Goal: Task Accomplishment & Management: Manage account settings

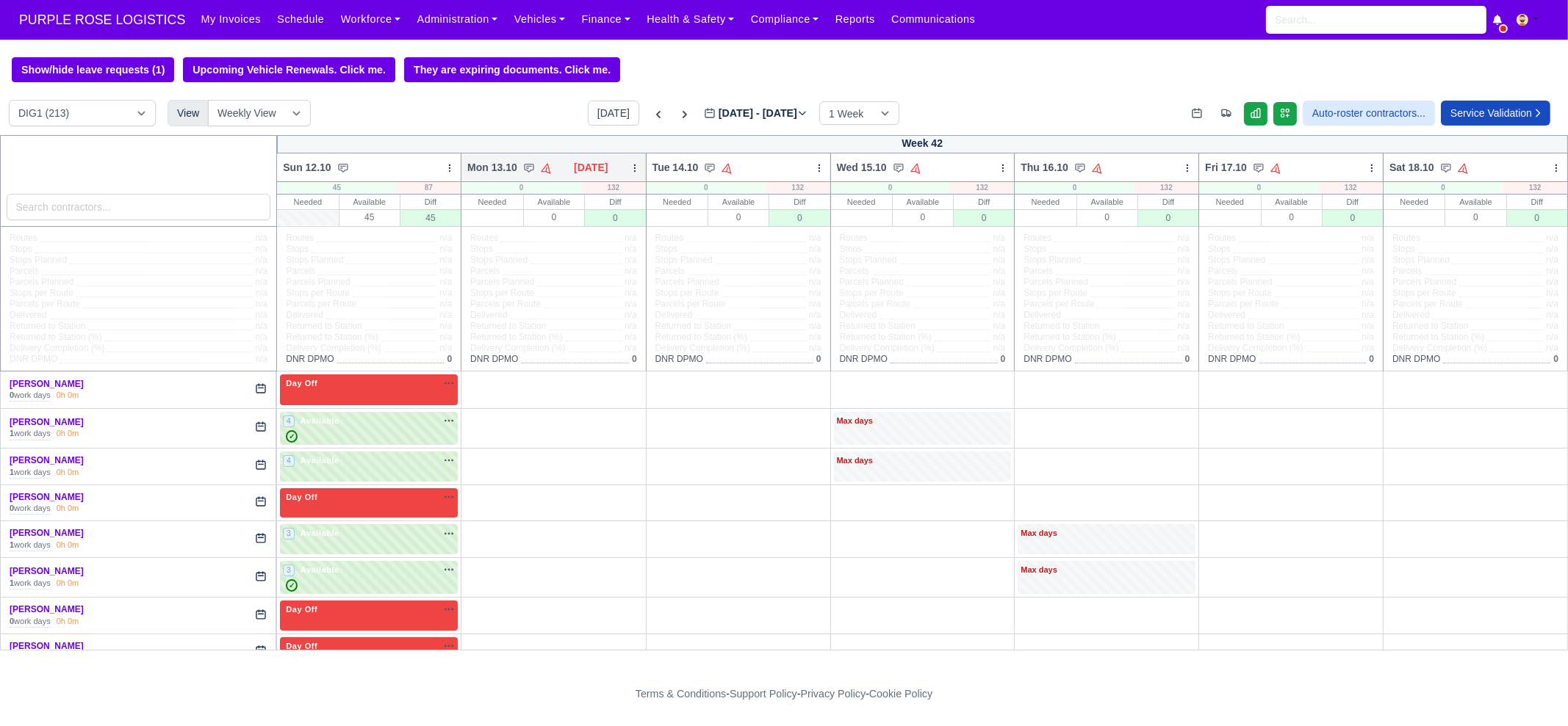
click at [637, 173] on icon at bounding box center [634, 167] width 10 height 10
click at [613, 227] on link "Bulk Status Change" at bounding box center [557, 219] width 165 height 26
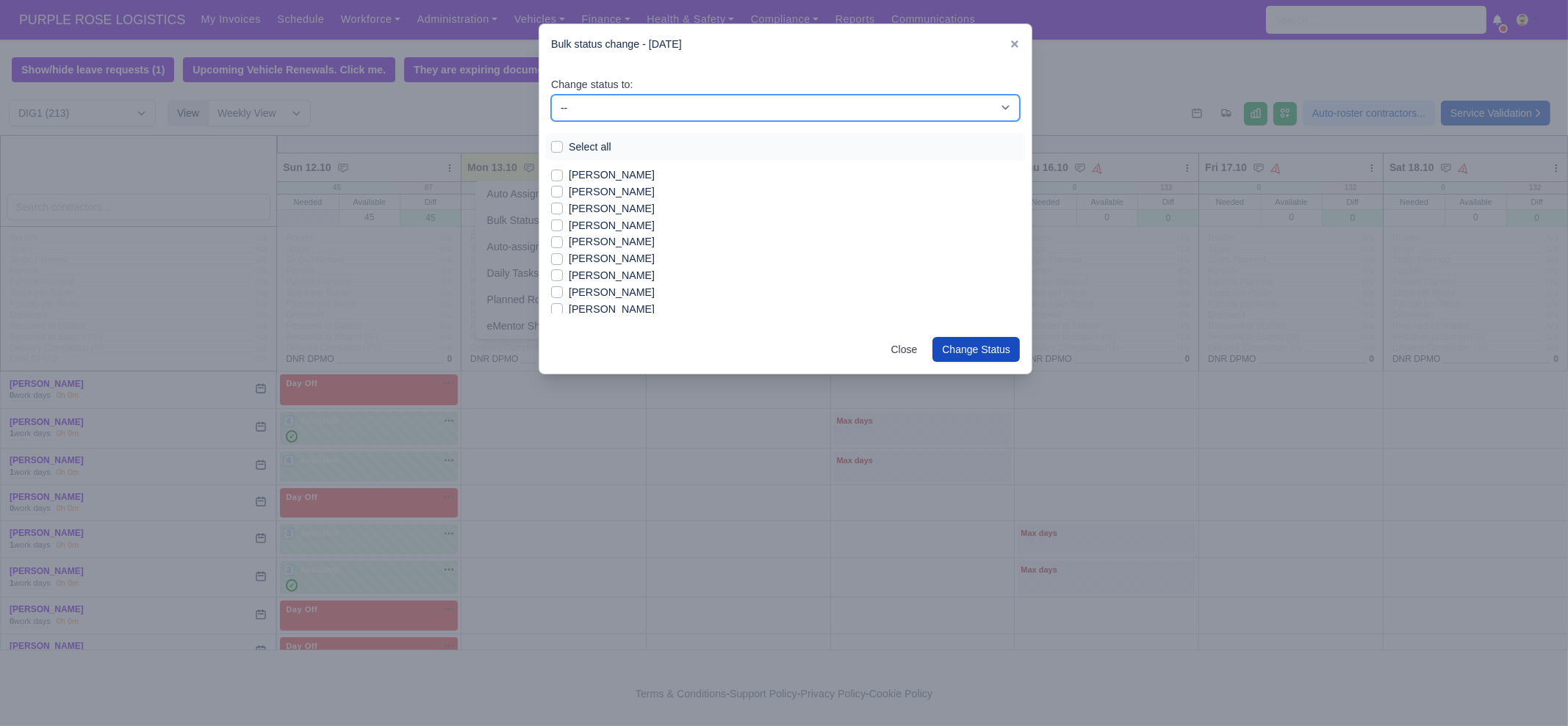
drag, startPoint x: 592, startPoint y: 108, endPoint x: 592, endPoint y: 119, distance: 11.0
click at [592, 108] on select "-- Unasigned Available Day Off Stand By Other Depot" at bounding box center [785, 107] width 468 height 26
select select "Day Off"
click at [551, 94] on select "-- Unasigned Available Day Off Stand By Other Depot" at bounding box center [785, 107] width 468 height 26
click at [606, 183] on label "Abdullah Dahir" at bounding box center [612, 191] width 86 height 17
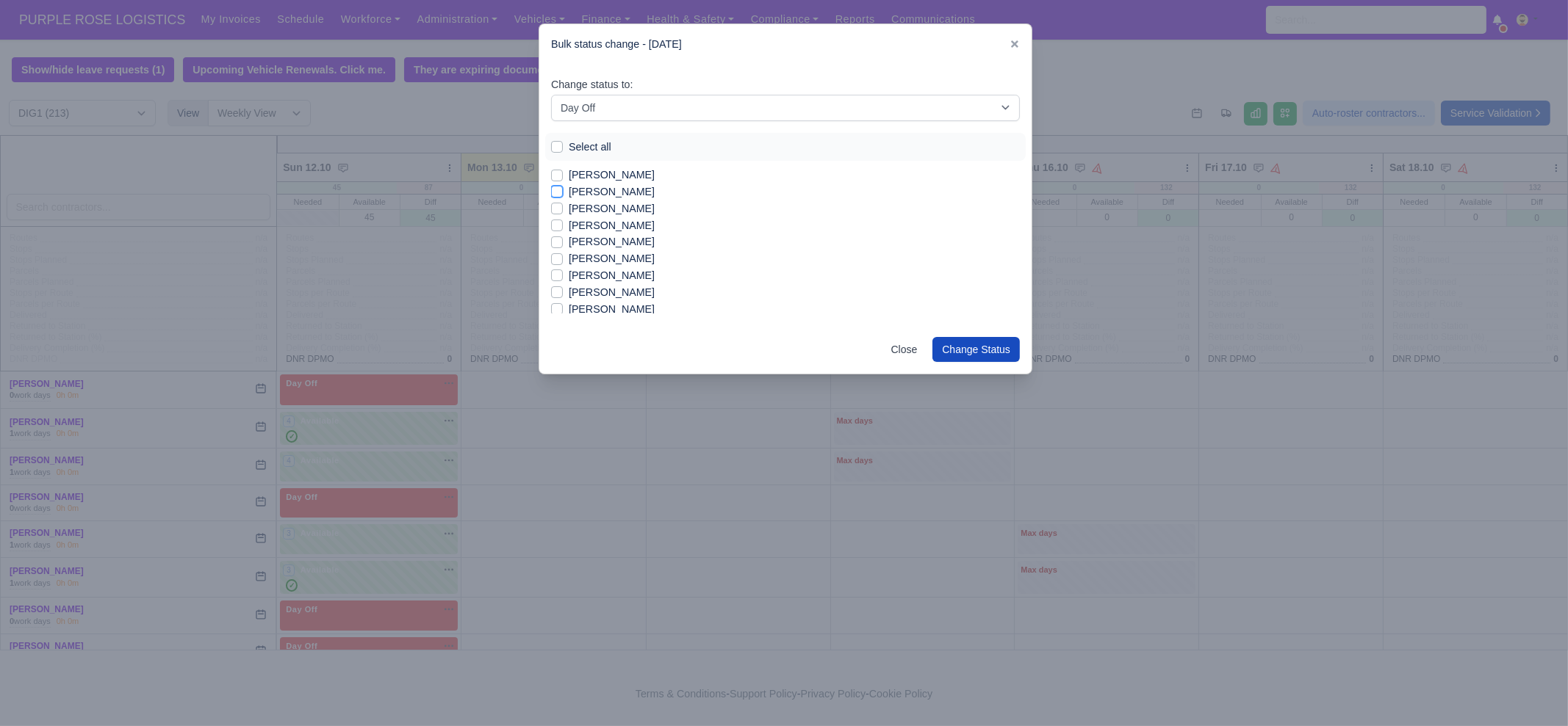
click at [563, 183] on input "[PERSON_NAME]" at bounding box center [557, 189] width 12 height 12
checkbox input "true"
click at [605, 147] on label "Select all" at bounding box center [590, 146] width 42 height 17
click at [563, 147] on input "Select all" at bounding box center [557, 144] width 12 height 12
checkbox input "true"
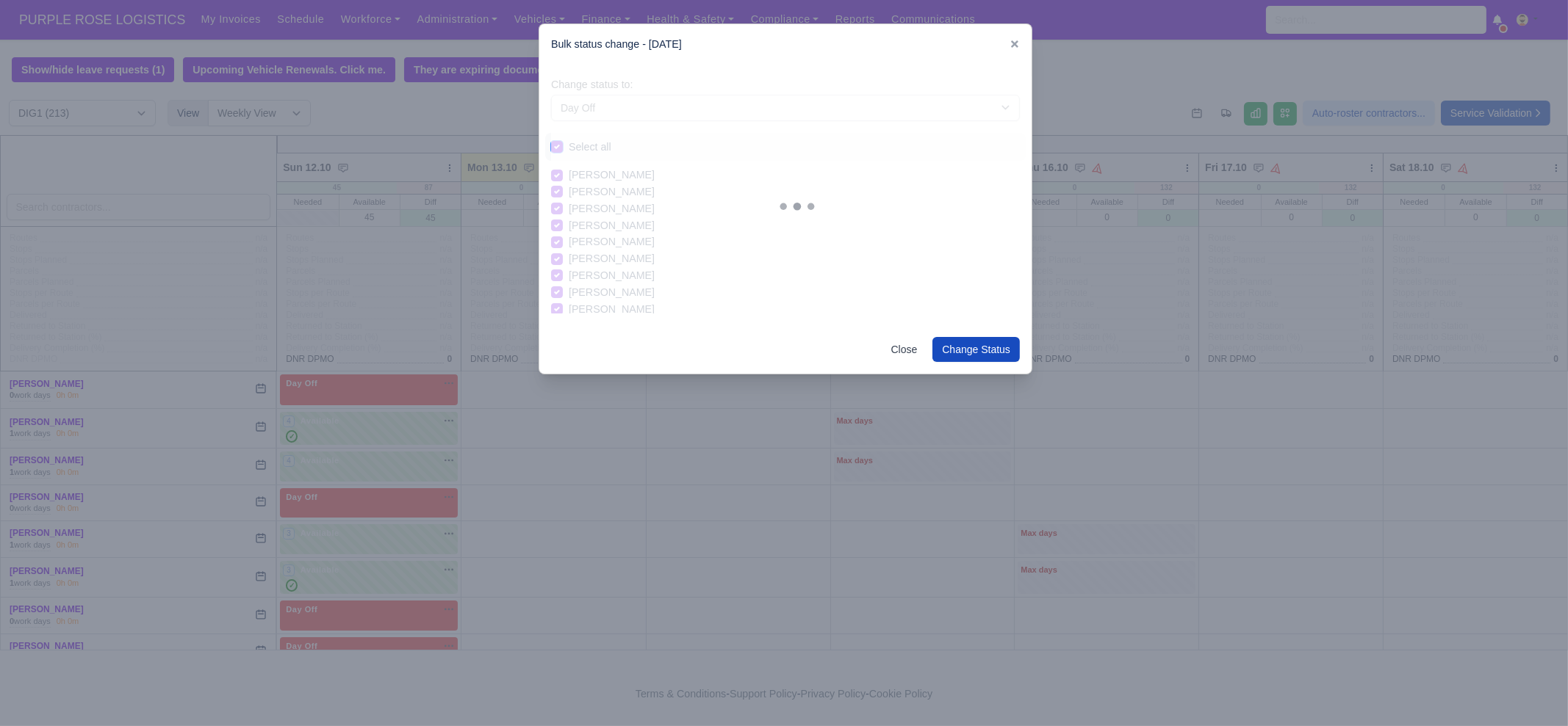
checkbox input "true"
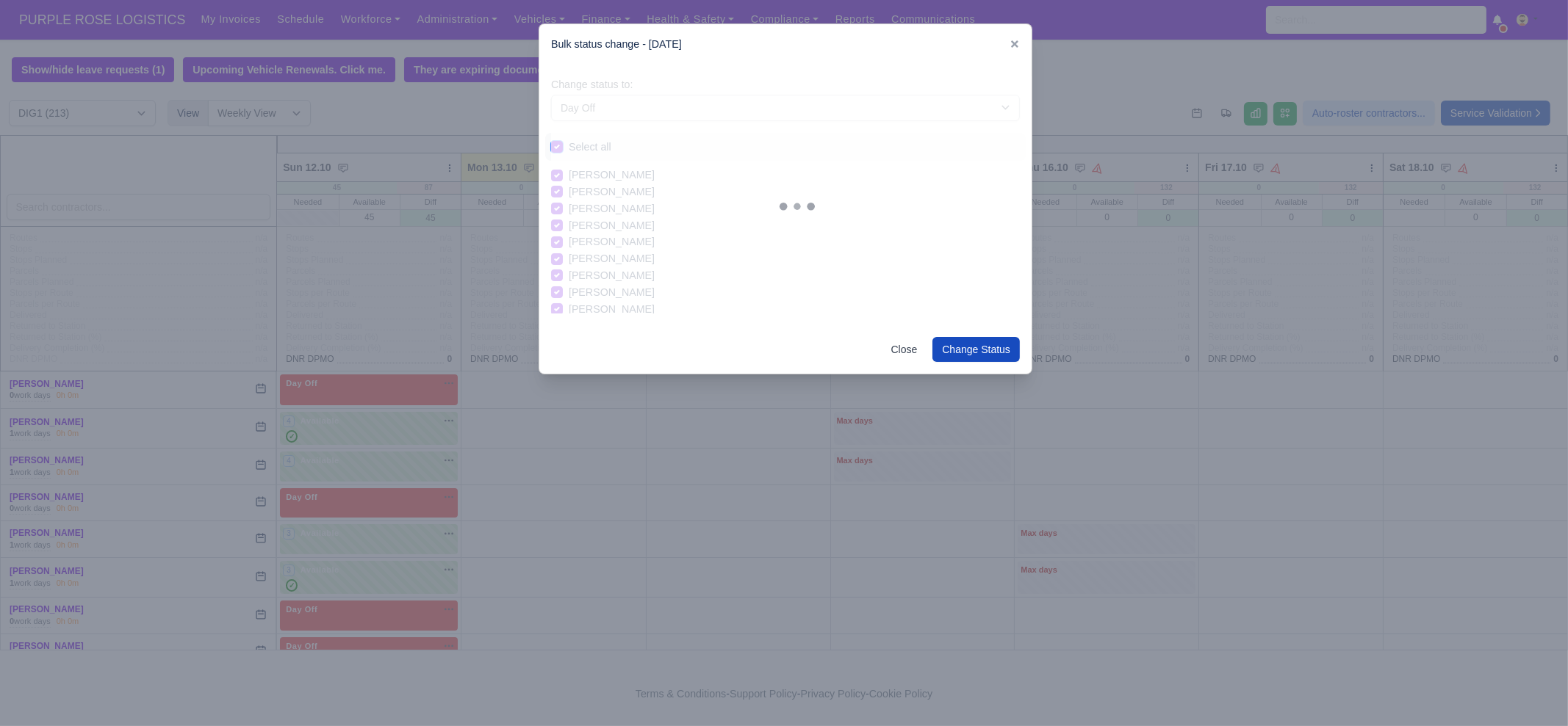
checkbox input "true"
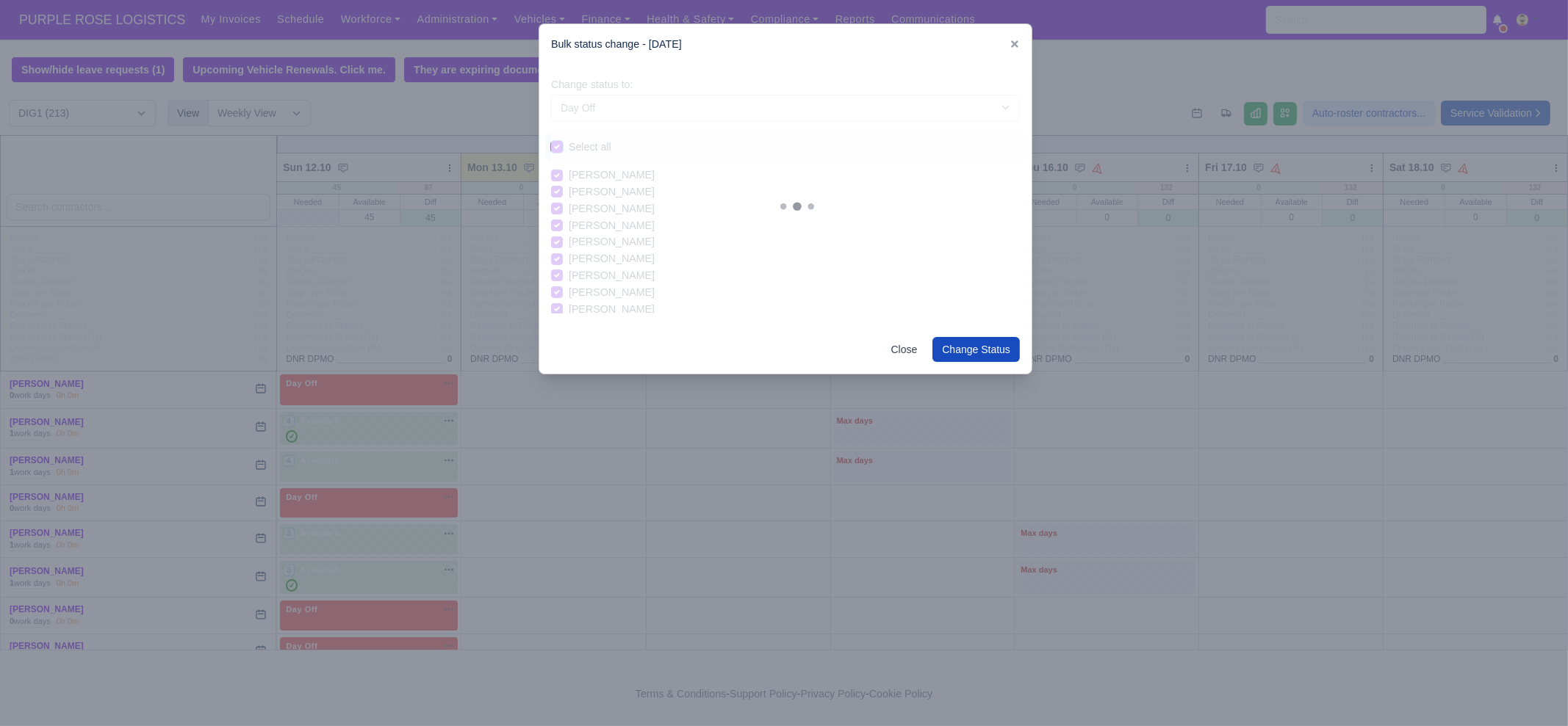
checkbox input "true"
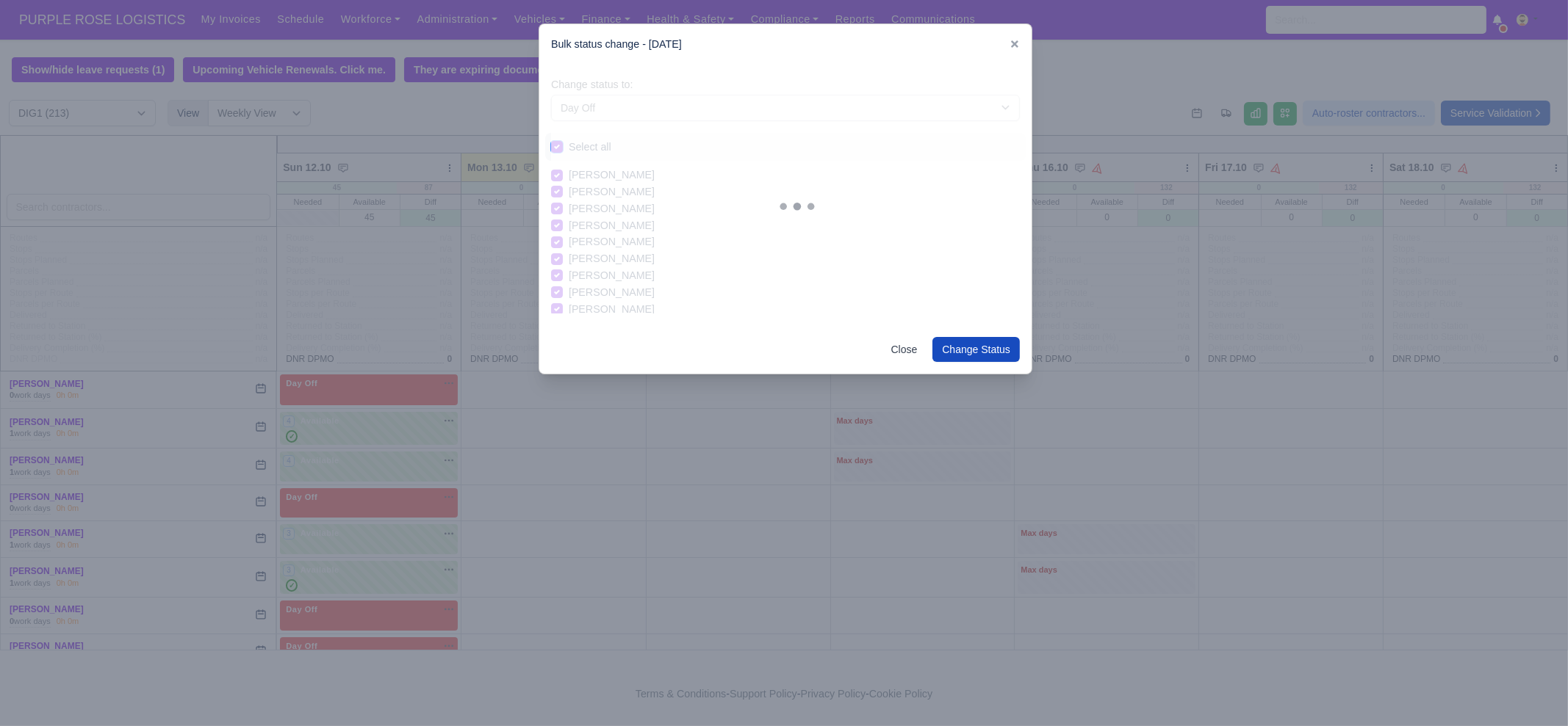
checkbox input "true"
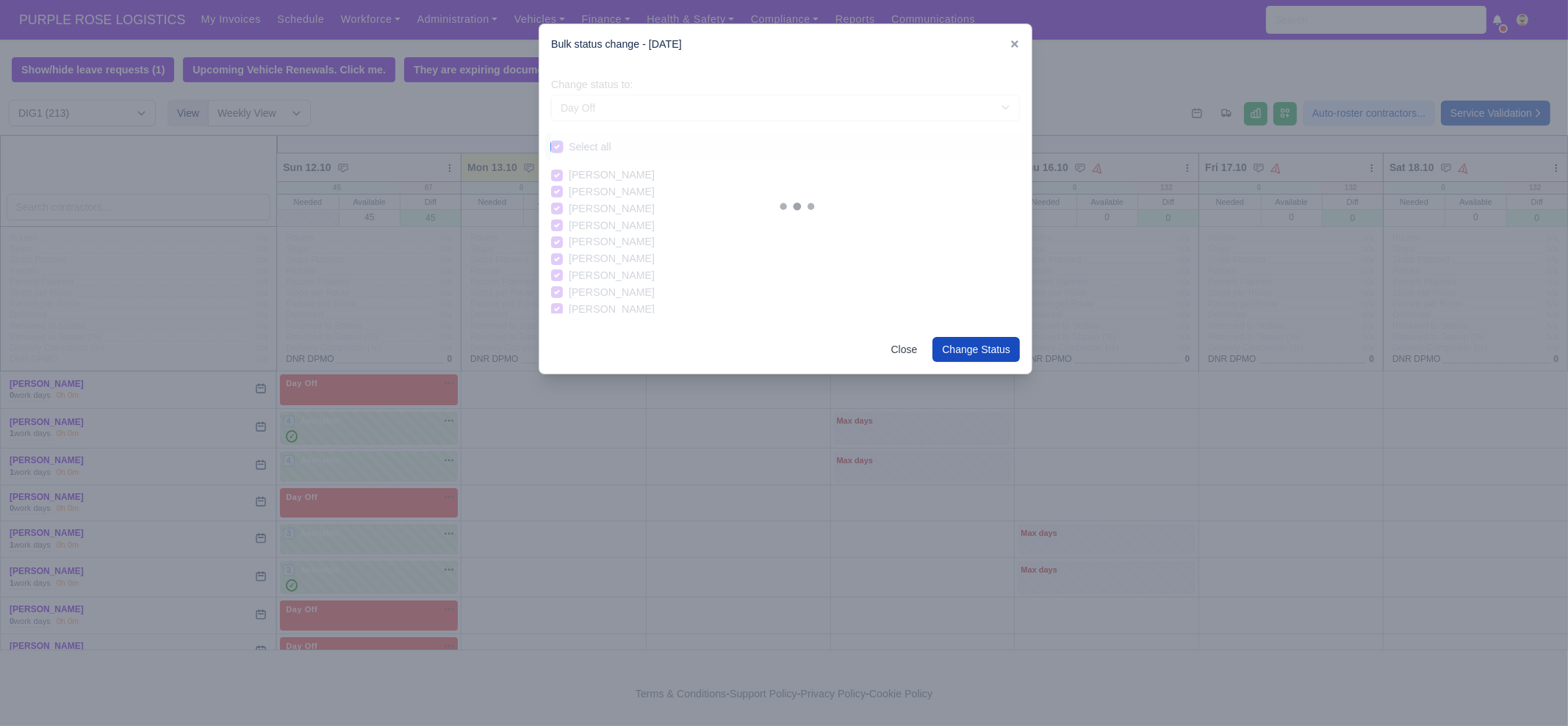
checkbox input "true"
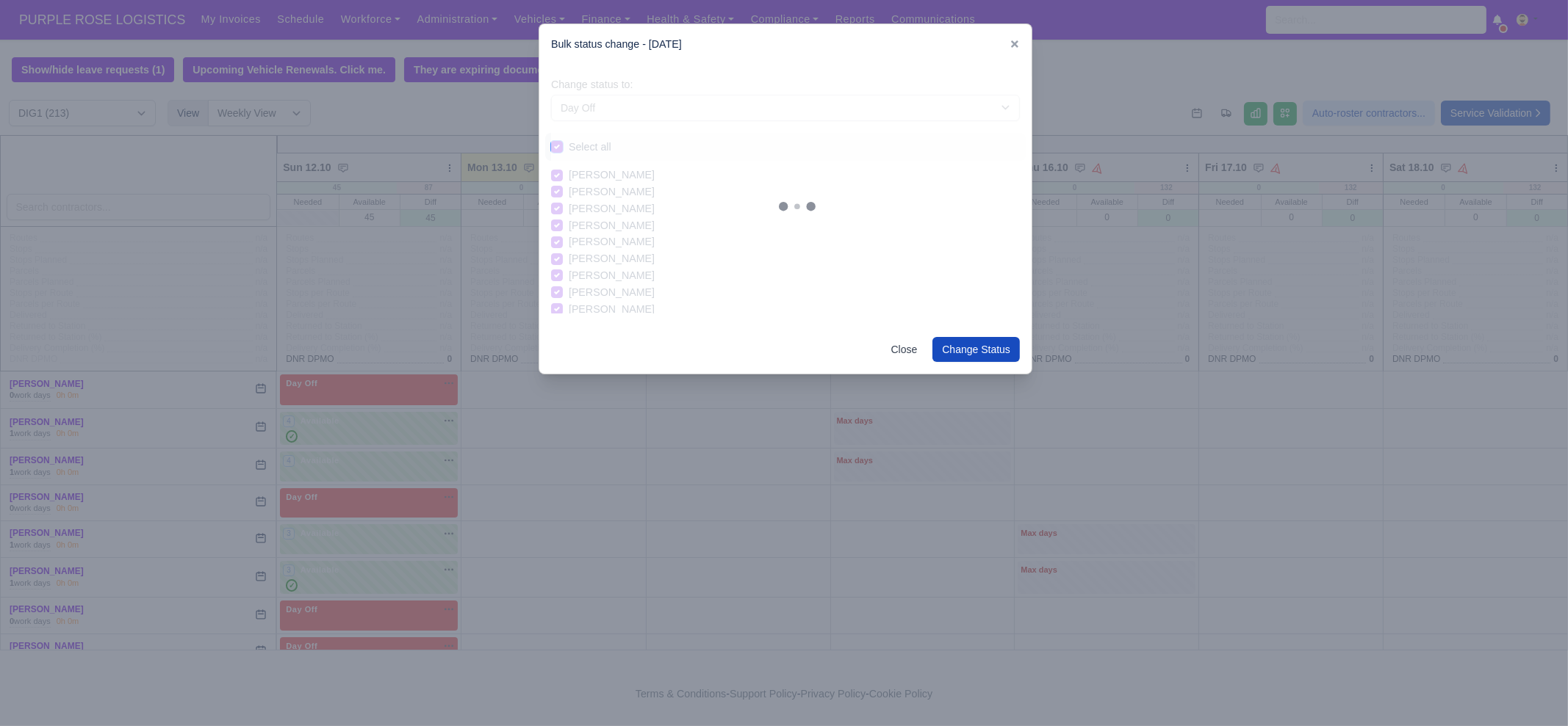
checkbox input "true"
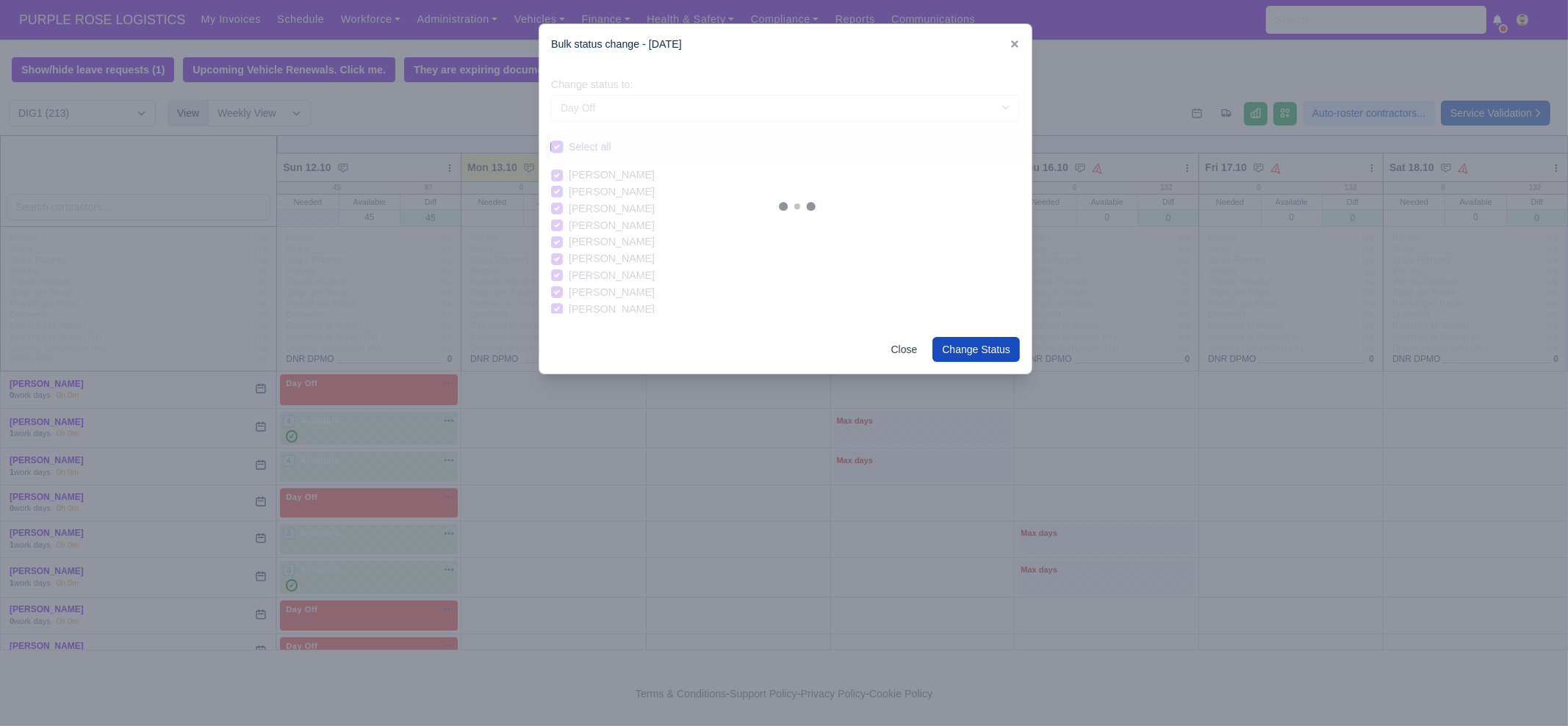
checkbox input "true"
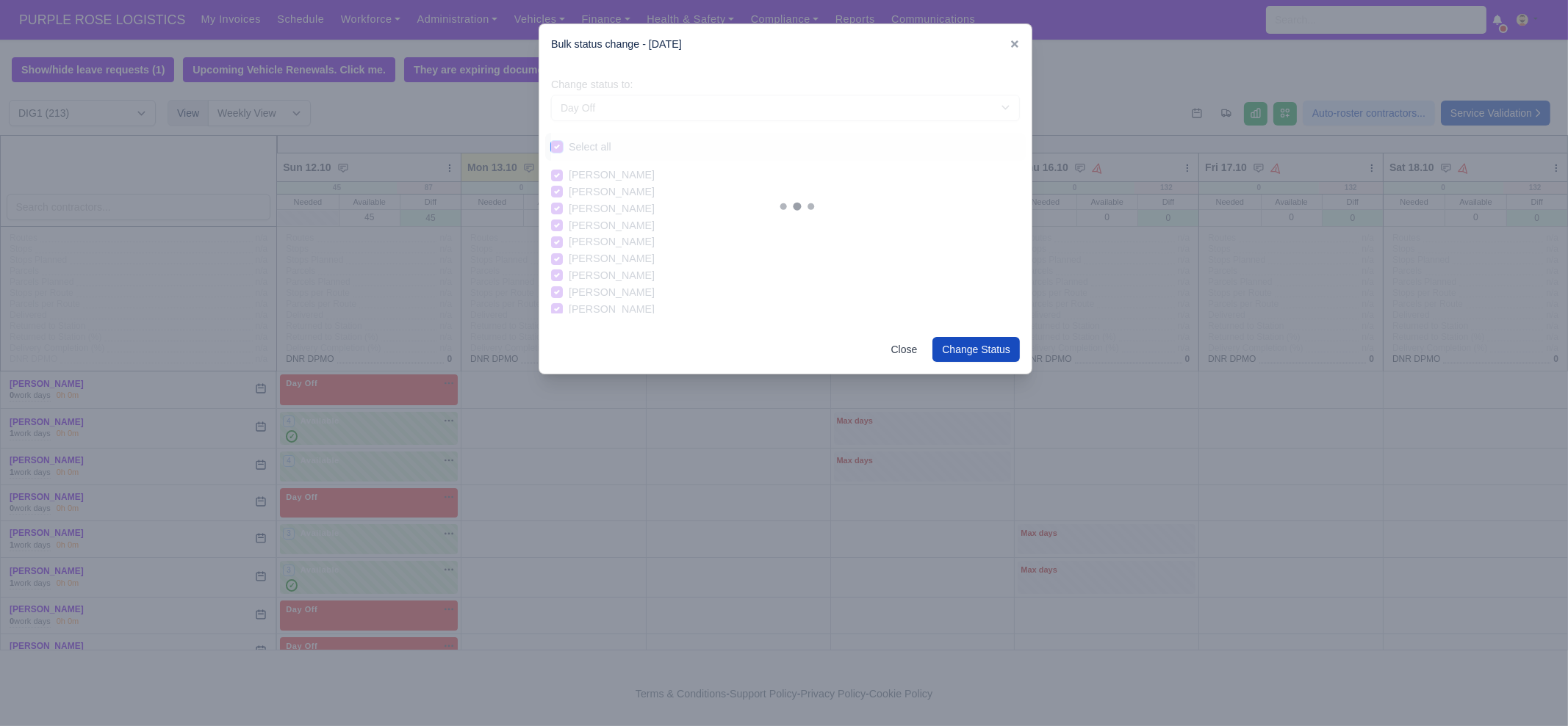
checkbox input "true"
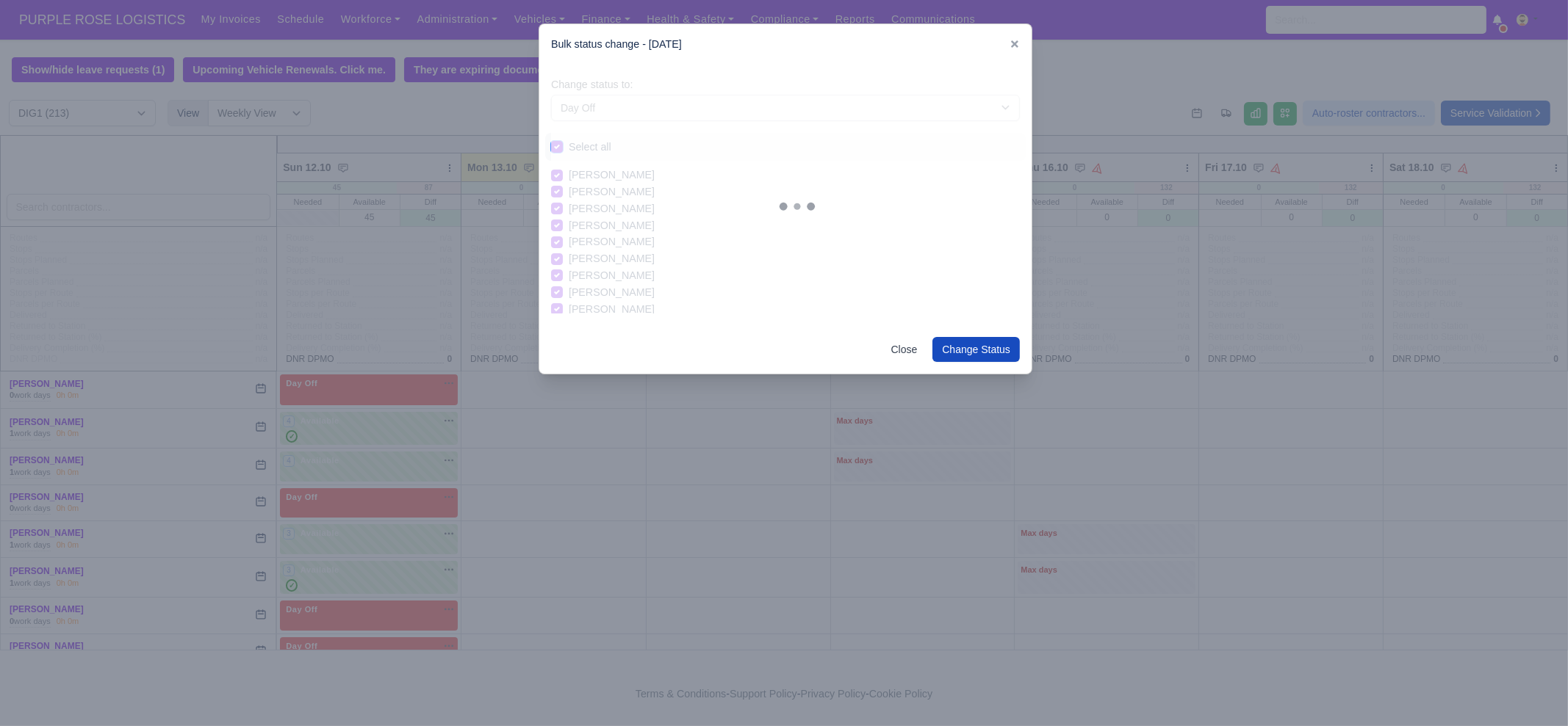
checkbox input "true"
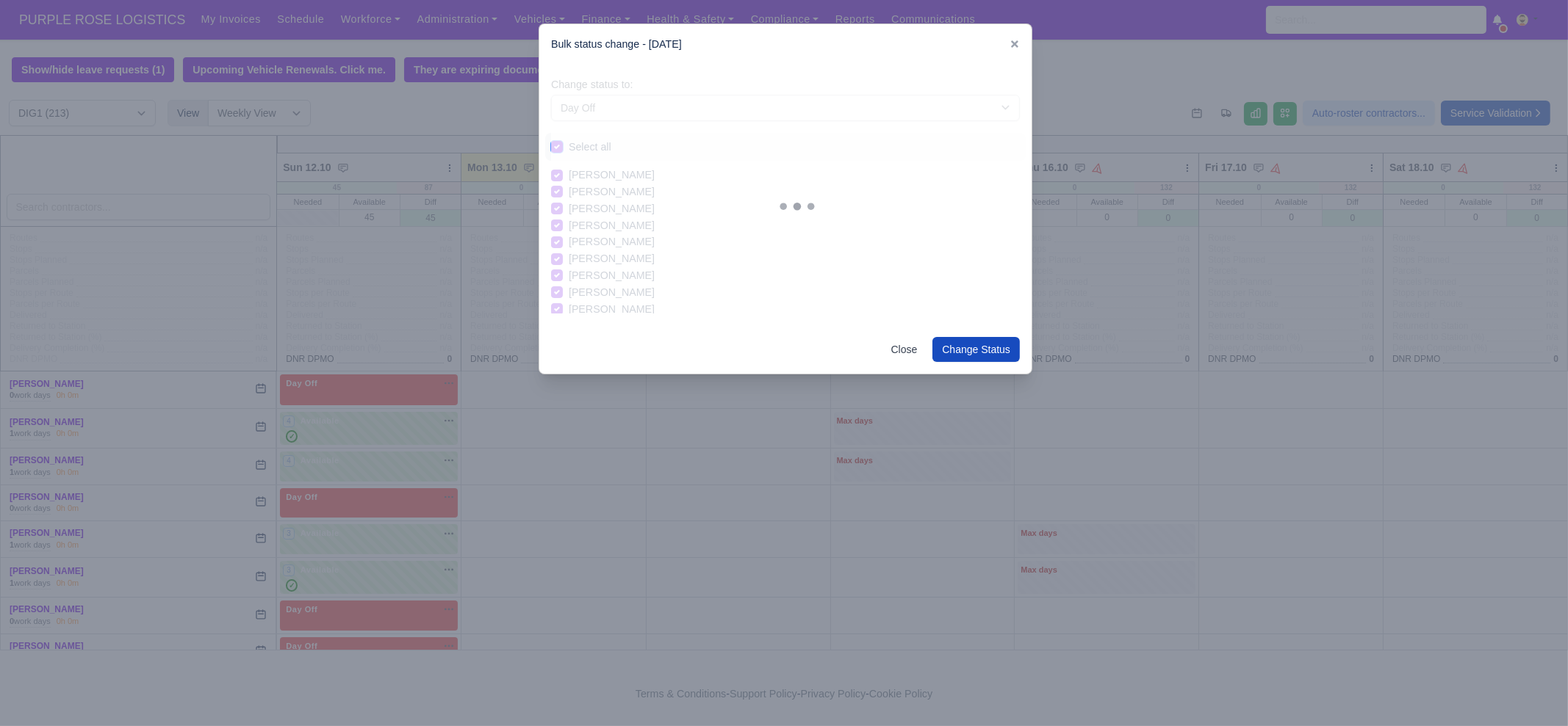
checkbox input "true"
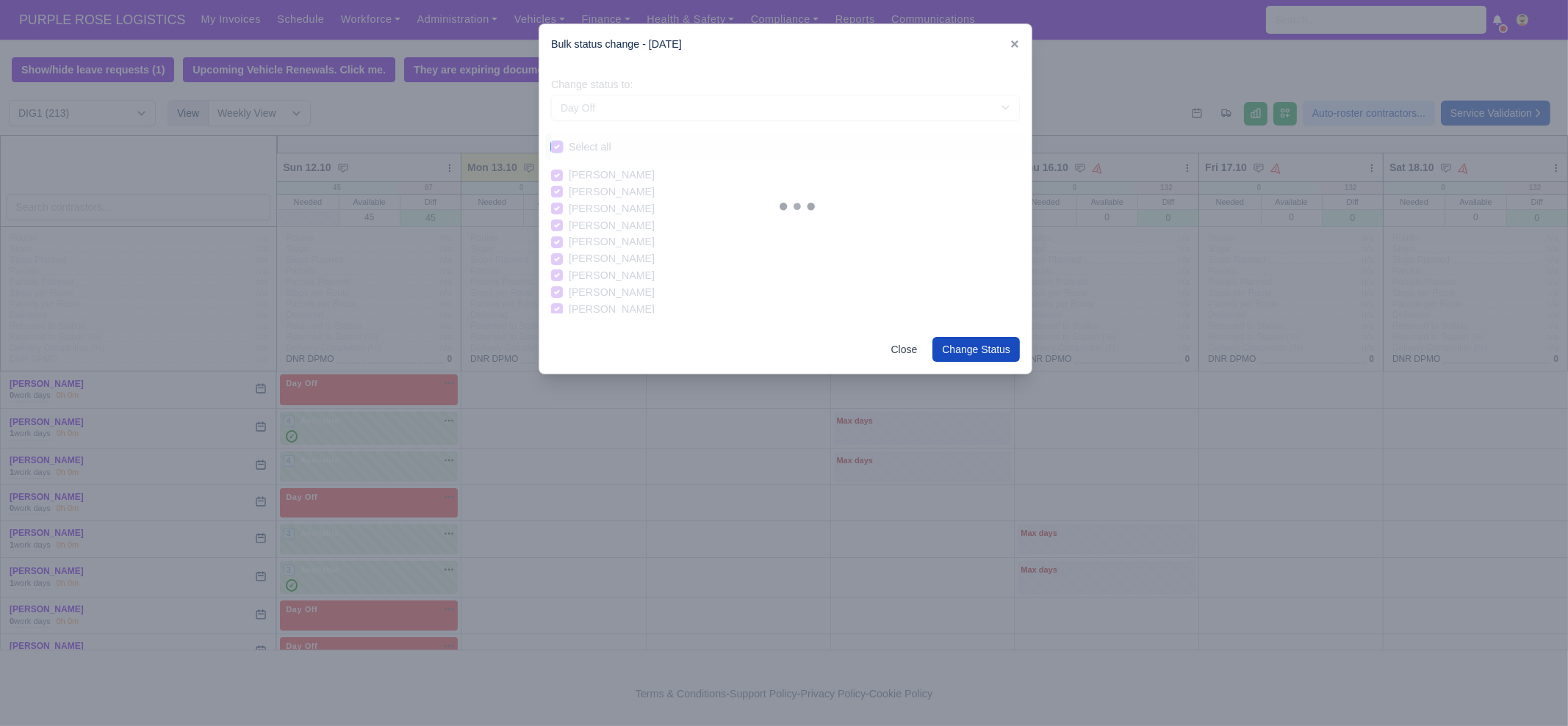
checkbox input "true"
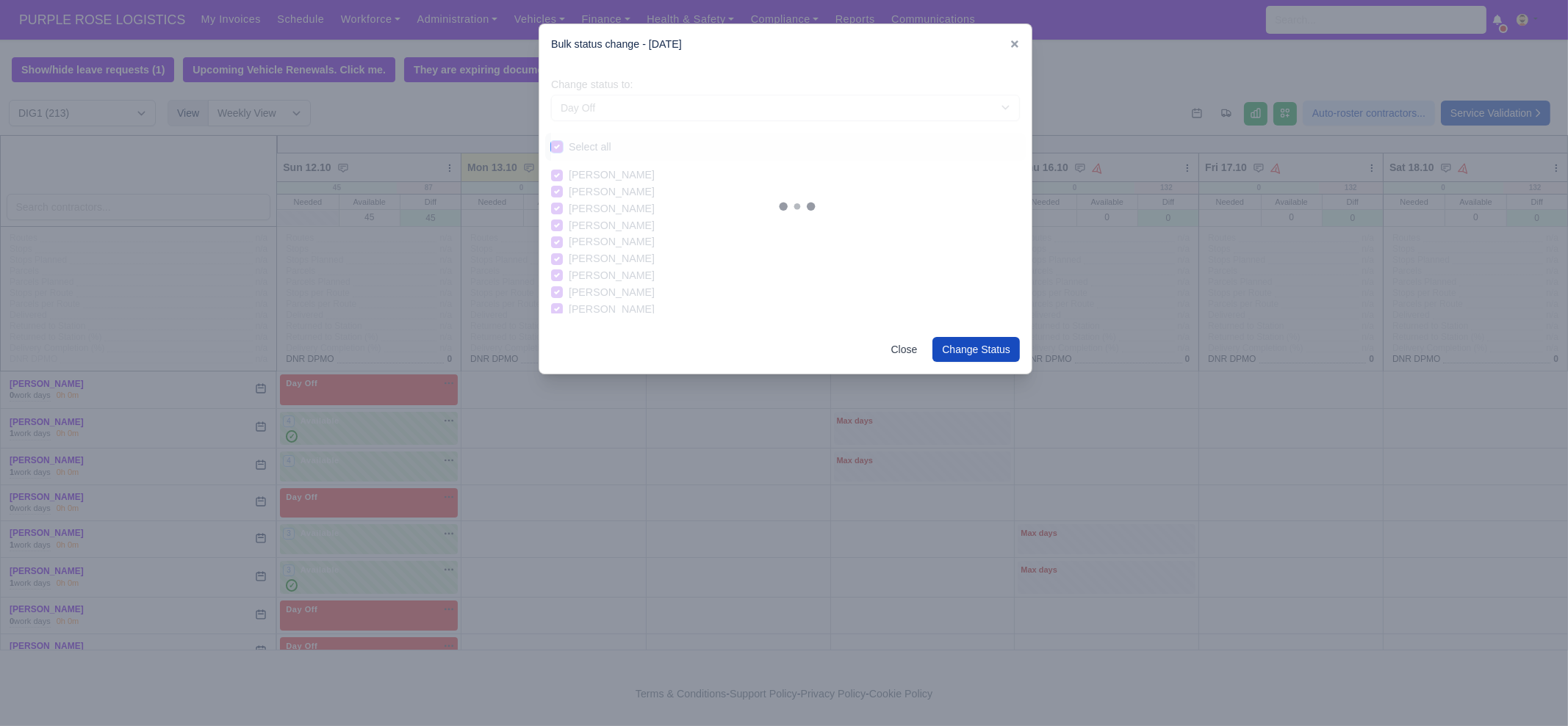
checkbox input "true"
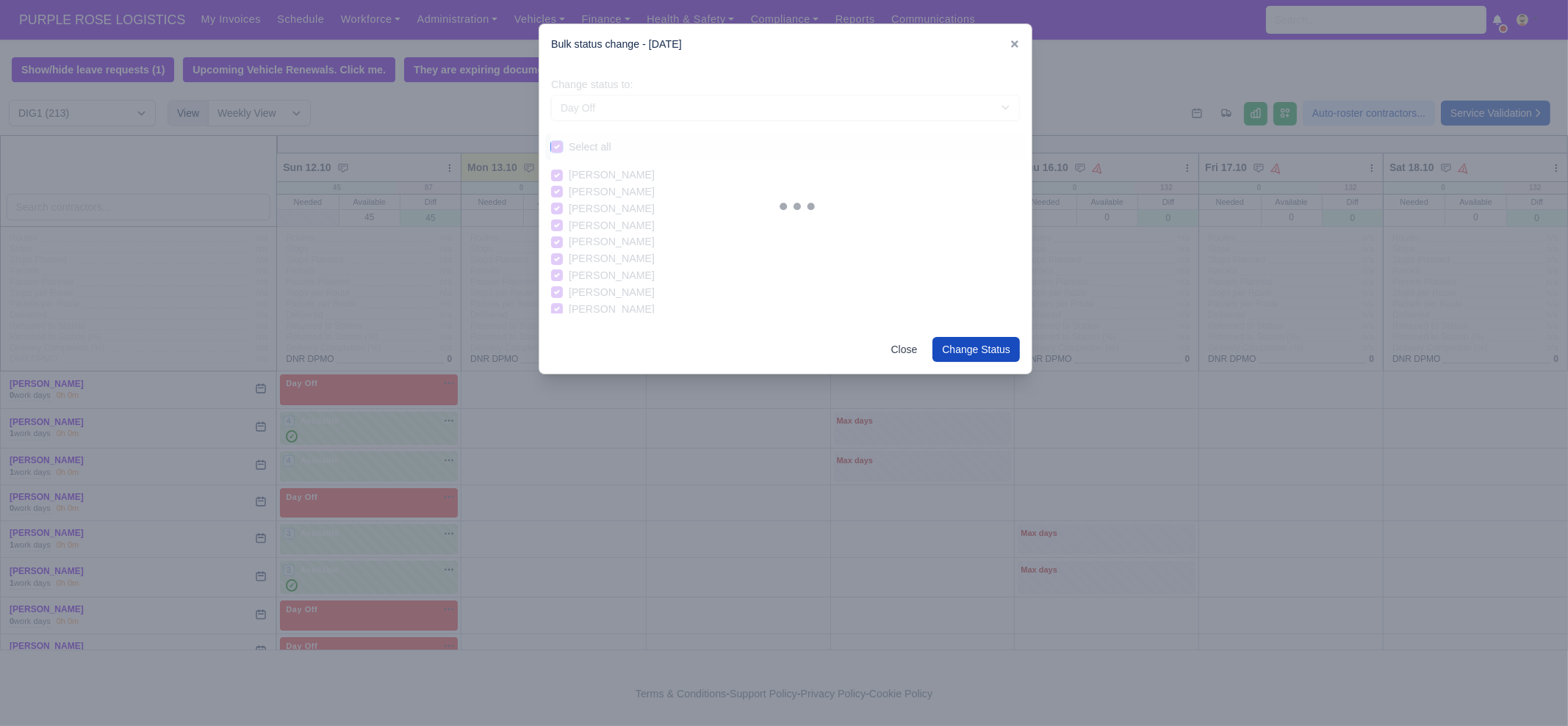
checkbox input "true"
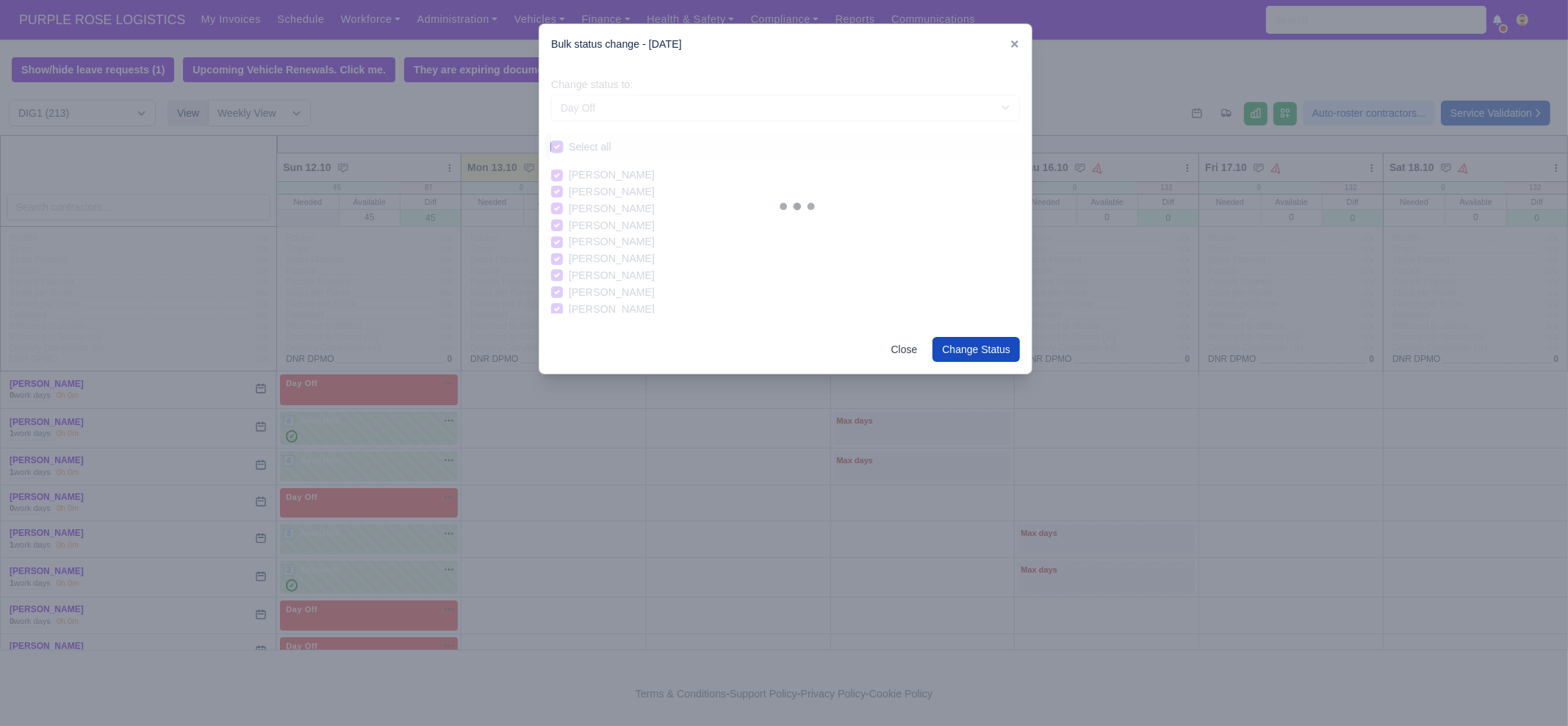
checkbox input "true"
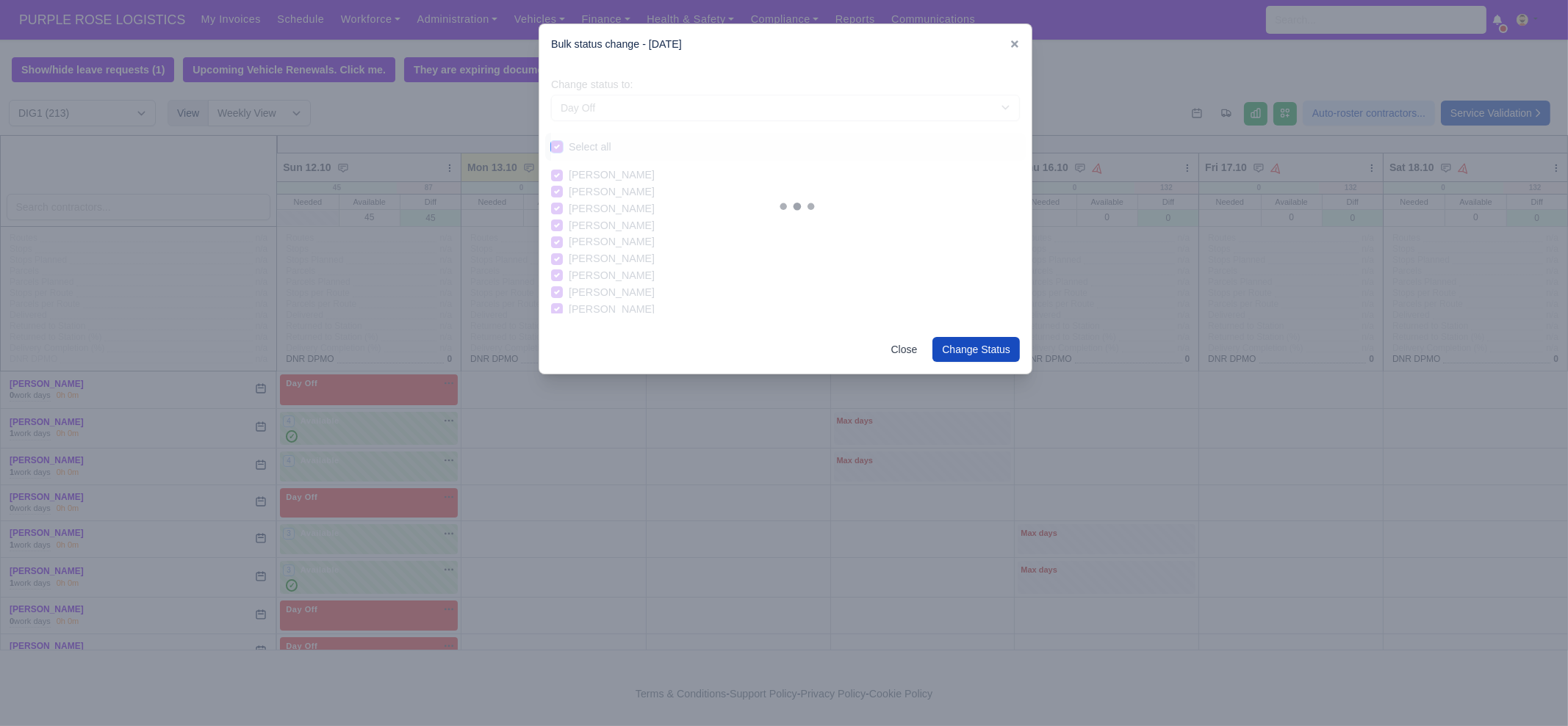
checkbox input "true"
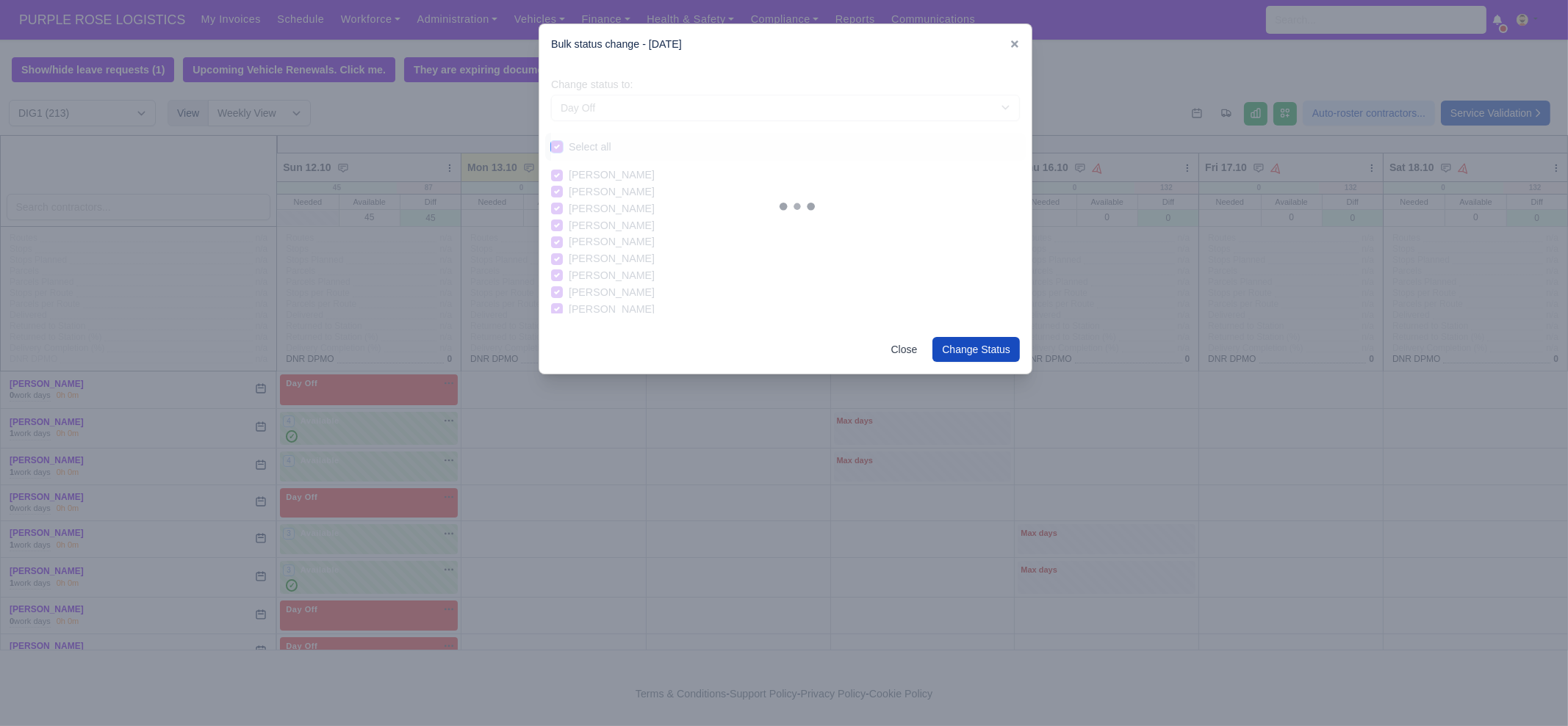
checkbox input "true"
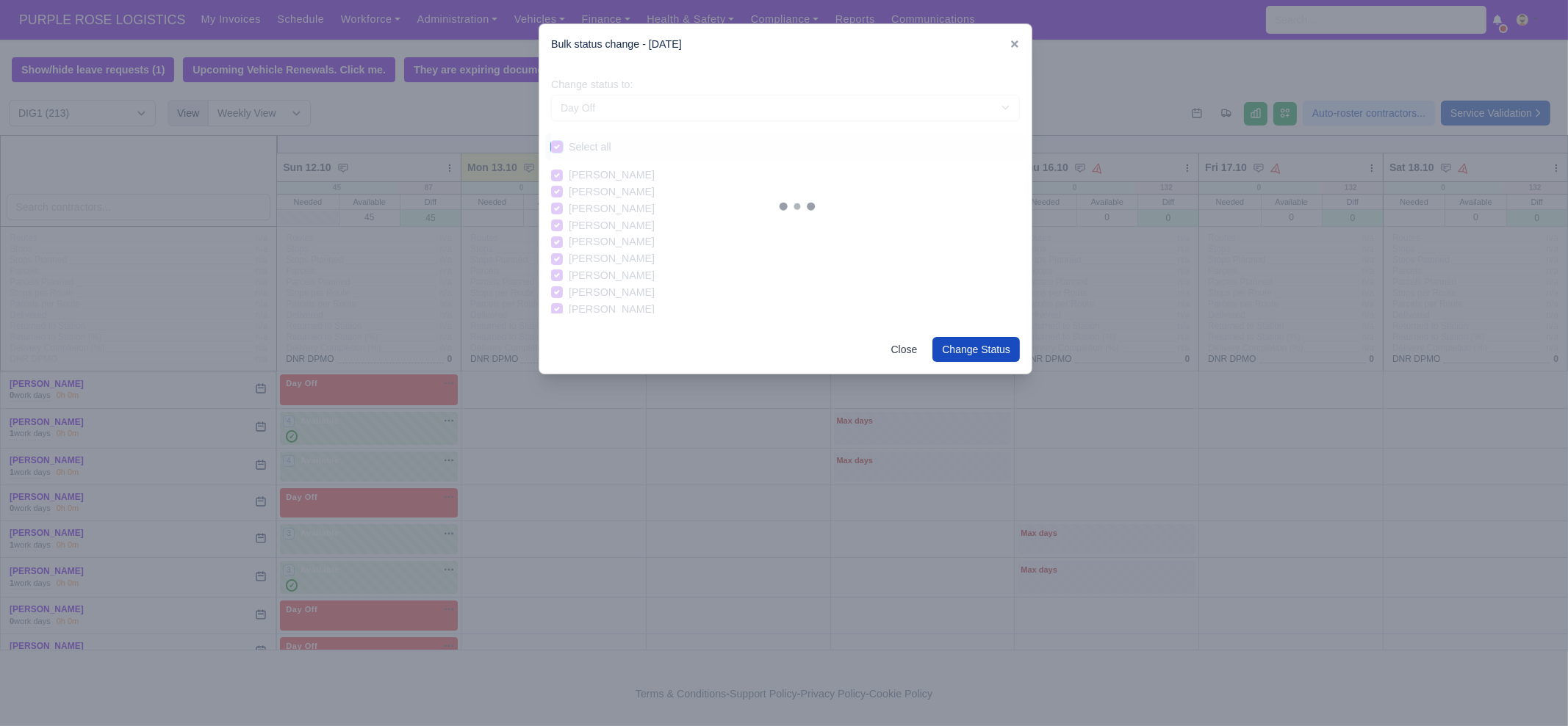
checkbox input "true"
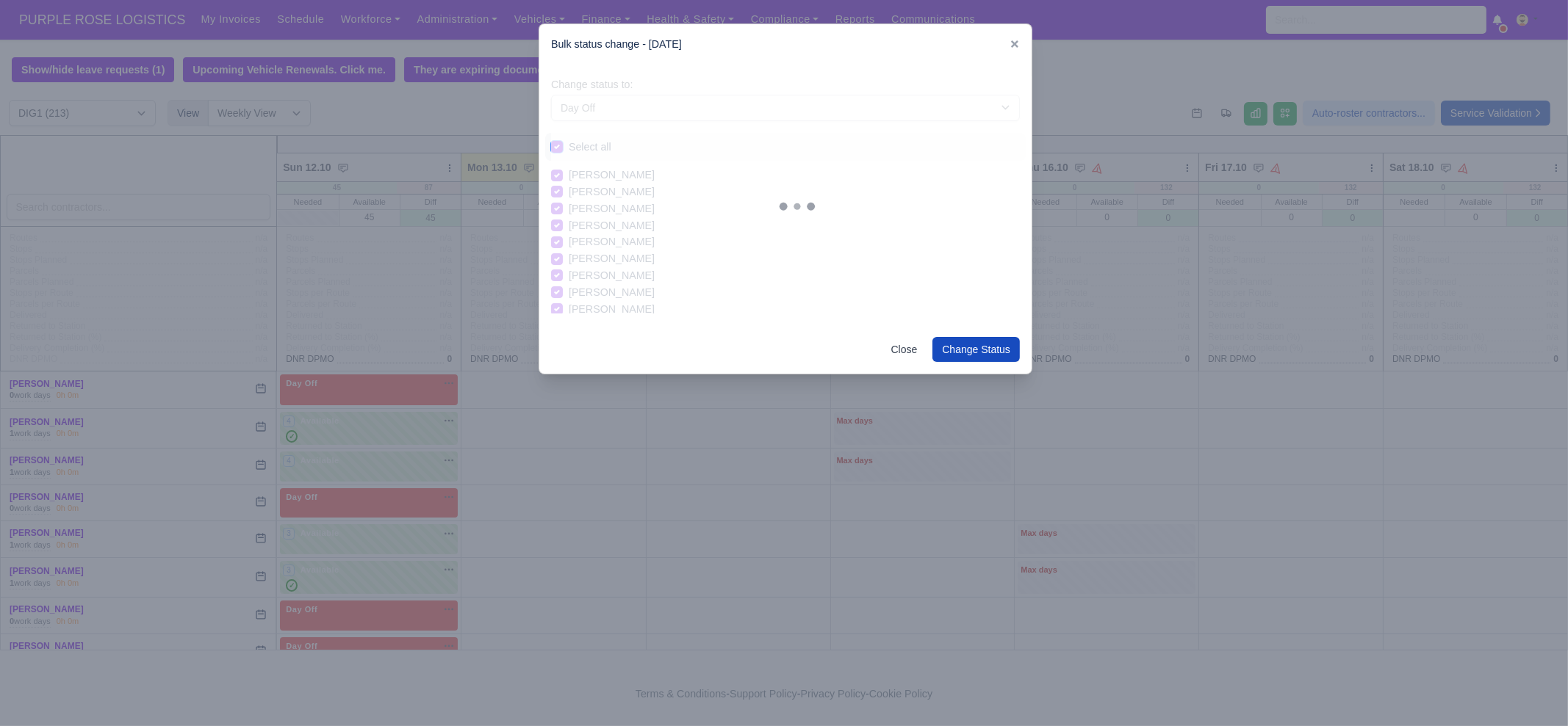
checkbox input "true"
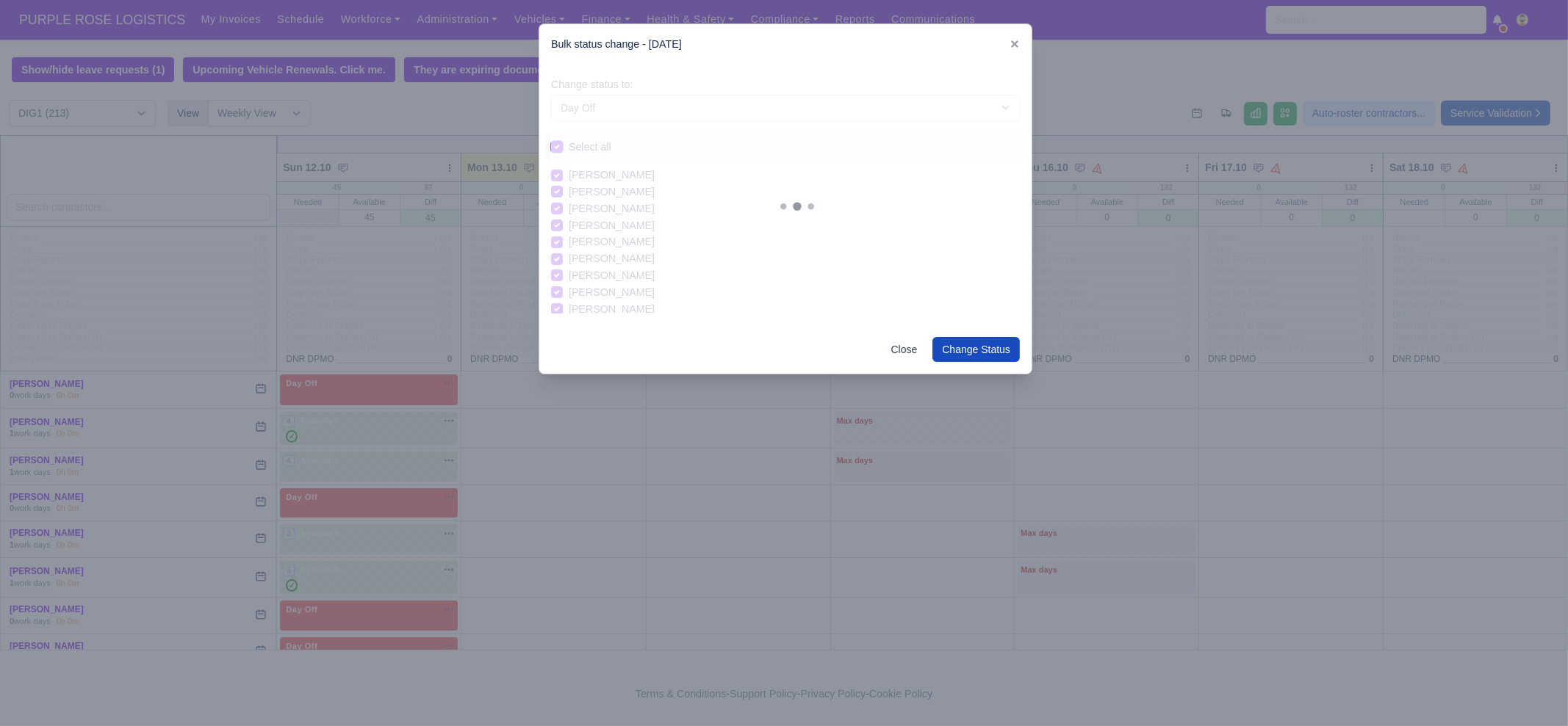
checkbox input "true"
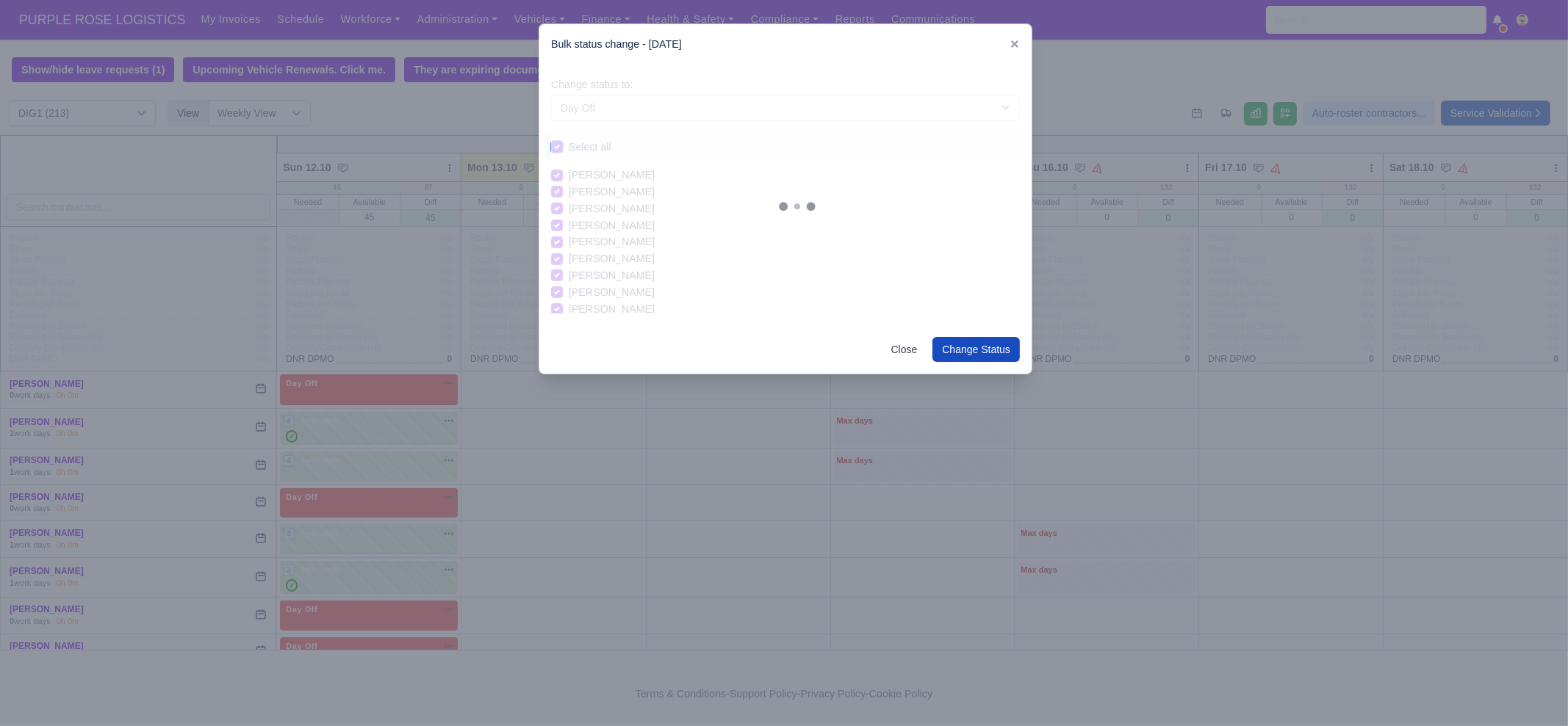
checkbox input "true"
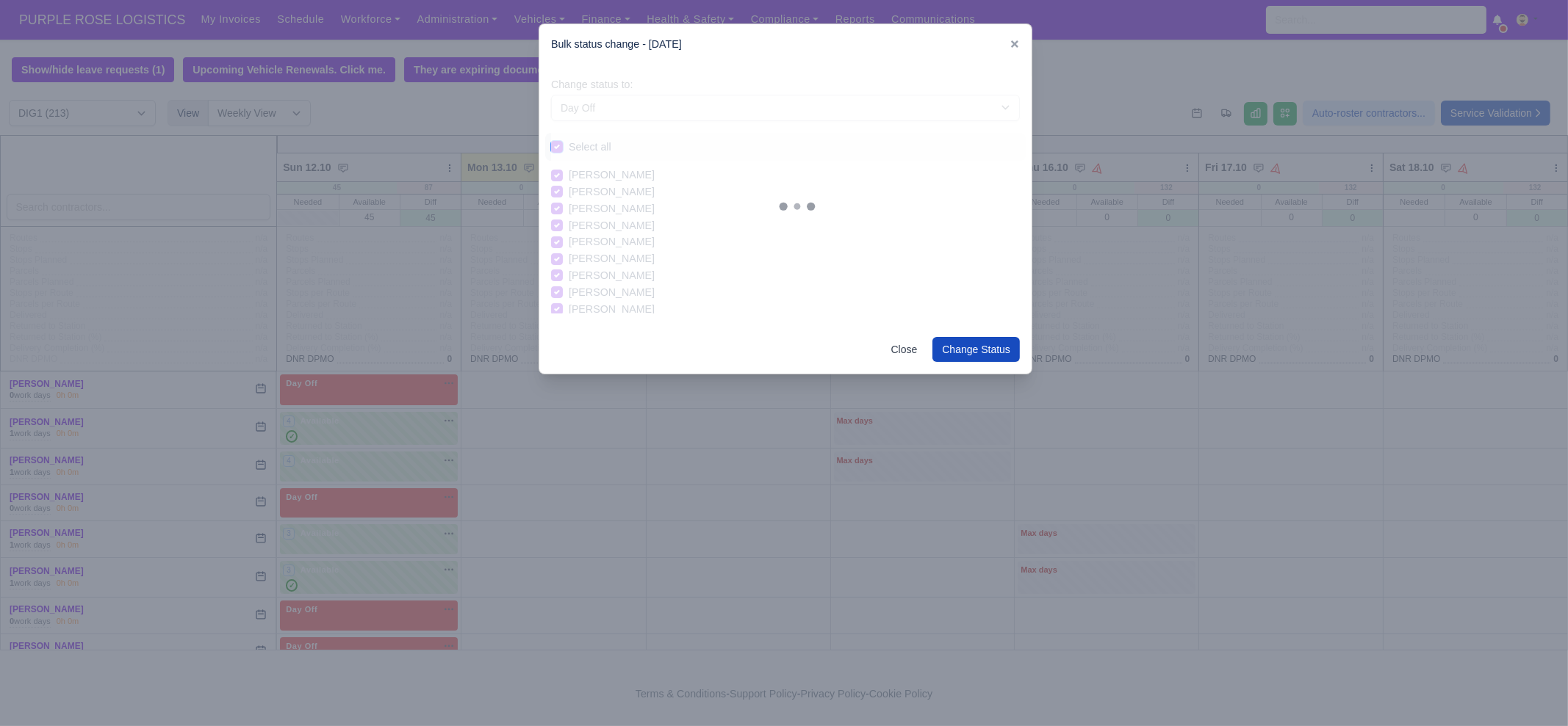
checkbox input "true"
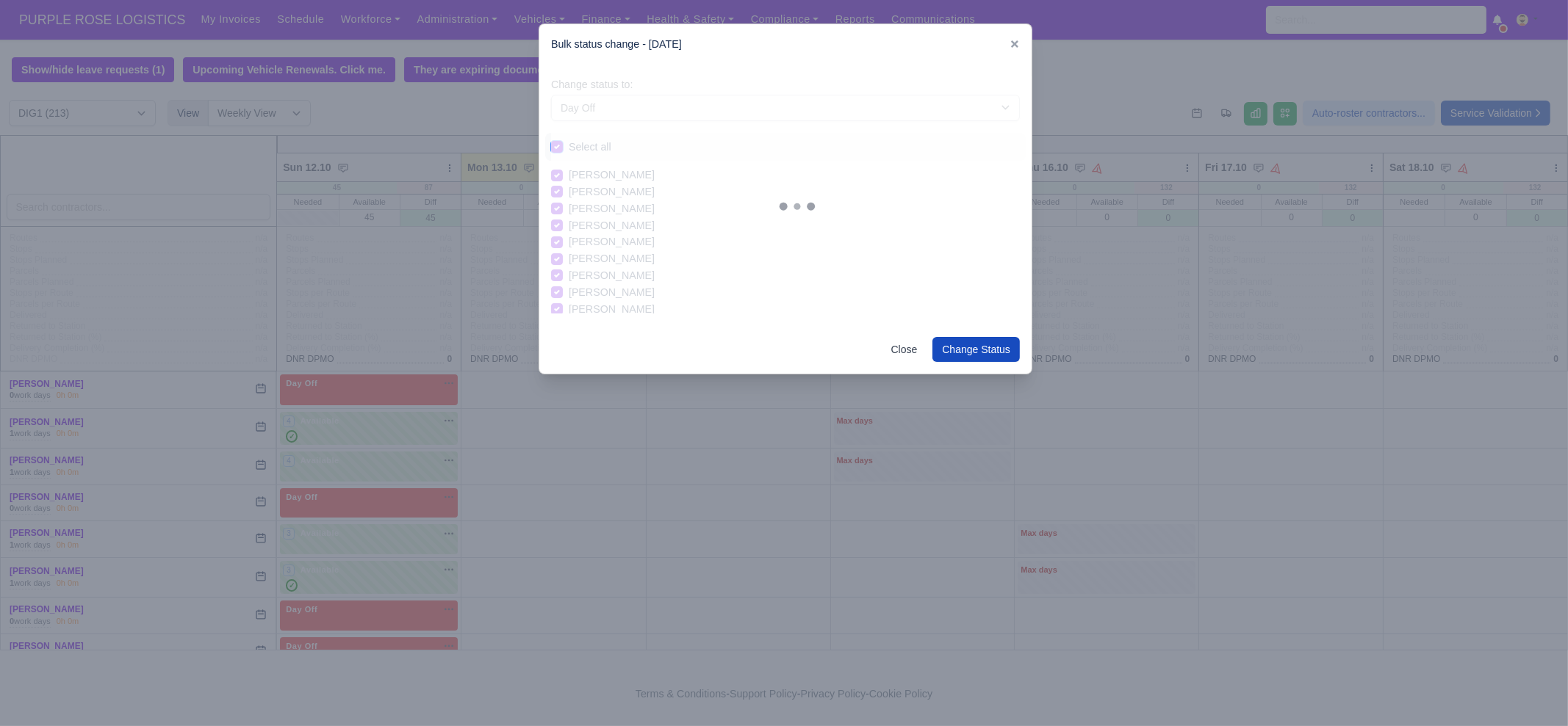
checkbox input "true"
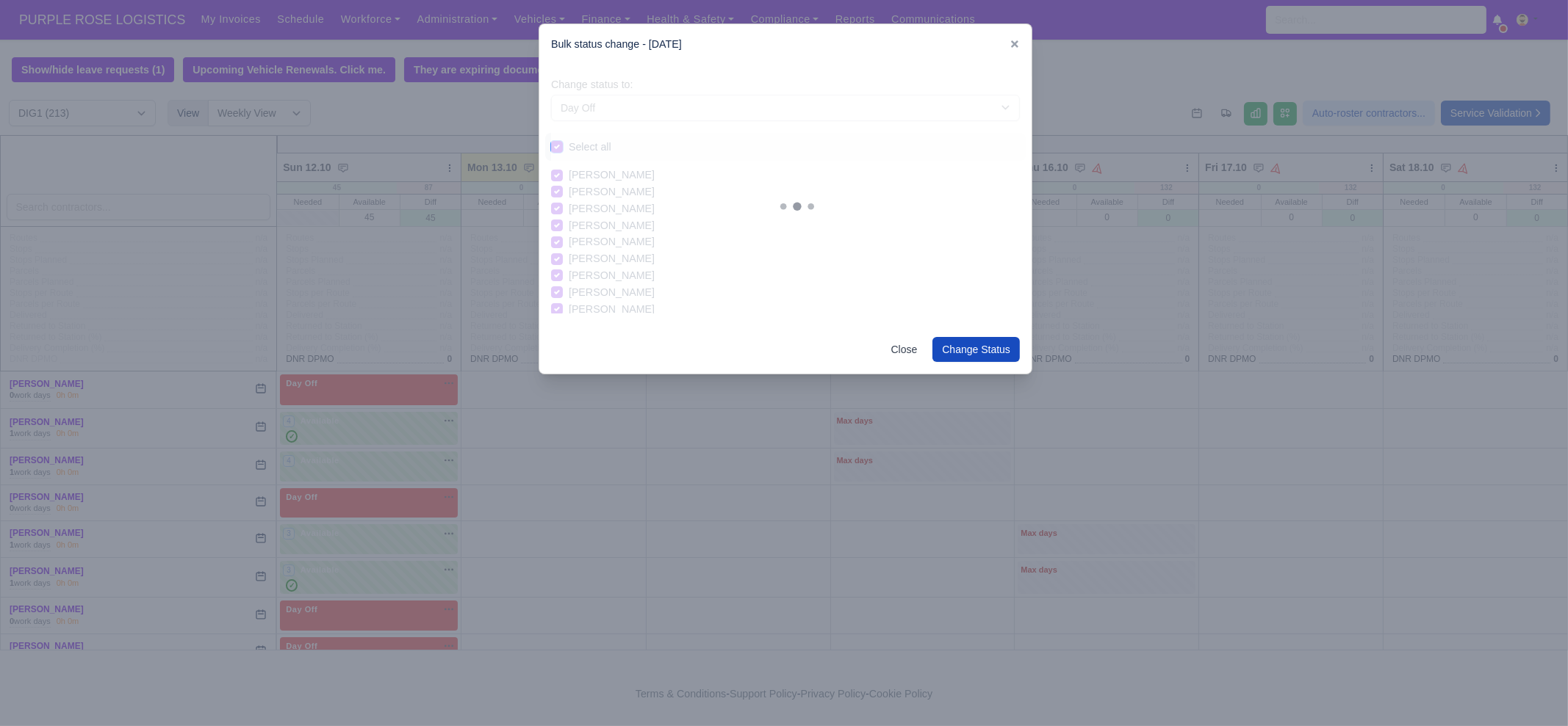
checkbox input "true"
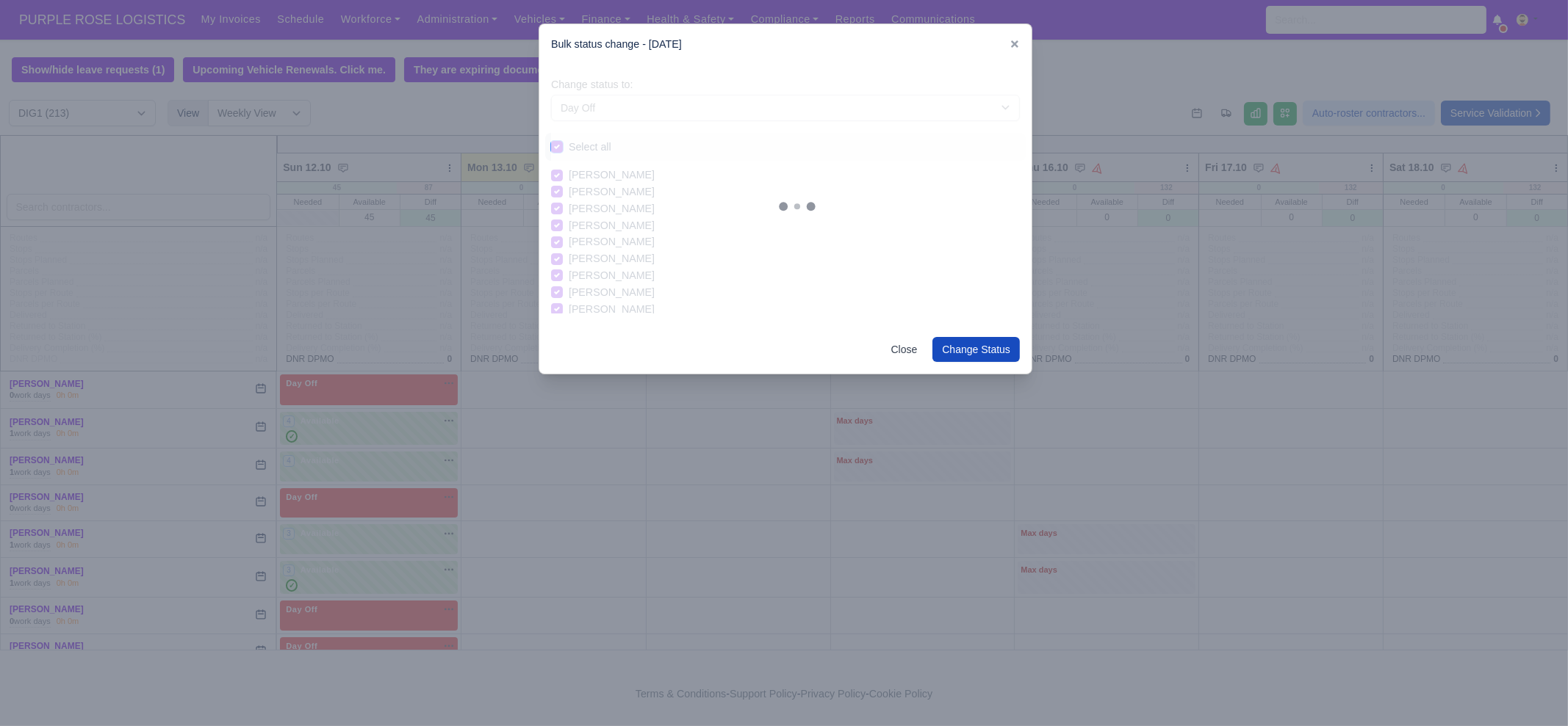
checkbox input "true"
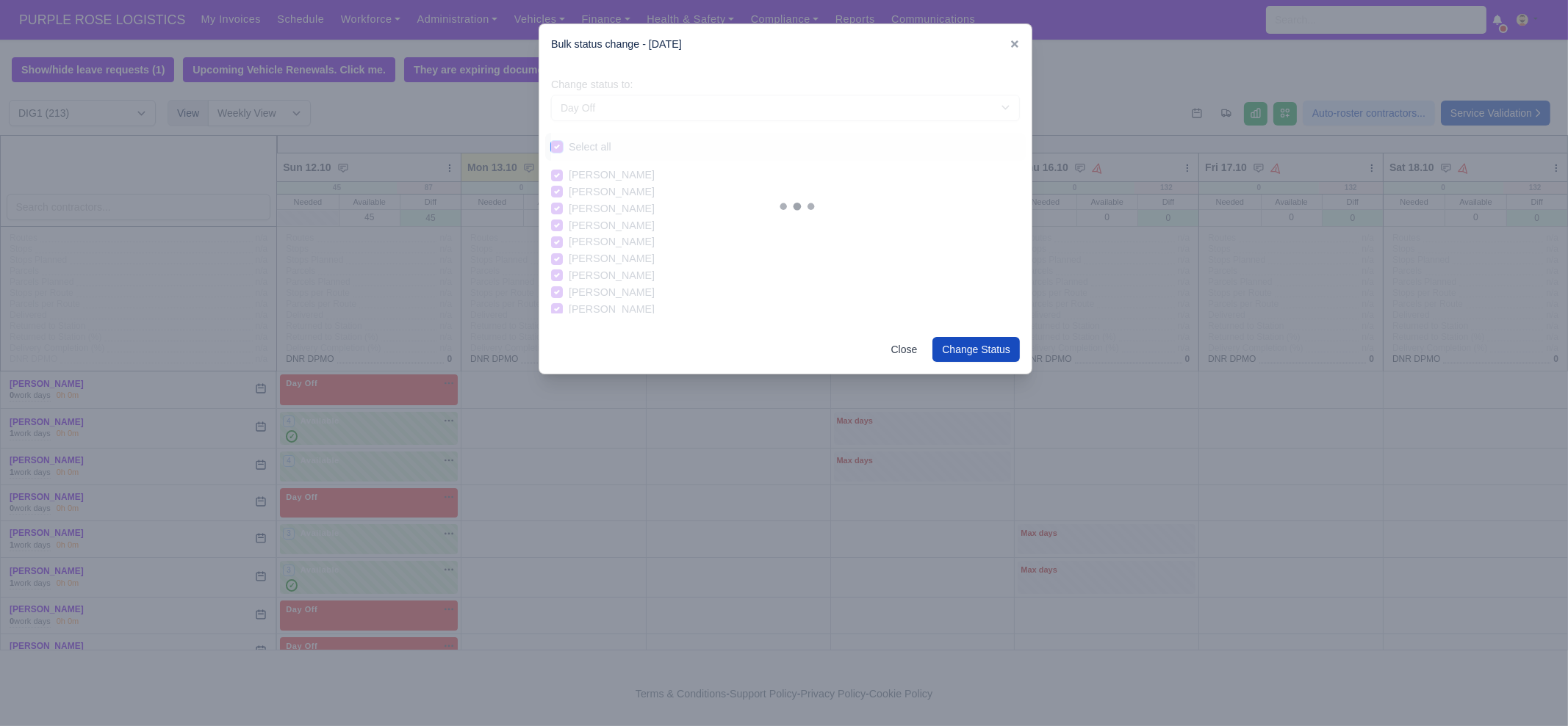
checkbox input "true"
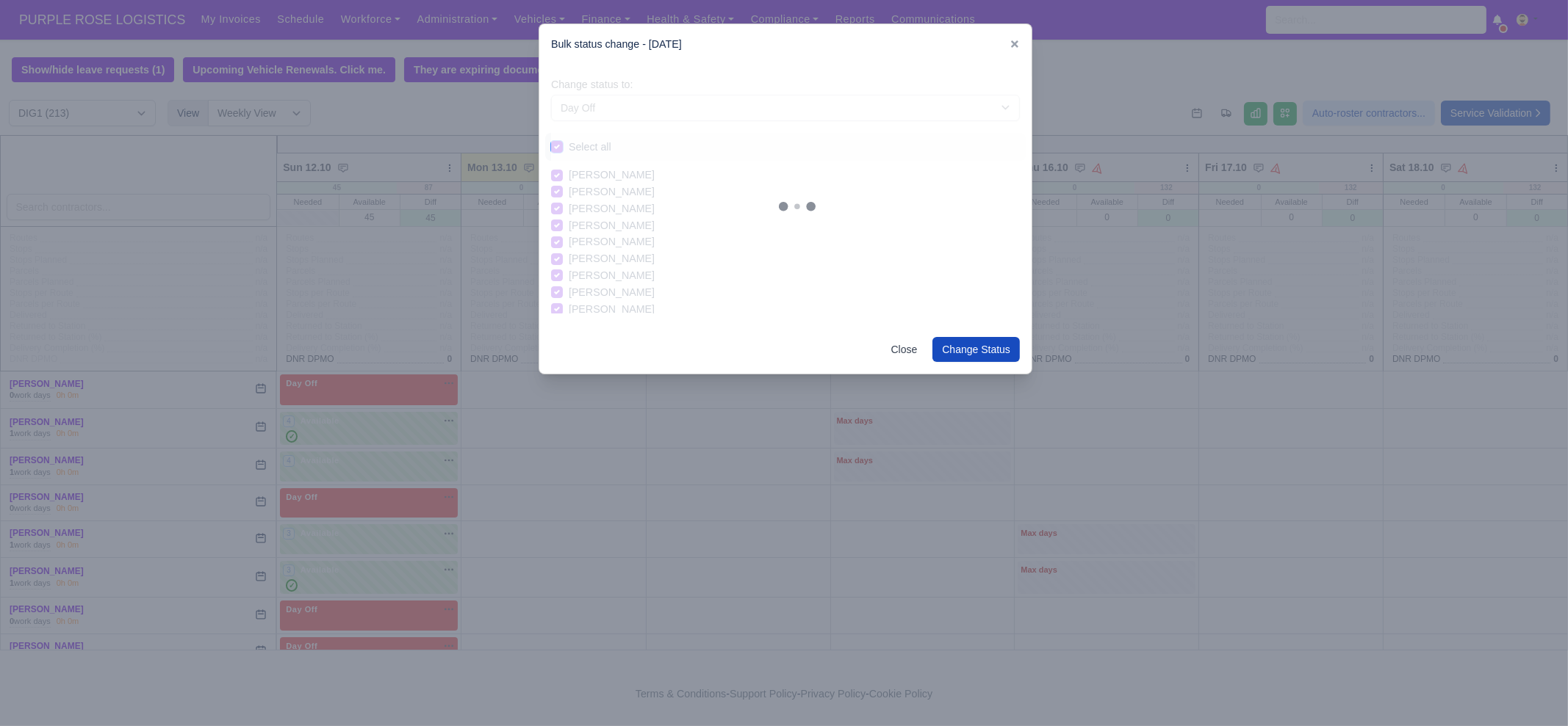
checkbox input "true"
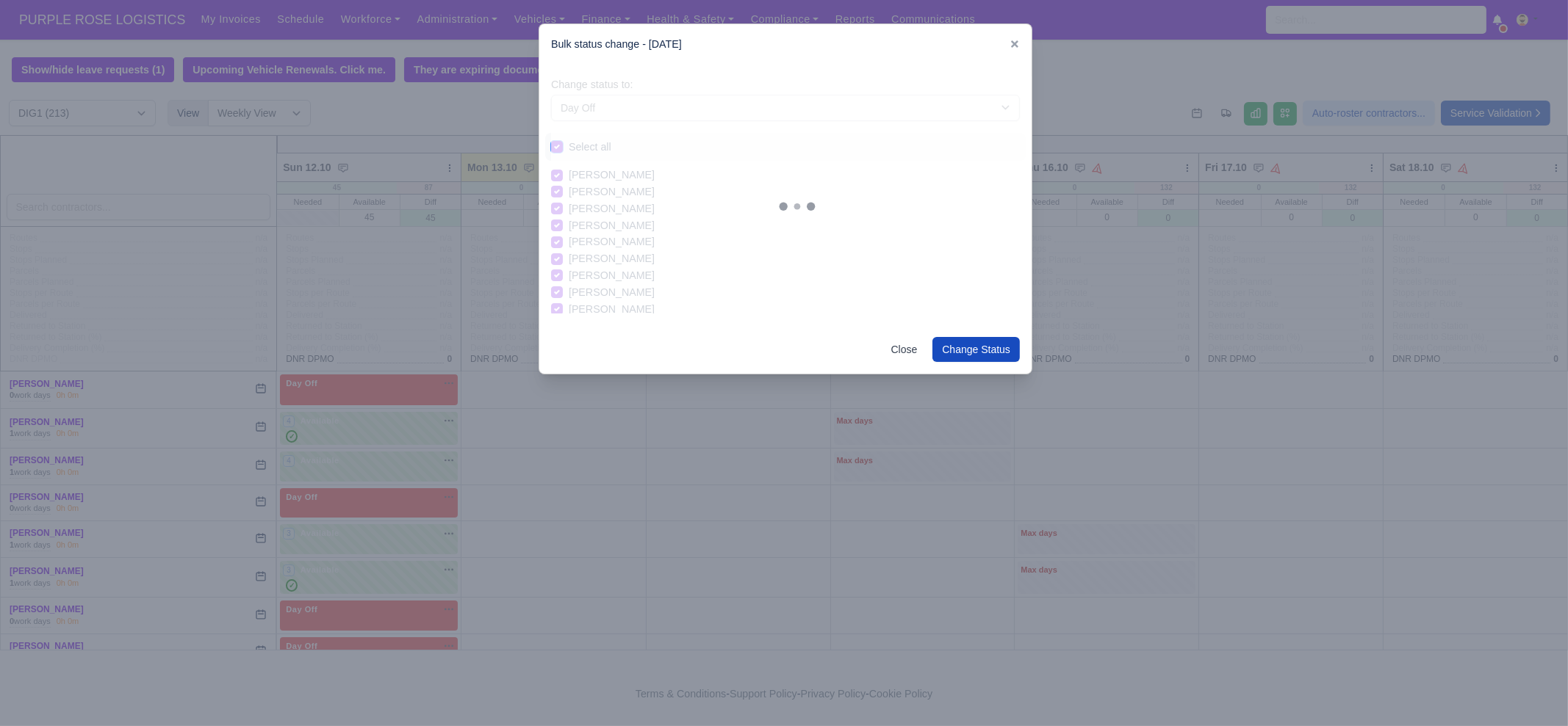
checkbox input "true"
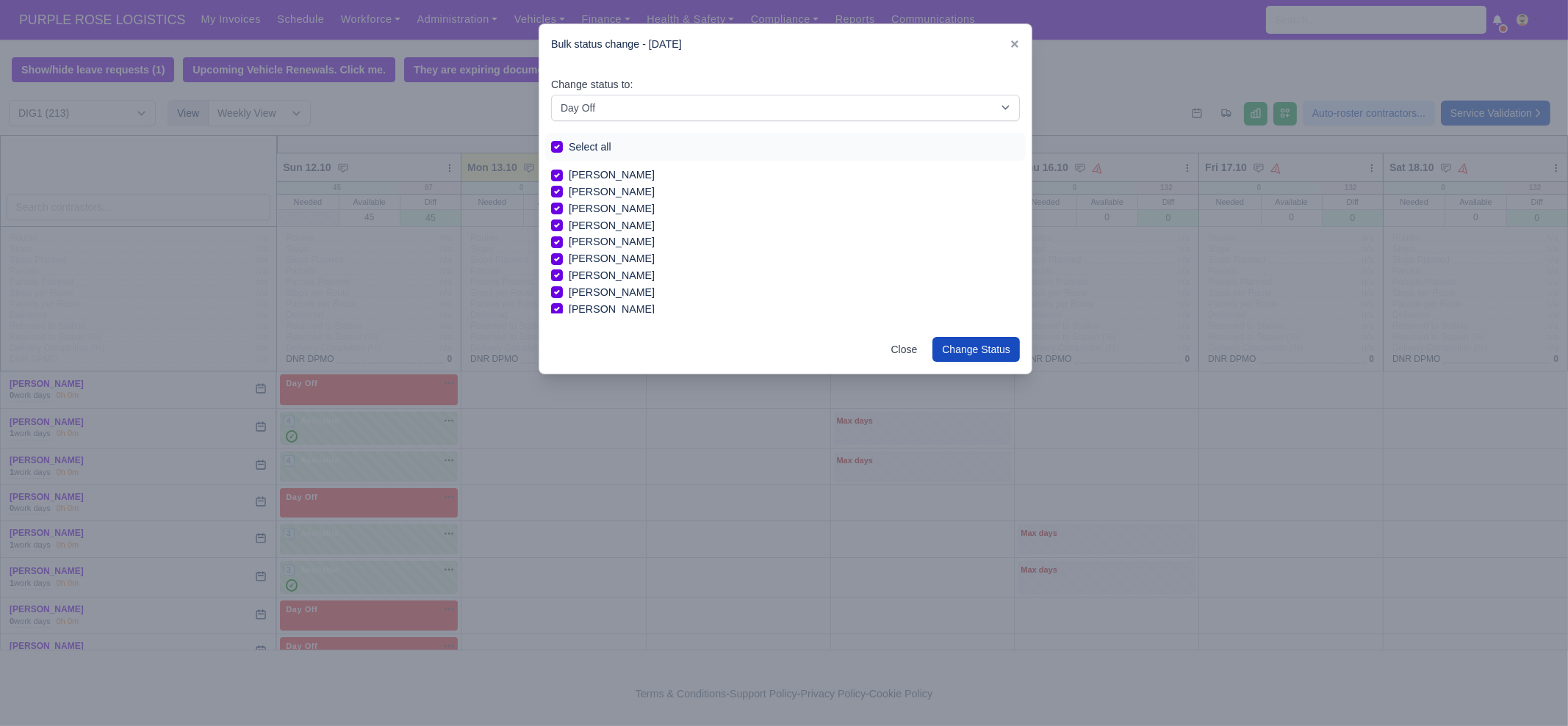
click at [957, 330] on div "Close Change Status" at bounding box center [786, 350] width 493 height 49
click at [975, 358] on button "Change Status" at bounding box center [976, 350] width 87 height 25
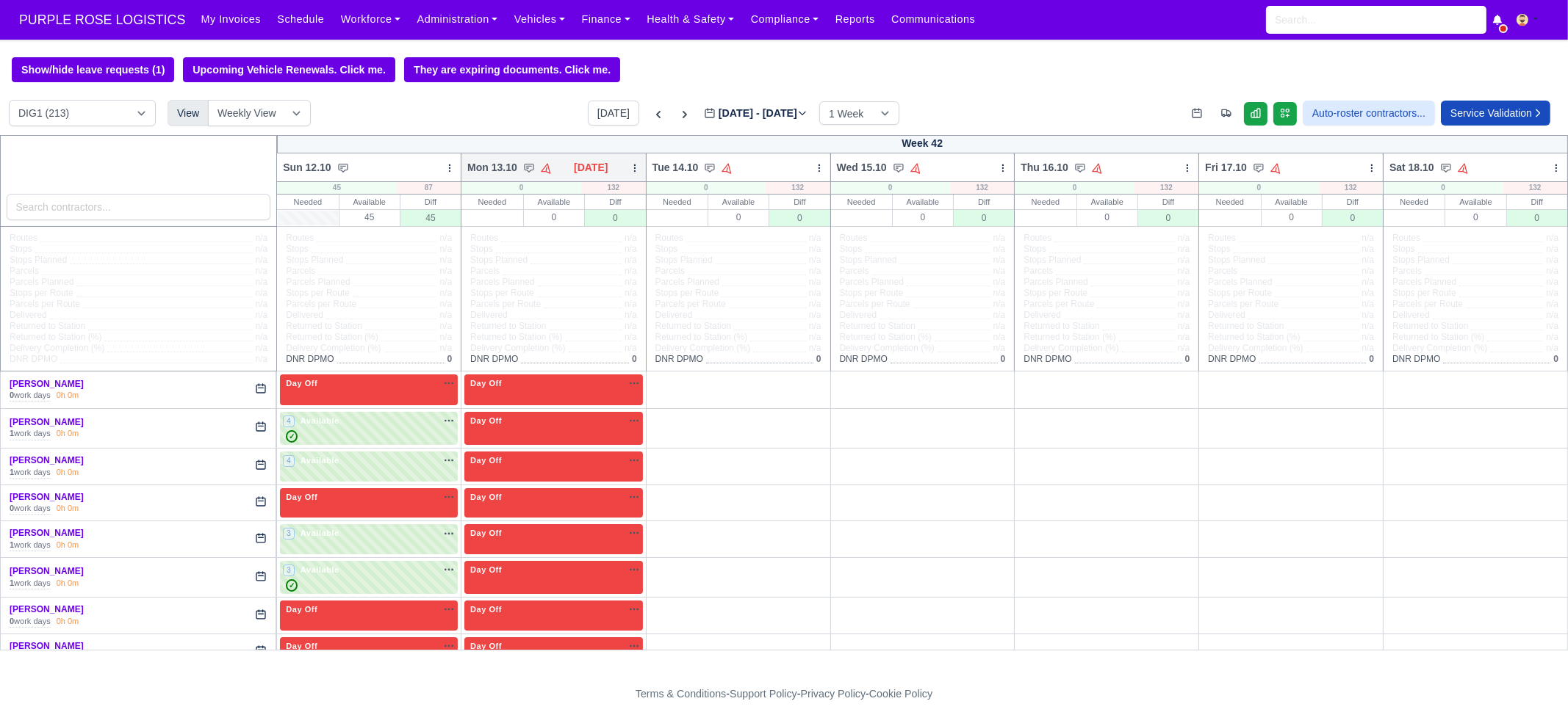
click at [639, 173] on icon at bounding box center [634, 167] width 10 height 10
click at [596, 230] on link "Bulk Status Change" at bounding box center [557, 219] width 165 height 26
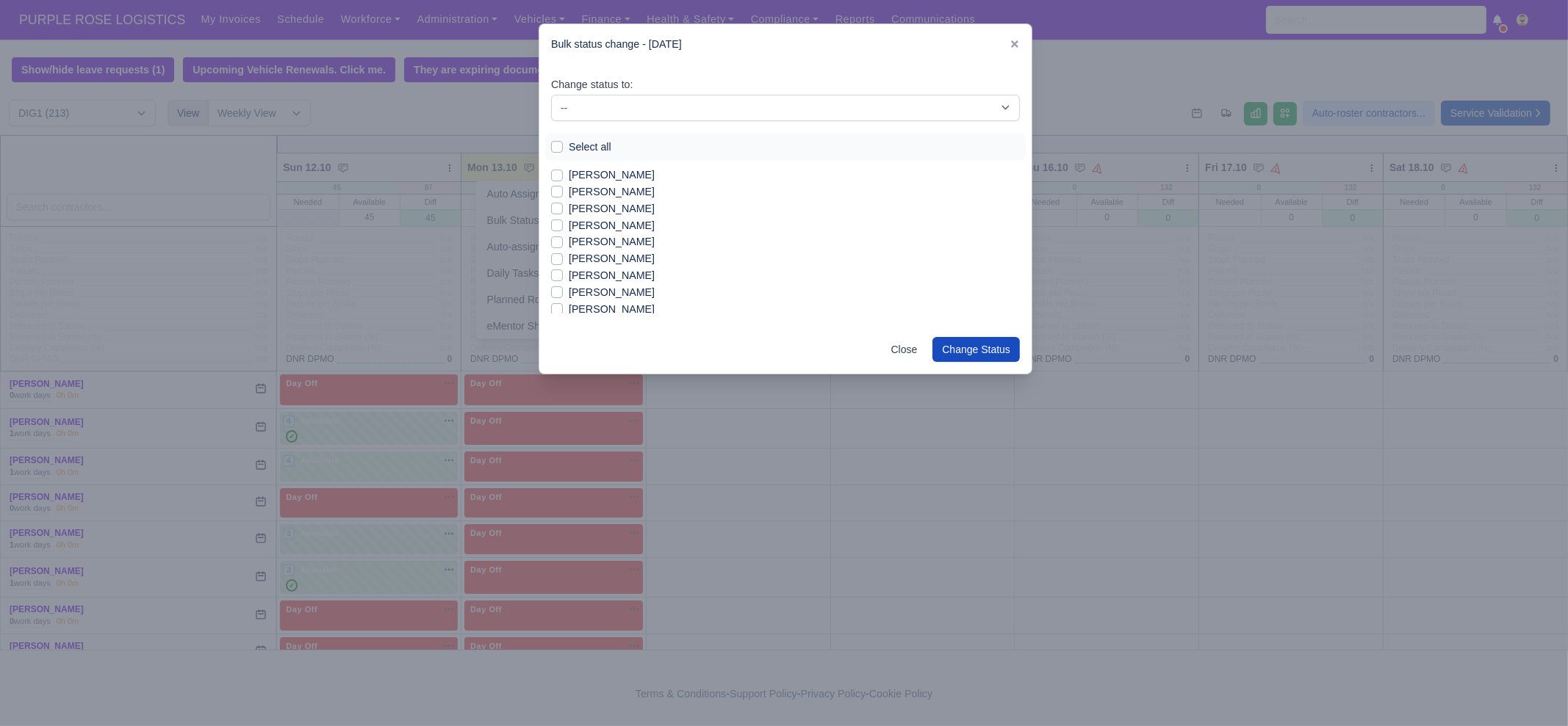
click at [606, 238] on label "[PERSON_NAME]" at bounding box center [612, 242] width 86 height 17
click at [563, 238] on input "[PERSON_NAME]" at bounding box center [557, 239] width 12 height 12
checkbox input "true"
click at [608, 249] on label "[PERSON_NAME]" at bounding box center [612, 252] width 86 height 17
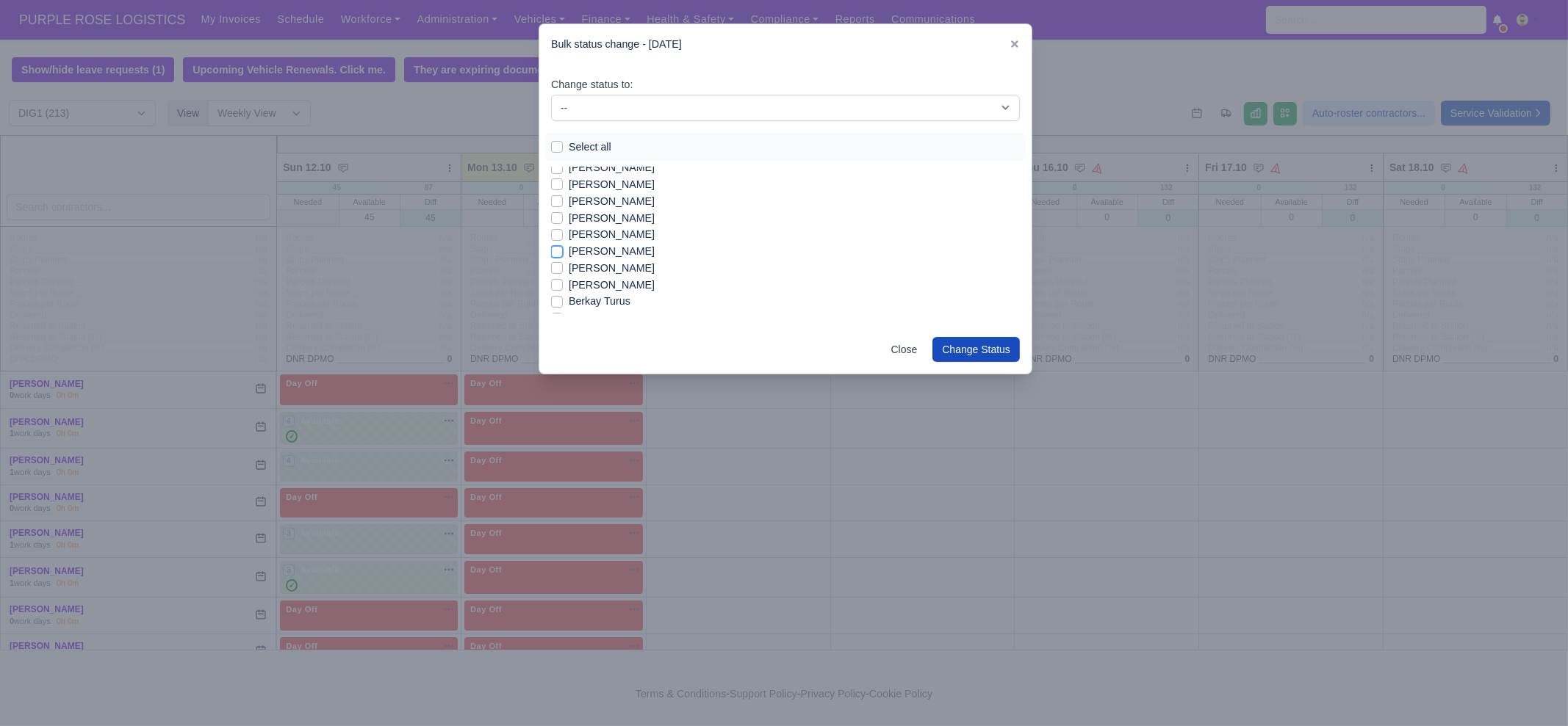
click at [563, 249] on input "[PERSON_NAME]" at bounding box center [557, 249] width 12 height 12
checkbox input "true"
click at [613, 299] on label "Berkay Turus" at bounding box center [600, 301] width 62 height 17
click at [563, 299] on input "Berkay Turus" at bounding box center [557, 298] width 12 height 12
click at [613, 299] on label "Berkay Turus" at bounding box center [600, 301] width 62 height 17
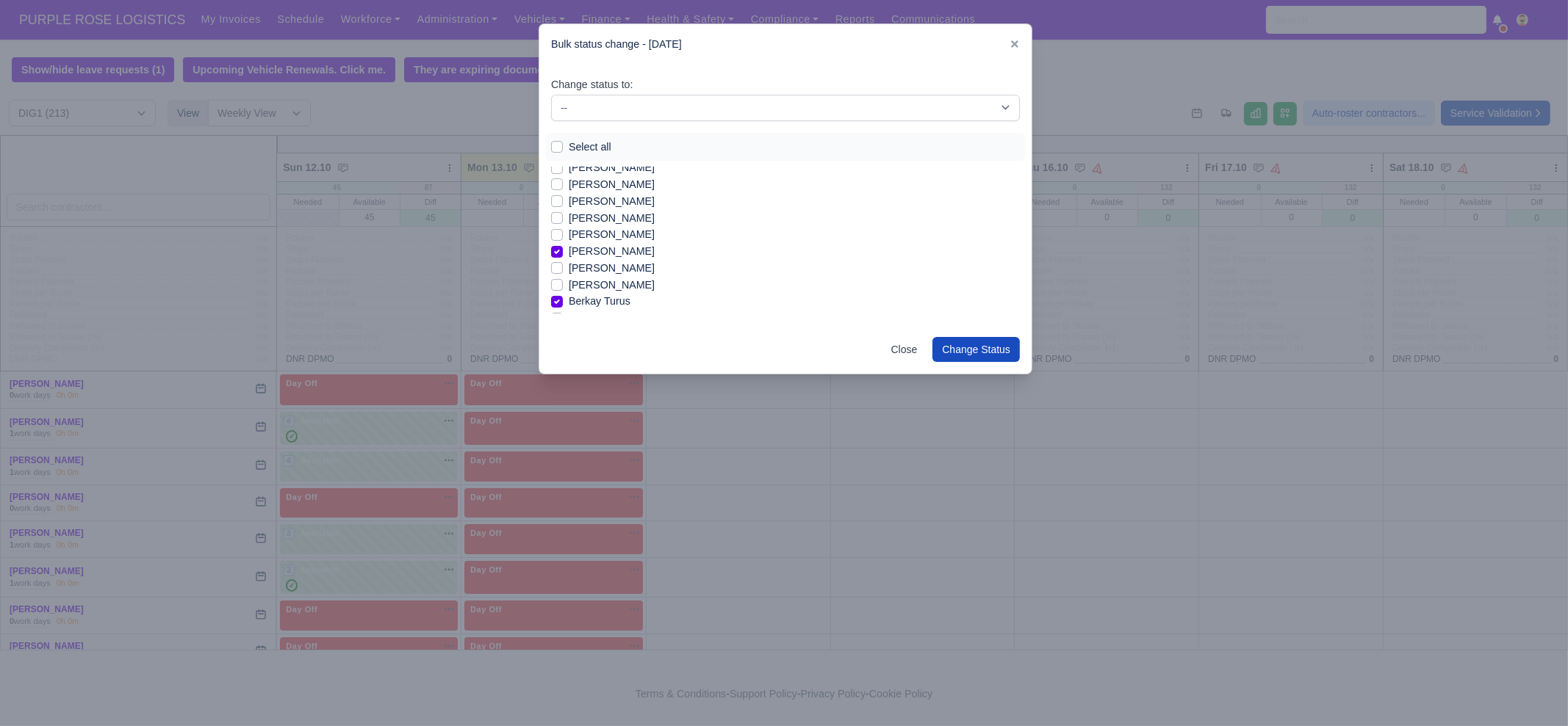
click at [563, 299] on input "Berkay Turus" at bounding box center [557, 298] width 12 height 12
checkbox input "false"
click at [595, 226] on label "[PERSON_NAME]" at bounding box center [612, 226] width 86 height 17
click at [563, 226] on input "[PERSON_NAME]" at bounding box center [557, 224] width 12 height 12
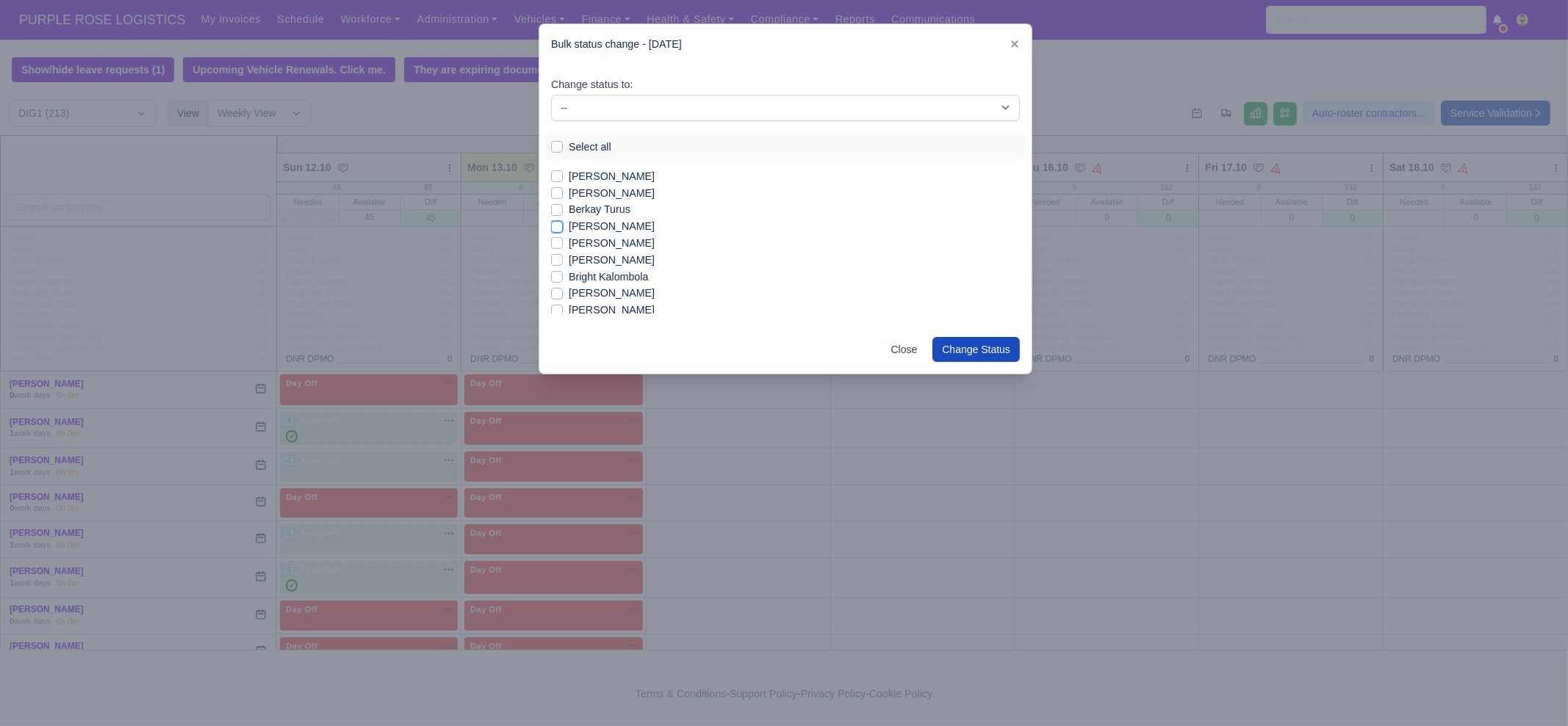
checkbox input "true"
click at [602, 240] on label "[PERSON_NAME]" at bounding box center [612, 243] width 86 height 17
click at [563, 240] on input "[PERSON_NAME]" at bounding box center [557, 241] width 12 height 12
checkbox input "true"
click at [616, 260] on label "[PERSON_NAME]" at bounding box center [612, 260] width 86 height 17
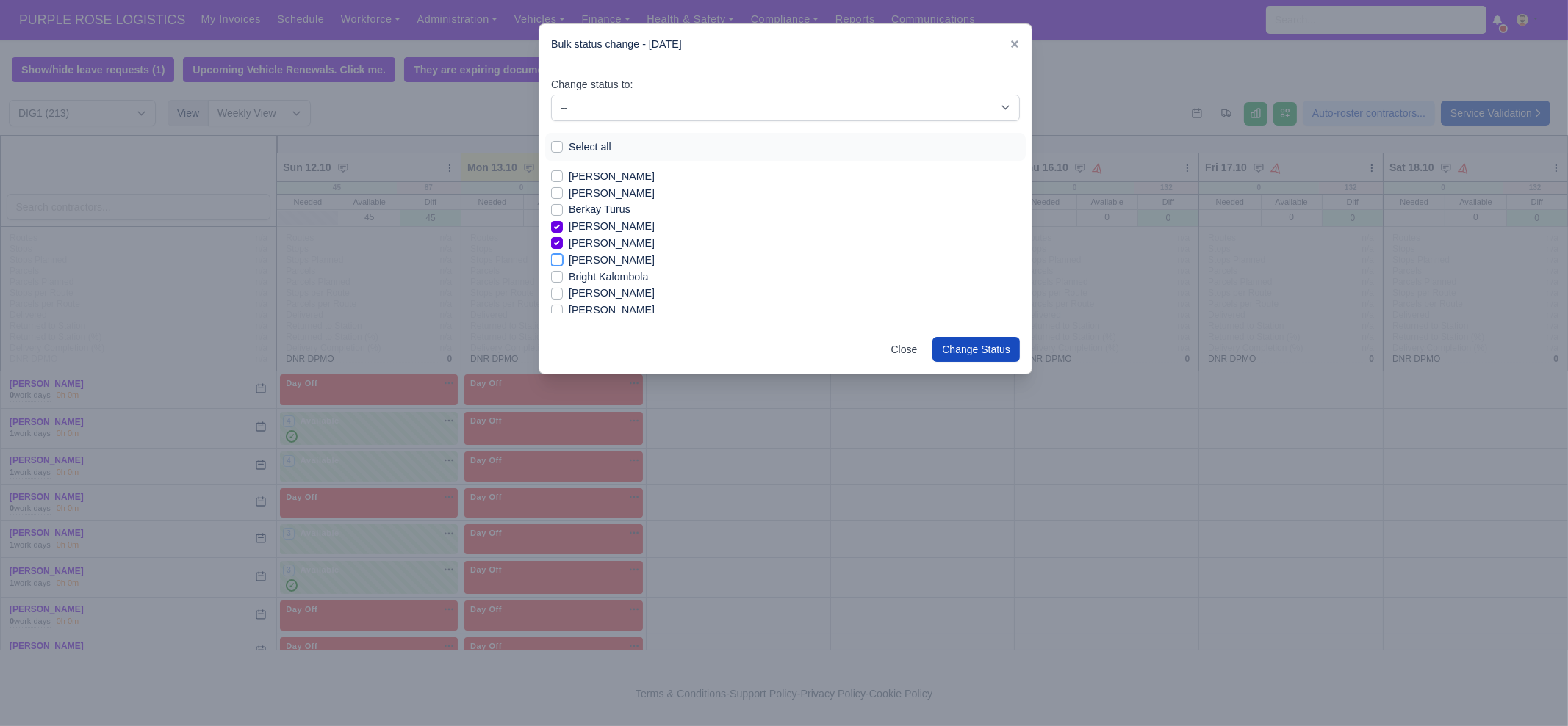
click at [563, 260] on input "[PERSON_NAME]" at bounding box center [557, 257] width 12 height 12
checkbox input "true"
drag, startPoint x: 610, startPoint y: 290, endPoint x: 602, endPoint y: 298, distance: 11.3
click at [610, 290] on label "[PERSON_NAME]" at bounding box center [612, 293] width 86 height 17
click at [597, 295] on label "[PERSON_NAME]" at bounding box center [612, 293] width 86 height 17
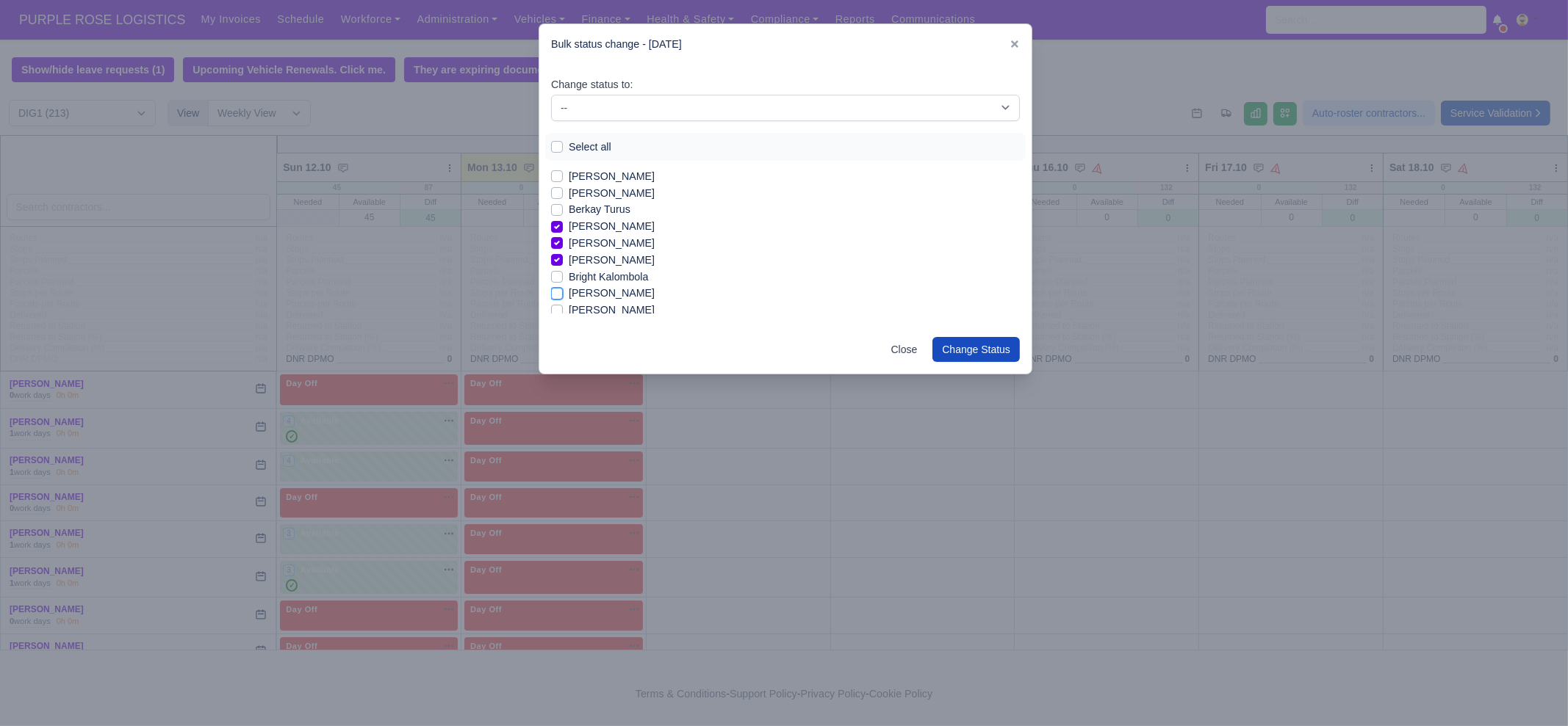
click at [563, 295] on input "[PERSON_NAME]" at bounding box center [557, 290] width 12 height 12
checkbox input "true"
click at [588, 307] on label "[PERSON_NAME]" at bounding box center [612, 310] width 86 height 17
click at [563, 307] on input "[PERSON_NAME]" at bounding box center [557, 307] width 12 height 12
checkbox input "true"
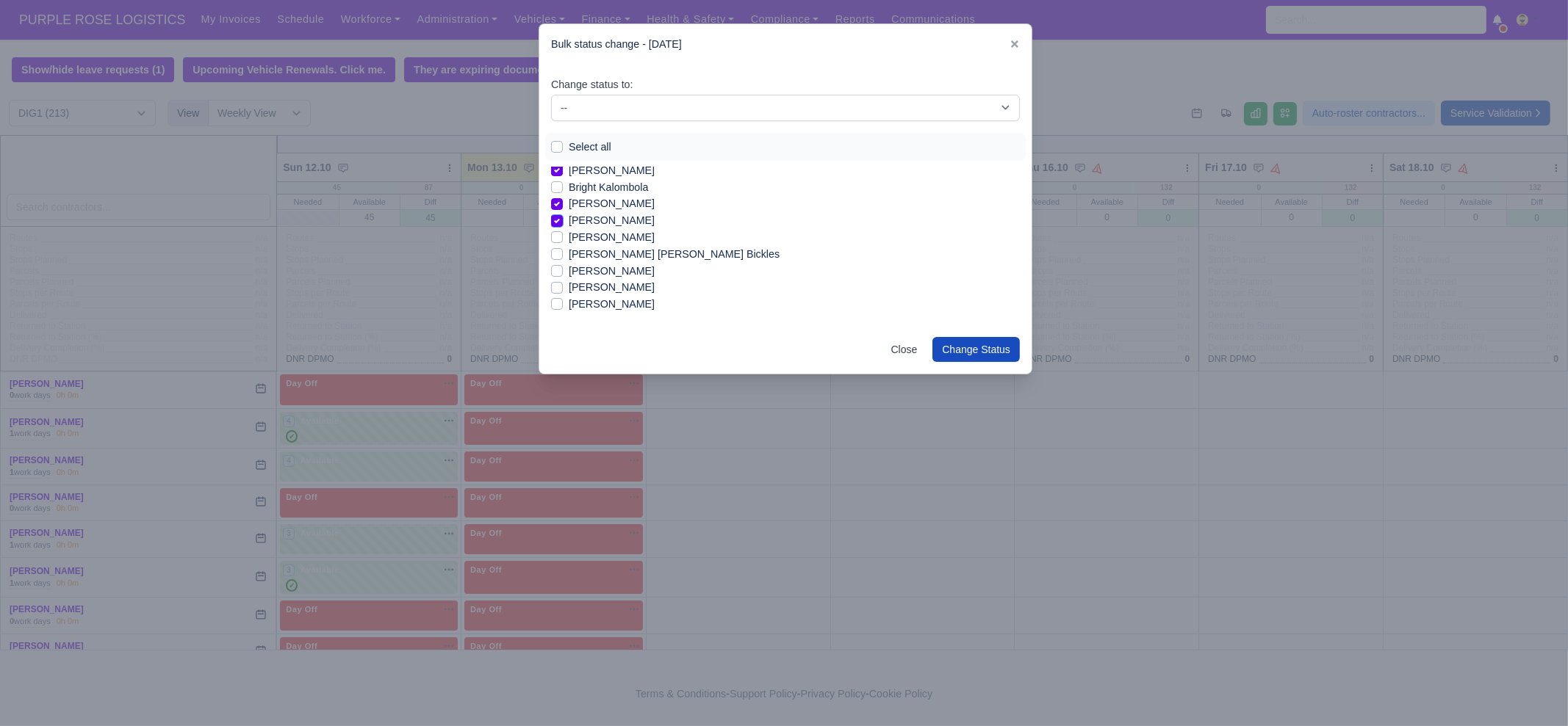
scroll to position [275, 0]
click at [602, 234] on label "[PERSON_NAME]" at bounding box center [612, 235] width 86 height 17
click at [563, 234] on input "[PERSON_NAME]" at bounding box center [557, 232] width 12 height 12
checkbox input "true"
click at [606, 267] on label "[PERSON_NAME]" at bounding box center [612, 268] width 86 height 17
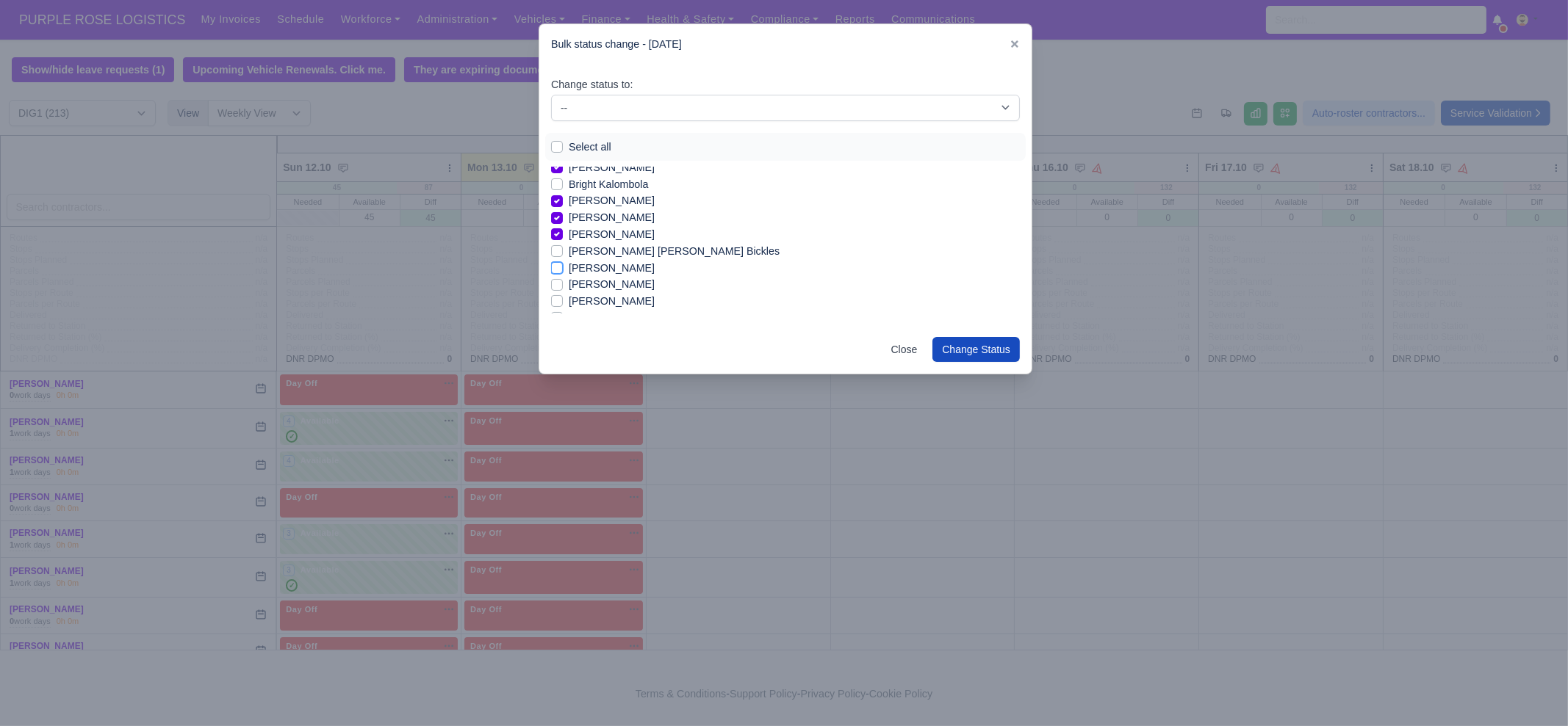
click at [563, 267] on input "[PERSON_NAME]" at bounding box center [557, 265] width 12 height 12
checkbox input "true"
click at [599, 283] on label "[PERSON_NAME]" at bounding box center [612, 284] width 86 height 17
click at [563, 283] on input "[PERSON_NAME]" at bounding box center [557, 281] width 12 height 12
checkbox input "true"
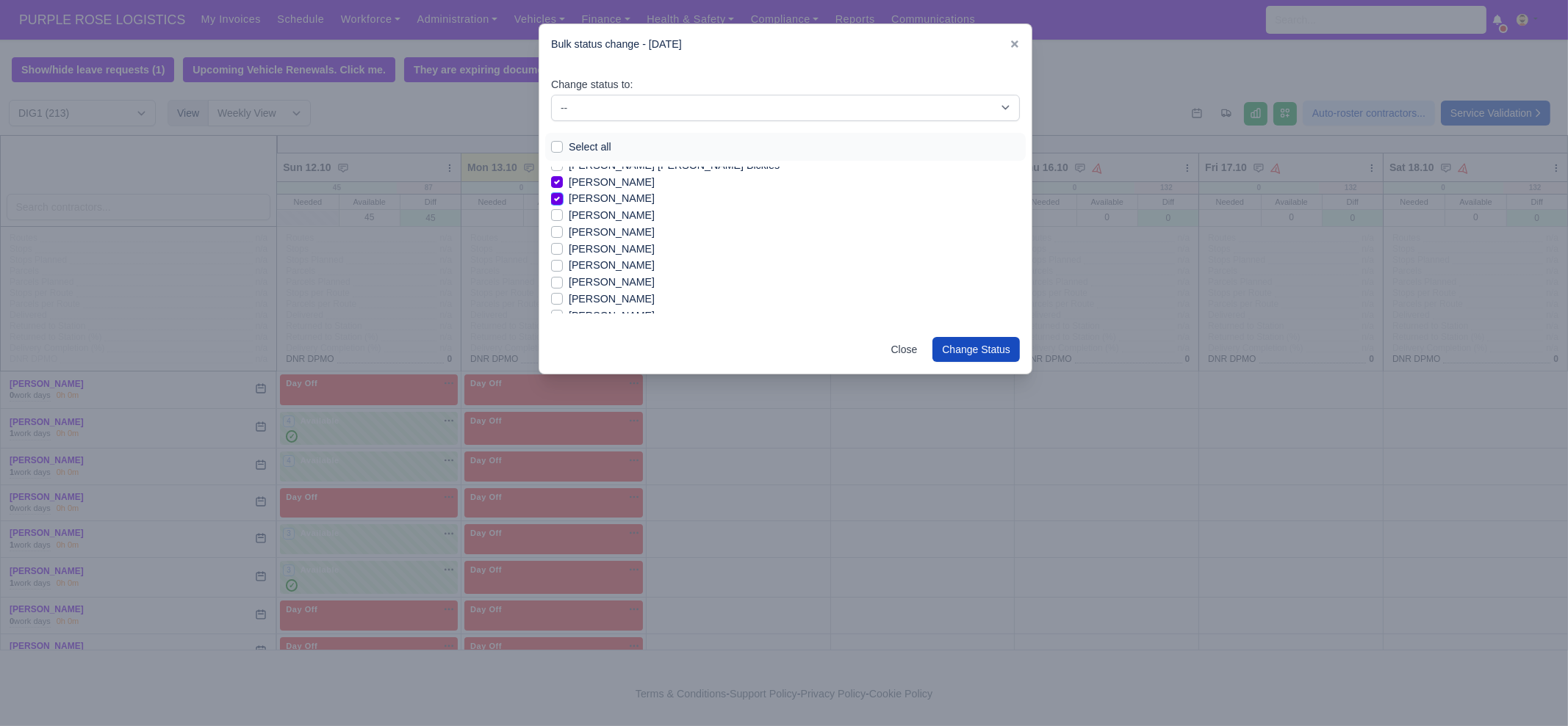
scroll to position [367, 0]
click at [605, 227] on label "[PERSON_NAME]" at bounding box center [612, 227] width 86 height 17
click at [563, 227] on input "[PERSON_NAME]" at bounding box center [557, 225] width 12 height 12
checkbox input "true"
click at [605, 288] on label "[PERSON_NAME]" at bounding box center [612, 294] width 86 height 17
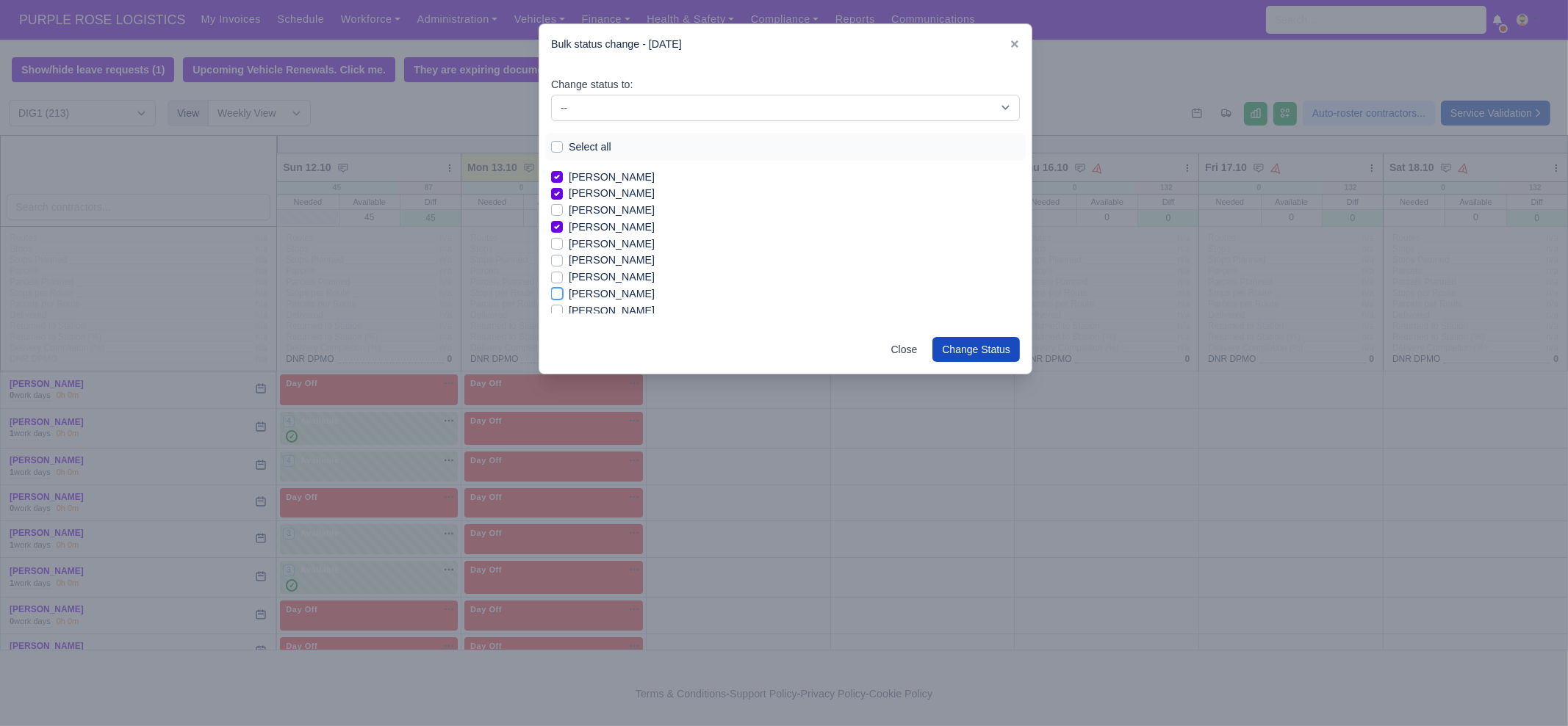
click at [563, 288] on input "[PERSON_NAME]" at bounding box center [557, 291] width 12 height 12
checkbox input "true"
click at [603, 235] on label "[PERSON_NAME]" at bounding box center [612, 235] width 86 height 17
click at [563, 235] on input "[PERSON_NAME]" at bounding box center [557, 233] width 12 height 12
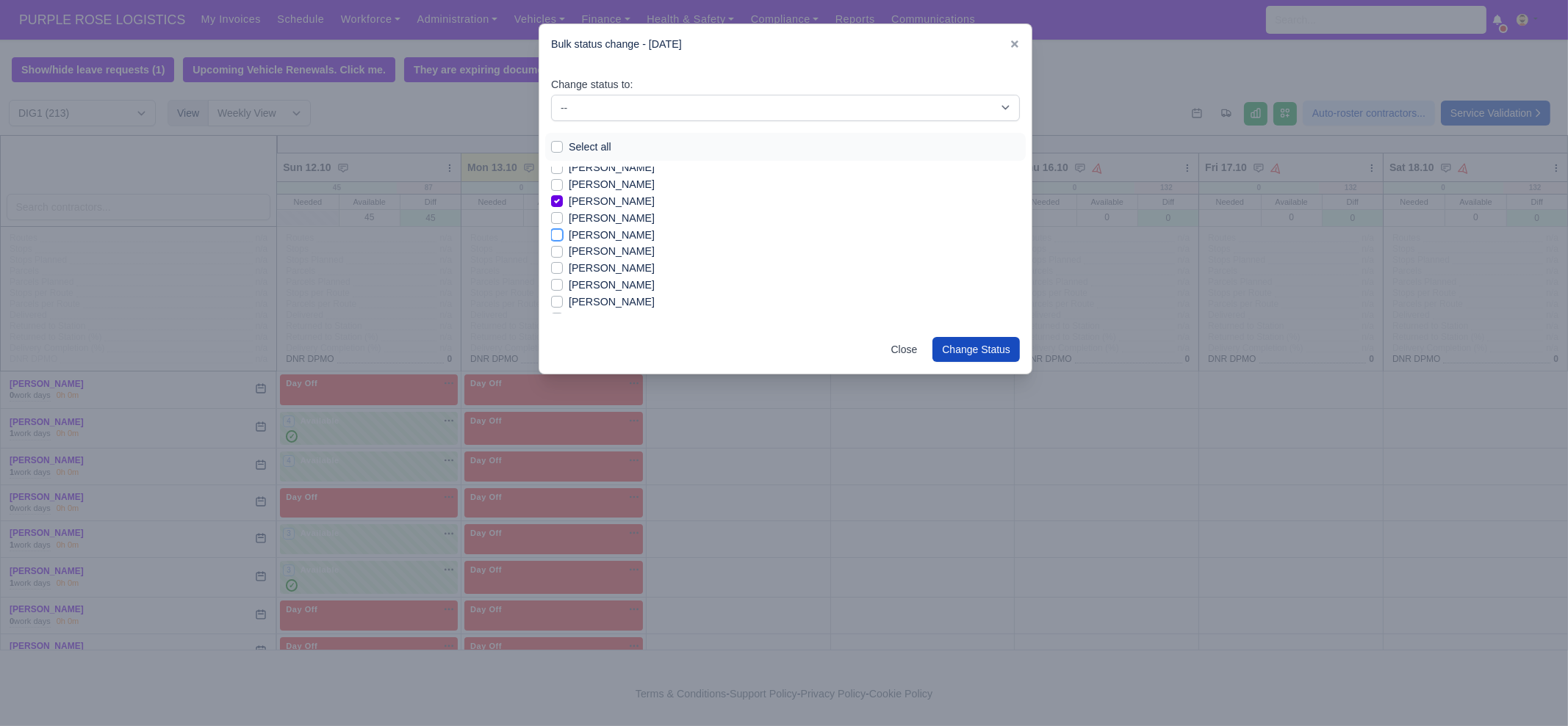
checkbox input "true"
click at [603, 251] on label "Edmund Nathaniel Kwakye" at bounding box center [612, 252] width 86 height 17
click at [563, 251] on input "Edmund Nathaniel Kwakye" at bounding box center [557, 249] width 12 height 12
checkbox input "true"
click at [608, 299] on label "[PERSON_NAME]" at bounding box center [612, 302] width 86 height 17
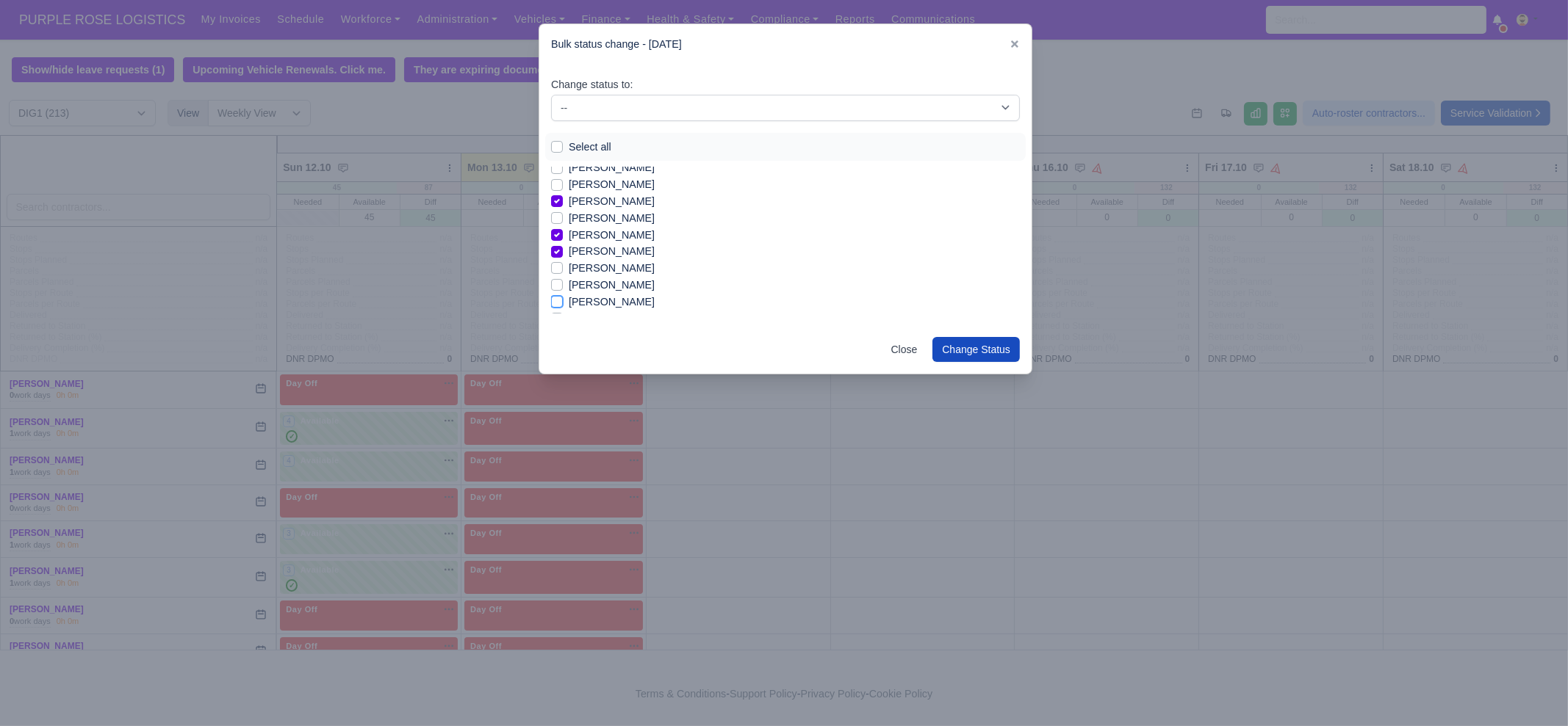
click at [563, 299] on input "[PERSON_NAME]" at bounding box center [557, 299] width 12 height 12
checkbox input "true"
click at [613, 223] on label "[PERSON_NAME]" at bounding box center [612, 226] width 86 height 17
click at [563, 223] on input "[PERSON_NAME]" at bounding box center [557, 224] width 12 height 12
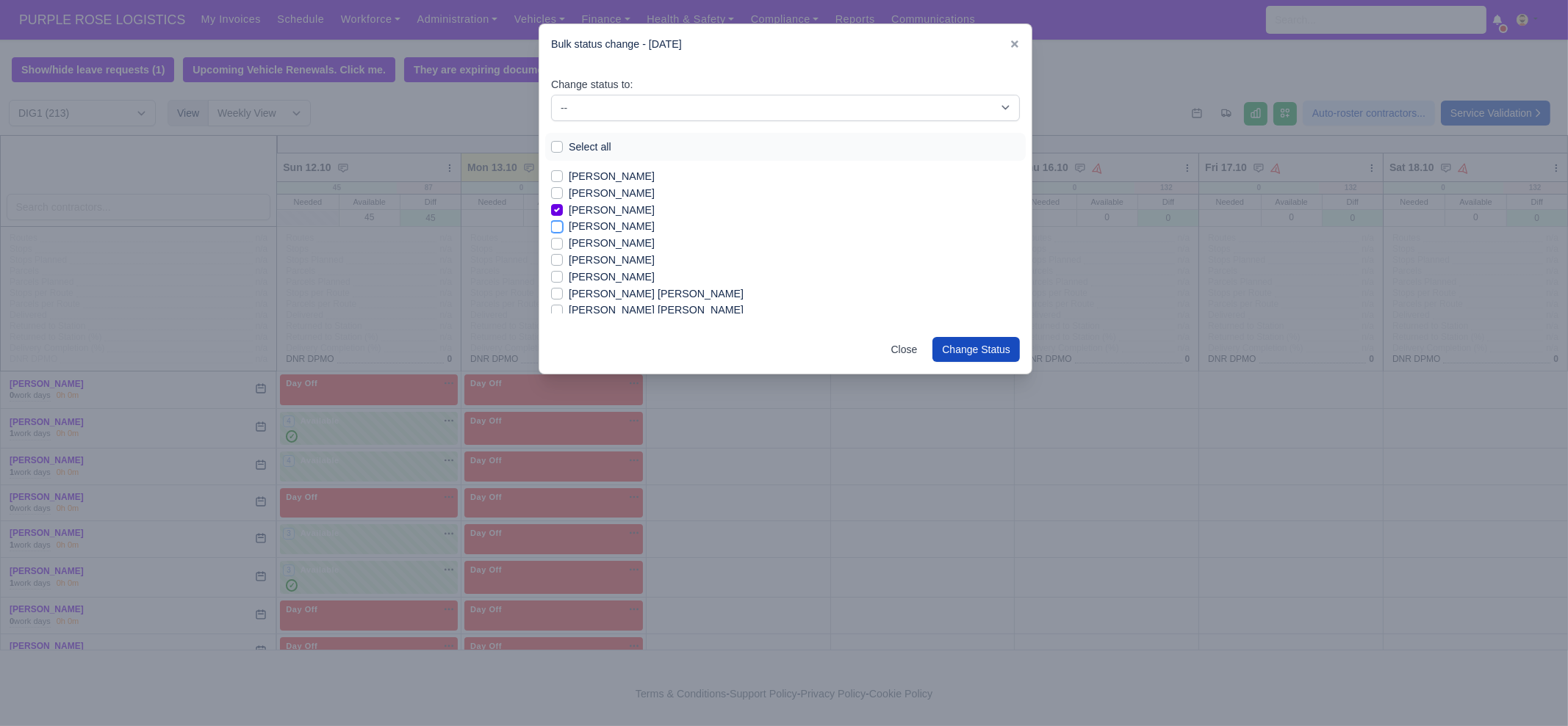
checkbox input "true"
click at [605, 245] on label "[PERSON_NAME]" at bounding box center [612, 243] width 86 height 17
click at [563, 245] on input "[PERSON_NAME]" at bounding box center [557, 241] width 12 height 12
checkbox input "true"
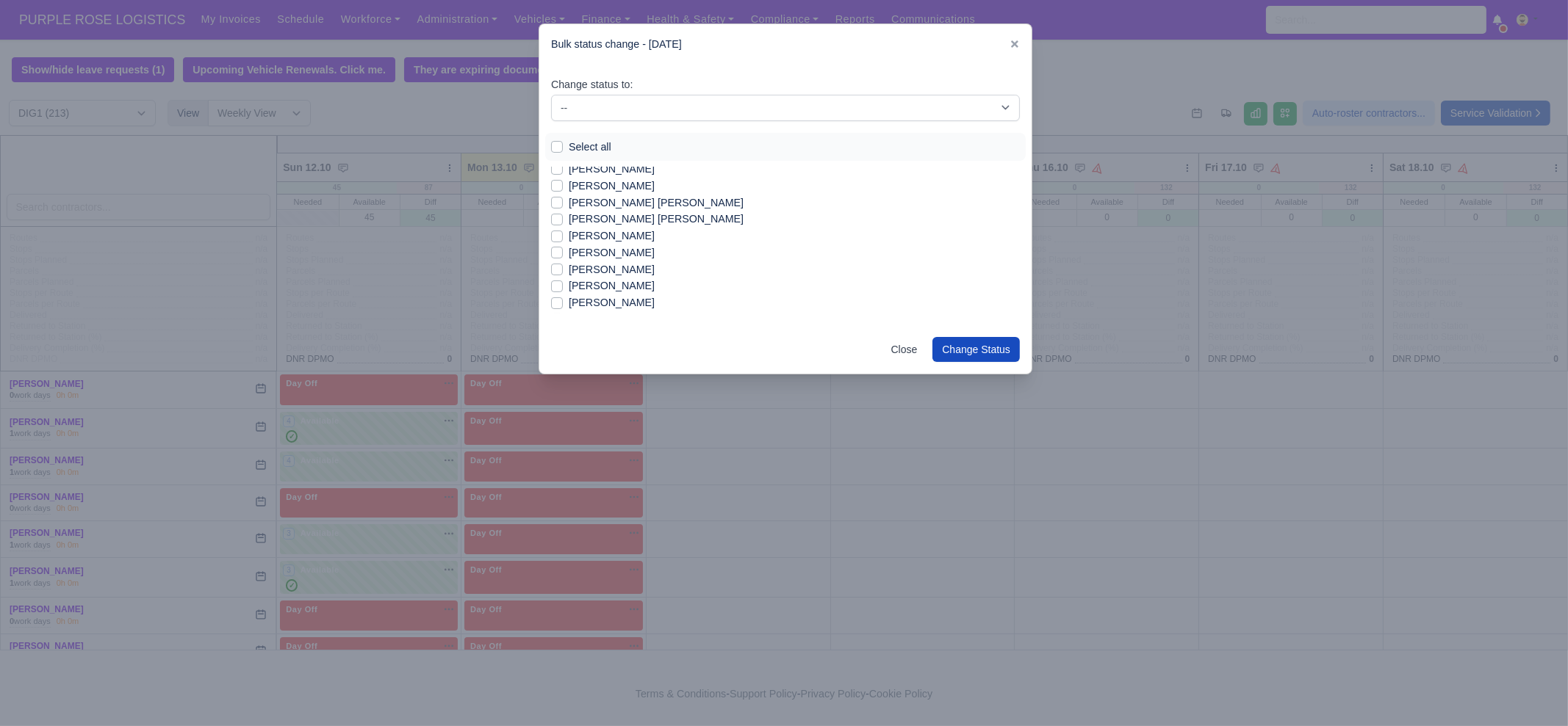
click at [604, 232] on label "[PERSON_NAME]" at bounding box center [612, 235] width 86 height 17
click at [563, 232] on input "[PERSON_NAME]" at bounding box center [557, 233] width 12 height 12
checkbox input "true"
click at [601, 254] on label "[PERSON_NAME]" at bounding box center [612, 252] width 86 height 17
click at [563, 254] on input "[PERSON_NAME]" at bounding box center [557, 250] width 12 height 12
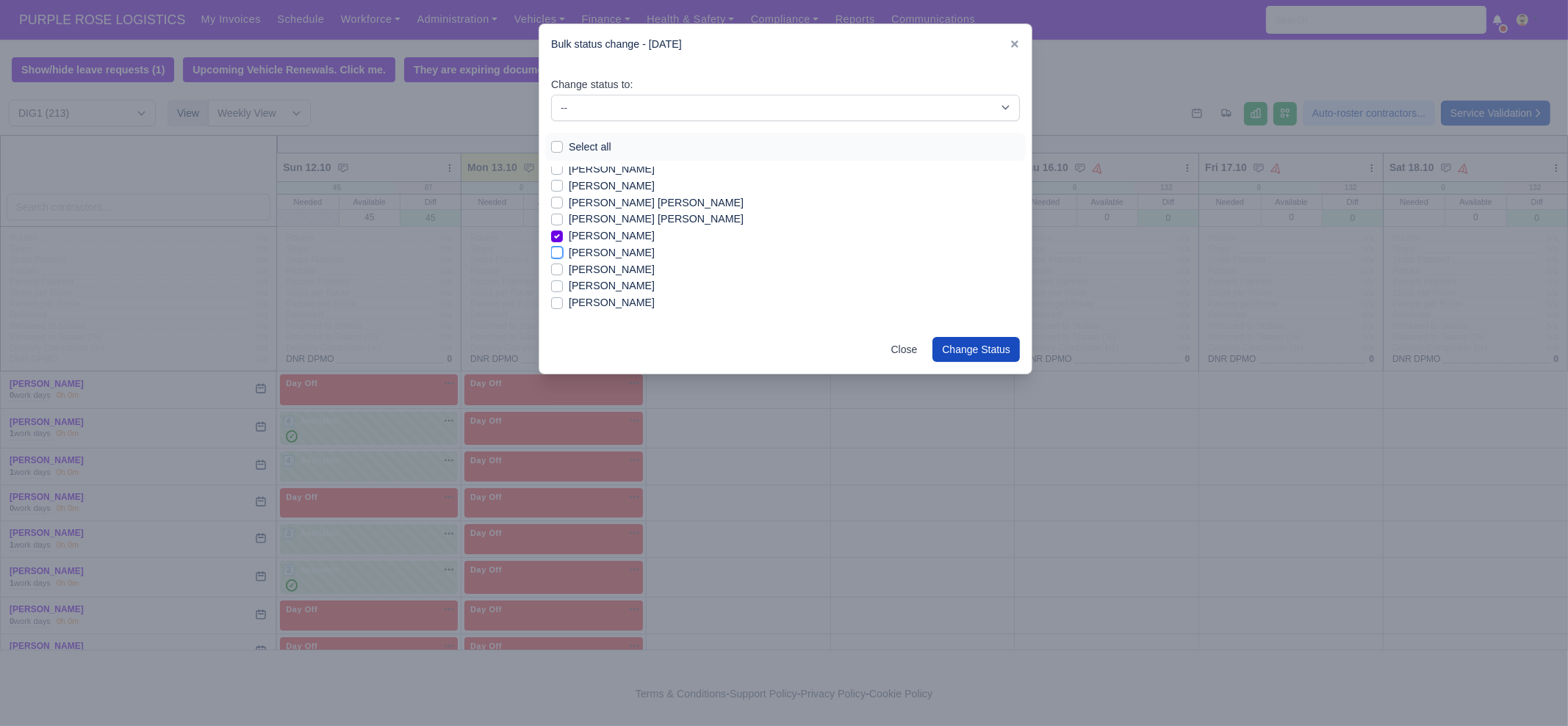
checkbox input "true"
click at [601, 270] on label "[PERSON_NAME]" at bounding box center [612, 270] width 86 height 17
click at [563, 270] on input "[PERSON_NAME]" at bounding box center [557, 267] width 12 height 12
checkbox input "true"
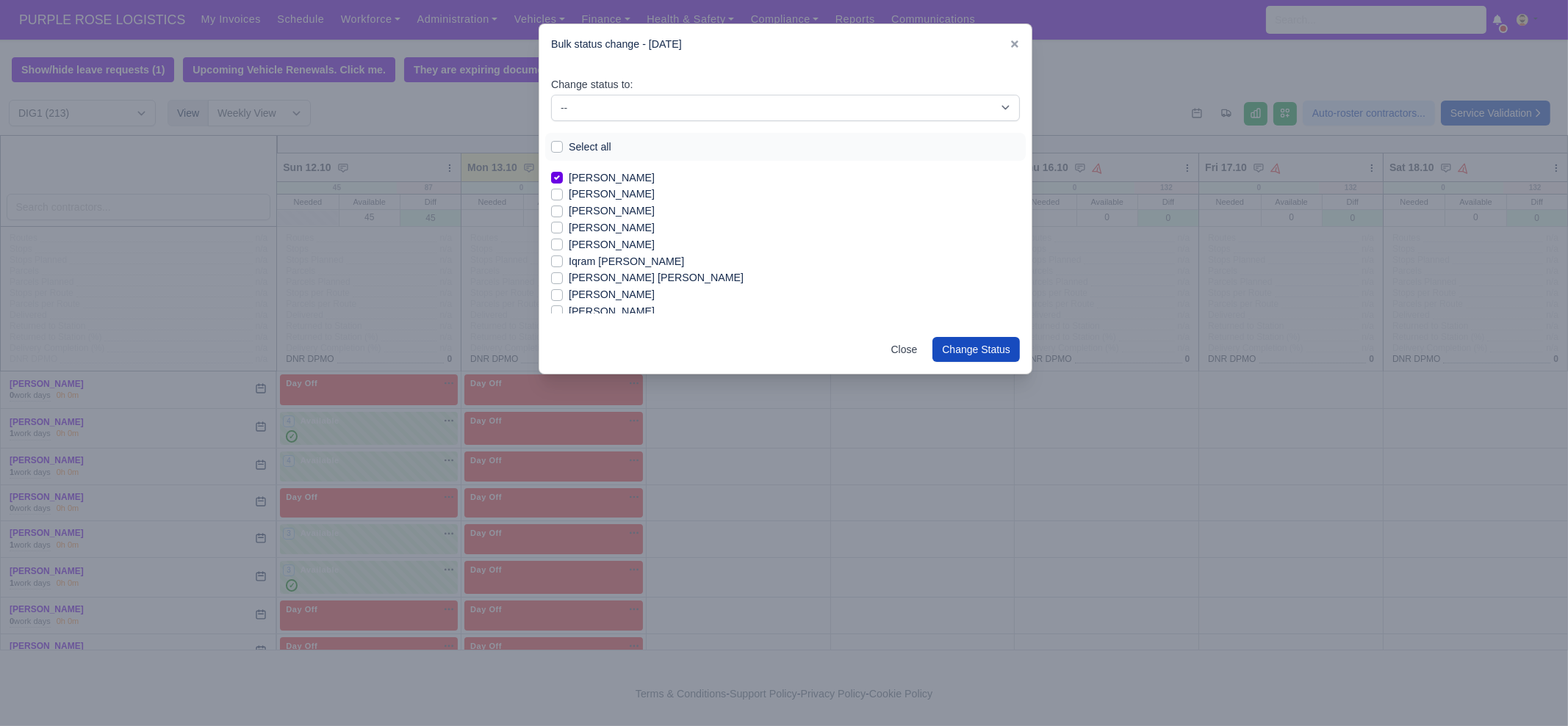
drag, startPoint x: 613, startPoint y: 225, endPoint x: 611, endPoint y: 239, distance: 14.1
click at [613, 227] on label "[PERSON_NAME]" at bounding box center [612, 227] width 86 height 17
click at [563, 227] on input "[PERSON_NAME]" at bounding box center [557, 225] width 12 height 12
checkbox input "true"
click at [612, 279] on label "[PERSON_NAME] [PERSON_NAME]" at bounding box center [656, 278] width 175 height 17
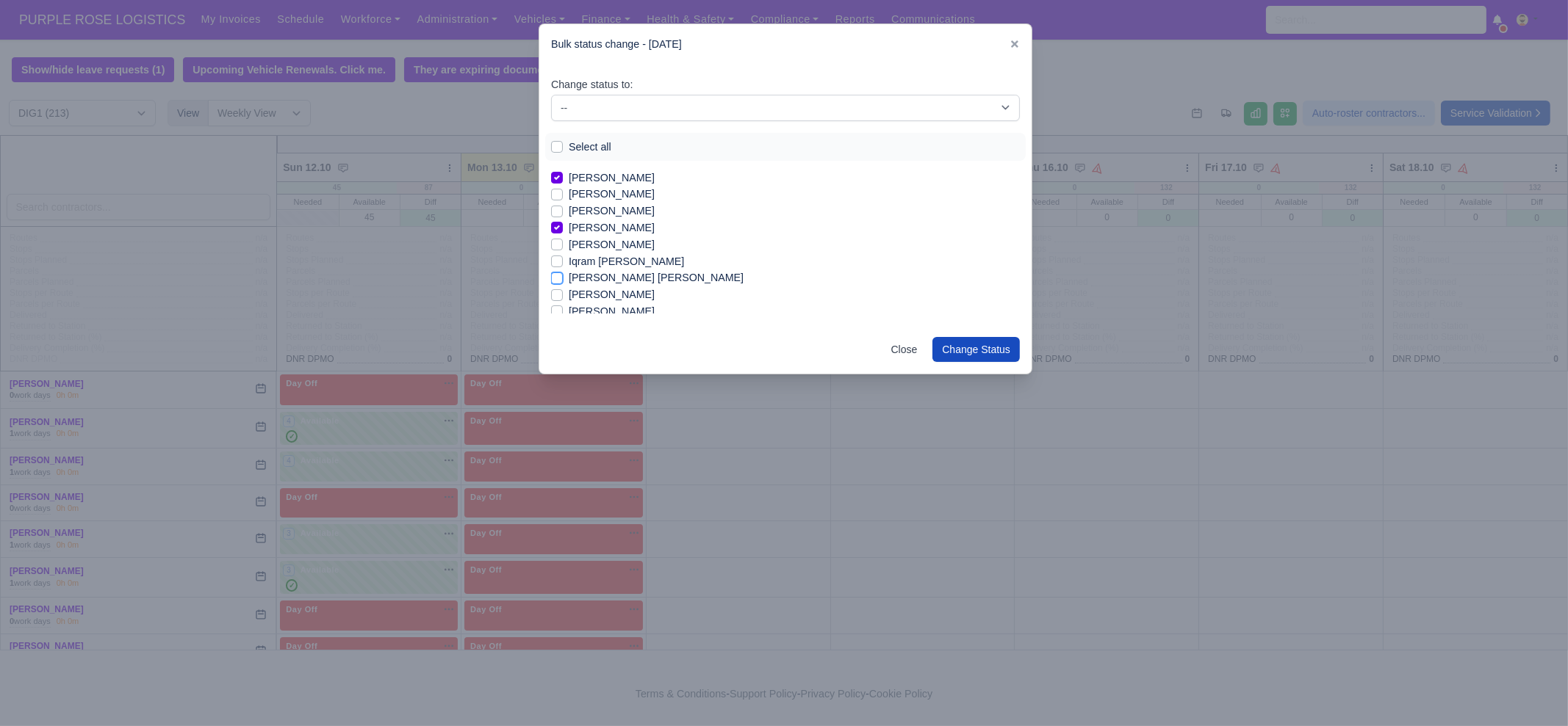
click at [563, 279] on input "[PERSON_NAME] [PERSON_NAME]" at bounding box center [557, 275] width 12 height 12
checkbox input "true"
click at [619, 243] on label "Joseph Blansy Basuamina" at bounding box center [639, 243] width 141 height 17
click at [563, 243] on input "Joseph Blansy Basuamina" at bounding box center [557, 241] width 12 height 12
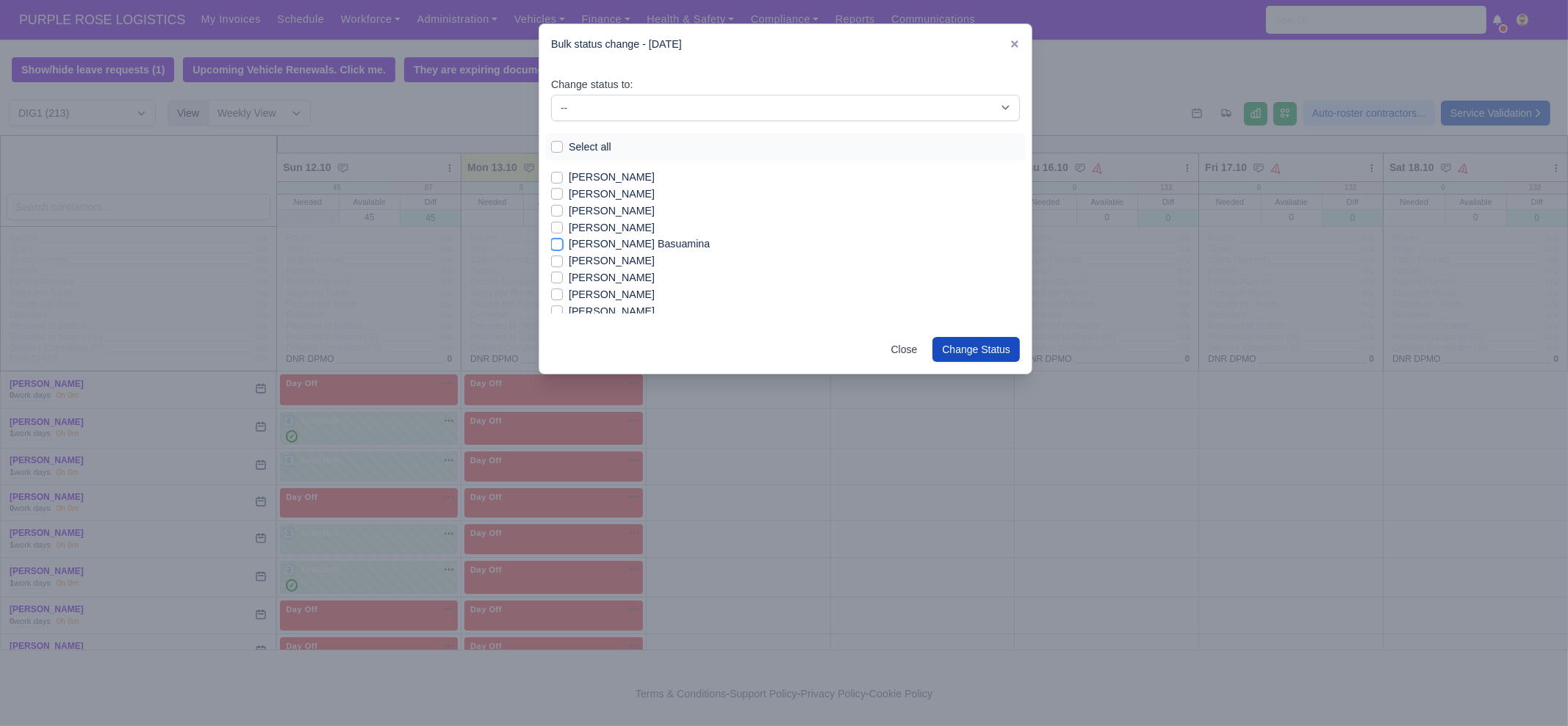
checkbox input "true"
click at [601, 260] on label "[PERSON_NAME]" at bounding box center [612, 261] width 86 height 17
click at [563, 260] on input "[PERSON_NAME]" at bounding box center [557, 259] width 12 height 12
checkbox input "true"
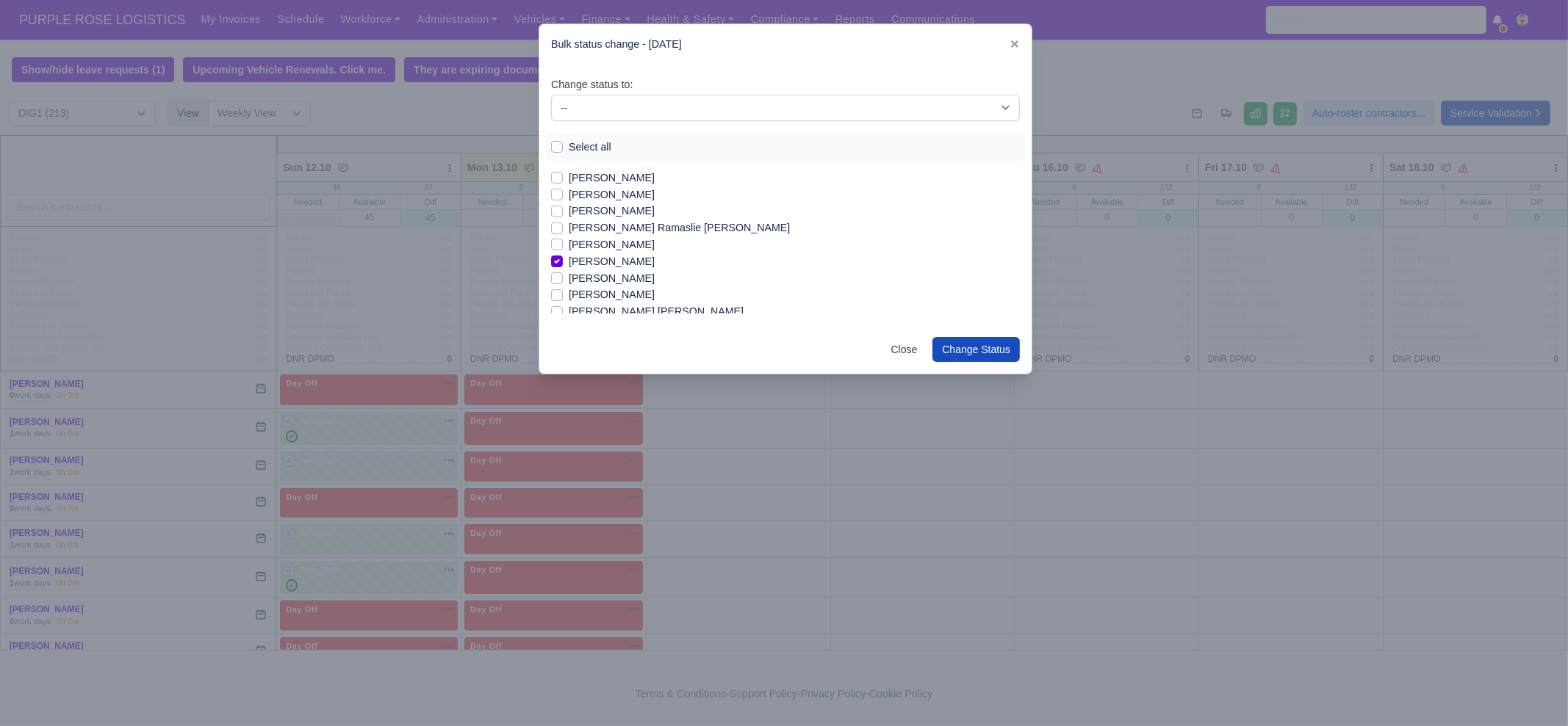
click at [601, 279] on label "[PERSON_NAME]" at bounding box center [612, 279] width 86 height 17
click at [563, 279] on input "[PERSON_NAME]" at bounding box center [557, 276] width 12 height 12
checkbox input "true"
click at [604, 296] on label "[PERSON_NAME]" at bounding box center [612, 295] width 86 height 17
click at [563, 296] on input "[PERSON_NAME]" at bounding box center [557, 292] width 12 height 12
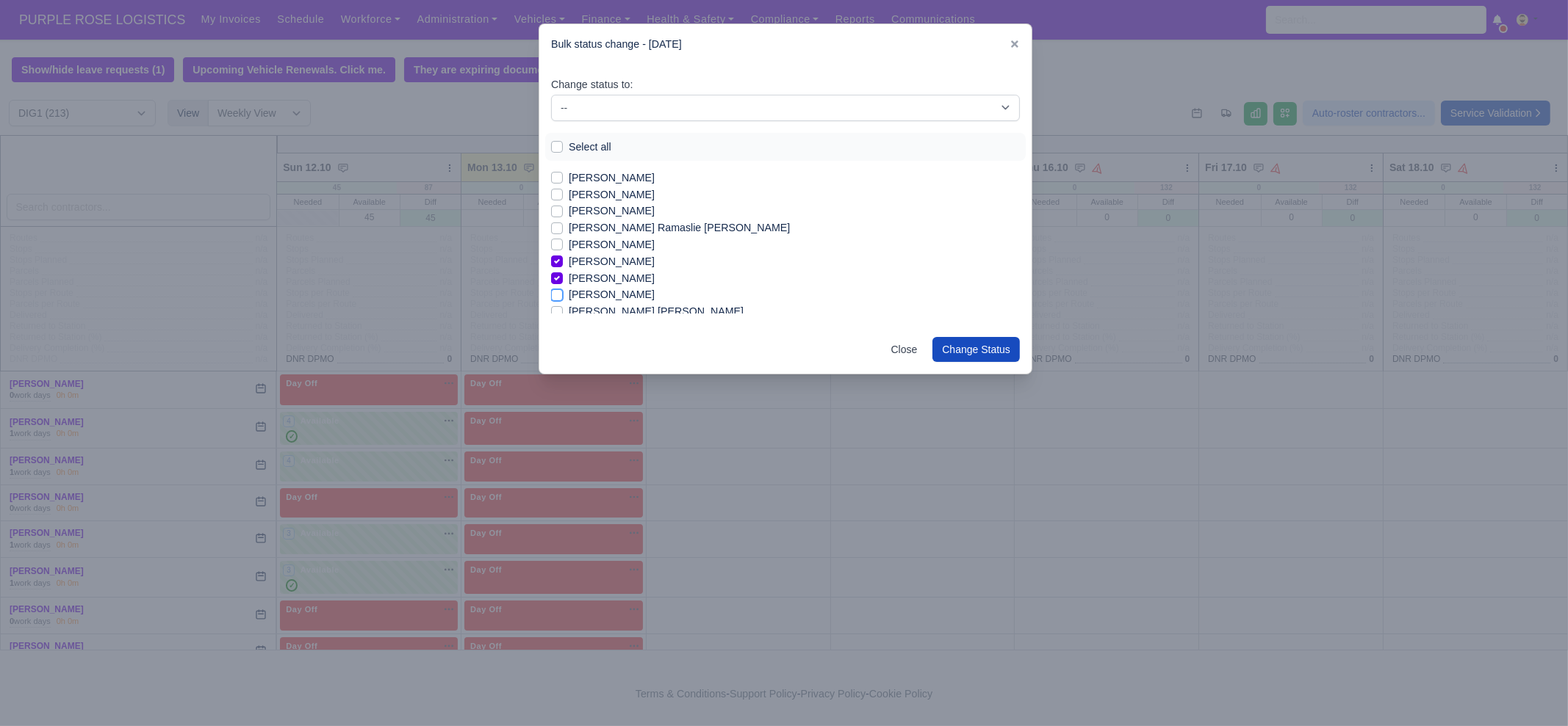
checkbox input "true"
click at [639, 235] on label "[PERSON_NAME] [PERSON_NAME]" at bounding box center [656, 237] width 175 height 17
click at [563, 235] on input "[PERSON_NAME] [PERSON_NAME]" at bounding box center [557, 235] width 12 height 12
checkbox input "true"
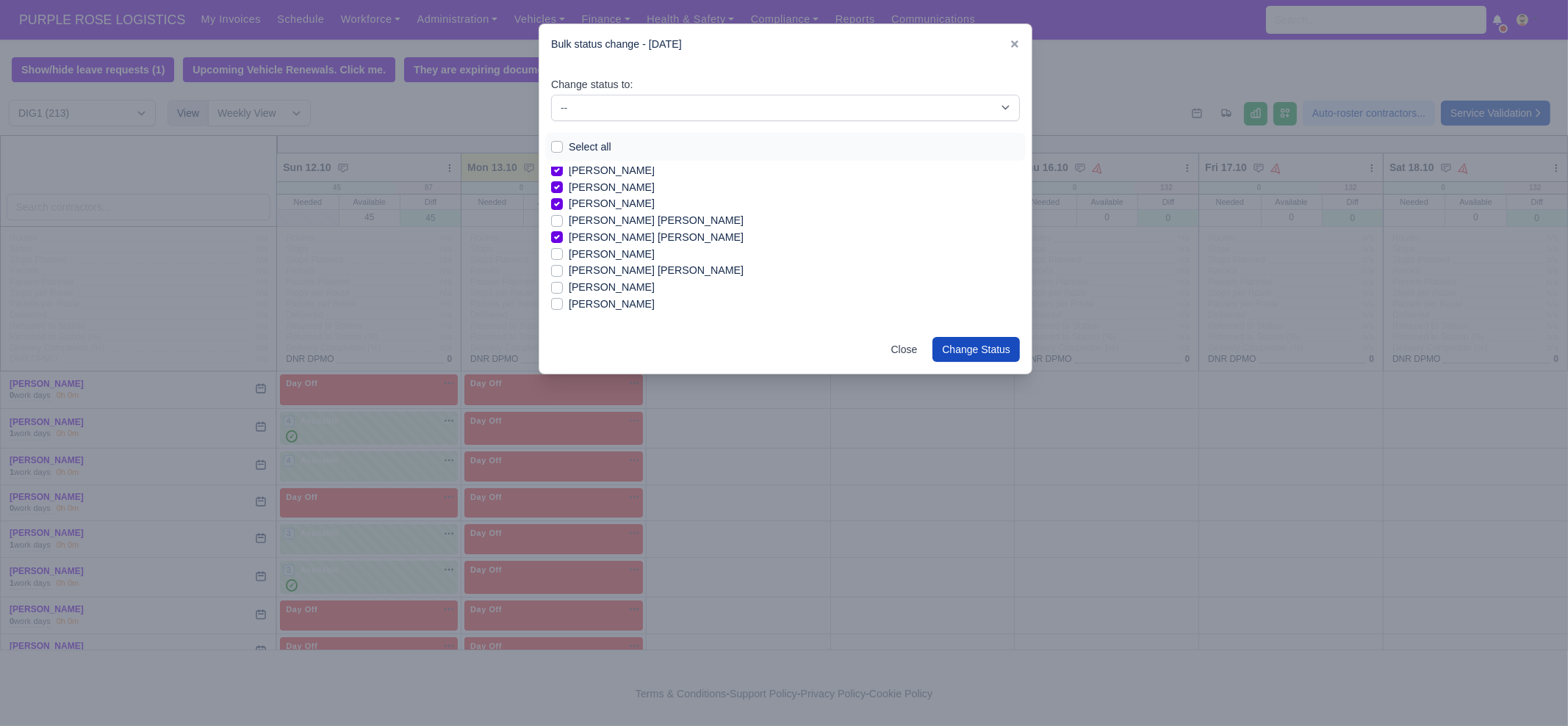
click at [631, 267] on label "Mohammad Rashed ahmed" at bounding box center [656, 270] width 175 height 17
click at [563, 267] on input "Mohammad Rashed ahmed" at bounding box center [557, 268] width 12 height 12
checkbox input "true"
click at [621, 304] on label "[PERSON_NAME]" at bounding box center [612, 304] width 86 height 17
click at [563, 304] on input "[PERSON_NAME]" at bounding box center [557, 301] width 12 height 12
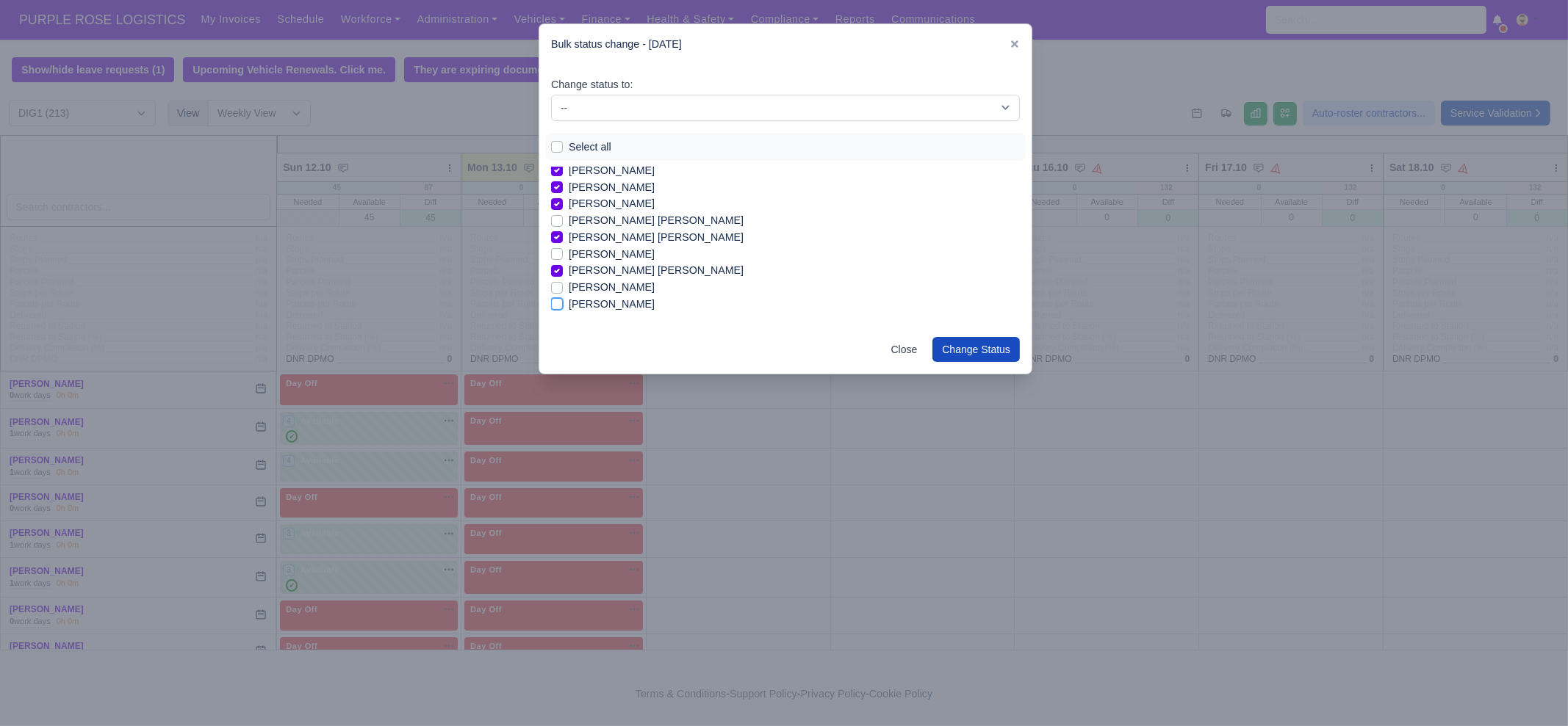
checkbox input "true"
drag, startPoint x: 641, startPoint y: 232, endPoint x: 637, endPoint y: 244, distance: 12.6
click at [640, 233] on label "[PERSON_NAME]" at bounding box center [612, 229] width 86 height 17
click at [563, 233] on input "[PERSON_NAME]" at bounding box center [557, 226] width 12 height 12
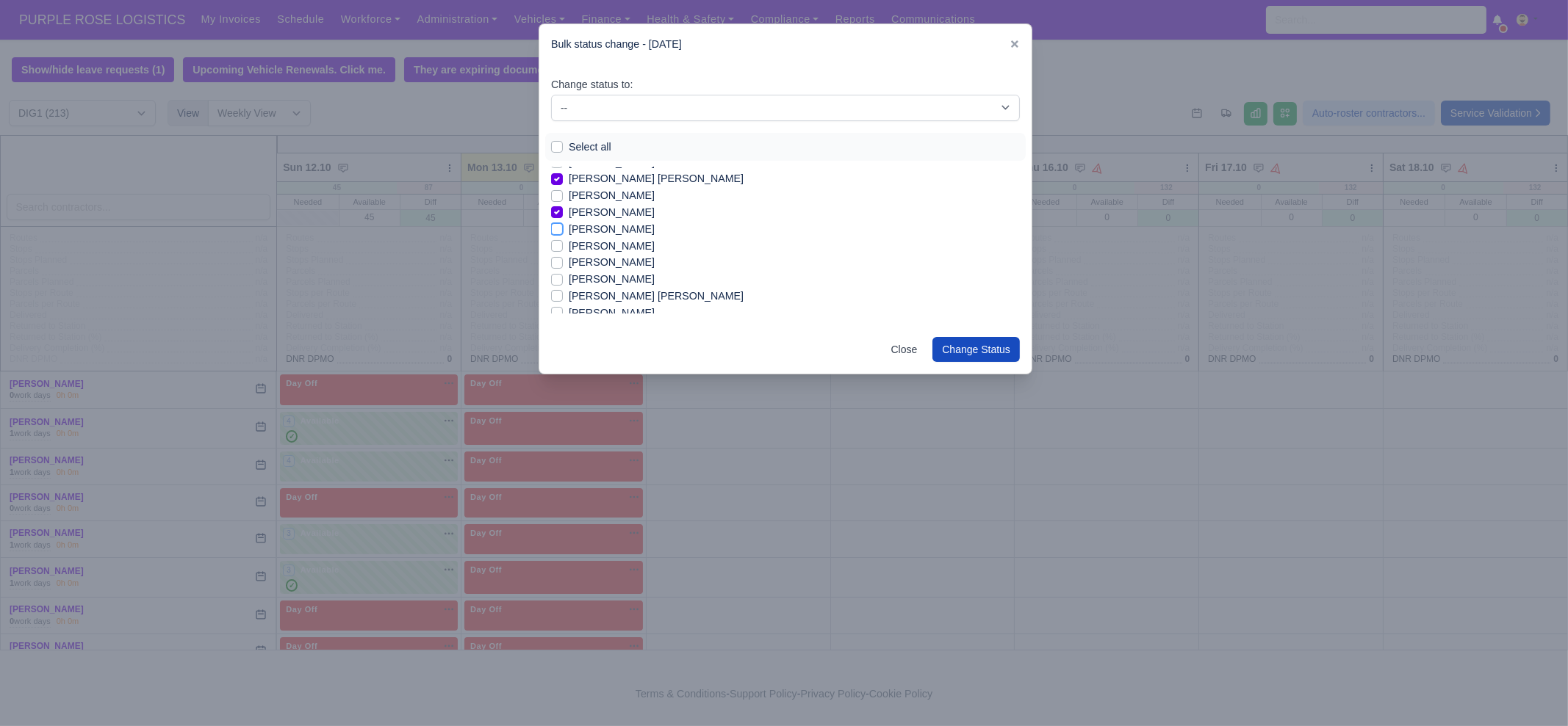
checkbox input "true"
click at [637, 247] on label "[PERSON_NAME]" at bounding box center [612, 246] width 86 height 17
click at [563, 247] on input "[PERSON_NAME]" at bounding box center [557, 243] width 12 height 12
checkbox input "true"
click at [620, 280] on label "Murad Abdmelrezak Ibrahim" at bounding box center [612, 279] width 86 height 17
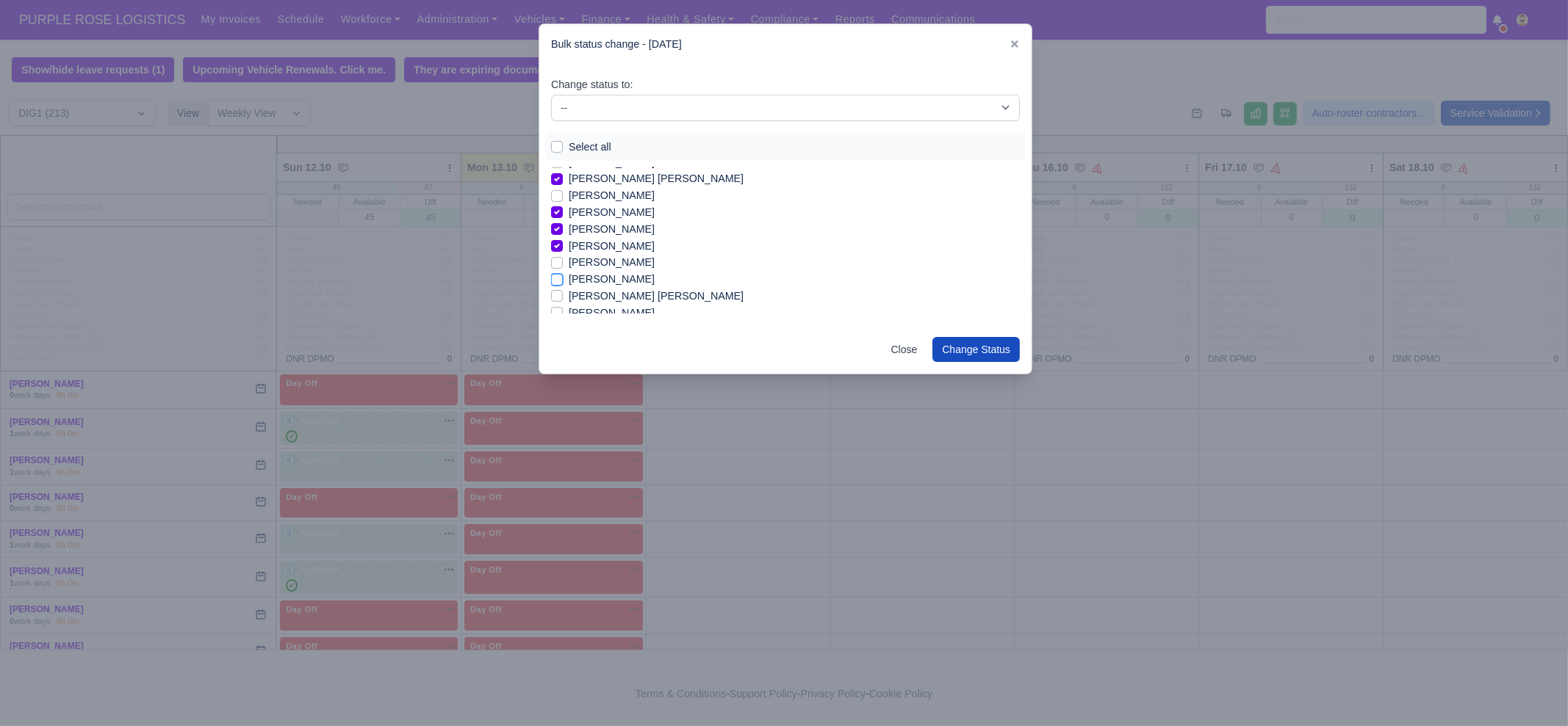
click at [563, 280] on input "Murad Abdmelrezak Ibrahim" at bounding box center [557, 277] width 12 height 12
checkbox input "true"
click at [610, 223] on label "[PERSON_NAME]" at bounding box center [612, 221] width 86 height 17
click at [563, 223] on input "[PERSON_NAME]" at bounding box center [557, 218] width 12 height 12
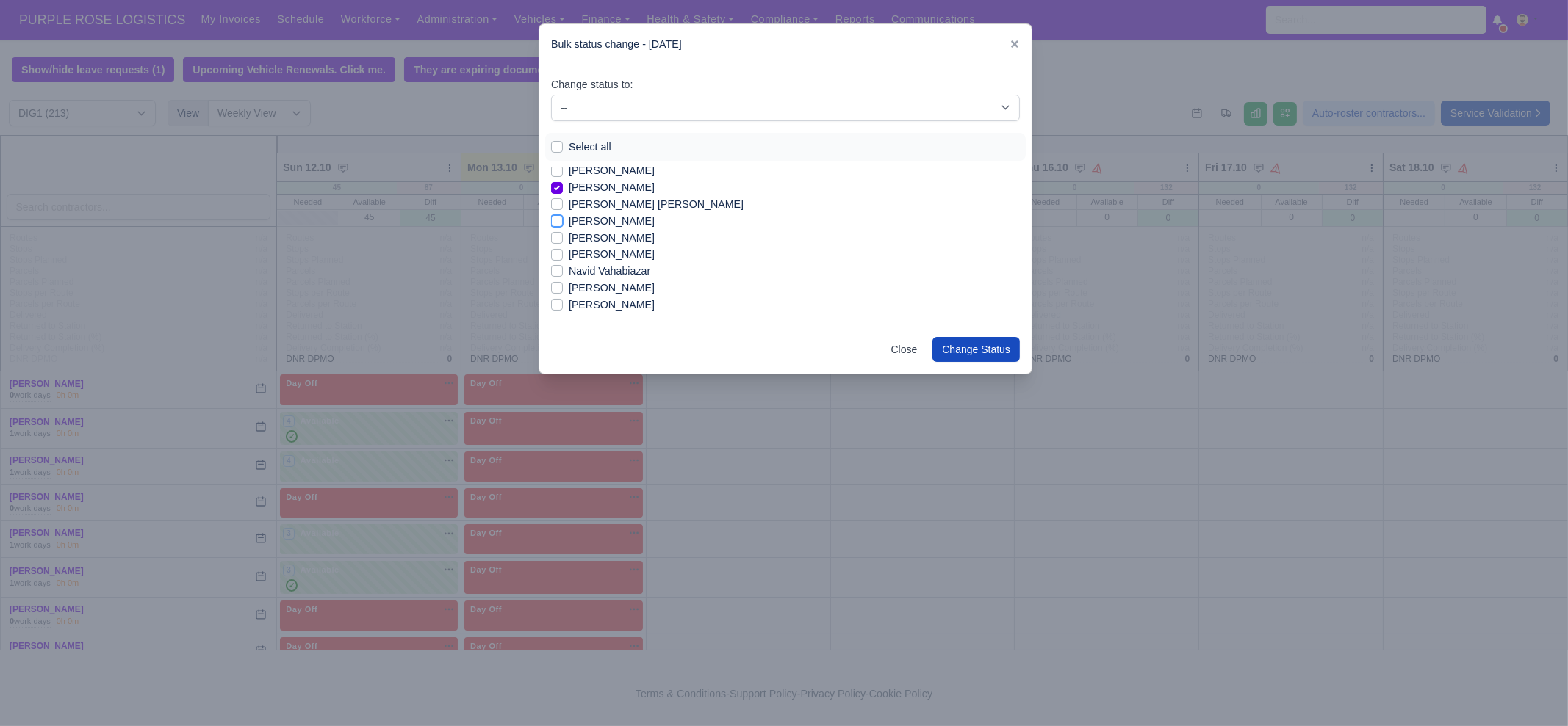
checkbox input "true"
click at [618, 217] on label "[PERSON_NAME]" at bounding box center [612, 220] width 86 height 17
click at [563, 217] on input "[PERSON_NAME]" at bounding box center [557, 217] width 12 height 12
checkbox input "true"
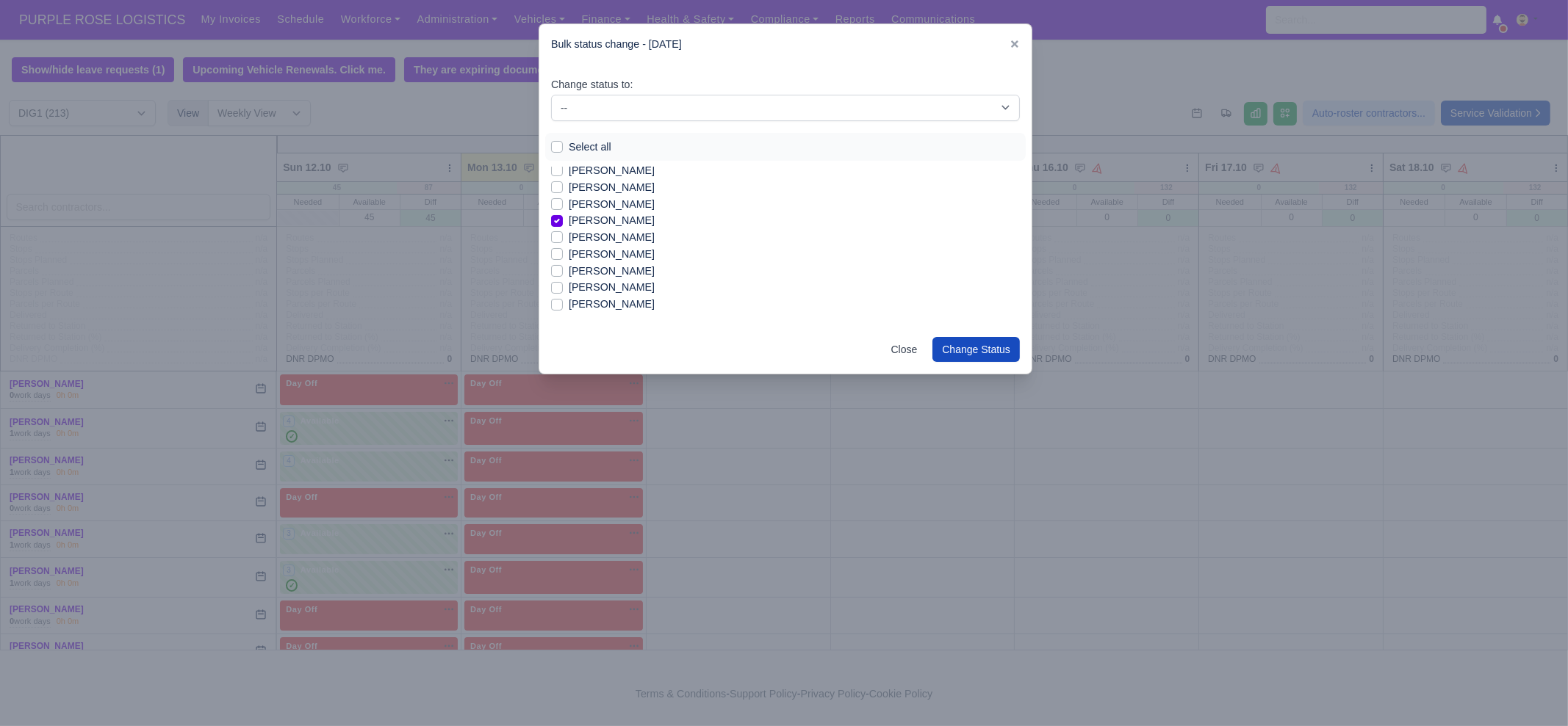
click at [622, 233] on label "[PERSON_NAME]" at bounding box center [612, 237] width 86 height 17
click at [563, 233] on input "[PERSON_NAME]" at bounding box center [557, 235] width 12 height 12
checkbox input "true"
click at [610, 288] on label "[PERSON_NAME]" at bounding box center [612, 288] width 86 height 17
click at [563, 288] on input "[PERSON_NAME]" at bounding box center [557, 285] width 12 height 12
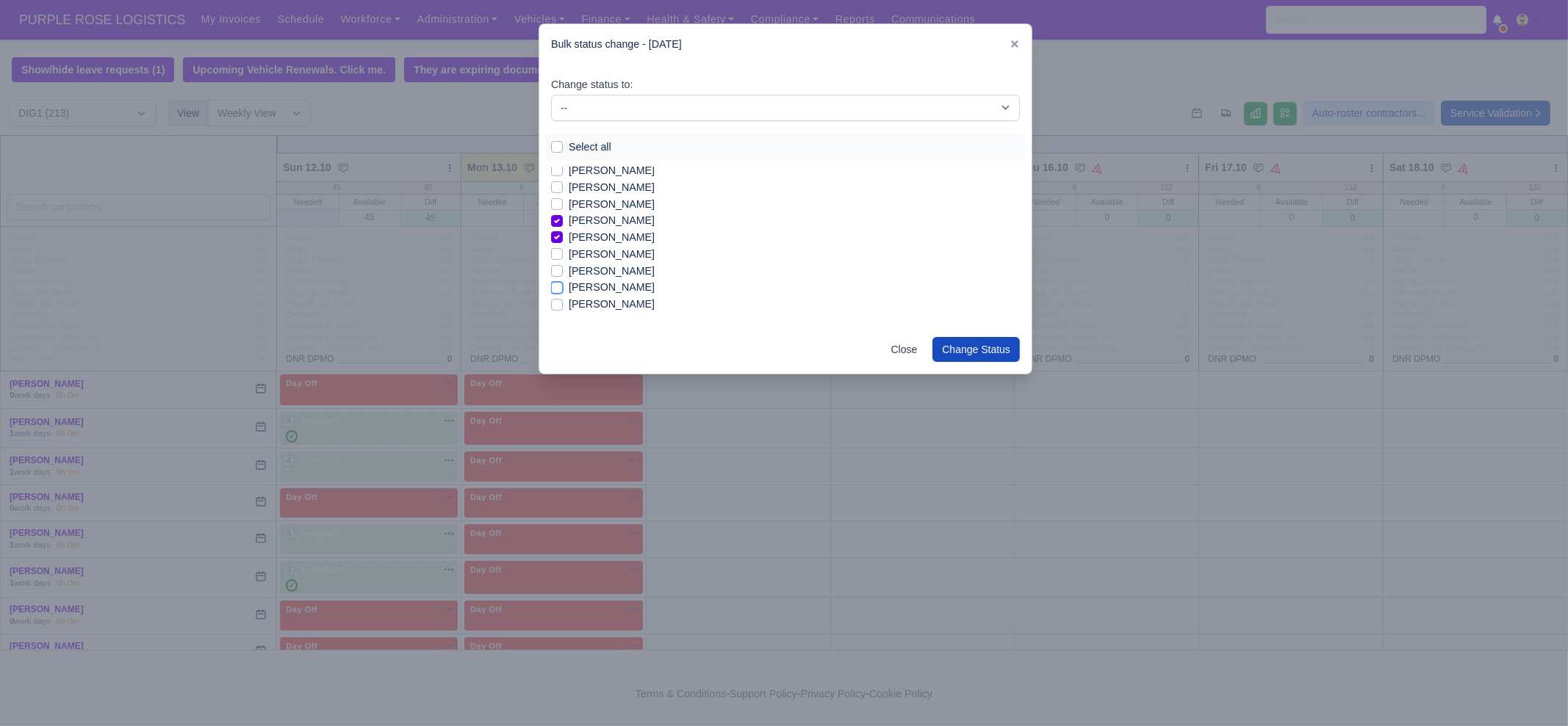
checkbox input "true"
click at [607, 228] on label "[PERSON_NAME]" at bounding box center [612, 229] width 86 height 17
click at [563, 228] on input "[PERSON_NAME]" at bounding box center [557, 226] width 12 height 12
checkbox input "true"
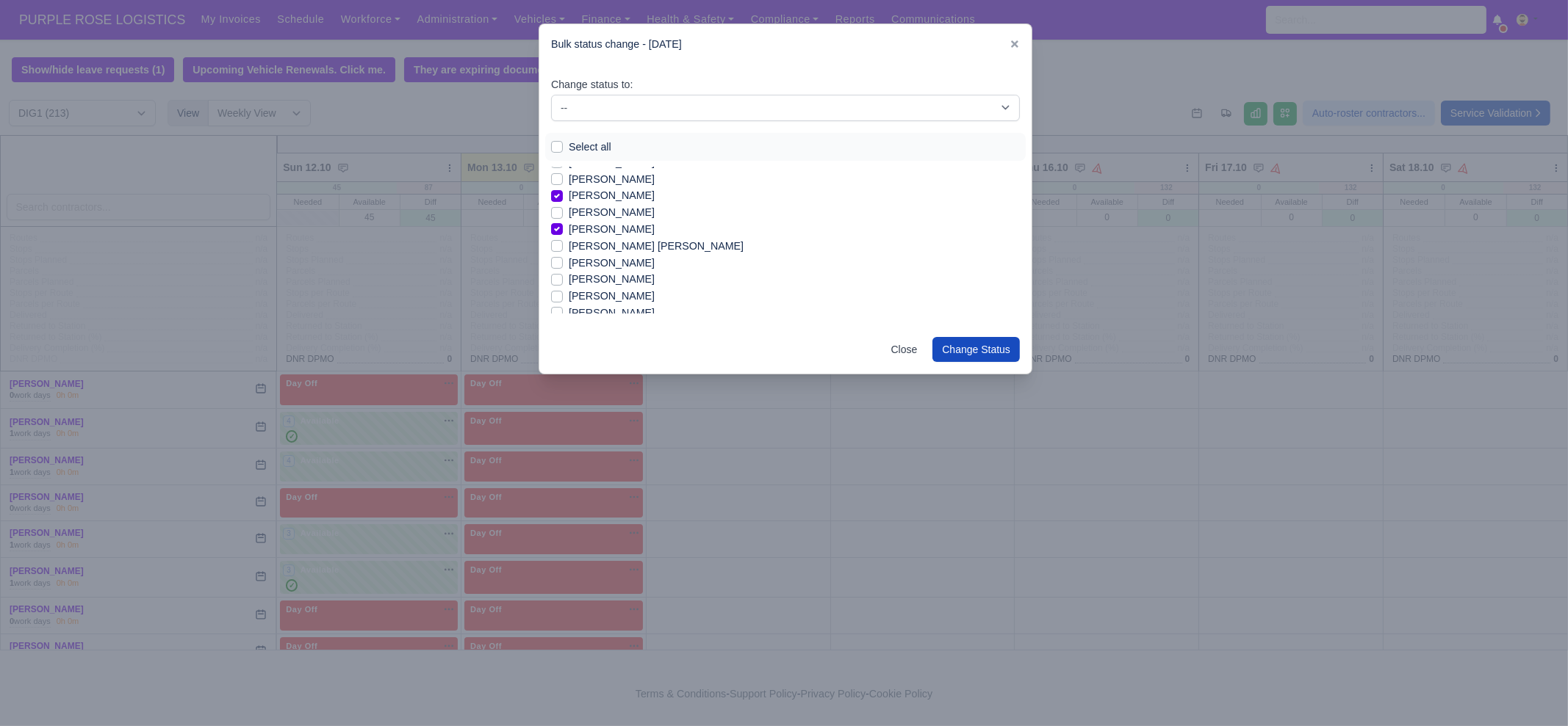
click at [604, 297] on label "[PERSON_NAME]" at bounding box center [612, 296] width 86 height 17
click at [563, 297] on input "[PERSON_NAME]" at bounding box center [557, 293] width 12 height 12
checkbox input "true"
click at [628, 258] on label "Serigne Saliu Lo Seye" at bounding box center [664, 254] width 190 height 17
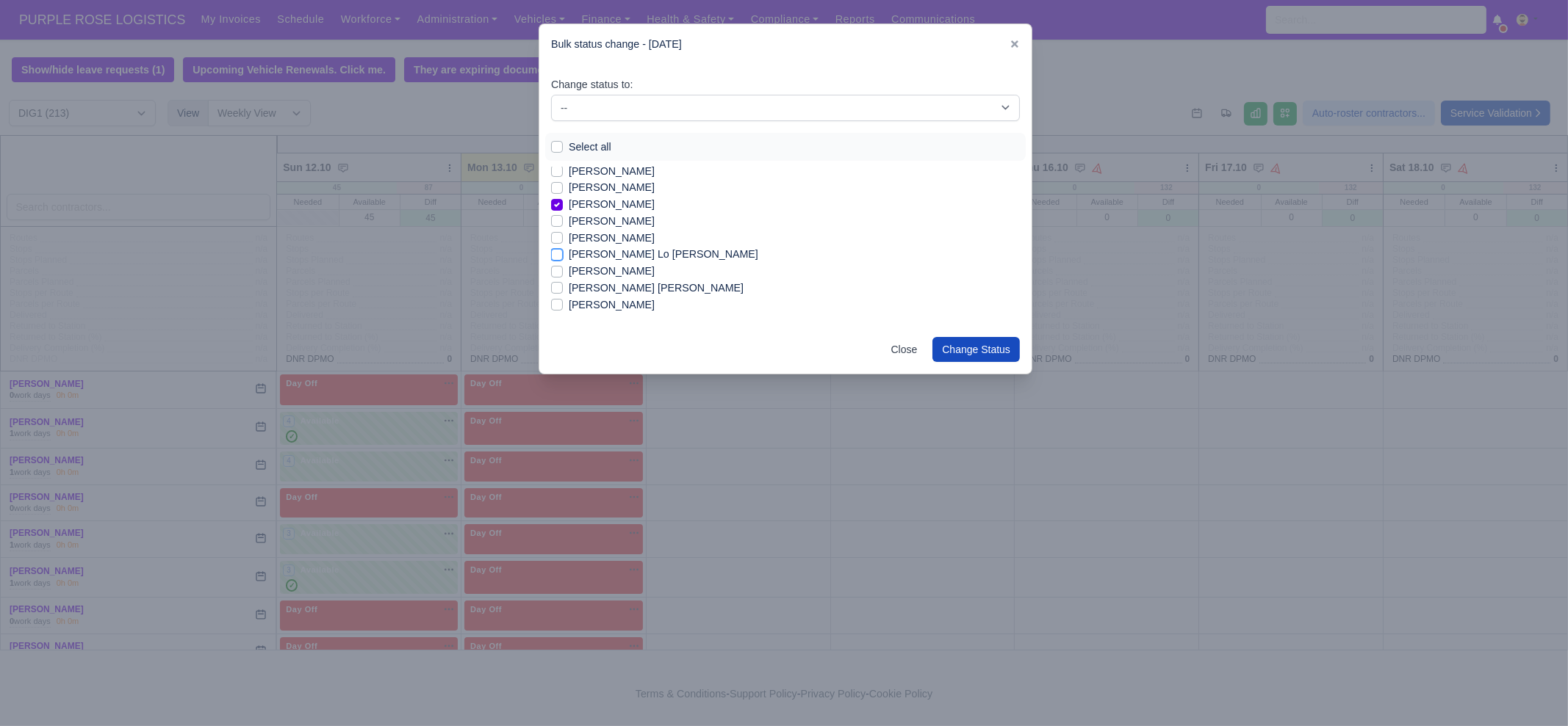
click at [563, 258] on input "Serigne Saliu Lo Seye" at bounding box center [557, 252] width 12 height 12
checkbox input "true"
click at [631, 272] on label "[PERSON_NAME]" at bounding box center [612, 271] width 86 height 17
click at [563, 272] on input "[PERSON_NAME]" at bounding box center [557, 269] width 12 height 12
checkbox input "true"
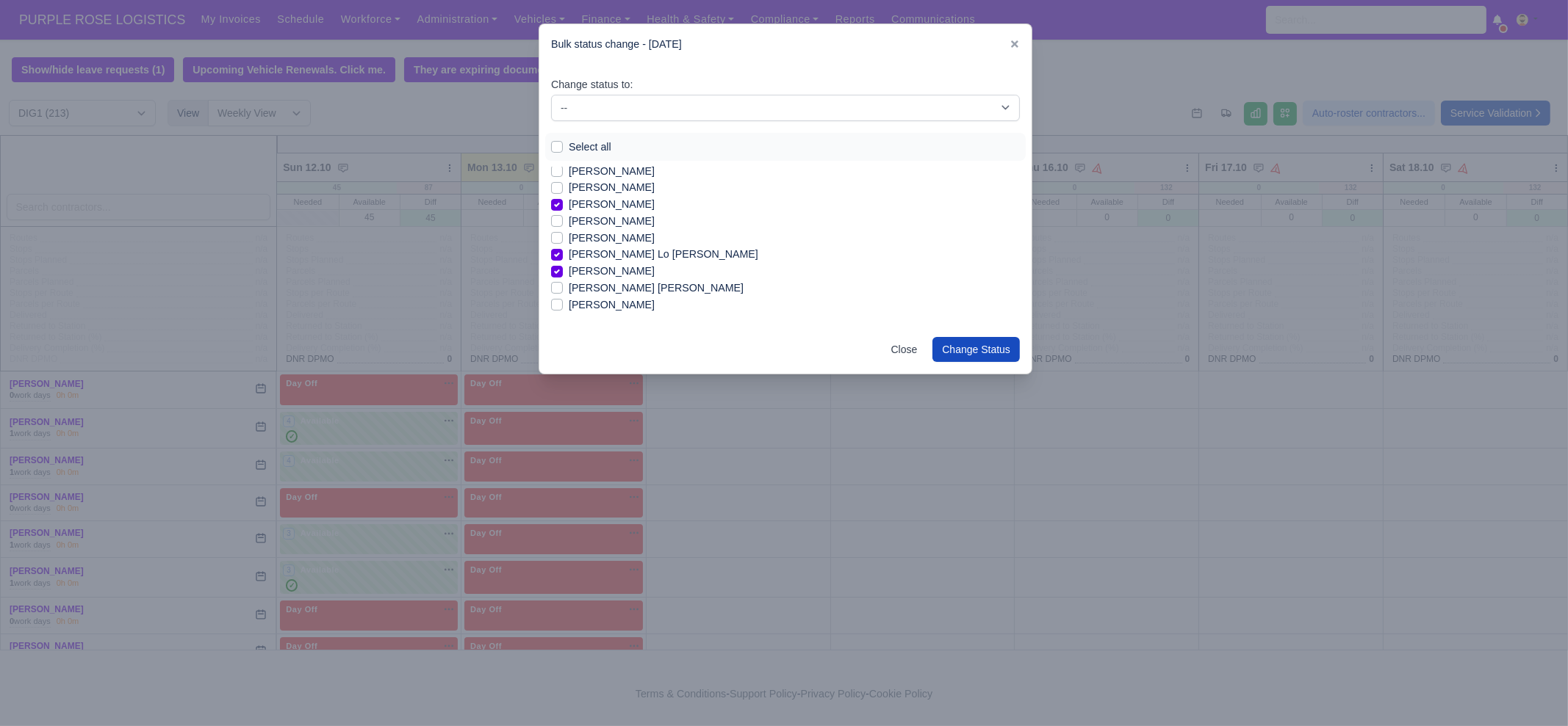
click at [625, 291] on label "Shaquille Dominic Amara" at bounding box center [656, 288] width 175 height 17
click at [563, 291] on input "Shaquille Dominic Amara" at bounding box center [557, 285] width 12 height 12
checkbox input "true"
click at [613, 306] on label "[PERSON_NAME]" at bounding box center [612, 305] width 86 height 17
click at [563, 306] on input "[PERSON_NAME]" at bounding box center [557, 302] width 12 height 12
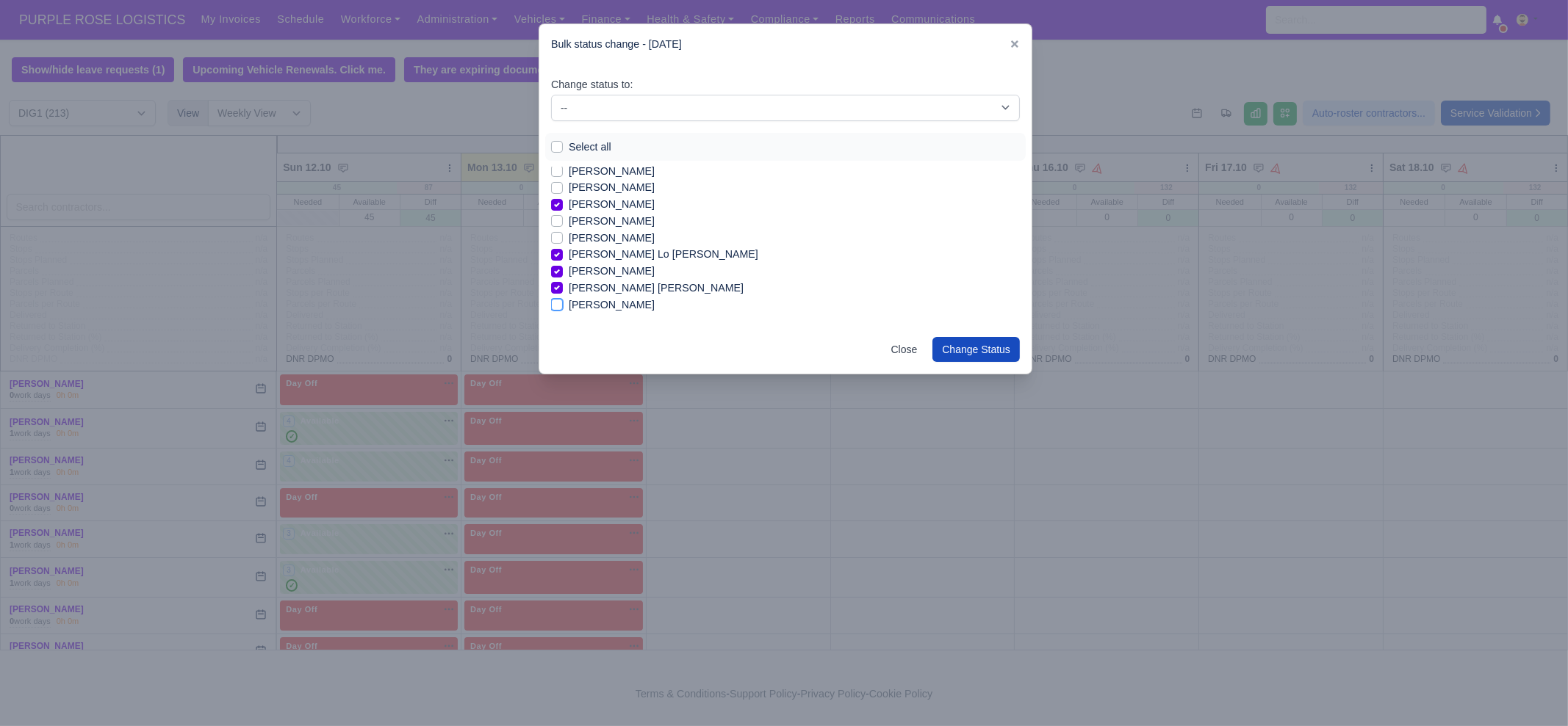
checkbox input "true"
click at [620, 259] on label "Stanimir Krasimirov Chirakov" at bounding box center [612, 263] width 86 height 17
click at [563, 259] on input "Stanimir Krasimirov Chirakov" at bounding box center [557, 261] width 12 height 12
click at [620, 259] on label "Stanimir Krasimirov Chirakov" at bounding box center [612, 263] width 86 height 17
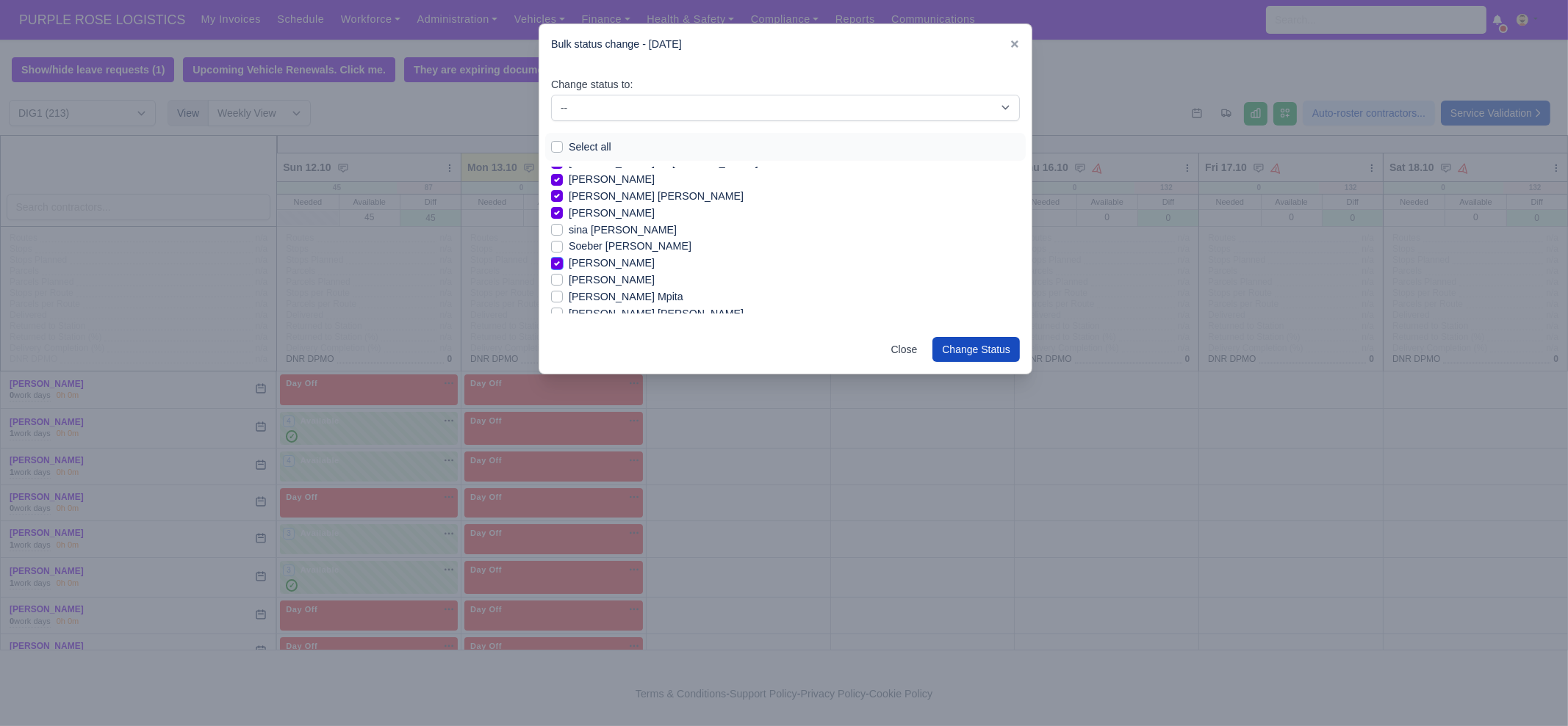
click at [563, 259] on input "Stanimir Krasimirov Chirakov" at bounding box center [557, 261] width 12 height 12
checkbox input "false"
click at [610, 295] on label "Stephen Bondoki Mpita" at bounding box center [626, 297] width 114 height 17
click at [563, 295] on input "Stephen Bondoki Mpita" at bounding box center [557, 294] width 12 height 12
checkbox input "true"
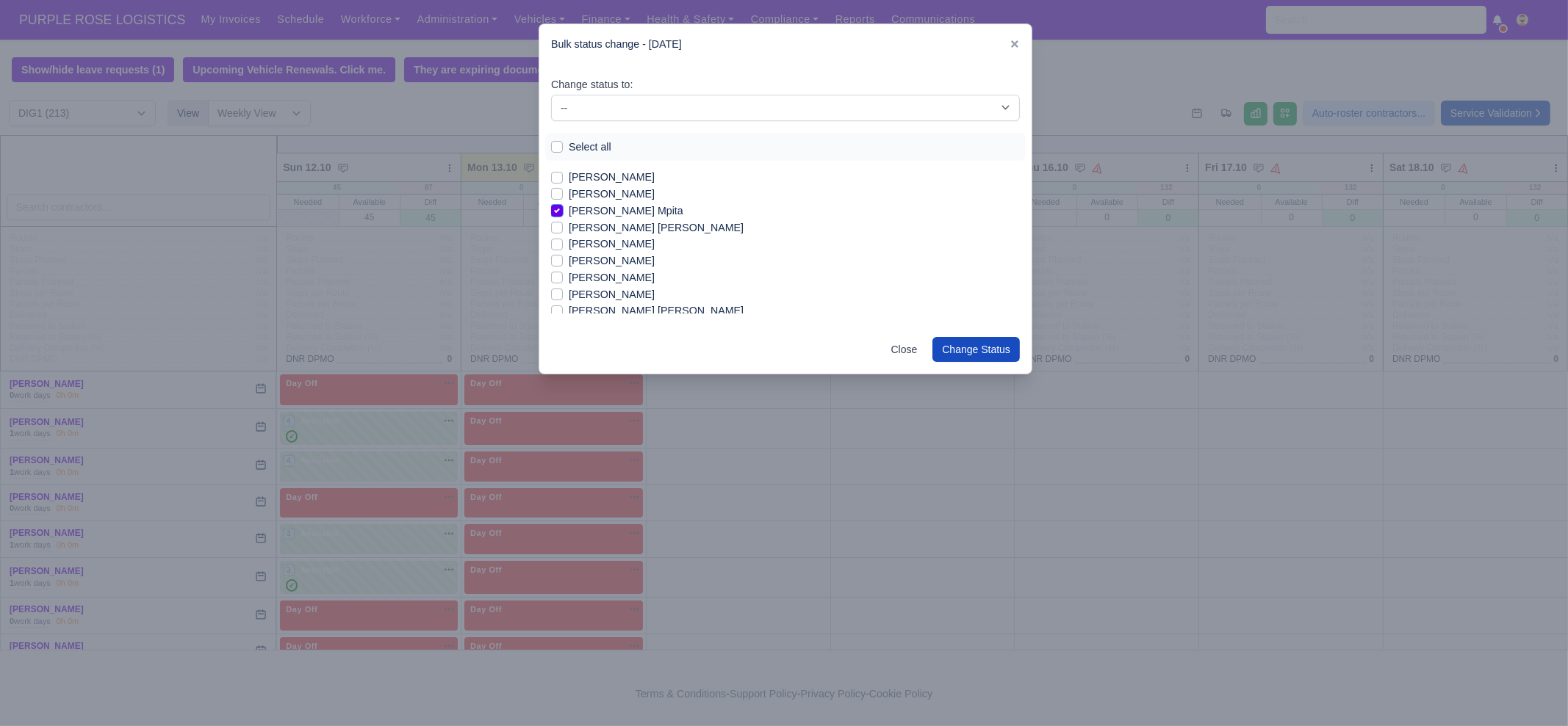
scroll to position [1927, 0]
click at [609, 268] on label "[PERSON_NAME]" at bounding box center [612, 271] width 86 height 17
click at [563, 268] on input "[PERSON_NAME]" at bounding box center [557, 269] width 12 height 12
checkbox input "true"
click at [606, 288] on label "[PERSON_NAME]" at bounding box center [612, 288] width 86 height 17
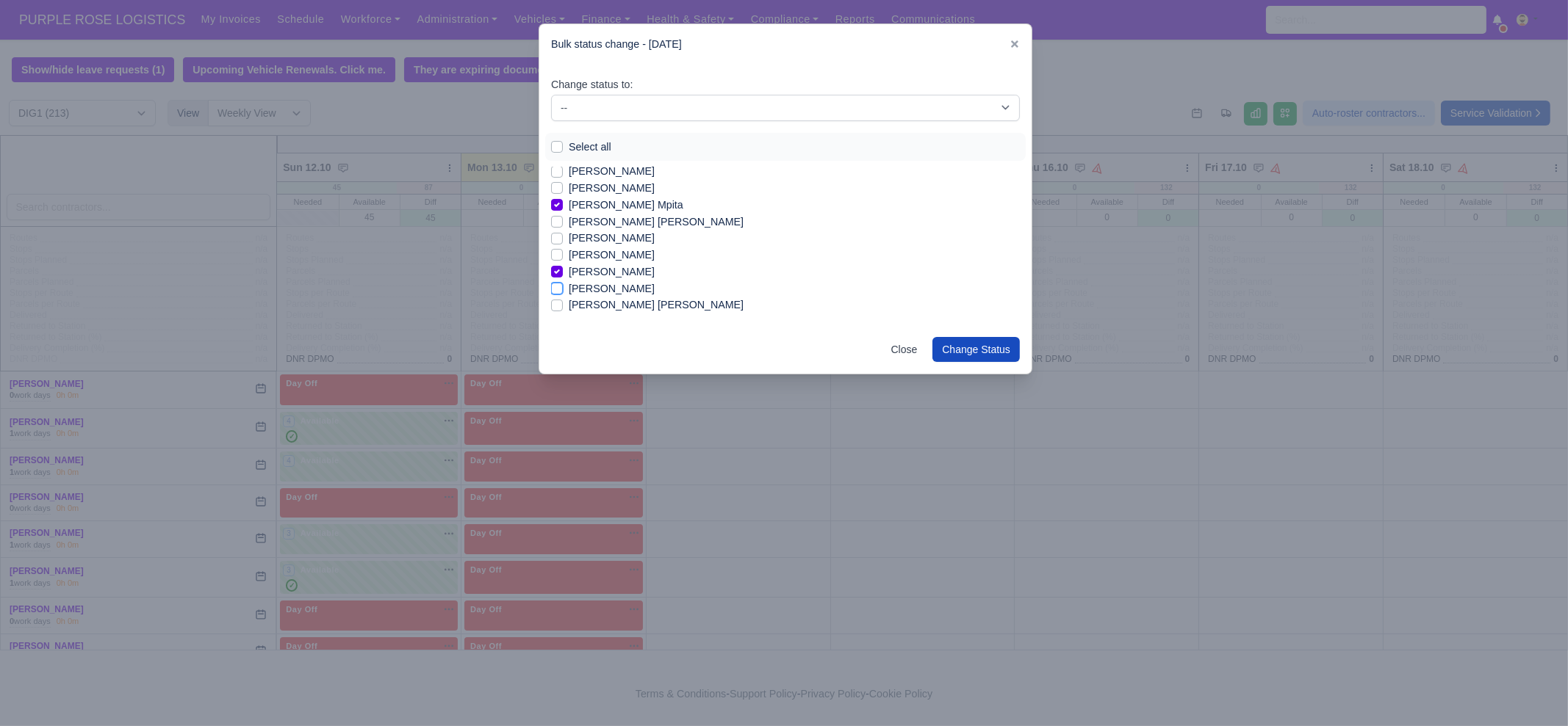
click at [563, 288] on input "[PERSON_NAME]" at bounding box center [557, 286] width 12 height 12
checkbox input "true"
click at [601, 228] on label "[PERSON_NAME]" at bounding box center [612, 230] width 86 height 17
click at [563, 228] on input "[PERSON_NAME]" at bounding box center [557, 227] width 12 height 12
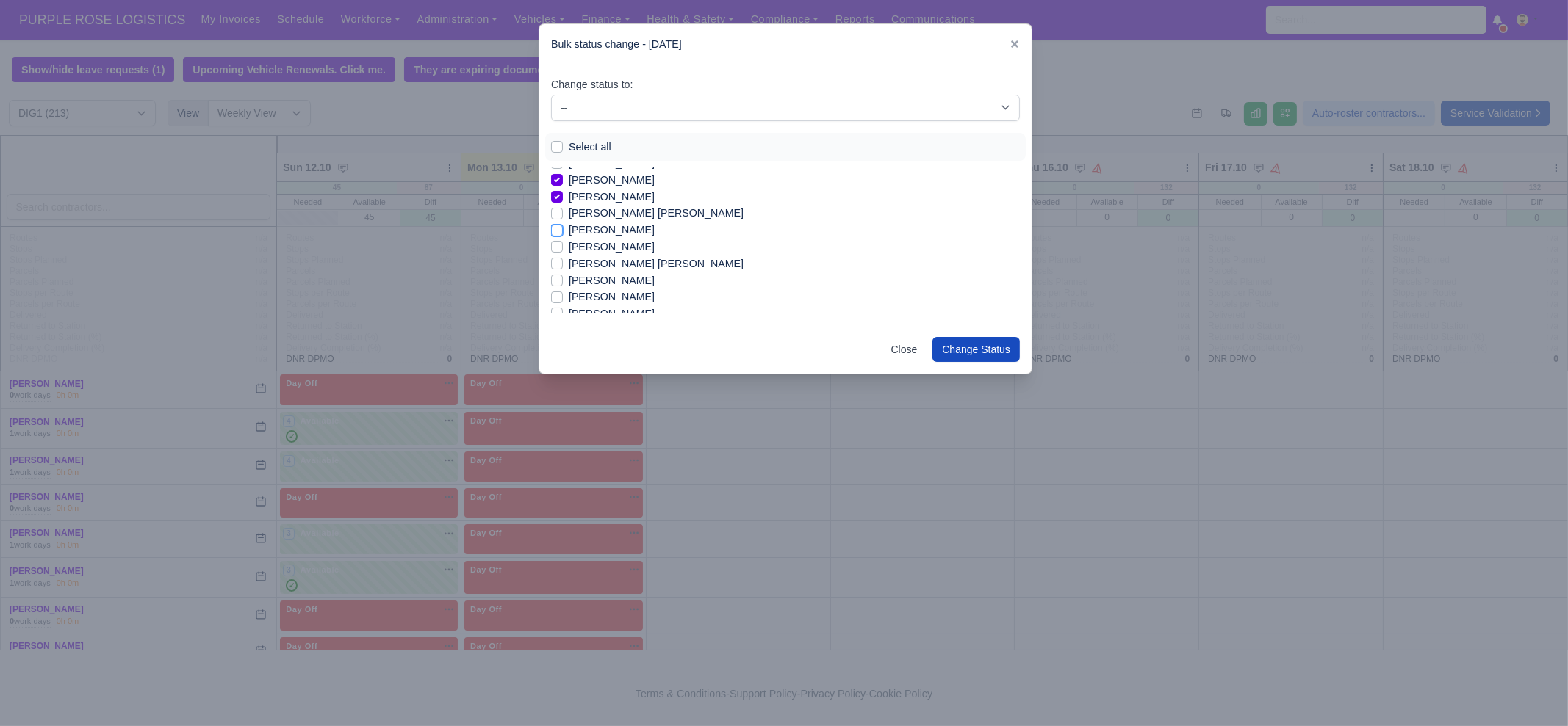
checkbox input "true"
click at [655, 246] on label "Yordan Angelov Svetlinov" at bounding box center [612, 247] width 86 height 17
click at [563, 246] on input "Yordan Angelov Svetlinov" at bounding box center [557, 244] width 12 height 12
checkbox input "true"
click at [655, 279] on label "YORDAN STEFANOV BELCHEV" at bounding box center [612, 280] width 86 height 17
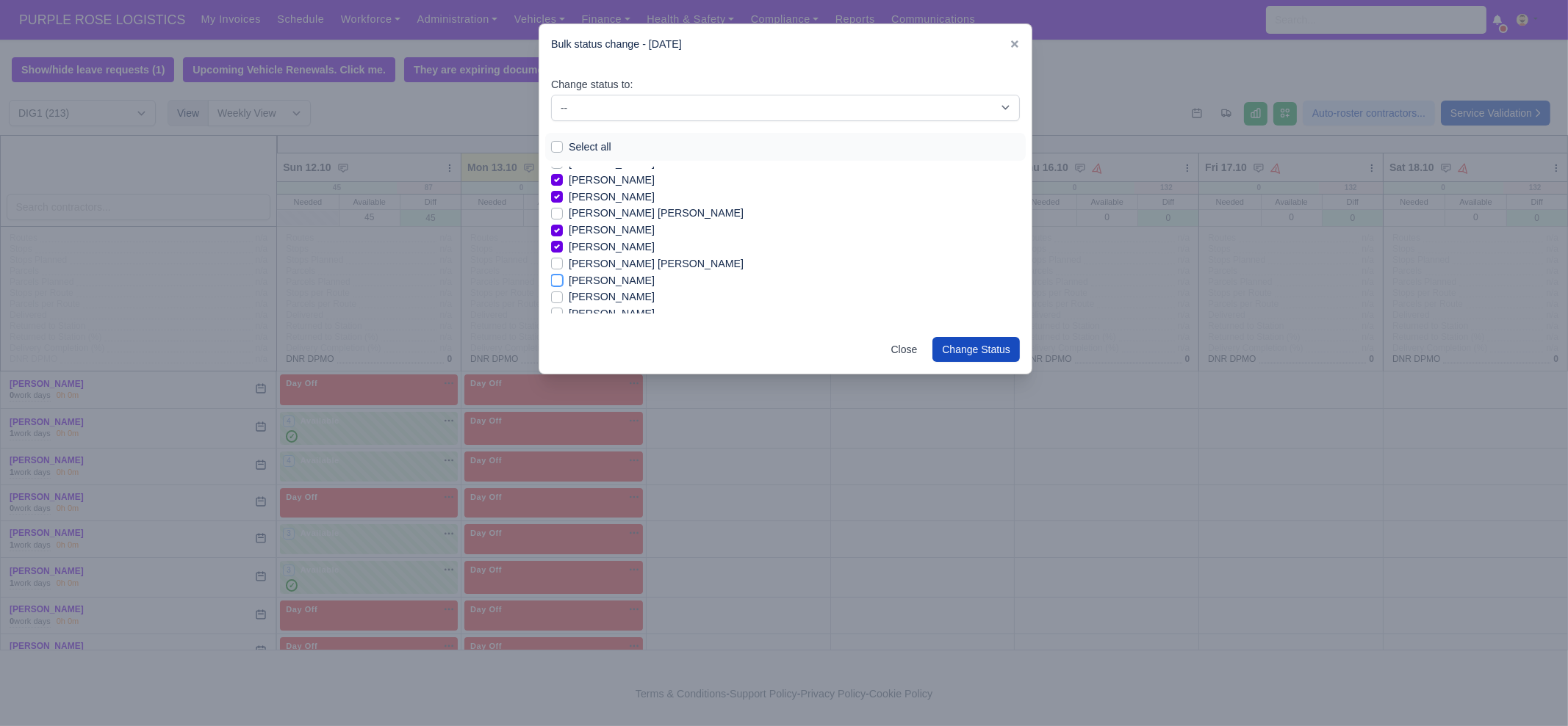
click at [563, 279] on input "YORDAN STEFANOV BELCHEV" at bounding box center [557, 278] width 12 height 12
checkbox input "true"
click at [621, 263] on label "[PERSON_NAME]" at bounding box center [612, 260] width 86 height 17
click at [563, 263] on input "[PERSON_NAME]" at bounding box center [557, 257] width 12 height 12
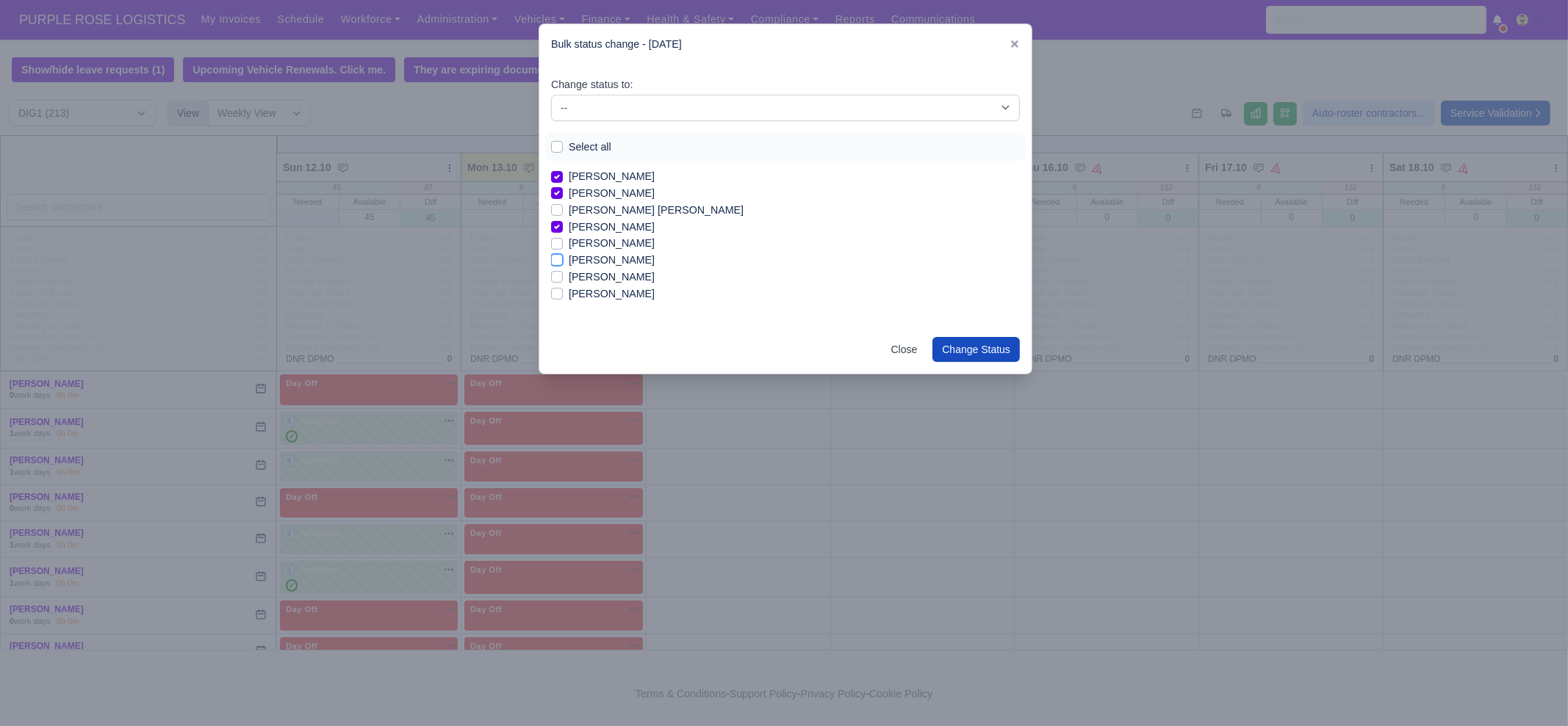
checkbox input "true"
click at [633, 279] on label "[PERSON_NAME]" at bounding box center [612, 277] width 86 height 17
click at [563, 279] on input "[PERSON_NAME]" at bounding box center [557, 274] width 12 height 12
checkbox input "true"
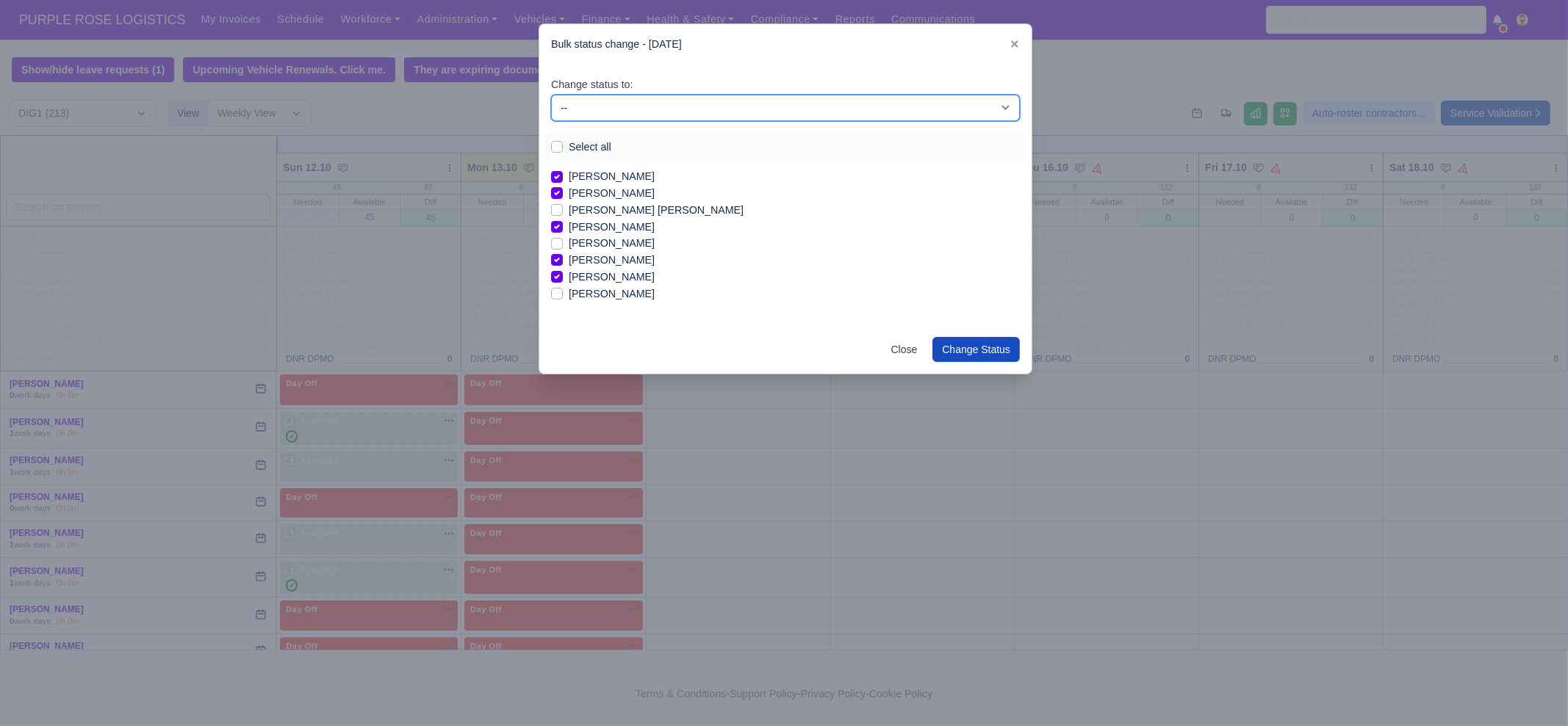
drag, startPoint x: 584, startPoint y: 104, endPoint x: 584, endPoint y: 119, distance: 15.0
click at [584, 111] on select "-- Unasigned Available Day Off Stand By Other Depot" at bounding box center [785, 107] width 468 height 26
select select "Available"
click at [551, 94] on select "-- Unasigned Available Day Off Stand By Other Depot" at bounding box center [785, 107] width 468 height 26
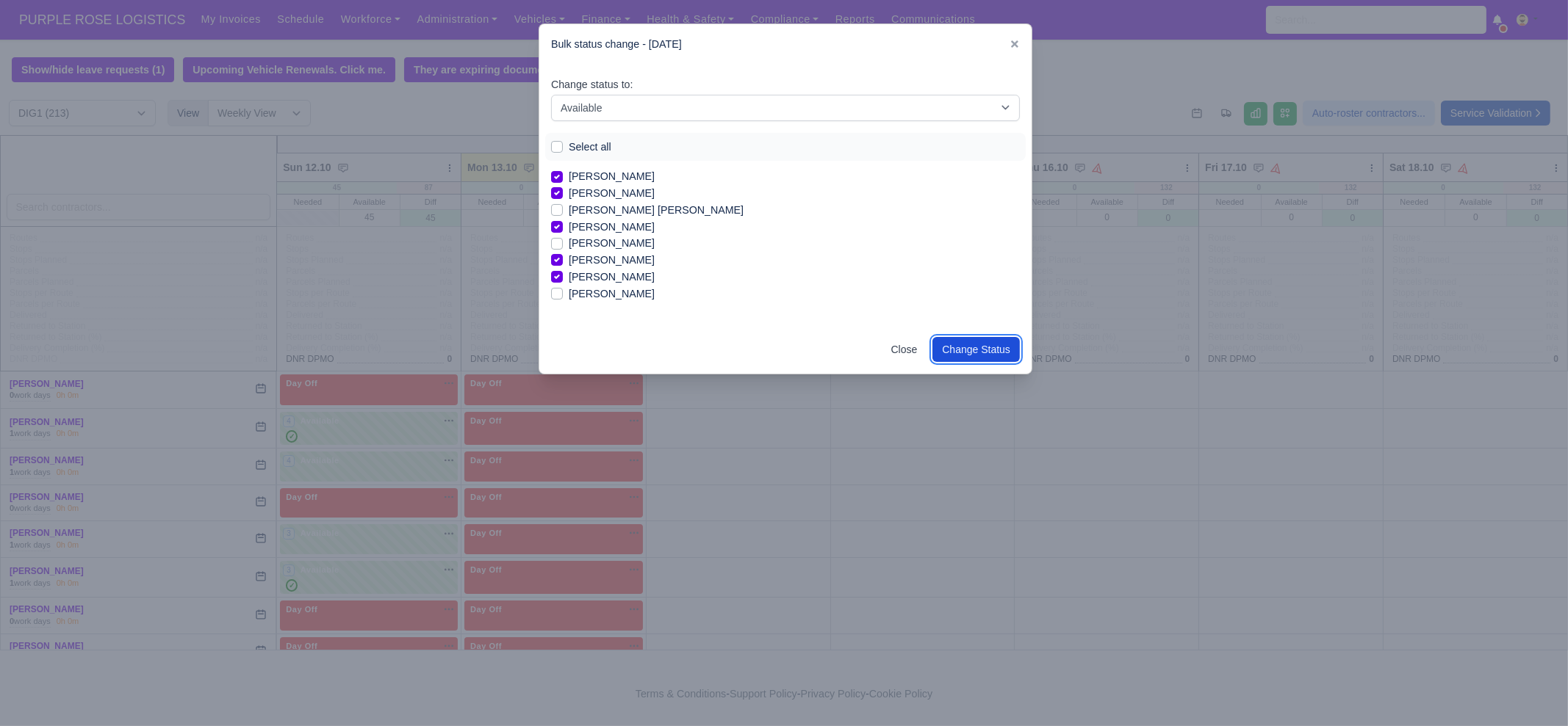
click at [992, 340] on button "Change Status" at bounding box center [976, 350] width 87 height 25
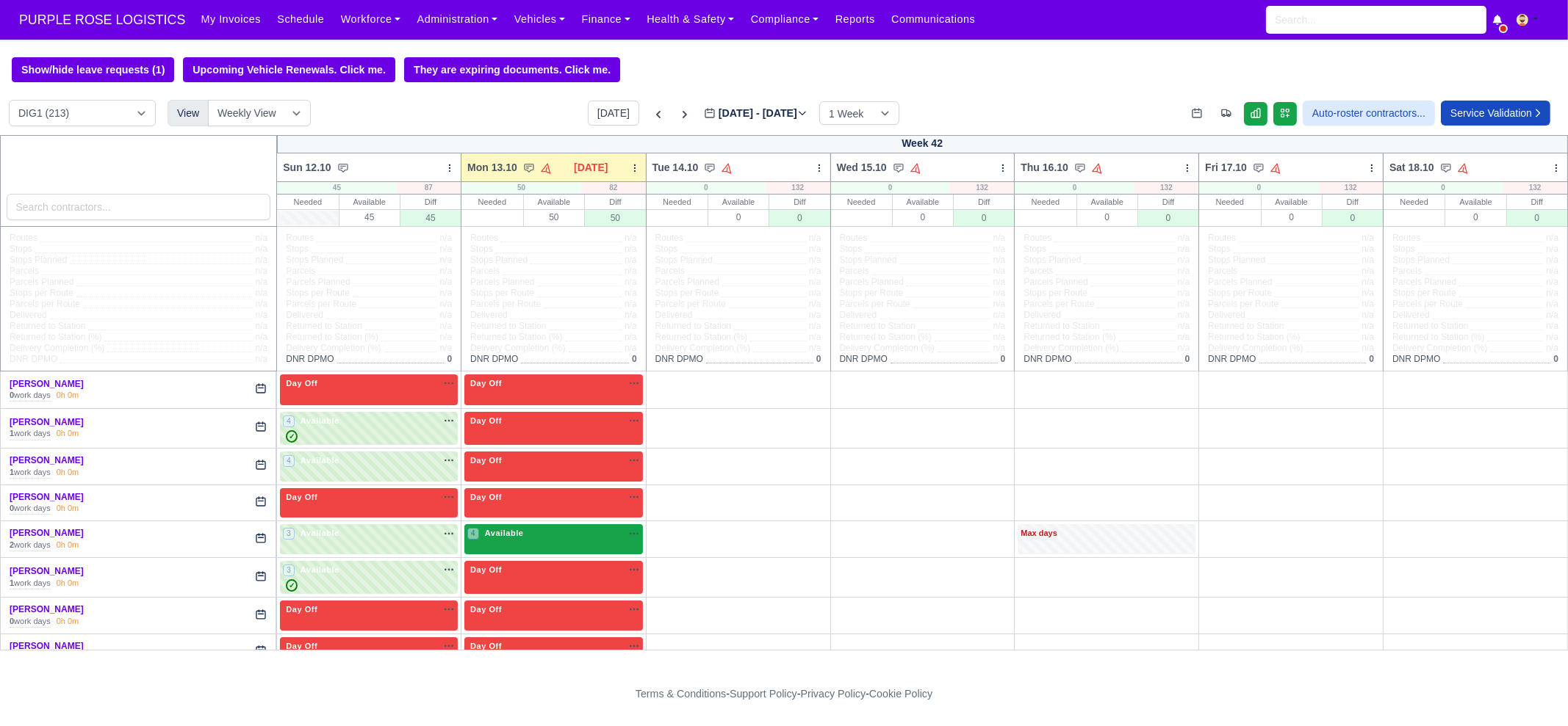
click at [514, 530] on span "Available" at bounding box center [504, 533] width 45 height 10
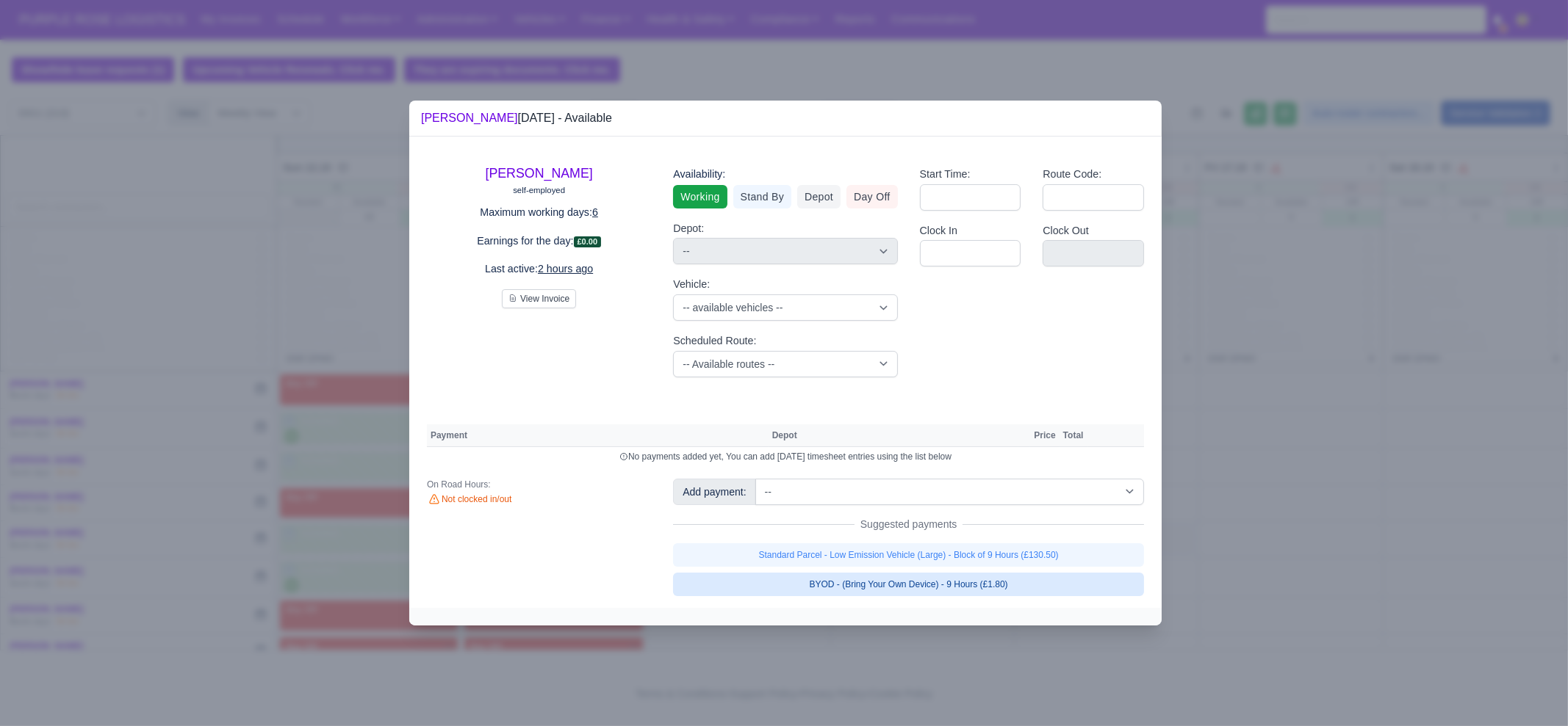
drag, startPoint x: 900, startPoint y: 561, endPoint x: 904, endPoint y: 580, distance: 19.4
click at [900, 561] on link "Standard Parcel - Low Emission Vehicle (Large) - Block of 9 Hours (£130.50)" at bounding box center [909, 555] width 471 height 23
click at [904, 581] on link "BYOD - (Bring Your Own Device) - 9 Hours (£1.80)" at bounding box center [909, 584] width 471 height 23
select select "1"
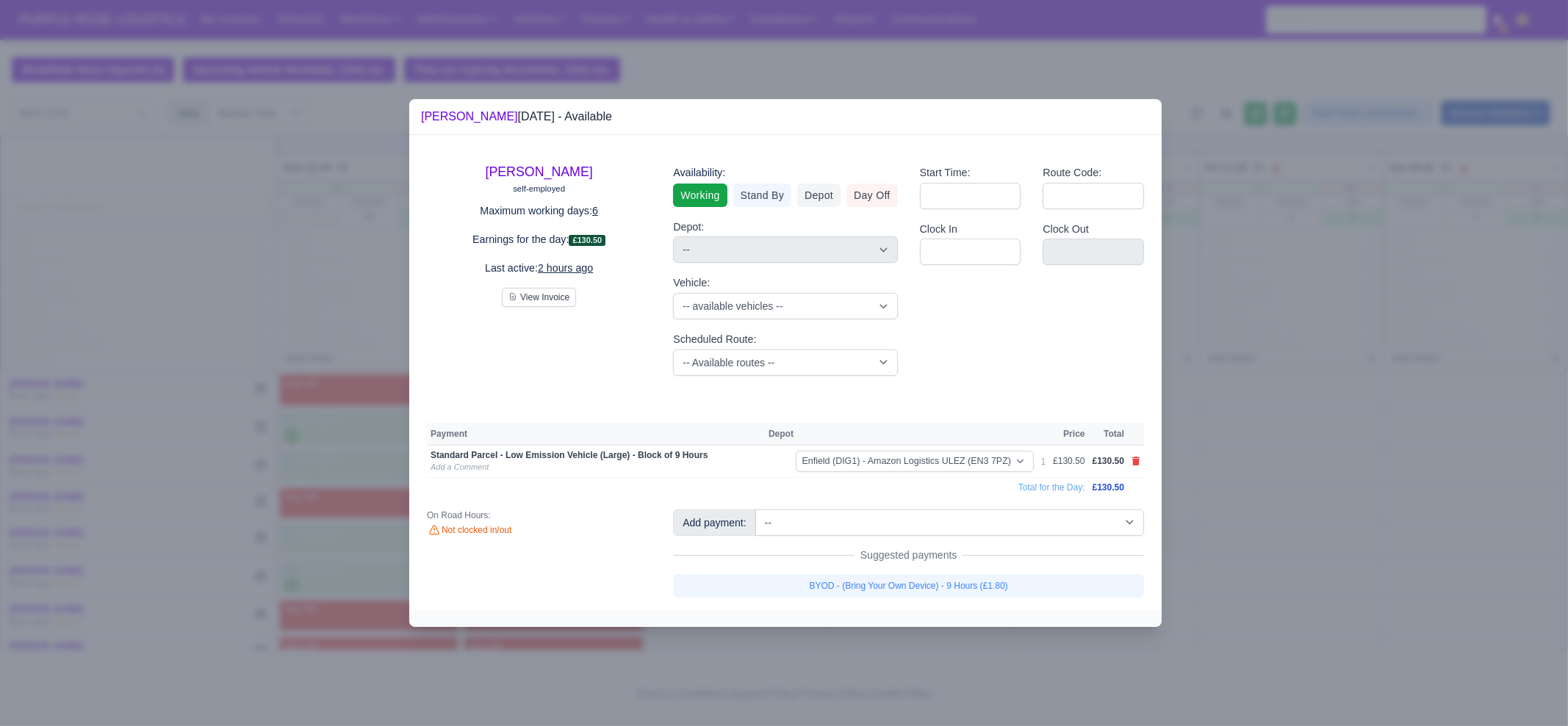
select select "1"
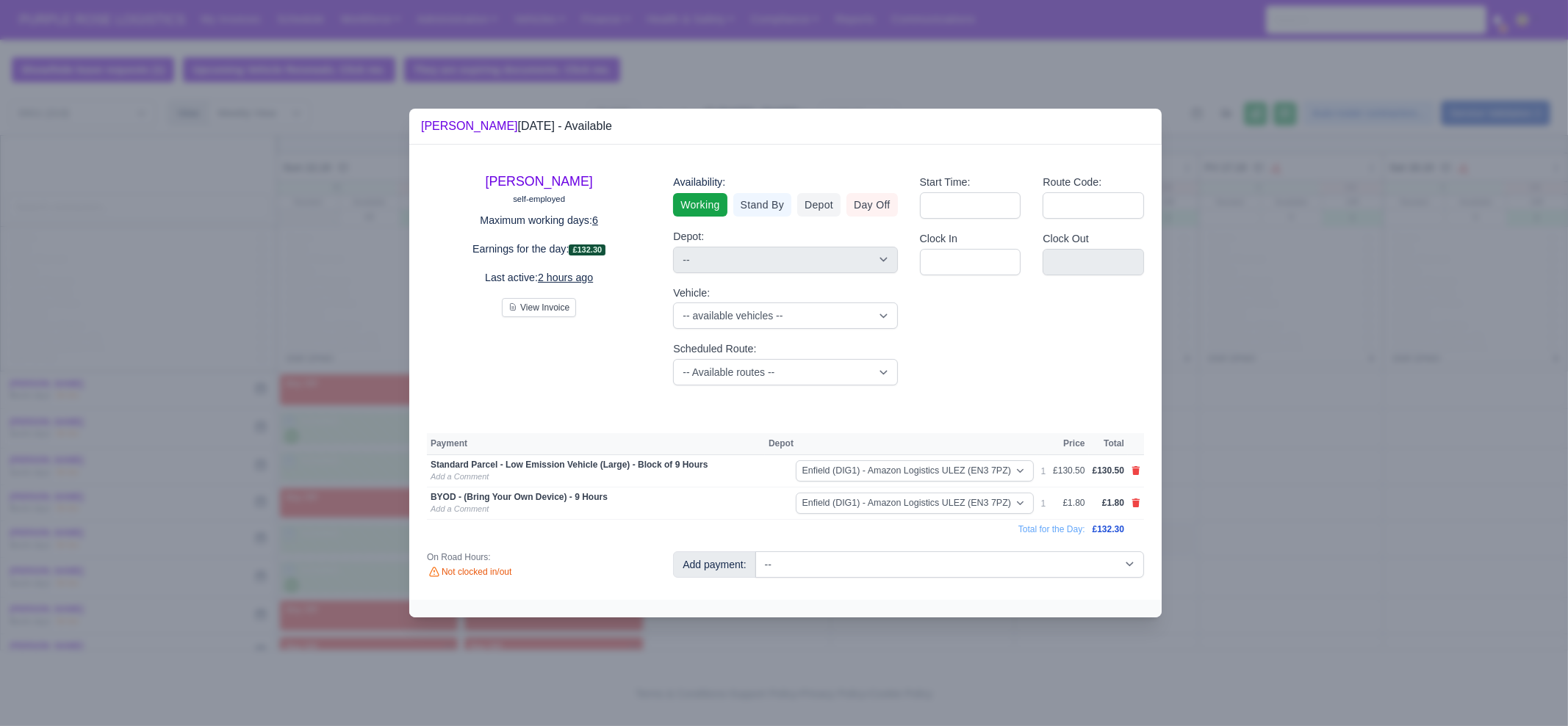
click at [889, 622] on div at bounding box center [784, 363] width 1568 height 726
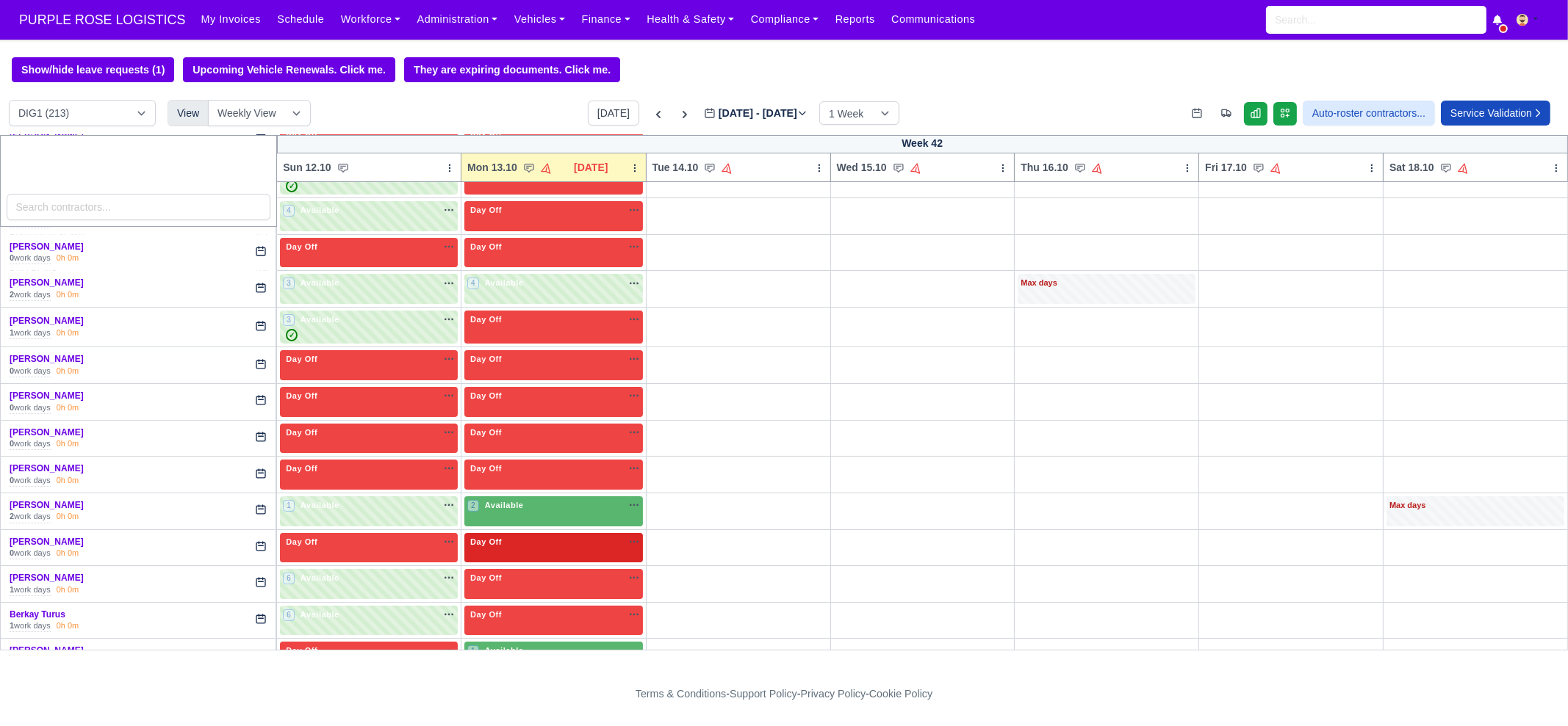
scroll to position [275, 0]
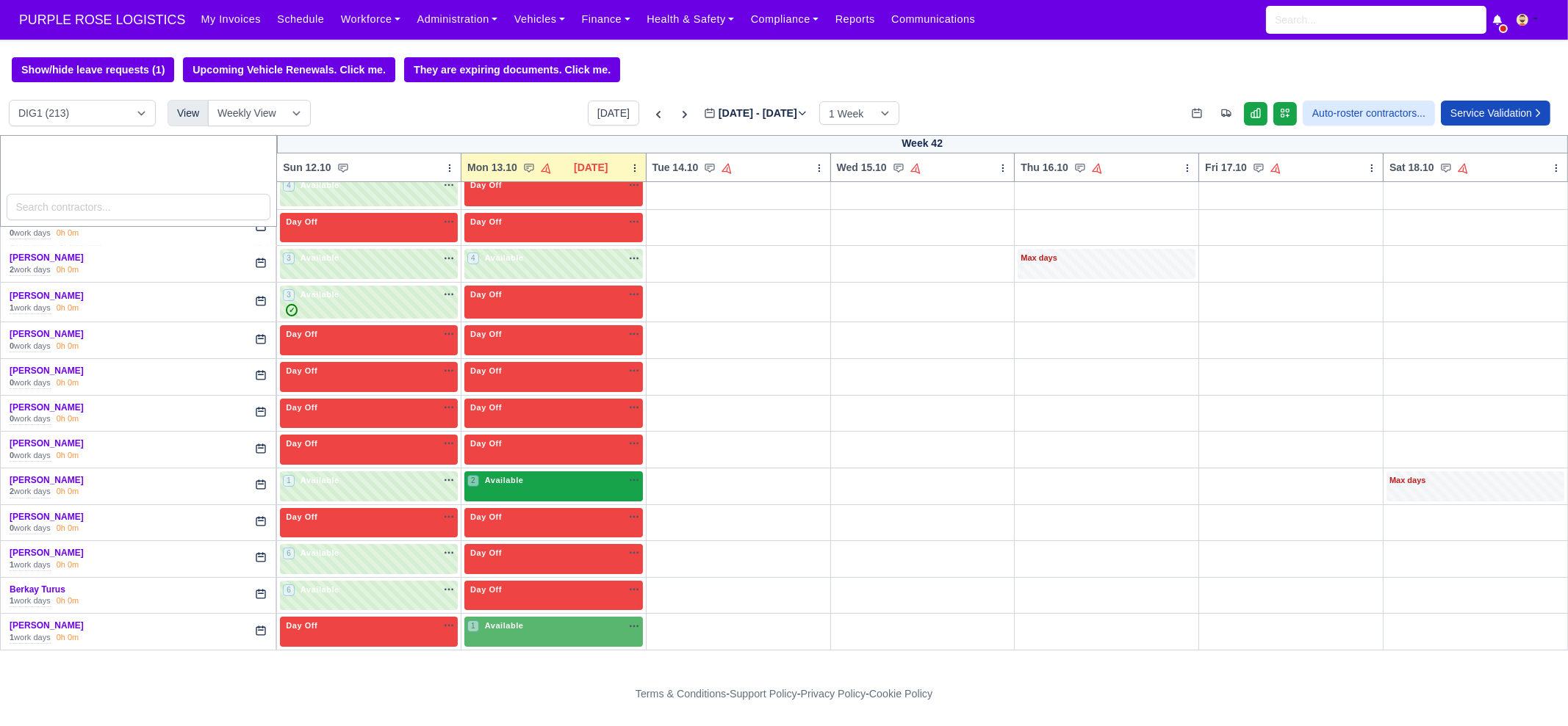
click at [508, 490] on div "2 Available" at bounding box center [554, 487] width 179 height 31
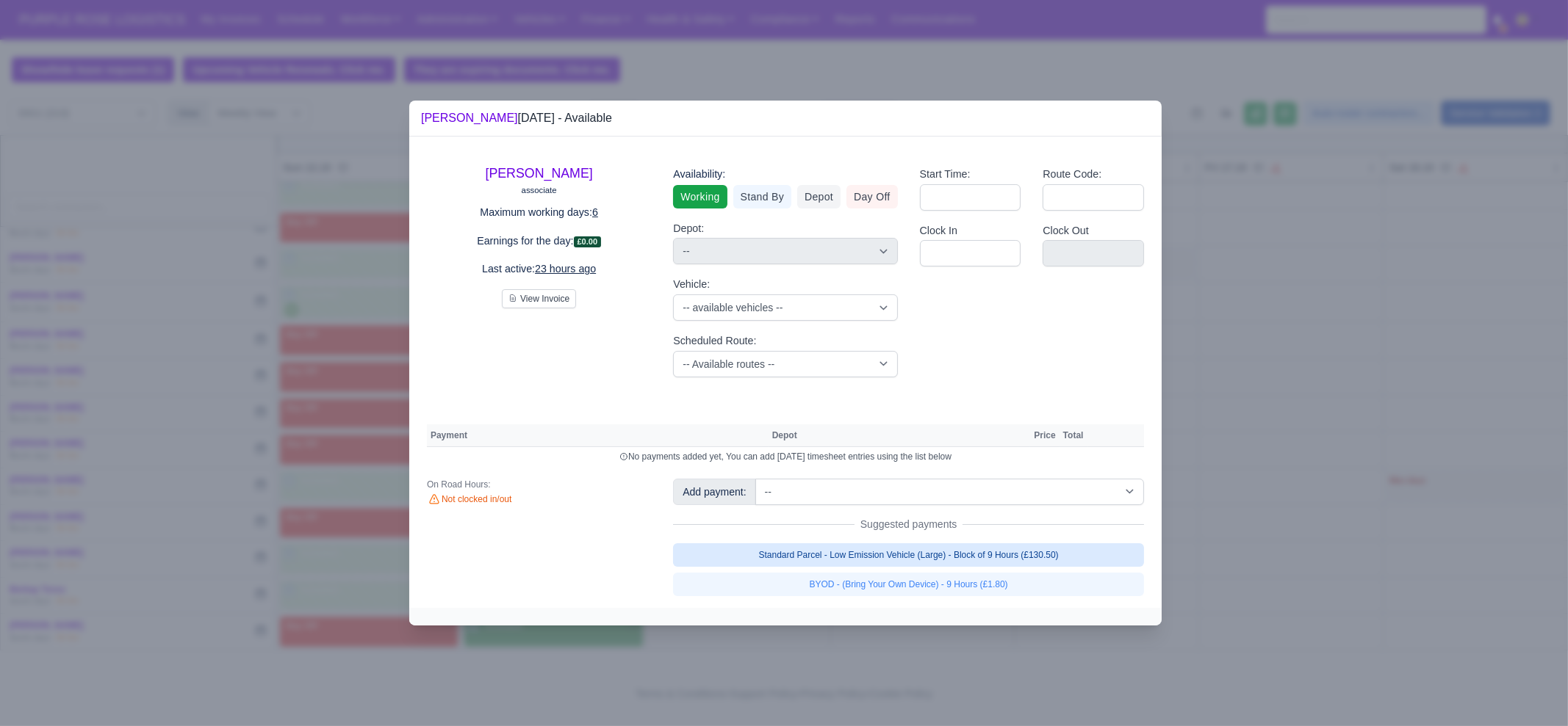
click at [859, 559] on link "Standard Parcel - Low Emission Vehicle (Large) - Block of 9 Hours (£130.50)" at bounding box center [909, 555] width 471 height 23
click at [860, 580] on link "BYOD - (Bring Your Own Device) - 9 Hours (£1.80)" at bounding box center [909, 584] width 471 height 23
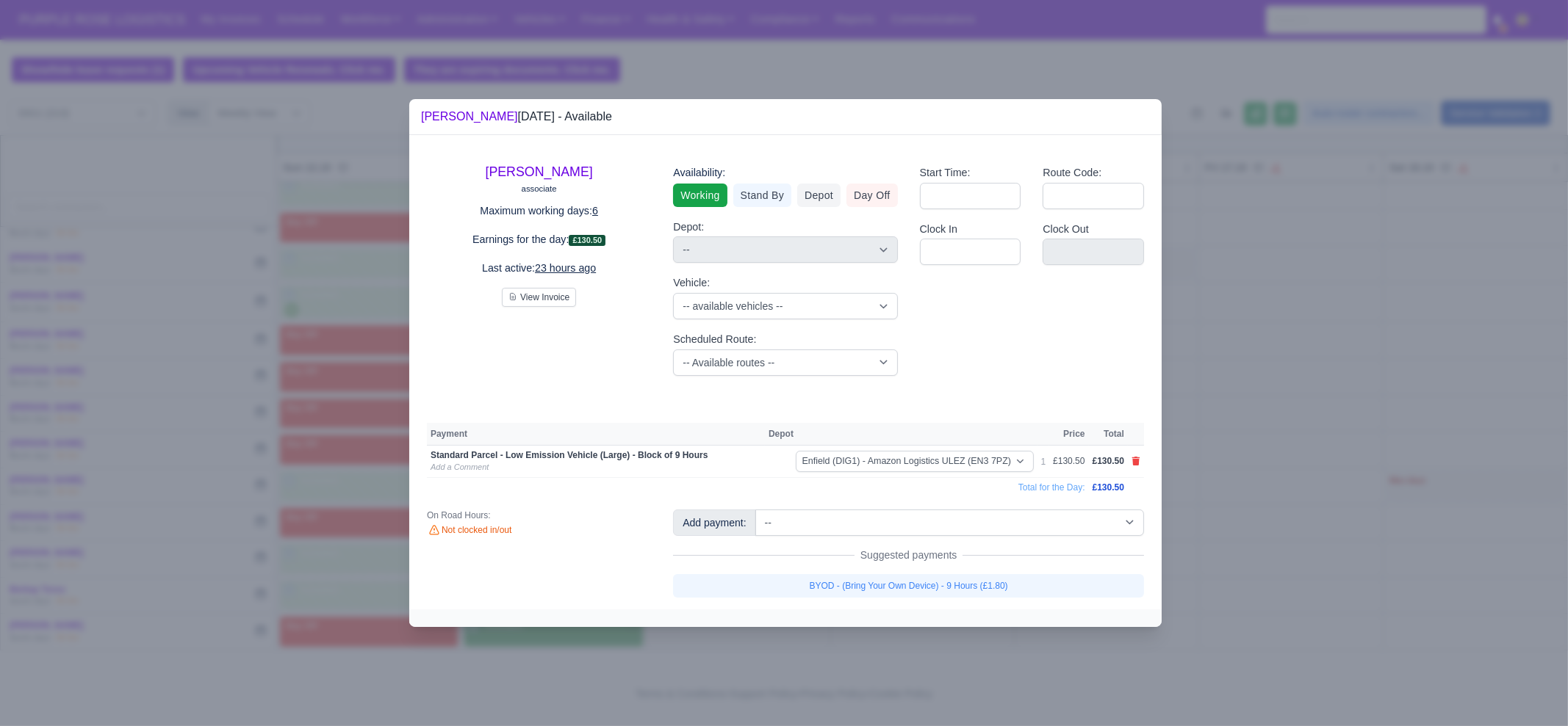
click at [867, 581] on div "Add payment: -- Additional Hour Support (£14.50) Additional Hour Support (Walke…" at bounding box center [908, 553] width 493 height 88
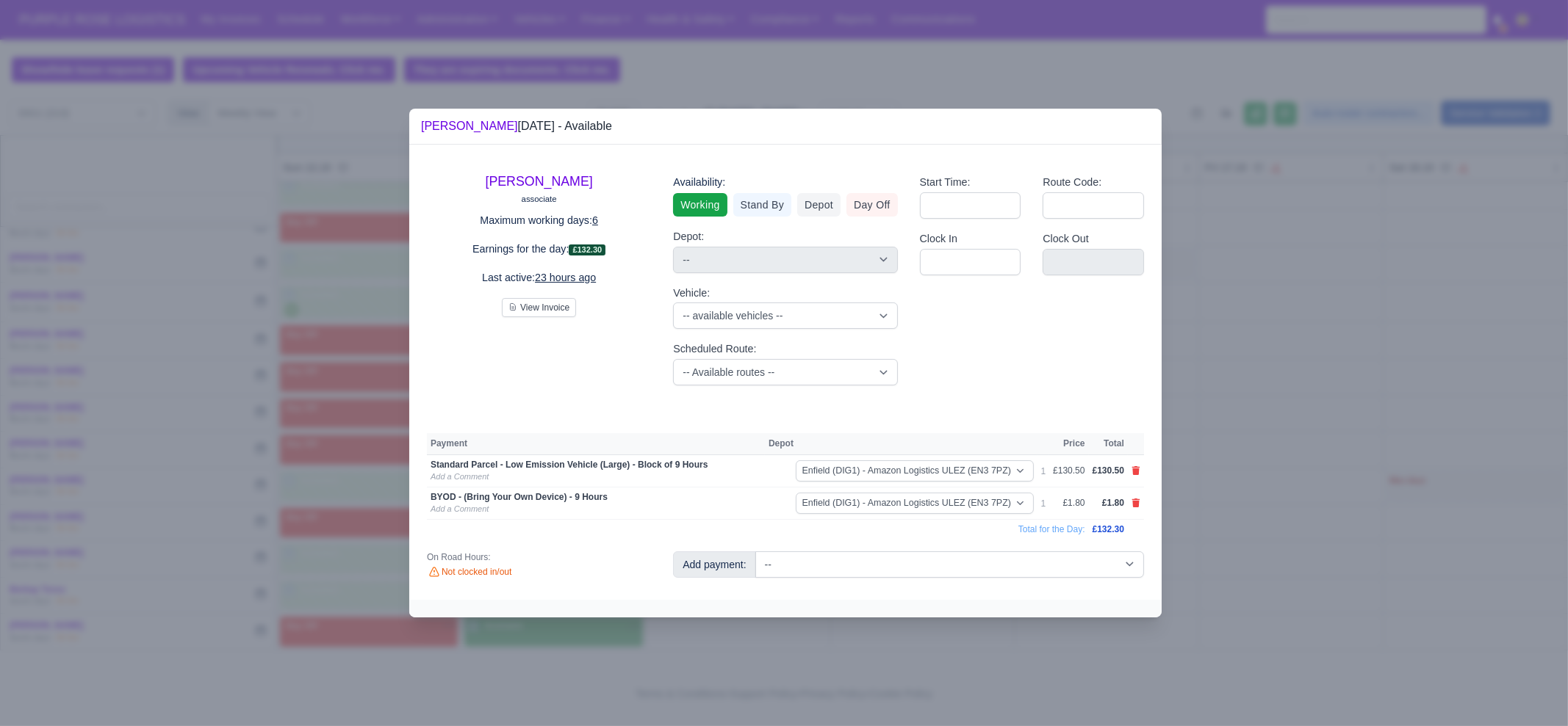
click at [1237, 497] on div at bounding box center [784, 363] width 1568 height 726
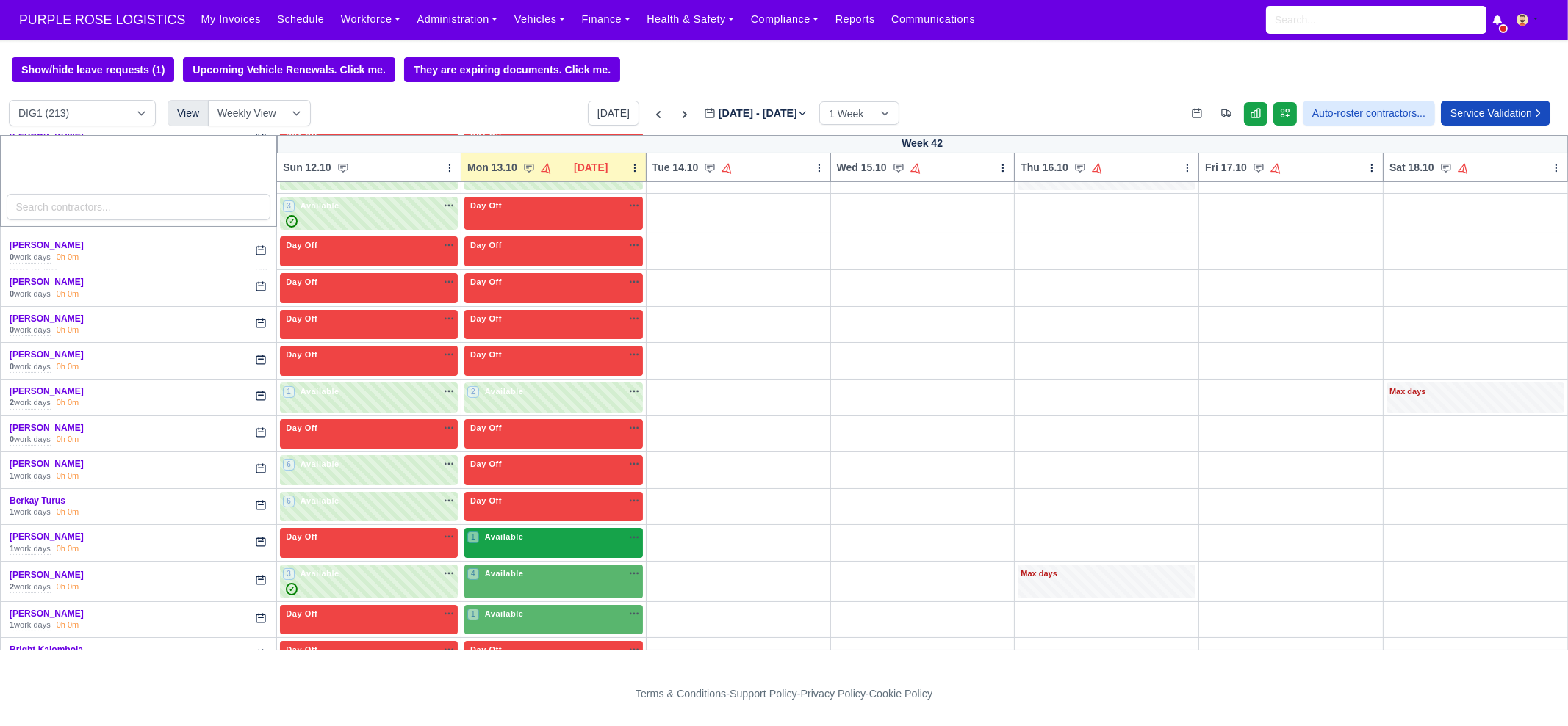
scroll to position [367, 0]
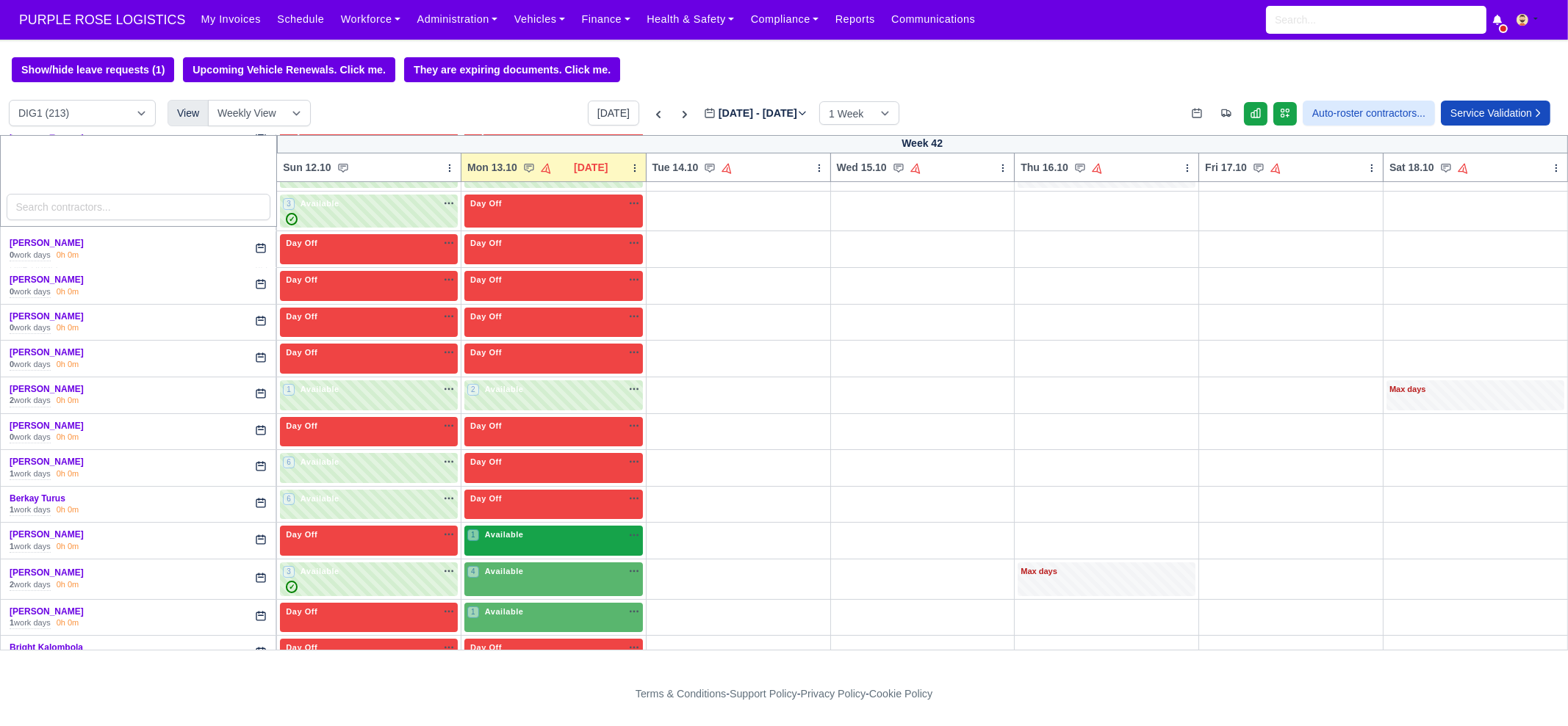
click at [487, 535] on span "Available" at bounding box center [504, 534] width 45 height 10
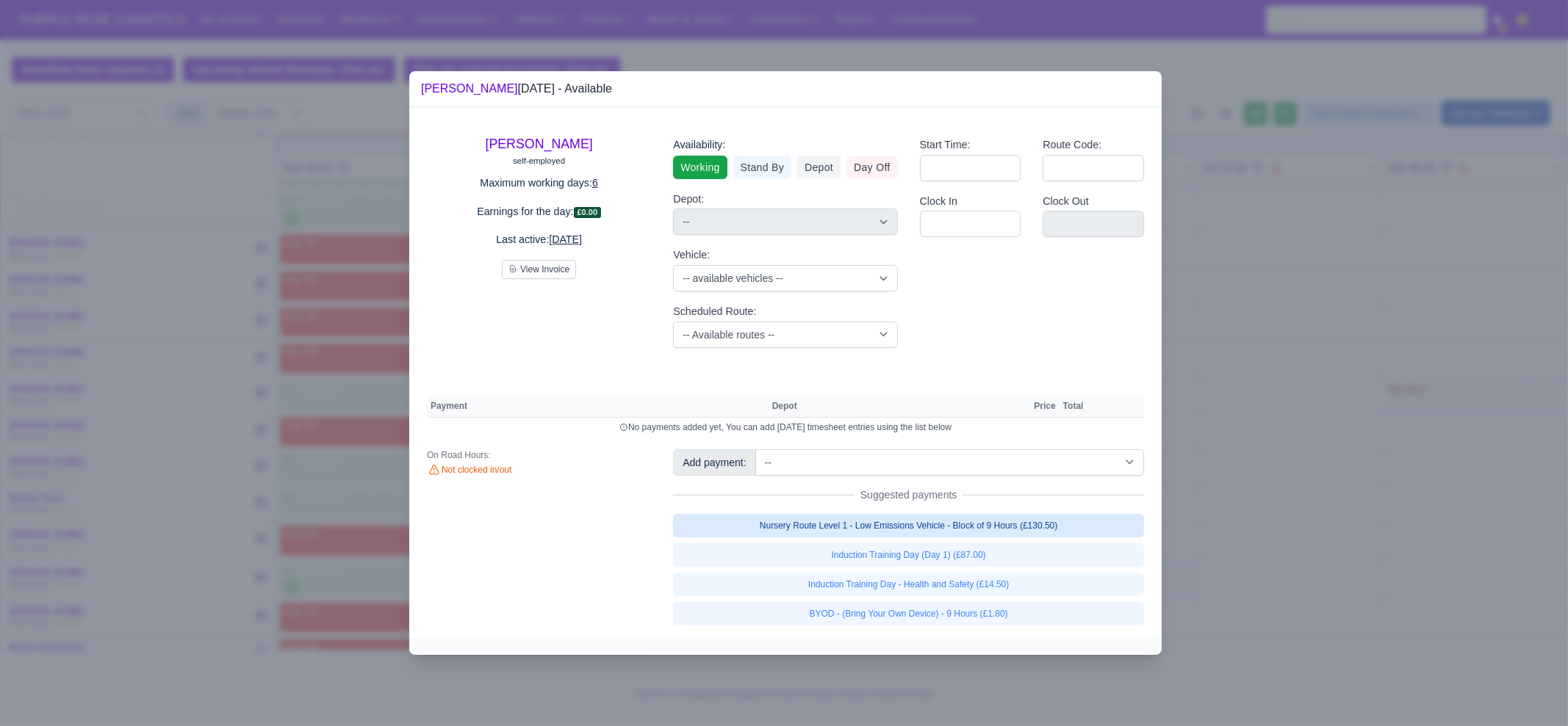
click at [904, 533] on link "Nursery Route Level 1 - Low Emissions Vehicle - Block of 9 Hours (£130.50)" at bounding box center [909, 526] width 471 height 23
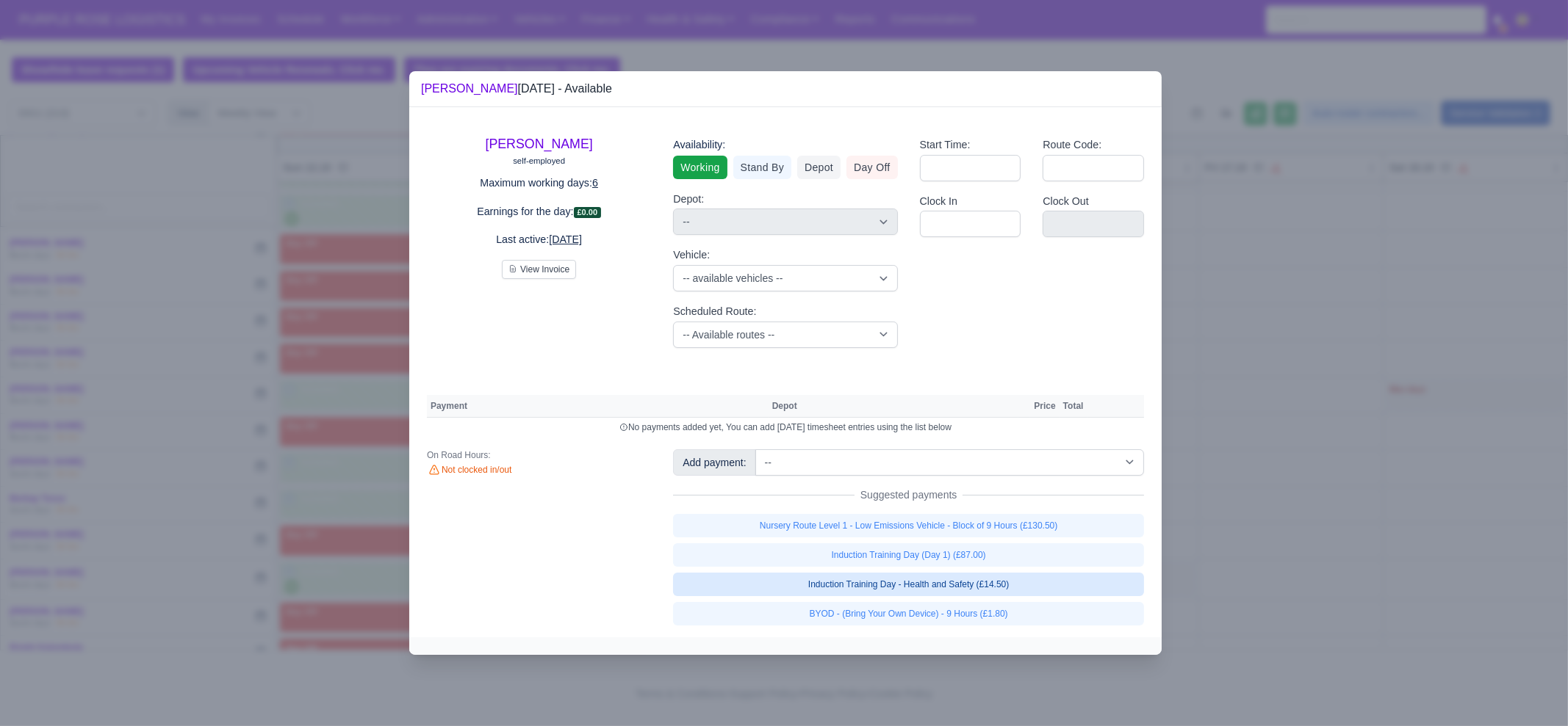
click at [919, 597] on link "Induction Training Day - Health and Safety (£14.50)" at bounding box center [909, 584] width 471 height 23
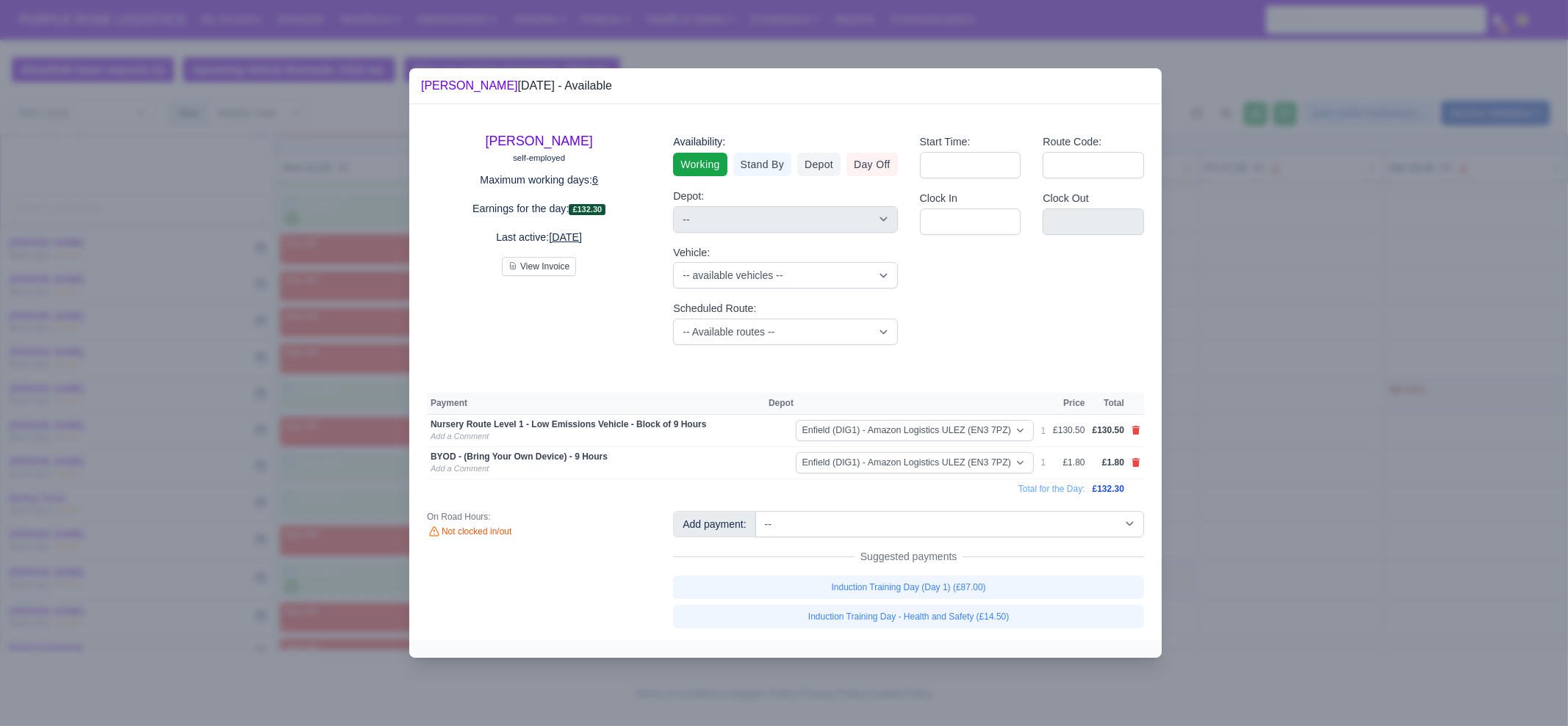
click at [922, 663] on div at bounding box center [784, 363] width 1568 height 726
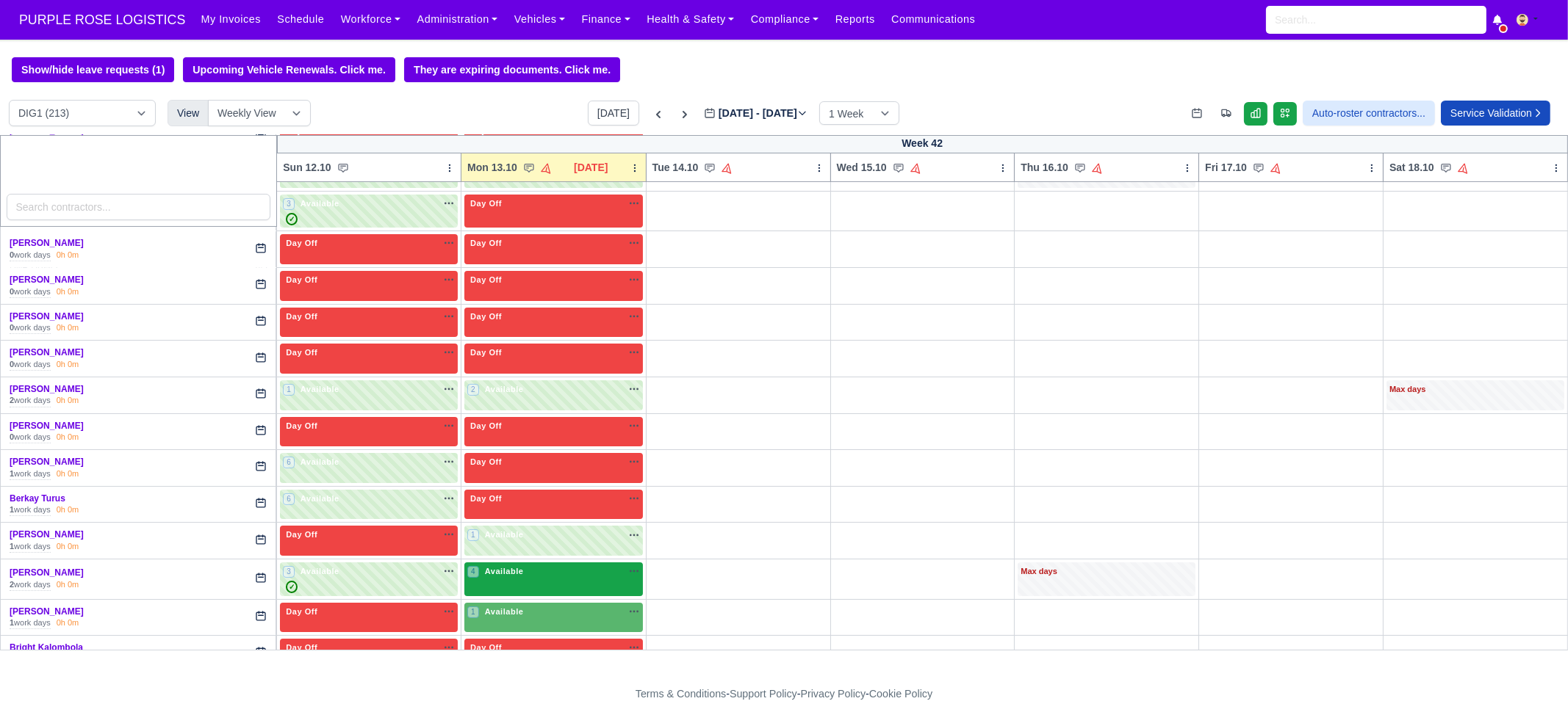
click at [511, 574] on div "4 Available na" at bounding box center [554, 572] width 173 height 15
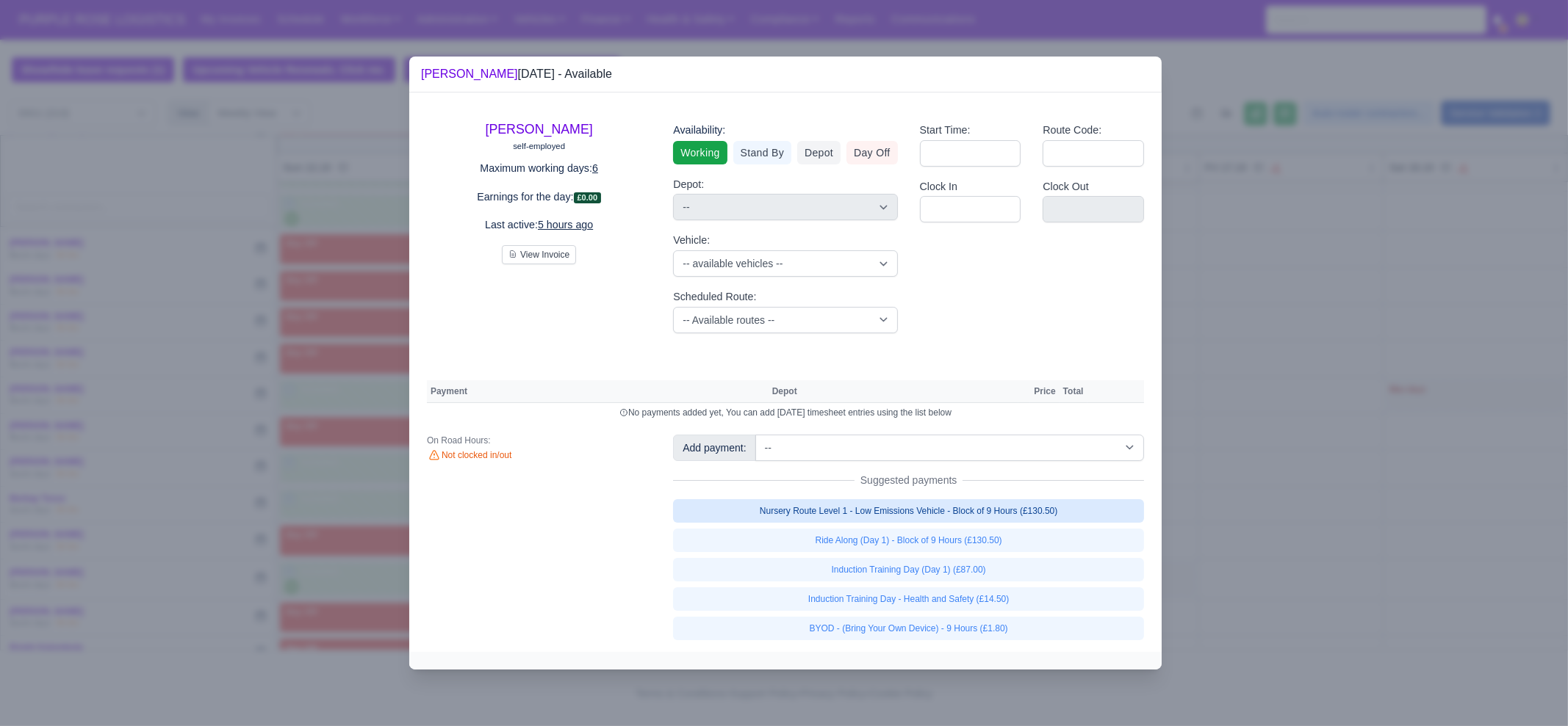
click at [897, 514] on link "Nursery Route Level 1 - Low Emissions Vehicle - Block of 9 Hours (£130.50)" at bounding box center [909, 511] width 471 height 23
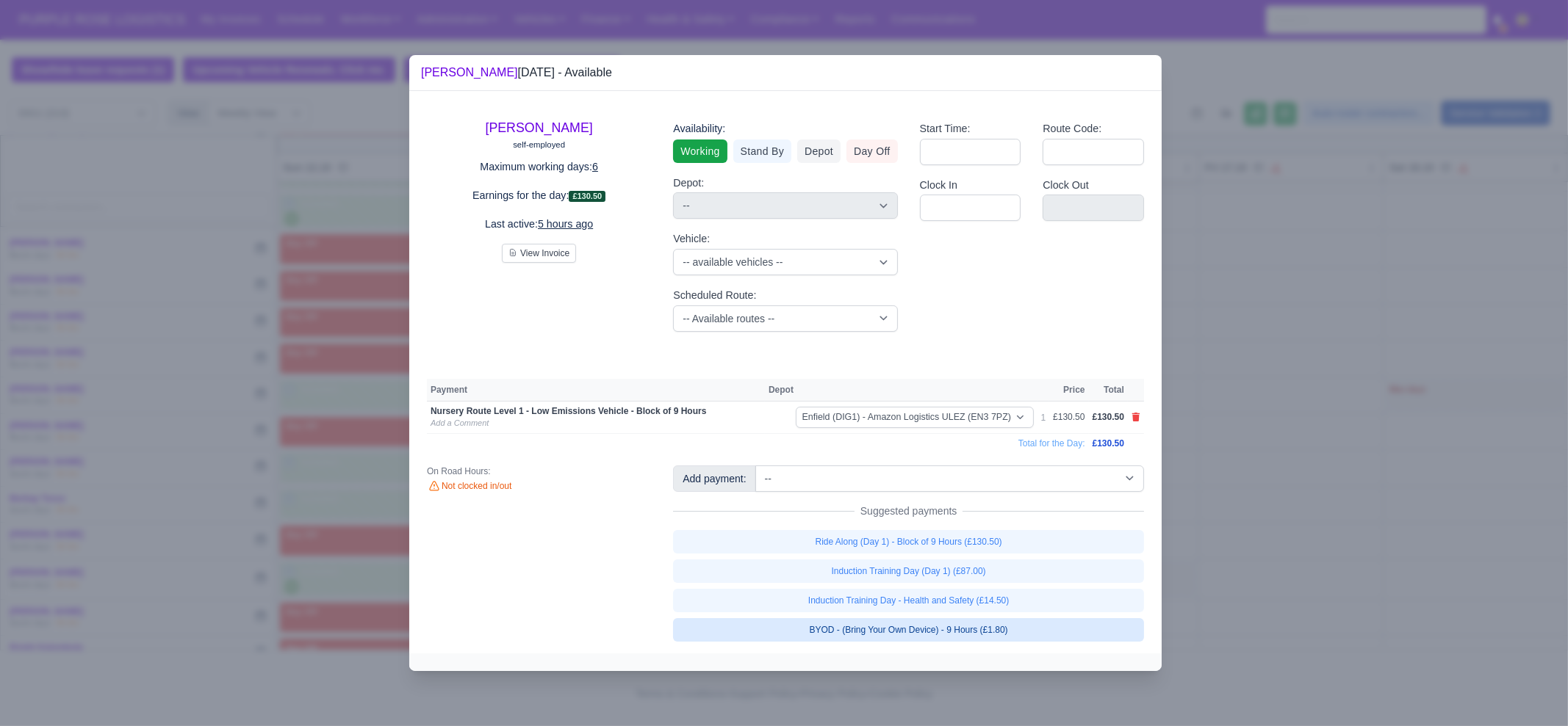
click at [921, 623] on link "BYOD - (Bring Your Own Device) - 9 Hours (£1.80)" at bounding box center [909, 630] width 471 height 23
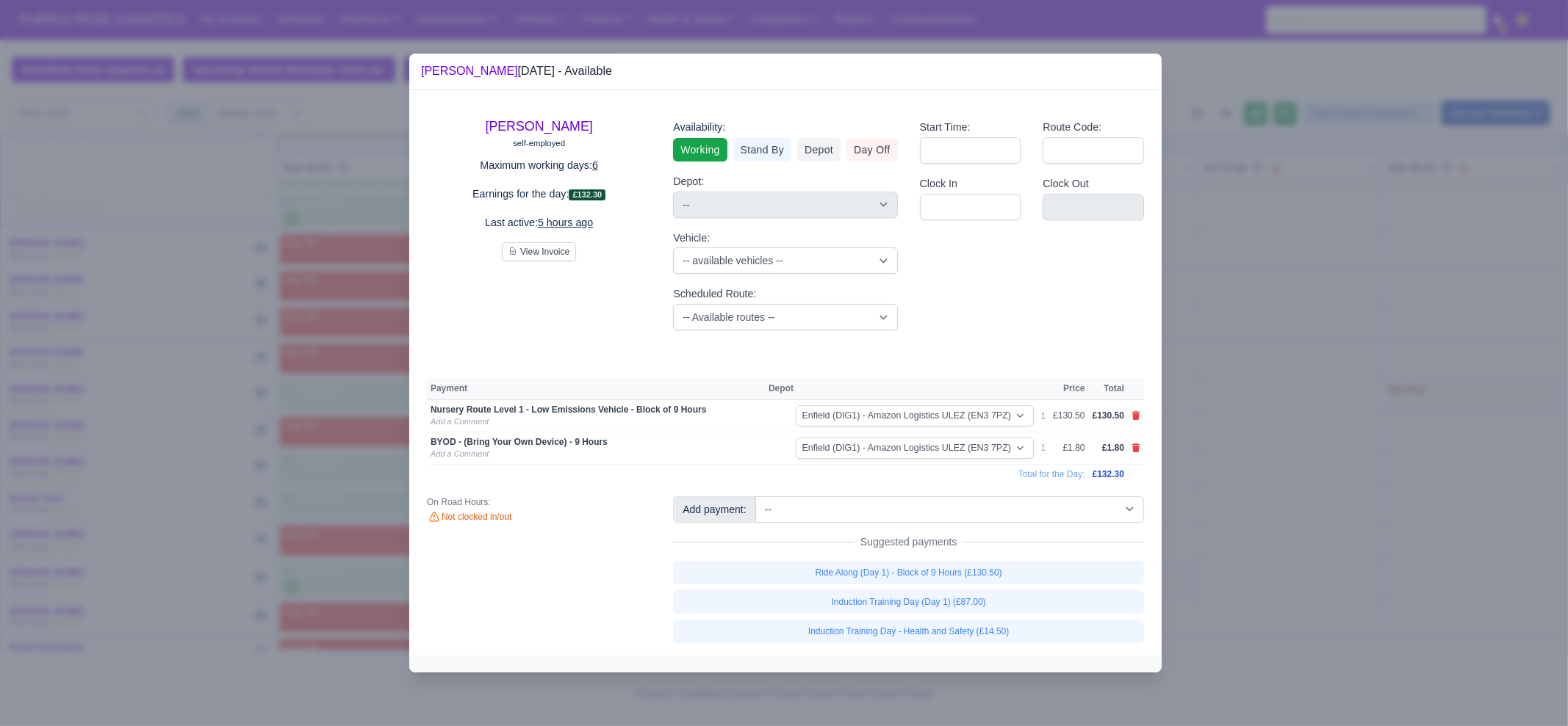
click at [914, 676] on div at bounding box center [784, 363] width 1568 height 726
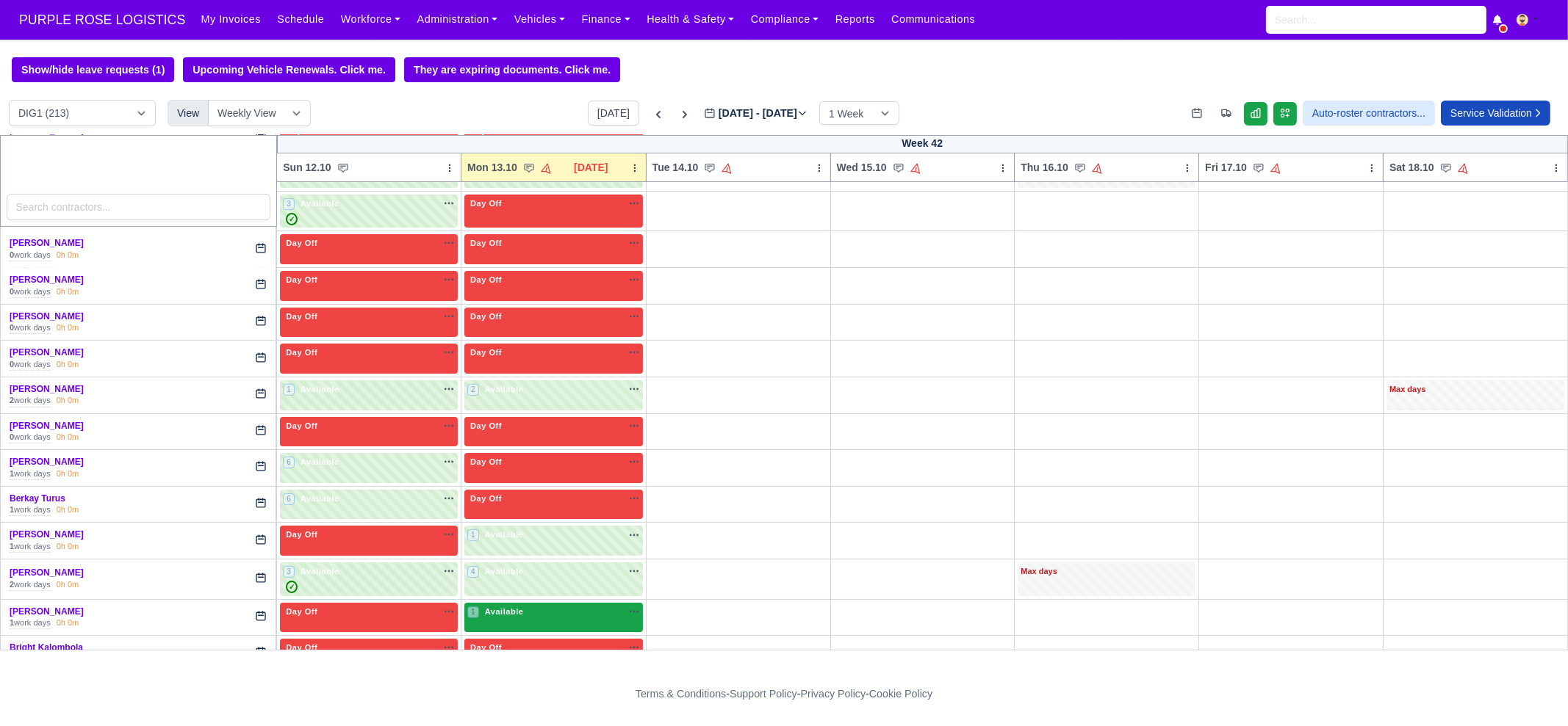
click at [503, 606] on span "Available" at bounding box center [504, 611] width 45 height 10
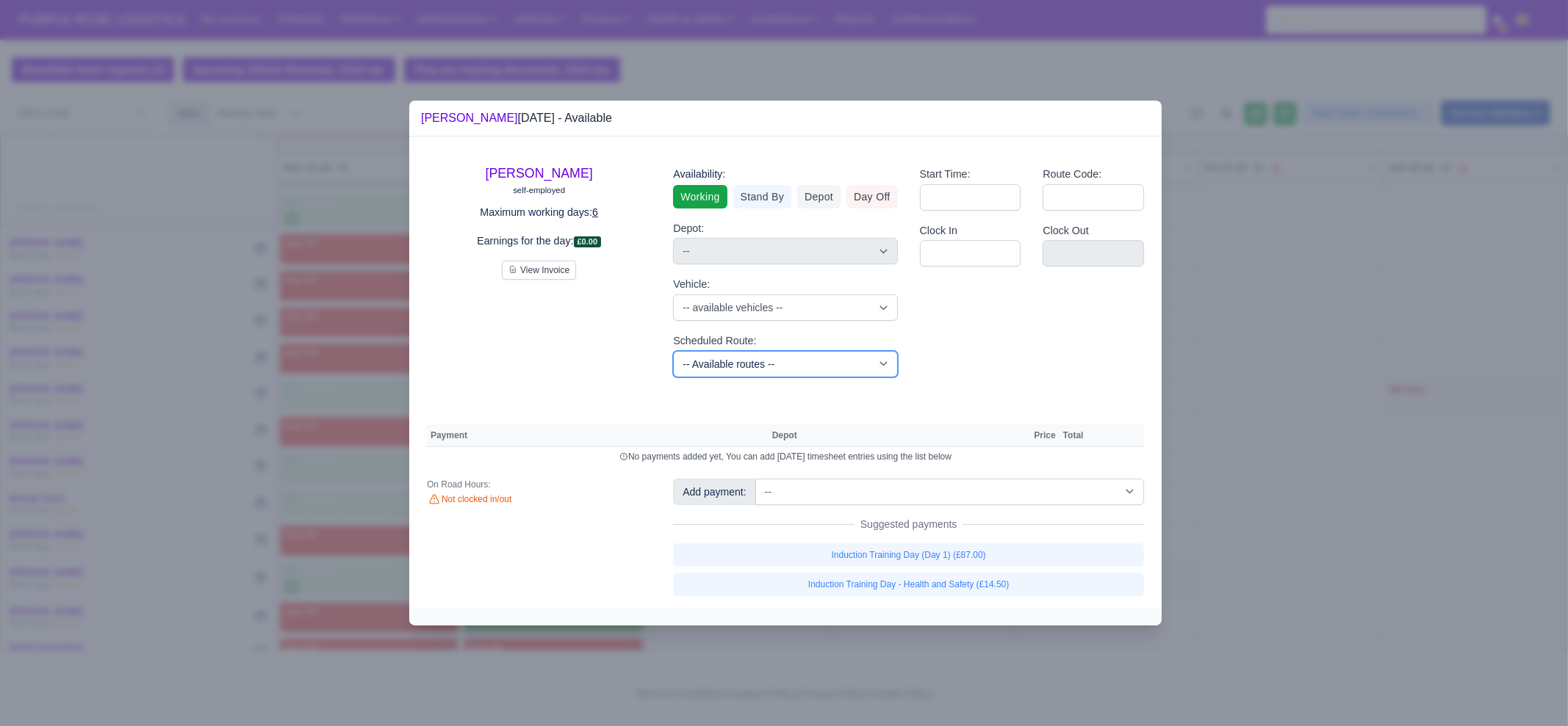
drag, startPoint x: 715, startPoint y: 365, endPoint x: 728, endPoint y: 352, distance: 18.4
click at [715, 365] on select "-- Available routes -- Standard Parcel - Block of 6 Hours - (SD6) AmFlex RTS Ve…" at bounding box center [785, 364] width 224 height 26
click at [673, 351] on select "-- Available routes -- Standard Parcel - Block of 6 Hours - (SD6) AmFlex RTS Ve…" at bounding box center [785, 364] width 224 height 26
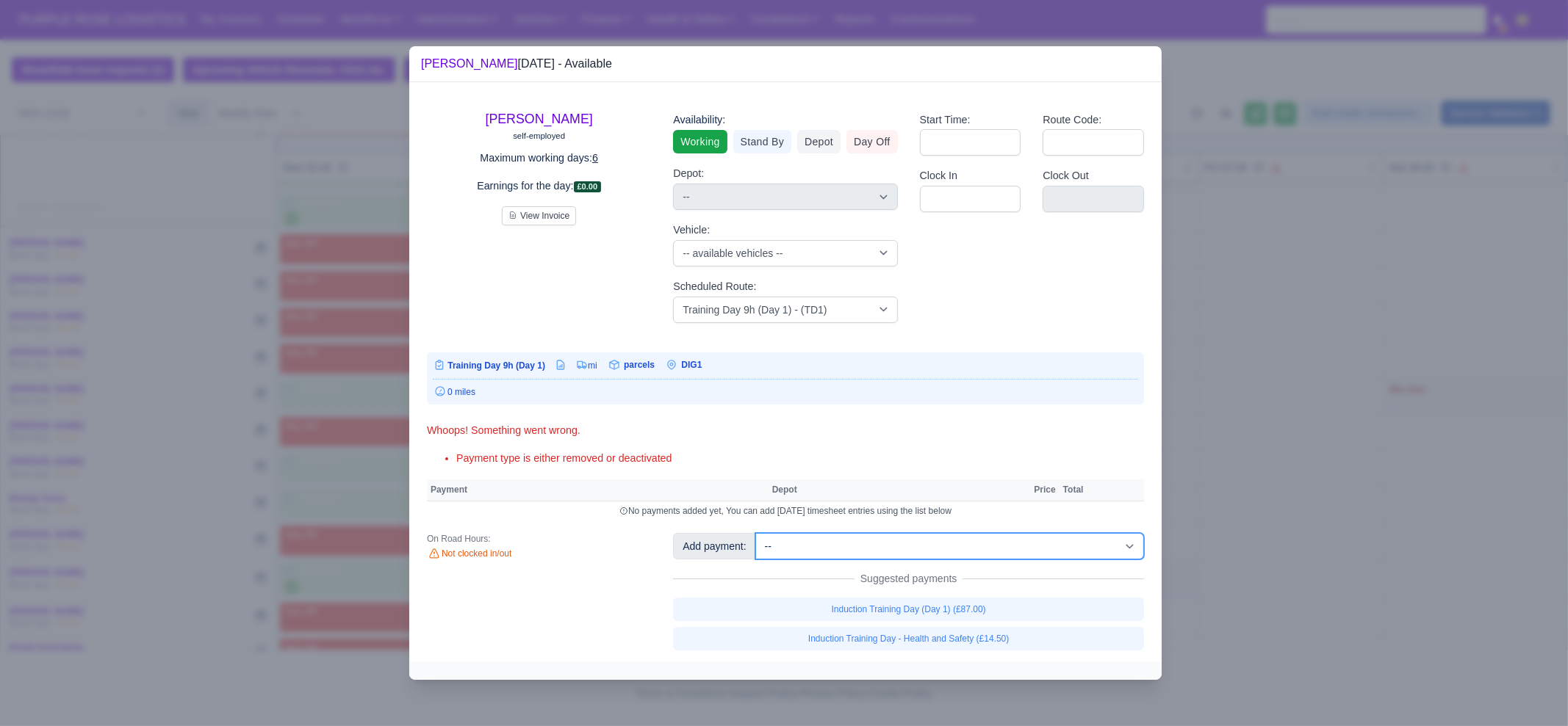
drag, startPoint x: 919, startPoint y: 543, endPoint x: 921, endPoint y: 535, distance: 8.2
click at [919, 543] on select "-- Additional Hour Support (£14.50) Additional Hour Support (Walkers) (£13.50) …" at bounding box center [949, 545] width 388 height 26
click at [755, 533] on select "-- Additional Hour Support (£14.50) Additional Hour Support (Walkers) (£13.50) …" at bounding box center [949, 545] width 388 height 26
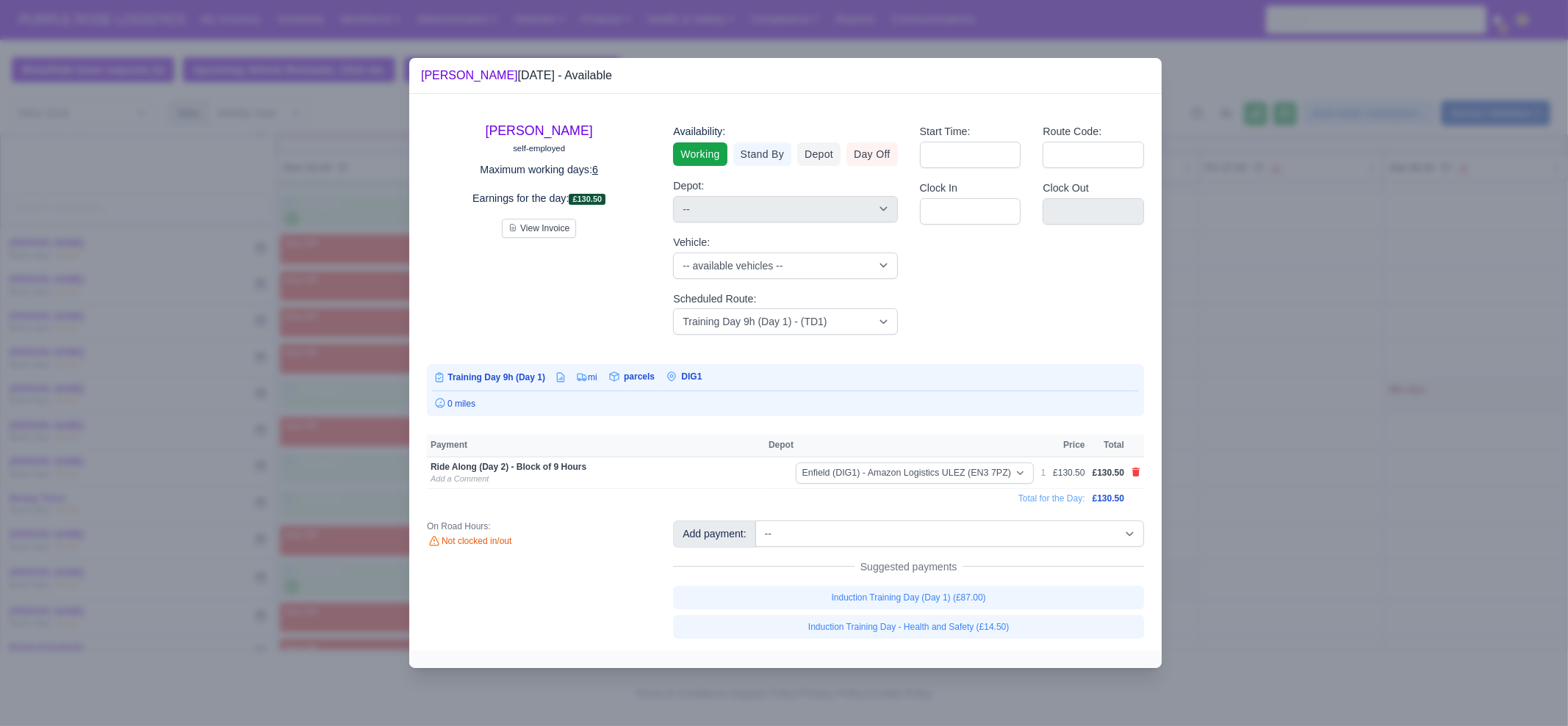
click at [1256, 354] on div at bounding box center [784, 363] width 1568 height 726
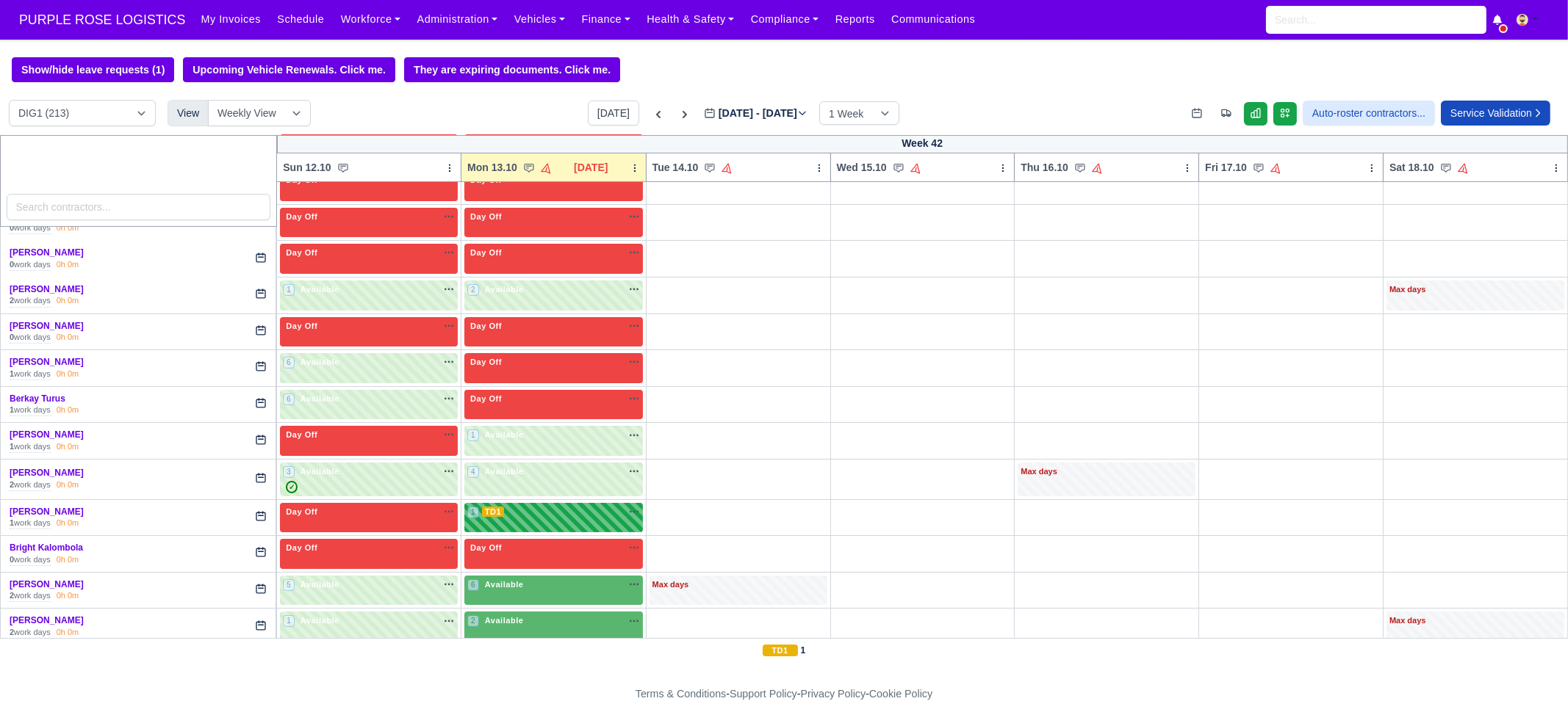
scroll to position [551, 0]
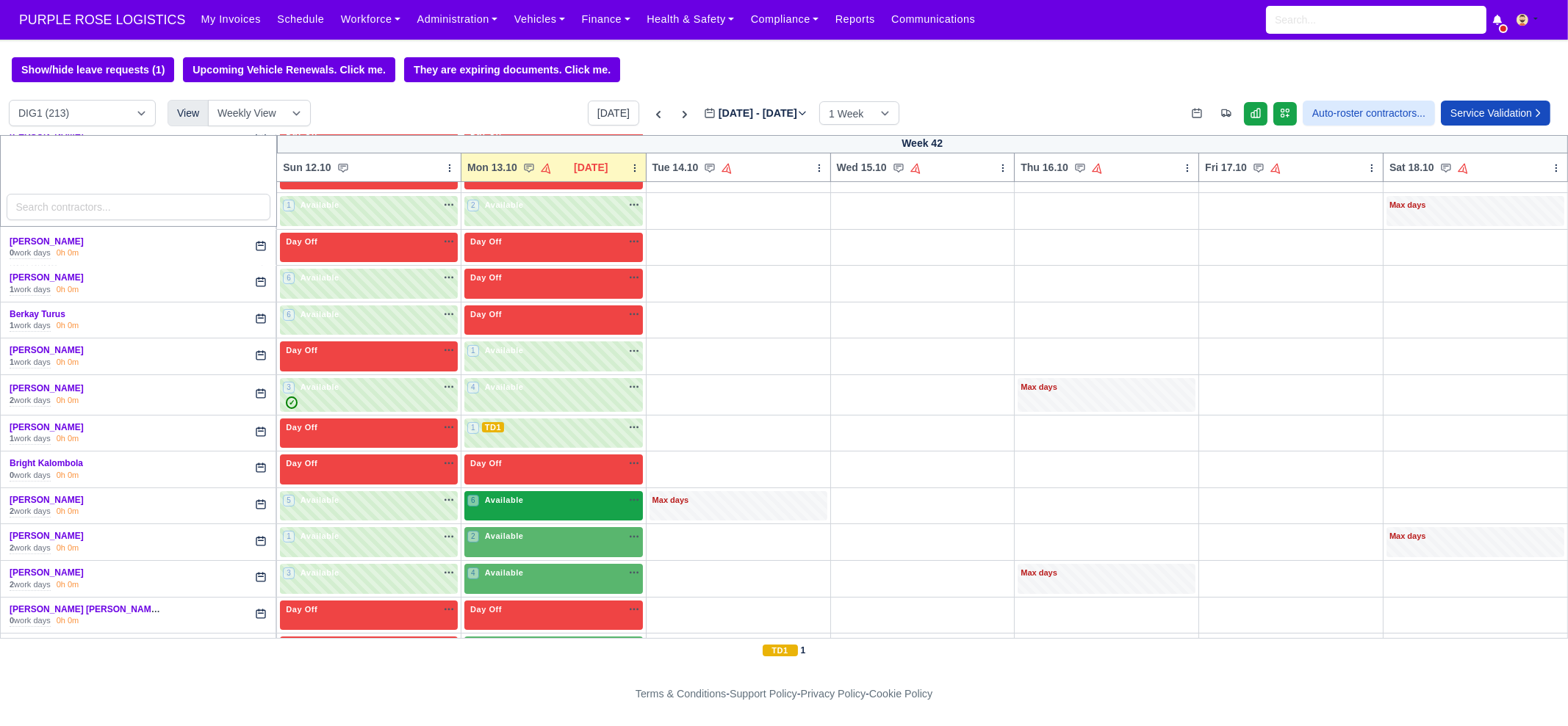
click at [525, 509] on div "6 Available" at bounding box center [554, 507] width 179 height 31
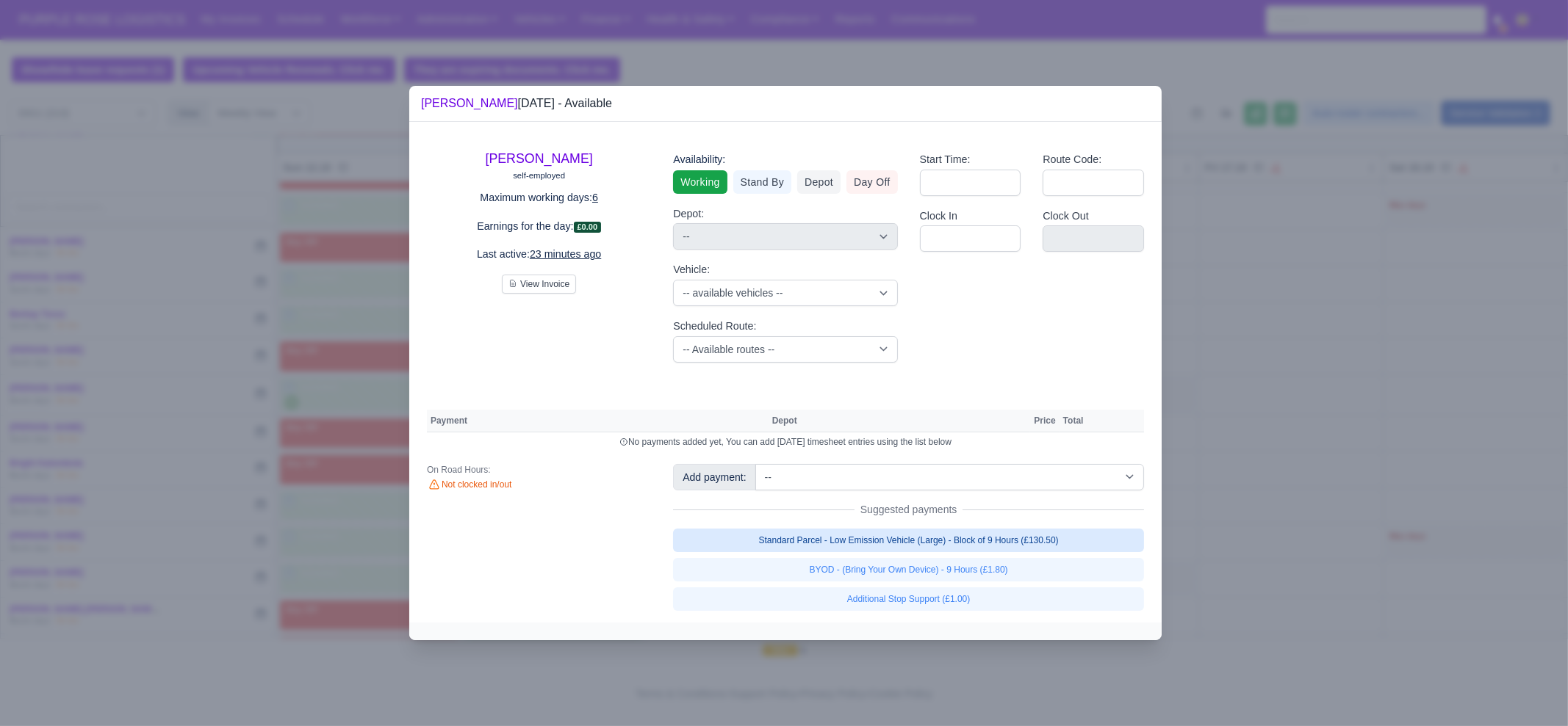
click at [911, 544] on link "Standard Parcel - Low Emission Vehicle (Large) - Block of 9 Hours (£130.50)" at bounding box center [909, 540] width 471 height 23
click at [911, 572] on div "Standard Parcel - Low Emission Vehicle (Large) - Block of 9 Hours (£130.50) BYO…" at bounding box center [909, 570] width 471 height 83
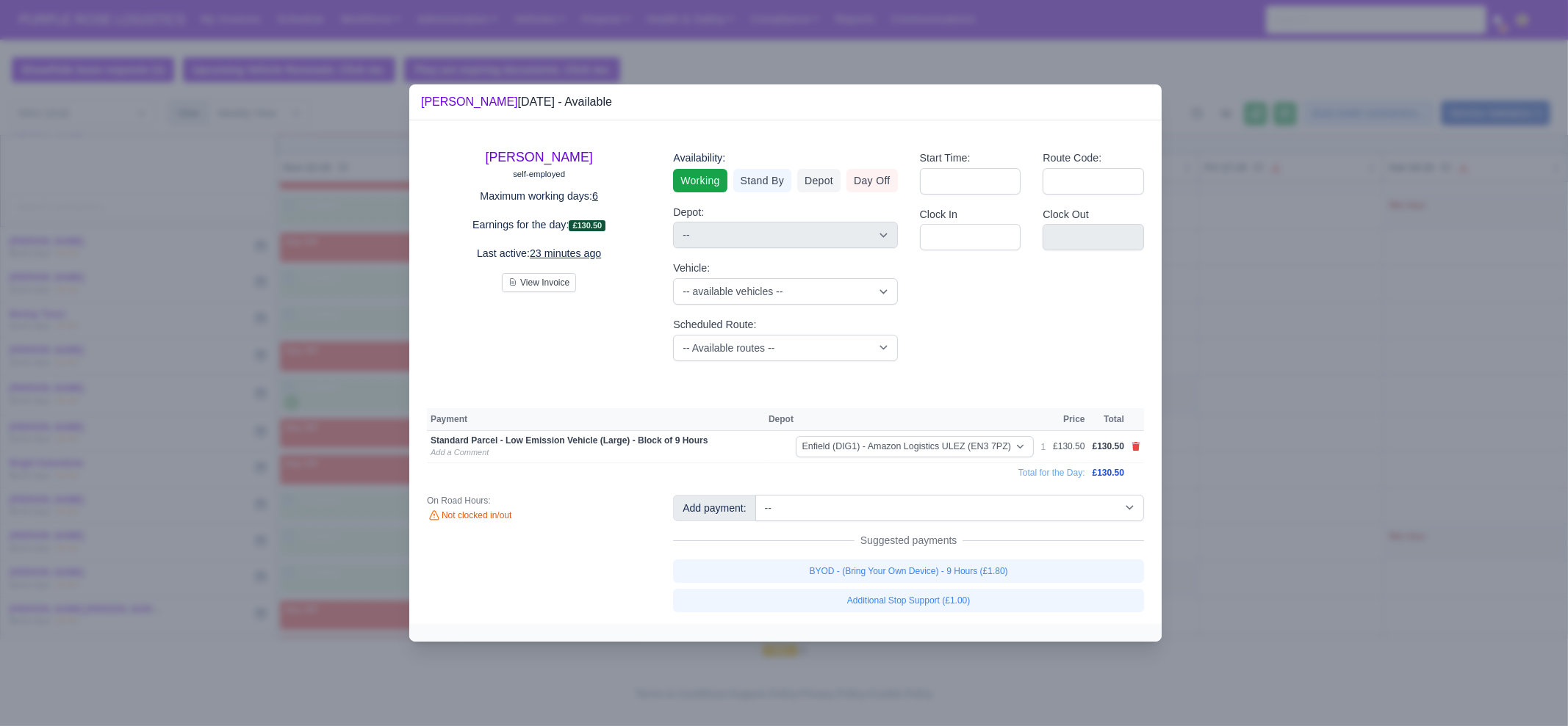
click at [1230, 483] on div at bounding box center [784, 363] width 1568 height 726
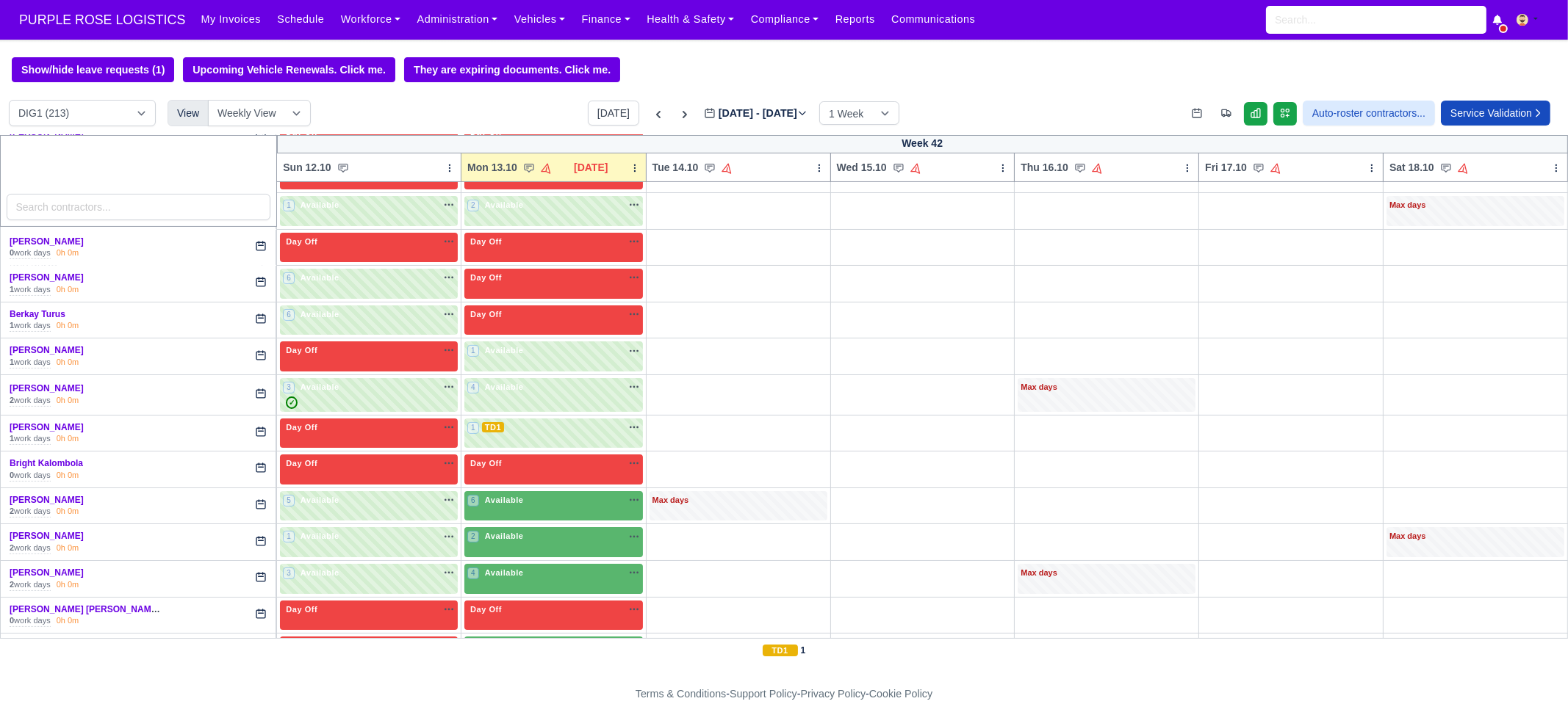
click at [999, 574] on div "BYOD - (Bring Your Own Device) - 9 Hours (£1.80) Additional Stop Support (£1.00)" at bounding box center [903, 575] width 448 height 50
click at [581, 503] on div "6 Available na" at bounding box center [554, 501] width 173 height 15
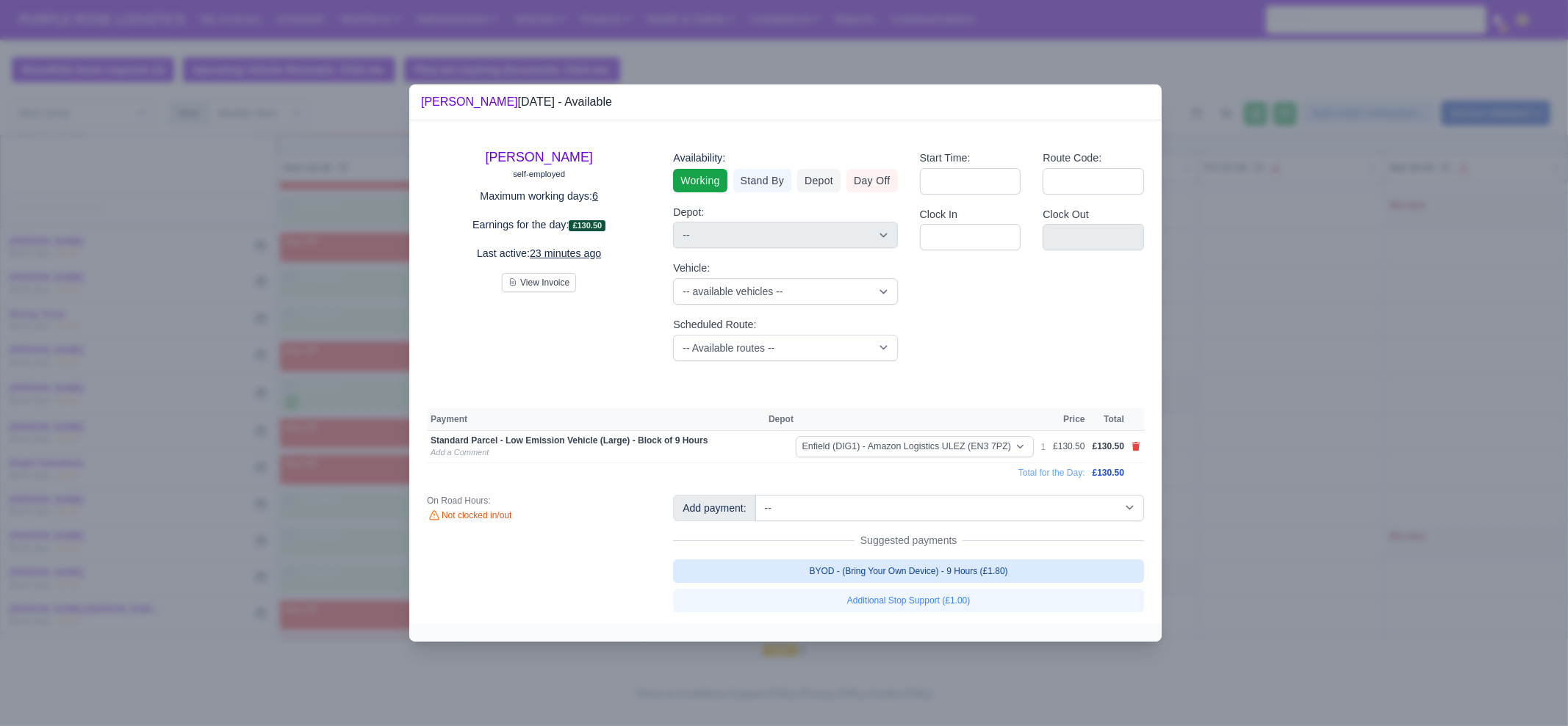
click at [984, 580] on link "BYOD - (Bring Your Own Device) - 9 Hours (£1.80)" at bounding box center [909, 571] width 471 height 23
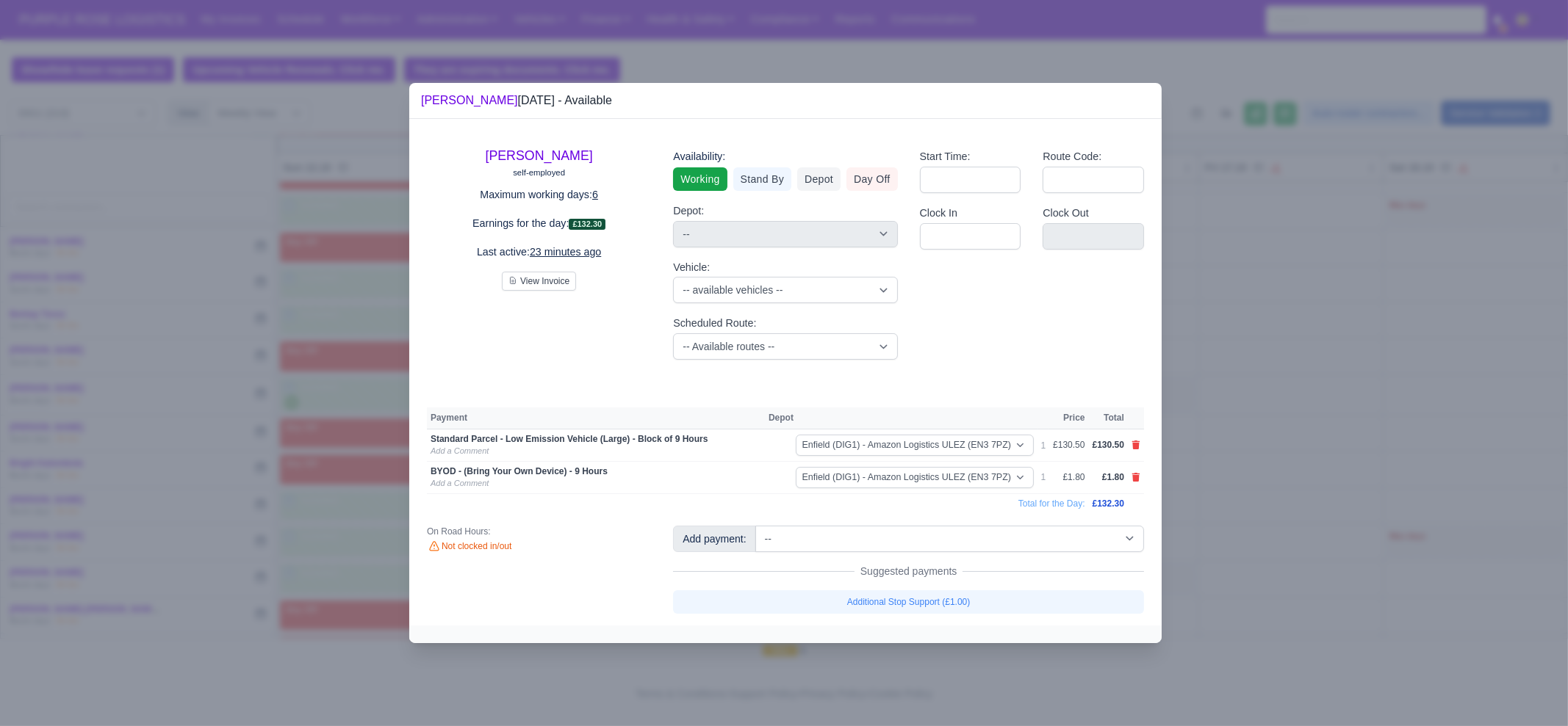
click at [1308, 450] on div at bounding box center [784, 363] width 1568 height 726
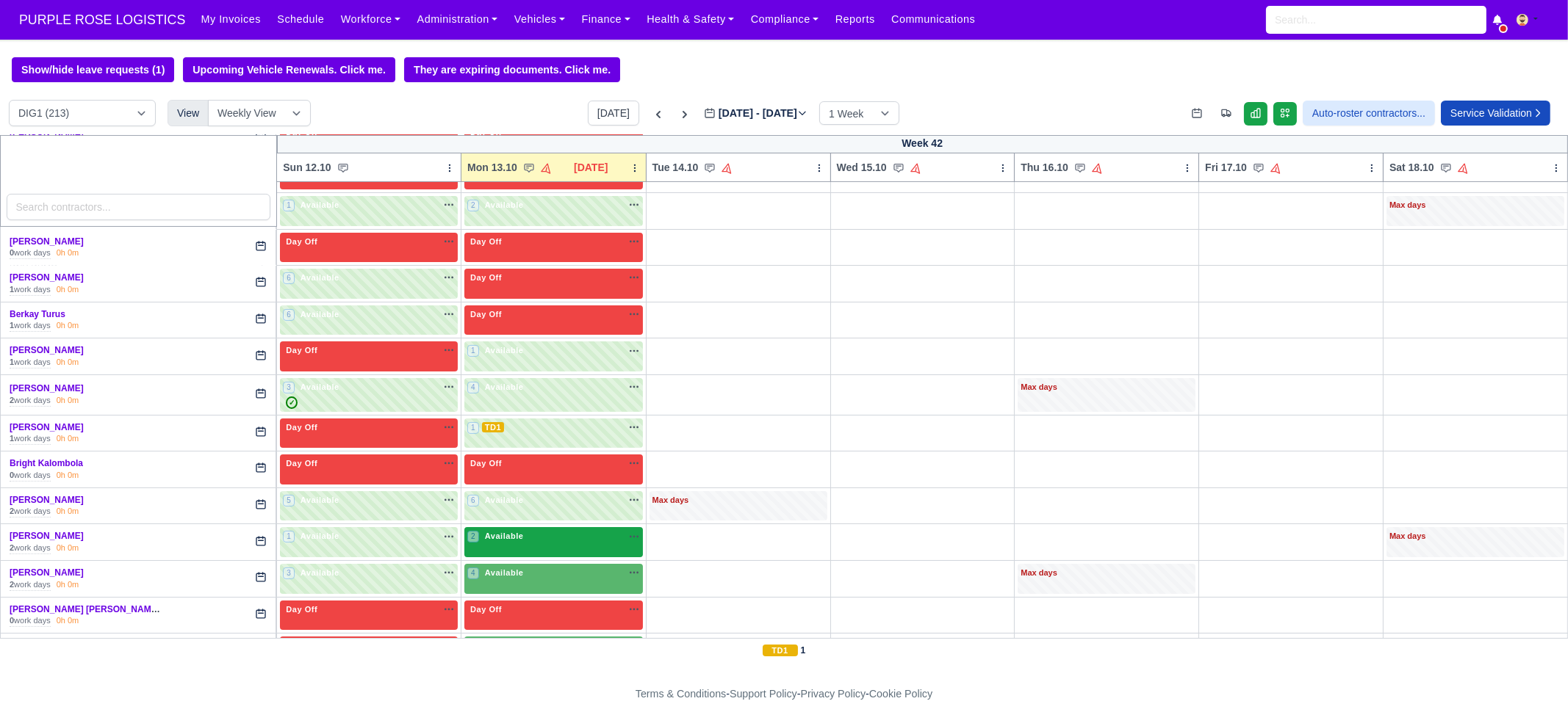
drag, startPoint x: 556, startPoint y: 538, endPoint x: 569, endPoint y: 531, distance: 14.8
click at [556, 538] on div "2 Available na" at bounding box center [554, 536] width 173 height 13
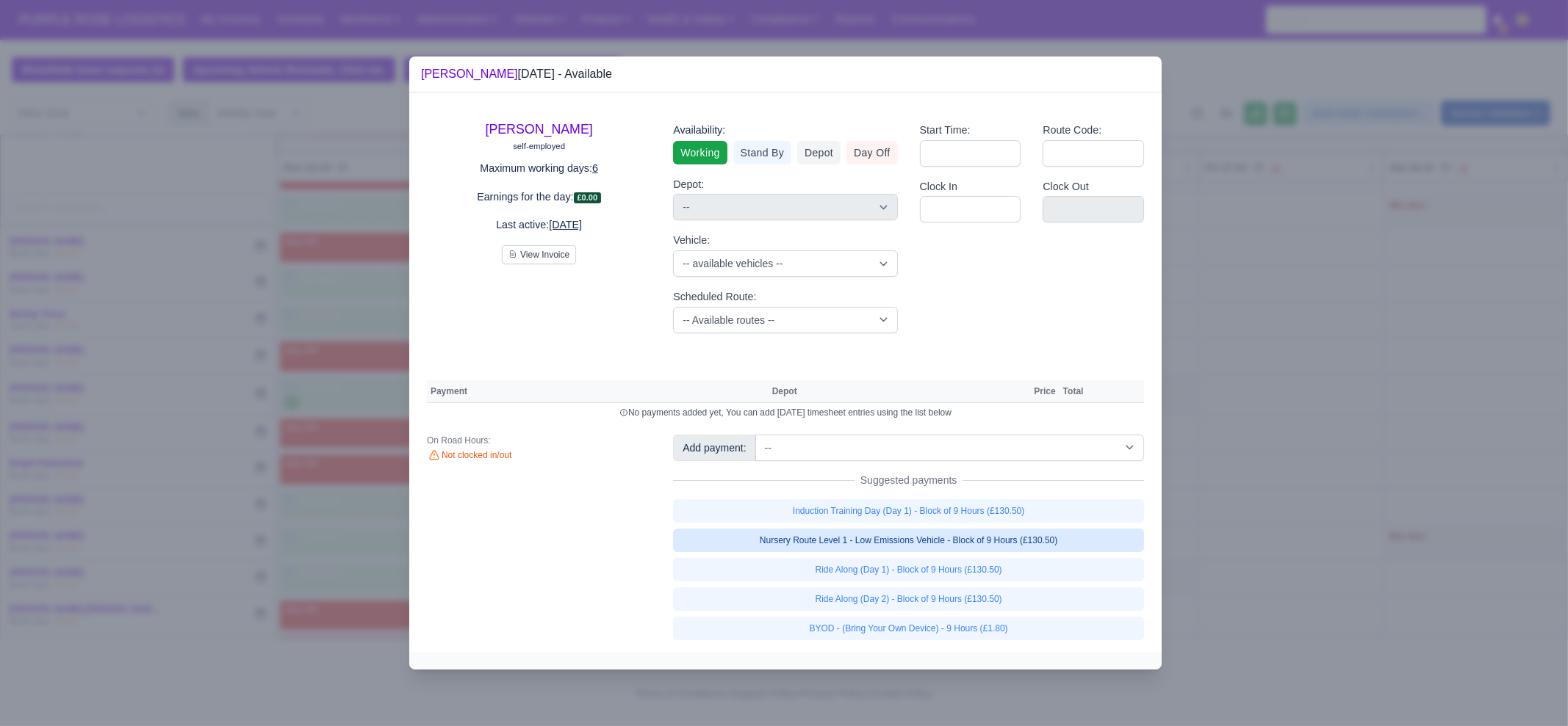
click at [896, 532] on link "Nursery Route Level 1 - Low Emissions Vehicle - Block of 9 Hours (£130.50)" at bounding box center [909, 540] width 471 height 23
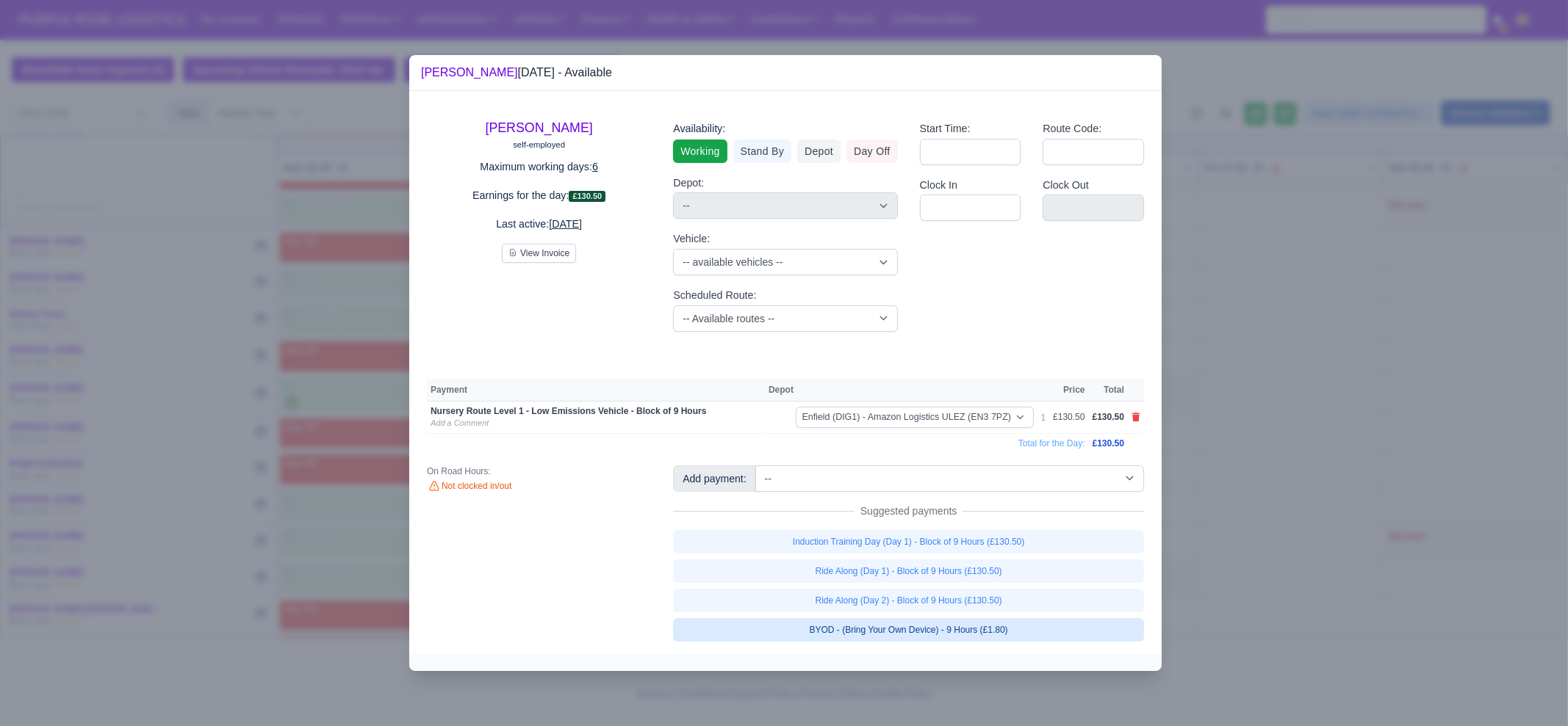
click at [969, 633] on link "BYOD - (Bring Your Own Device) - 9 Hours (£1.80)" at bounding box center [909, 630] width 471 height 23
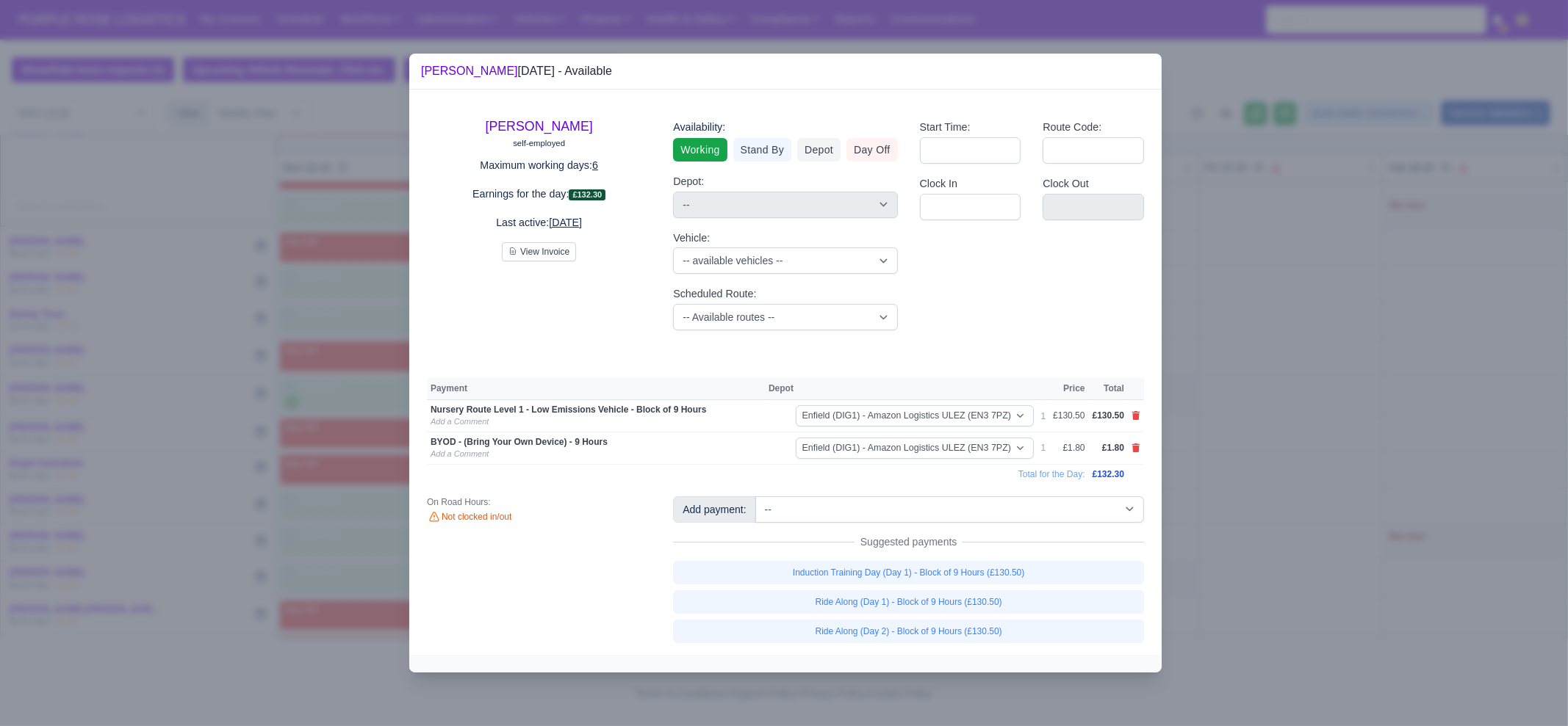
click at [1225, 529] on div at bounding box center [784, 363] width 1568 height 726
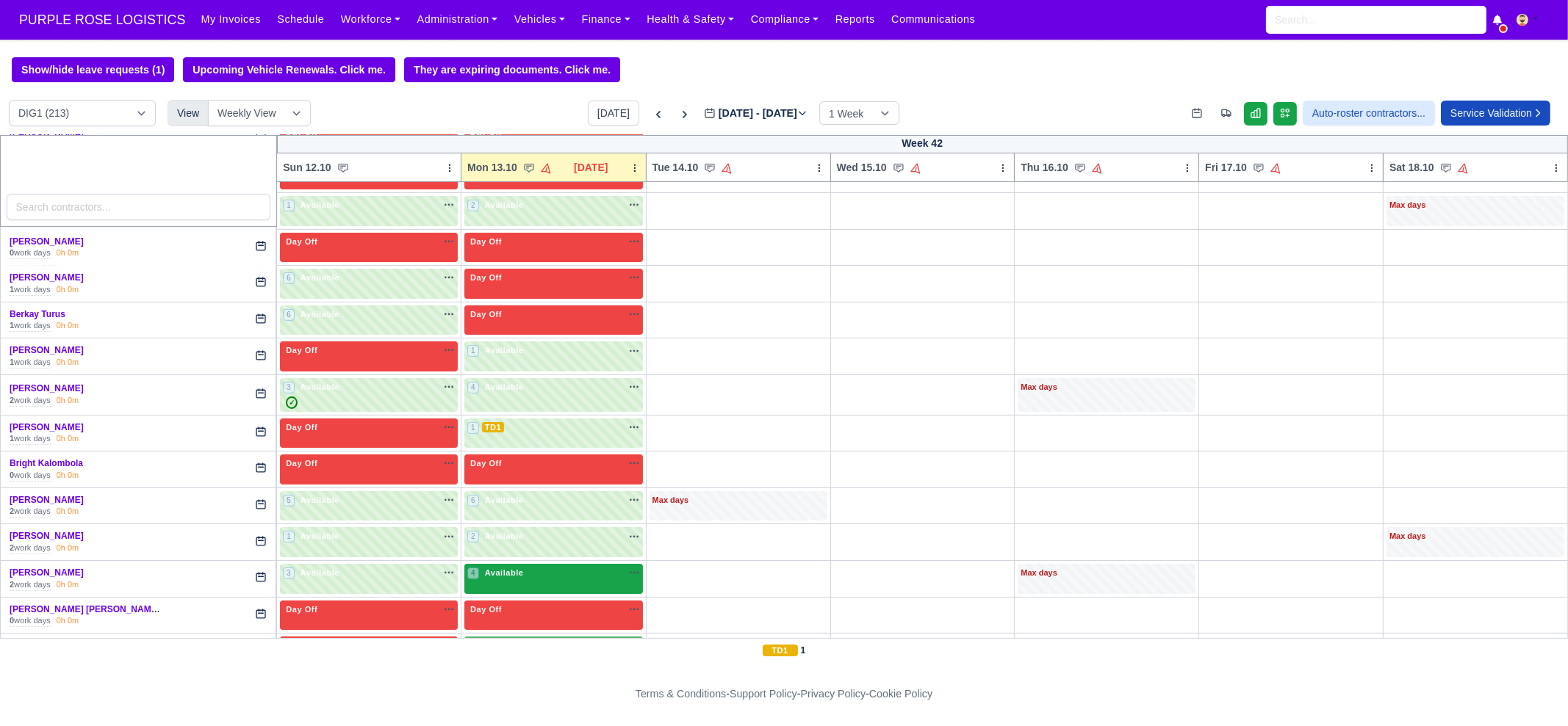
click at [589, 567] on div "4 Available na" at bounding box center [554, 573] width 173 height 13
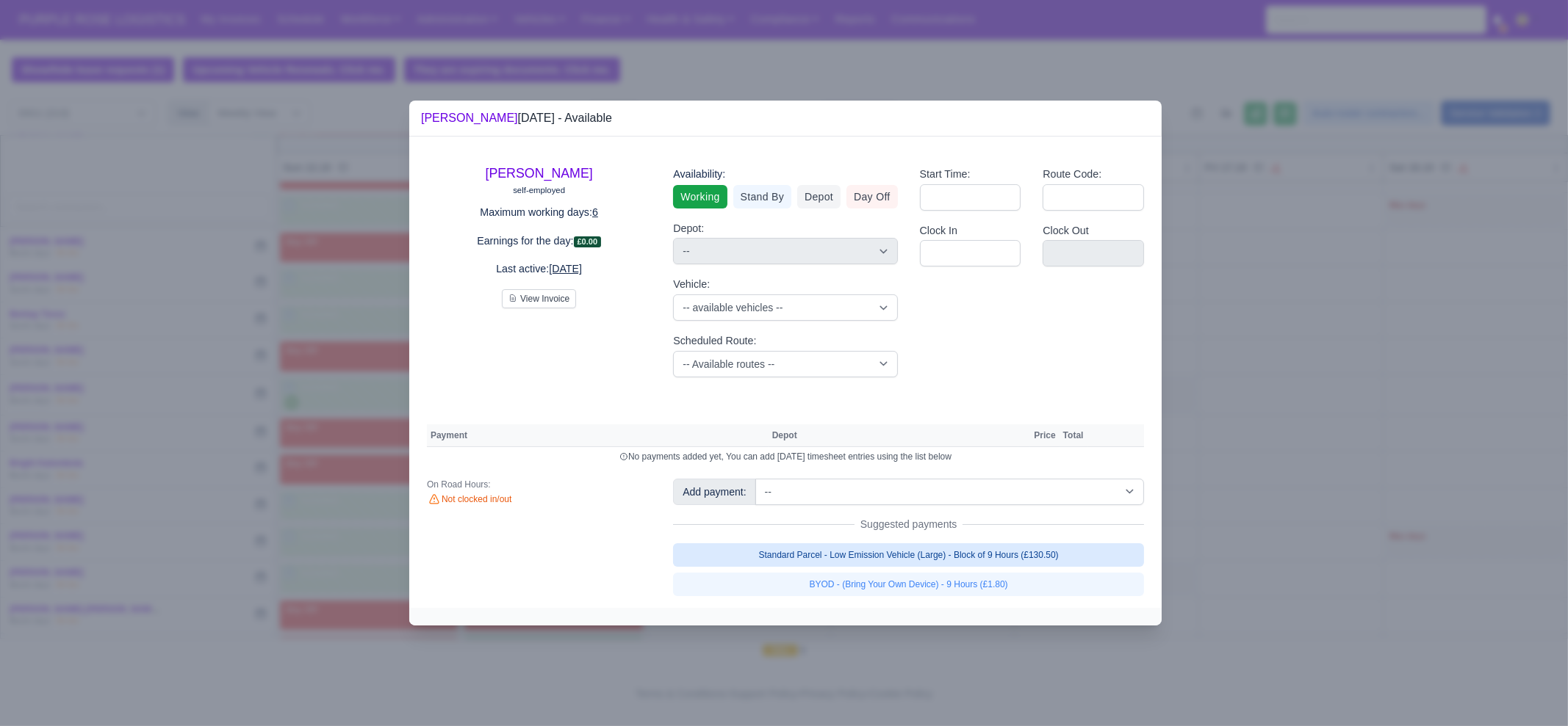
click at [915, 552] on link "Standard Parcel - Low Emission Vehicle (Large) - Block of 9 Hours (£130.50)" at bounding box center [909, 555] width 471 height 23
click at [924, 571] on div "Add payment: -- Additional Hour Support (£14.50) Additional Hour Support (Walke…" at bounding box center [908, 537] width 493 height 118
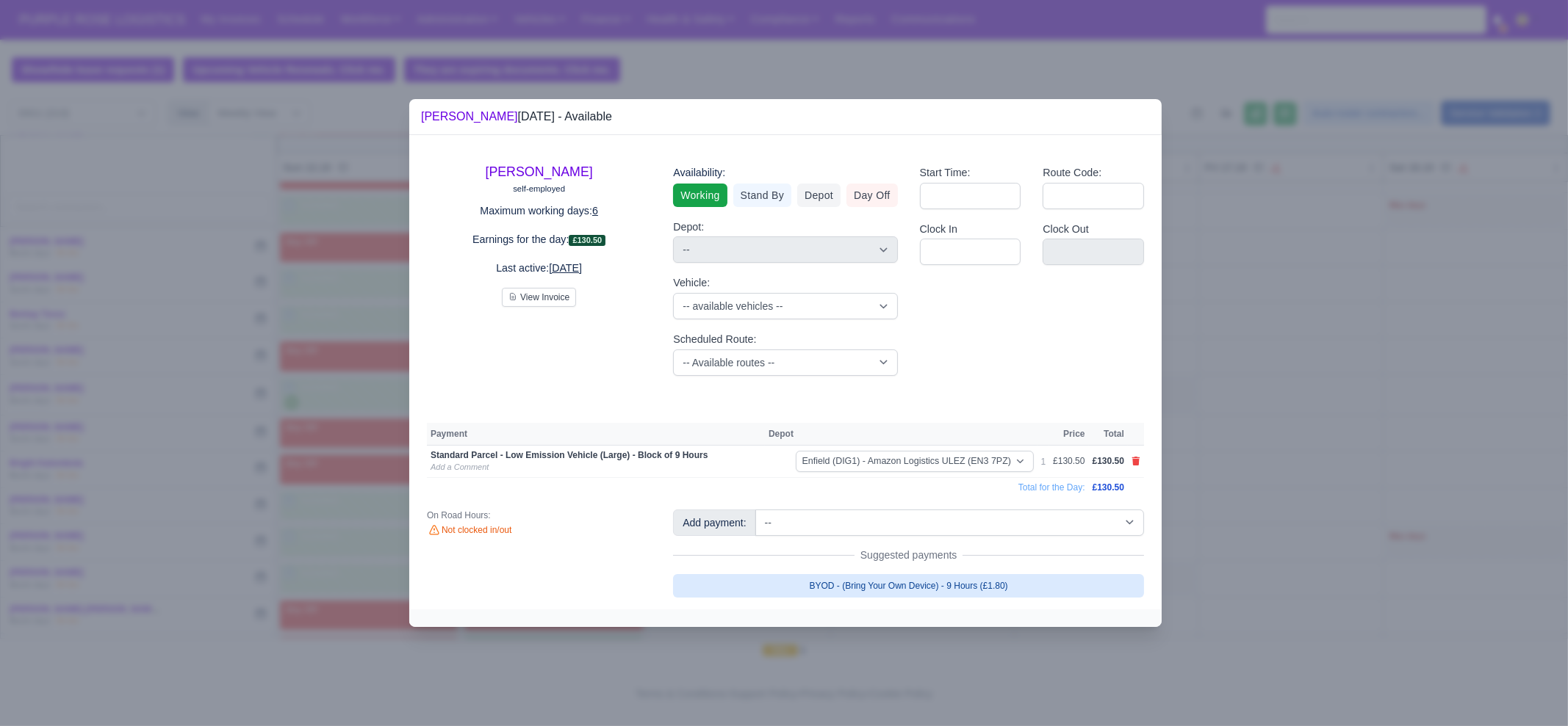
click at [935, 590] on link "BYOD - (Bring Your Own Device) - 9 Hours (£1.80)" at bounding box center [909, 586] width 471 height 23
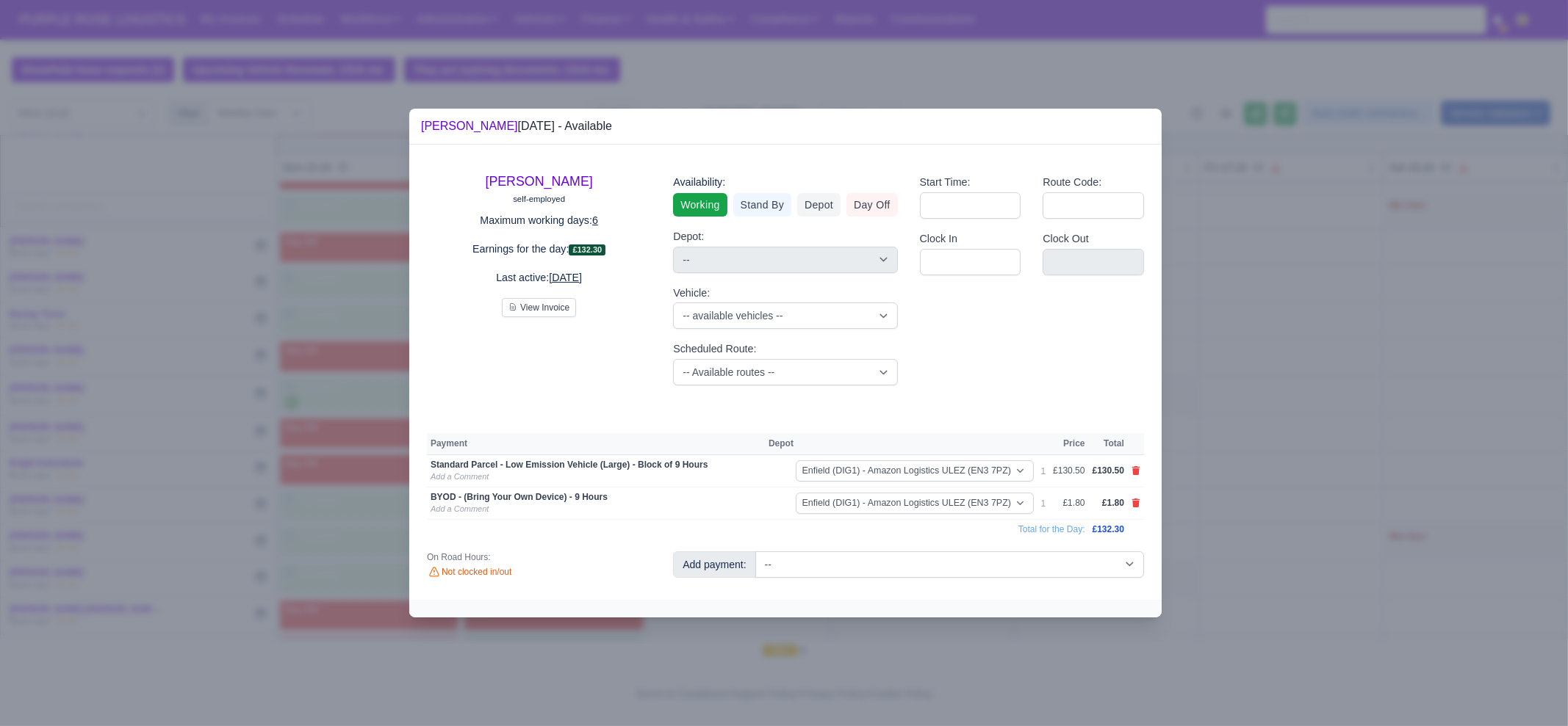
click at [1269, 498] on div at bounding box center [784, 363] width 1568 height 726
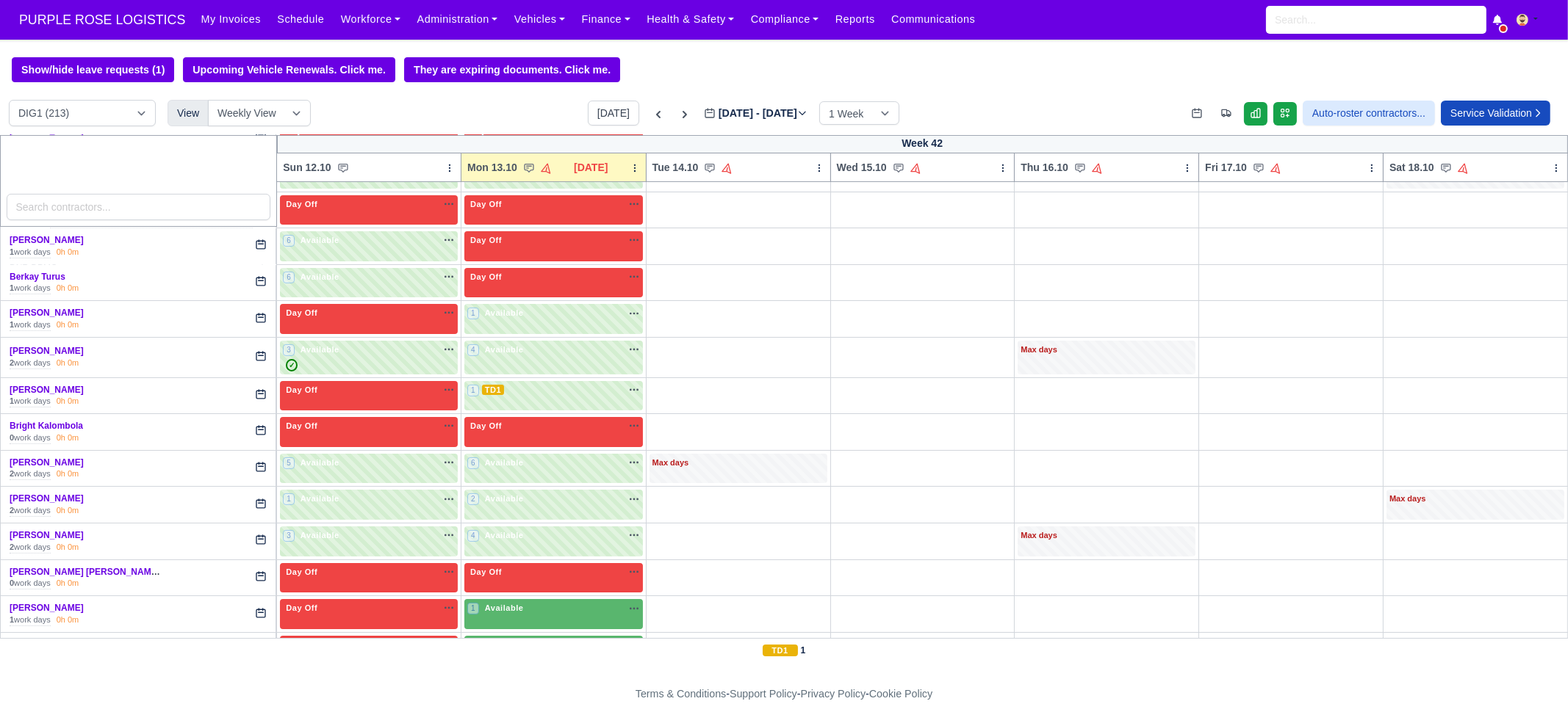
scroll to position [733, 0]
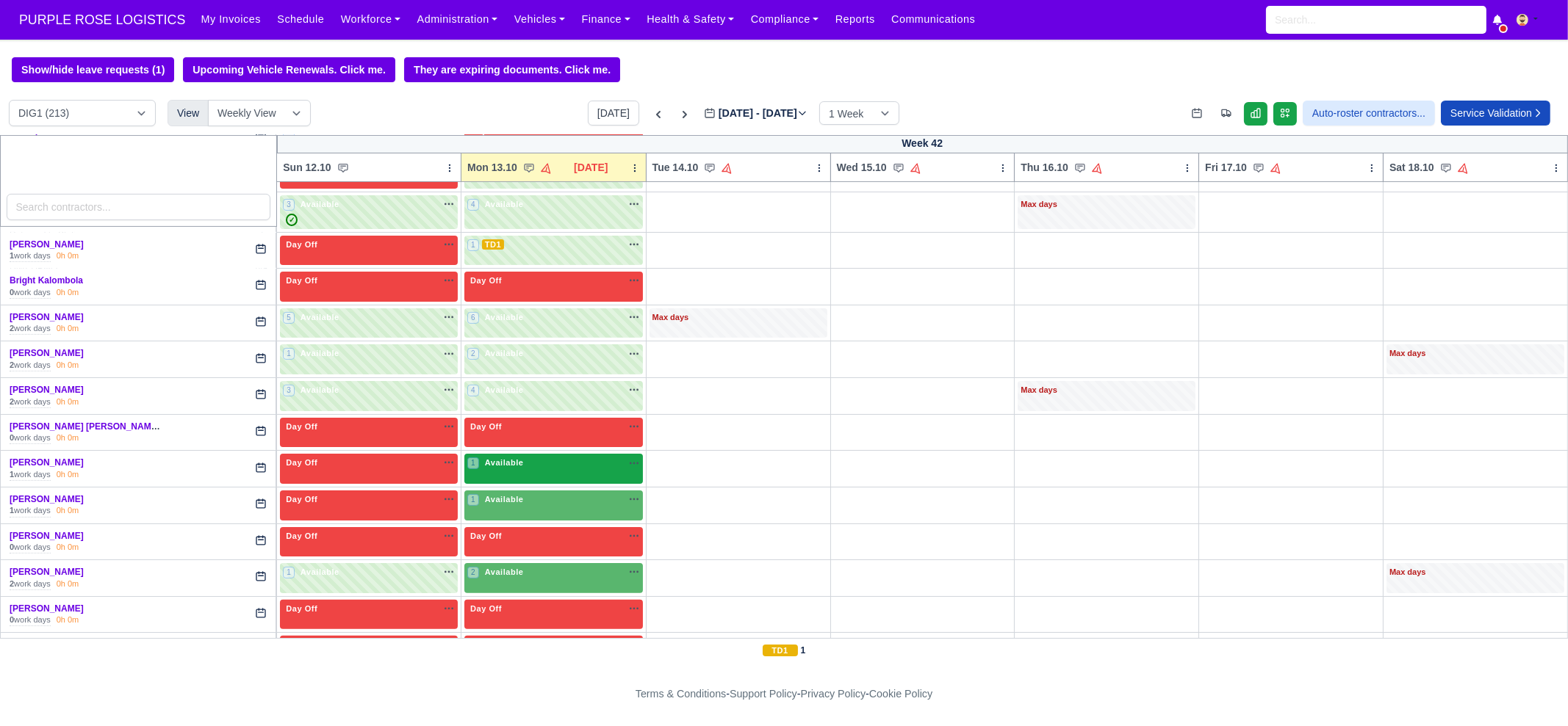
click at [528, 460] on div "1 Available na" at bounding box center [554, 463] width 173 height 13
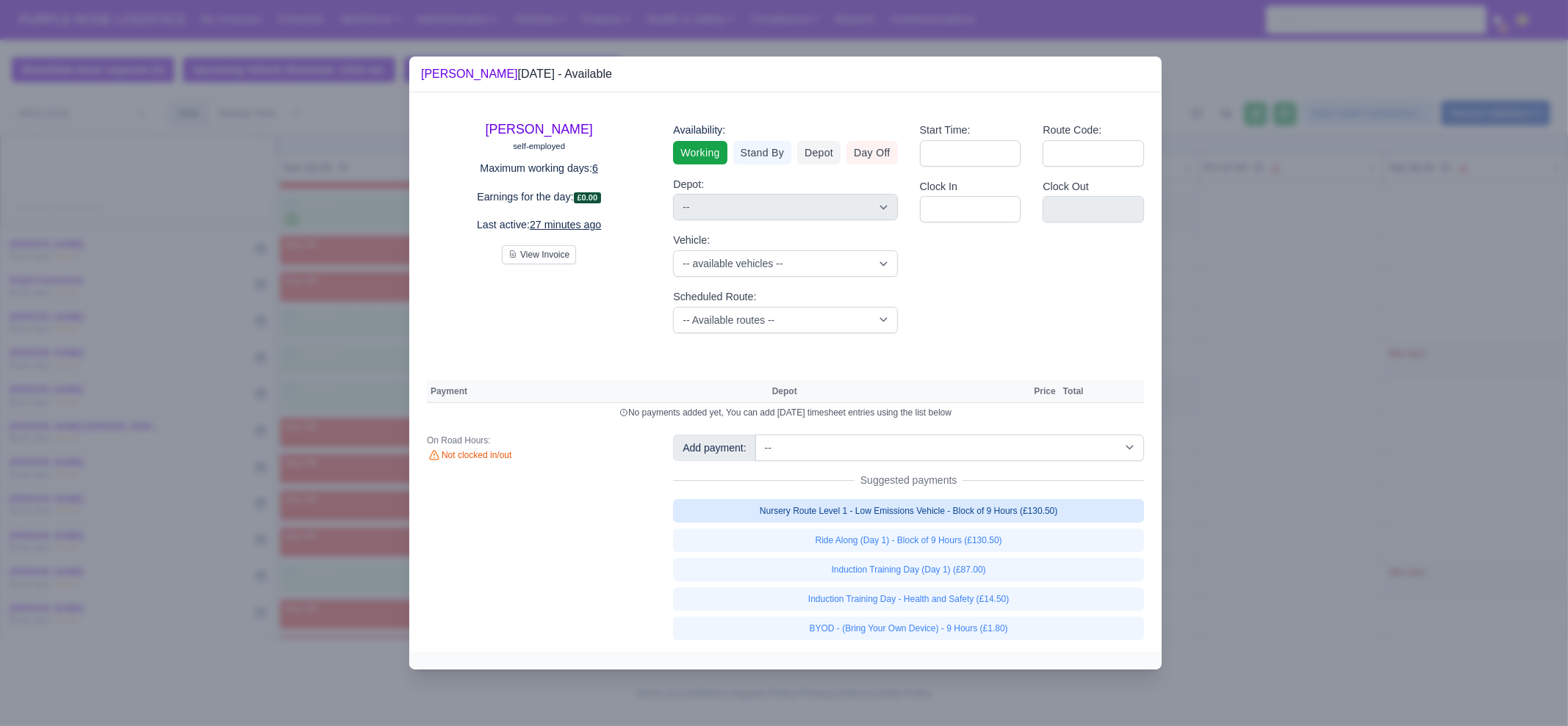
click at [1013, 509] on link "Nursery Route Level 1 - Low Emissions Vehicle - Block of 9 Hours (£130.50)" at bounding box center [909, 511] width 471 height 23
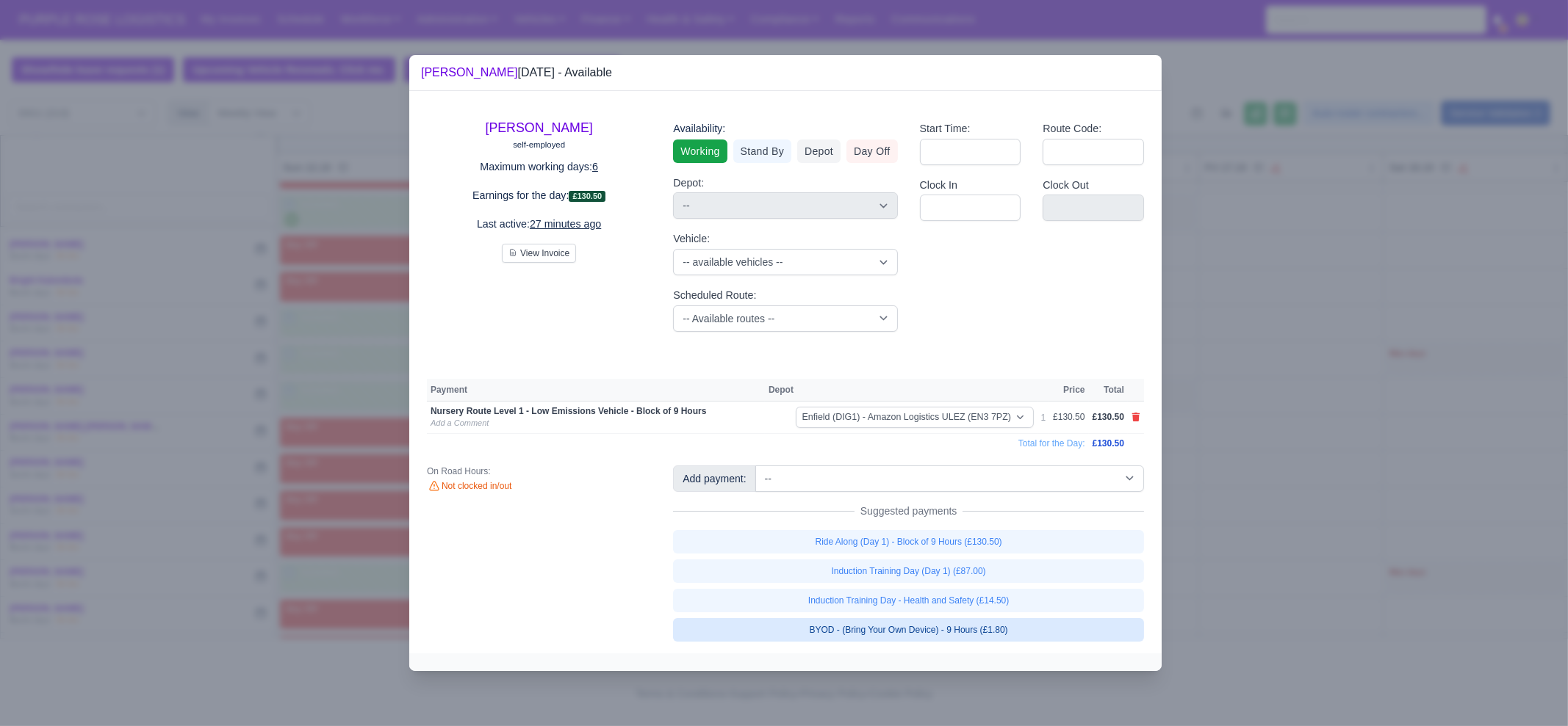
click at [1007, 625] on link "BYOD - (Bring Your Own Device) - 9 Hours (£1.80)" at bounding box center [909, 630] width 471 height 23
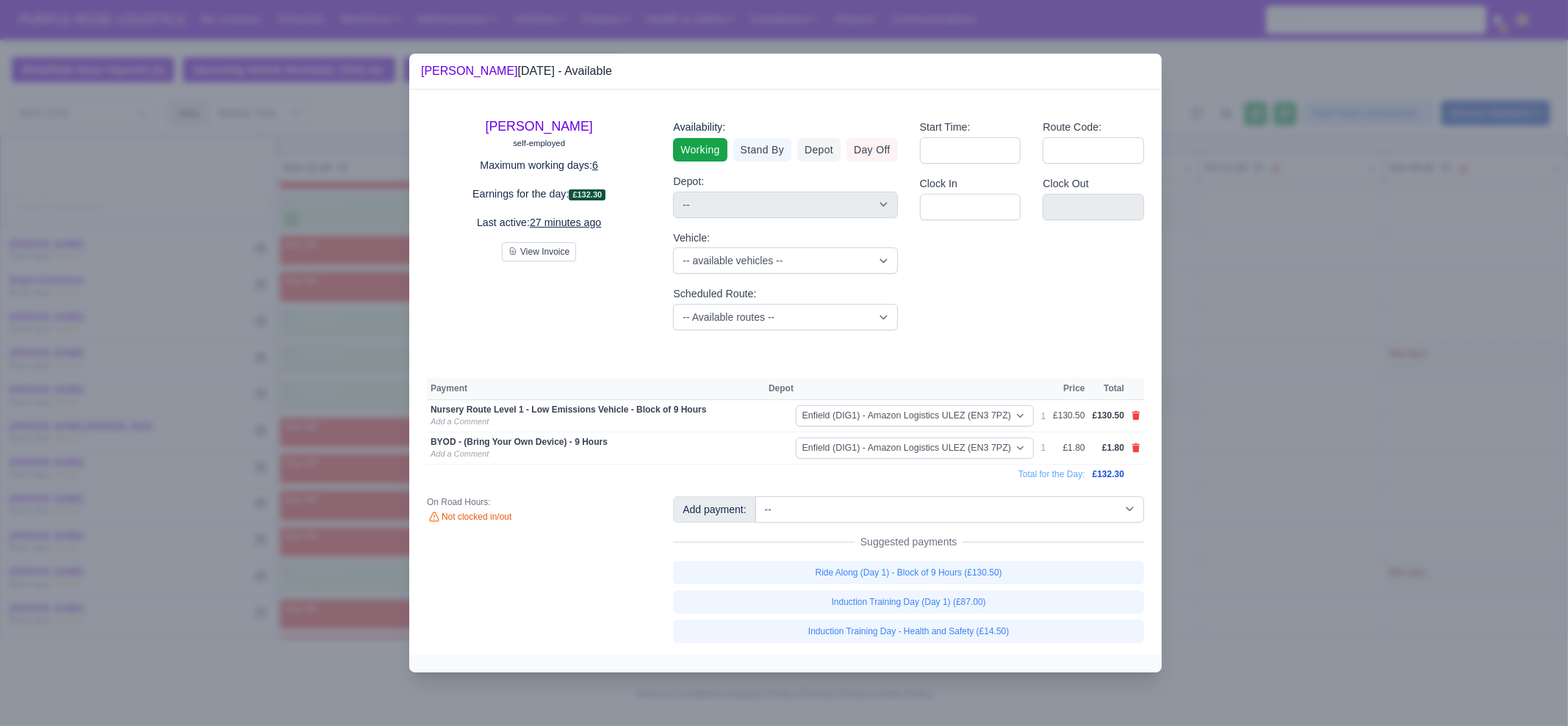
click at [1284, 546] on div at bounding box center [784, 363] width 1568 height 726
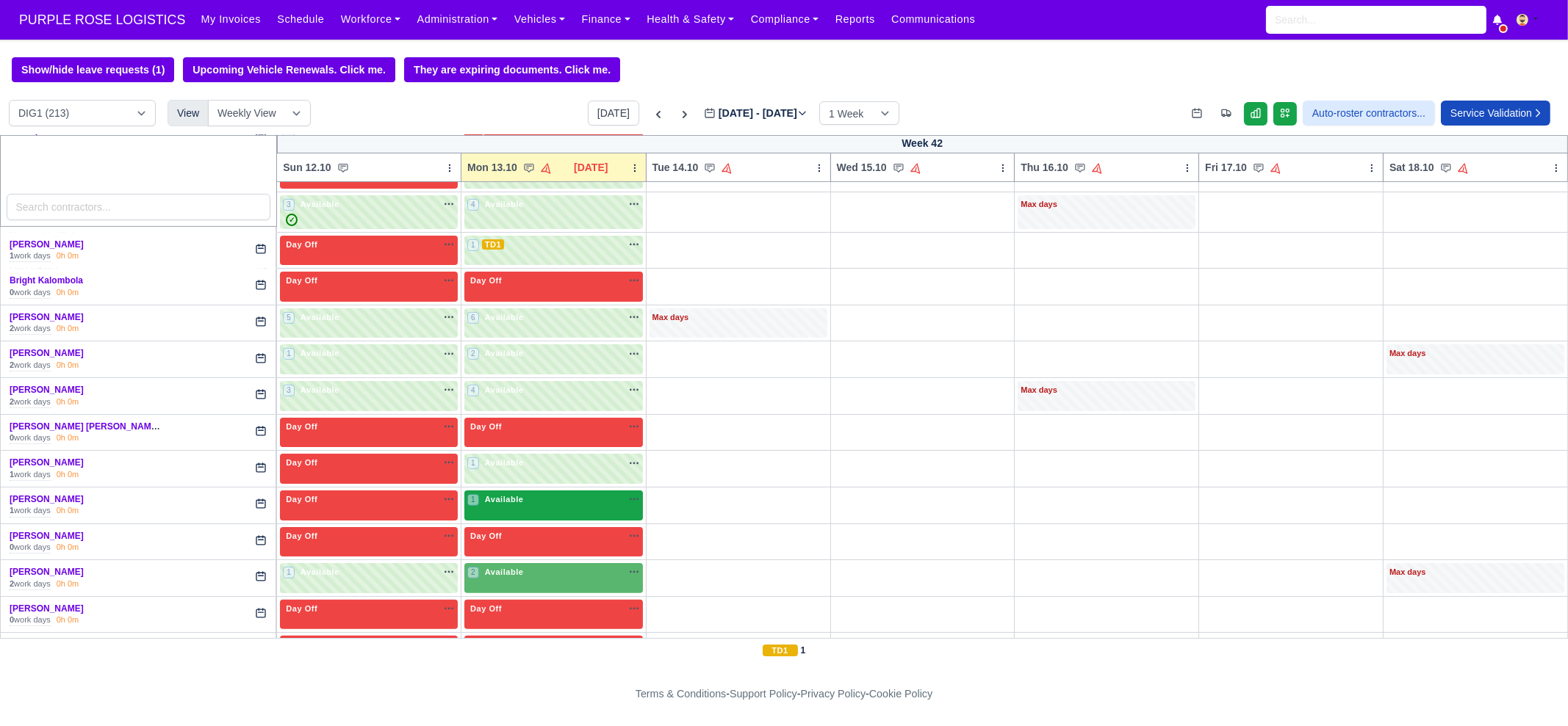
click at [521, 497] on div "1 Available na" at bounding box center [554, 500] width 173 height 13
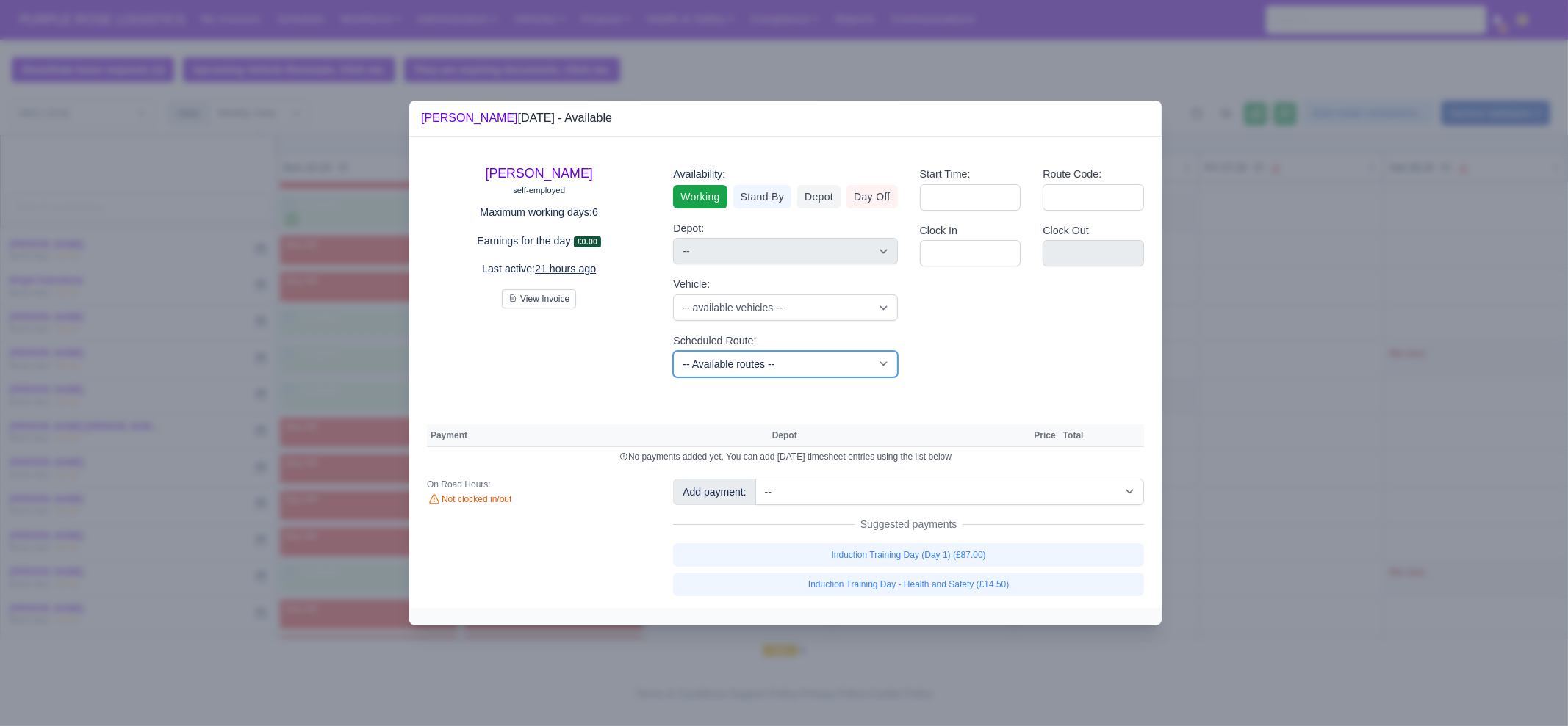
click at [771, 365] on select "-- Available routes -- Standard Parcel - Block of 6 Hours - (SD6) AmFlex RTS Ve…" at bounding box center [785, 364] width 224 height 26
click at [673, 351] on select "-- Available routes -- Standard Parcel - Block of 6 Hours - (SD6) AmFlex RTS Ve…" at bounding box center [785, 364] width 224 height 26
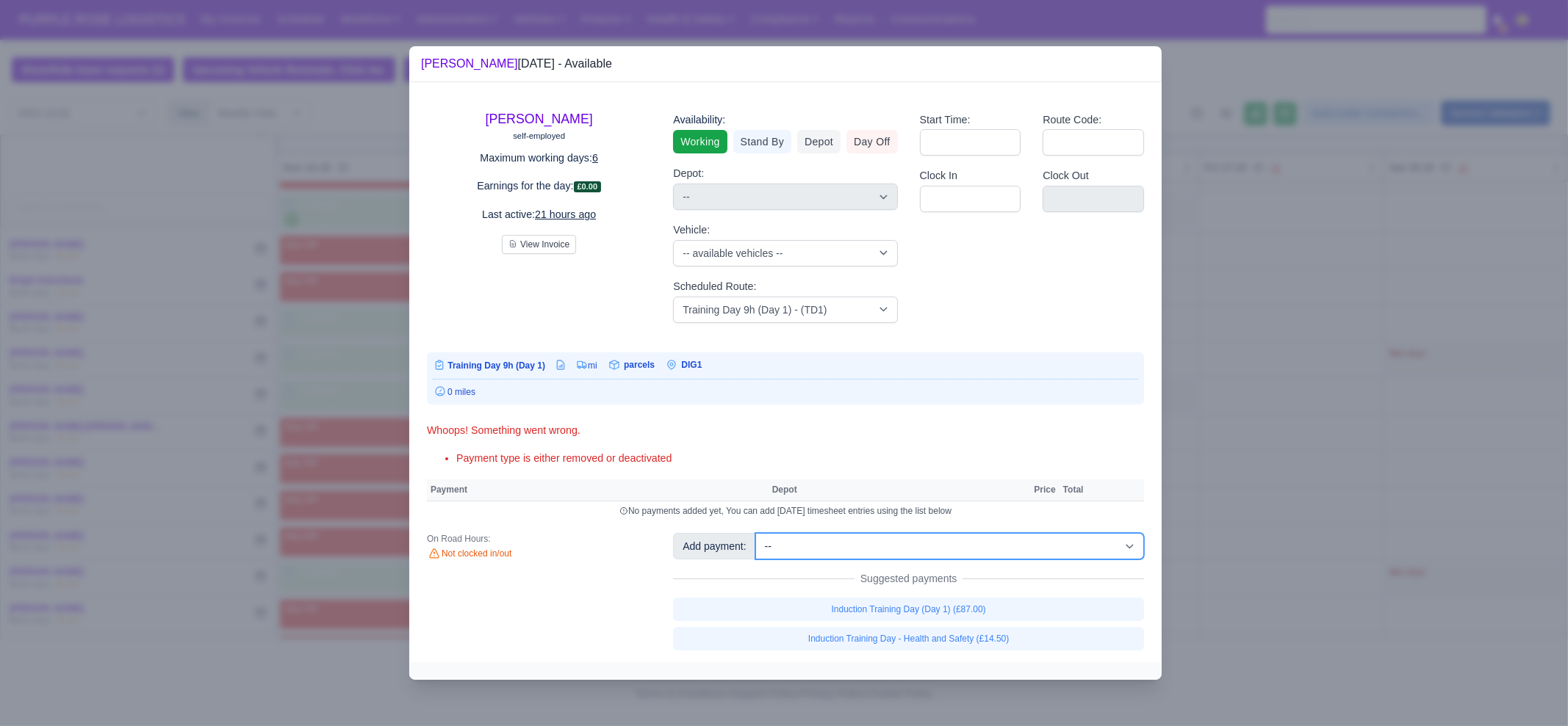
click at [926, 544] on select "-- Additional Hour Support (£14.50) Additional Hour Support (Walkers) (£13.50) …" at bounding box center [949, 545] width 388 height 26
click at [755, 533] on select "-- Additional Hour Support (£14.50) Additional Hour Support (Walkers) (£13.50) …" at bounding box center [949, 545] width 388 height 26
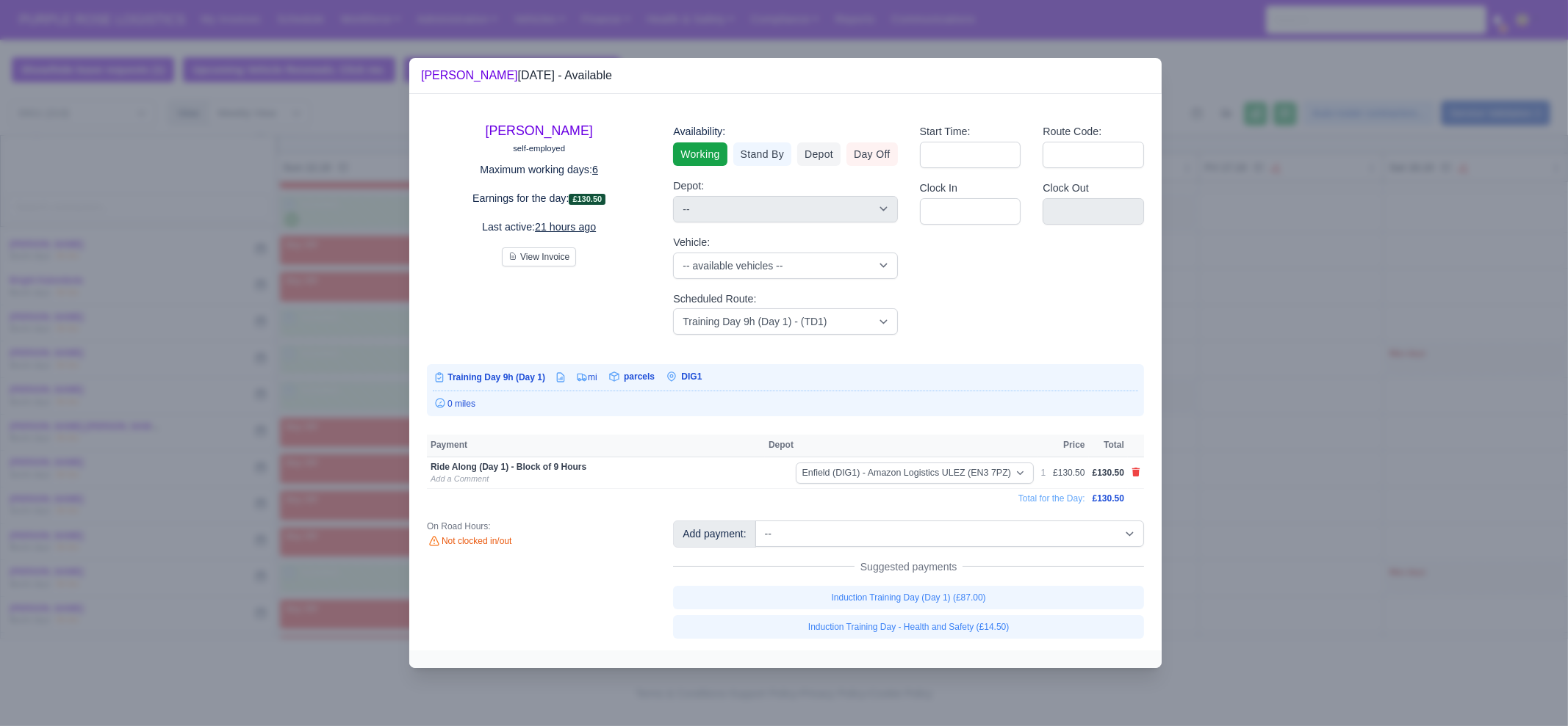
click at [1328, 465] on div at bounding box center [784, 363] width 1568 height 726
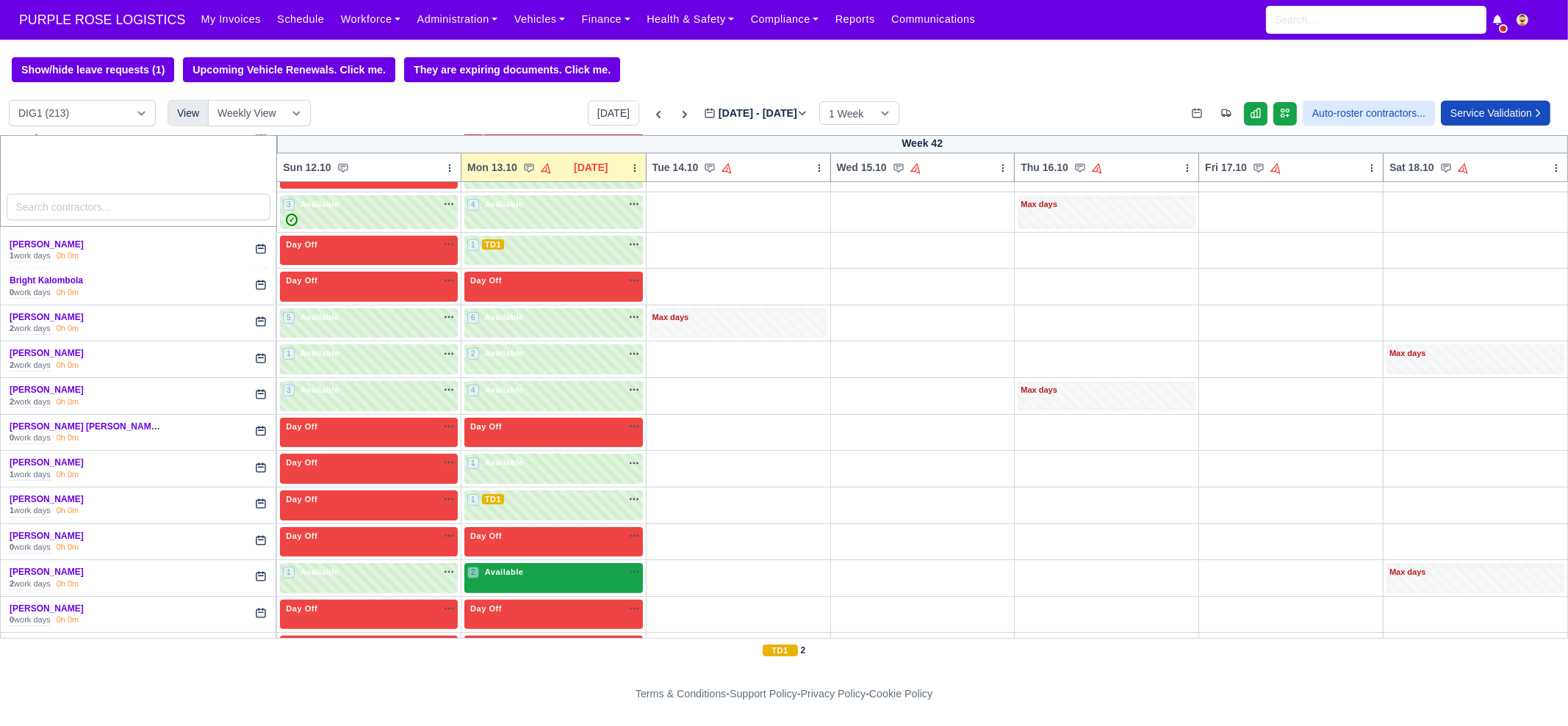
click at [486, 577] on div "2 Available" at bounding box center [554, 579] width 179 height 31
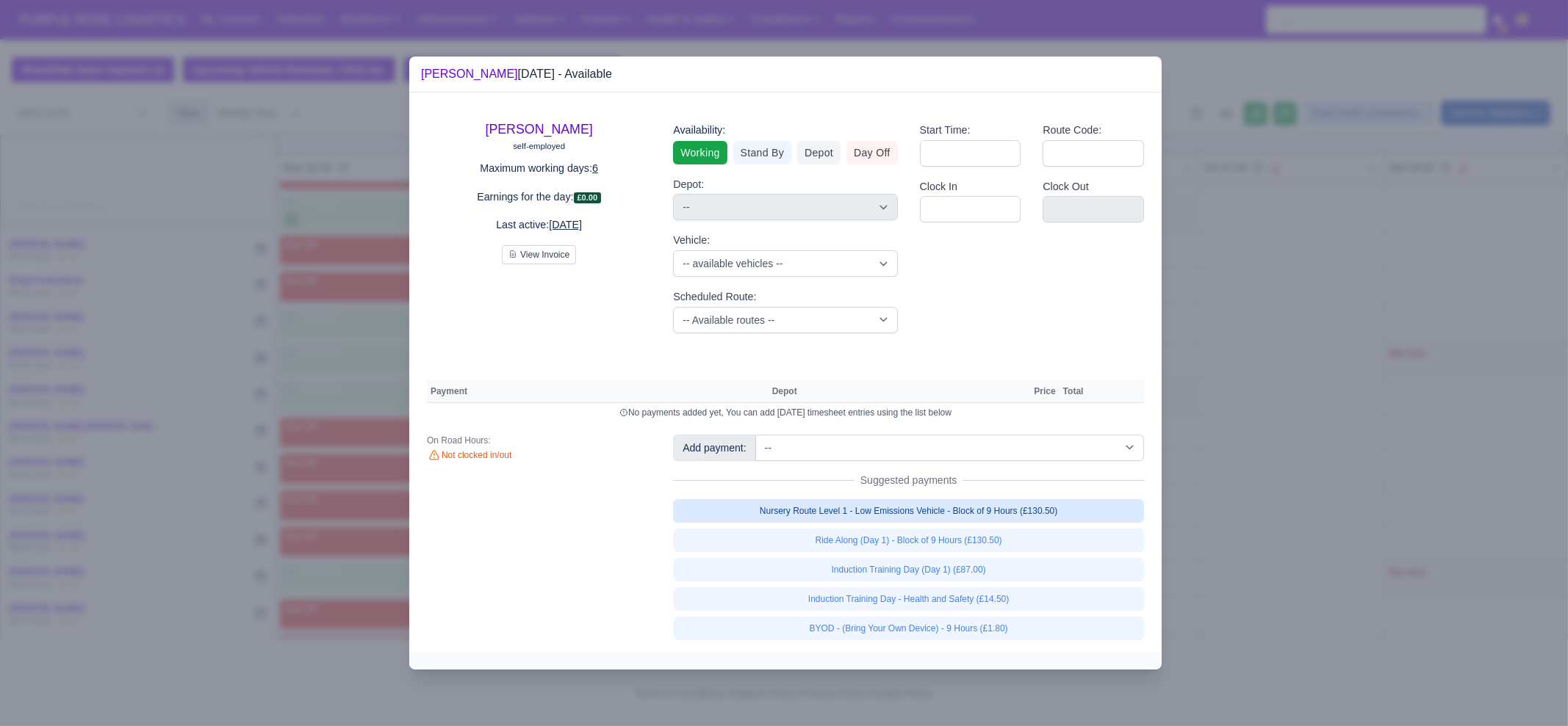
click at [920, 503] on link "Nursery Route Level 1 - Low Emissions Vehicle - Block of 9 Hours (£130.50)" at bounding box center [909, 511] width 471 height 23
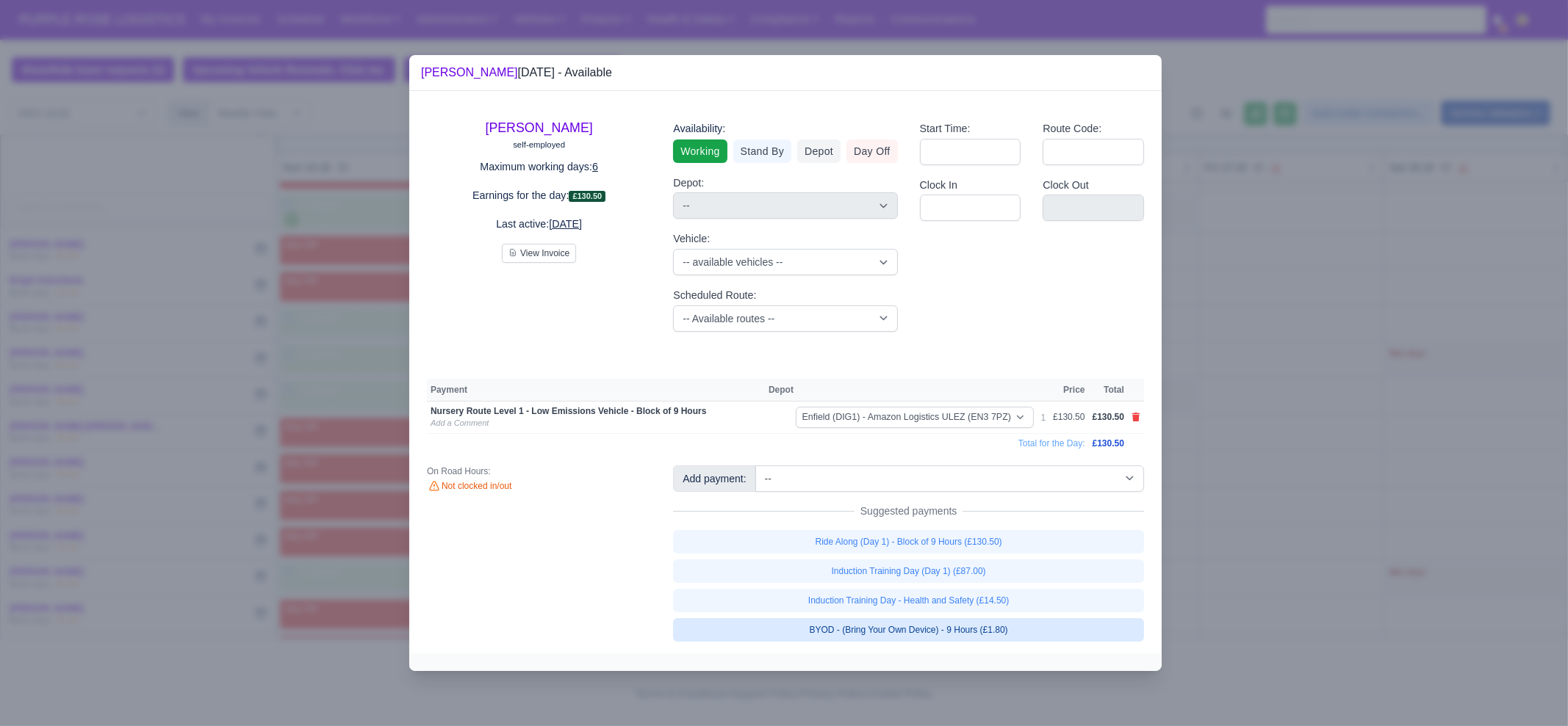
click at [955, 621] on link "BYOD - (Bring Your Own Device) - 9 Hours (£1.80)" at bounding box center [909, 630] width 471 height 23
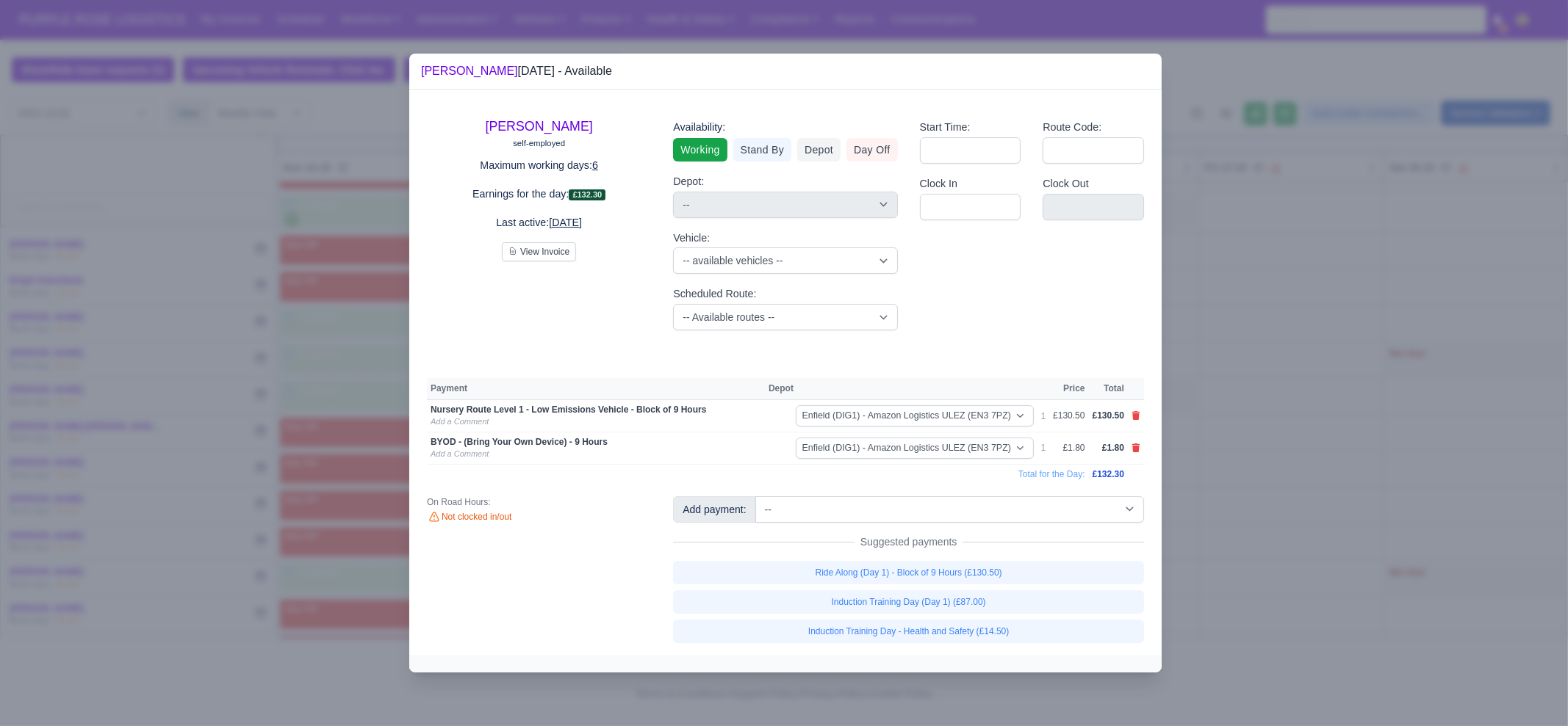
click at [1263, 580] on div at bounding box center [784, 363] width 1568 height 726
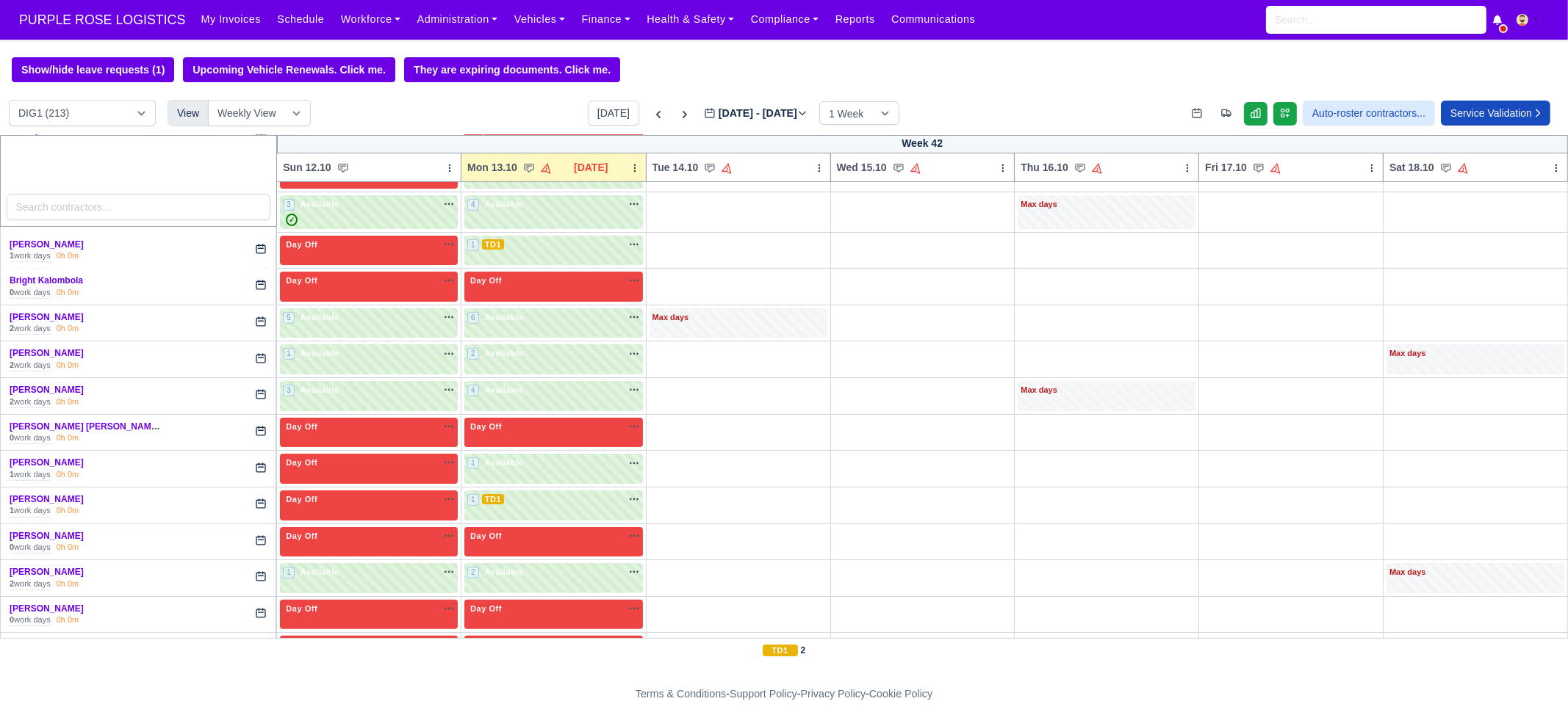
scroll to position [918, 0]
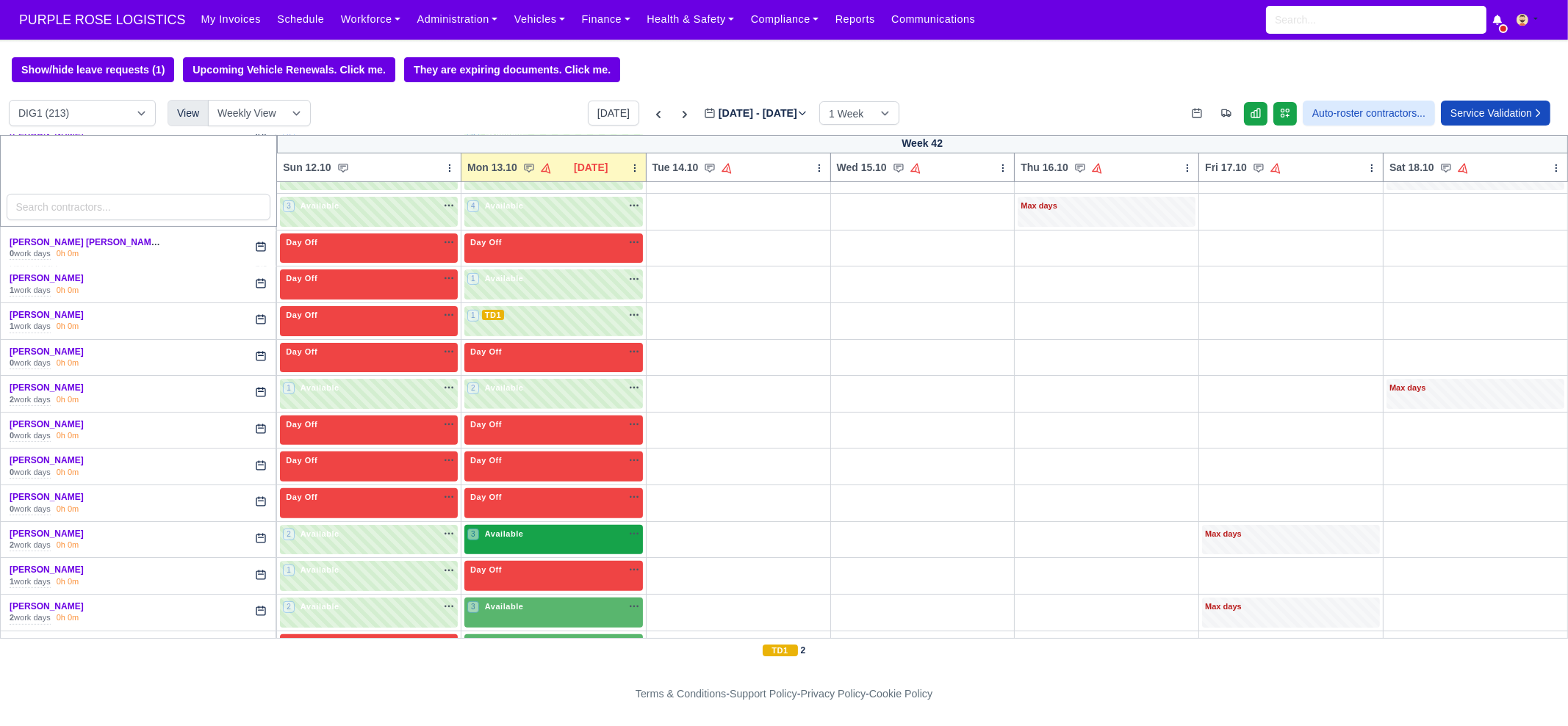
click at [493, 528] on span "Available" at bounding box center [504, 533] width 45 height 10
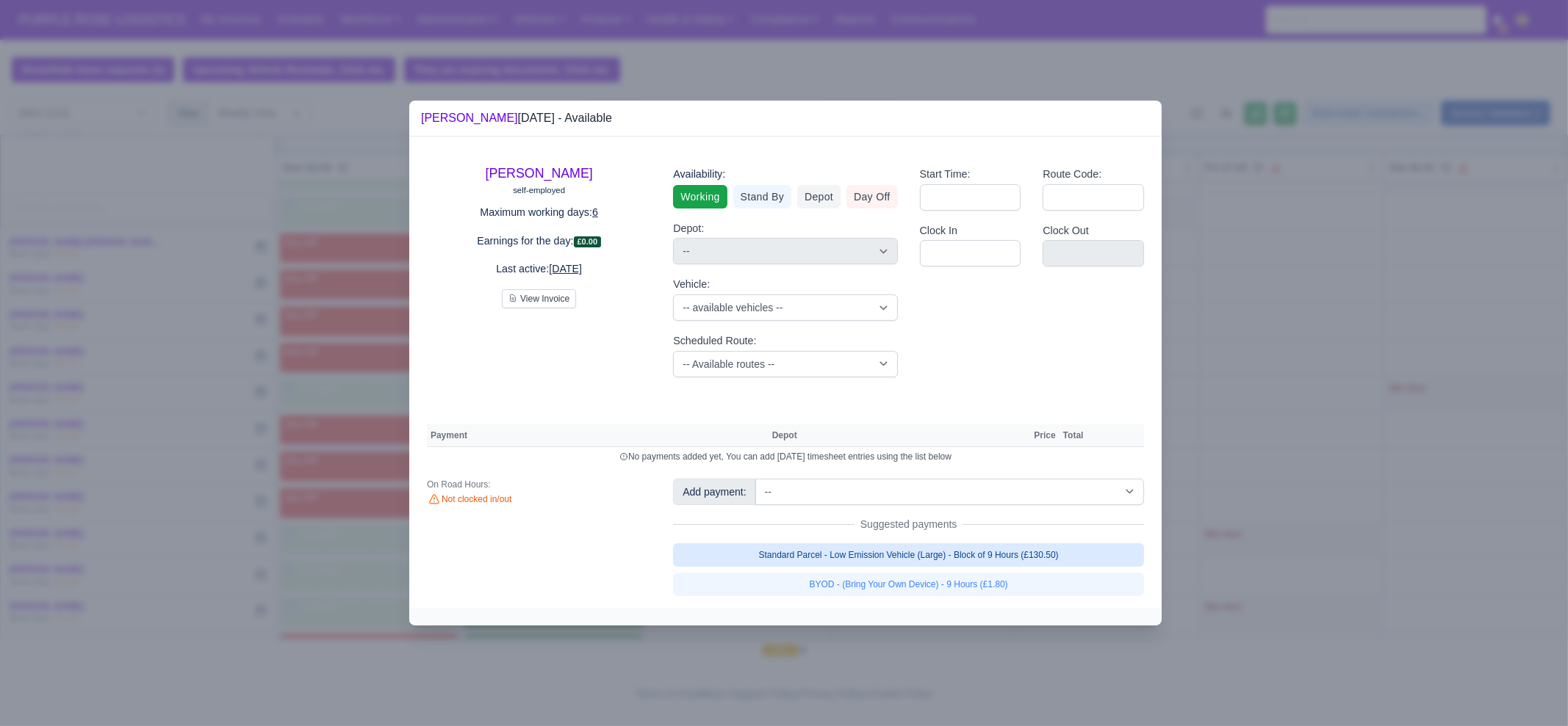
click at [907, 548] on link "Standard Parcel - Low Emission Vehicle (Large) - Block of 9 Hours (£130.50)" at bounding box center [909, 555] width 471 height 23
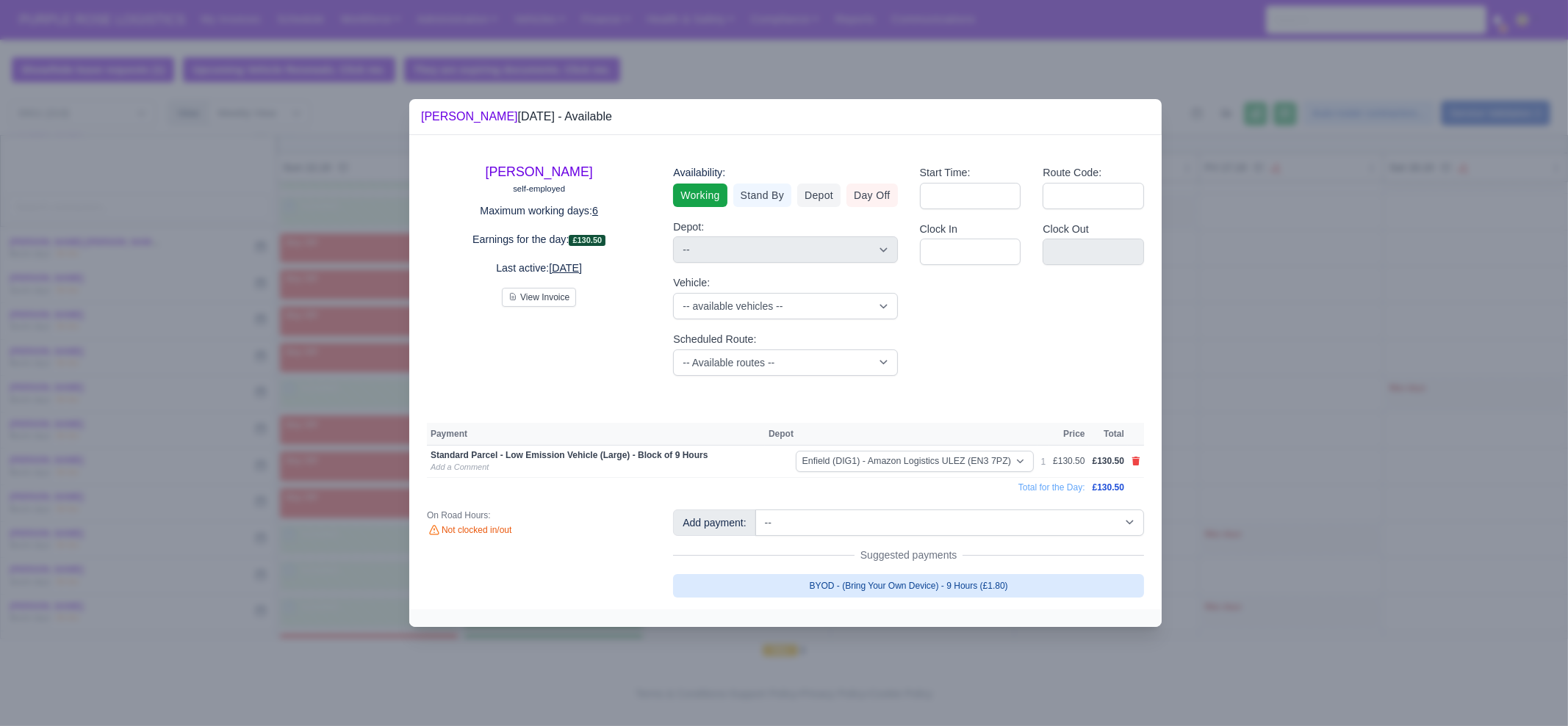
click at [885, 574] on link "BYOD - (Bring Your Own Device) - 9 Hours (£1.80)" at bounding box center [909, 586] width 471 height 23
click at [886, 616] on div at bounding box center [785, 618] width 753 height 18
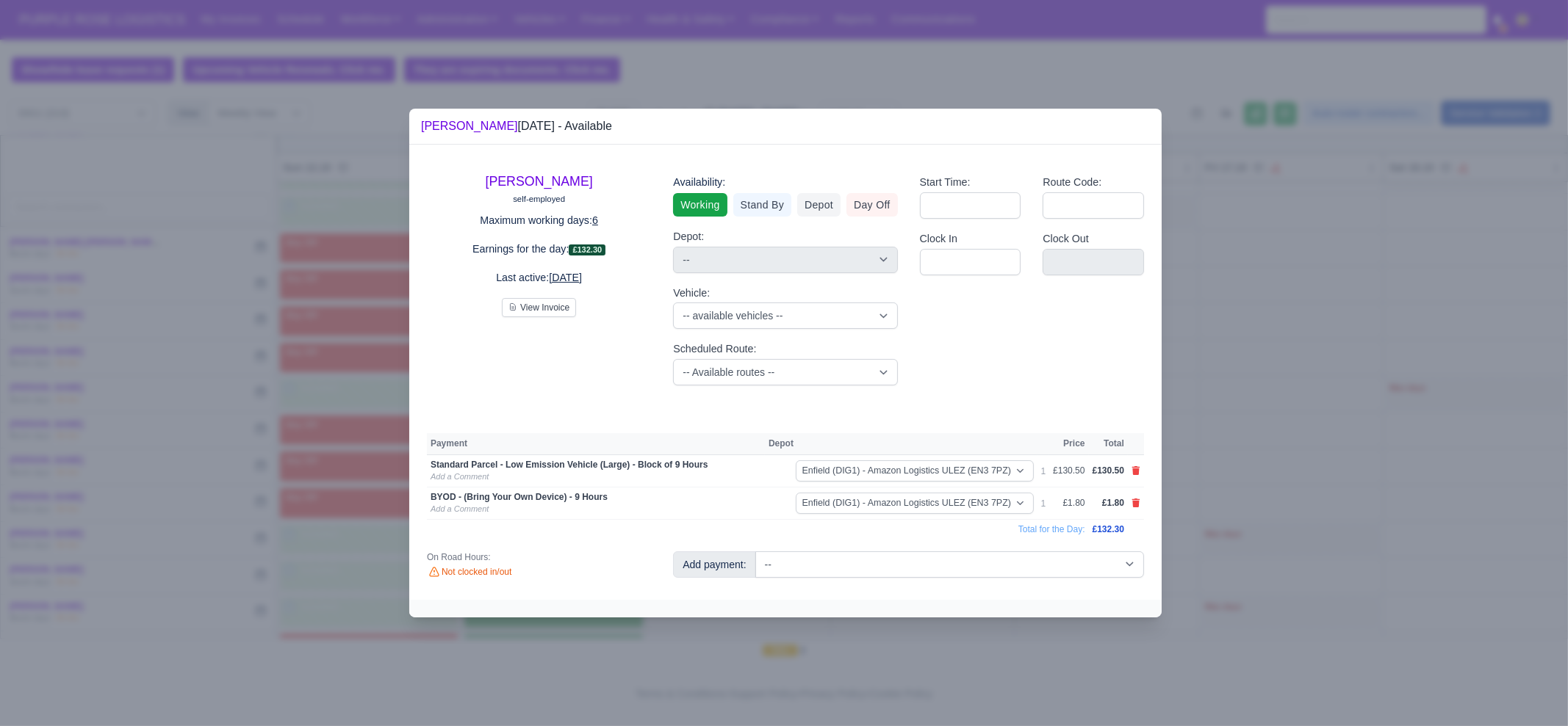
click at [1305, 379] on div at bounding box center [784, 363] width 1568 height 726
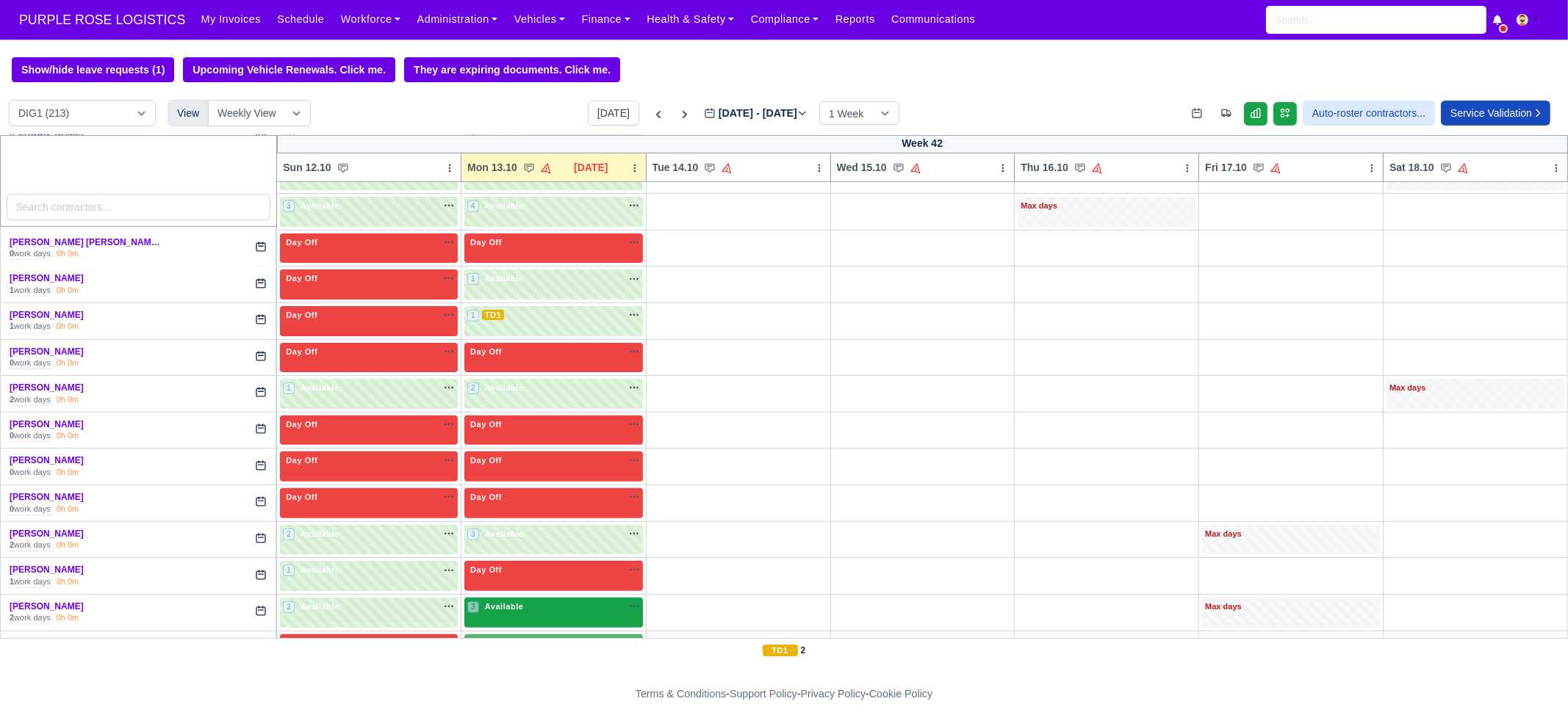
click at [512, 601] on span "Available" at bounding box center [504, 606] width 45 height 10
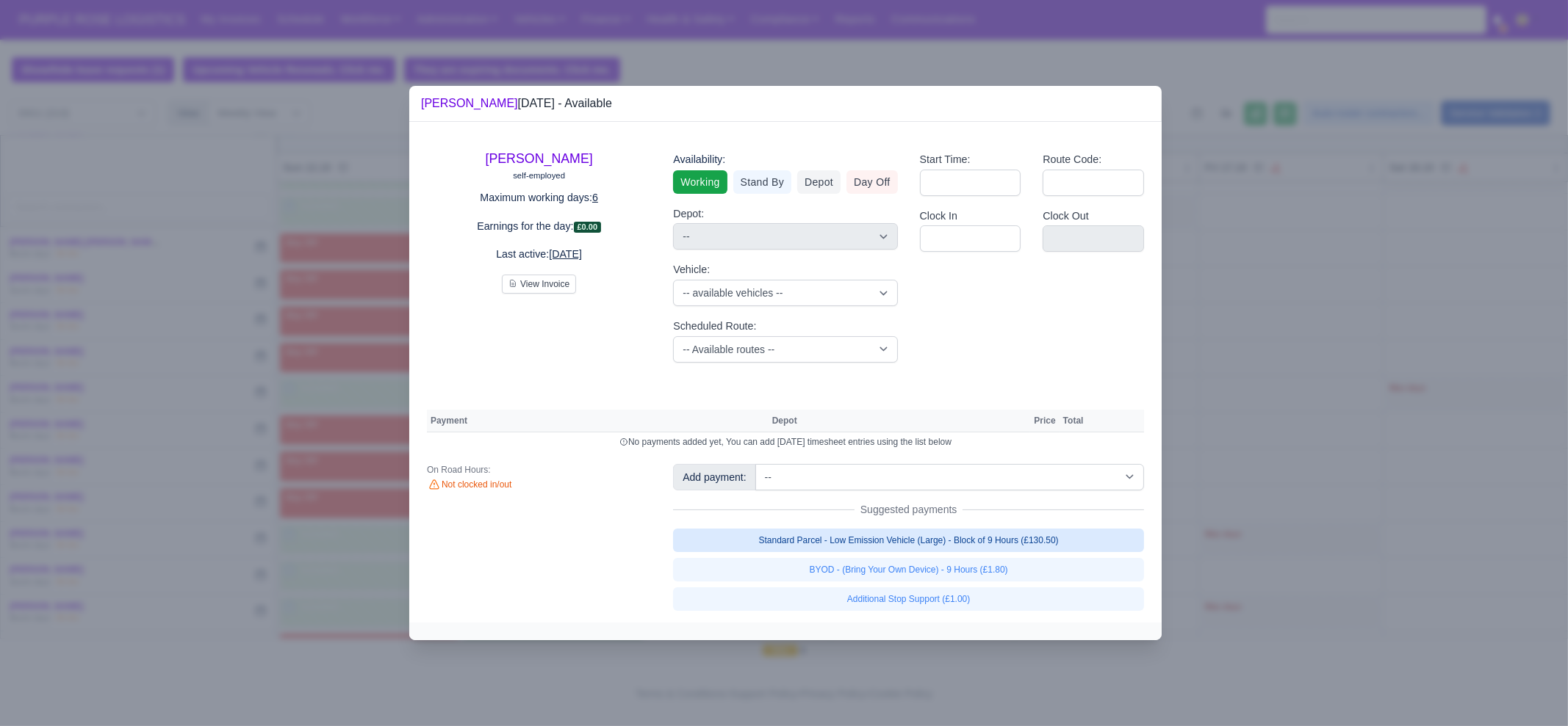
click at [907, 532] on link "Standard Parcel - Low Emission Vehicle (Large) - Block of 9 Hours (£130.50)" at bounding box center [909, 540] width 471 height 23
click at [908, 553] on link "Standard Parcel - Low Emission Vehicle (Large) - Block of 9 Hours (£130.50)" at bounding box center [909, 540] width 471 height 23
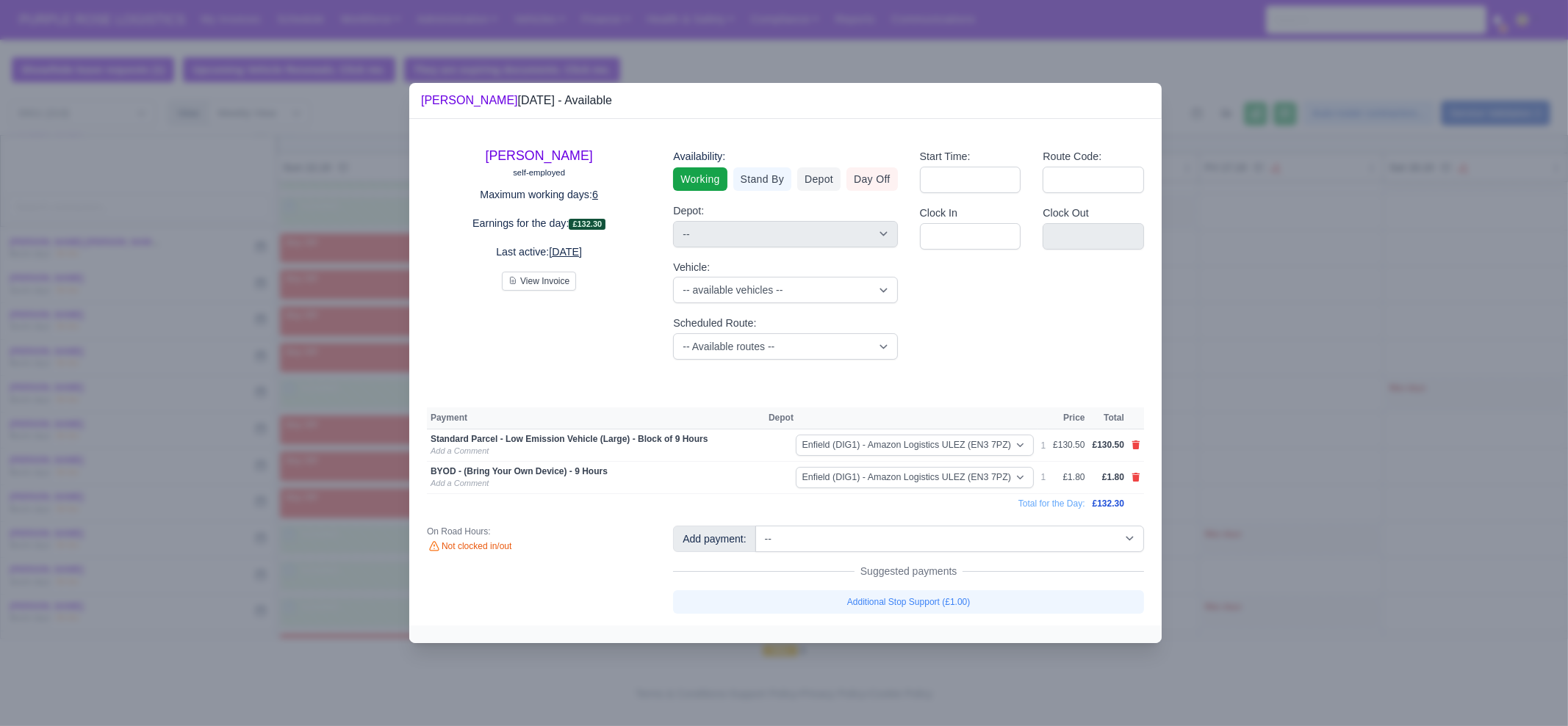
click at [1338, 475] on div at bounding box center [784, 363] width 1568 height 726
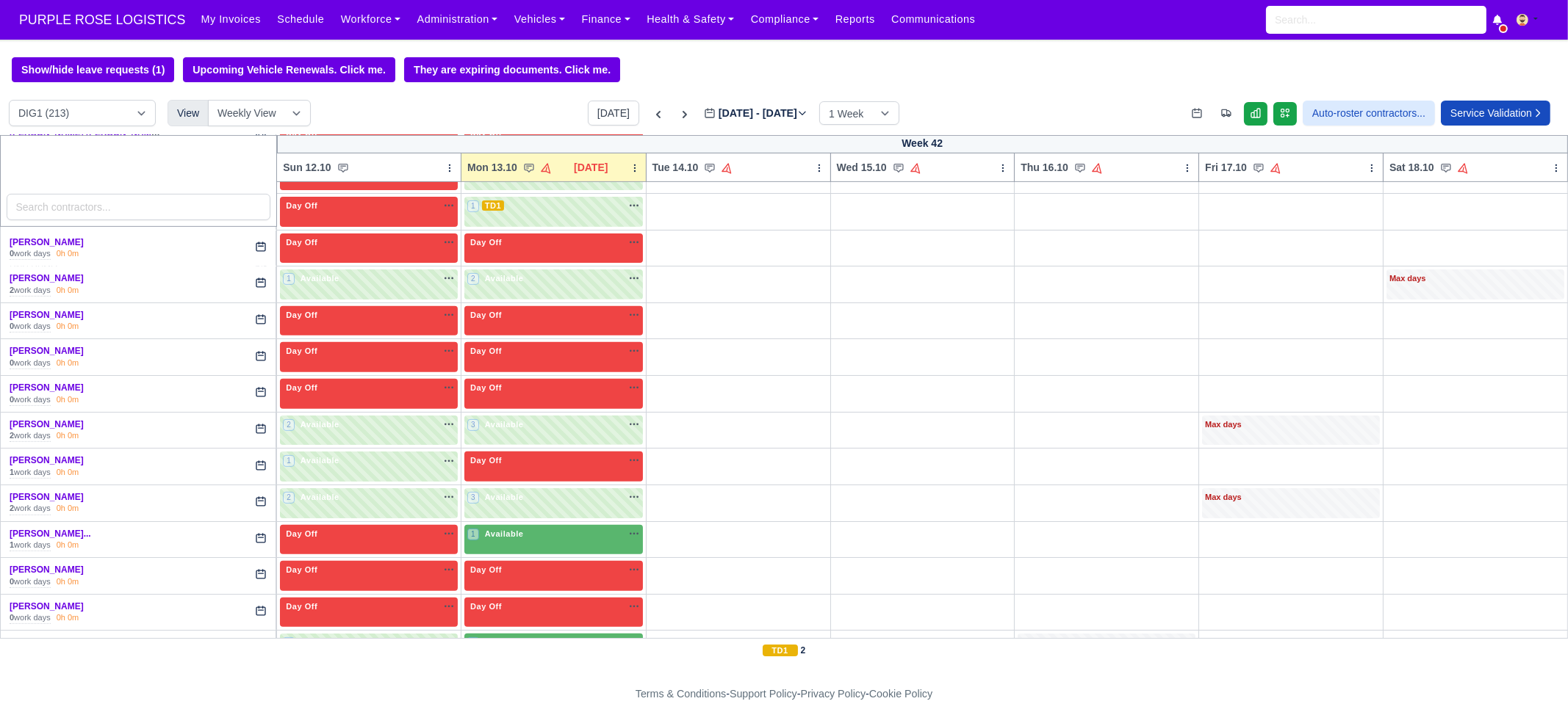
scroll to position [1102, 0]
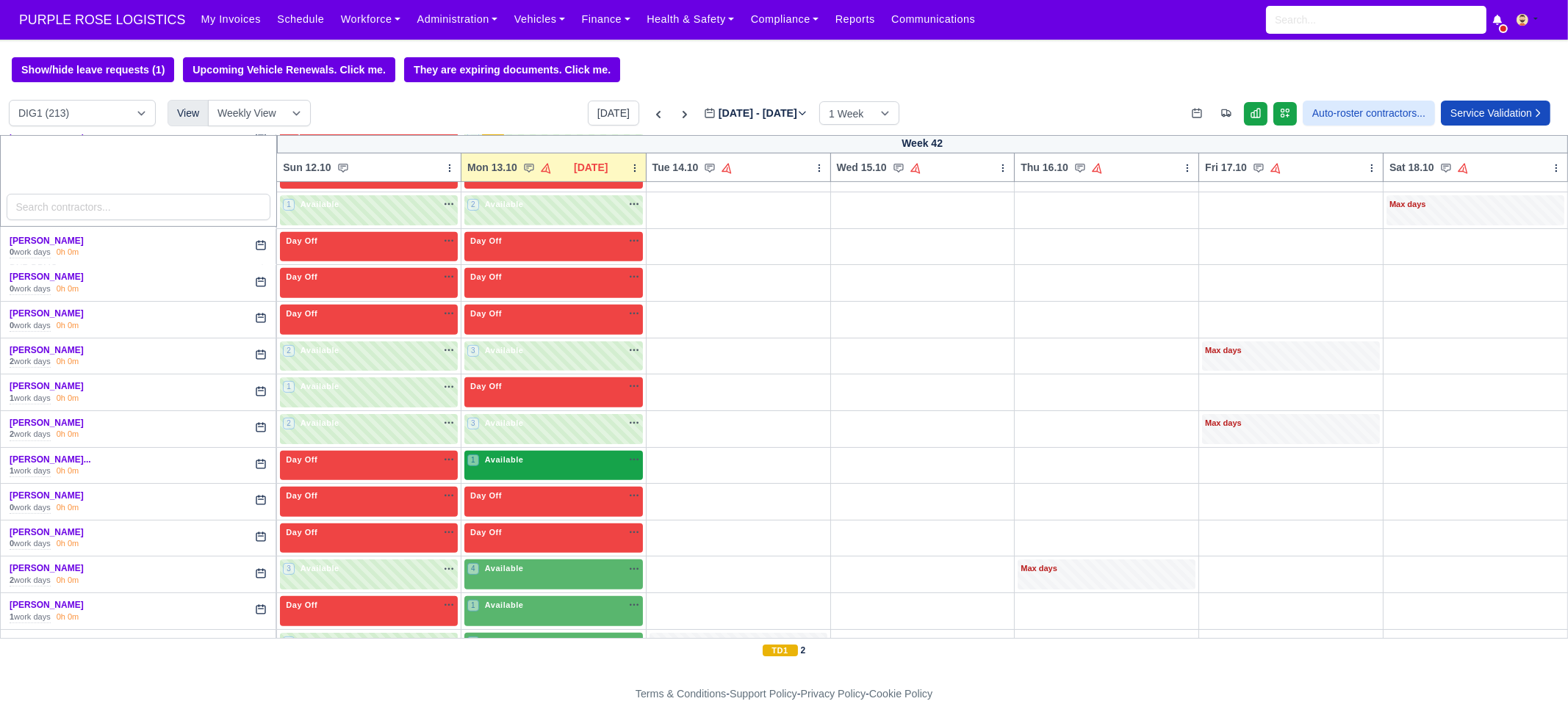
click at [514, 469] on div "1 Available" at bounding box center [554, 466] width 179 height 31
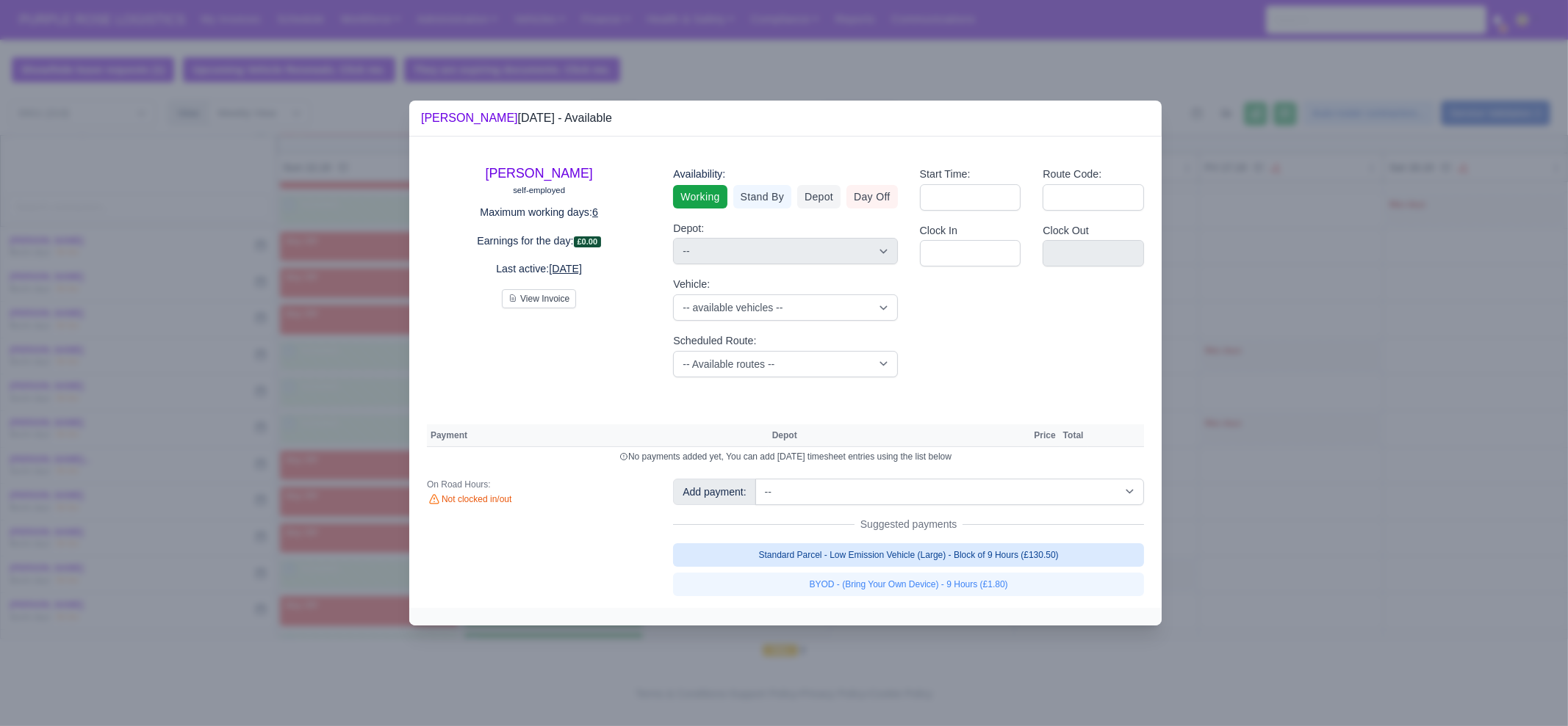
click at [867, 546] on link "Standard Parcel - Low Emission Vehicle (Large) - Block of 9 Hours (£130.50)" at bounding box center [909, 555] width 471 height 23
click at [880, 567] on link "Standard Parcel - Low Emission Vehicle (Large) - Block of 9 Hours (£130.50)" at bounding box center [909, 555] width 471 height 23
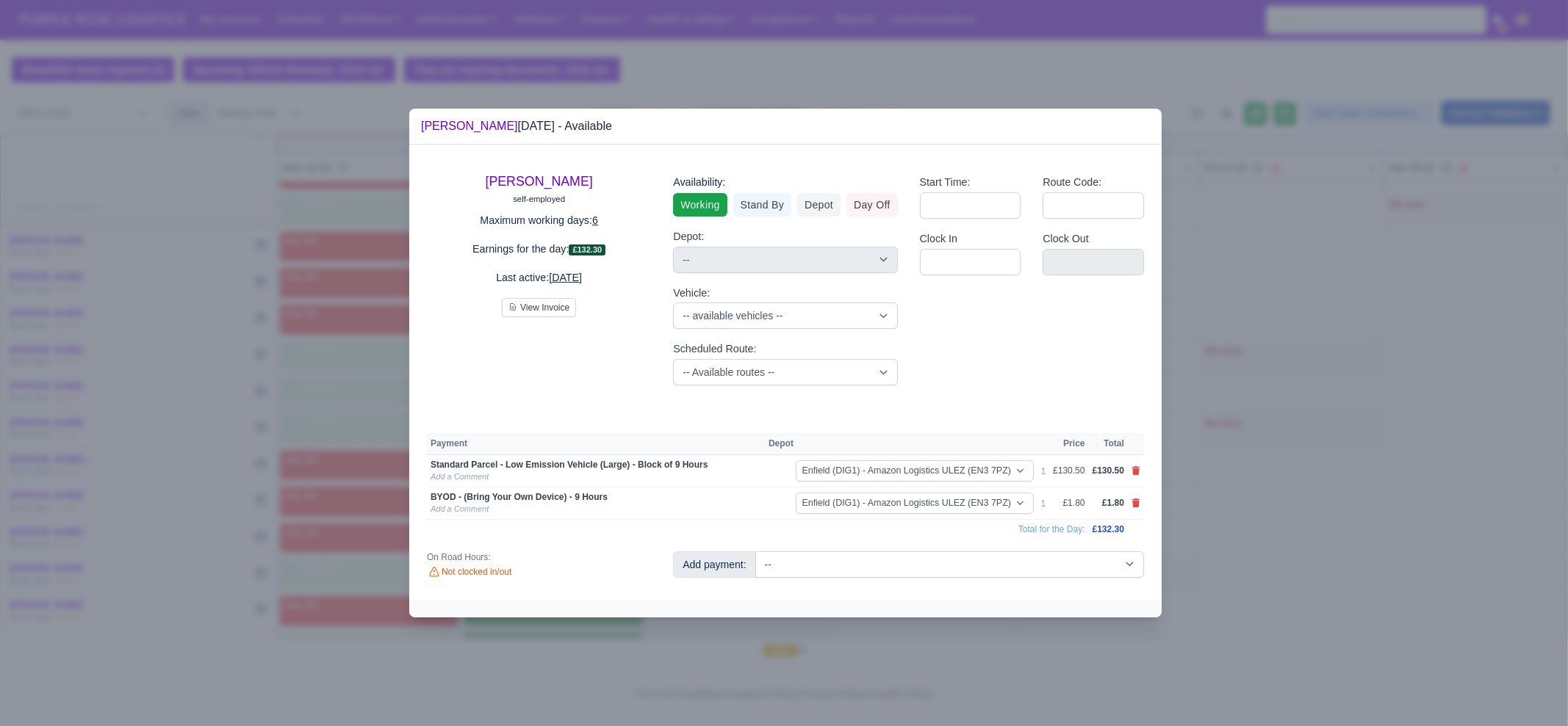
click at [1389, 509] on div at bounding box center [784, 363] width 1568 height 726
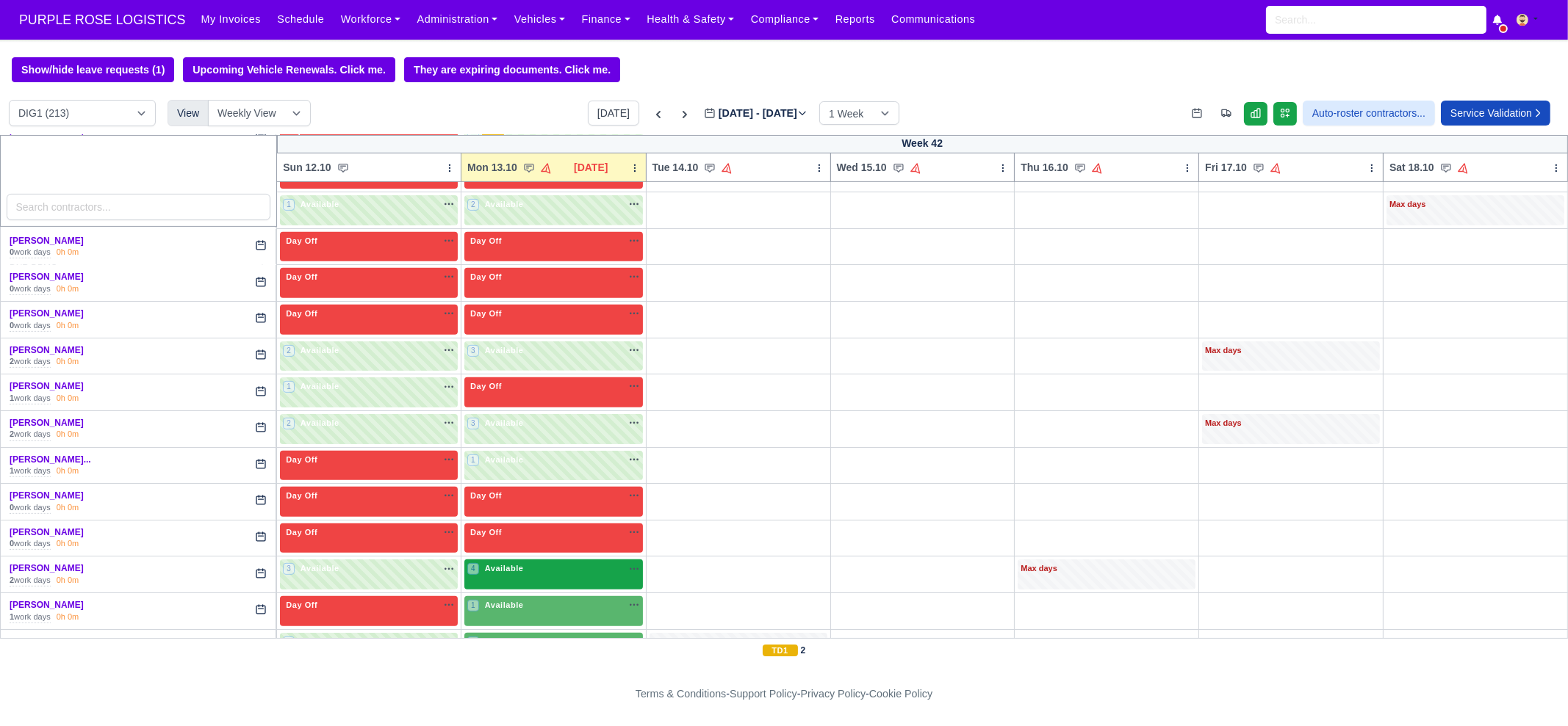
click at [540, 571] on div "4 Available" at bounding box center [554, 575] width 179 height 31
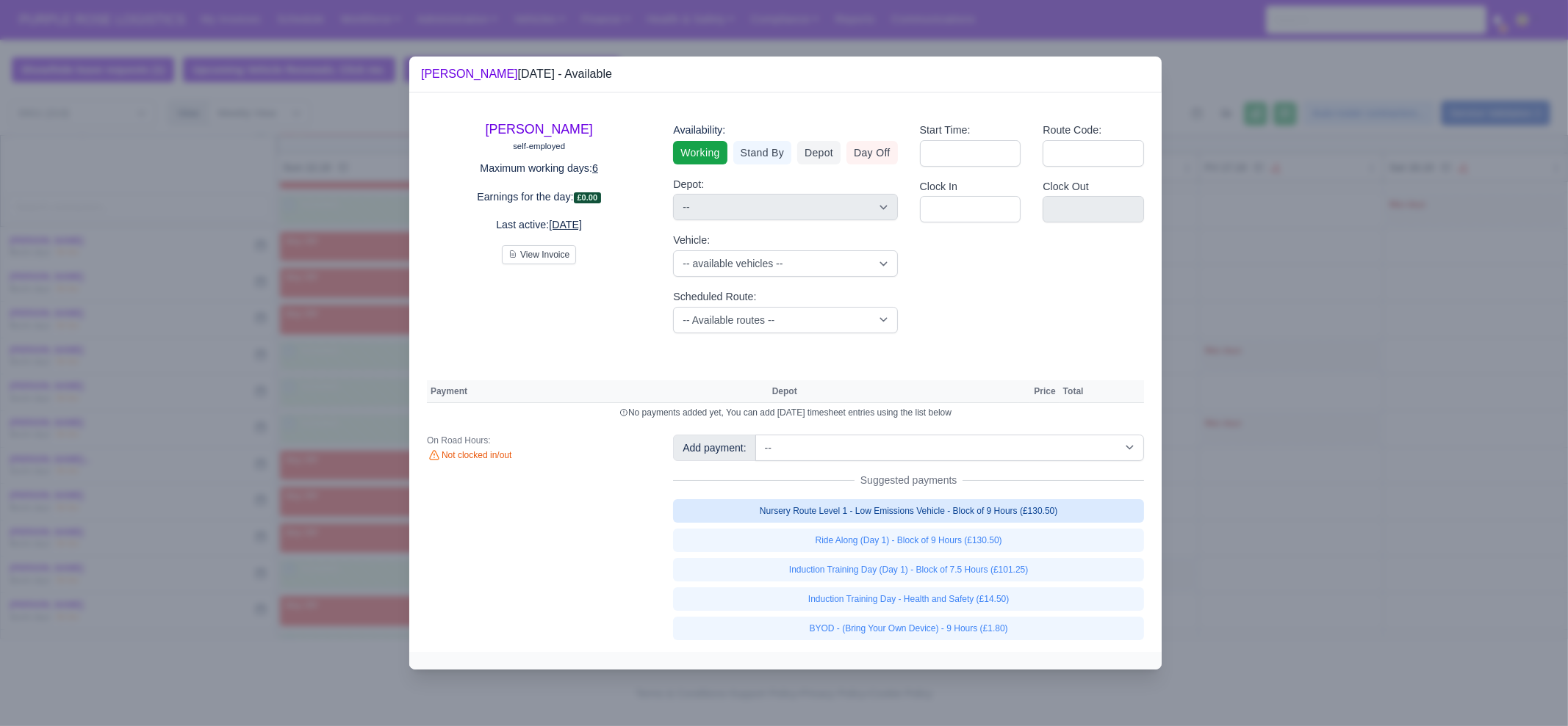
click at [892, 511] on link "Nursery Route Level 1 - Low Emissions Vehicle - Block of 9 Hours (£130.50)" at bounding box center [909, 511] width 471 height 23
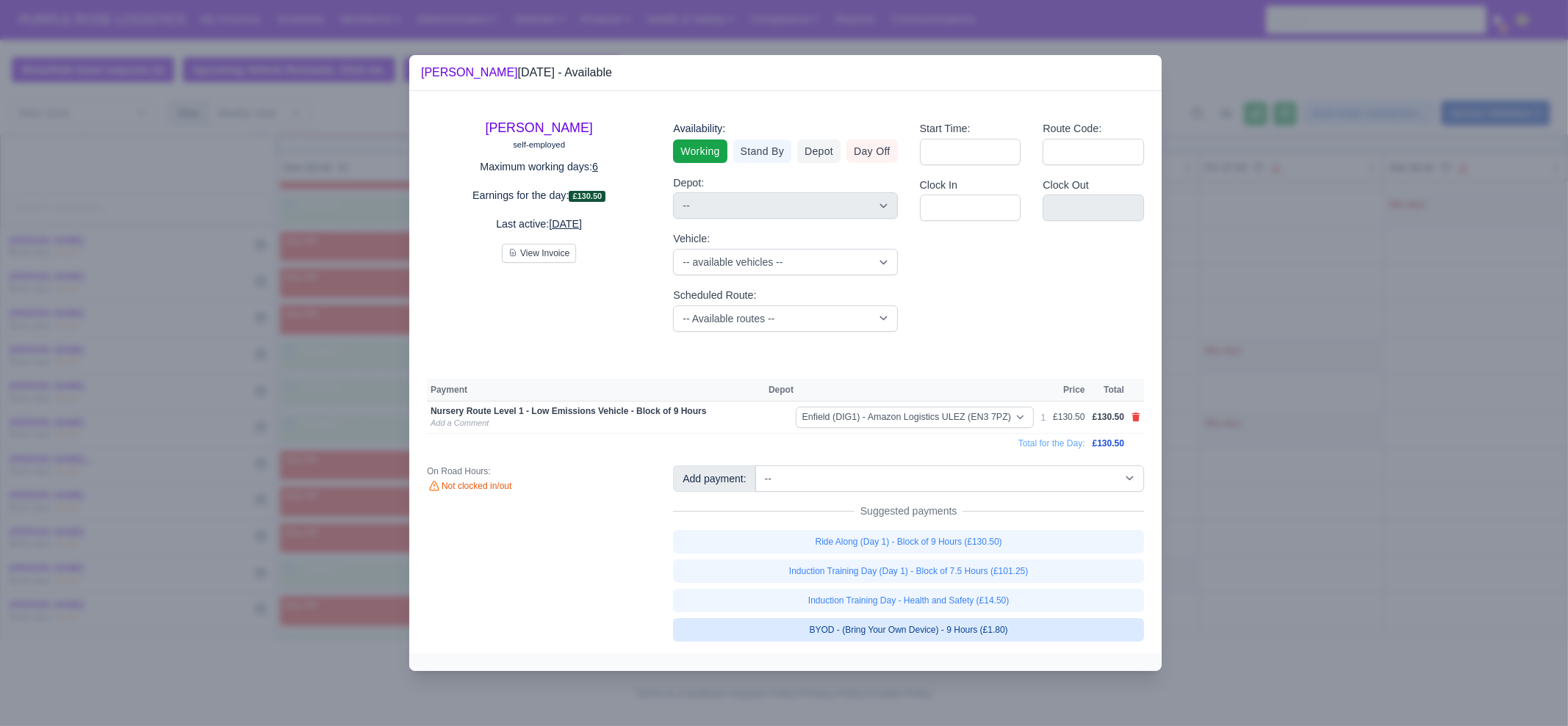
click at [995, 628] on link "BYOD - (Bring Your Own Device) - 9 Hours (£1.80)" at bounding box center [909, 630] width 471 height 23
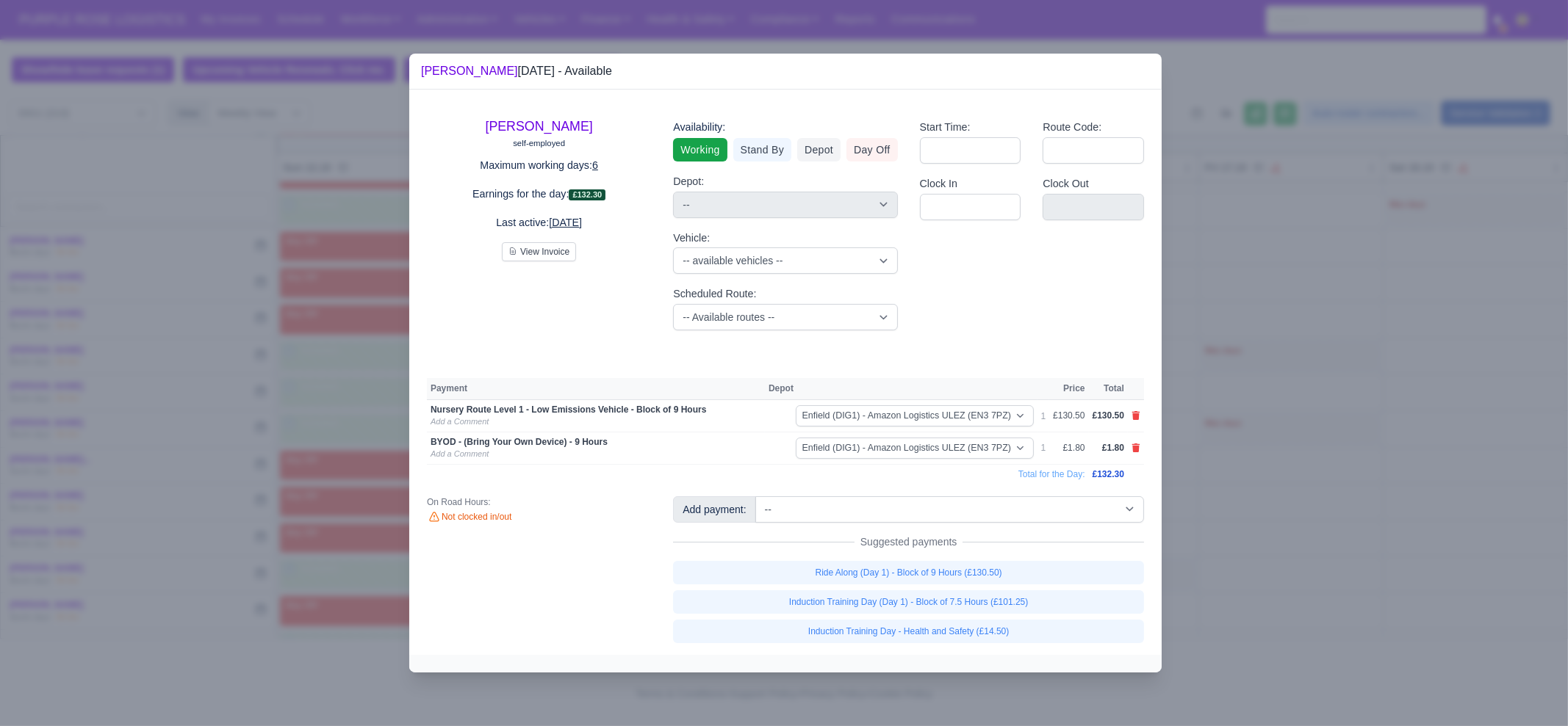
click at [1253, 397] on div at bounding box center [784, 363] width 1568 height 726
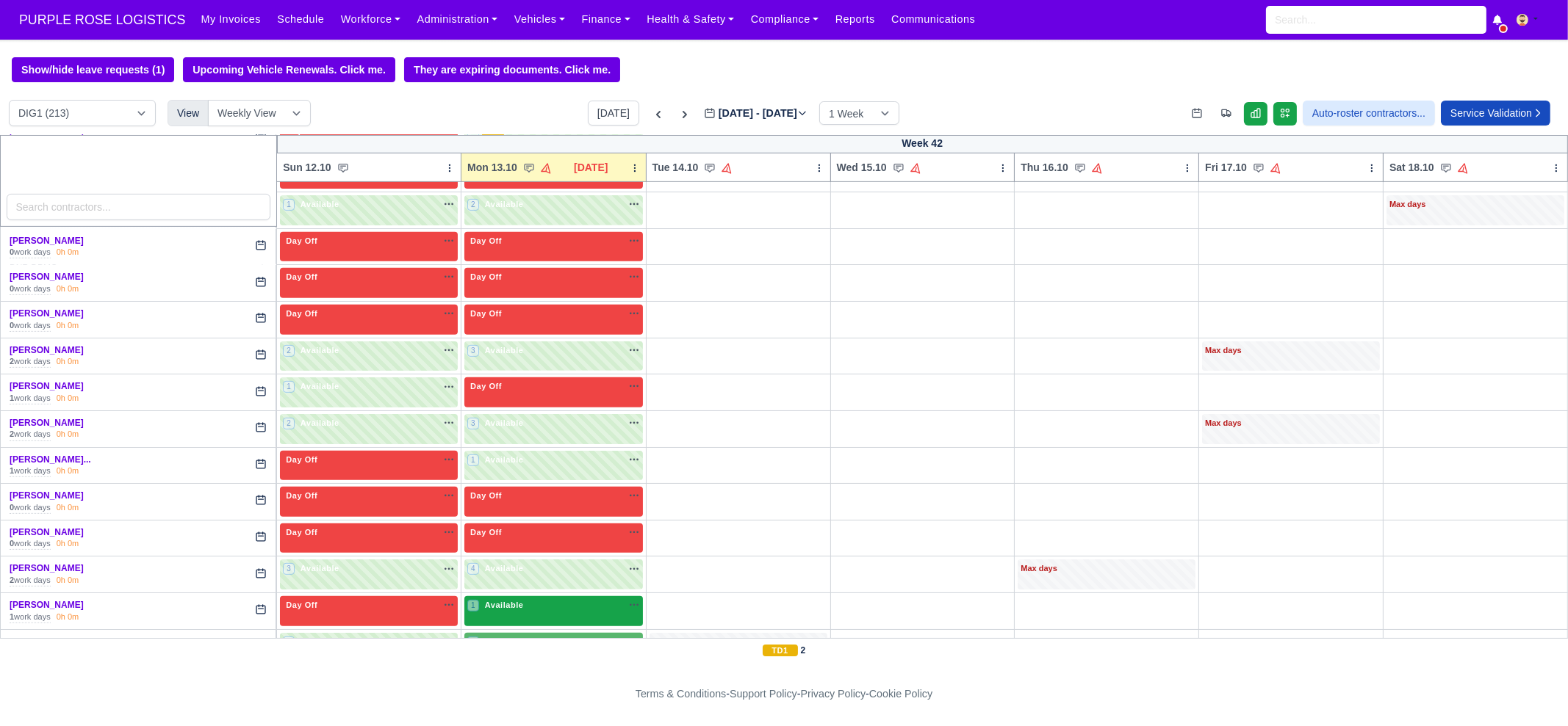
click at [579, 599] on div "1 Available na" at bounding box center [554, 606] width 173 height 13
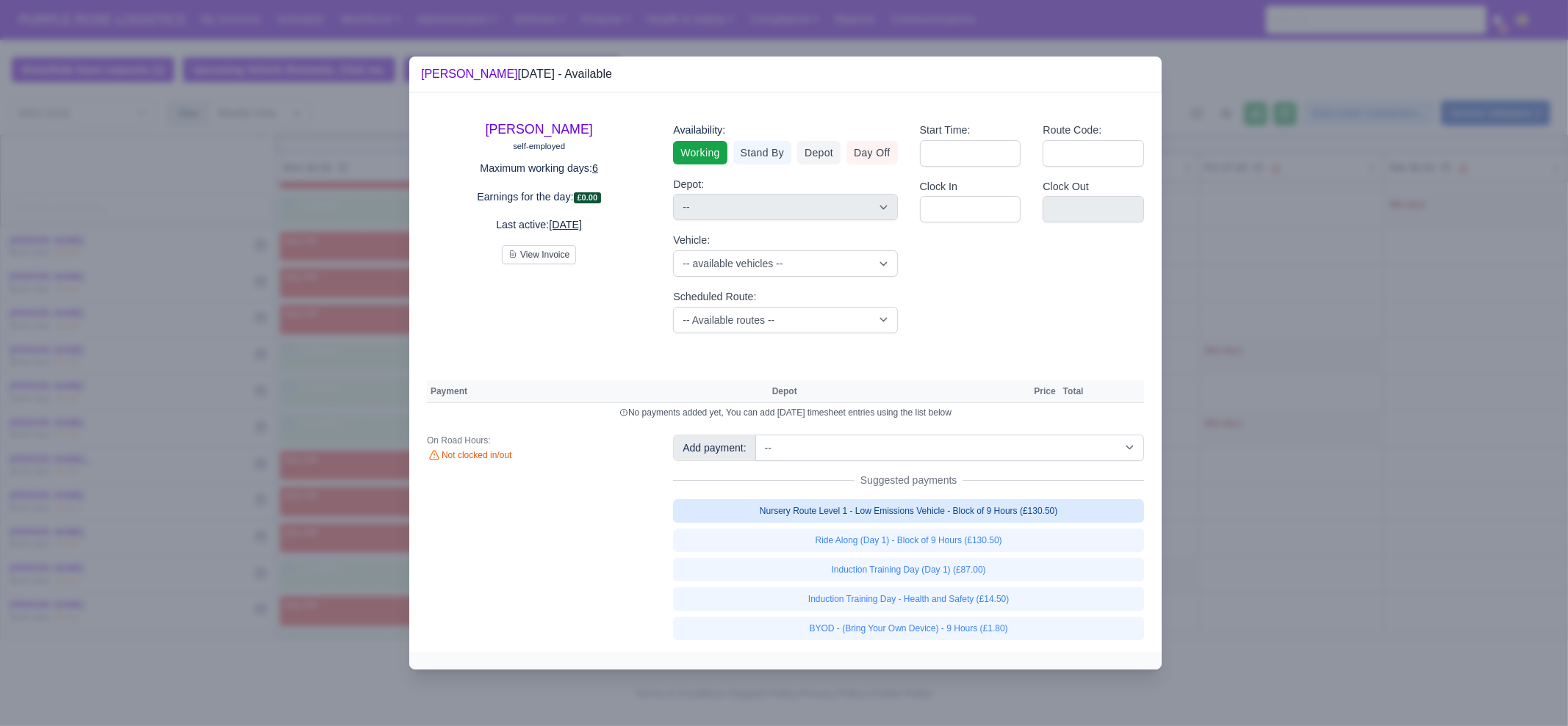
click at [950, 508] on link "Nursery Route Level 1 - Low Emissions Vehicle - Block of 9 Hours (£130.50)" at bounding box center [909, 511] width 471 height 23
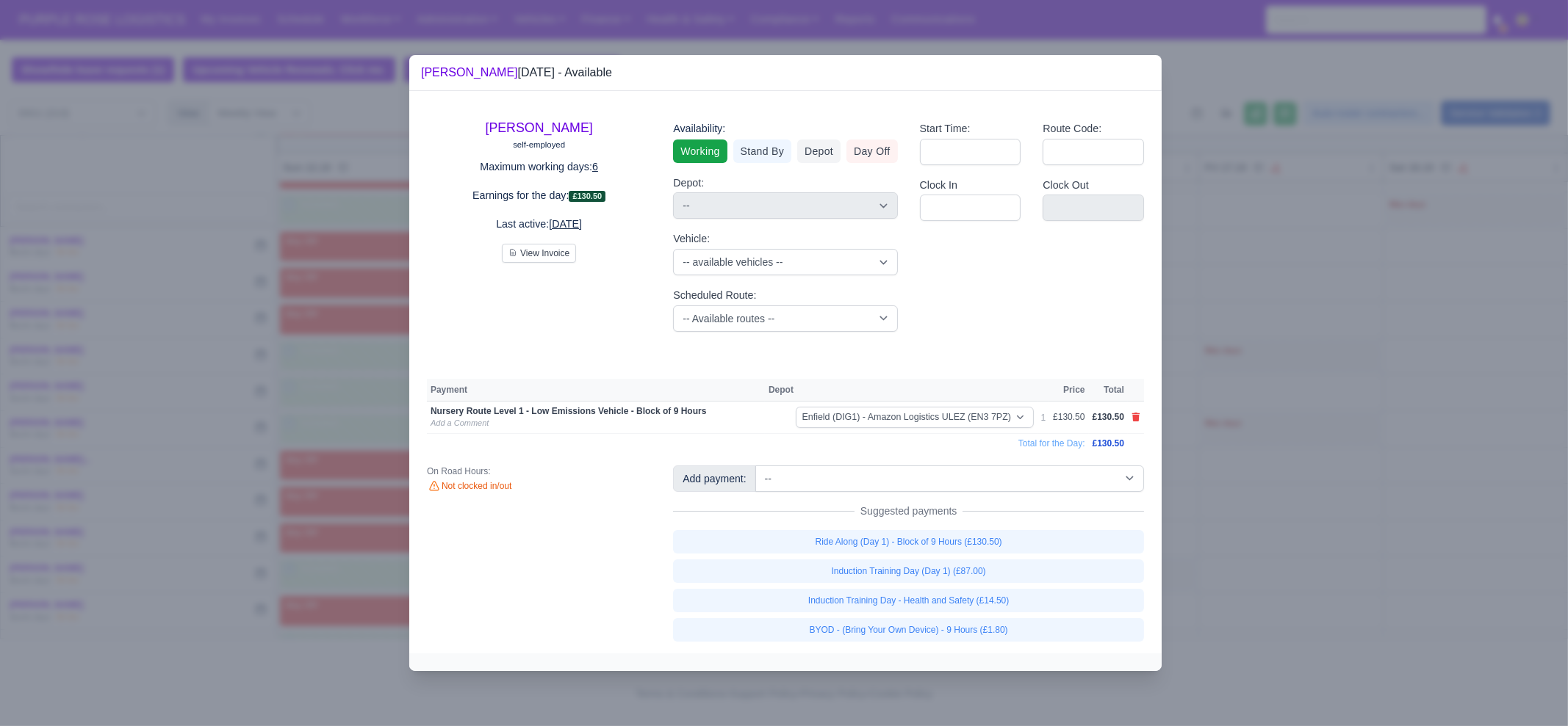
click at [949, 633] on link "BYOD - (Bring Your Own Device) - 9 Hours (£1.80)" at bounding box center [909, 630] width 471 height 23
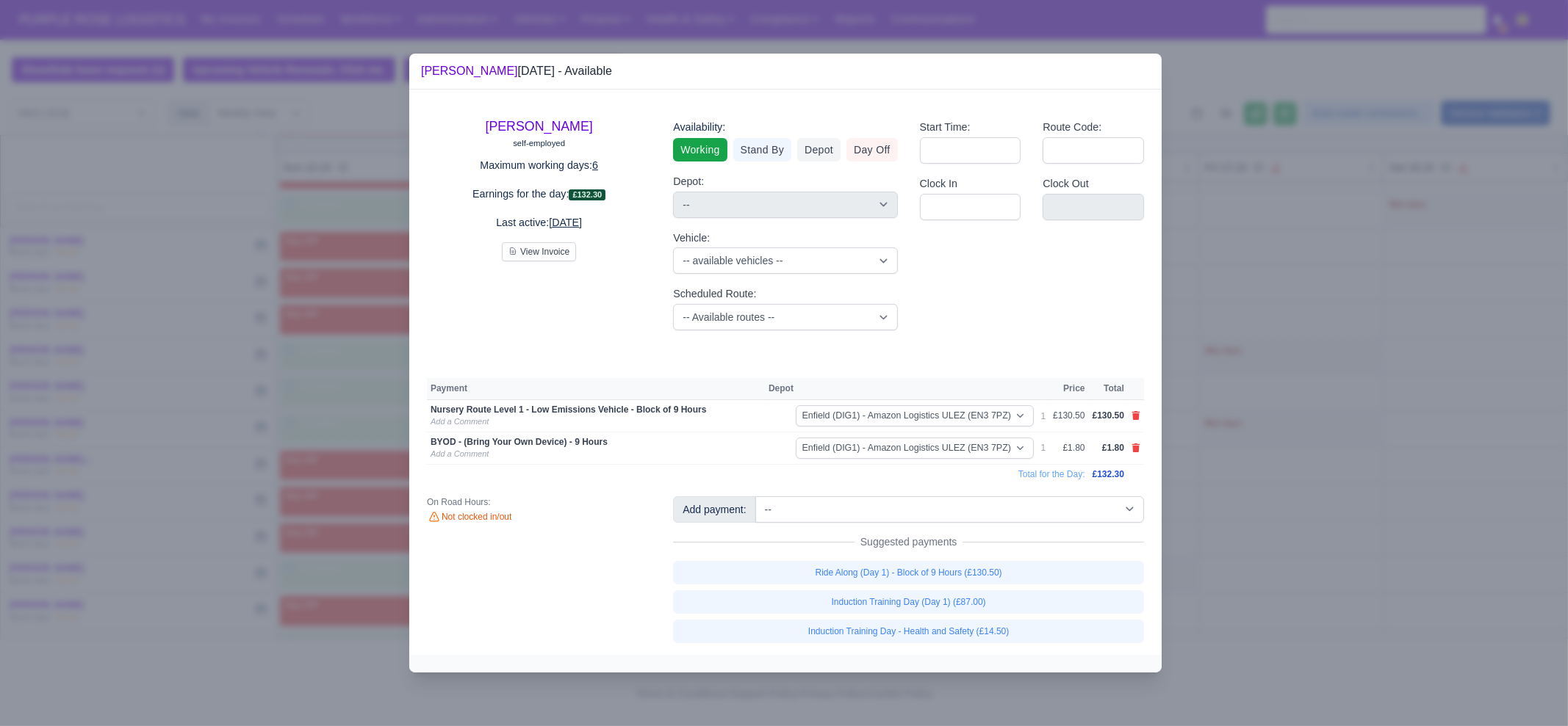
click at [1217, 611] on div at bounding box center [784, 363] width 1568 height 726
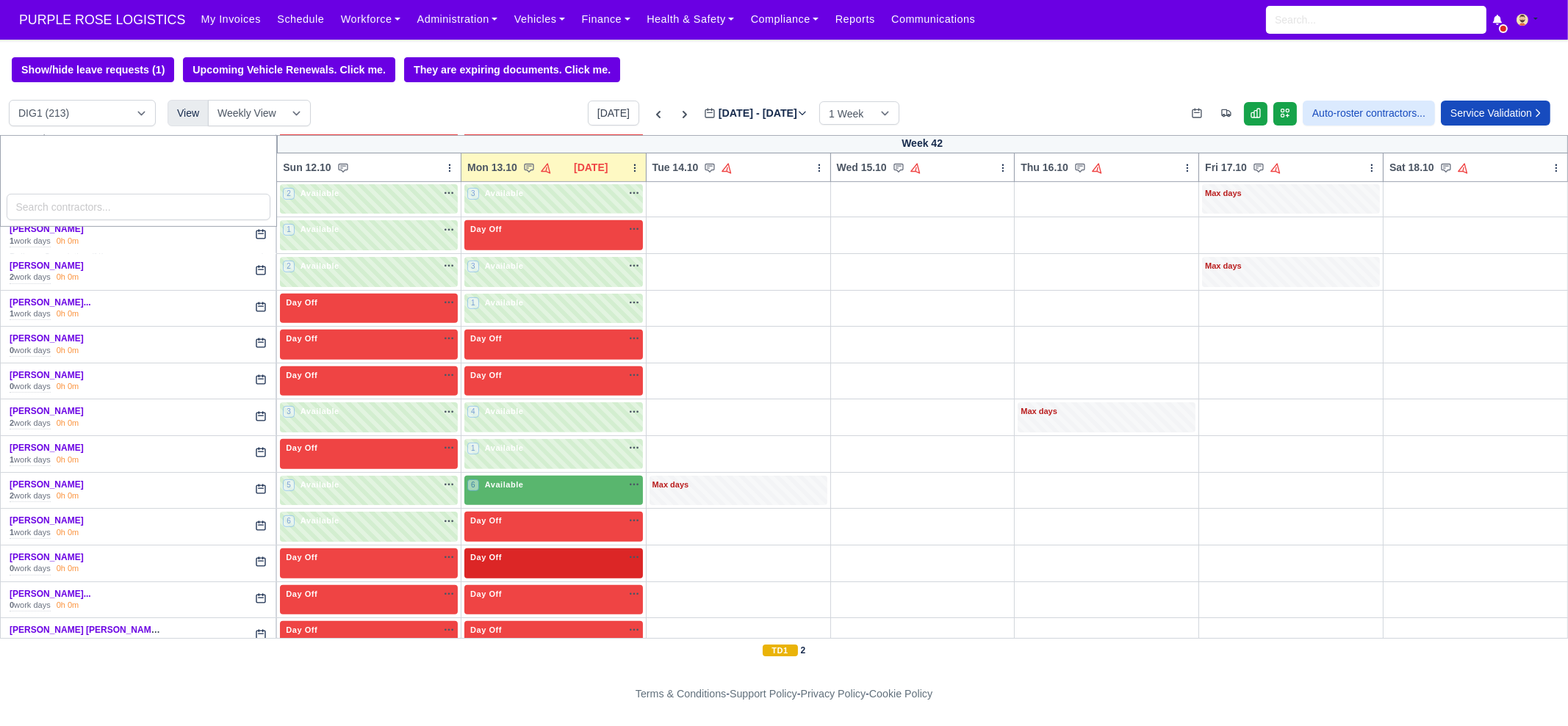
scroll to position [1284, 0]
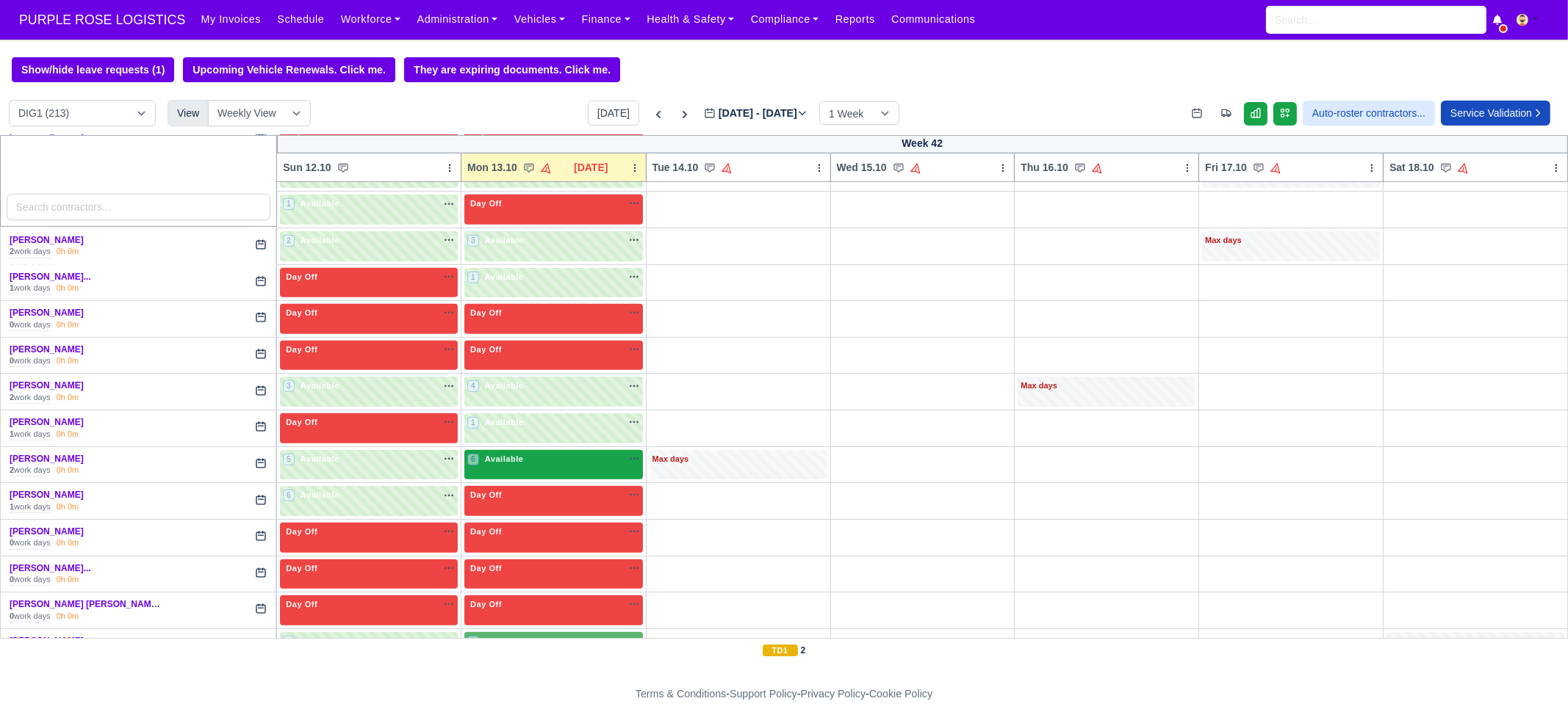
click at [546, 456] on div "6 Available na" at bounding box center [554, 460] width 173 height 15
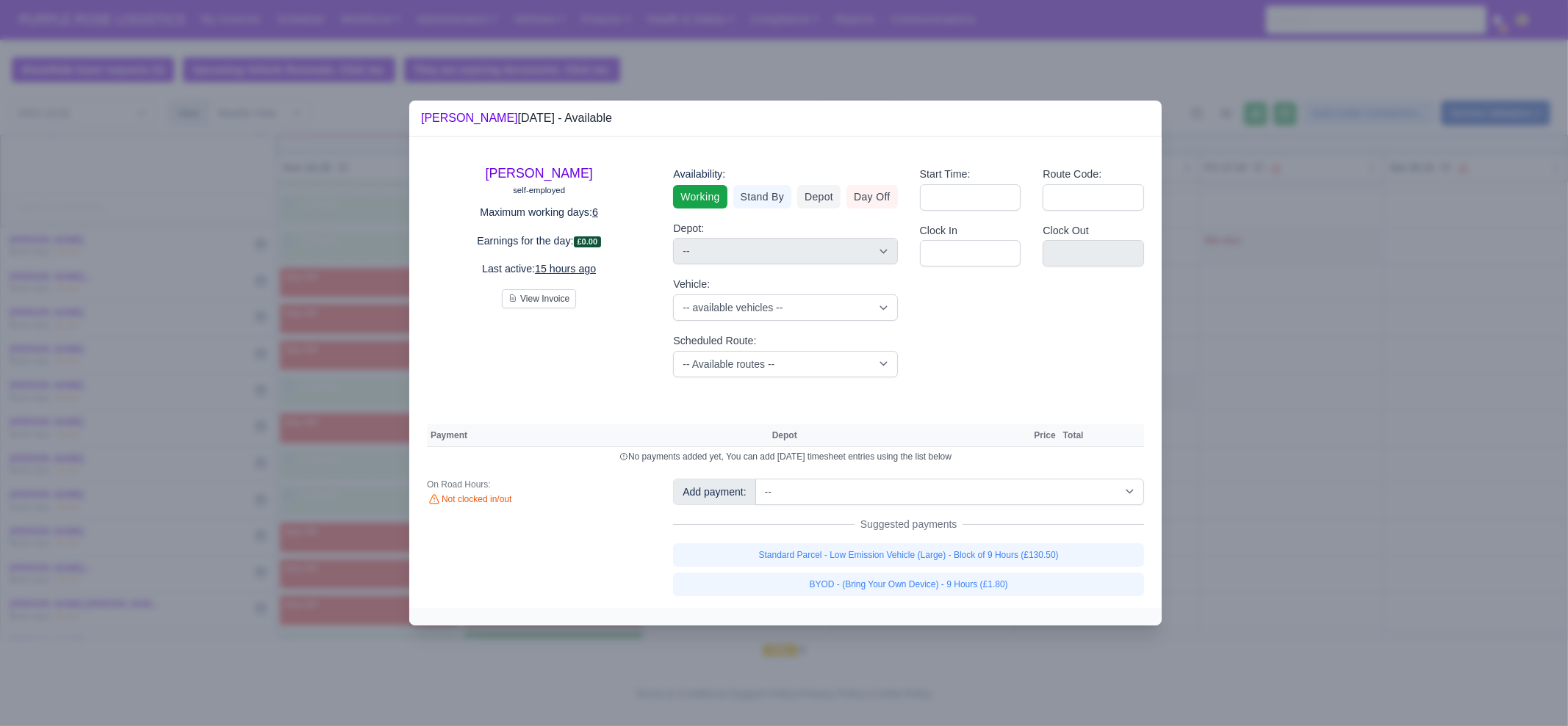
click at [960, 571] on div "Standard Parcel - Low Emission Vehicle (Large) - Block of 9 Hours (£130.50) BYO…" at bounding box center [909, 570] width 471 height 53
click at [959, 561] on link "Standard Parcel - Low Emission Vehicle (Large) - Block of 9 Hours (£130.50)" at bounding box center [909, 555] width 471 height 23
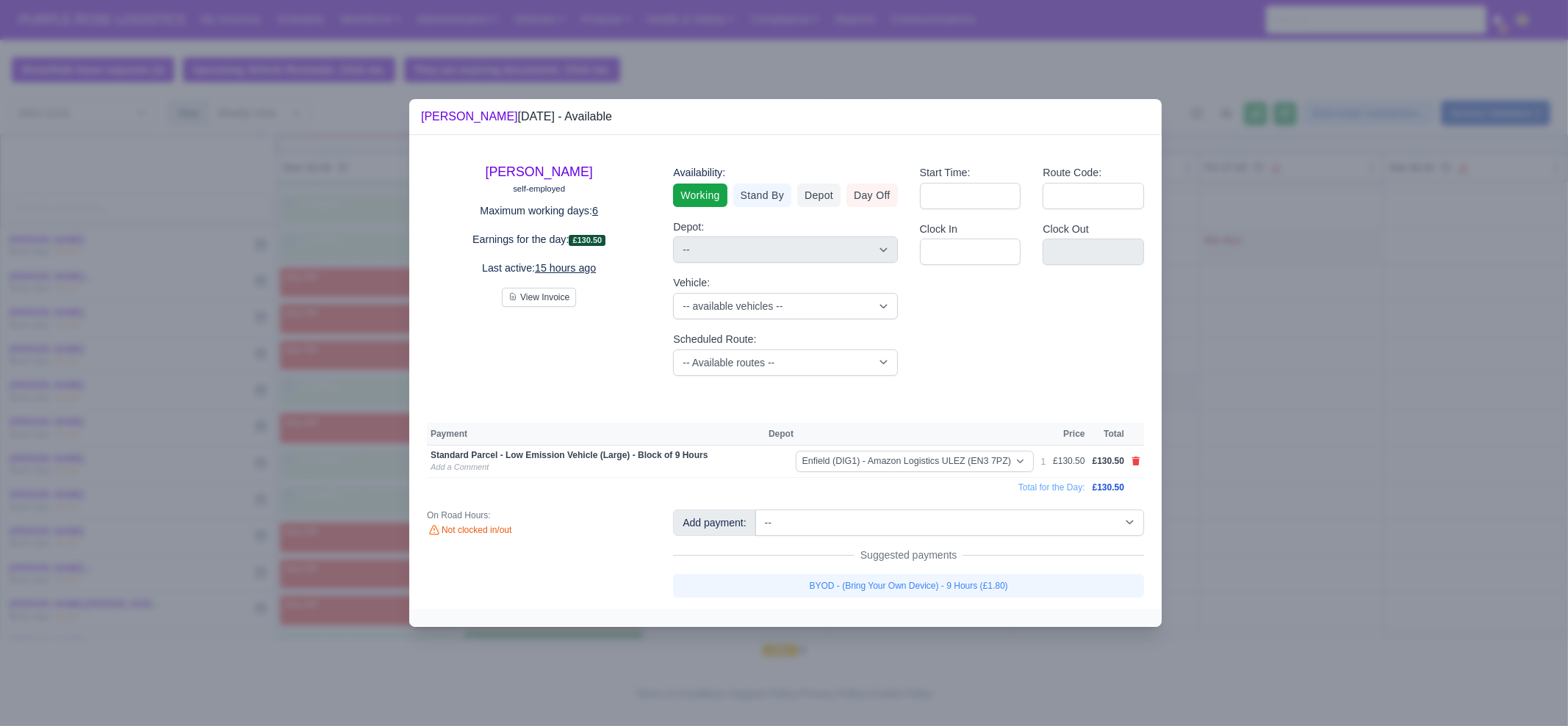
click at [955, 586] on link "BYOD - (Bring Your Own Device) - 9 Hours (£1.80)" at bounding box center [909, 586] width 471 height 23
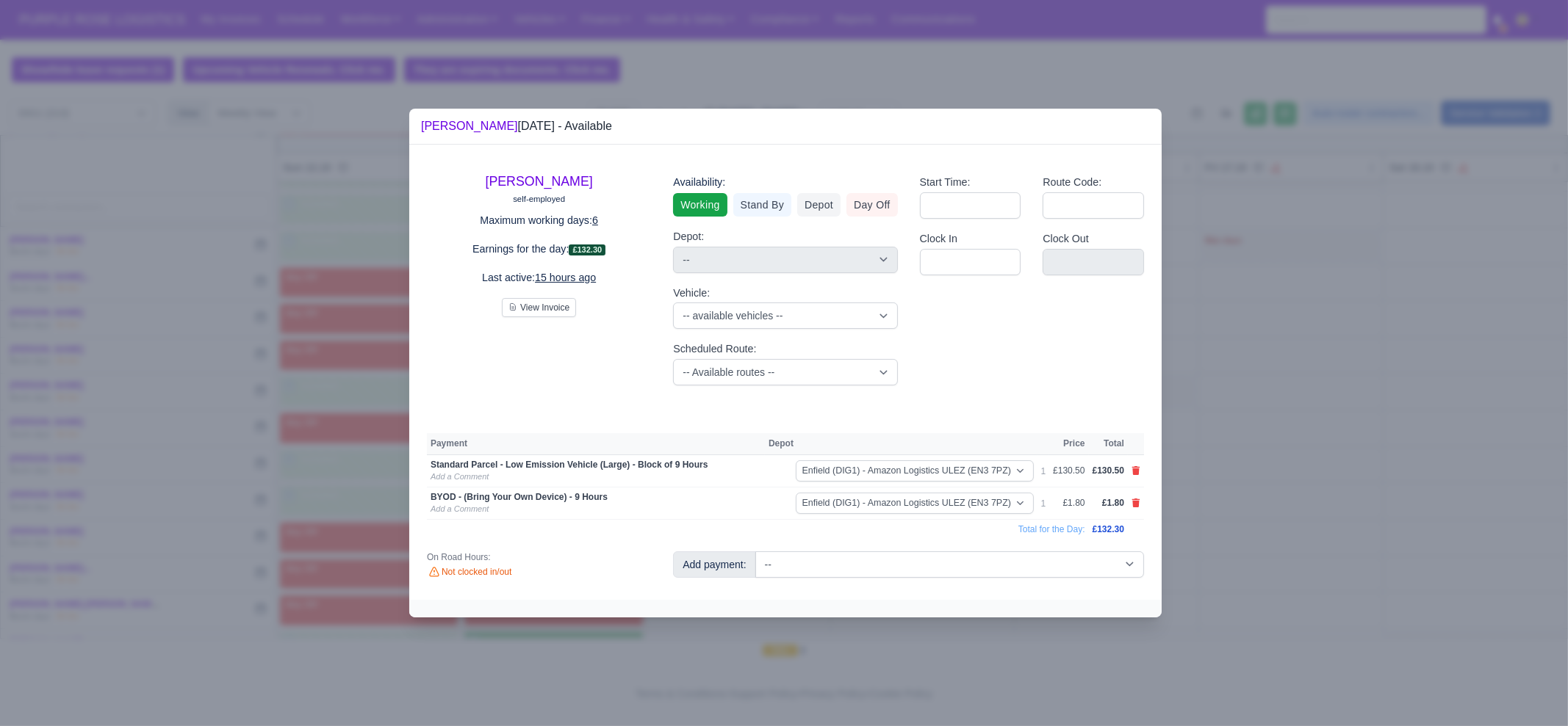
click at [958, 639] on div at bounding box center [784, 363] width 1568 height 726
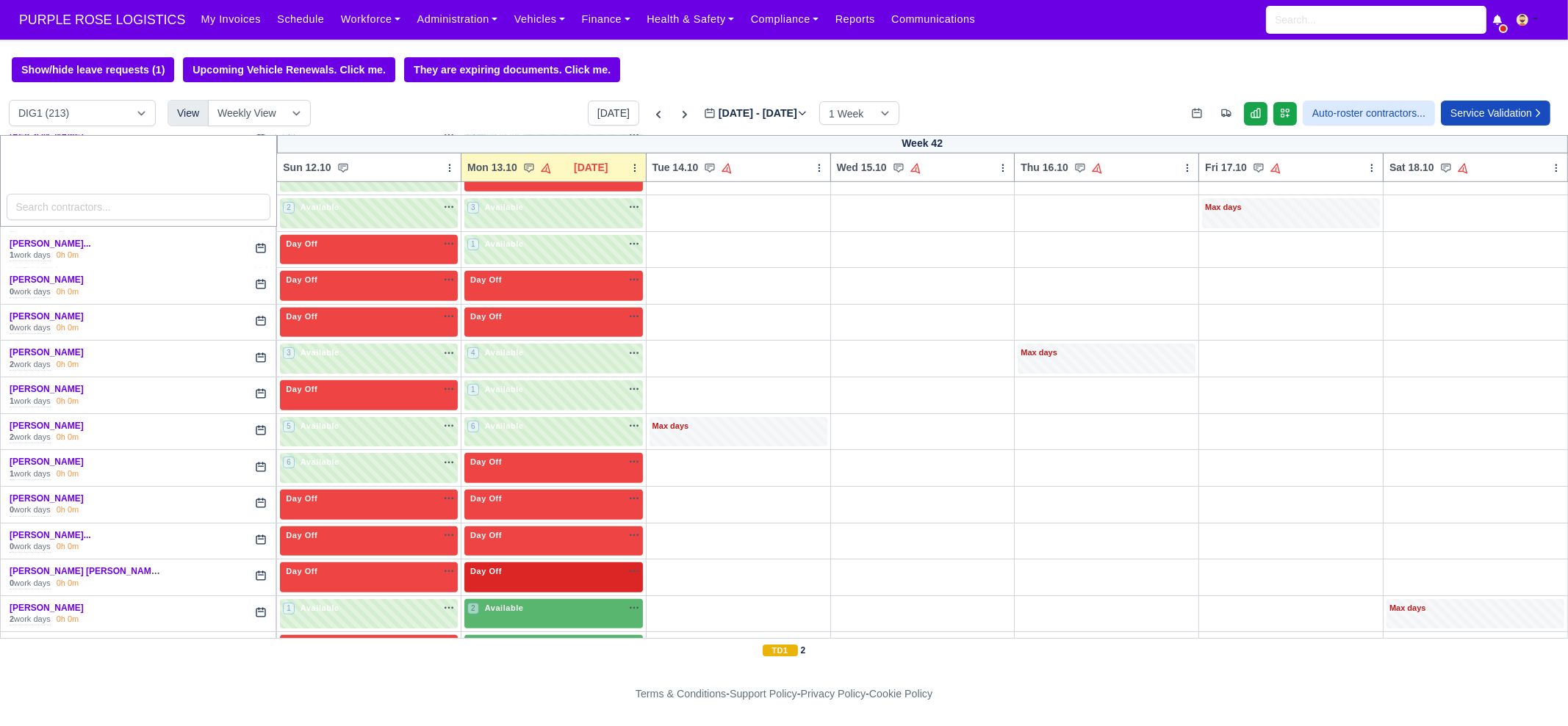
scroll to position [1377, 0]
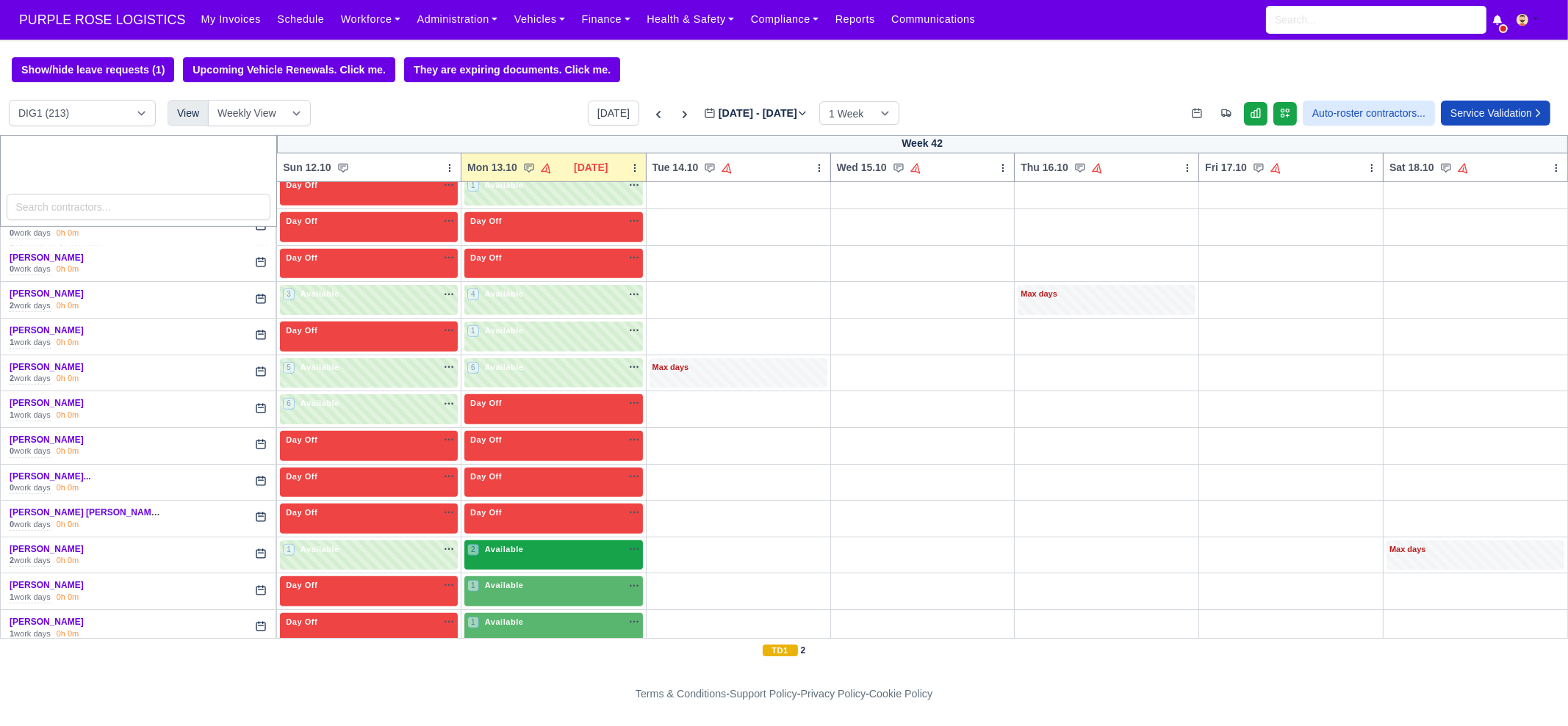
click at [477, 553] on div "2 Available" at bounding box center [554, 555] width 179 height 31
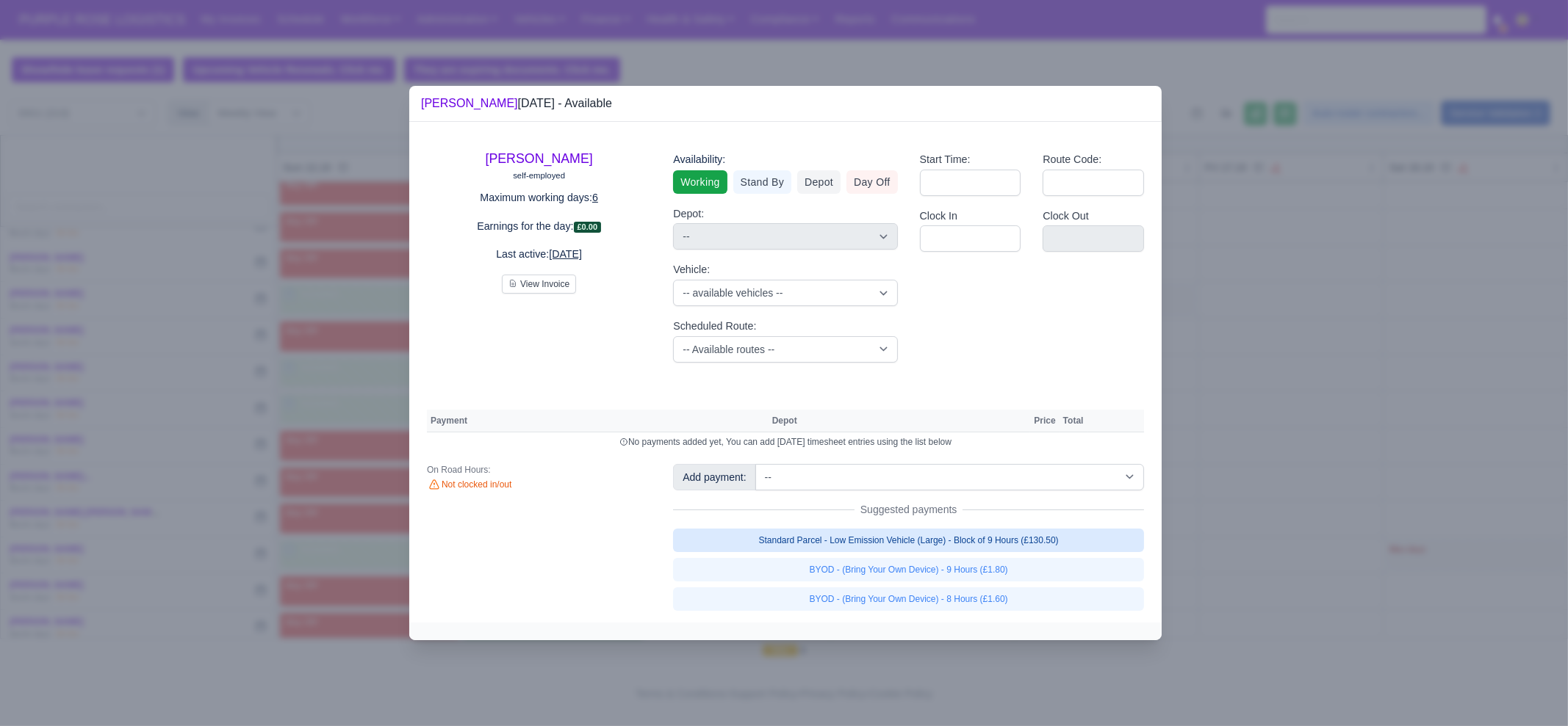
click at [963, 538] on link "Standard Parcel - Low Emission Vehicle (Large) - Block of 9 Hours (£130.50)" at bounding box center [909, 540] width 471 height 23
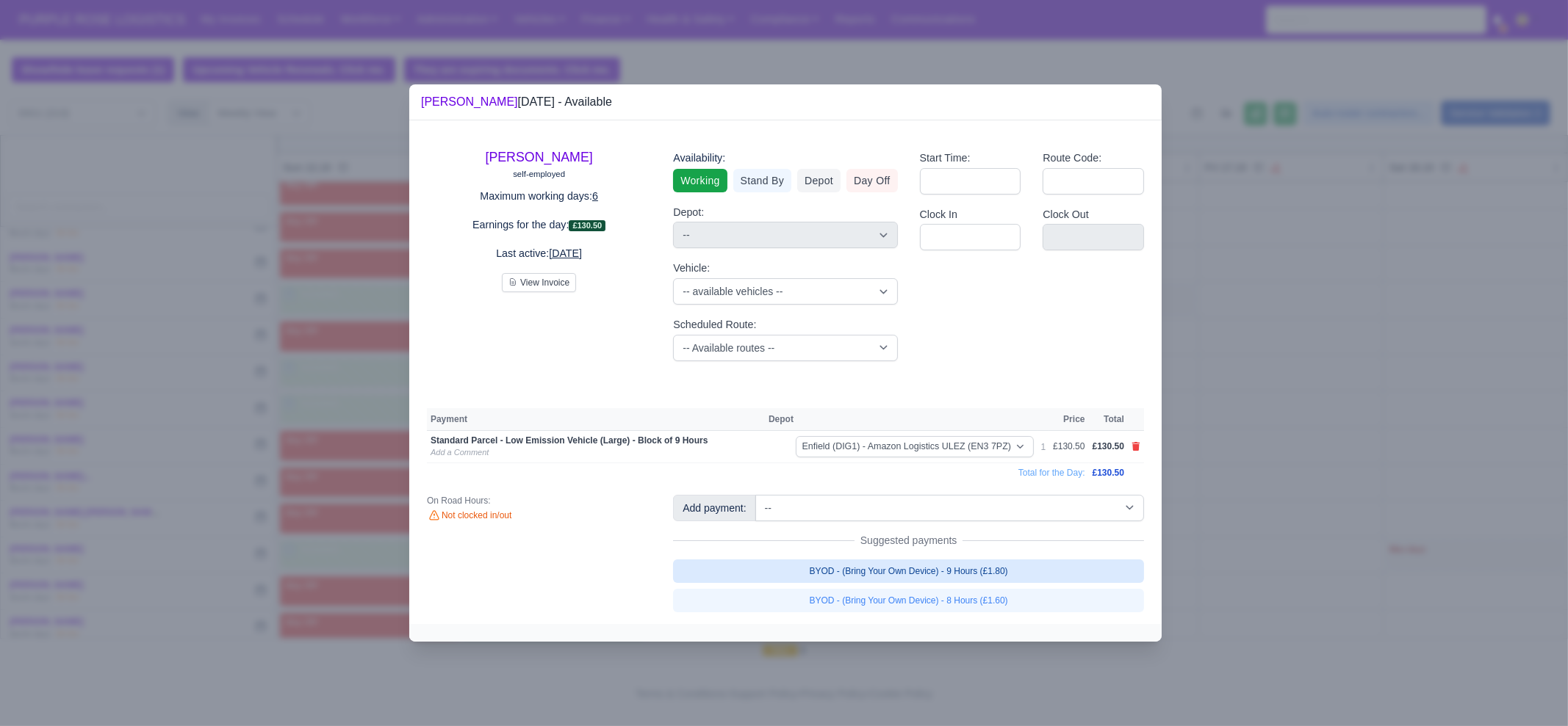
click at [962, 561] on link "BYOD - (Bring Your Own Device) - 9 Hours (£1.80)" at bounding box center [909, 571] width 471 height 23
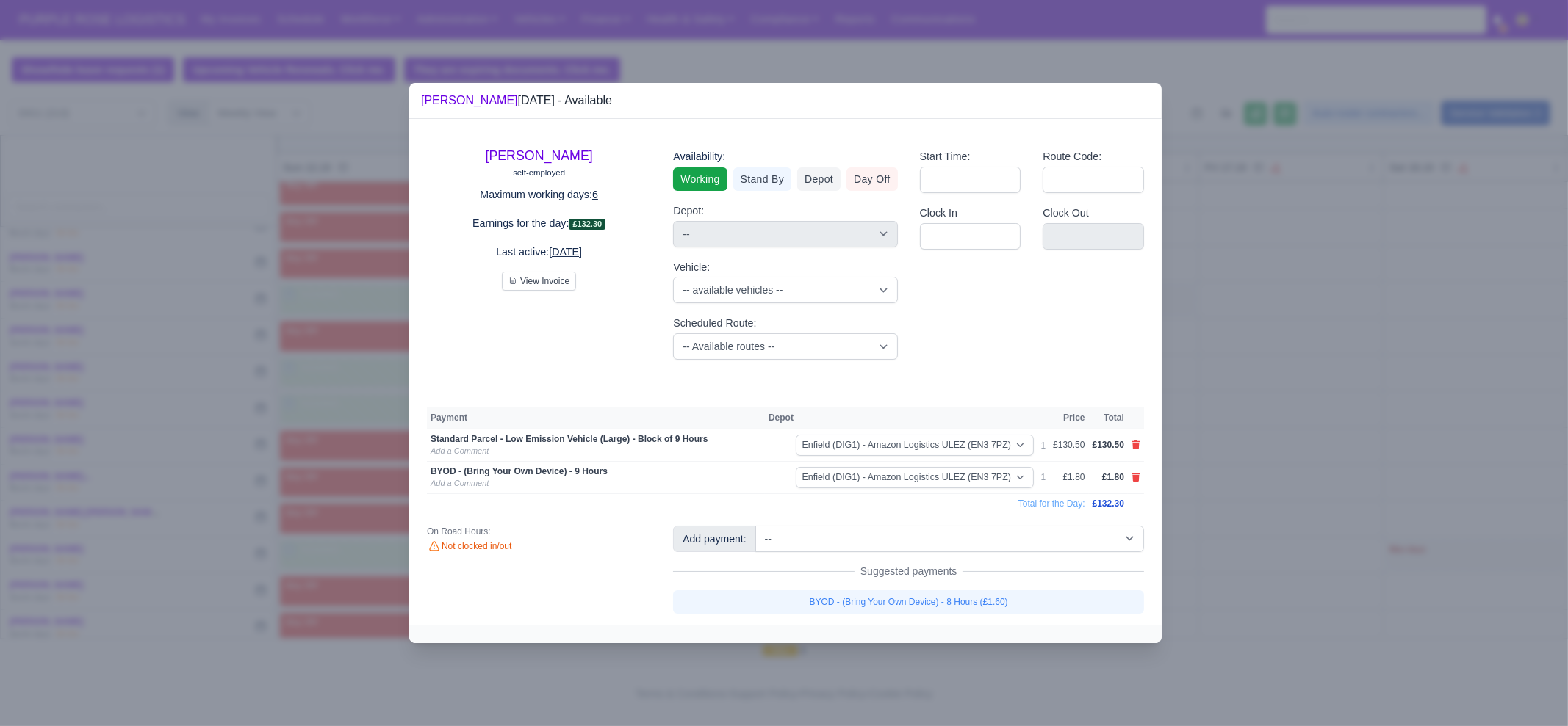
click at [1220, 516] on div at bounding box center [784, 363] width 1568 height 726
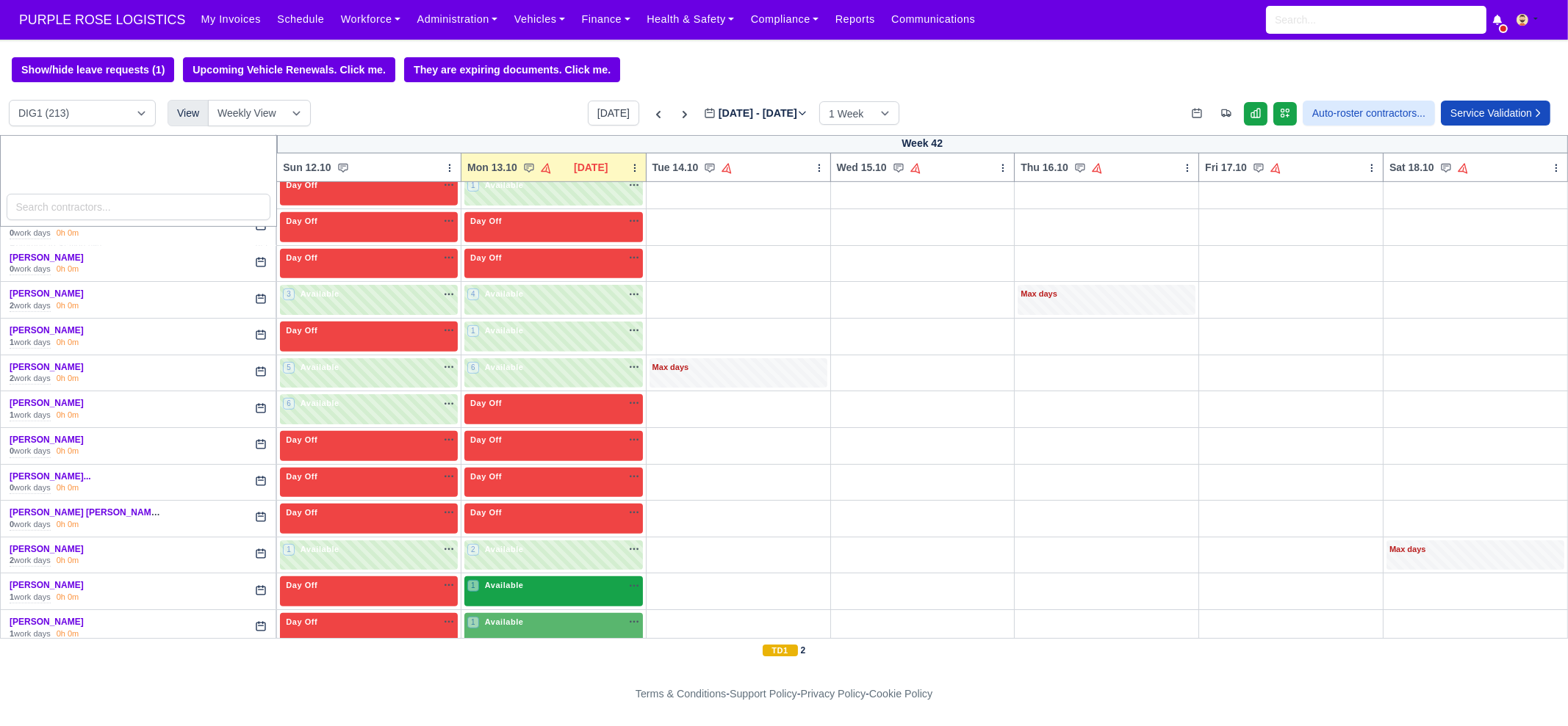
click at [537, 580] on div "1 Available na" at bounding box center [554, 586] width 173 height 13
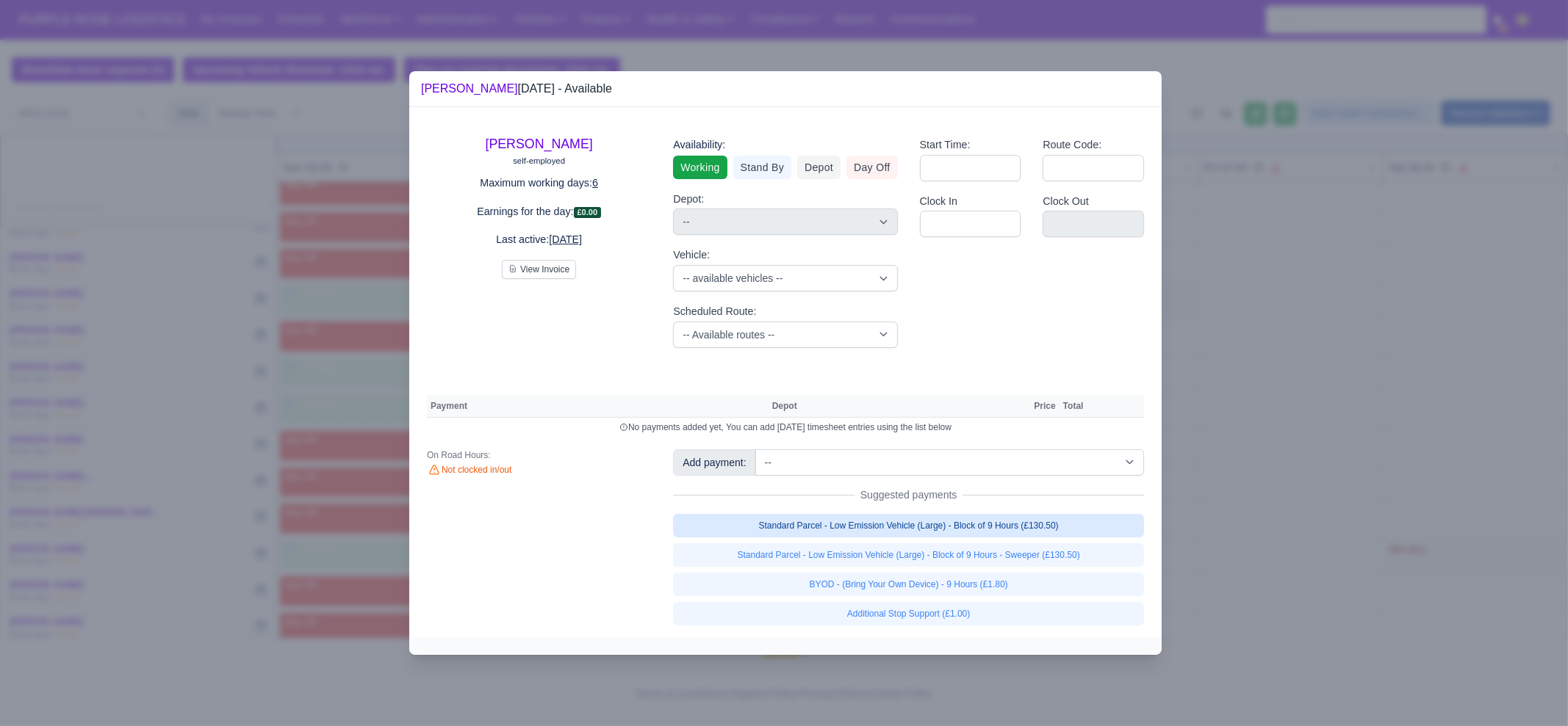
drag, startPoint x: 891, startPoint y: 527, endPoint x: 895, endPoint y: 536, distance: 9.8
click at [891, 527] on link "Standard Parcel - Low Emission Vehicle (Large) - Block of 9 Hours (£130.50)" at bounding box center [909, 526] width 471 height 23
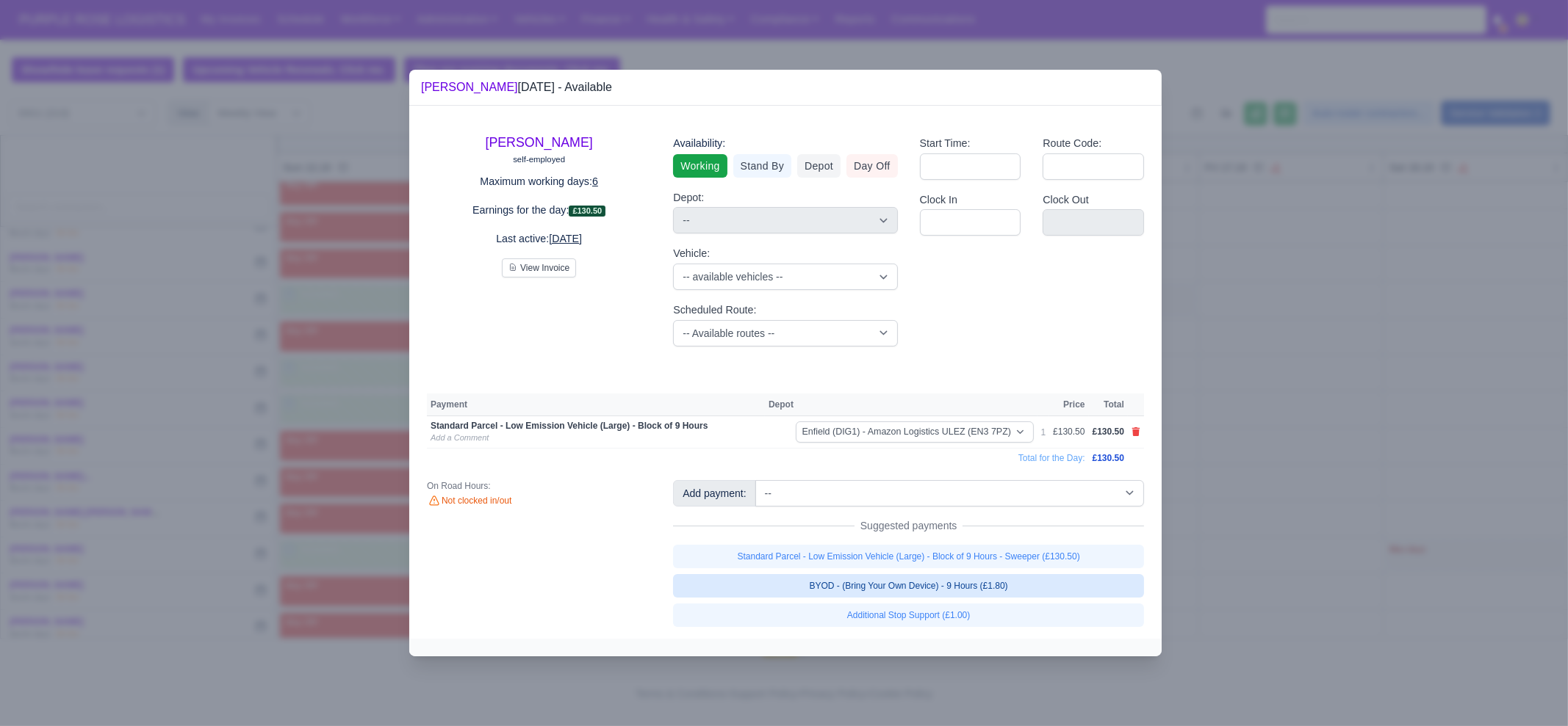
click at [896, 590] on link "BYOD - (Bring Your Own Device) - 9 Hours (£1.80)" at bounding box center [909, 586] width 471 height 23
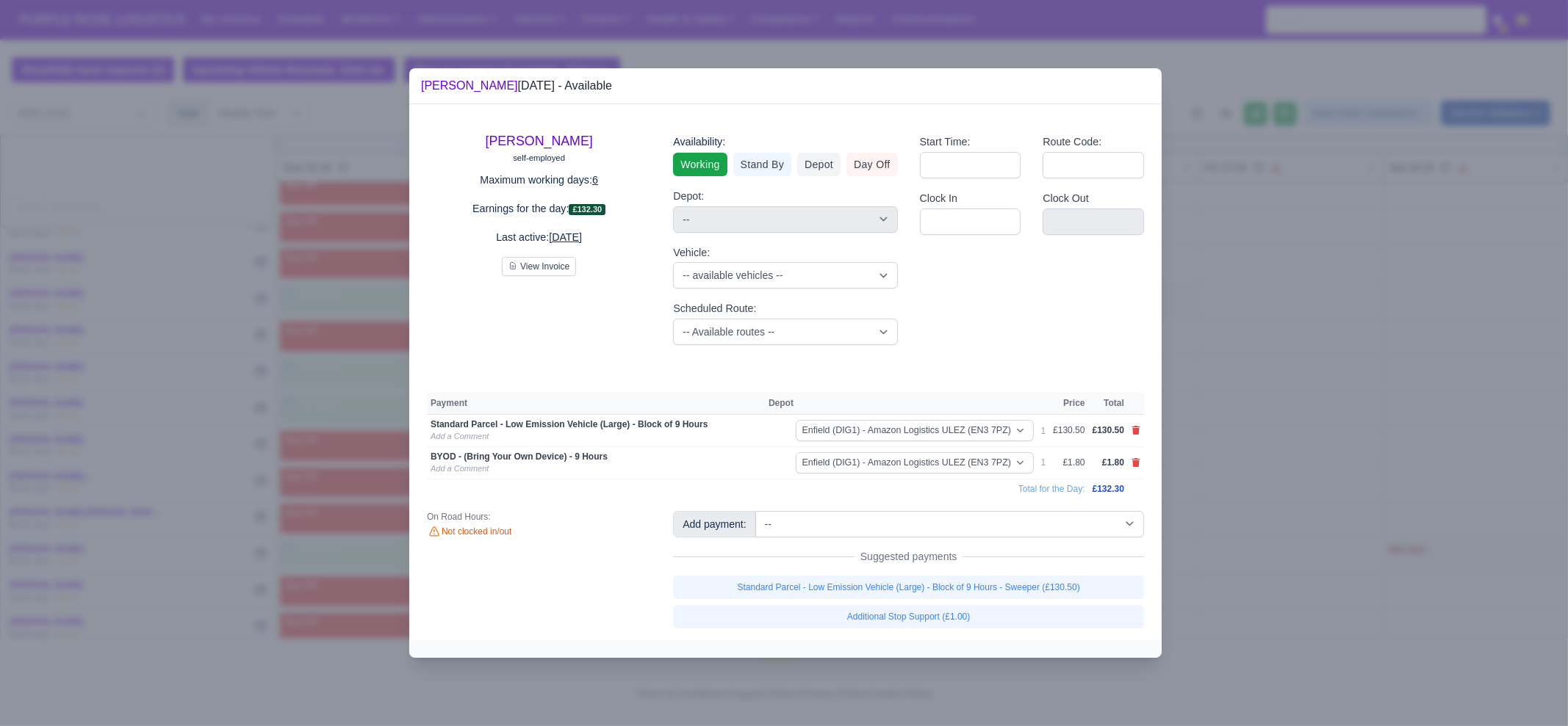
click at [1238, 575] on div at bounding box center [784, 363] width 1568 height 726
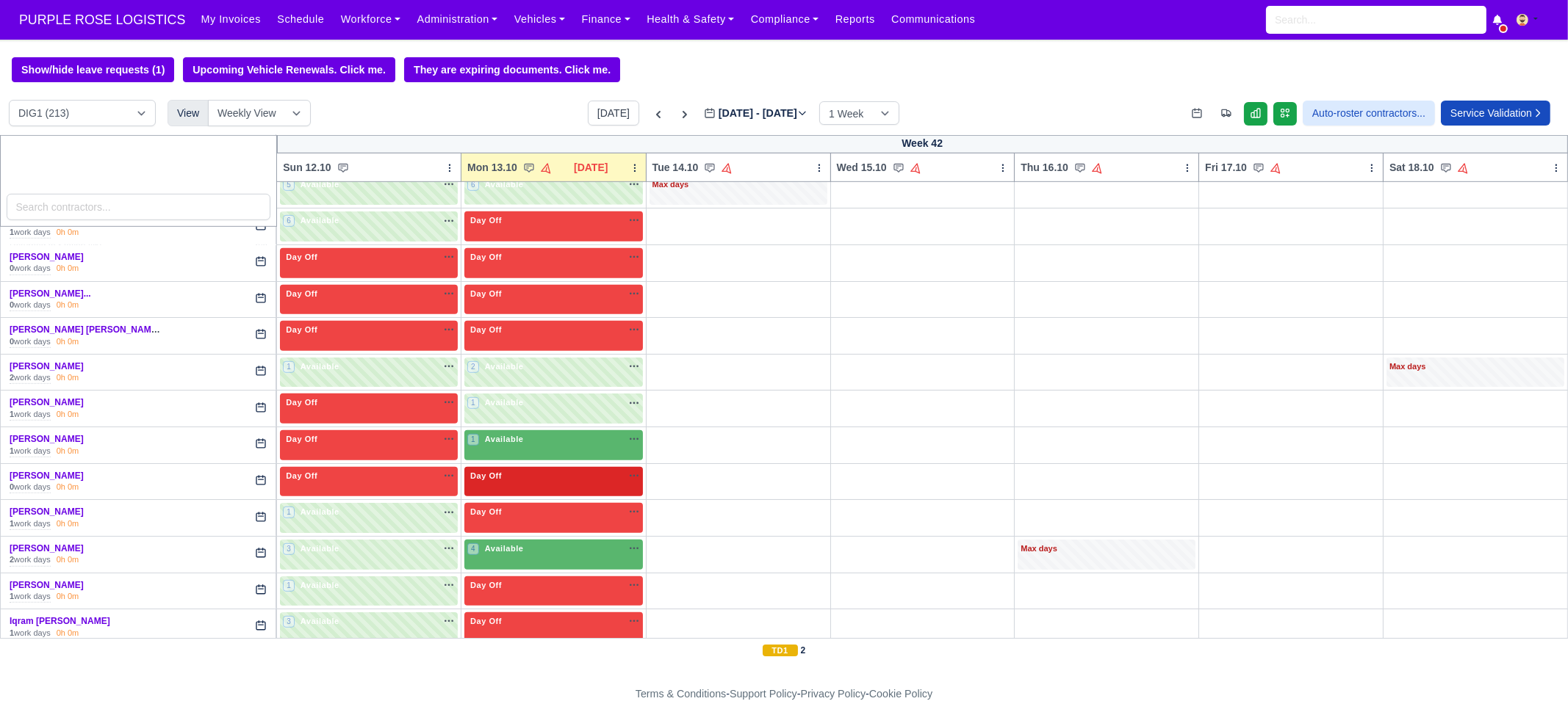
scroll to position [1561, 0]
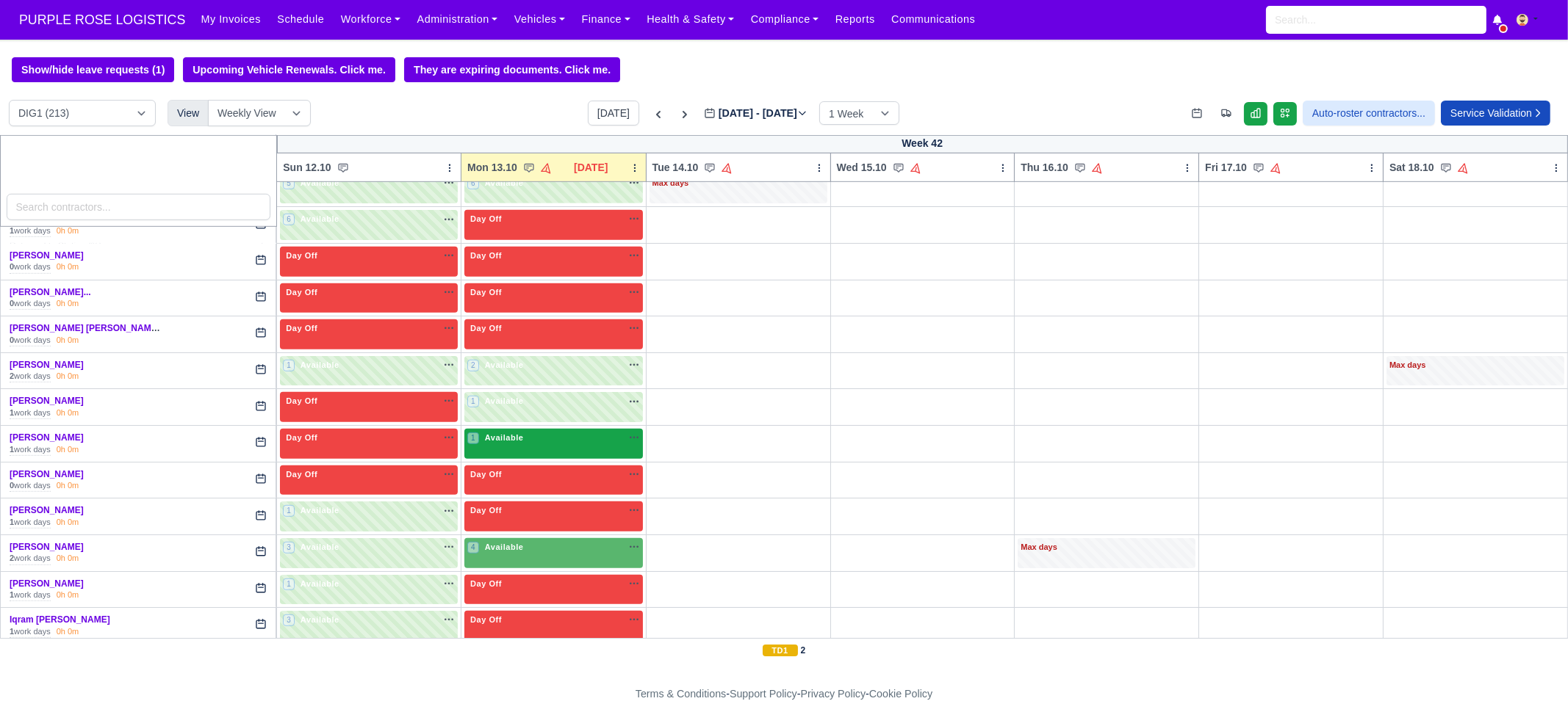
click at [540, 434] on div "1 Available na" at bounding box center [554, 439] width 173 height 15
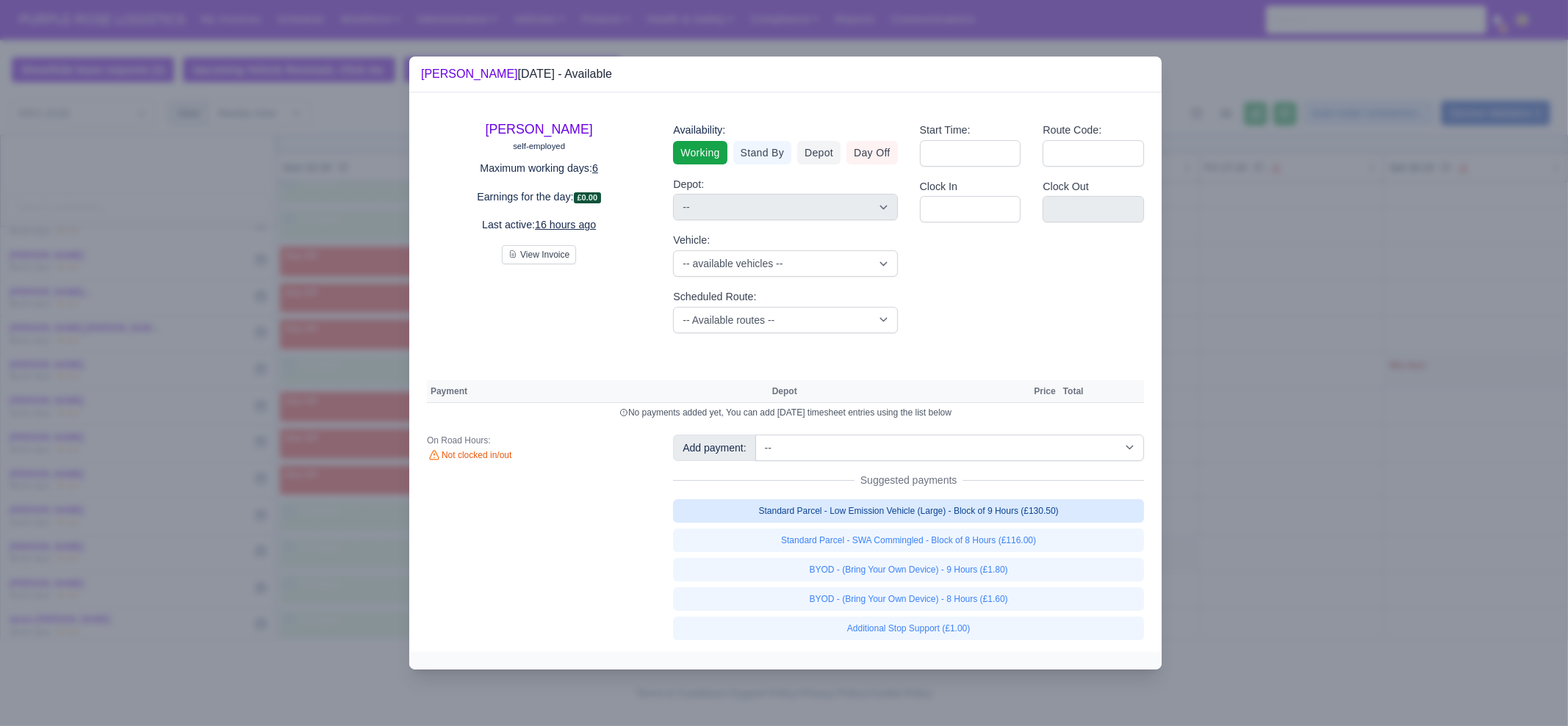
click at [876, 507] on link "Standard Parcel - Low Emission Vehicle (Large) - Block of 9 Hours (£130.50)" at bounding box center [909, 511] width 471 height 23
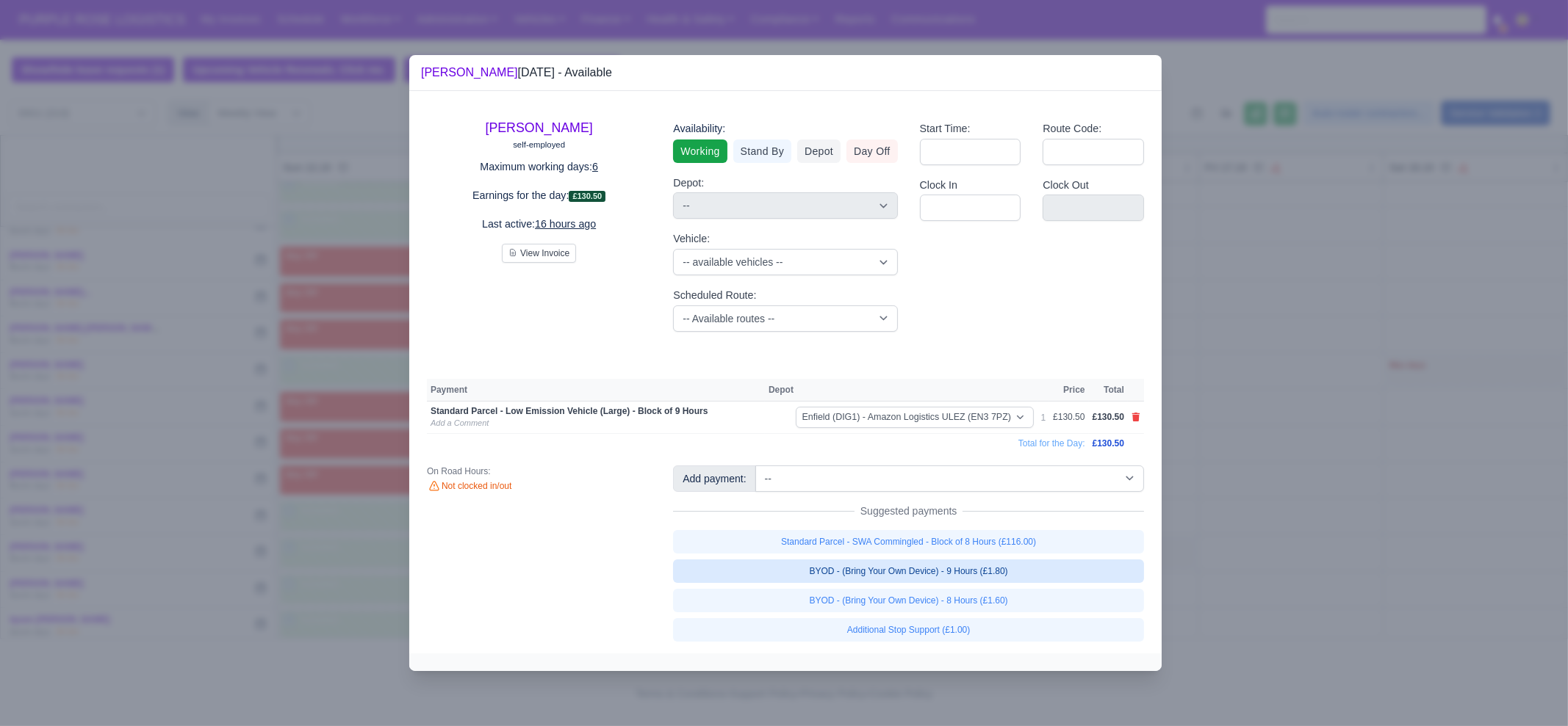
click at [979, 575] on link "BYOD - (Bring Your Own Device) - 9 Hours (£1.80)" at bounding box center [909, 571] width 471 height 23
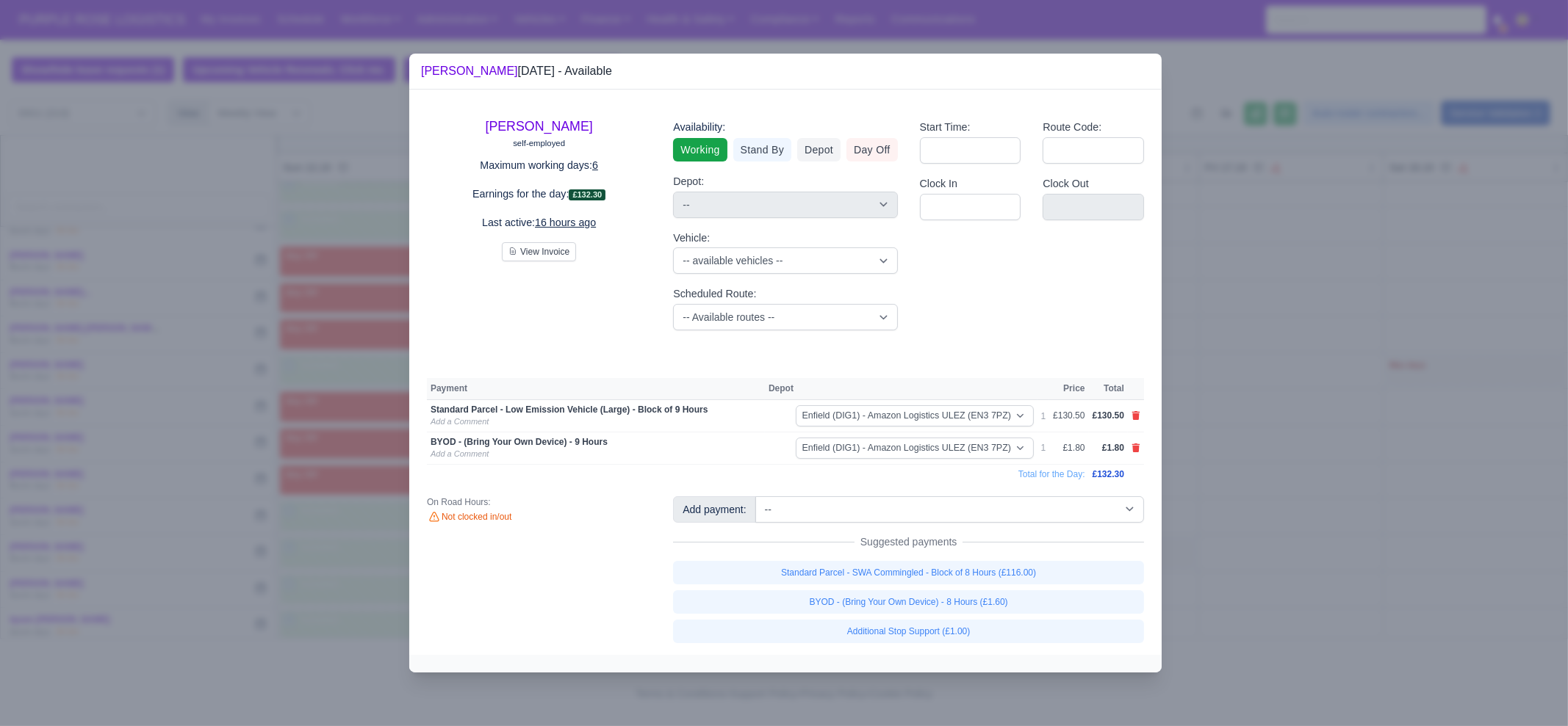
click at [1272, 571] on div at bounding box center [784, 363] width 1568 height 726
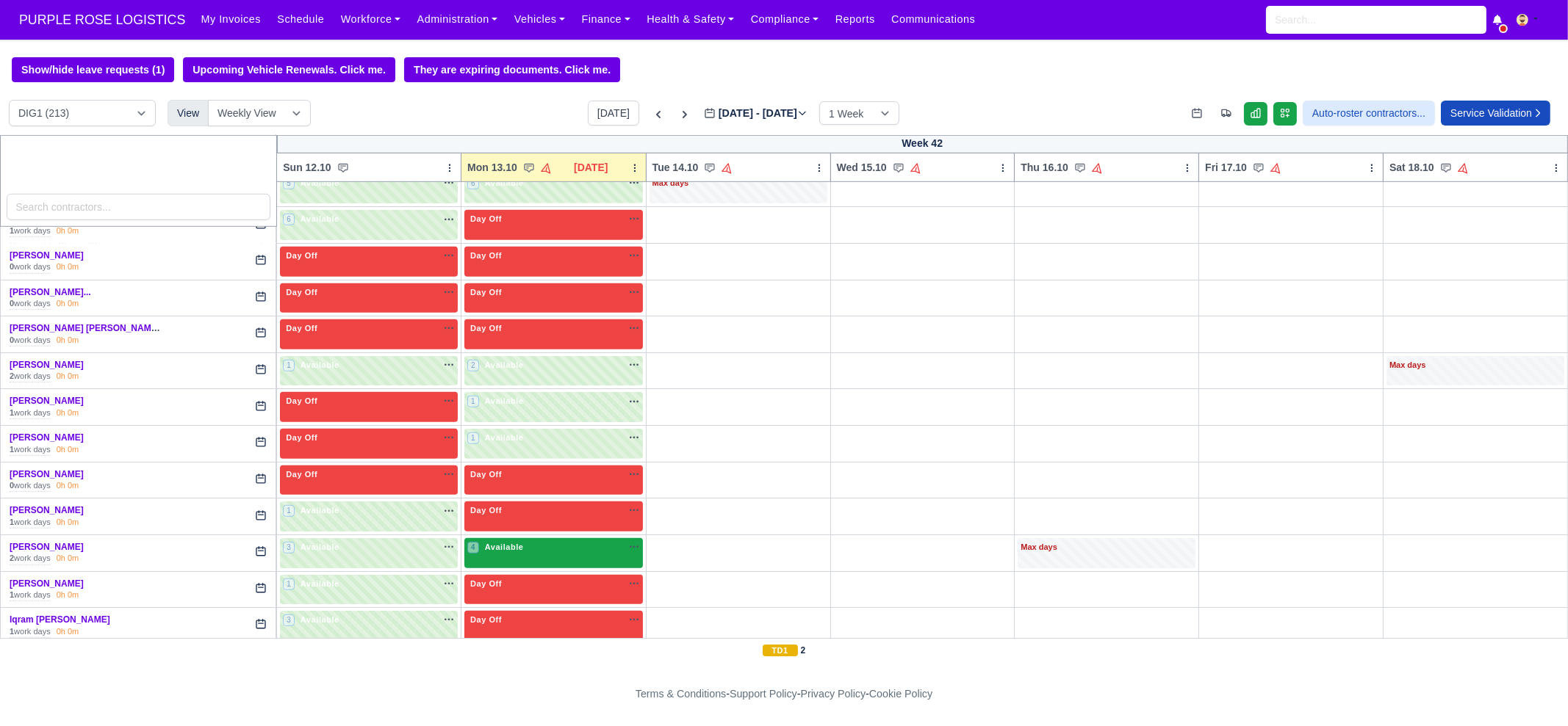
click at [544, 541] on div "4 Available na" at bounding box center [554, 547] width 173 height 13
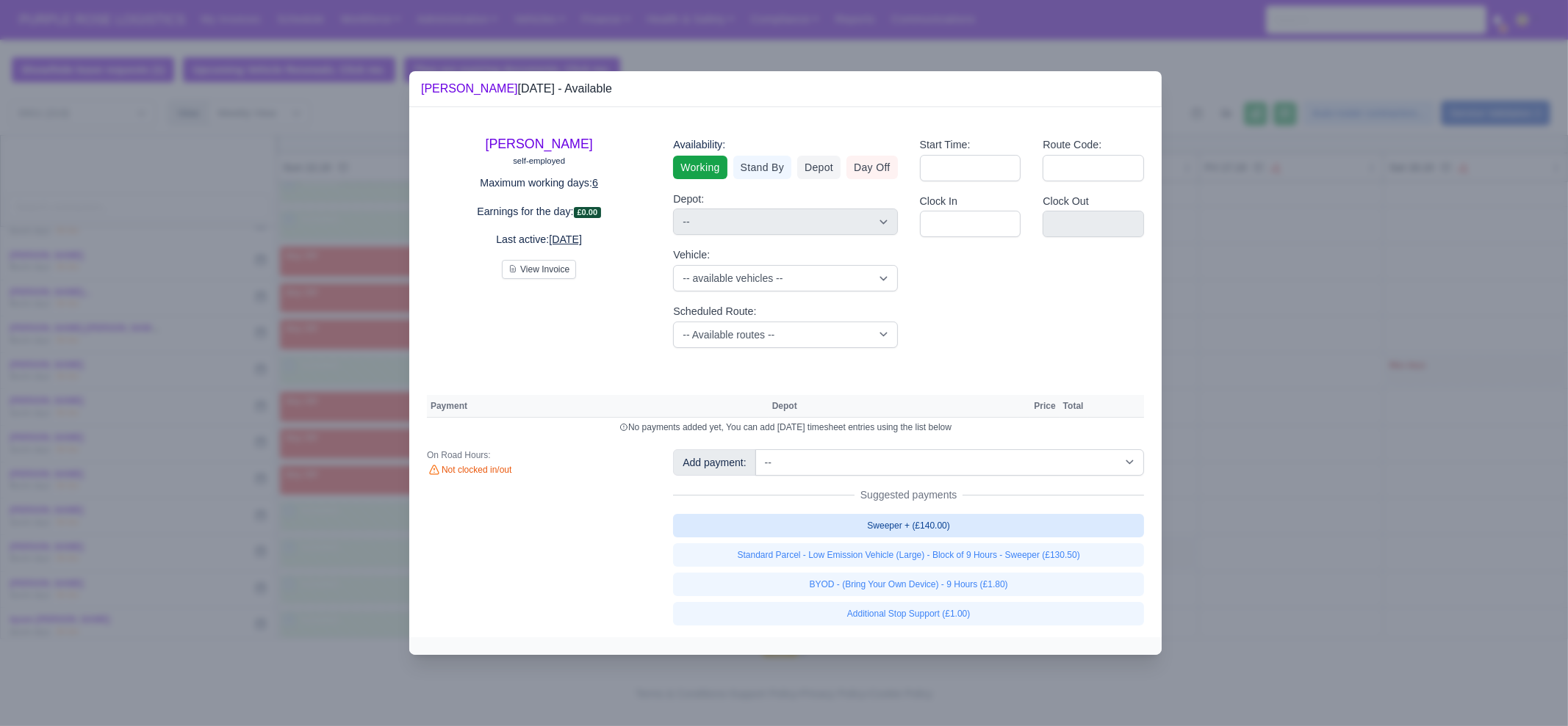
click at [886, 520] on link "Sweeper + (£140.00)" at bounding box center [909, 526] width 471 height 23
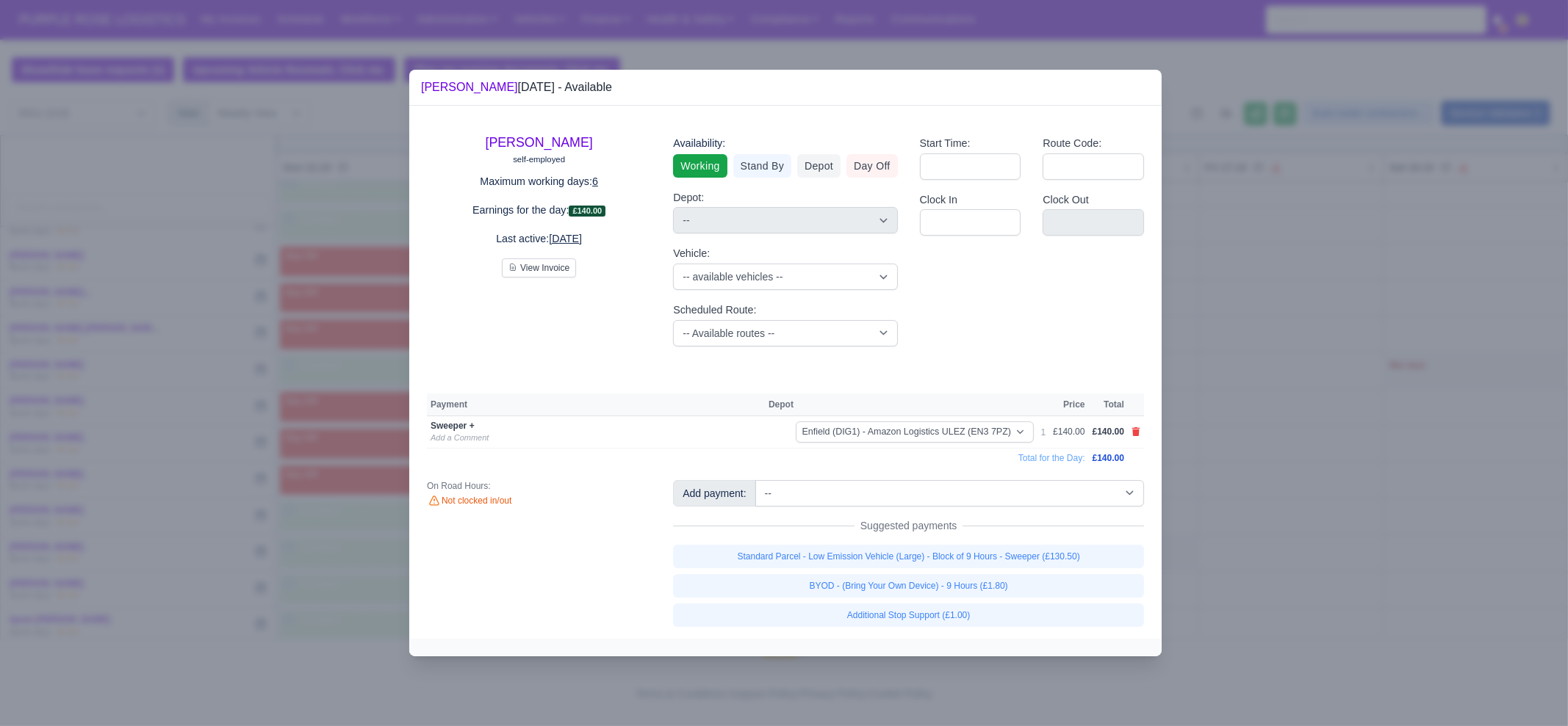
click at [1276, 519] on div at bounding box center [784, 363] width 1568 height 726
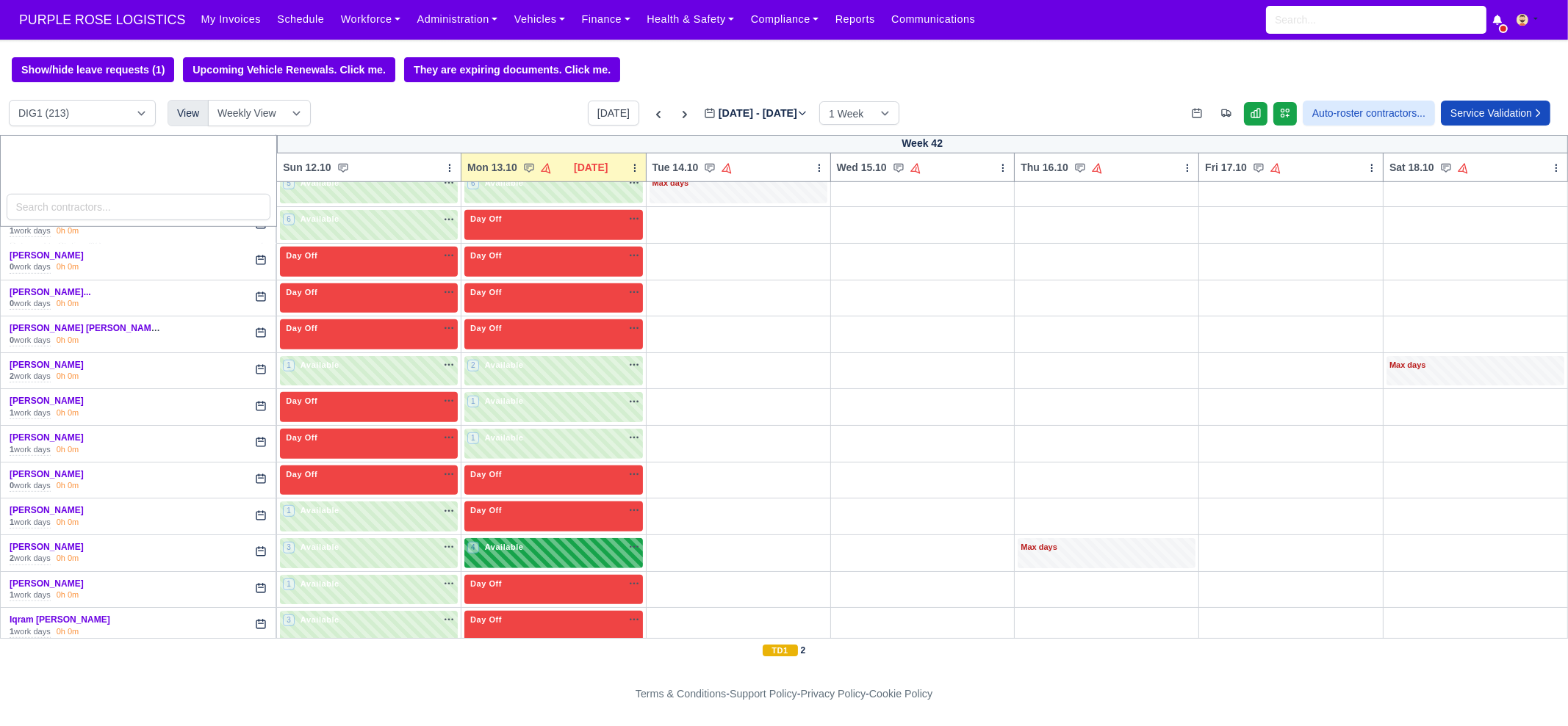
scroll to position [1652, 0]
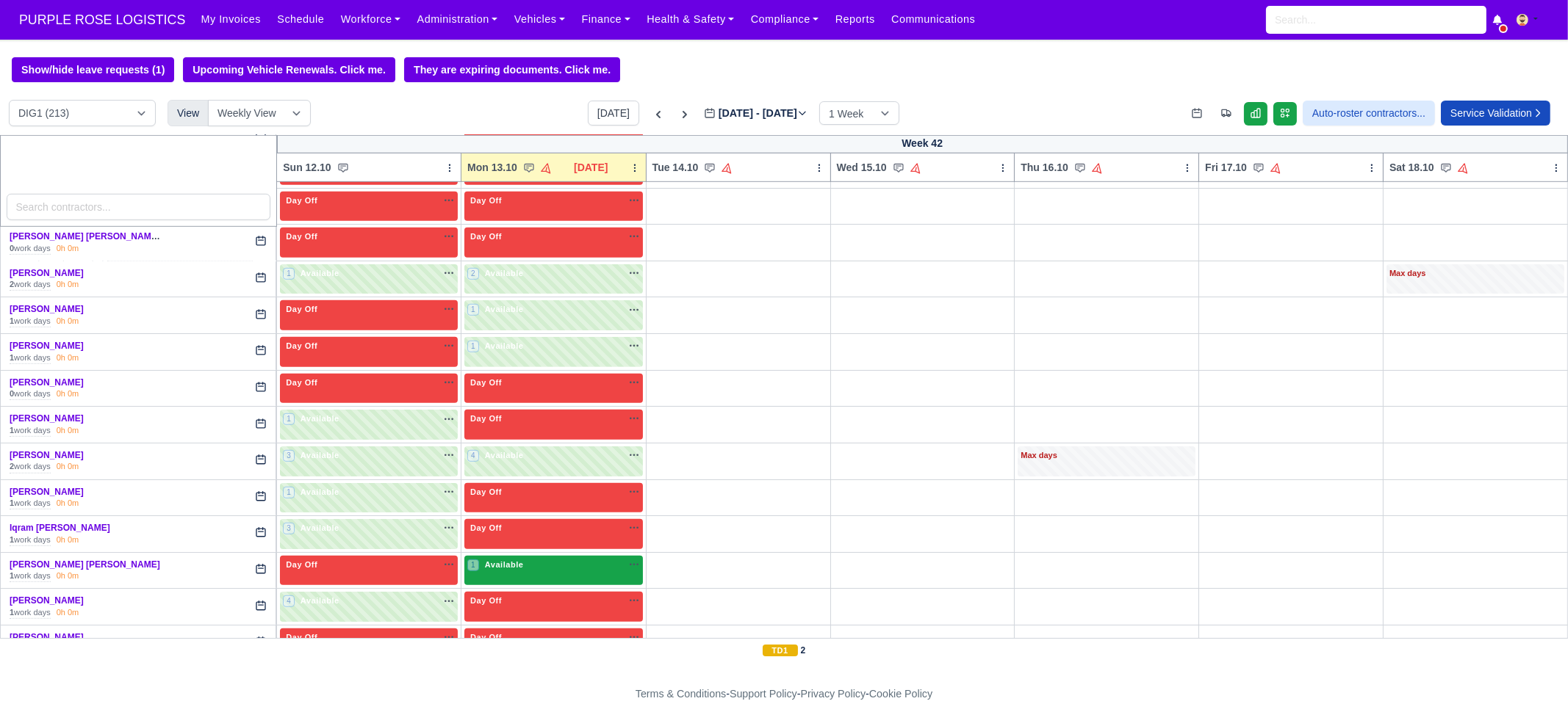
click at [540, 564] on div "1 Available" at bounding box center [554, 571] width 179 height 31
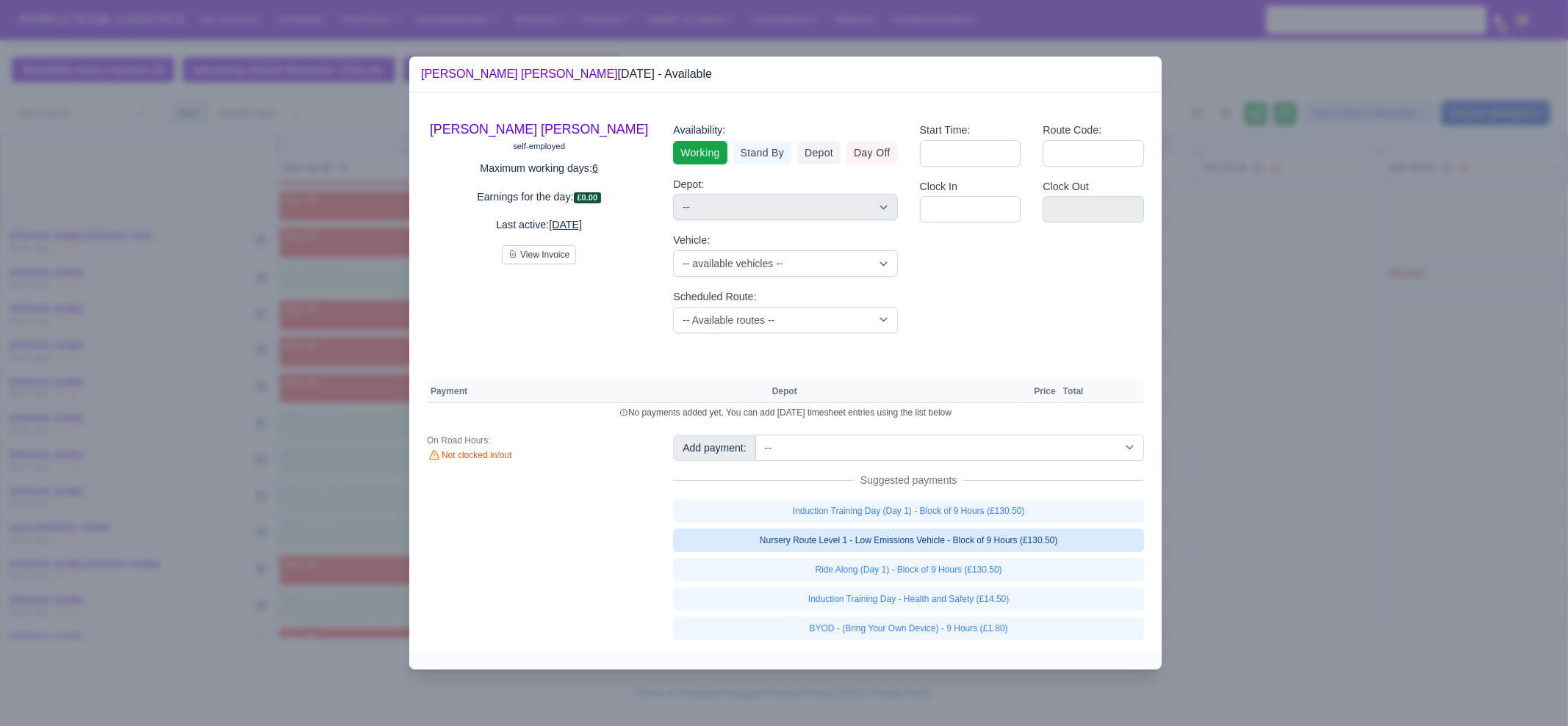
click at [958, 536] on link "Nursery Route Level 1 - Low Emissions Vehicle - Block of 9 Hours (£130.50)" at bounding box center [909, 540] width 471 height 23
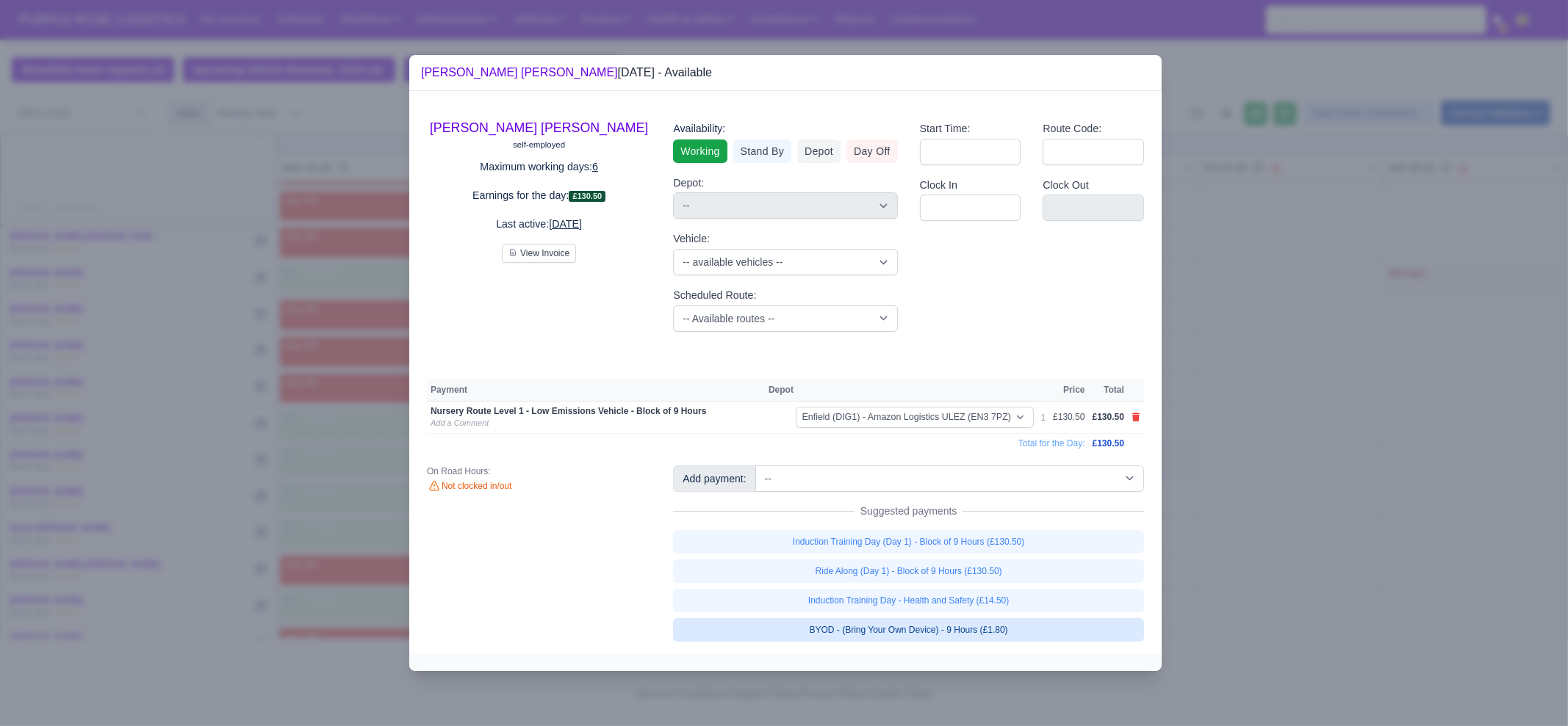
click at [999, 621] on link "BYOD - (Bring Your Own Device) - 9 Hours (£1.80)" at bounding box center [909, 630] width 471 height 23
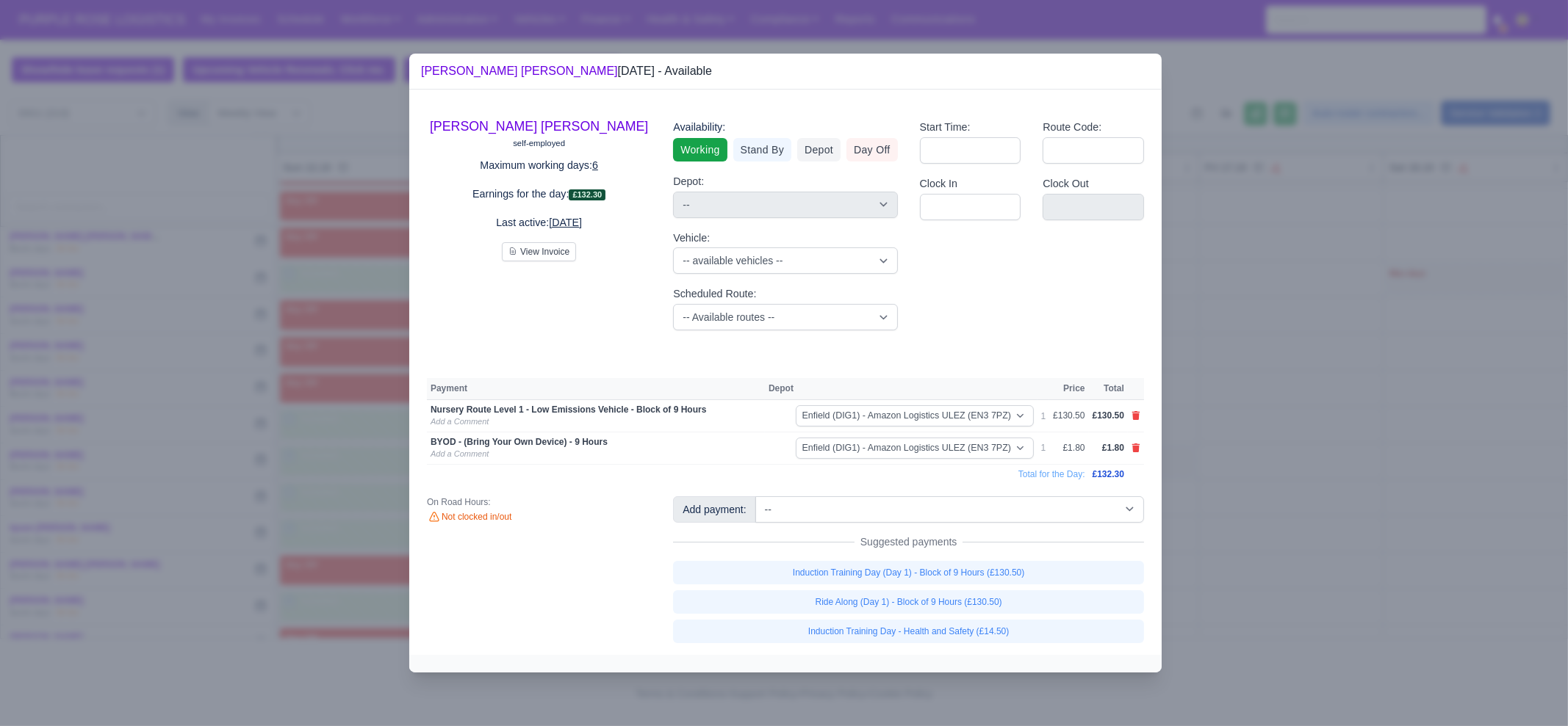
click at [1322, 571] on div at bounding box center [784, 363] width 1568 height 726
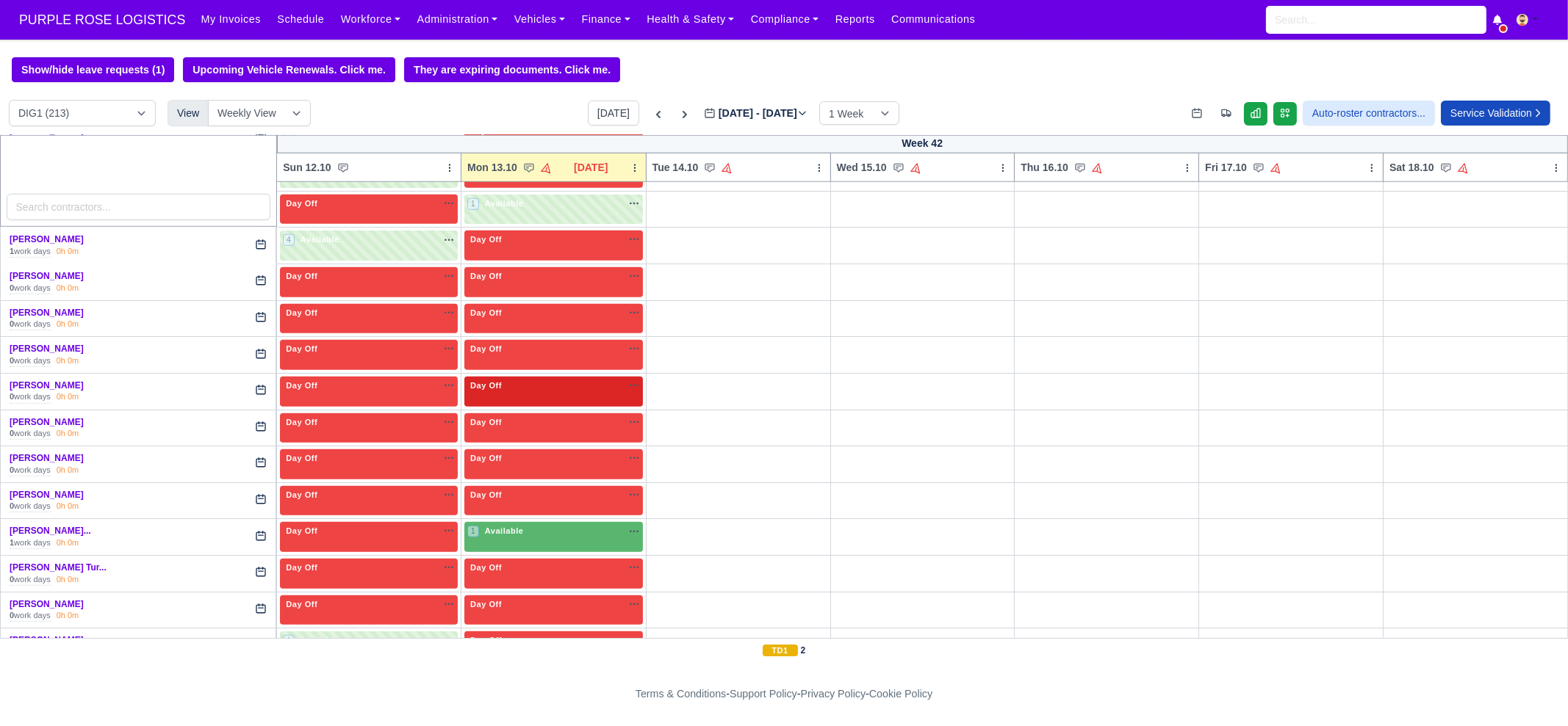
scroll to position [2019, 0]
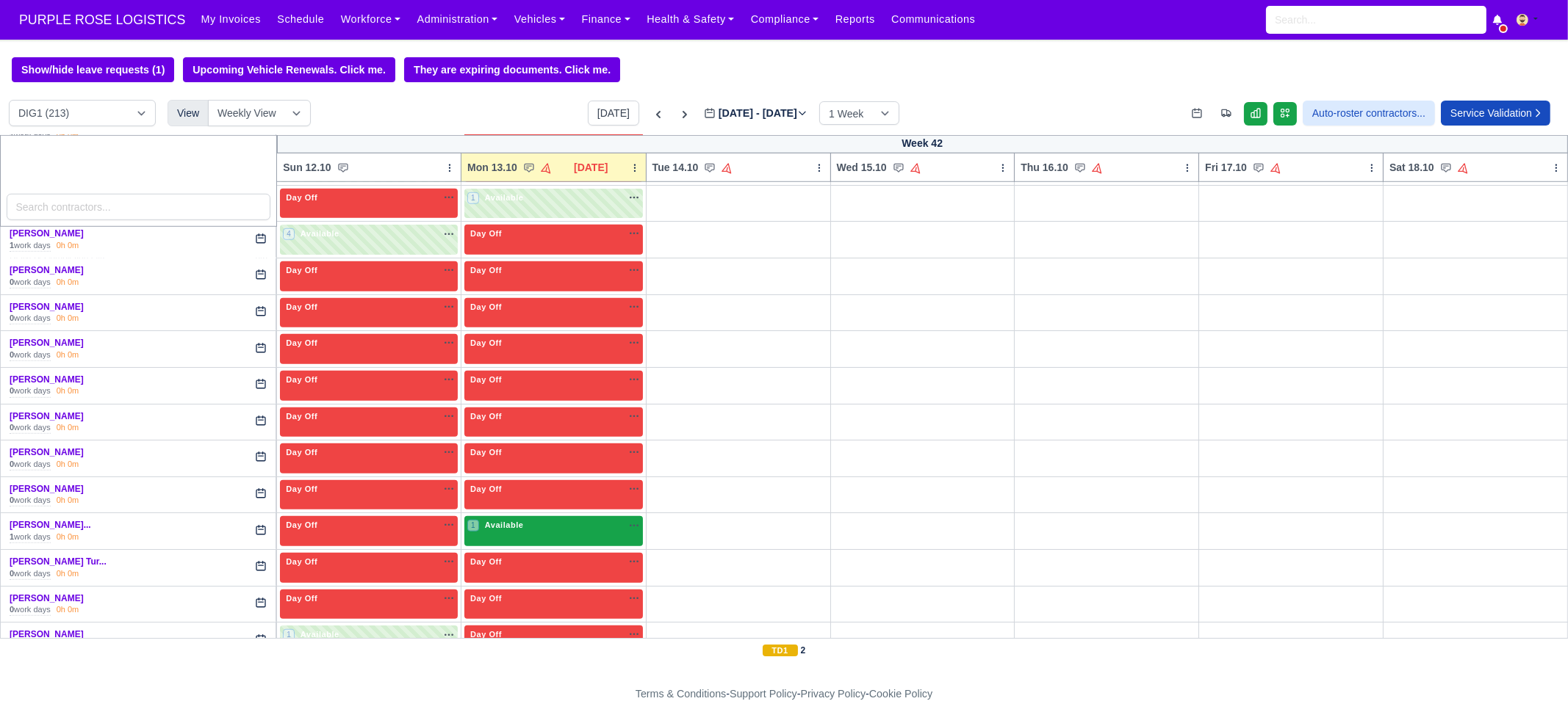
click at [523, 519] on div "1 Available na" at bounding box center [554, 526] width 173 height 13
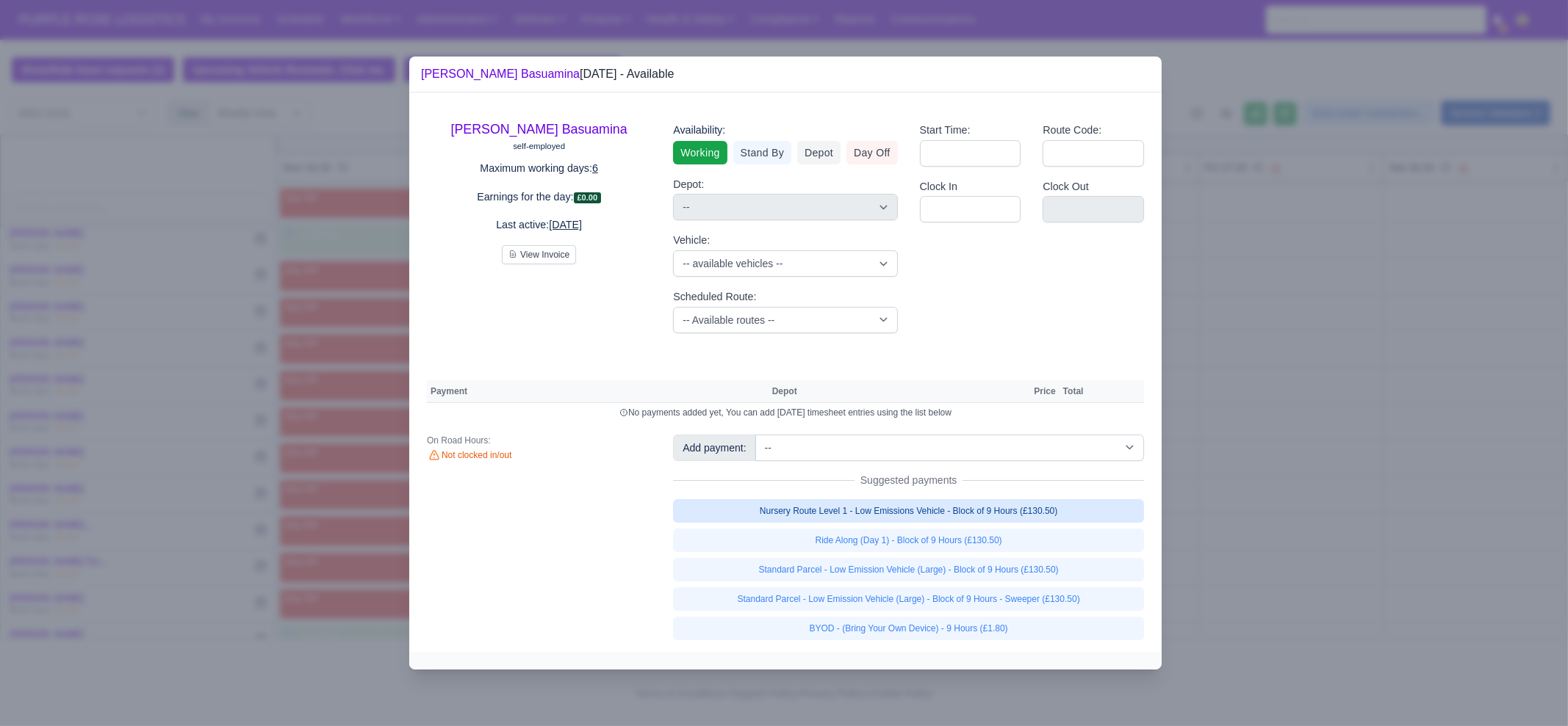
click at [867, 512] on link "Nursery Route Level 1 - Low Emissions Vehicle - Block of 9 Hours (£130.50)" at bounding box center [909, 511] width 471 height 23
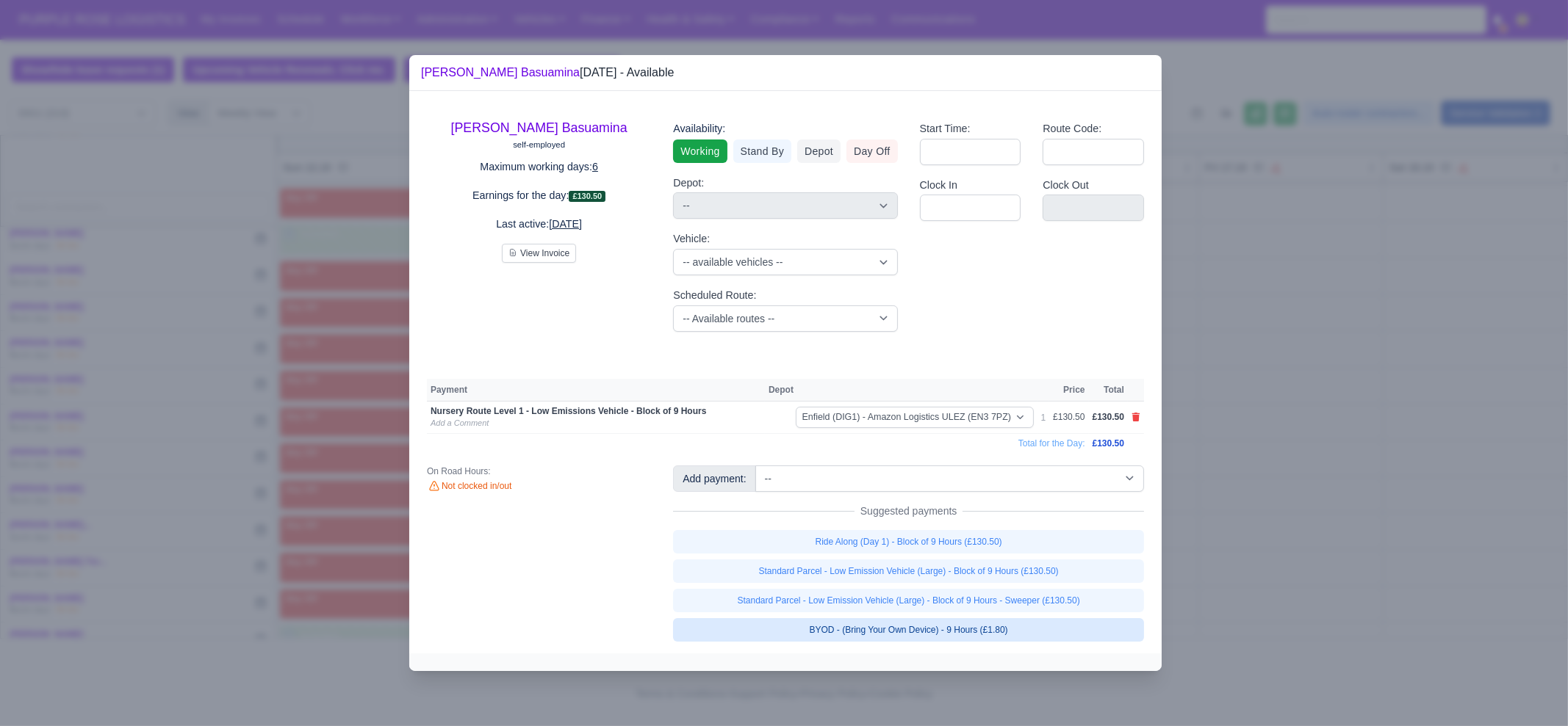
click at [940, 628] on link "BYOD - (Bring Your Own Device) - 9 Hours (£1.80)" at bounding box center [909, 630] width 471 height 23
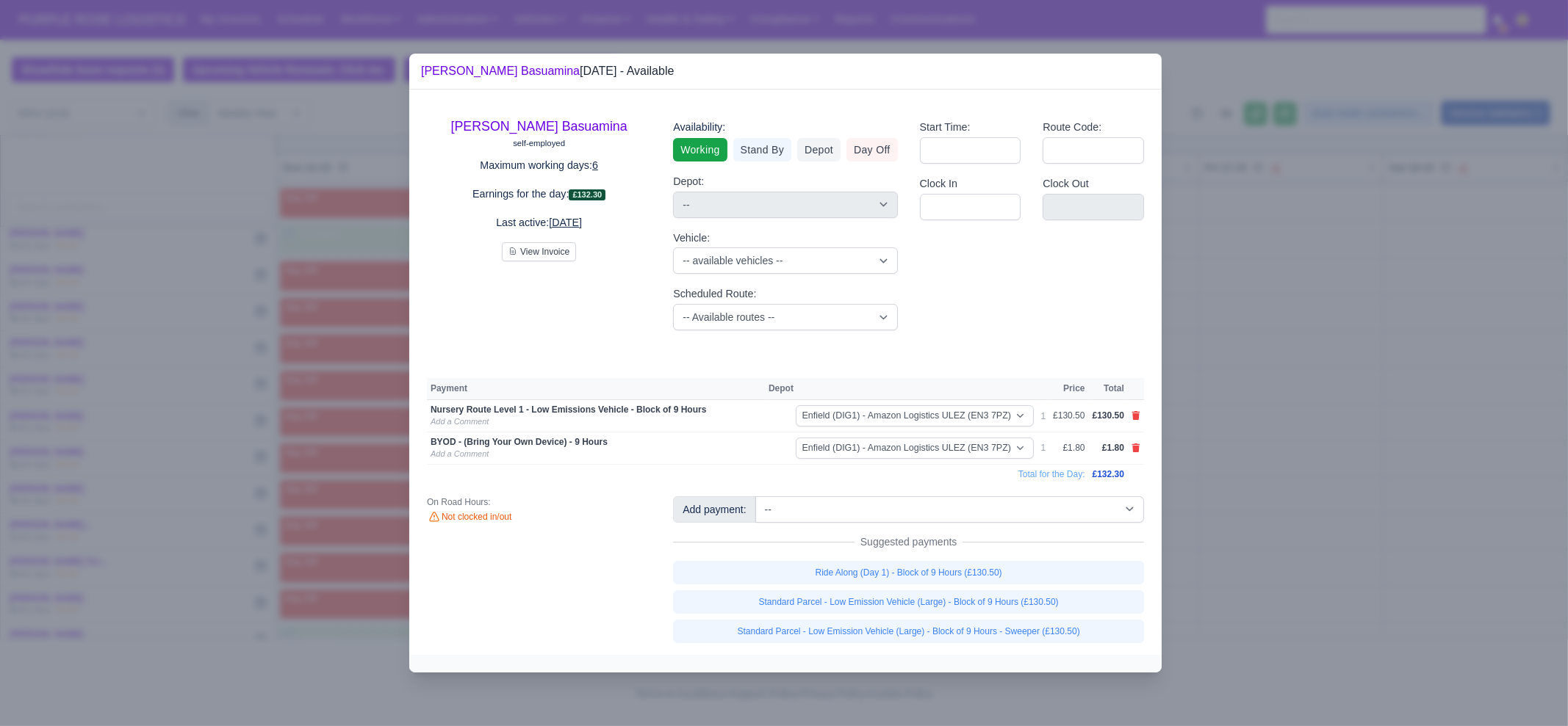
click at [1242, 570] on div at bounding box center [784, 363] width 1568 height 726
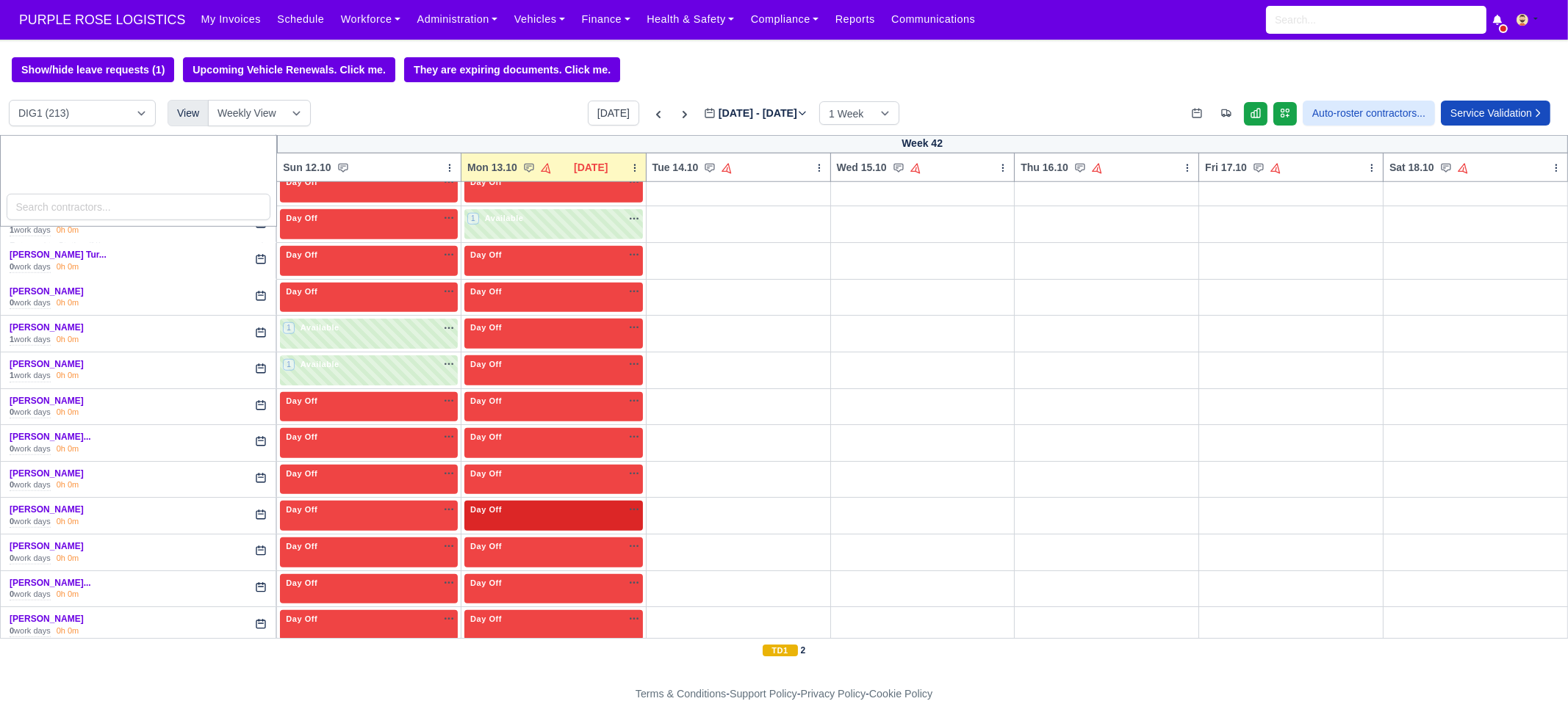
scroll to position [2386, 0]
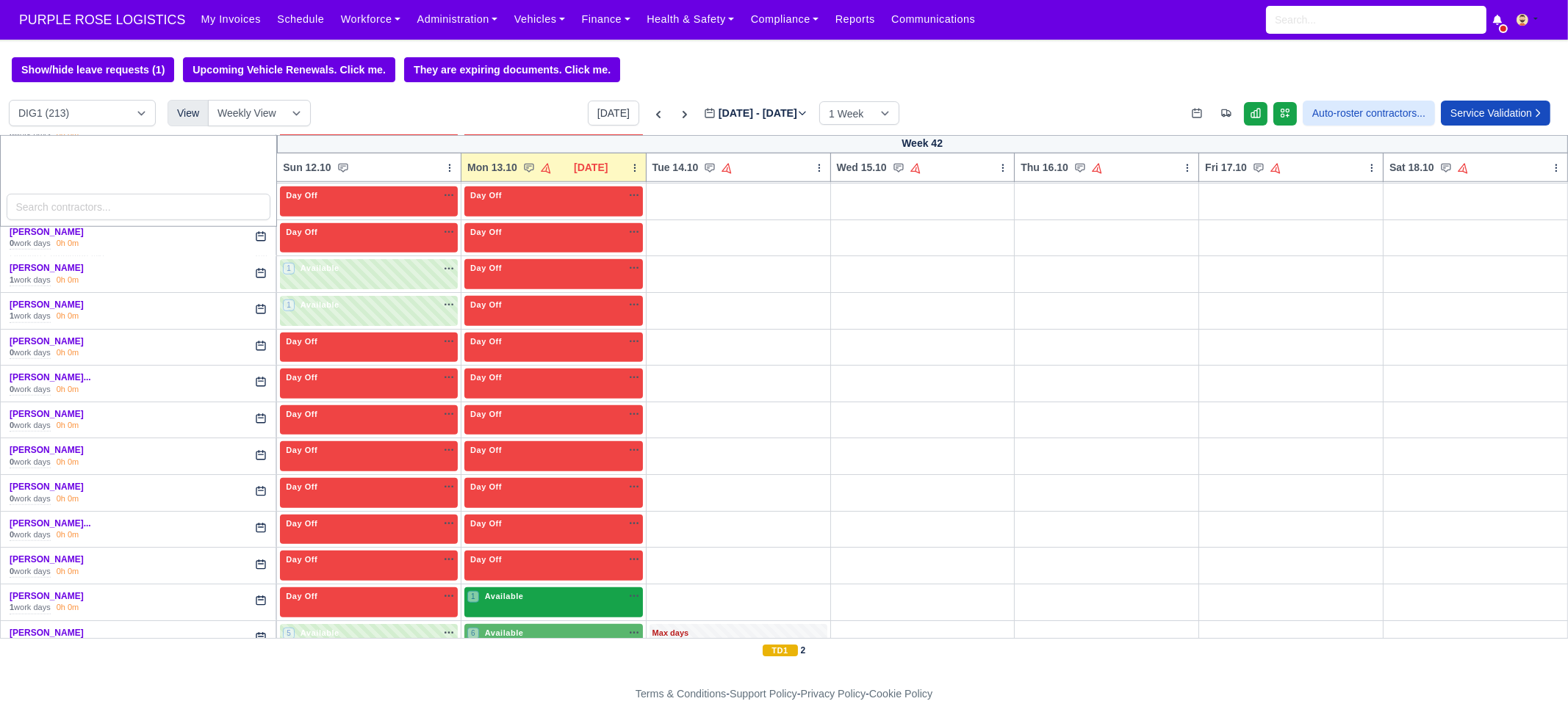
click at [509, 591] on span "Available" at bounding box center [504, 596] width 45 height 10
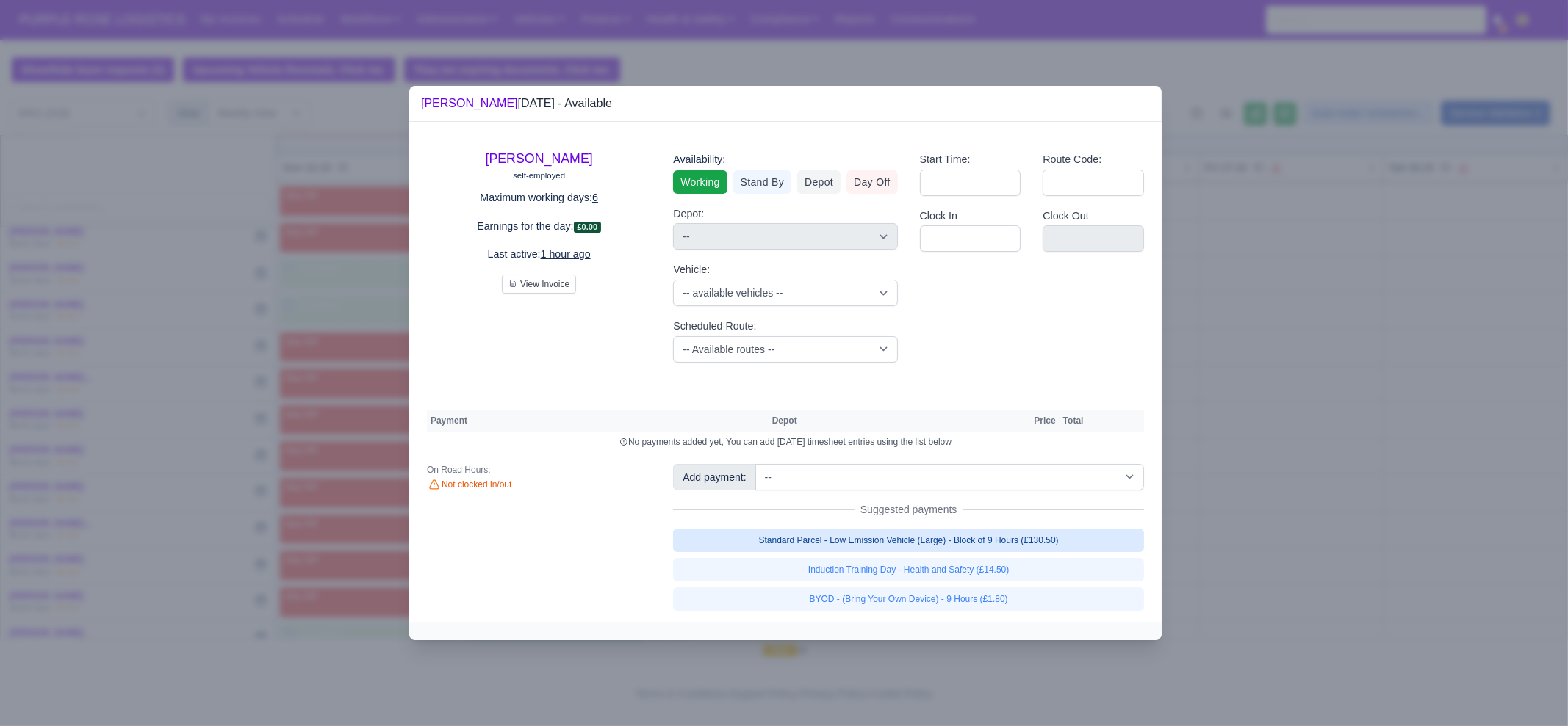
click at [861, 541] on link "Standard Parcel - Low Emission Vehicle (Large) - Block of 9 Hours (£130.50)" at bounding box center [909, 540] width 471 height 23
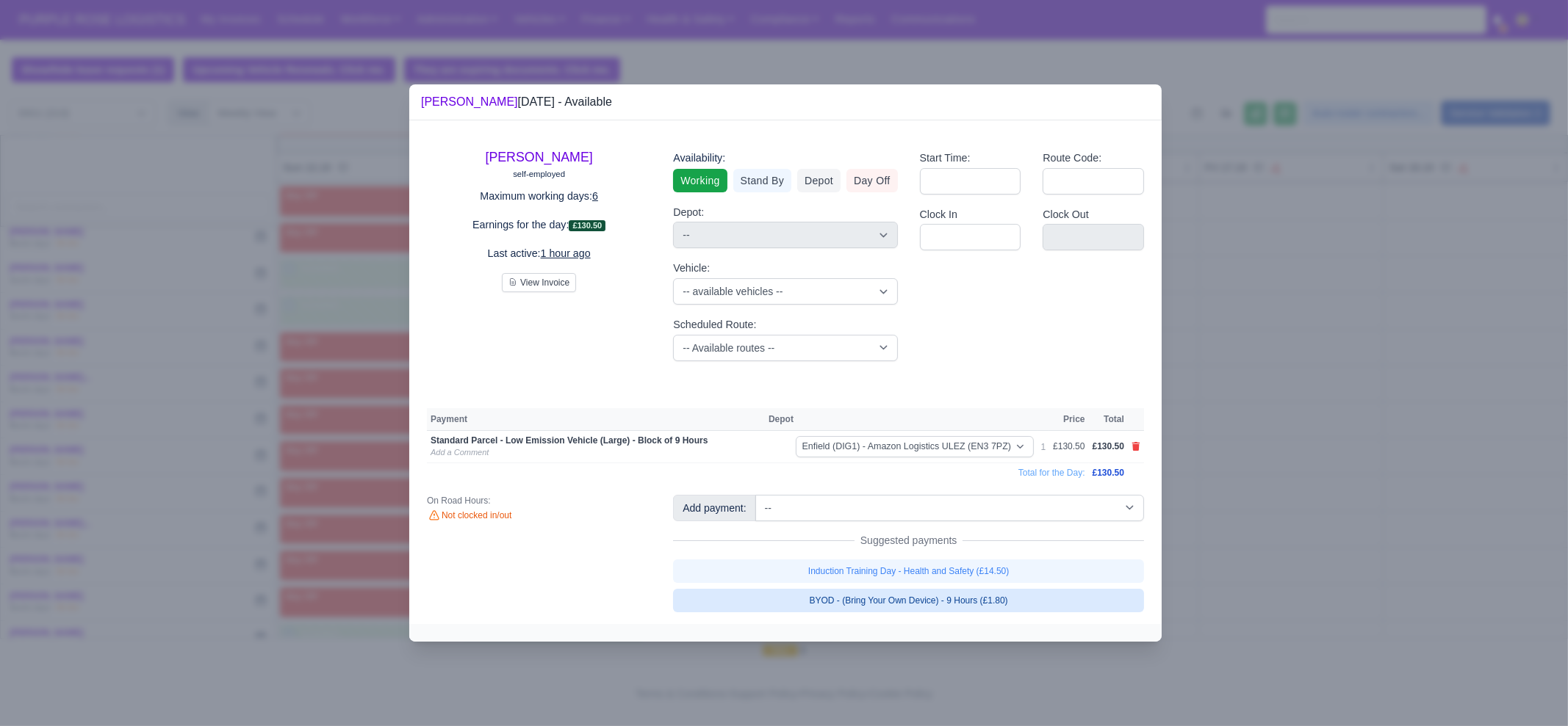
click at [872, 598] on link "BYOD - (Bring Your Own Device) - 9 Hours (£1.80)" at bounding box center [909, 600] width 471 height 23
click at [1289, 573] on div at bounding box center [784, 363] width 1568 height 726
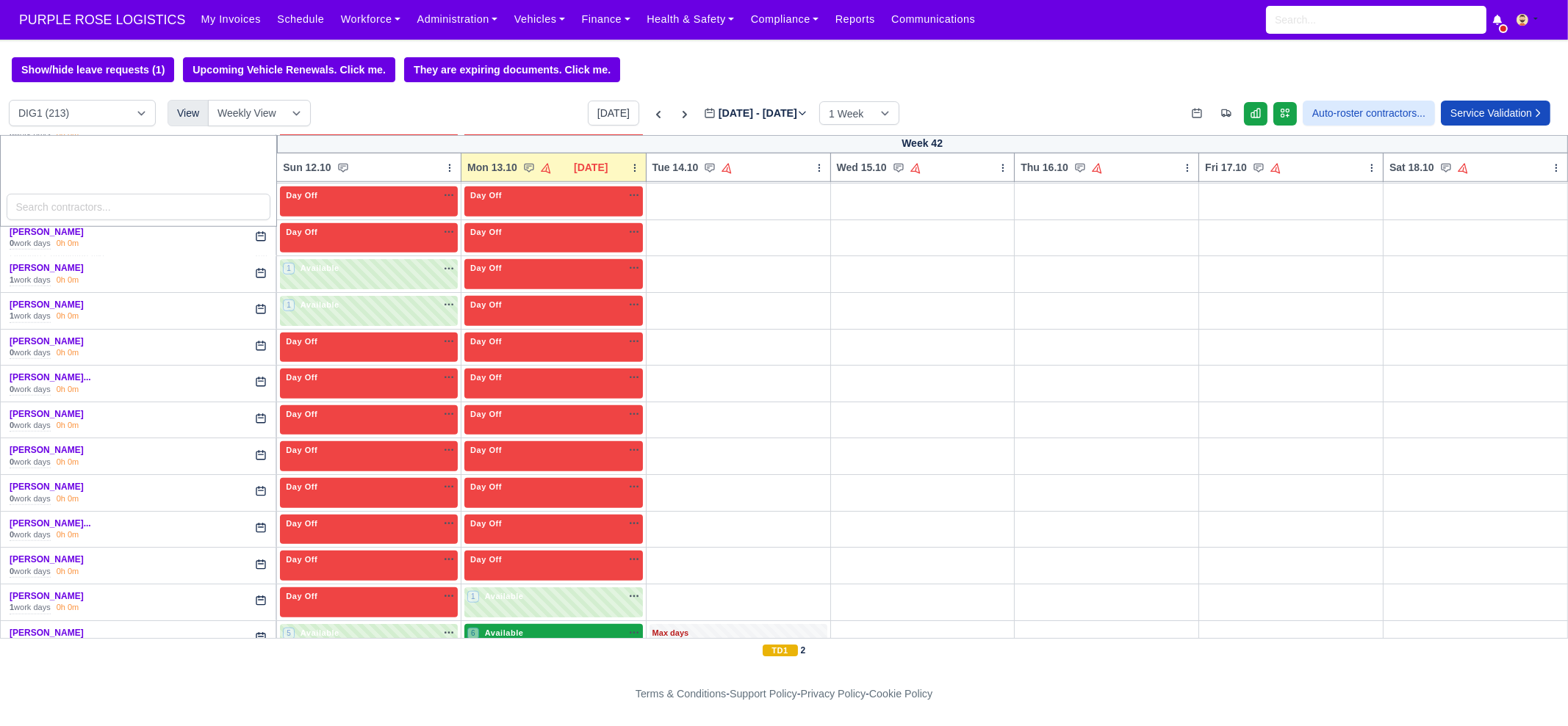
click at [552, 627] on div "6 Available na" at bounding box center [554, 633] width 173 height 13
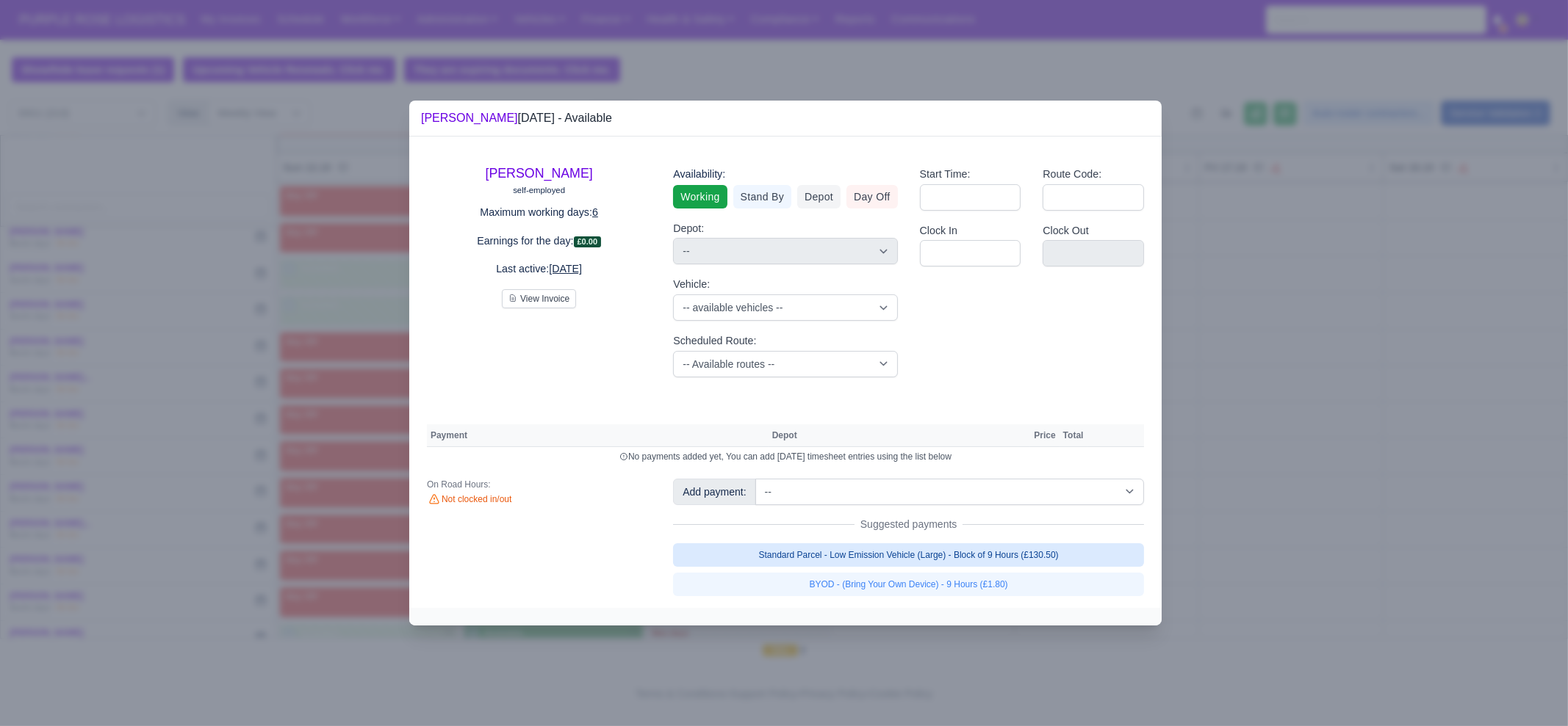
click at [895, 553] on link "Standard Parcel - Low Emission Vehicle (Large) - Block of 9 Hours (£130.50)" at bounding box center [909, 555] width 471 height 23
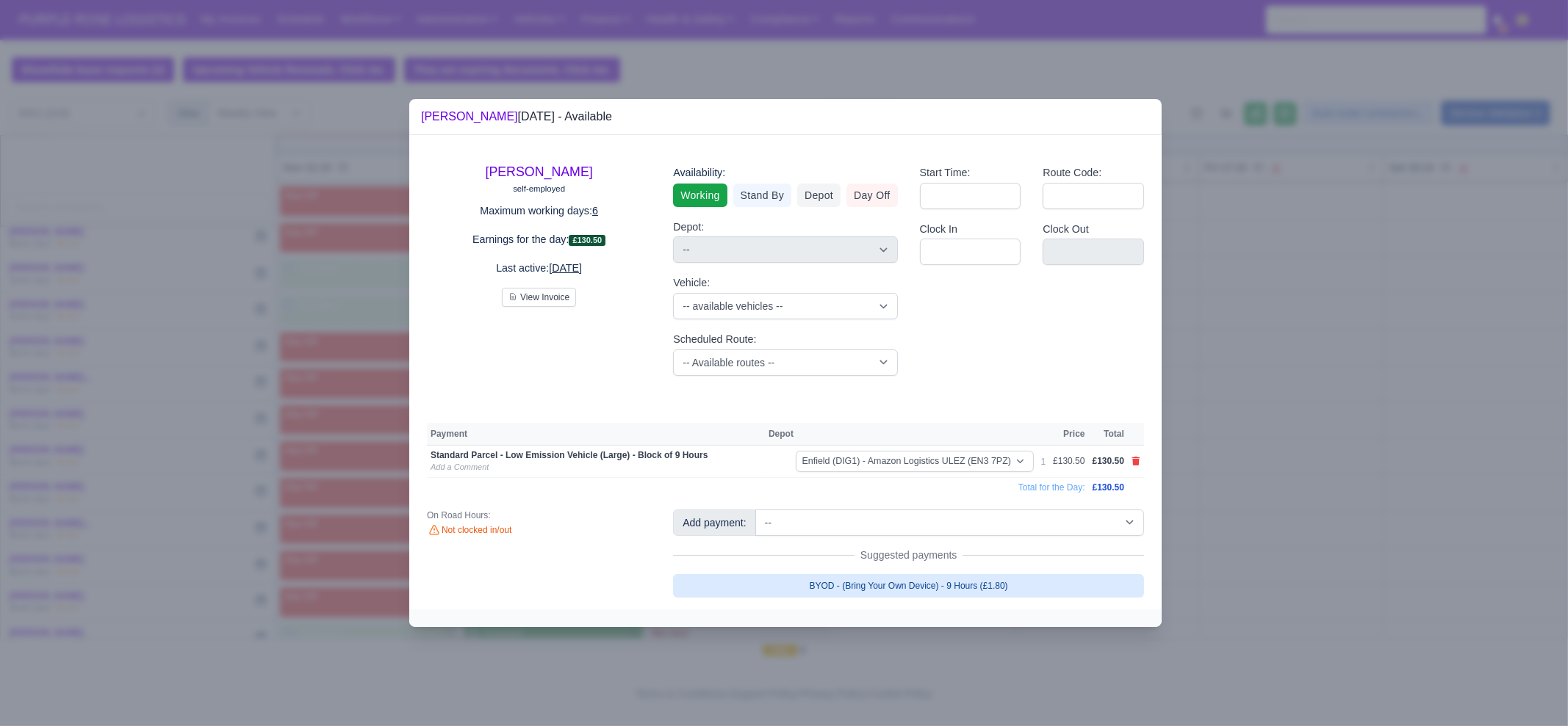
click at [903, 587] on link "BYOD - (Bring Your Own Device) - 9 Hours (£1.80)" at bounding box center [909, 586] width 471 height 23
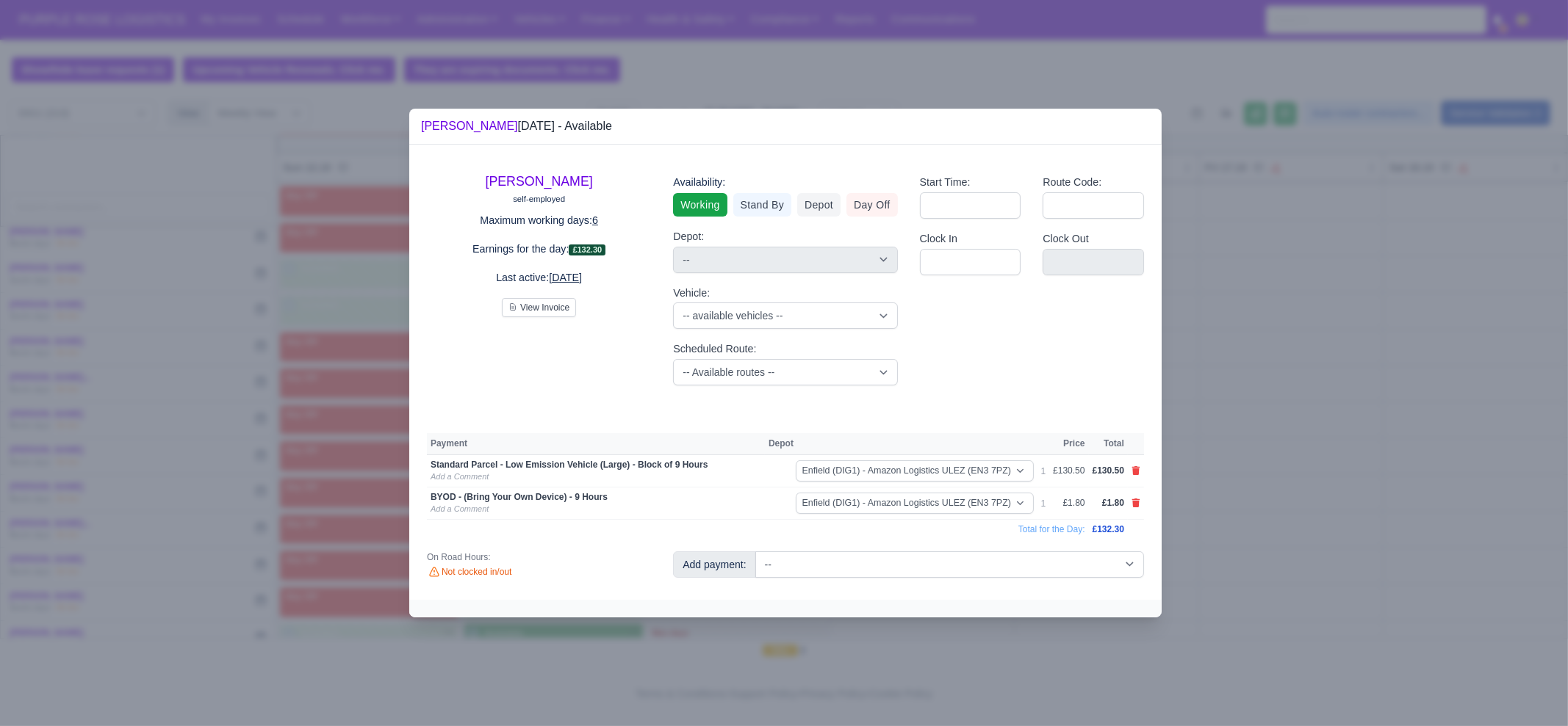
click at [1289, 541] on div at bounding box center [784, 363] width 1568 height 726
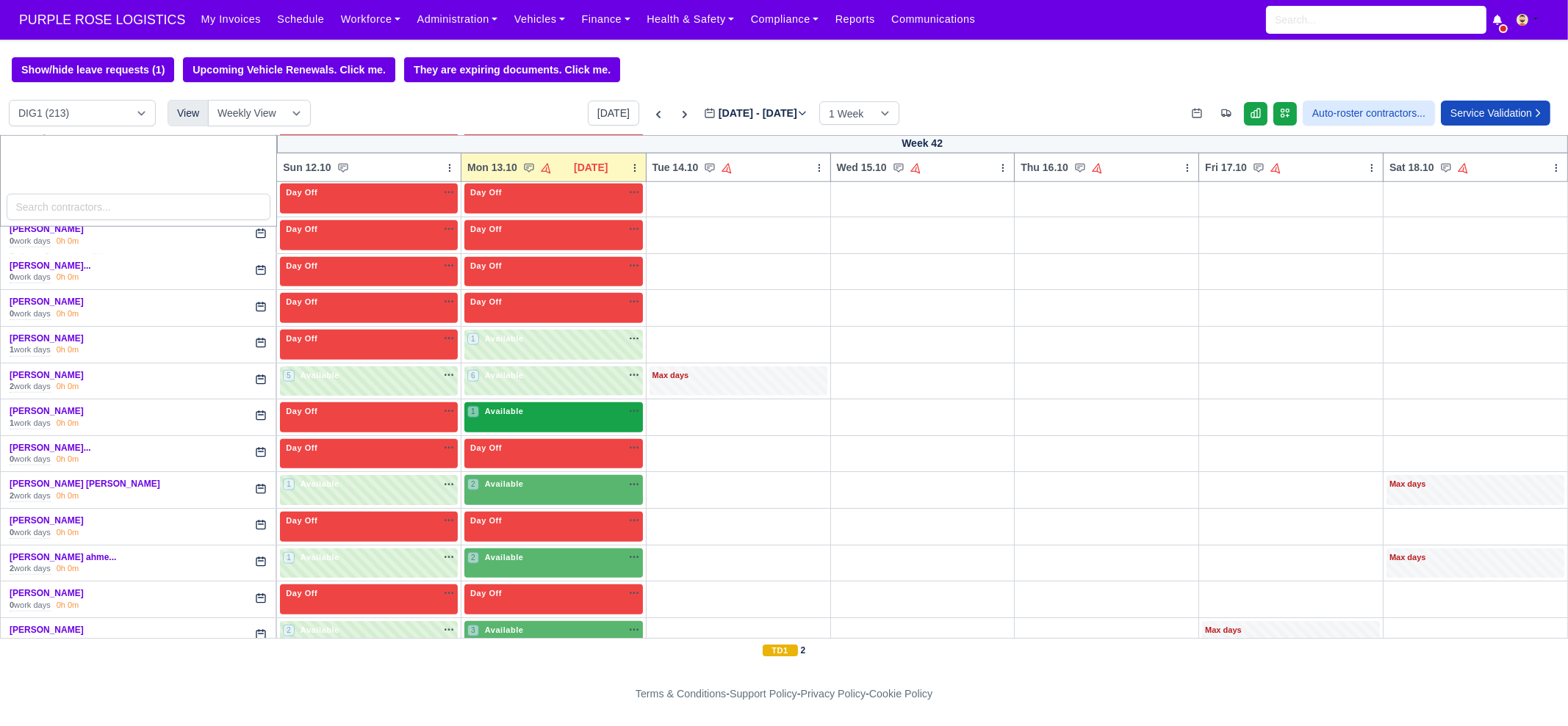
scroll to position [2661, 0]
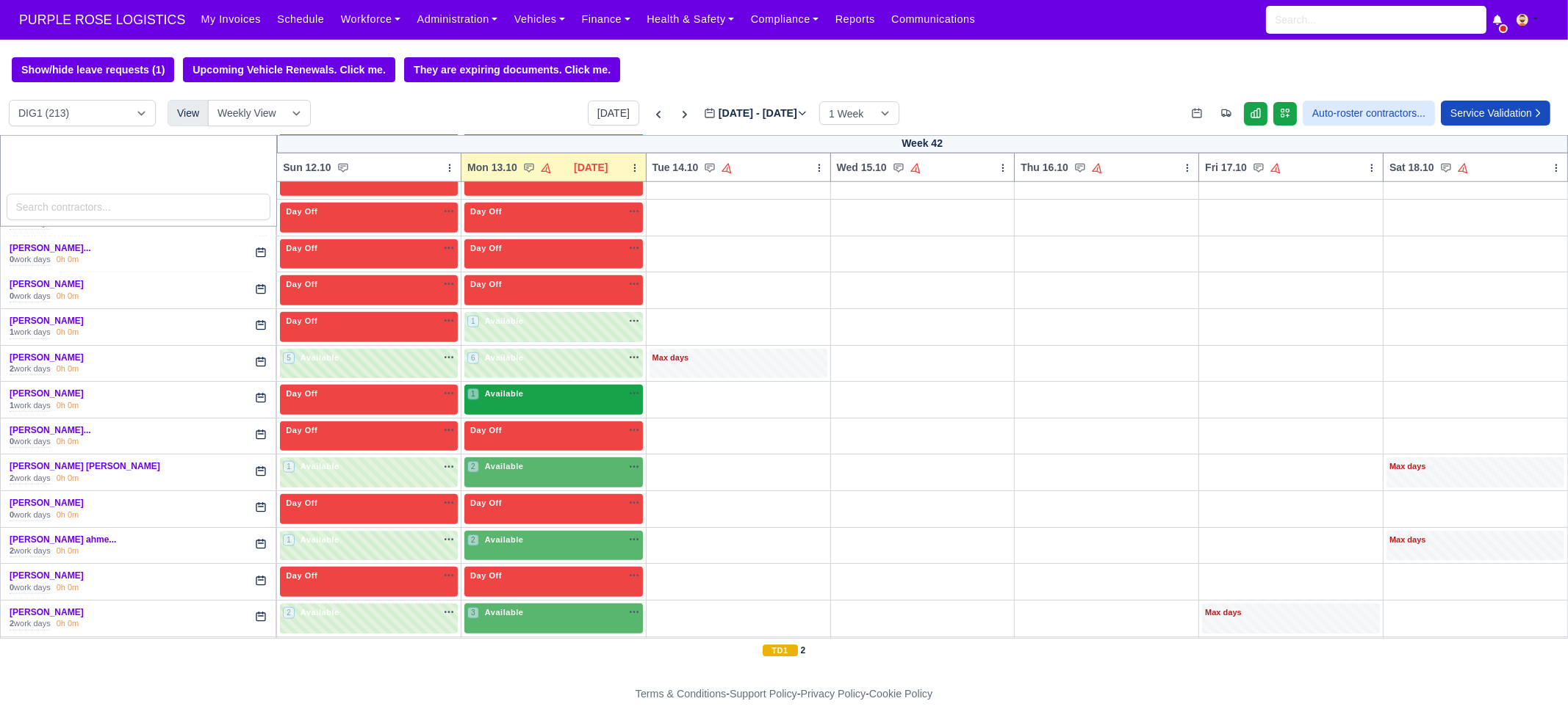
click at [540, 388] on div "1 Available na" at bounding box center [554, 394] width 173 height 13
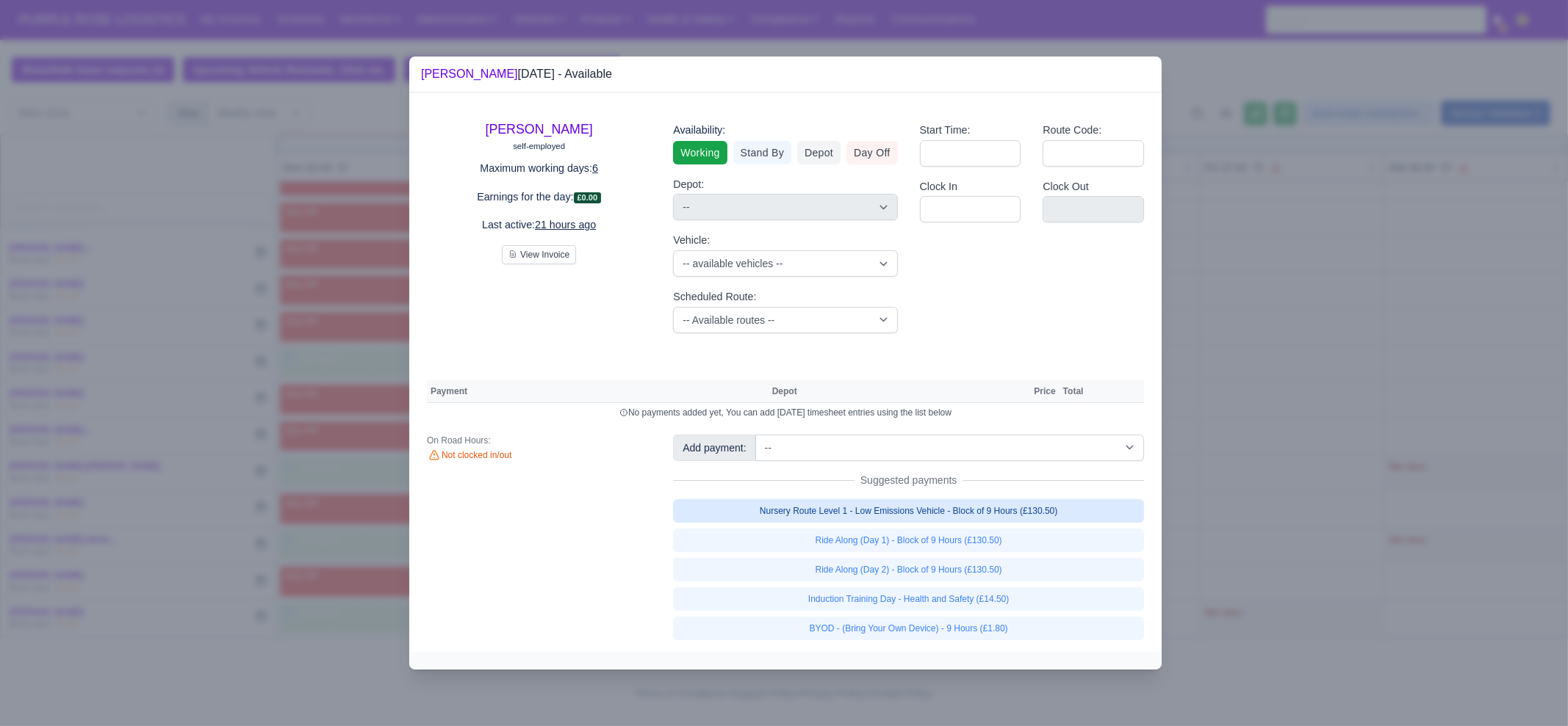
click at [930, 512] on link "Nursery Route Level 1 - Low Emissions Vehicle - Block of 9 Hours (£130.50)" at bounding box center [909, 511] width 471 height 23
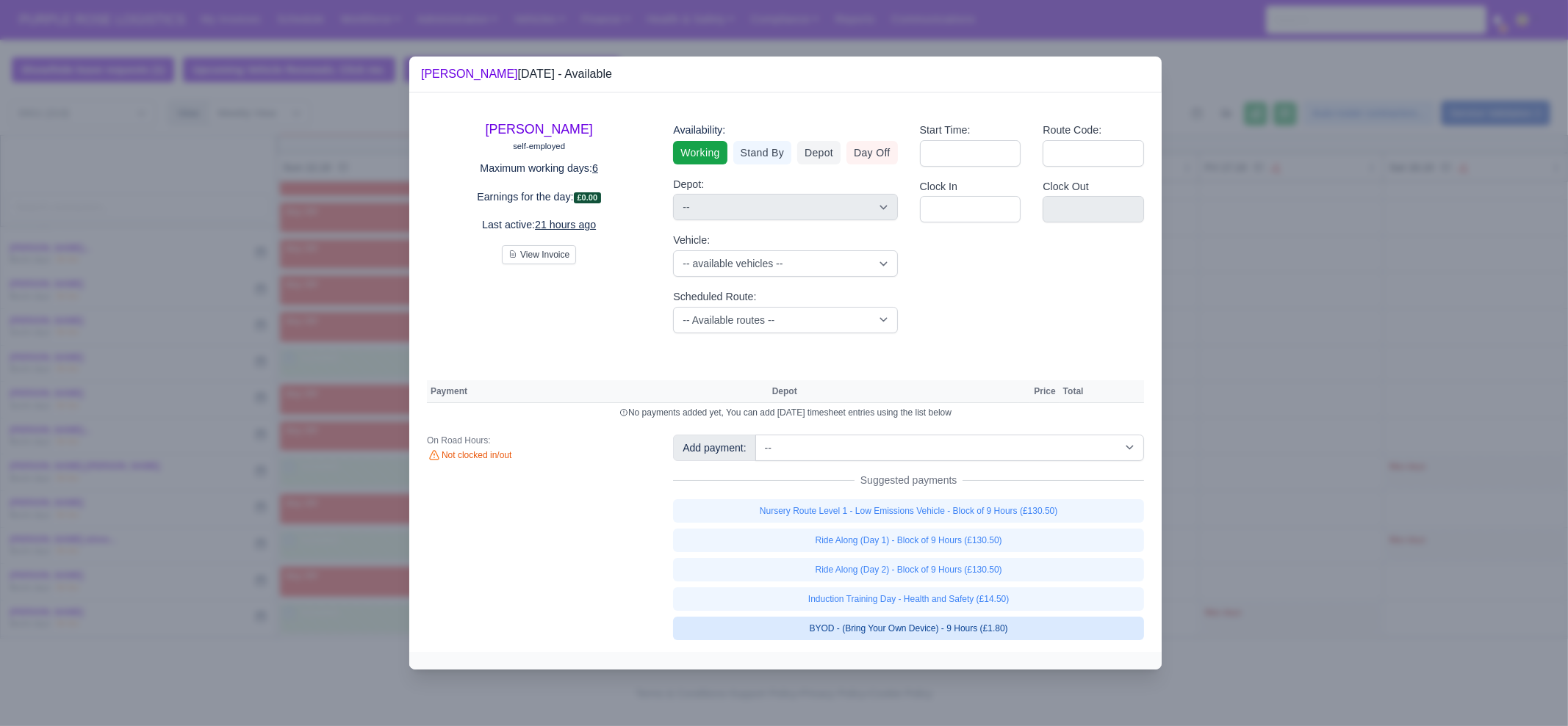
click at [995, 611] on link "Induction Training Day - Health and Safety (£14.50)" at bounding box center [909, 599] width 471 height 23
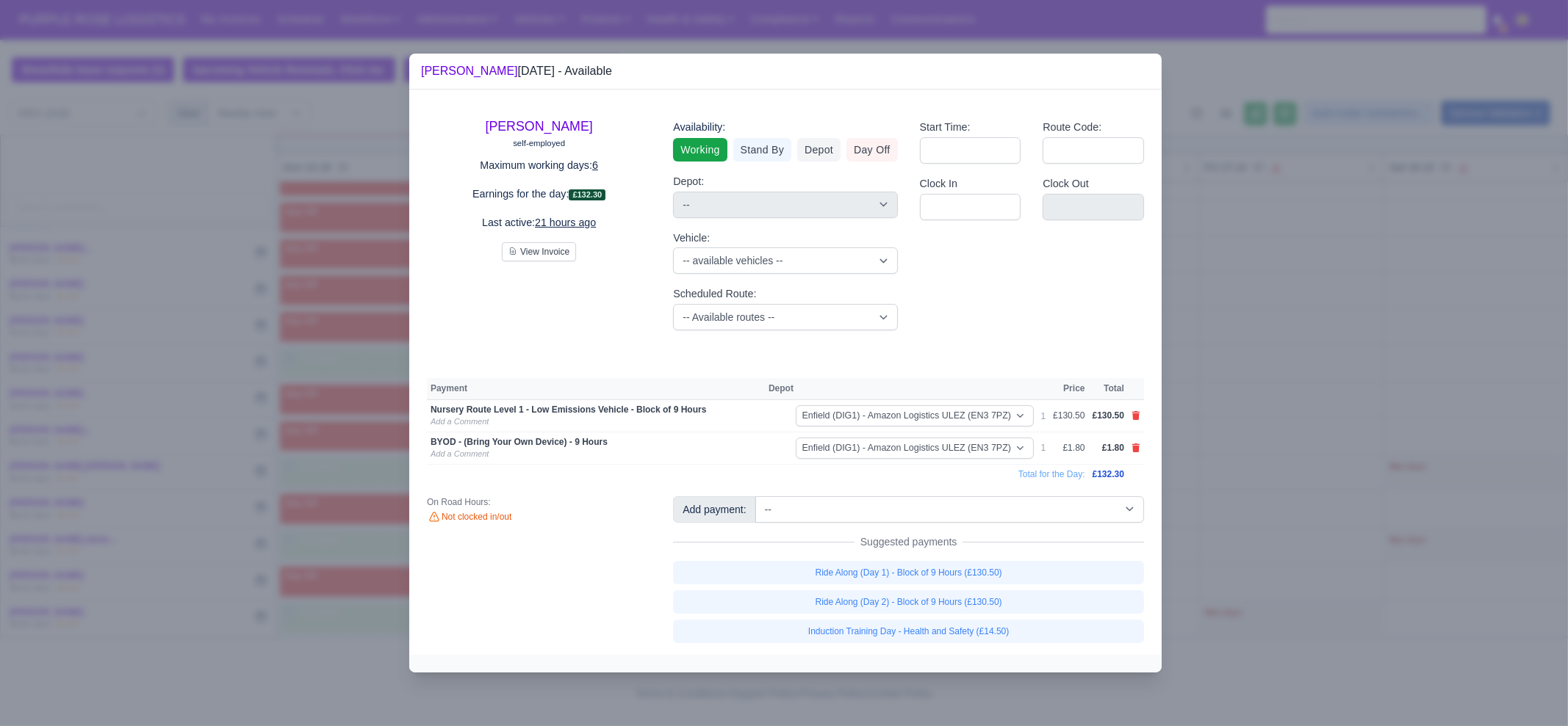
click at [1216, 600] on div at bounding box center [784, 363] width 1568 height 726
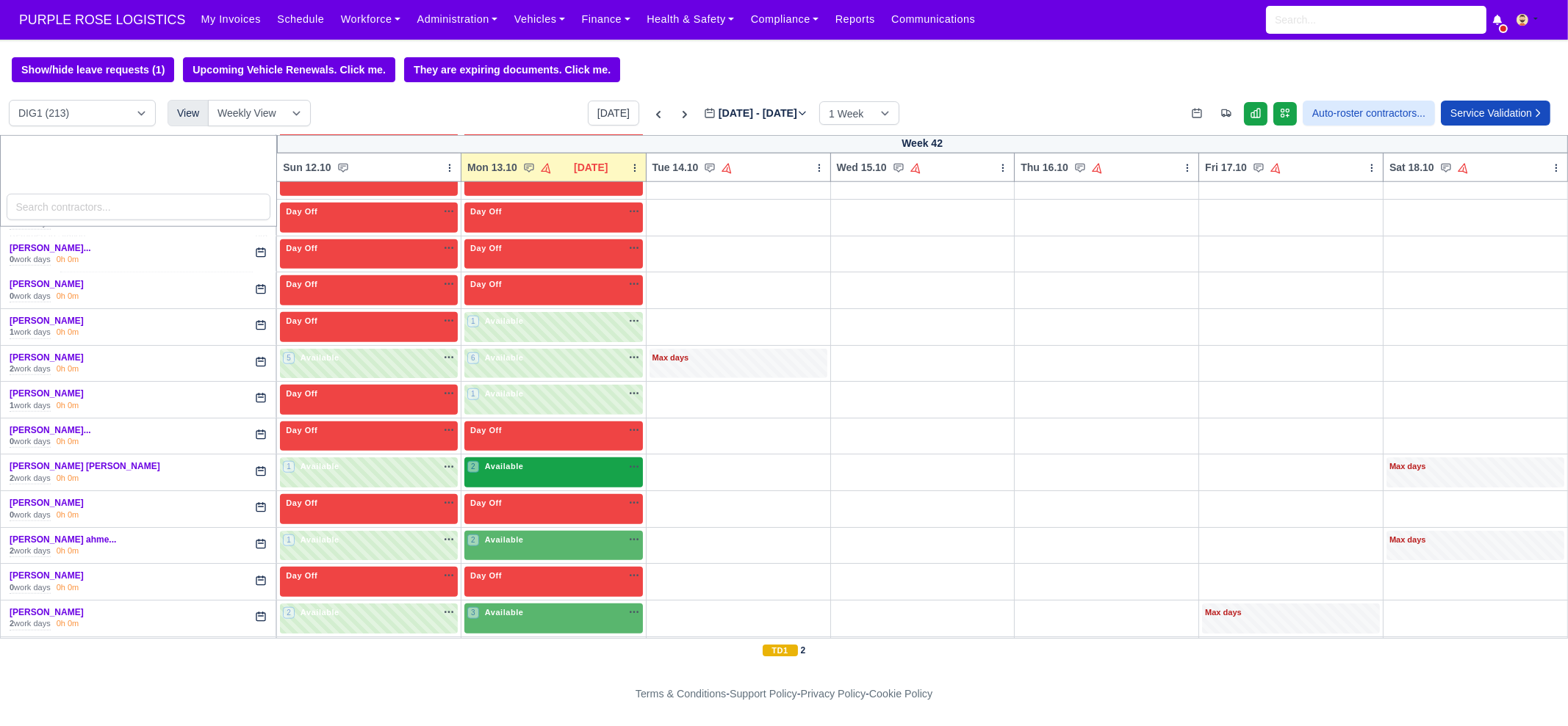
click at [528, 460] on div "2 Available na" at bounding box center [554, 466] width 173 height 13
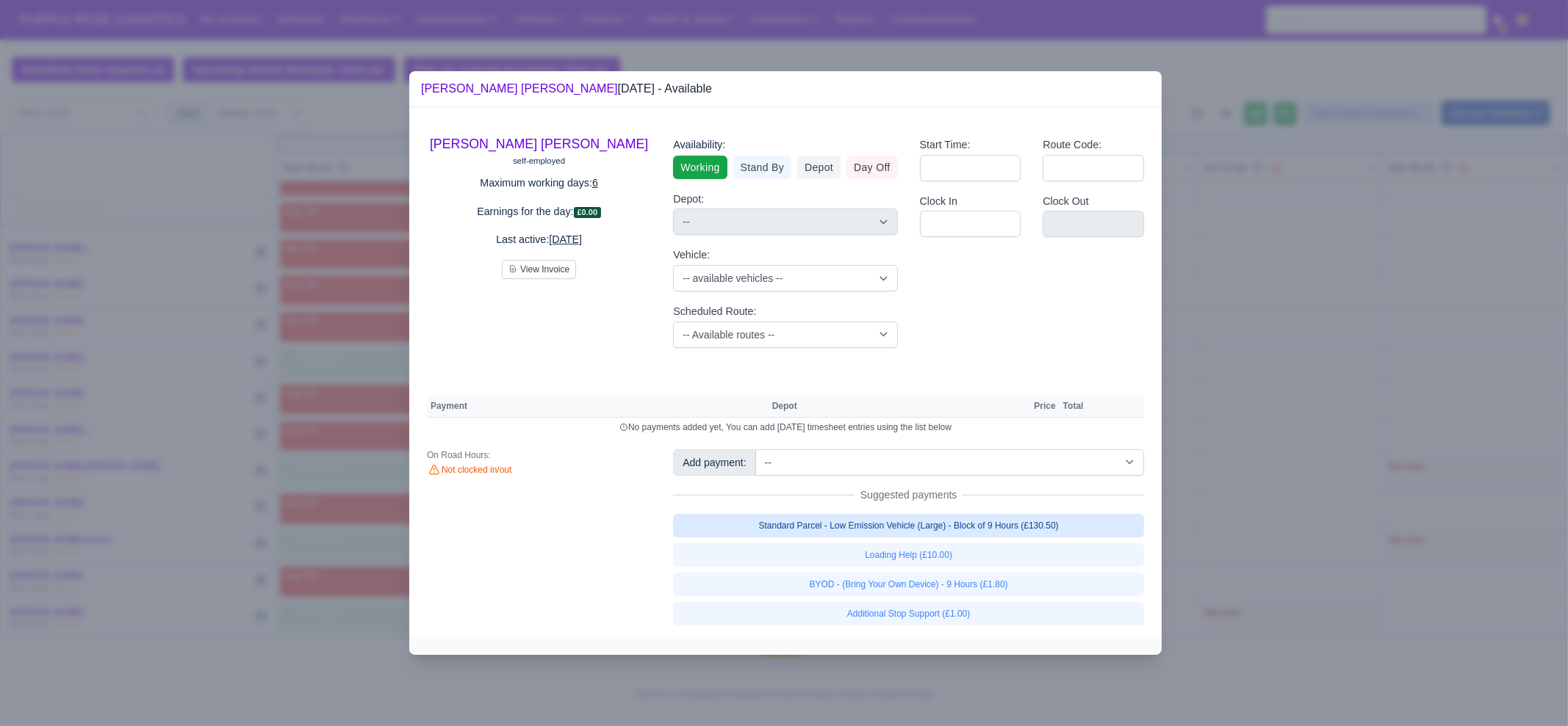
click at [914, 520] on link "Standard Parcel - Low Emission Vehicle (Large) - Block of 9 Hours (£130.50)" at bounding box center [909, 526] width 471 height 23
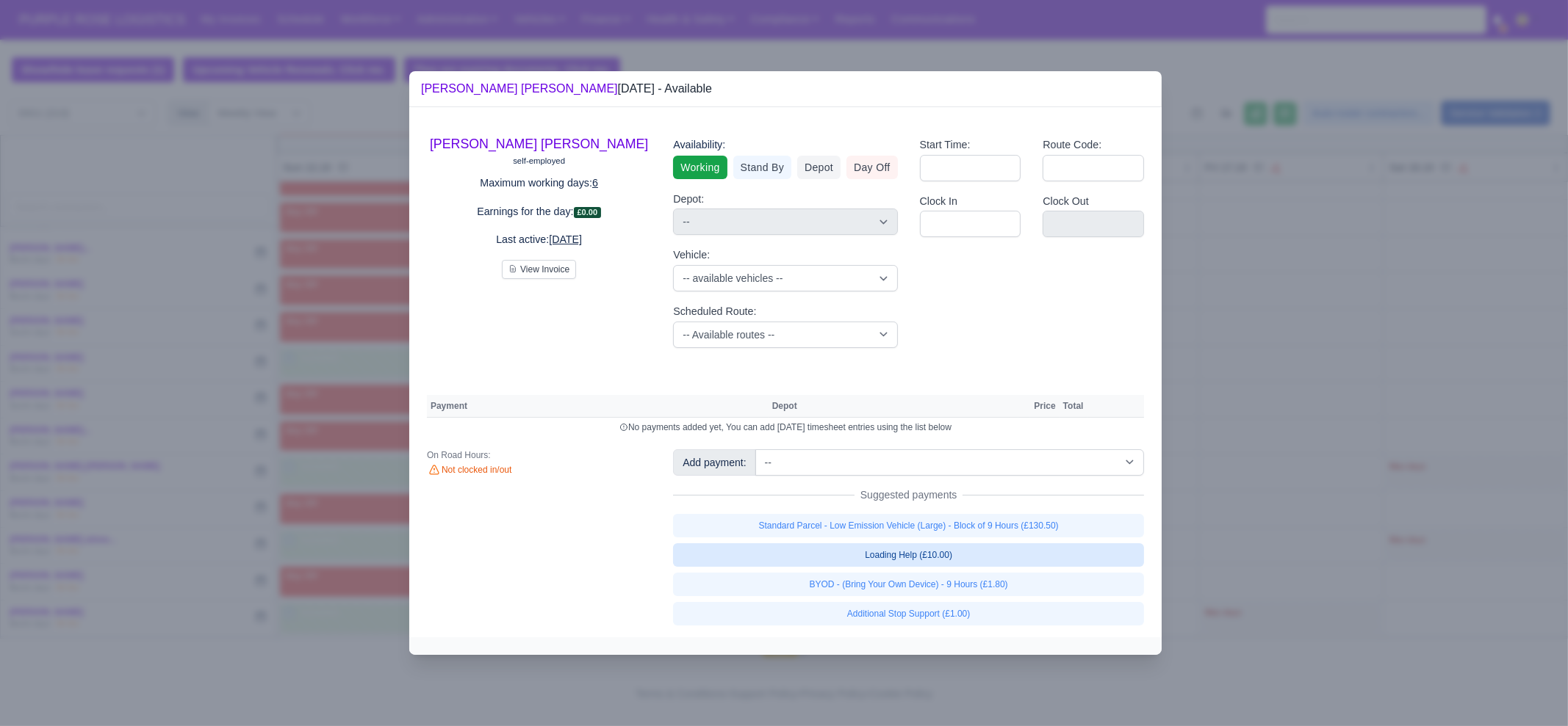
click at [928, 567] on link "Loading Help (£10.00)" at bounding box center [909, 555] width 471 height 23
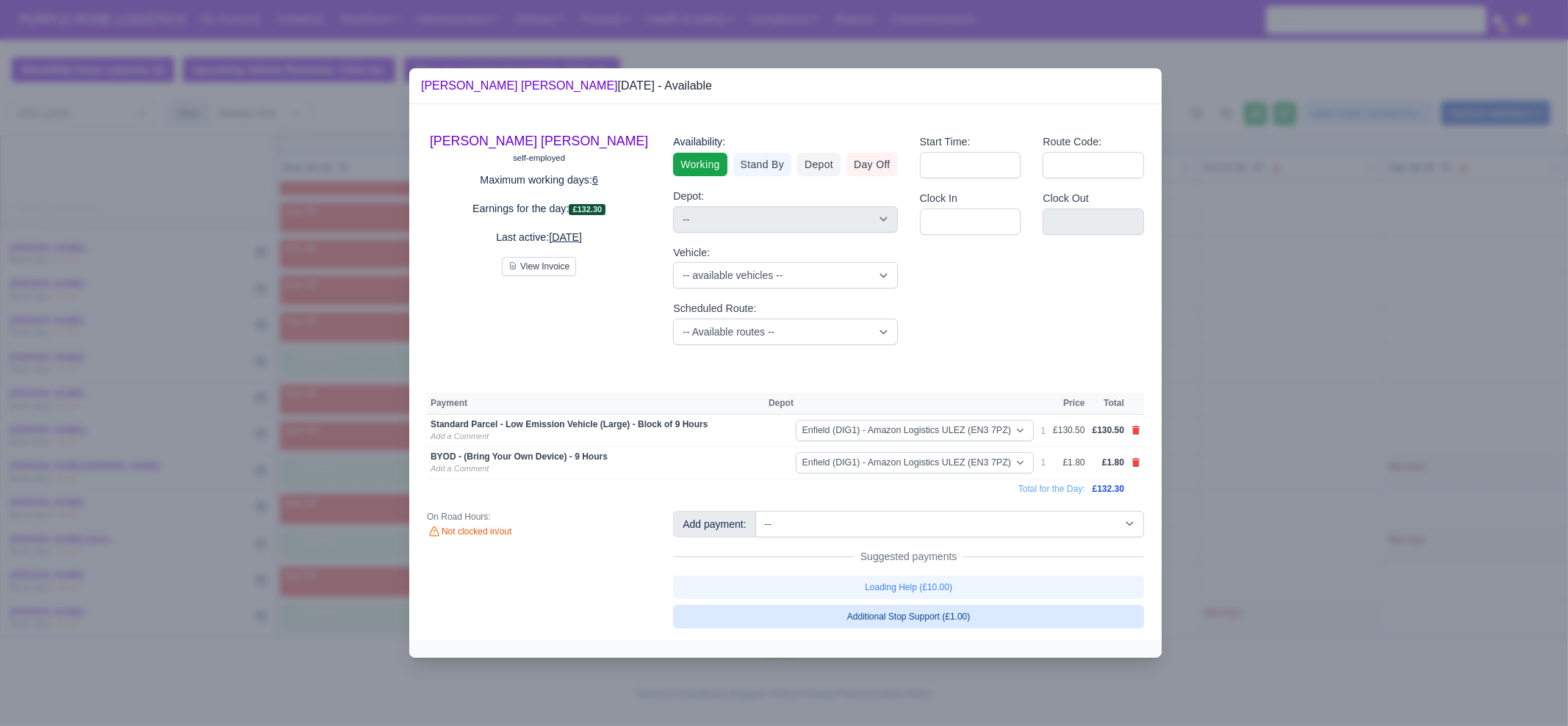
click at [936, 619] on link "Additional Stop Support (£1.00)" at bounding box center [909, 616] width 471 height 23
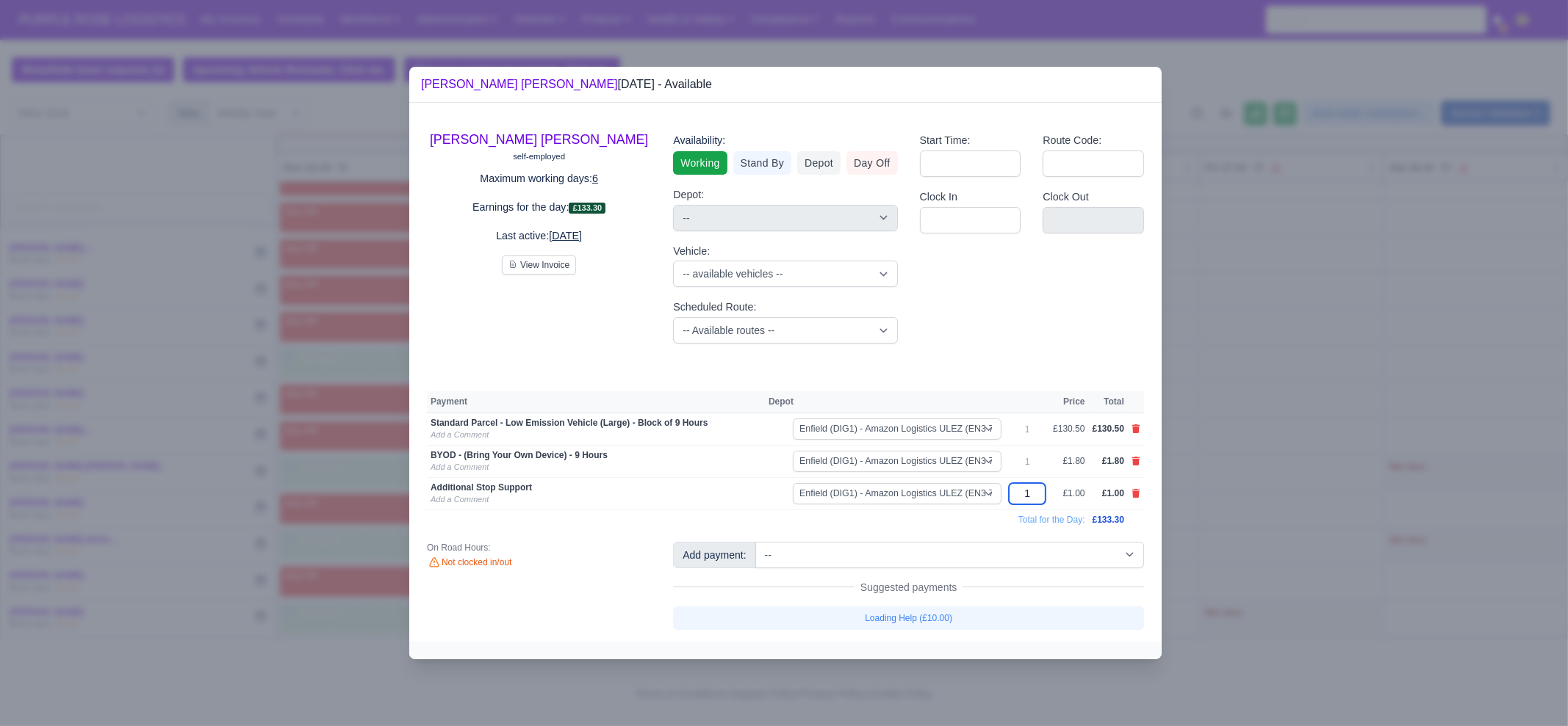
click at [1041, 494] on input "1" at bounding box center [1027, 494] width 37 height 22
click at [1039, 494] on input "1" at bounding box center [1027, 494] width 37 height 22
click at [1276, 440] on div at bounding box center [784, 363] width 1568 height 726
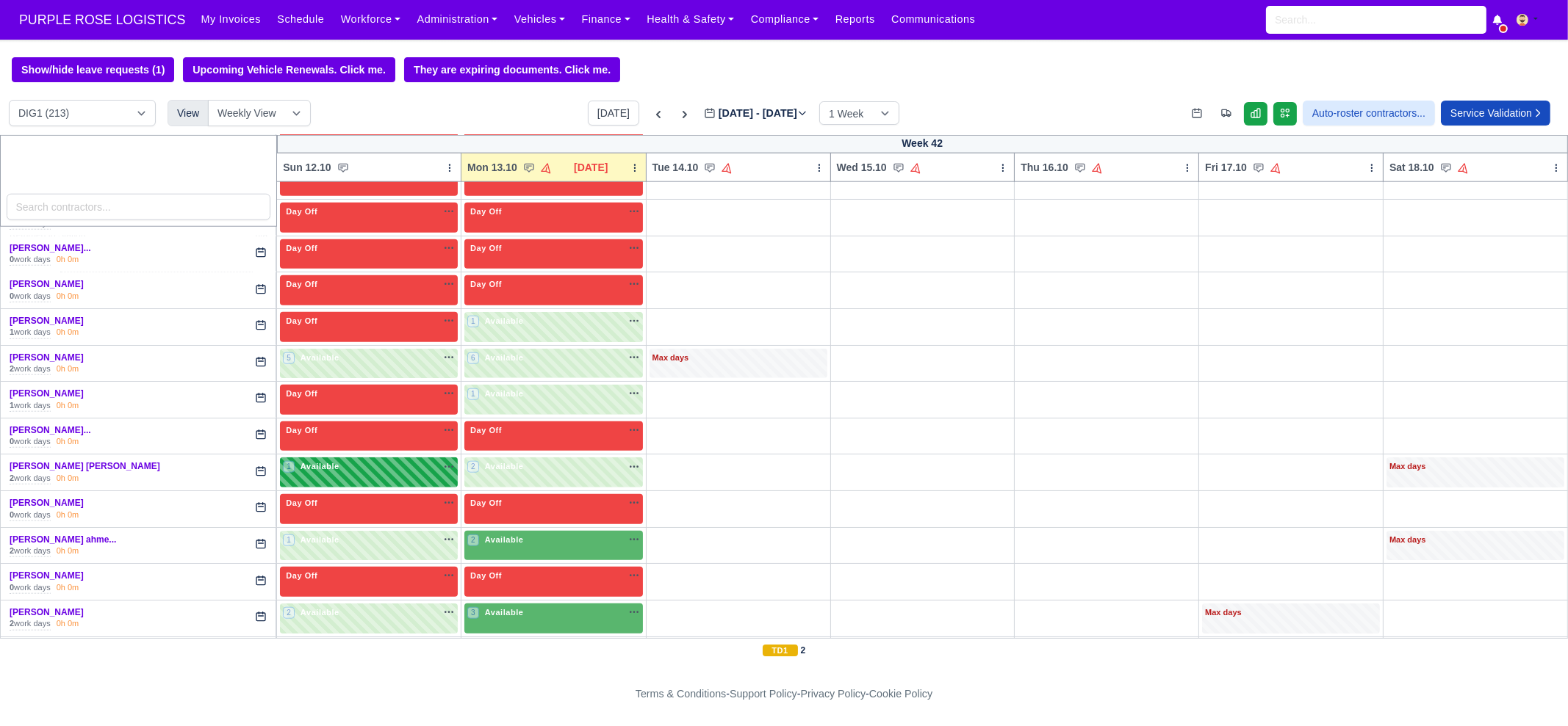
click at [380, 460] on div "1 Available na" at bounding box center [369, 467] width 172 height 15
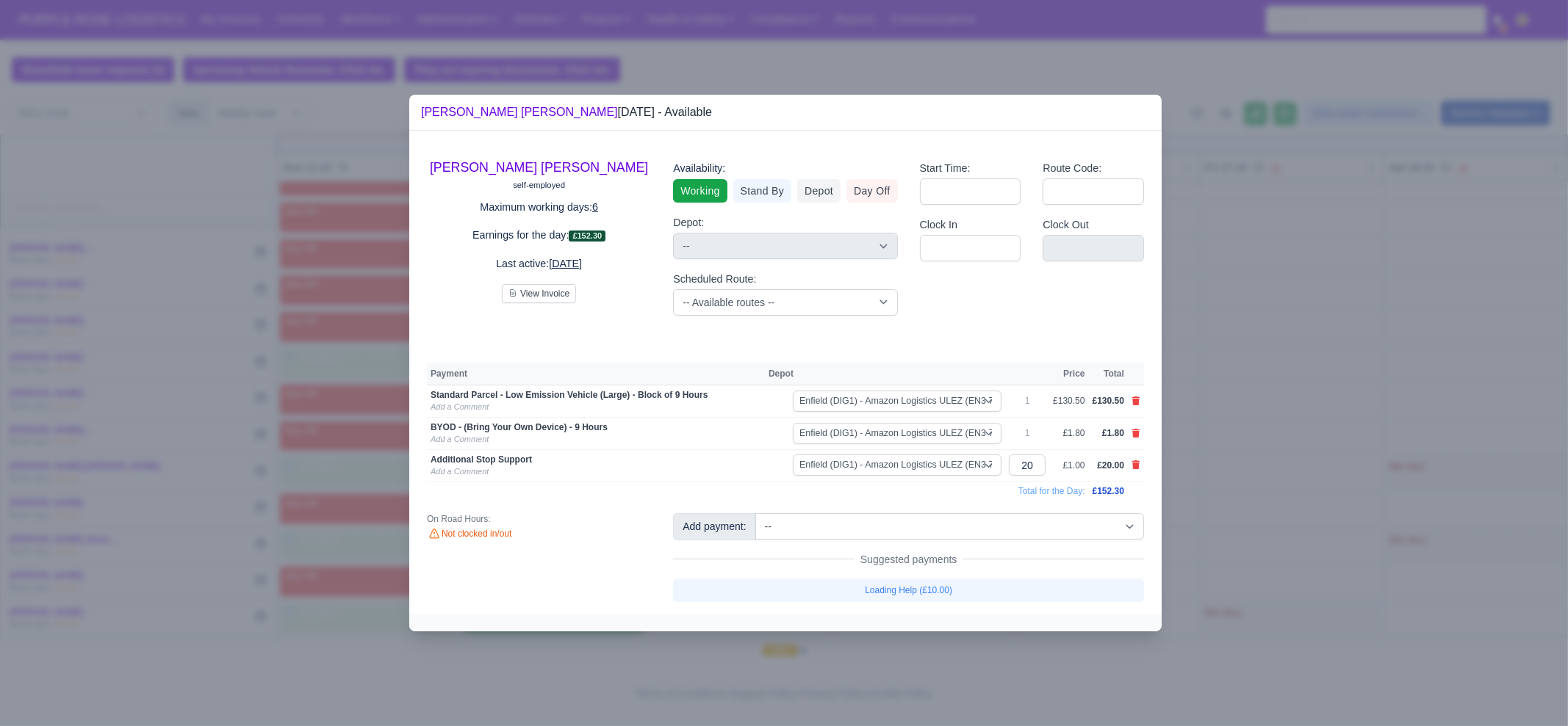
click at [1309, 501] on div at bounding box center [784, 363] width 1568 height 726
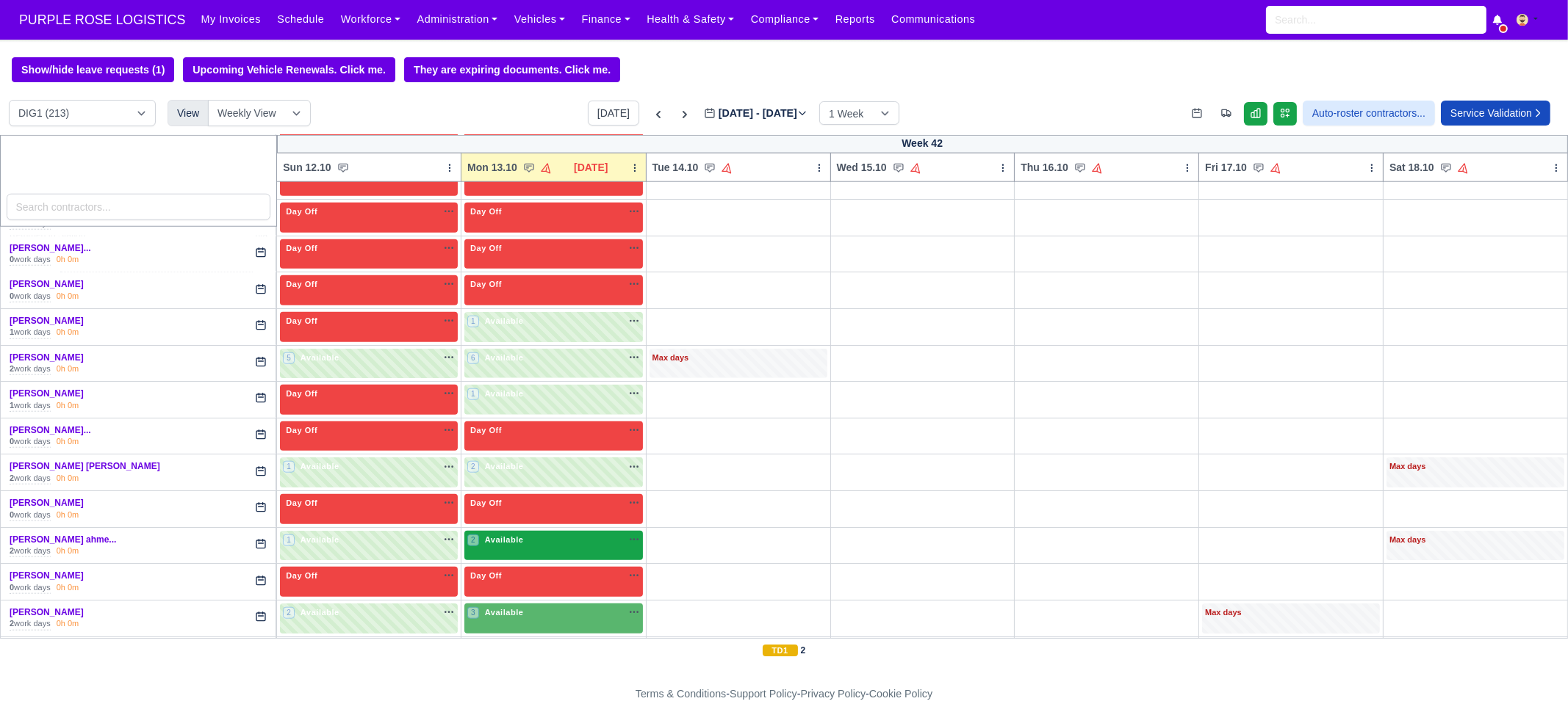
click at [560, 534] on div "2 Available na" at bounding box center [554, 540] width 173 height 13
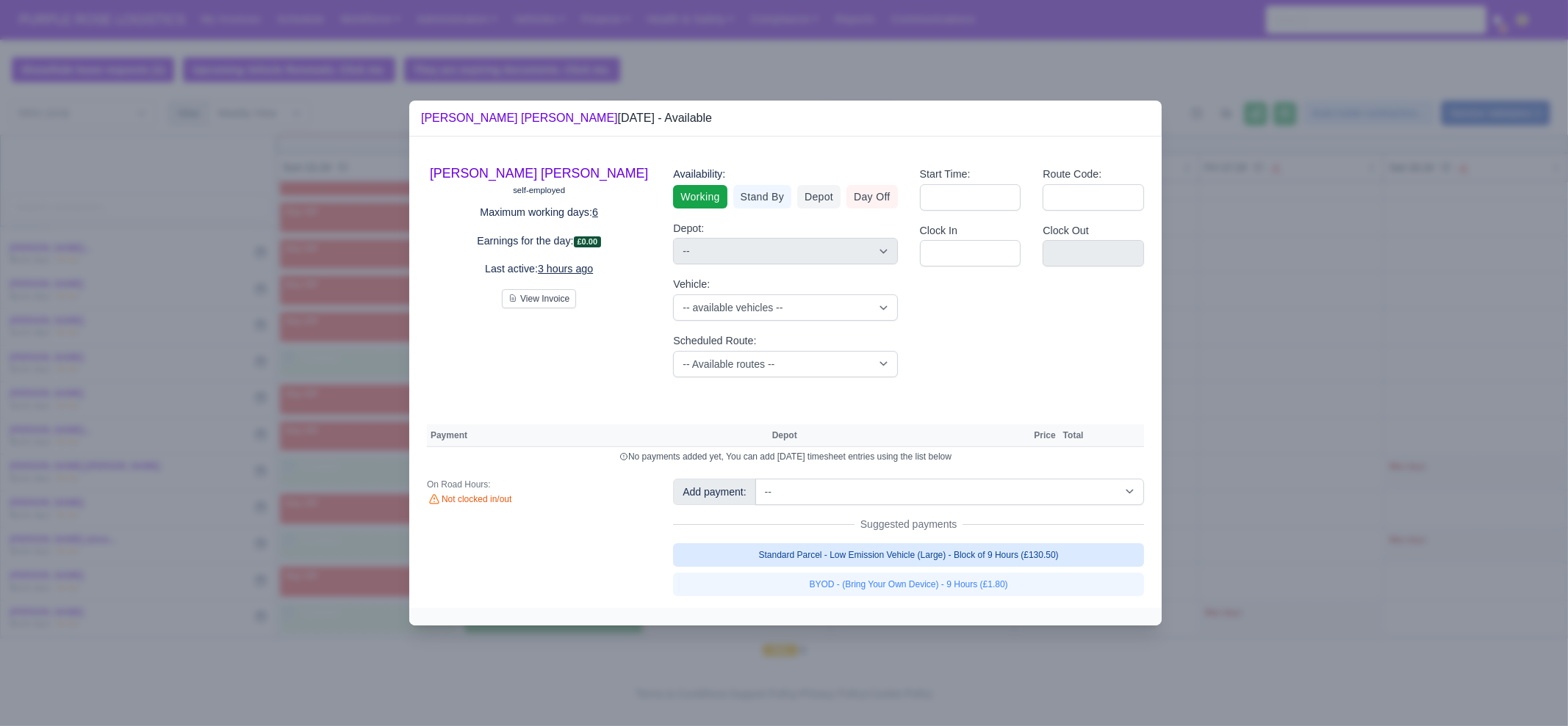
click at [1028, 553] on link "Standard Parcel - Low Emission Vehicle (Large) - Block of 9 Hours (£130.50)" at bounding box center [909, 555] width 471 height 23
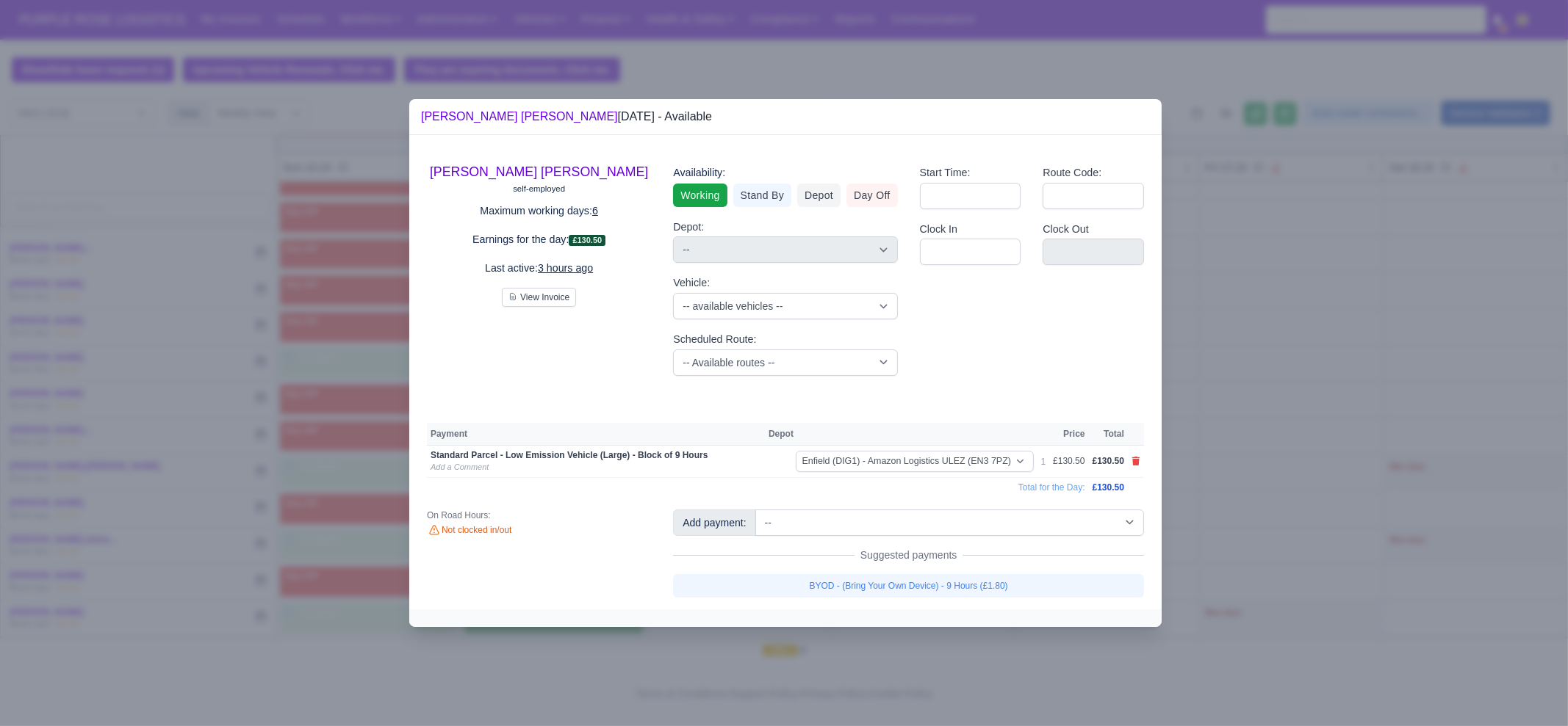
click at [1014, 585] on link "BYOD - (Bring Your Own Device) - 9 Hours (£1.80)" at bounding box center [909, 586] width 471 height 23
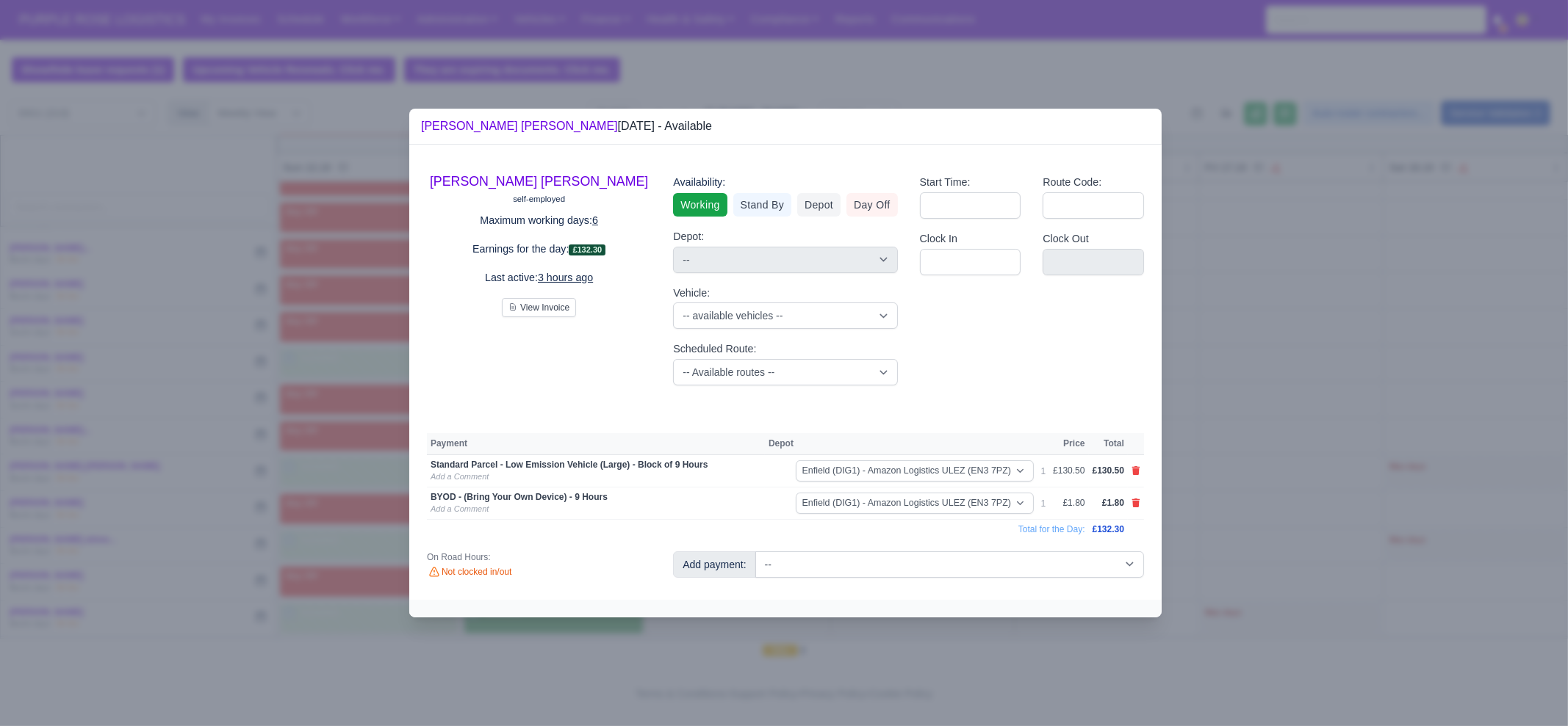
click at [1300, 493] on div at bounding box center [784, 363] width 1568 height 726
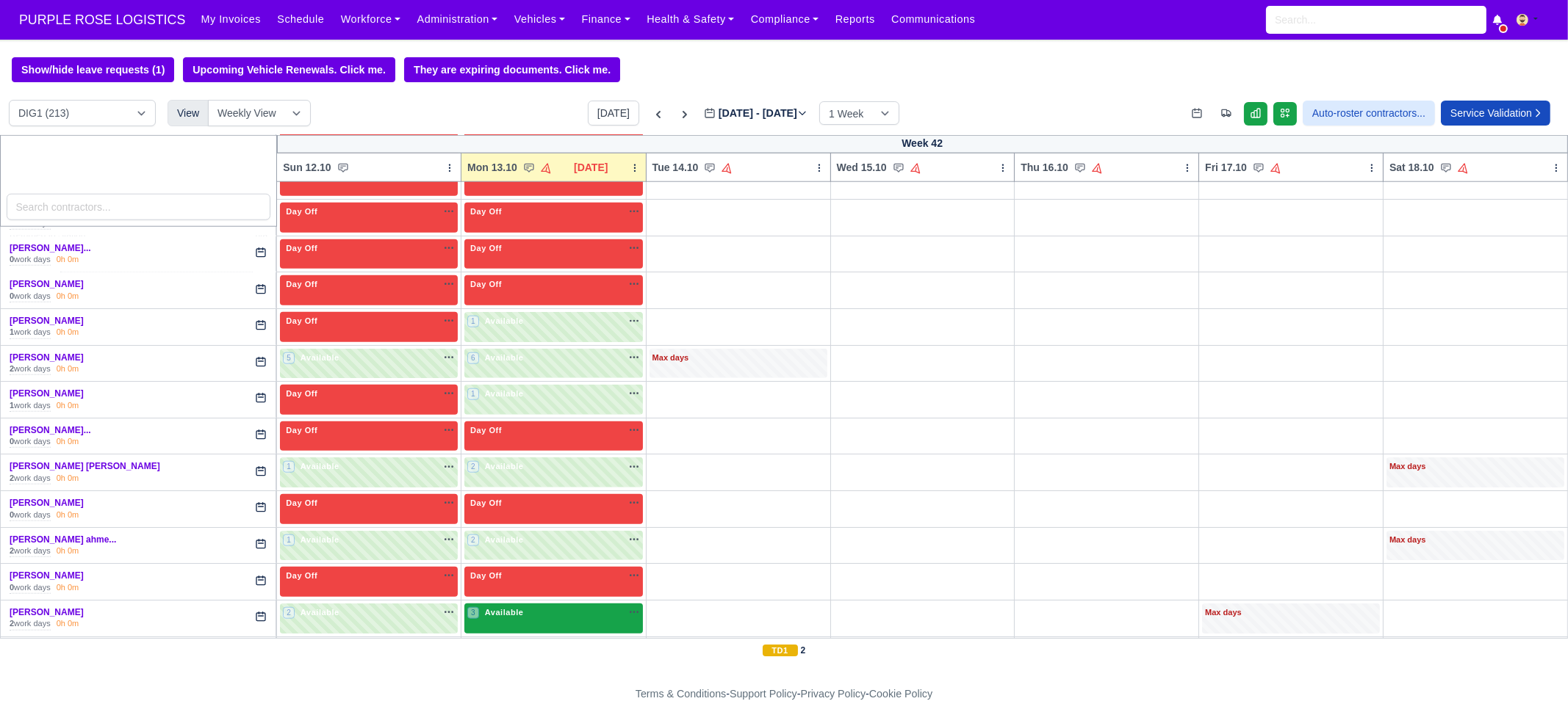
click at [485, 604] on div "3 Available" at bounding box center [554, 619] width 179 height 31
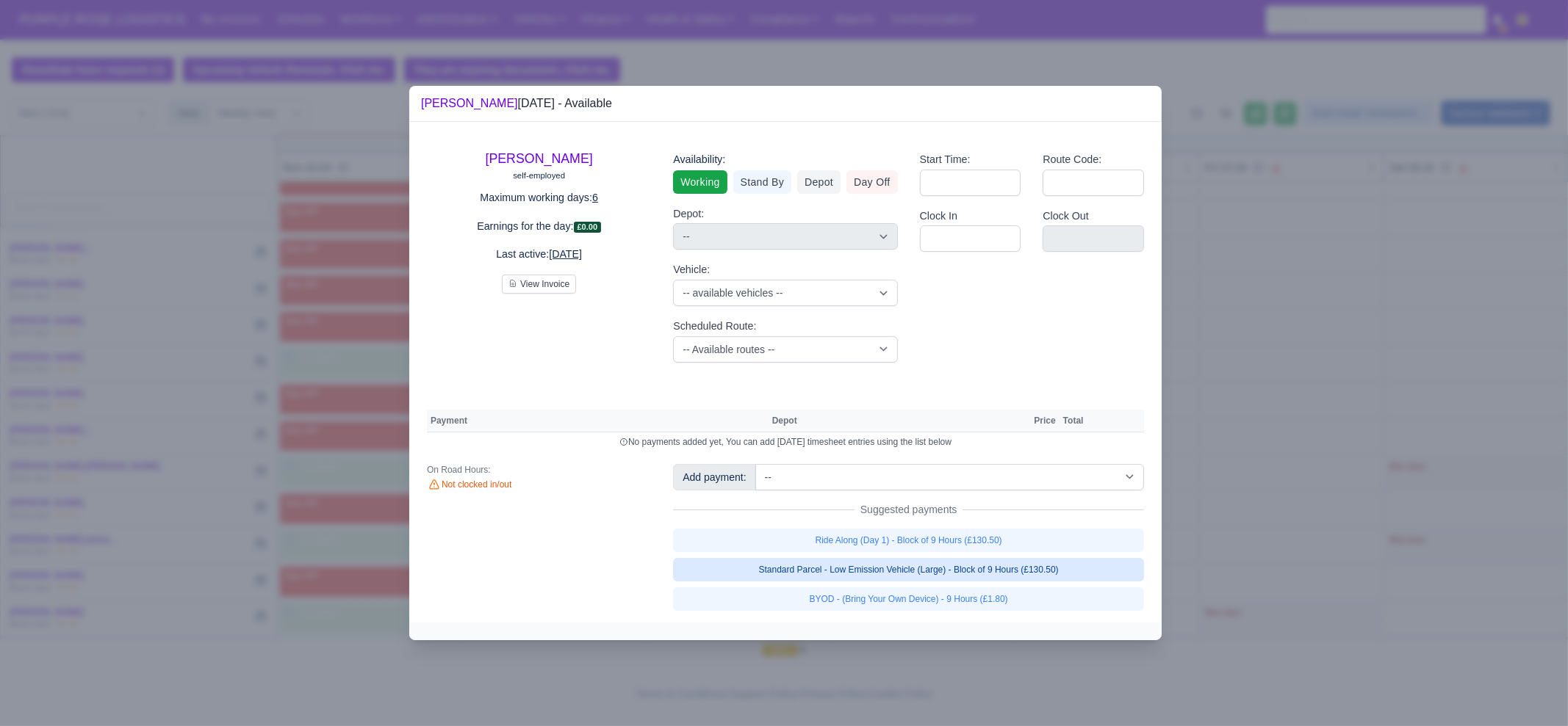
click at [866, 563] on link "Standard Parcel - Low Emission Vehicle (Large) - Block of 9 Hours (£130.50)" at bounding box center [909, 570] width 471 height 23
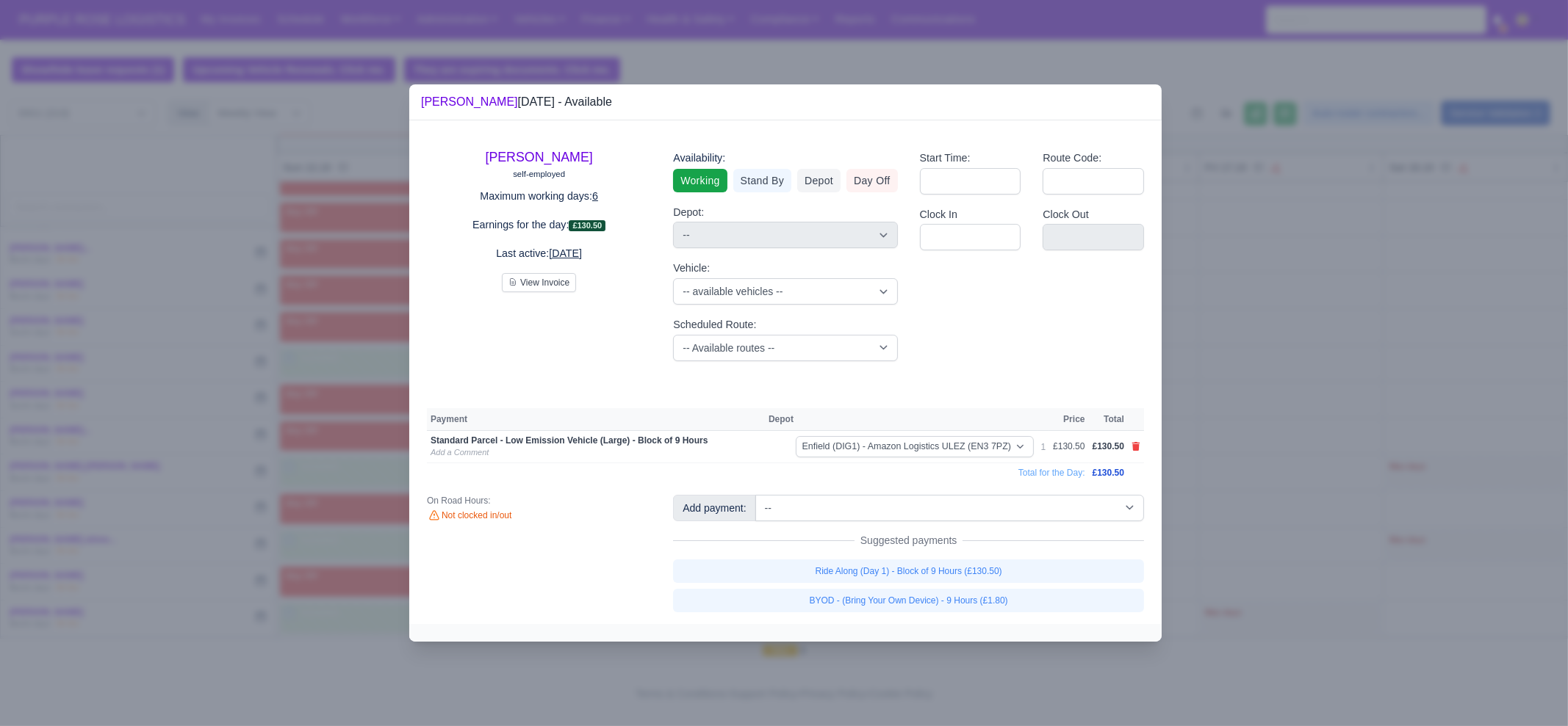
click at [869, 605] on link "BYOD - (Bring Your Own Device) - 9 Hours (£1.80)" at bounding box center [909, 600] width 471 height 23
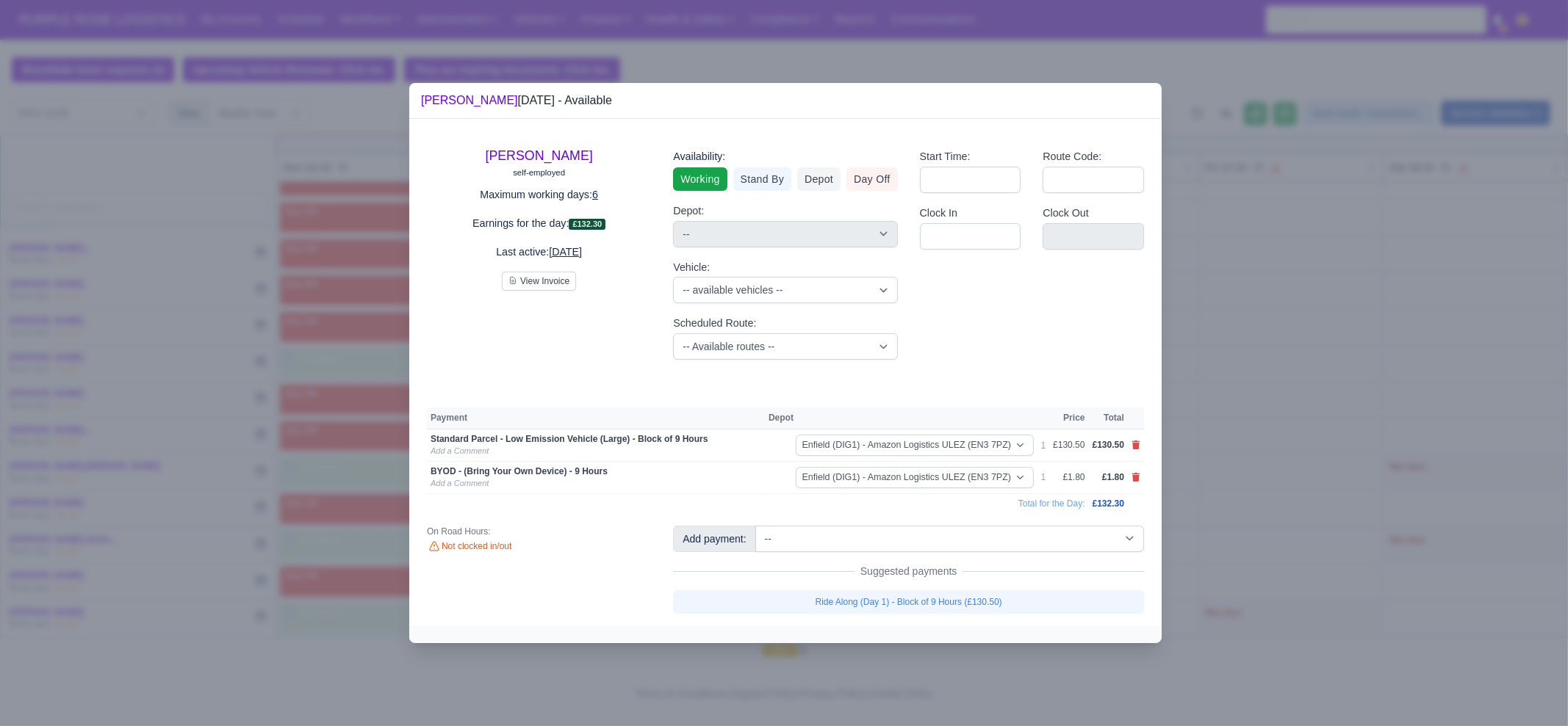
click at [1301, 513] on div at bounding box center [784, 363] width 1568 height 726
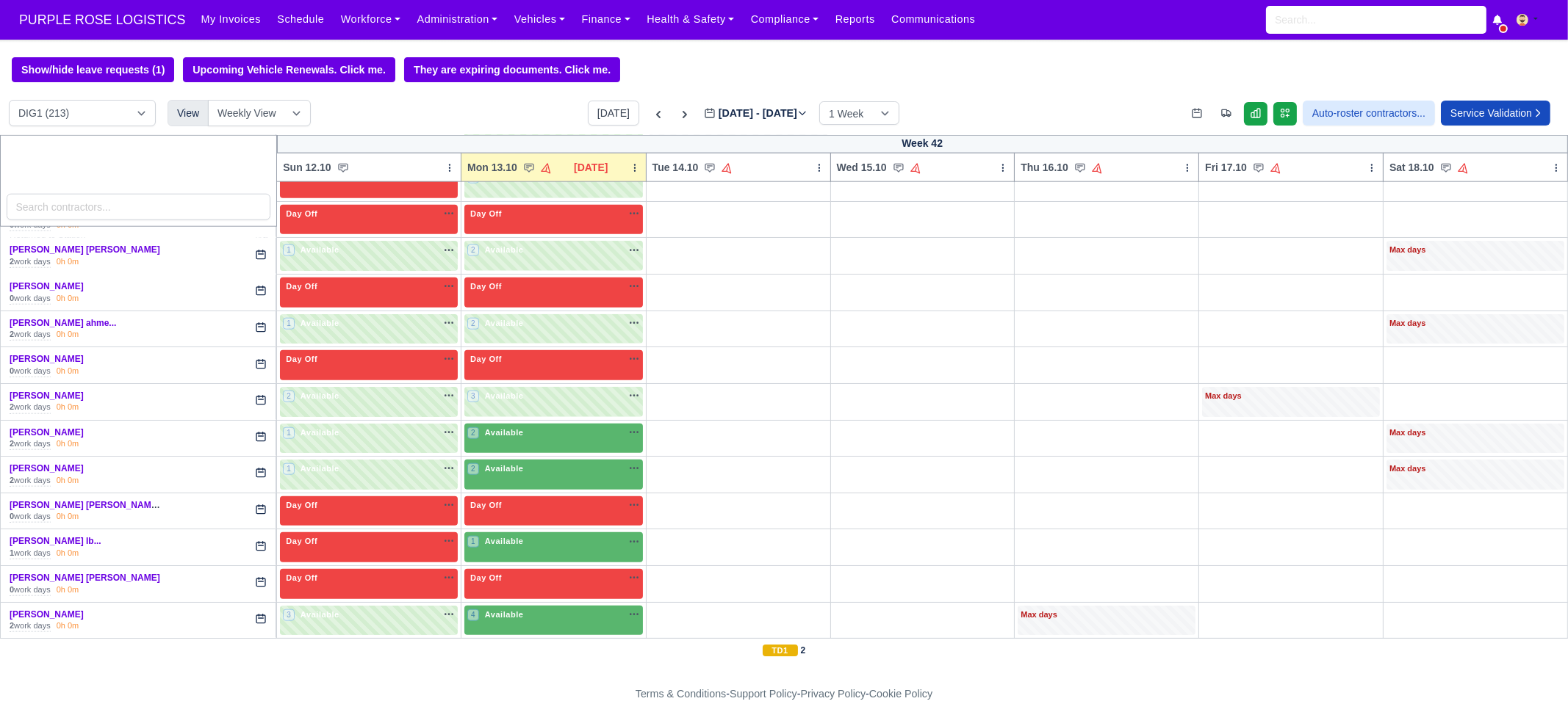
scroll to position [2936, 0]
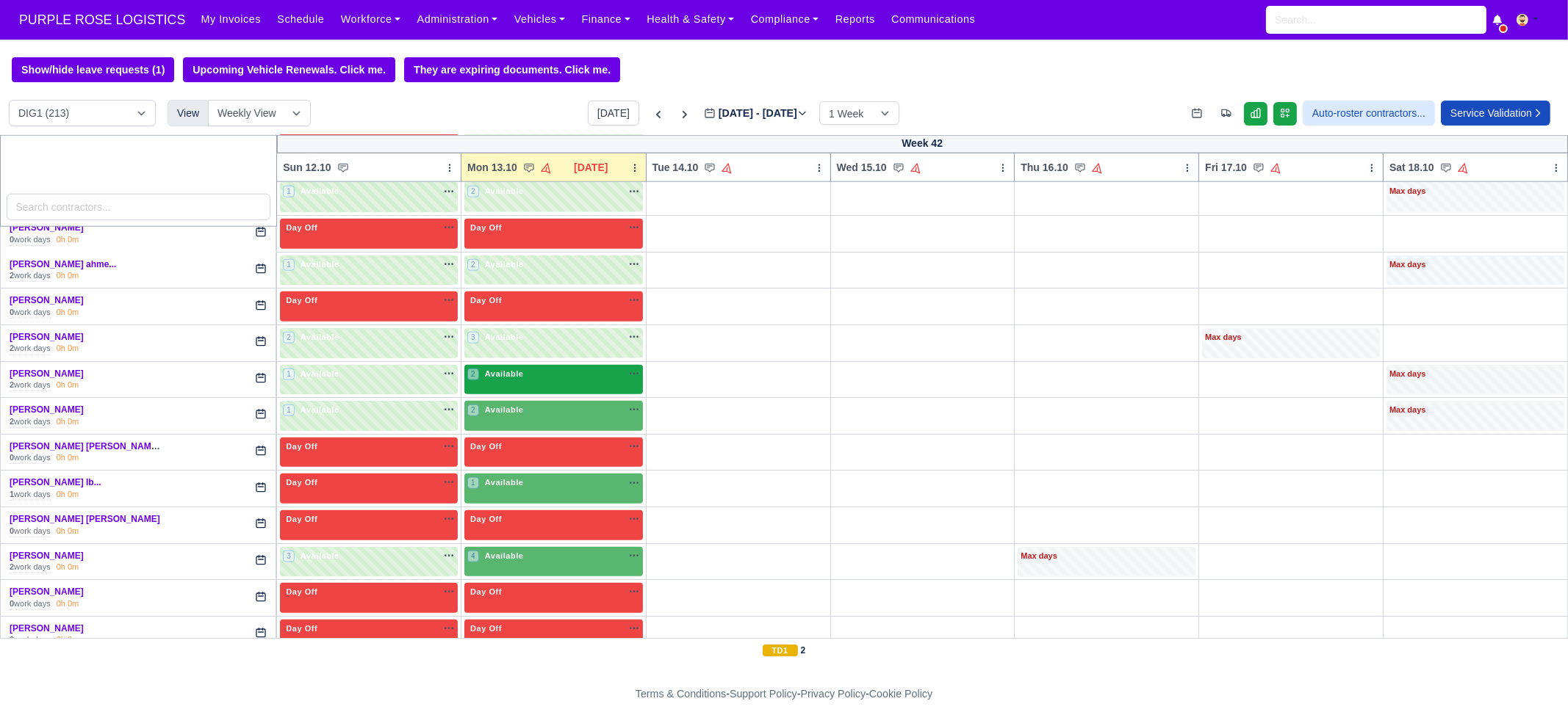
click at [515, 368] on span "Available" at bounding box center [504, 373] width 45 height 10
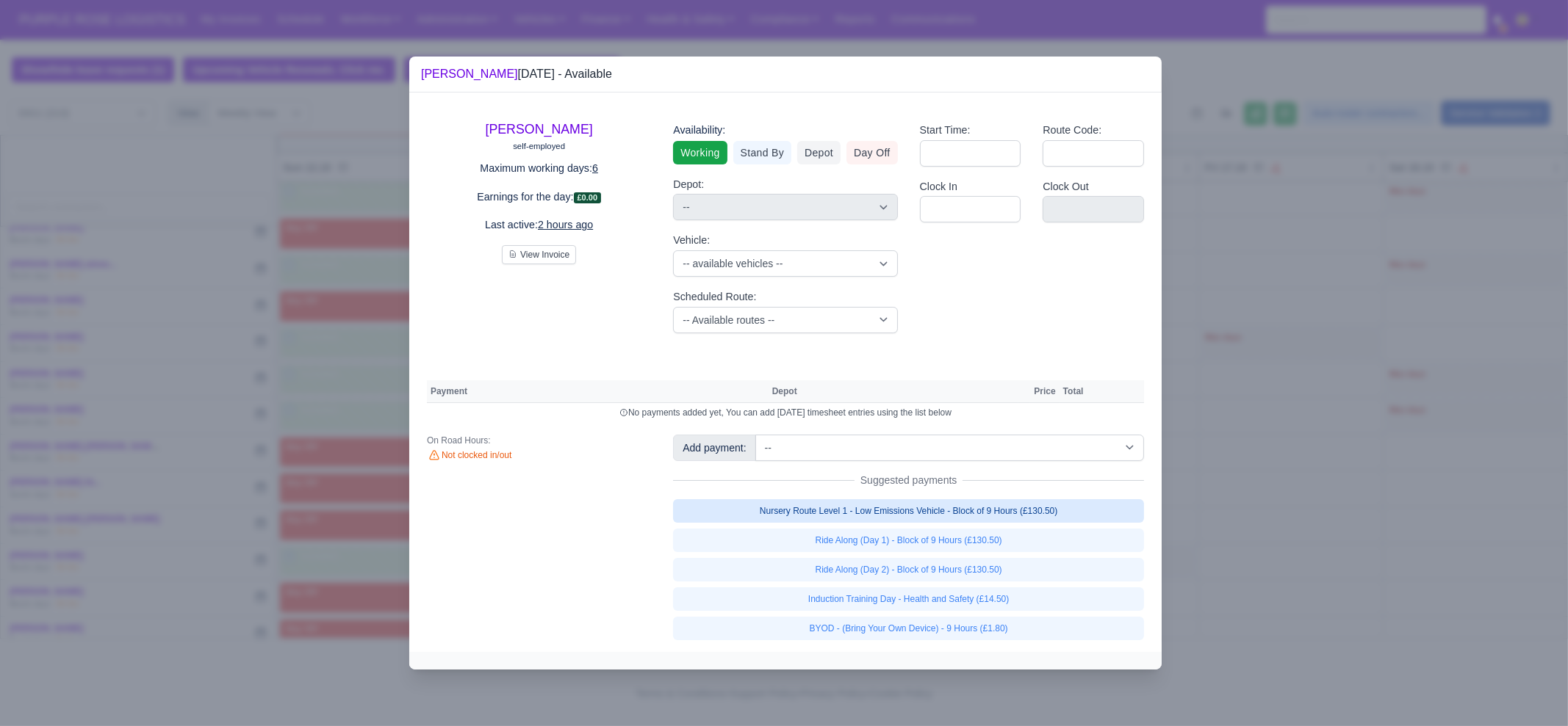
click at [955, 517] on link "Nursery Route Level 1 - Low Emissions Vehicle - Block of 9 Hours (£130.50)" at bounding box center [909, 511] width 471 height 23
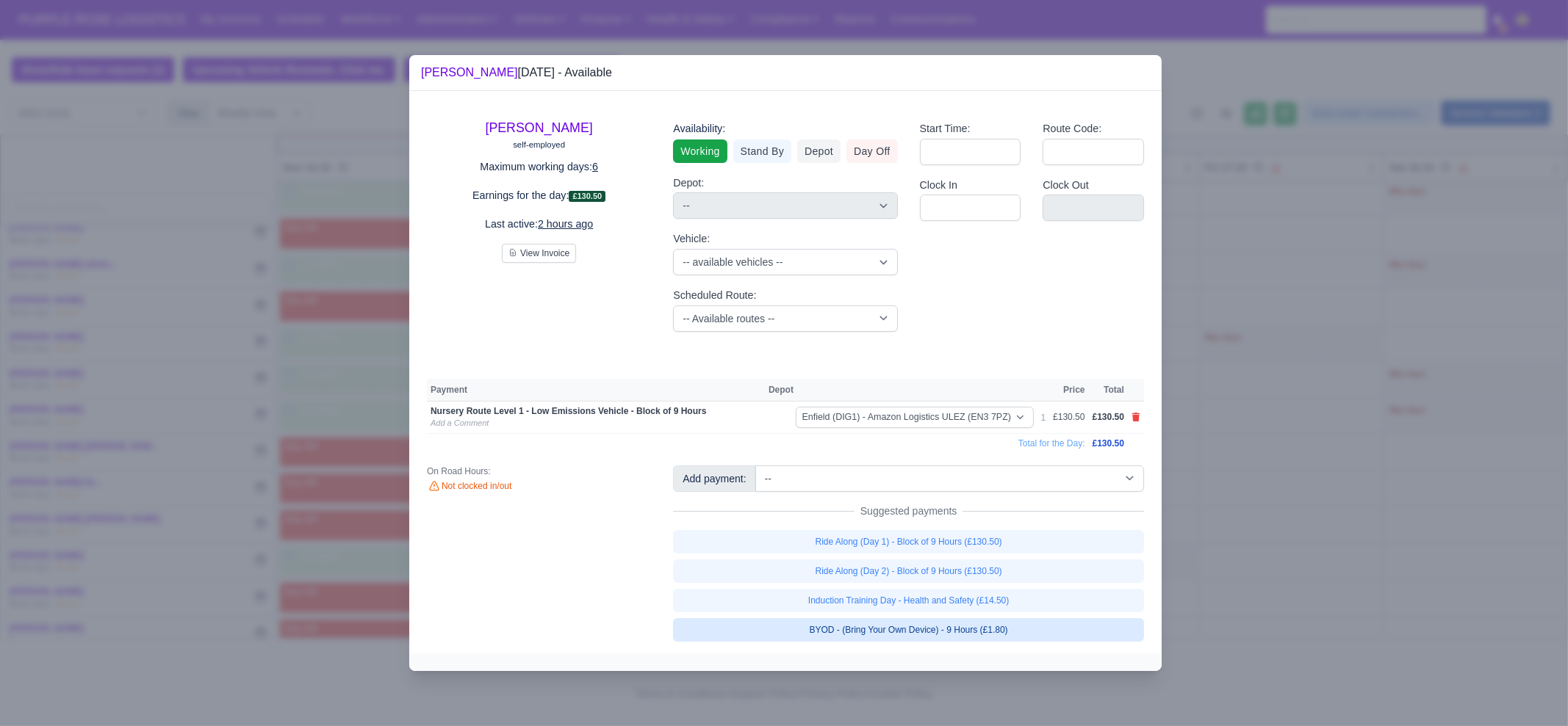
click at [979, 629] on link "BYOD - (Bring Your Own Device) - 9 Hours (£1.80)" at bounding box center [909, 630] width 471 height 23
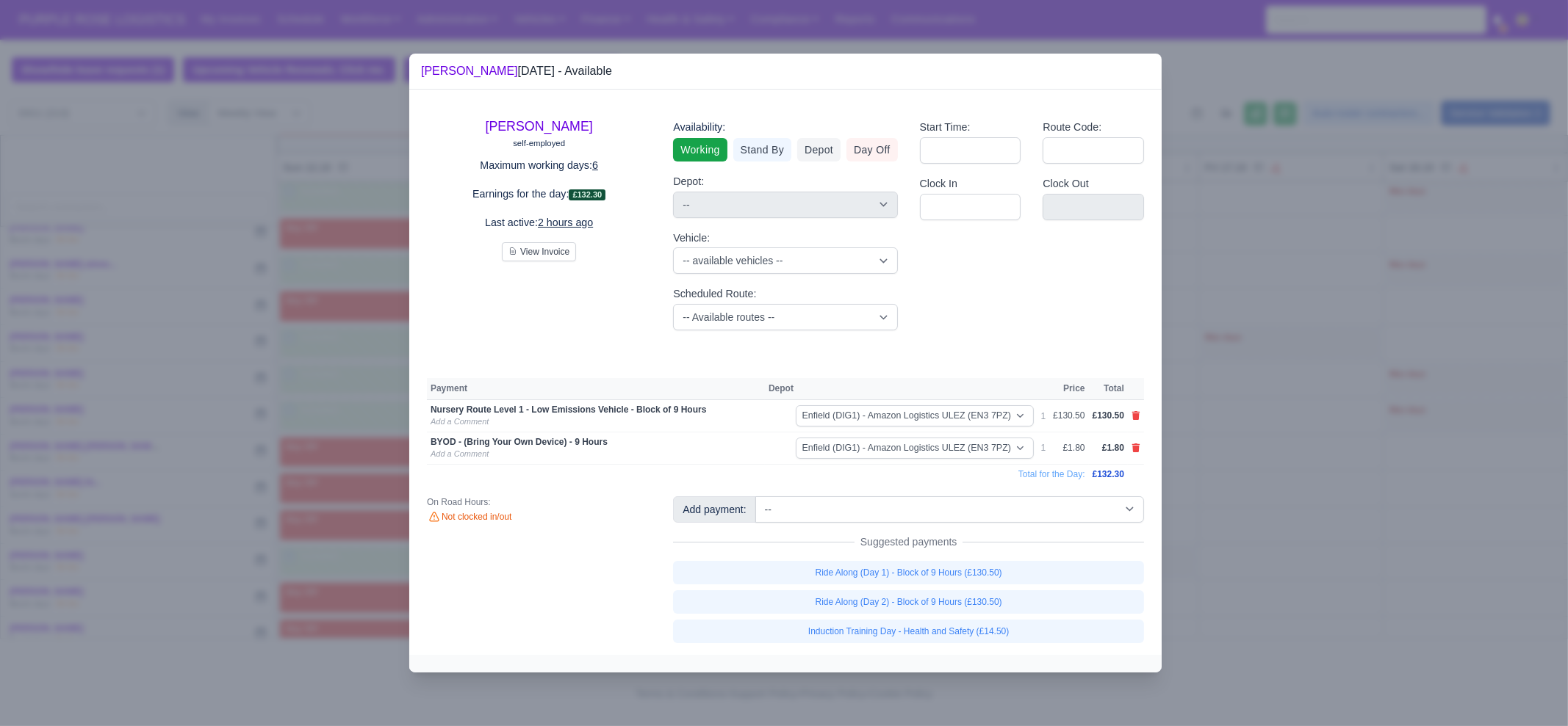
click at [1226, 552] on div at bounding box center [784, 363] width 1568 height 726
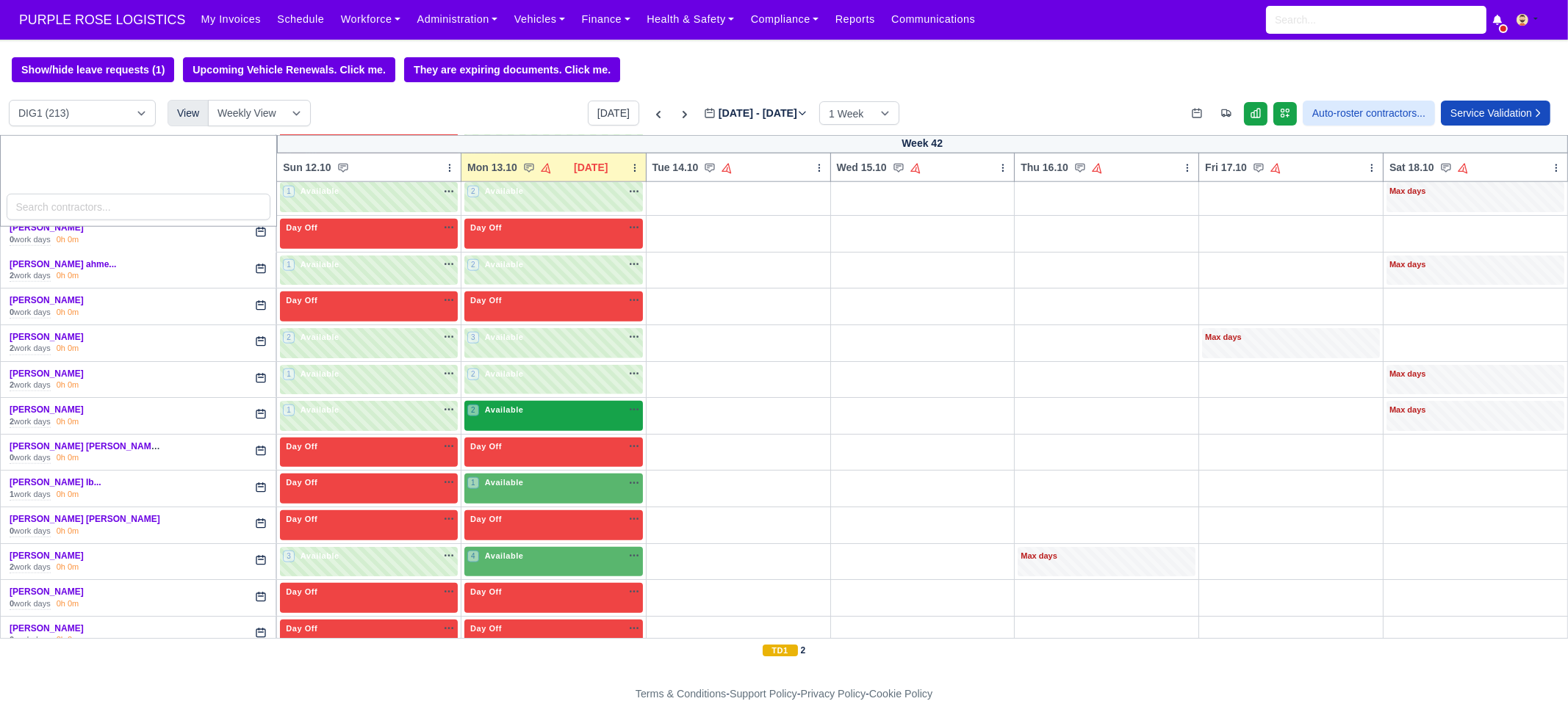
click at [512, 404] on span "Available" at bounding box center [504, 409] width 45 height 10
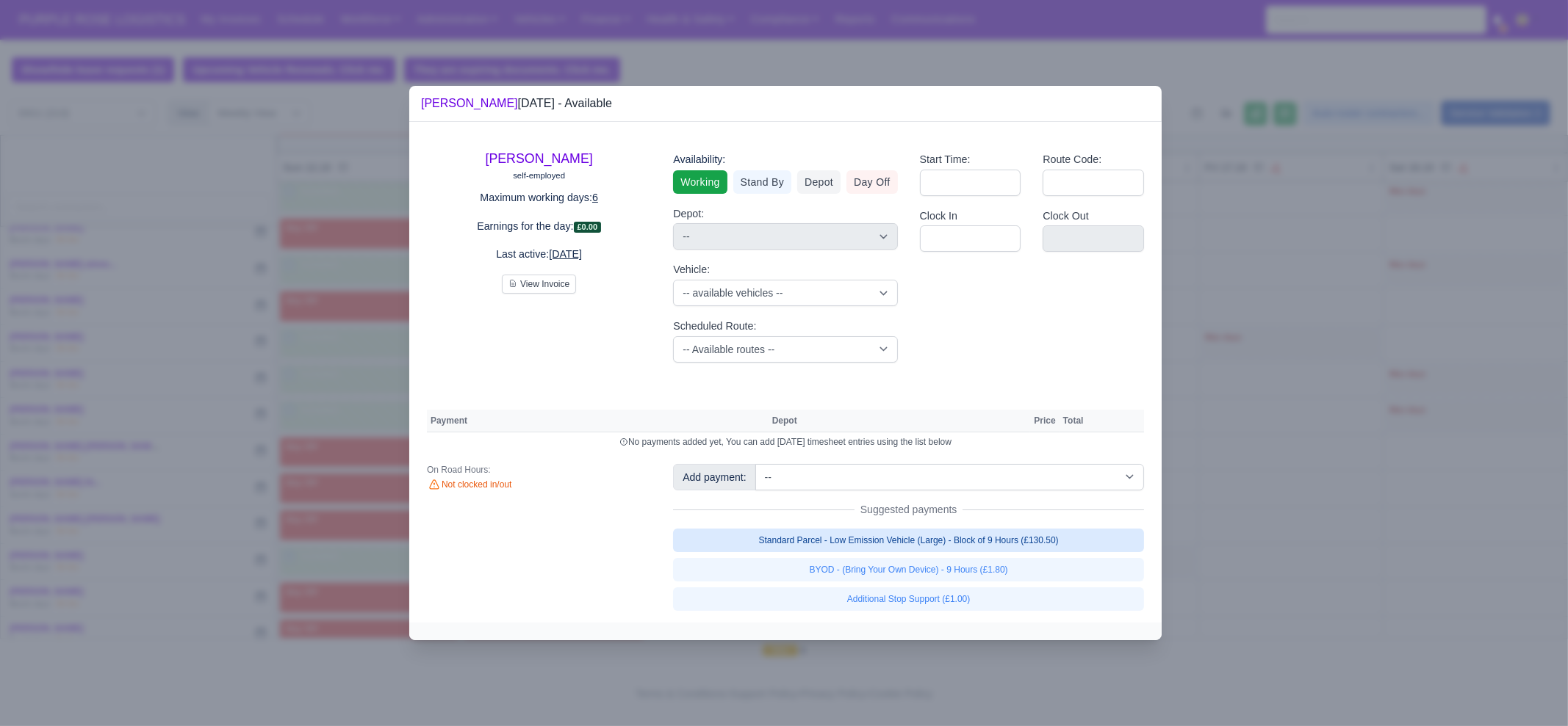
click at [941, 547] on link "Standard Parcel - Low Emission Vehicle (Large) - Block of 9 Hours (£130.50)" at bounding box center [909, 540] width 471 height 23
click at [951, 553] on link "Standard Parcel - Low Emission Vehicle (Large) - Block of 9 Hours (£130.50)" at bounding box center [909, 540] width 471 height 23
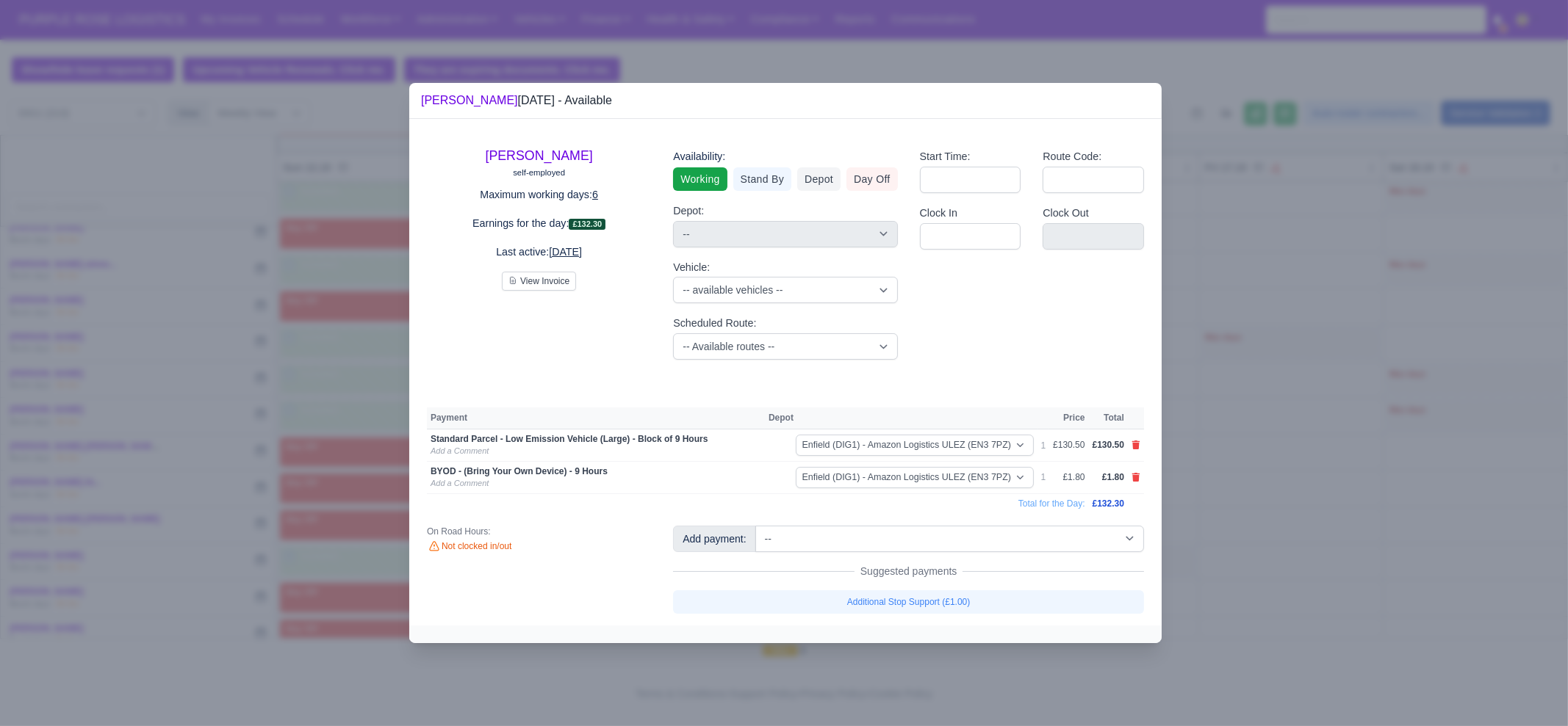
click at [1322, 547] on div at bounding box center [784, 363] width 1568 height 726
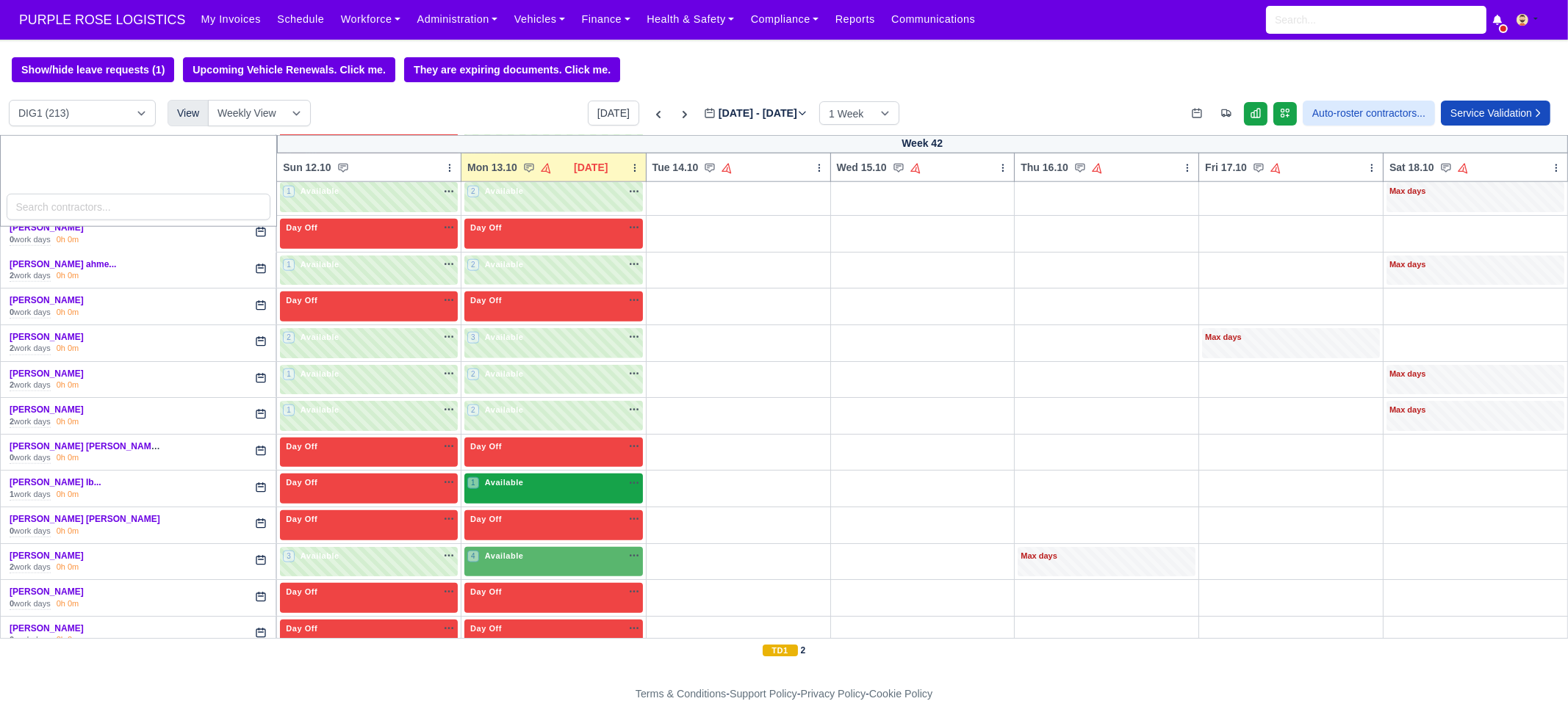
click at [533, 476] on div "1 Available na" at bounding box center [554, 483] width 173 height 13
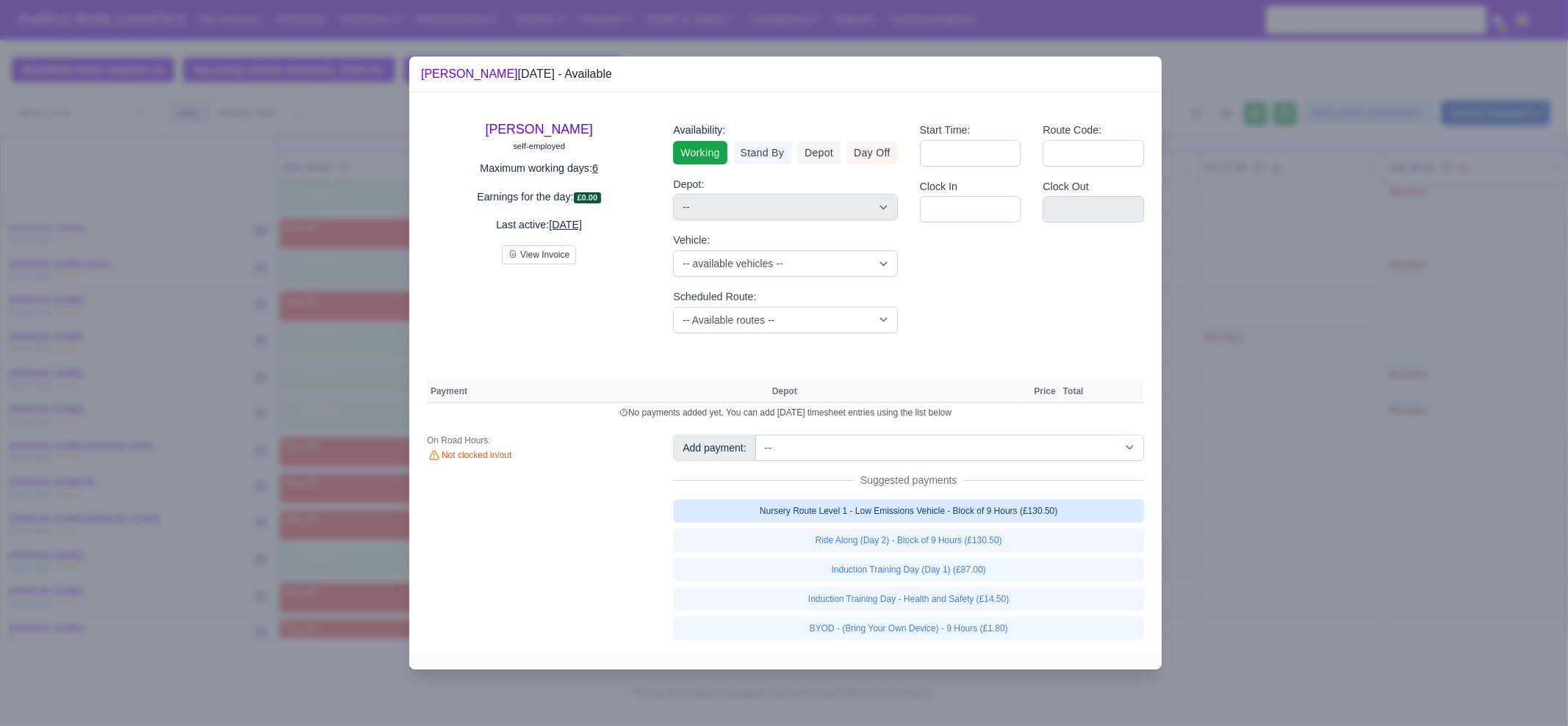
click at [929, 516] on link "Nursery Route Level 1 - Low Emissions Vehicle - Block of 9 Hours (£130.50)" at bounding box center [909, 511] width 471 height 23
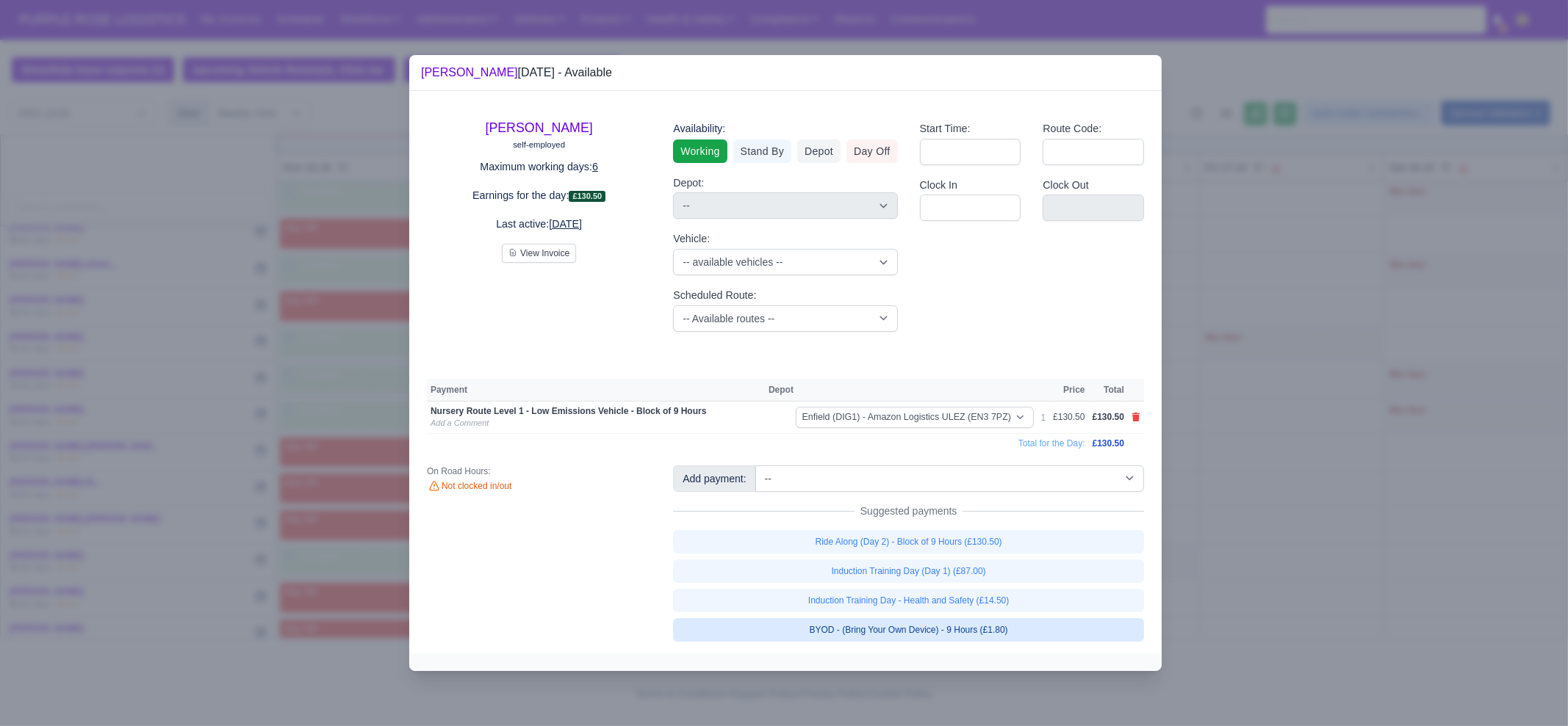
click at [967, 637] on link "BYOD - (Bring Your Own Device) - 9 Hours (£1.80)" at bounding box center [909, 630] width 471 height 23
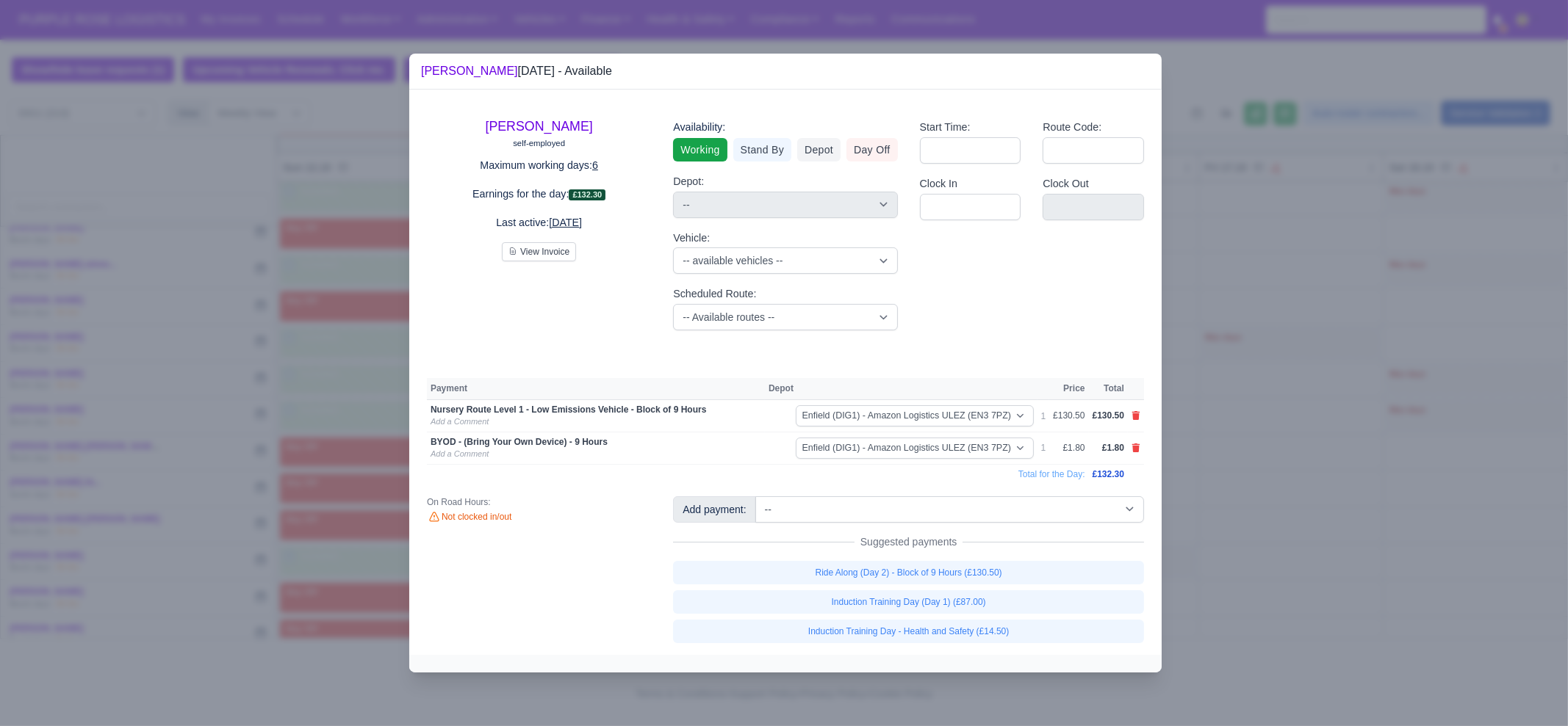
click at [1243, 560] on div at bounding box center [784, 363] width 1568 height 726
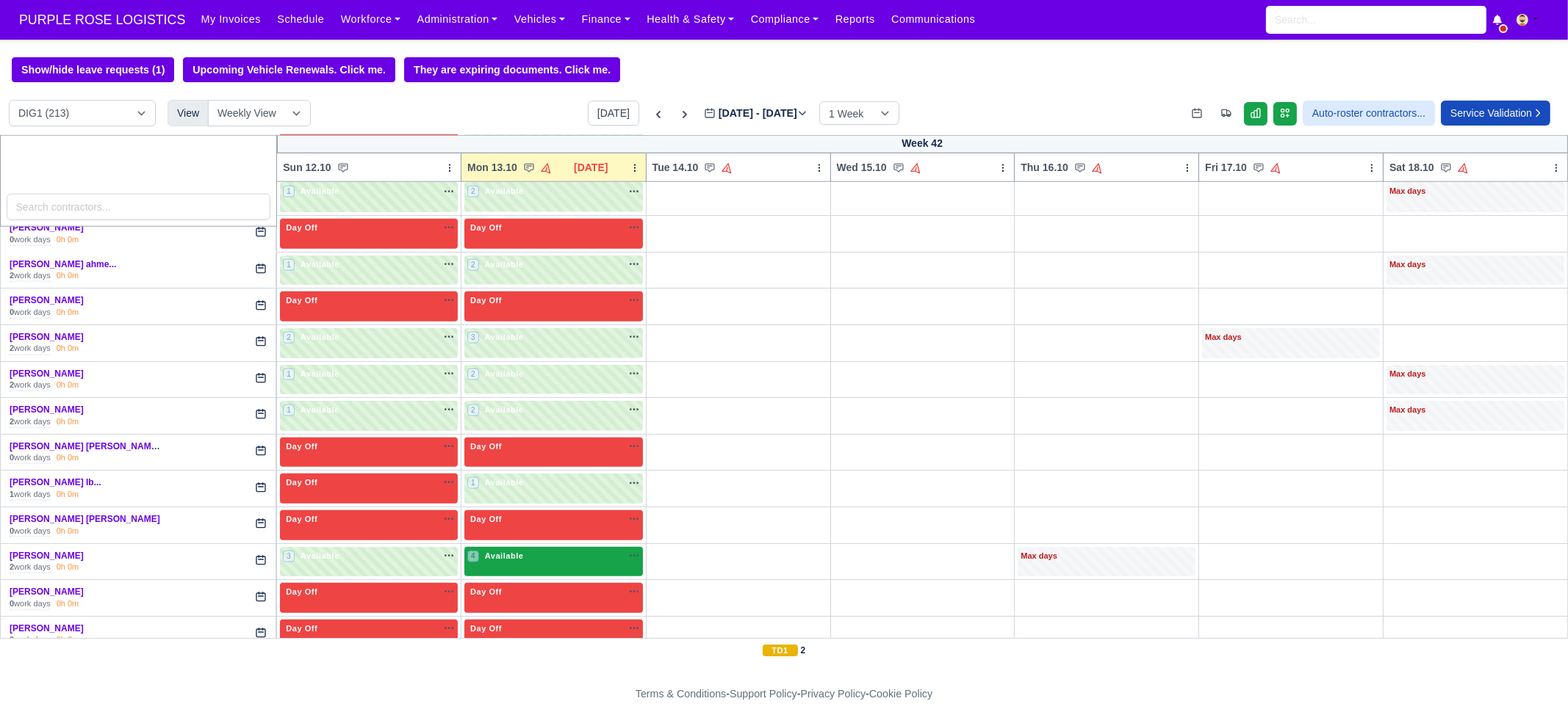
click at [526, 550] on div "4 Available na" at bounding box center [554, 556] width 173 height 13
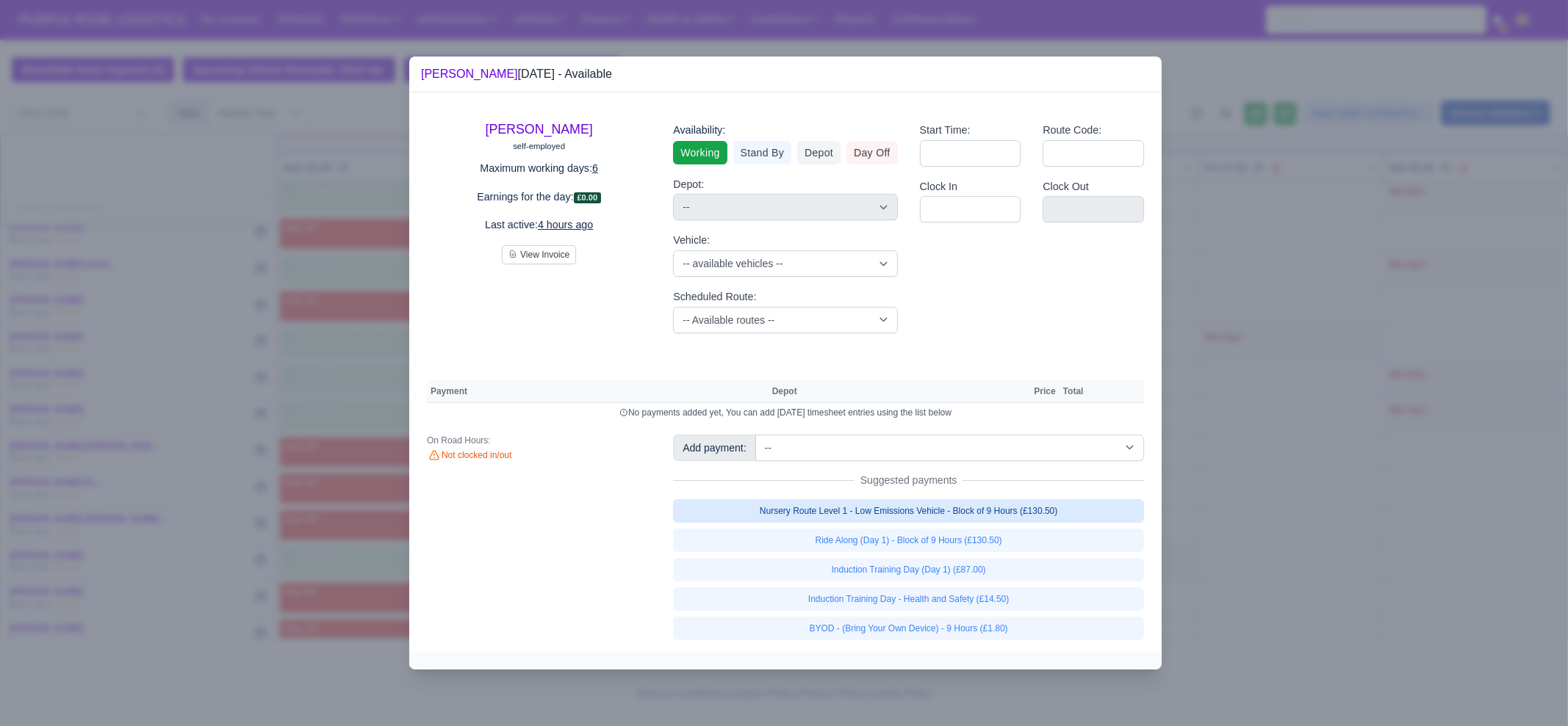
click at [877, 516] on link "Nursery Route Level 1 - Low Emissions Vehicle - Block of 9 Hours (£130.50)" at bounding box center [909, 511] width 471 height 23
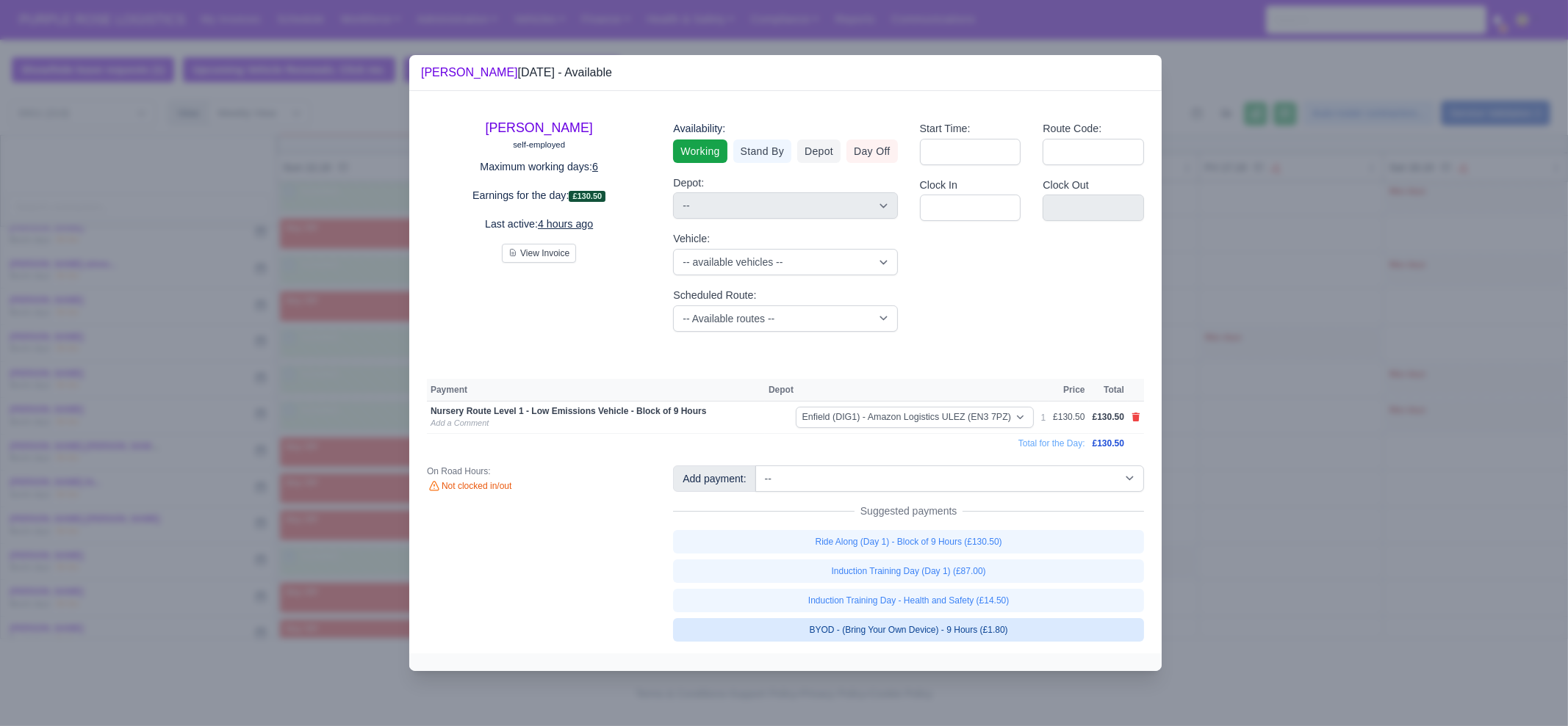
click at [916, 623] on link "BYOD - (Bring Your Own Device) - 9 Hours (£1.80)" at bounding box center [909, 630] width 471 height 23
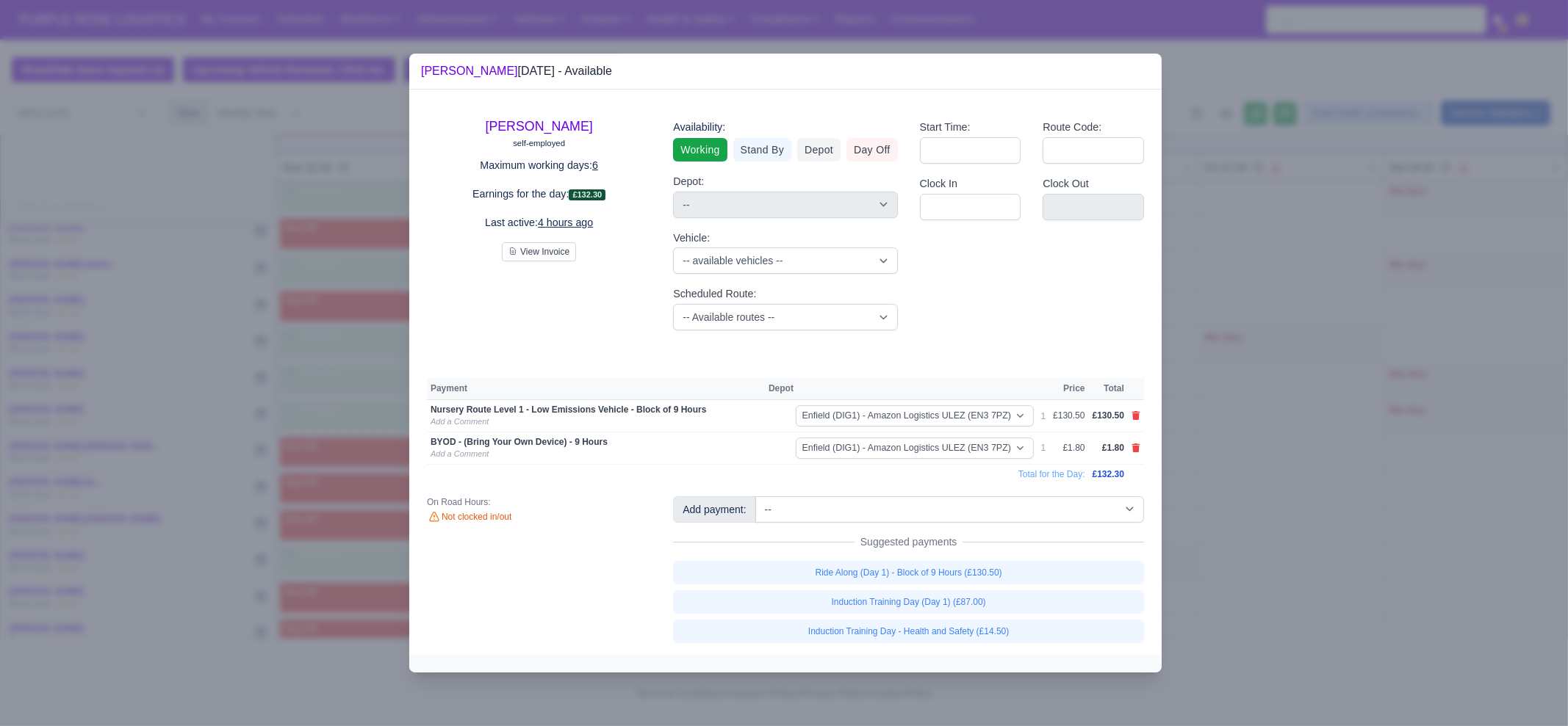
click at [1296, 583] on div at bounding box center [784, 363] width 1568 height 726
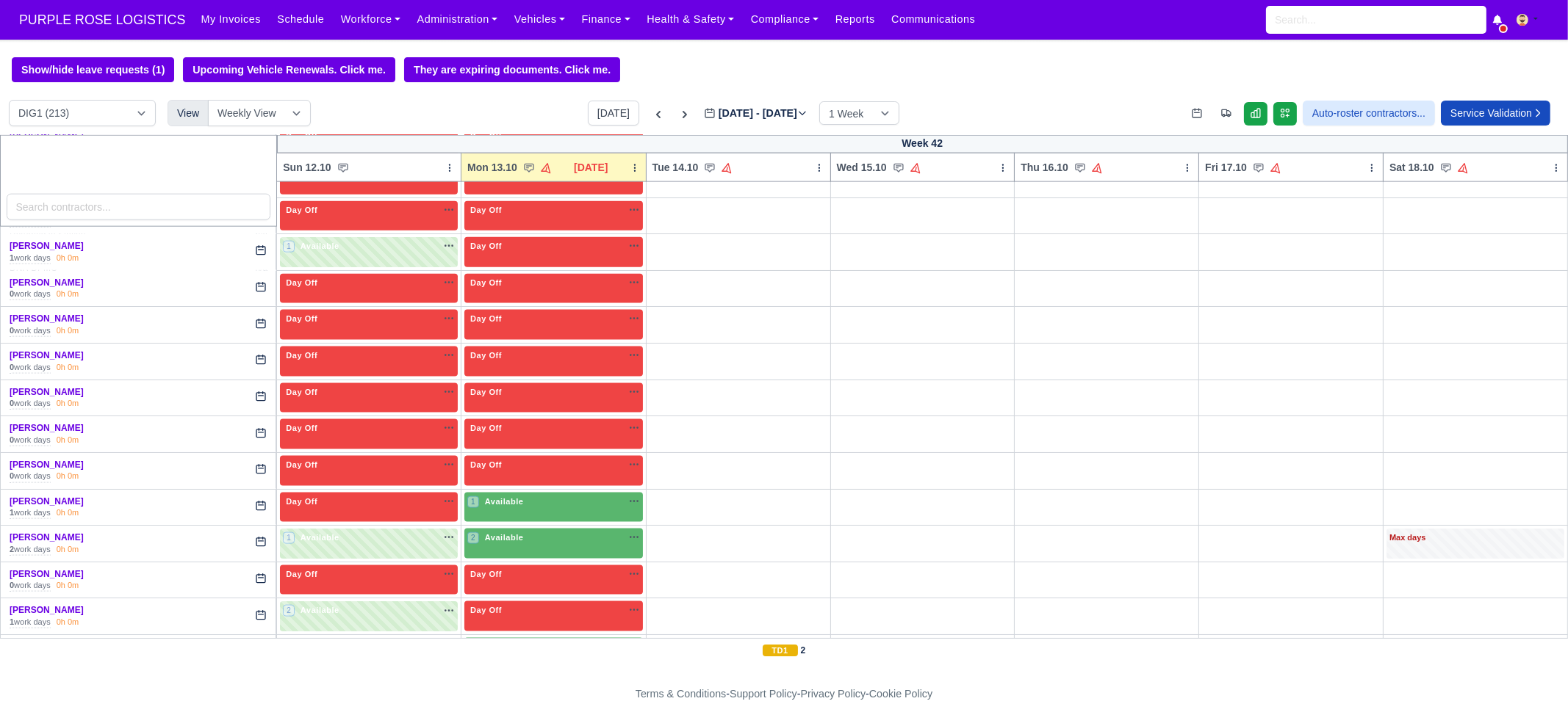
scroll to position [3396, 0]
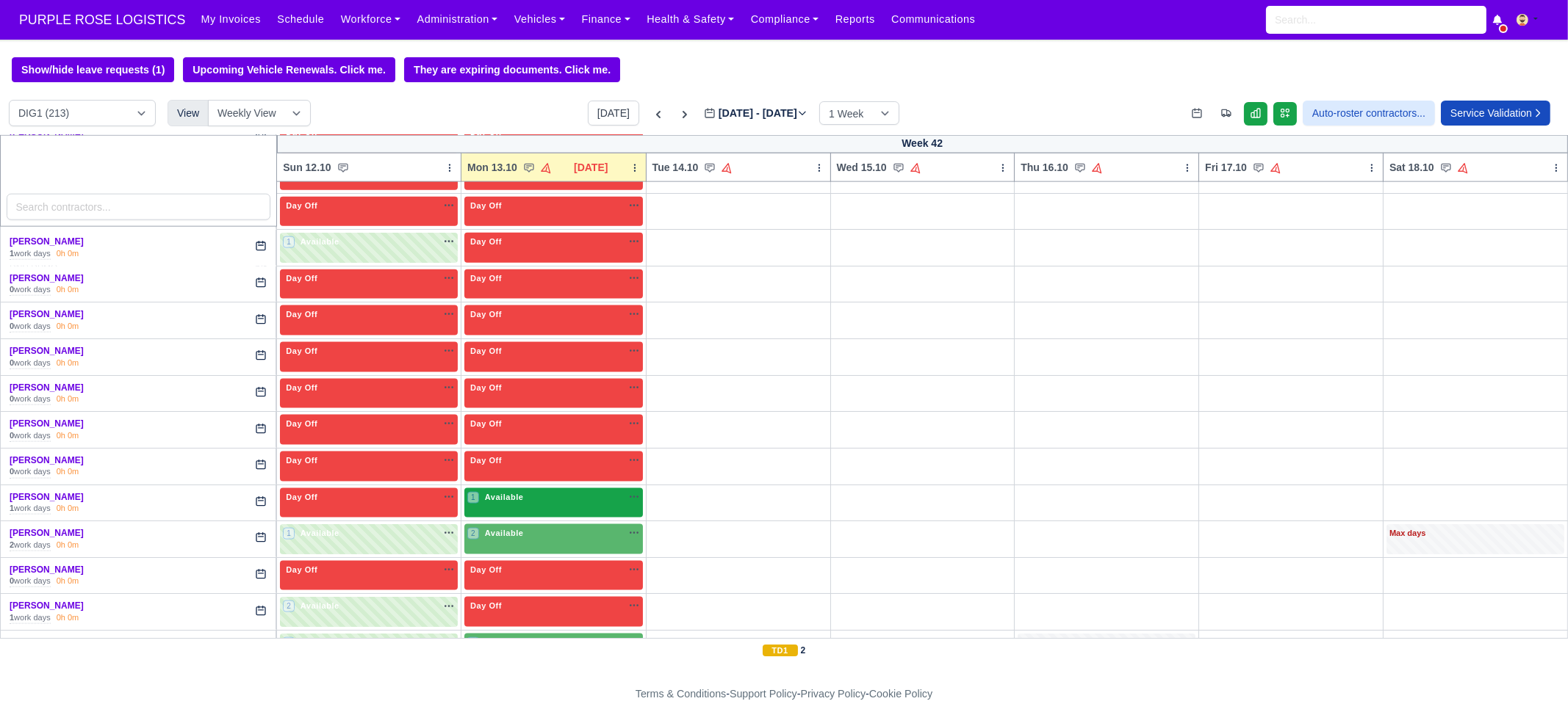
click at [519, 491] on div "1 Available na" at bounding box center [554, 498] width 173 height 13
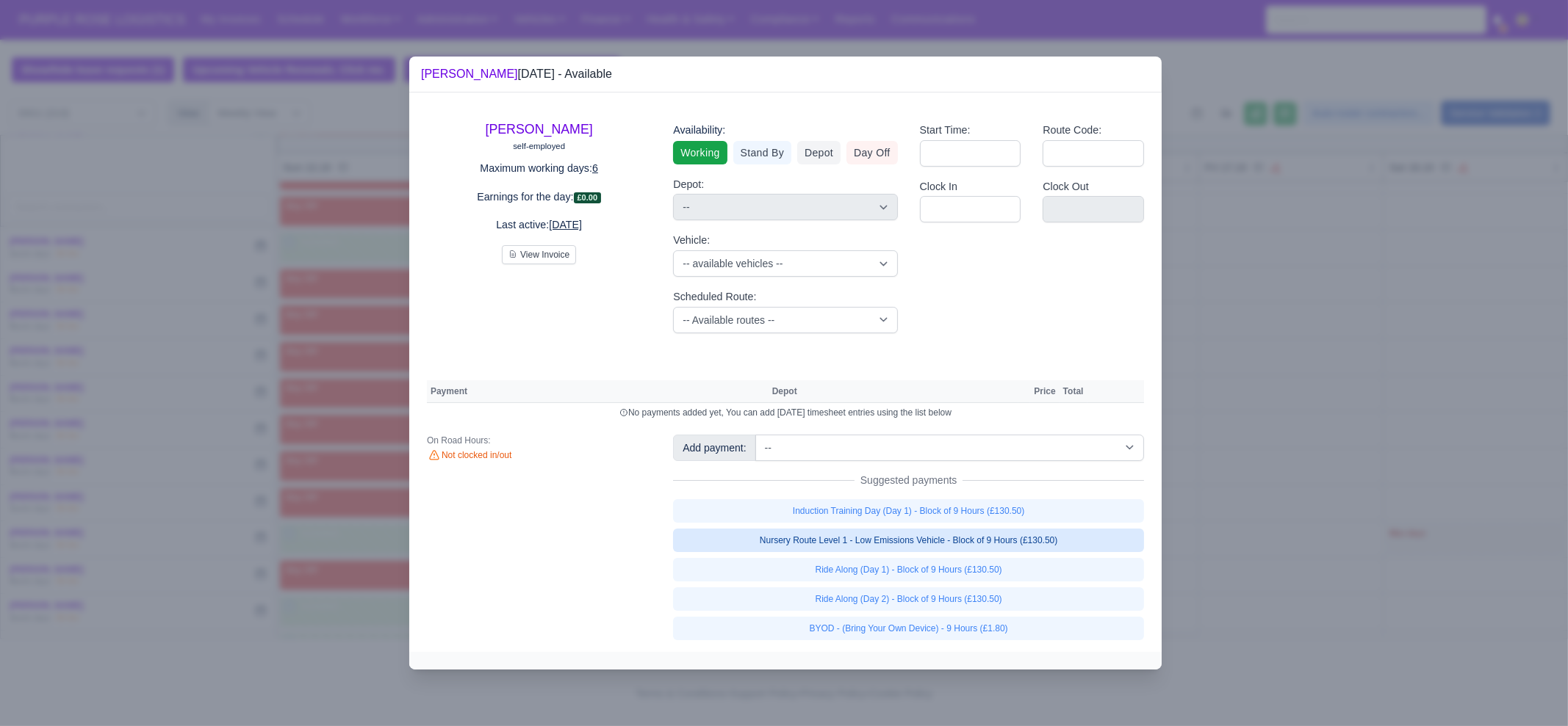
drag, startPoint x: 995, startPoint y: 533, endPoint x: 996, endPoint y: 540, distance: 7.1
click at [995, 533] on link "Nursery Route Level 1 - Low Emissions Vehicle - Block of 9 Hours (£130.50)" at bounding box center [909, 540] width 471 height 23
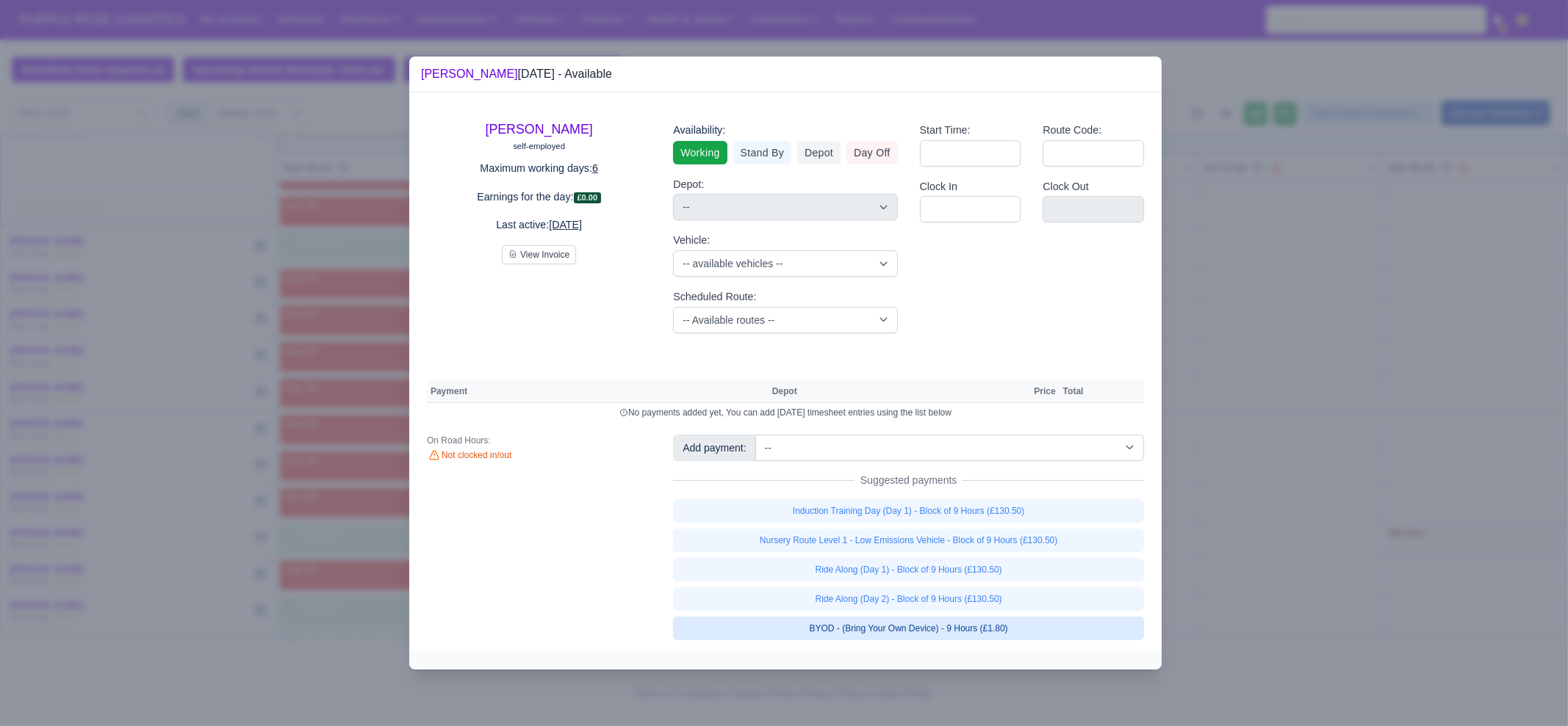
click at [981, 611] on link "Ride Along (Day 2) - Block of 9 Hours (£130.50)" at bounding box center [909, 599] width 471 height 23
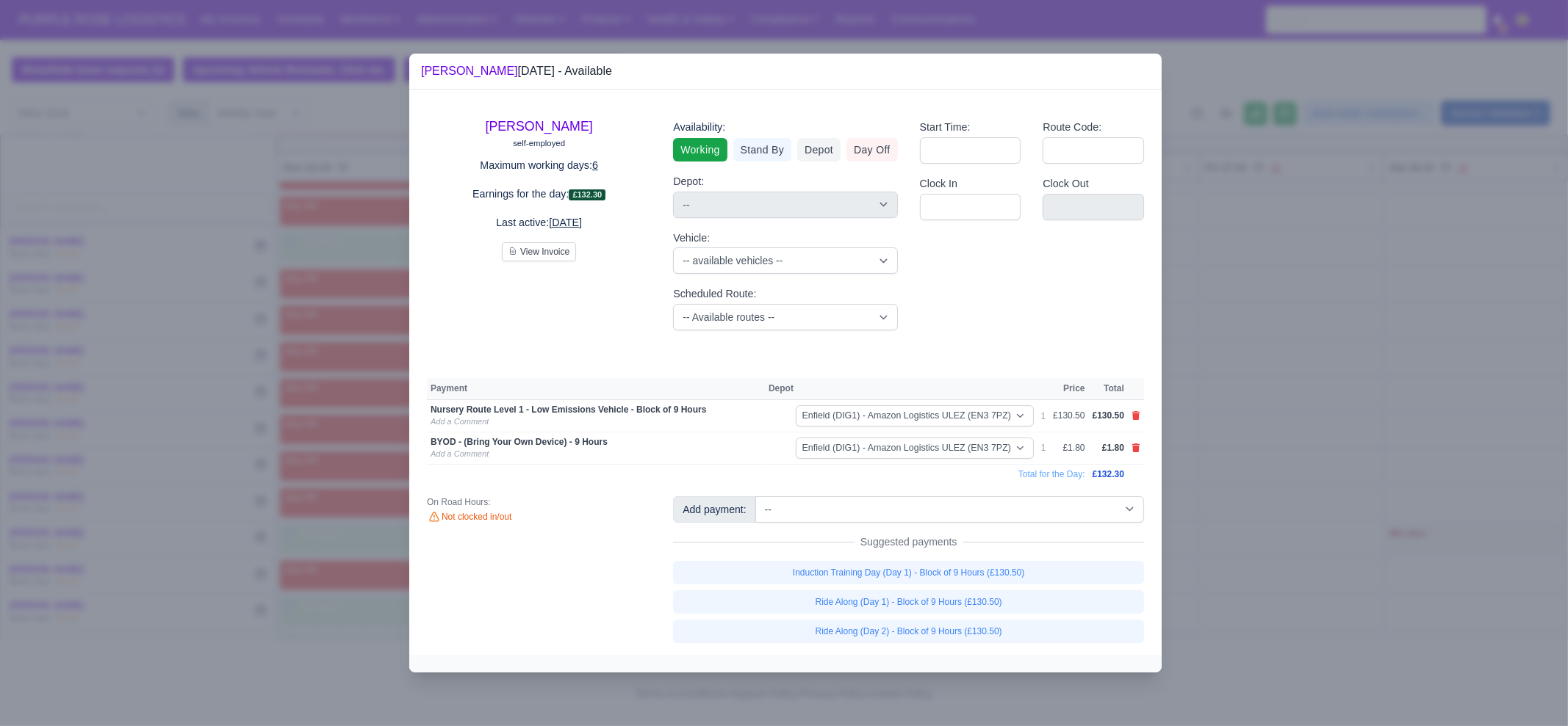
click at [1275, 589] on div at bounding box center [784, 363] width 1568 height 726
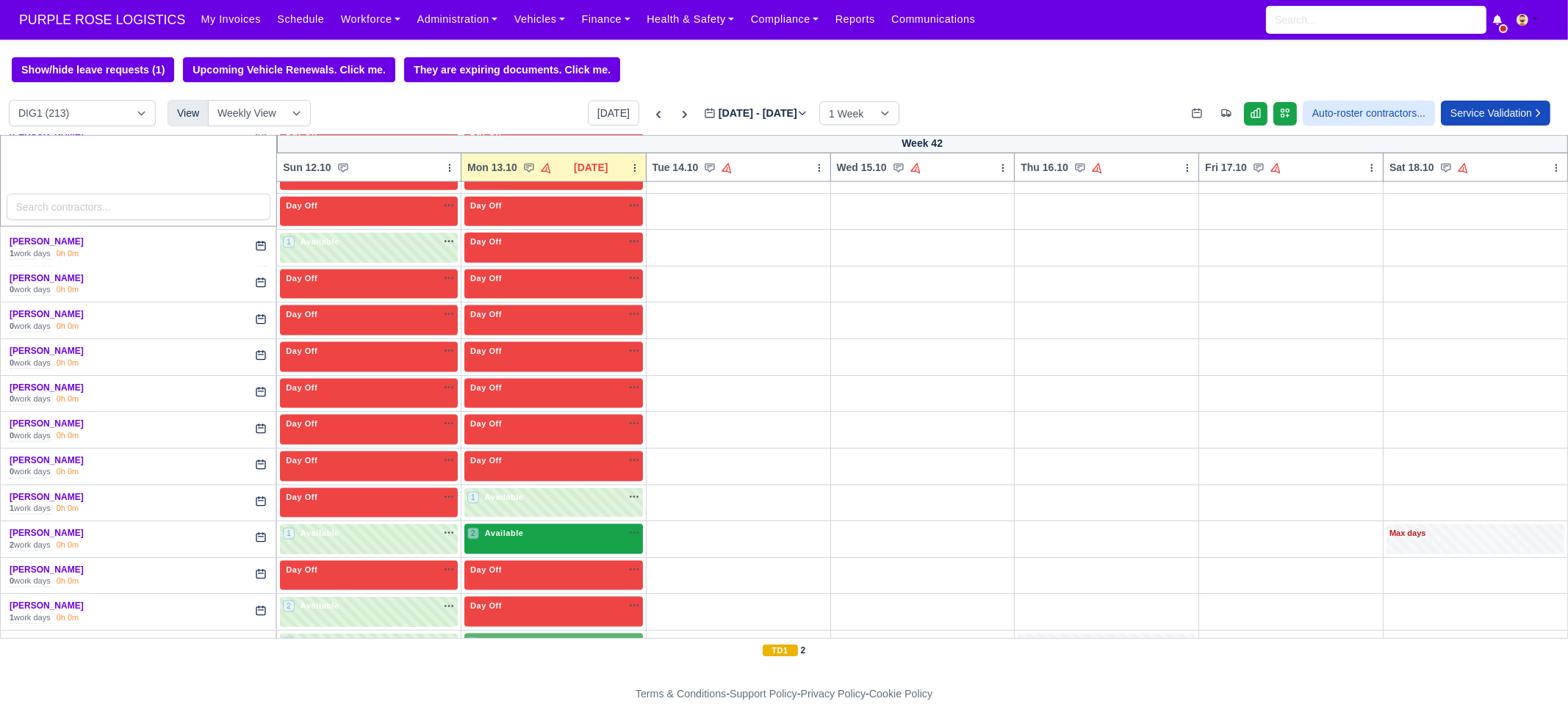
click at [573, 525] on div "2 Available" at bounding box center [554, 540] width 179 height 31
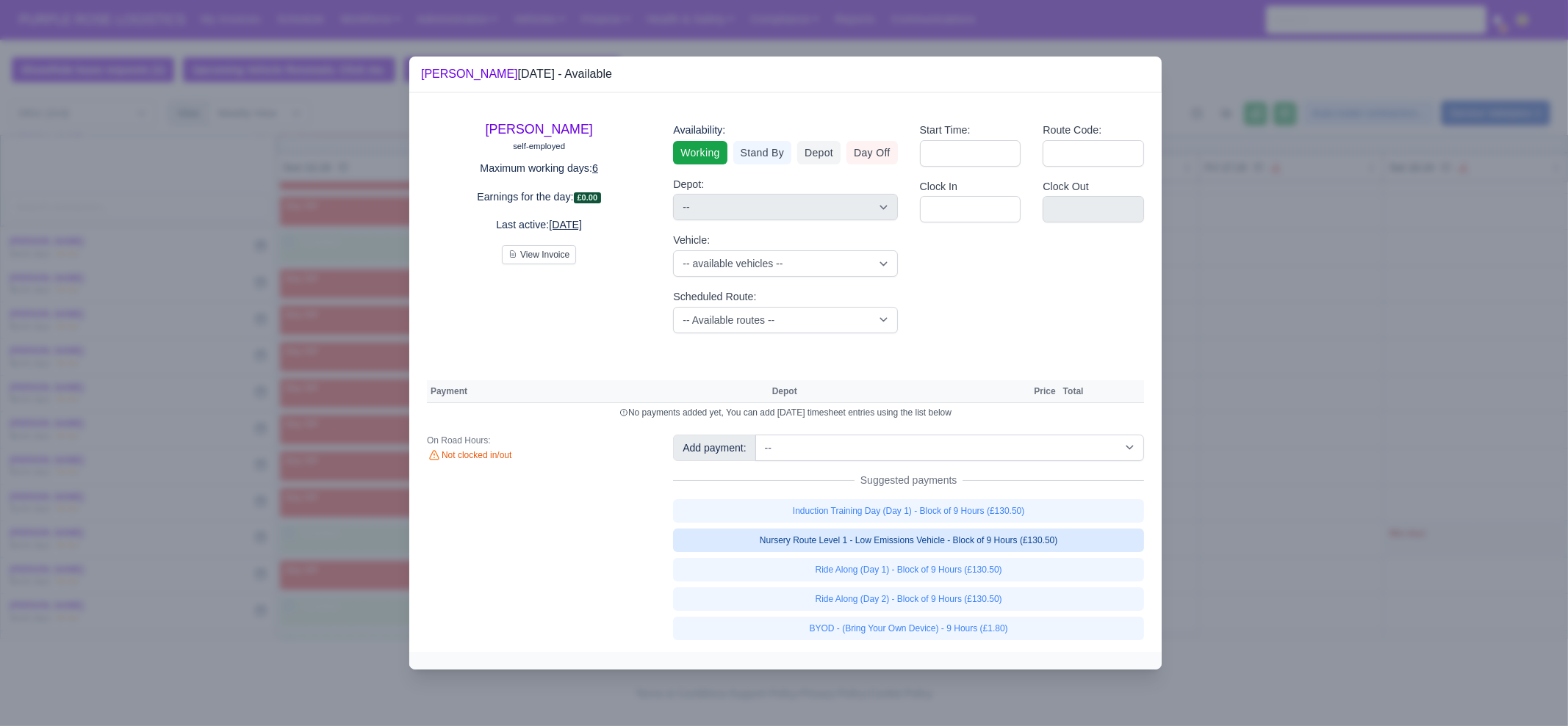
click at [982, 534] on link "Nursery Route Level 1 - Low Emissions Vehicle - Block of 9 Hours (£130.50)" at bounding box center [909, 540] width 471 height 23
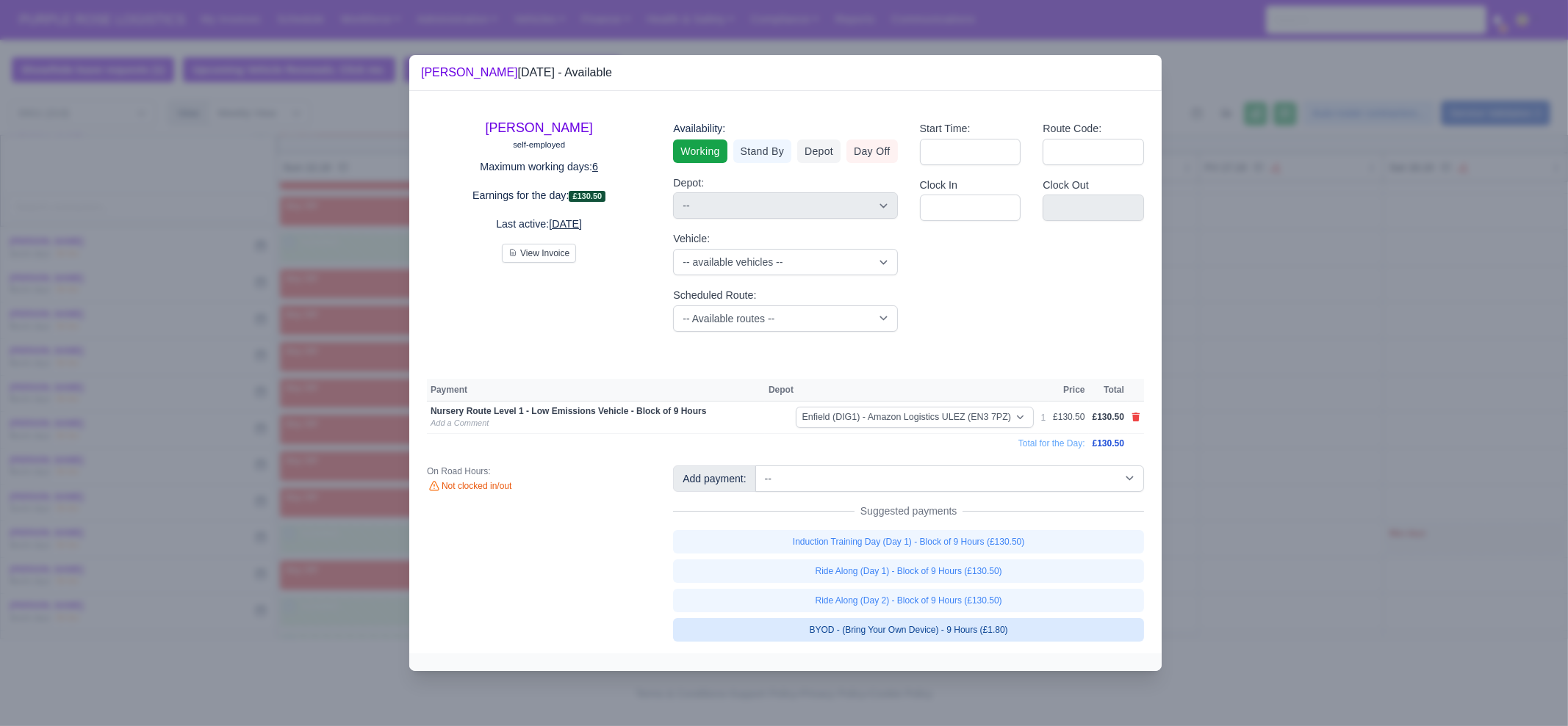
click at [993, 623] on link "BYOD - (Bring Your Own Device) - 9 Hours (£1.80)" at bounding box center [909, 630] width 471 height 23
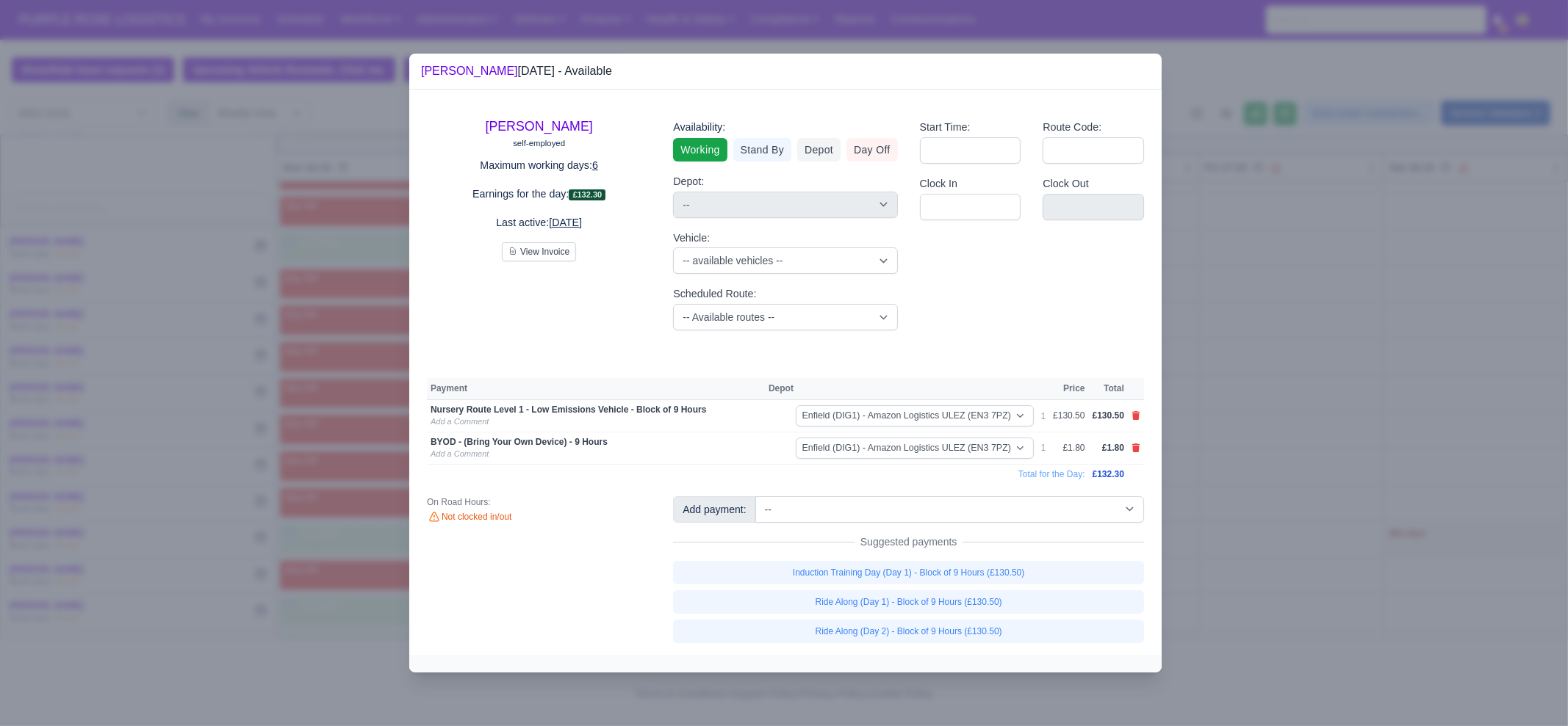
click at [1201, 581] on div at bounding box center [784, 363] width 1568 height 726
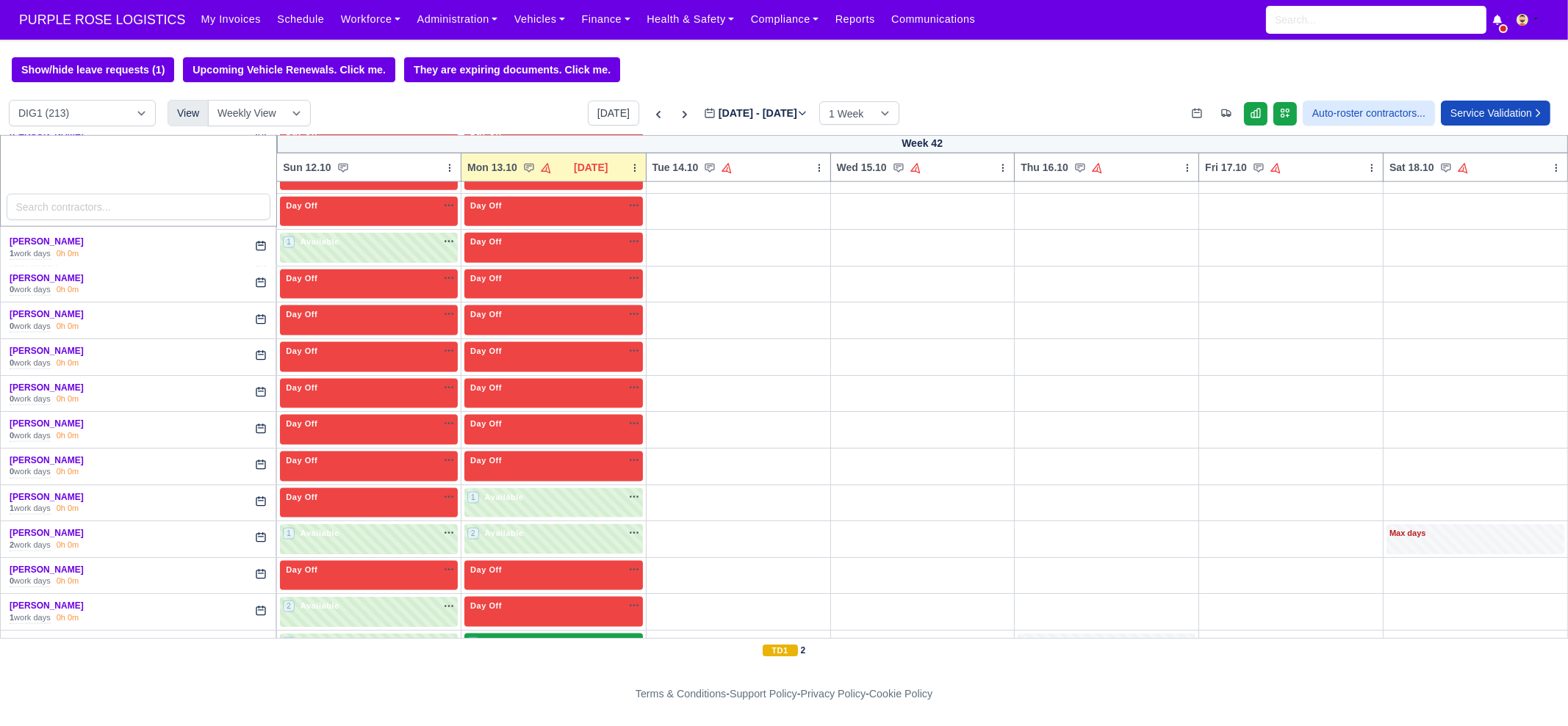
click at [491, 637] on div "4 Available na" at bounding box center [554, 644] width 173 height 15
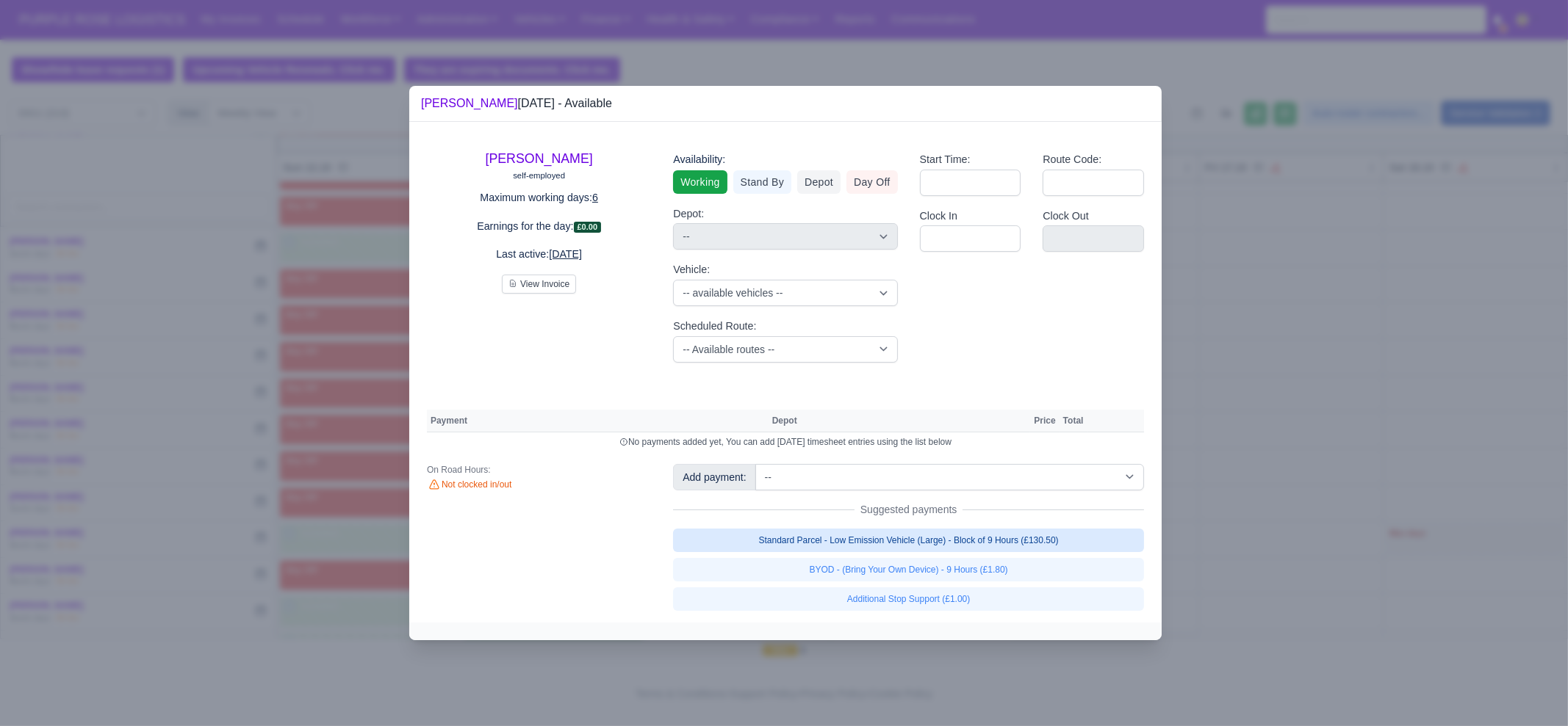
click at [953, 536] on link "Standard Parcel - Low Emission Vehicle (Large) - Block of 9 Hours (£130.50)" at bounding box center [909, 540] width 471 height 23
click at [958, 553] on link "Standard Parcel - Low Emission Vehicle (Large) - Block of 9 Hours (£130.50)" at bounding box center [909, 540] width 471 height 23
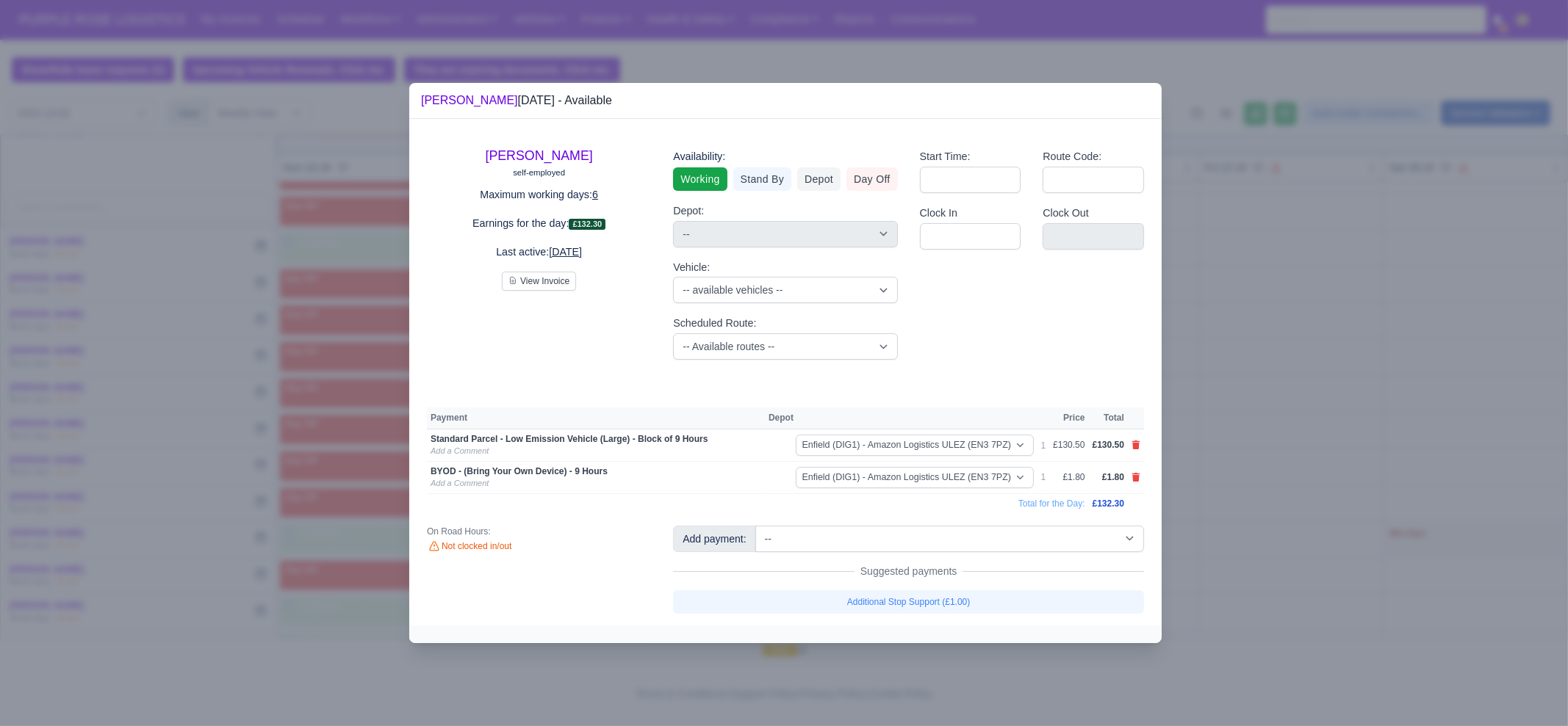
click at [1258, 573] on div at bounding box center [784, 363] width 1568 height 726
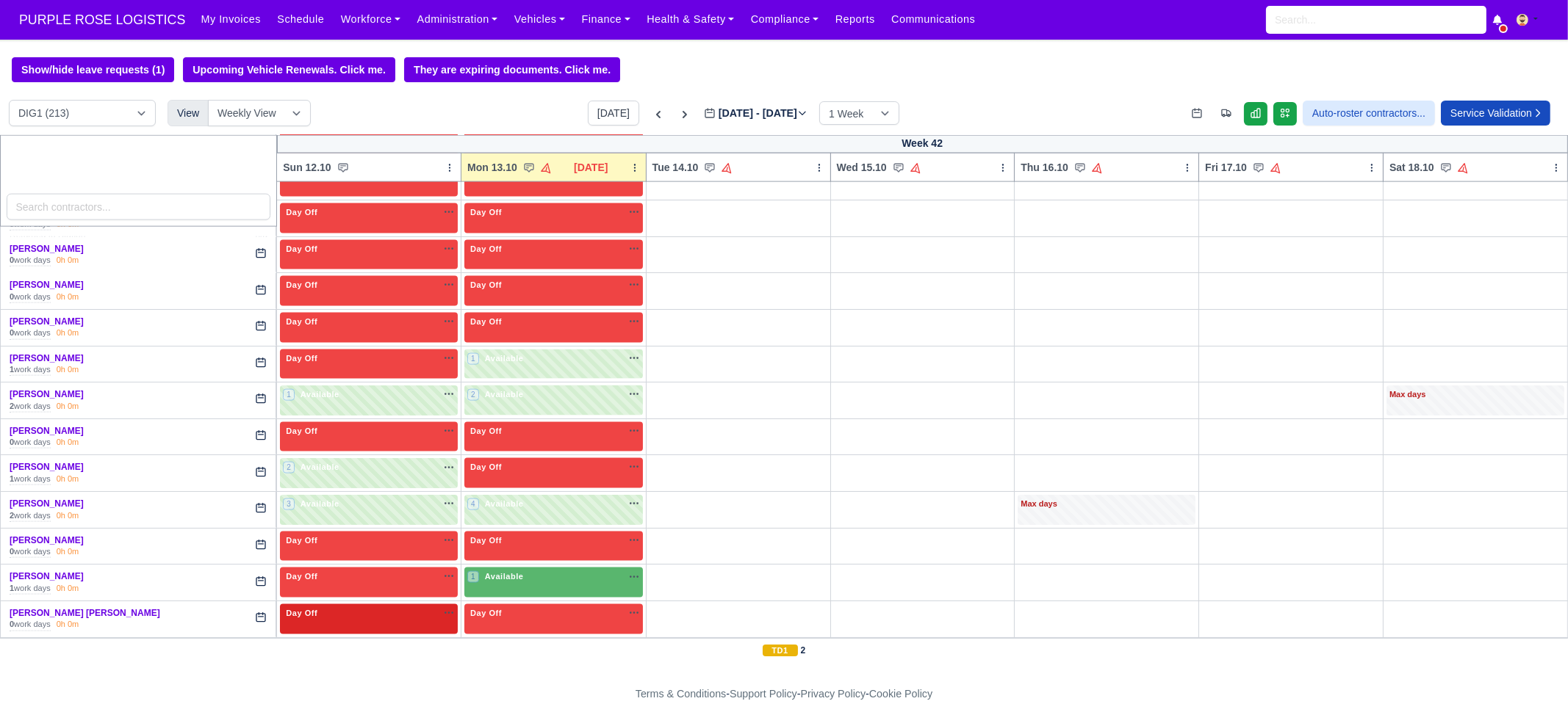
scroll to position [3580, 0]
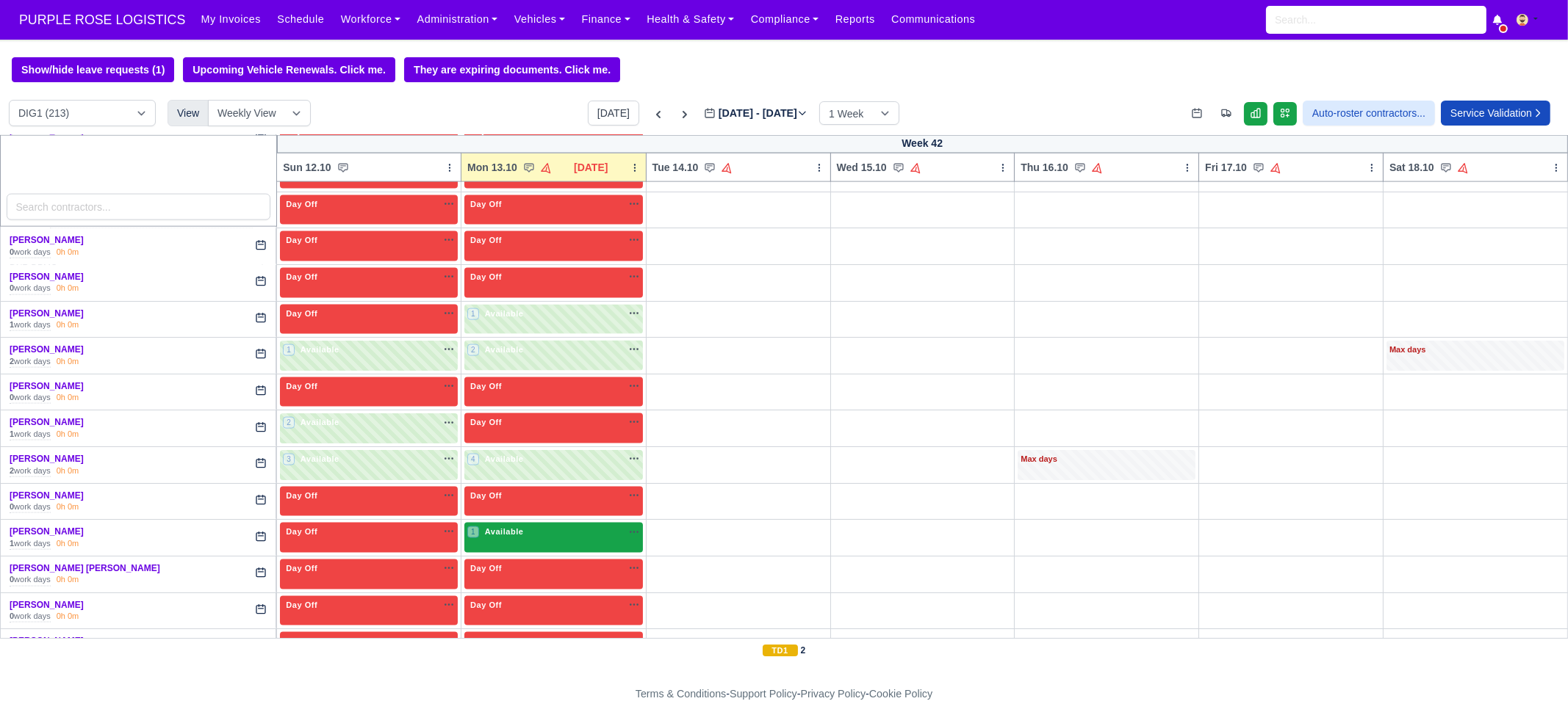
click at [558, 526] on div "1 Available na" at bounding box center [554, 532] width 173 height 13
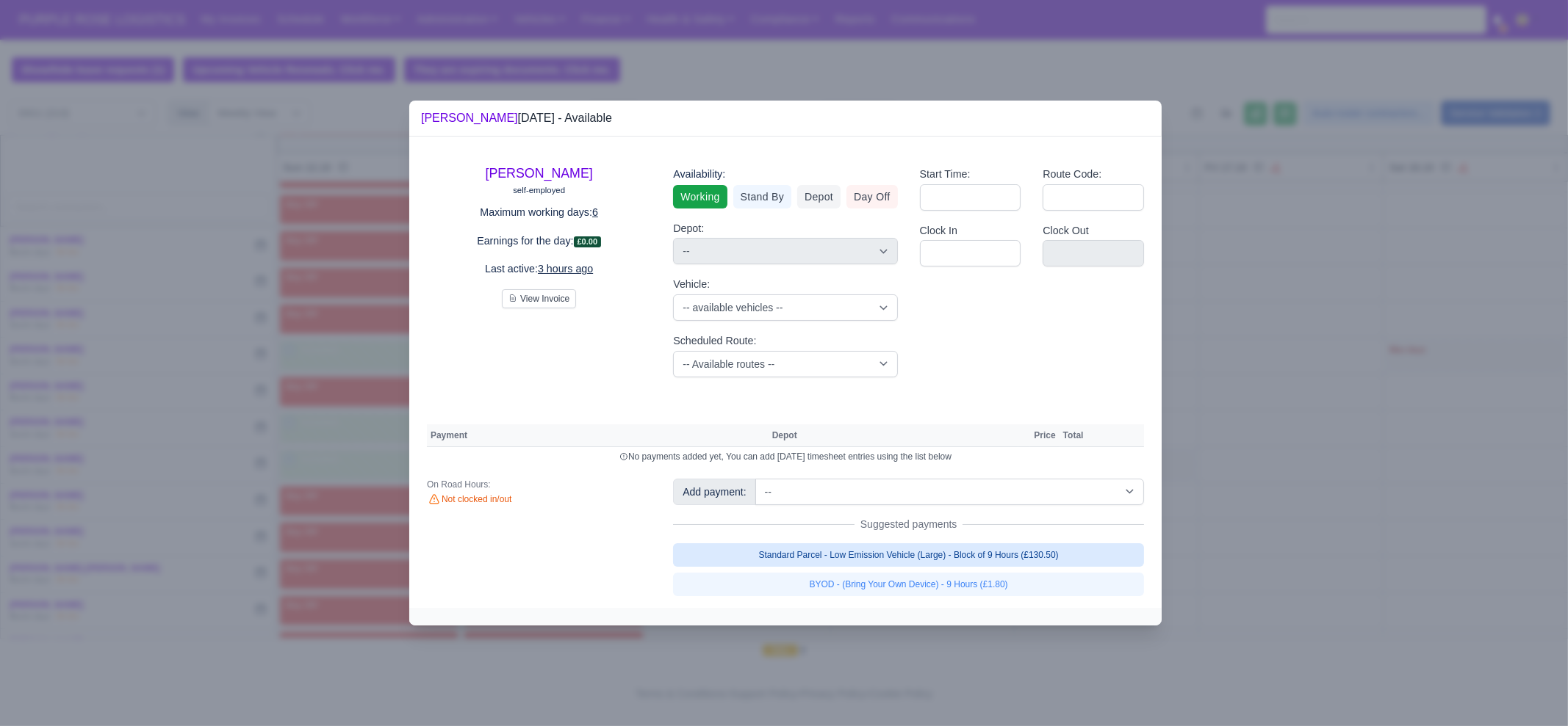
click at [957, 549] on link "Standard Parcel - Low Emission Vehicle (Large) - Block of 9 Hours (£130.50)" at bounding box center [909, 555] width 471 height 23
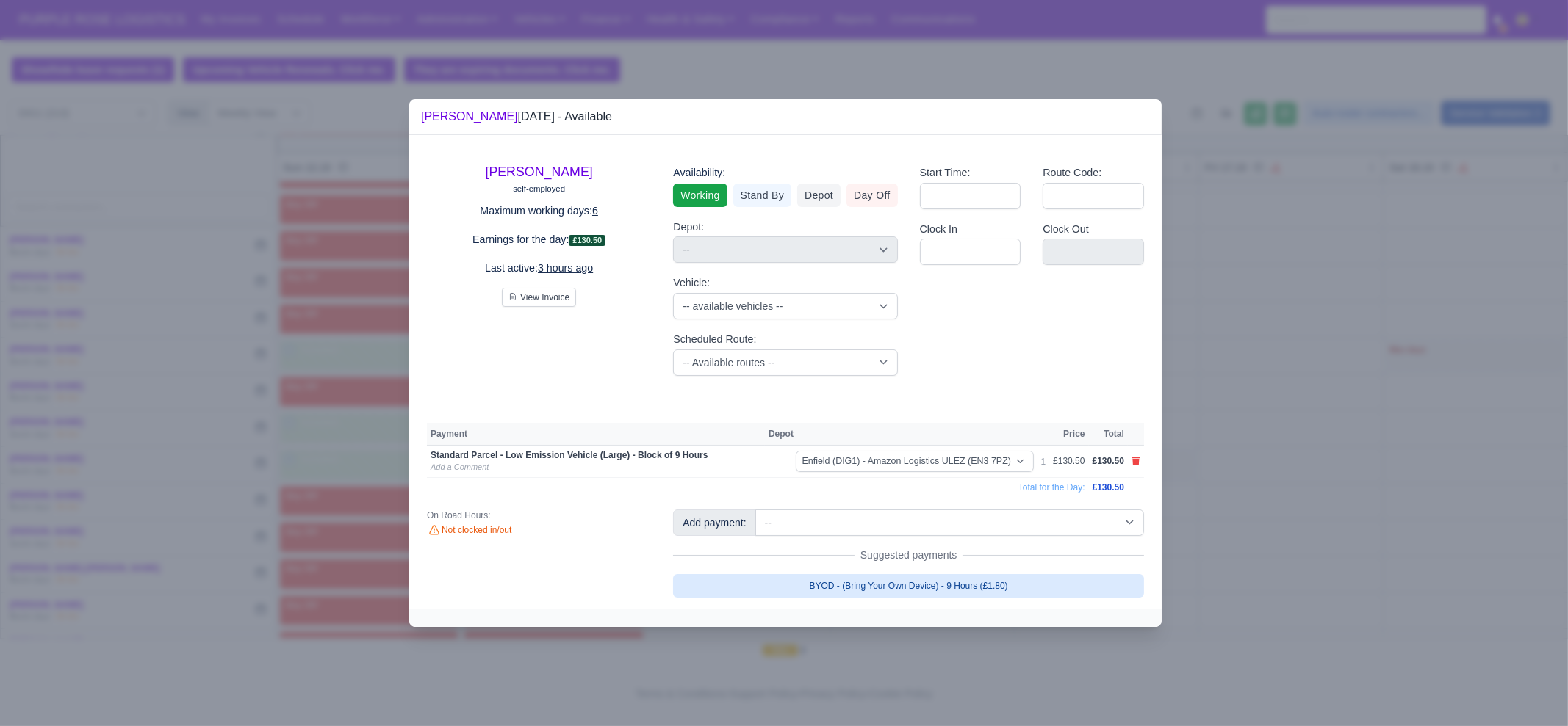
click at [815, 594] on link "BYOD - (Bring Your Own Device) - 9 Hours (£1.80)" at bounding box center [909, 586] width 471 height 23
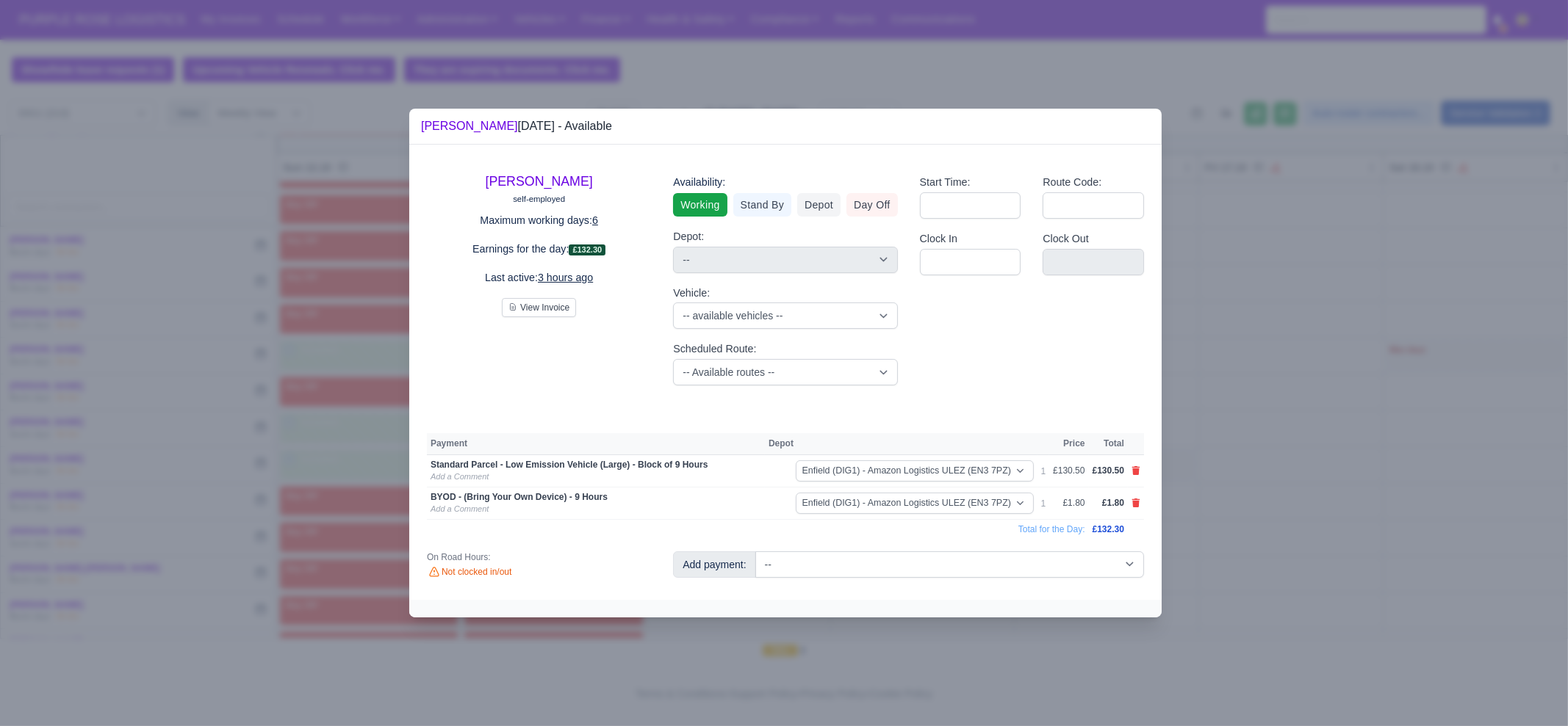
click at [1314, 481] on div at bounding box center [784, 363] width 1568 height 726
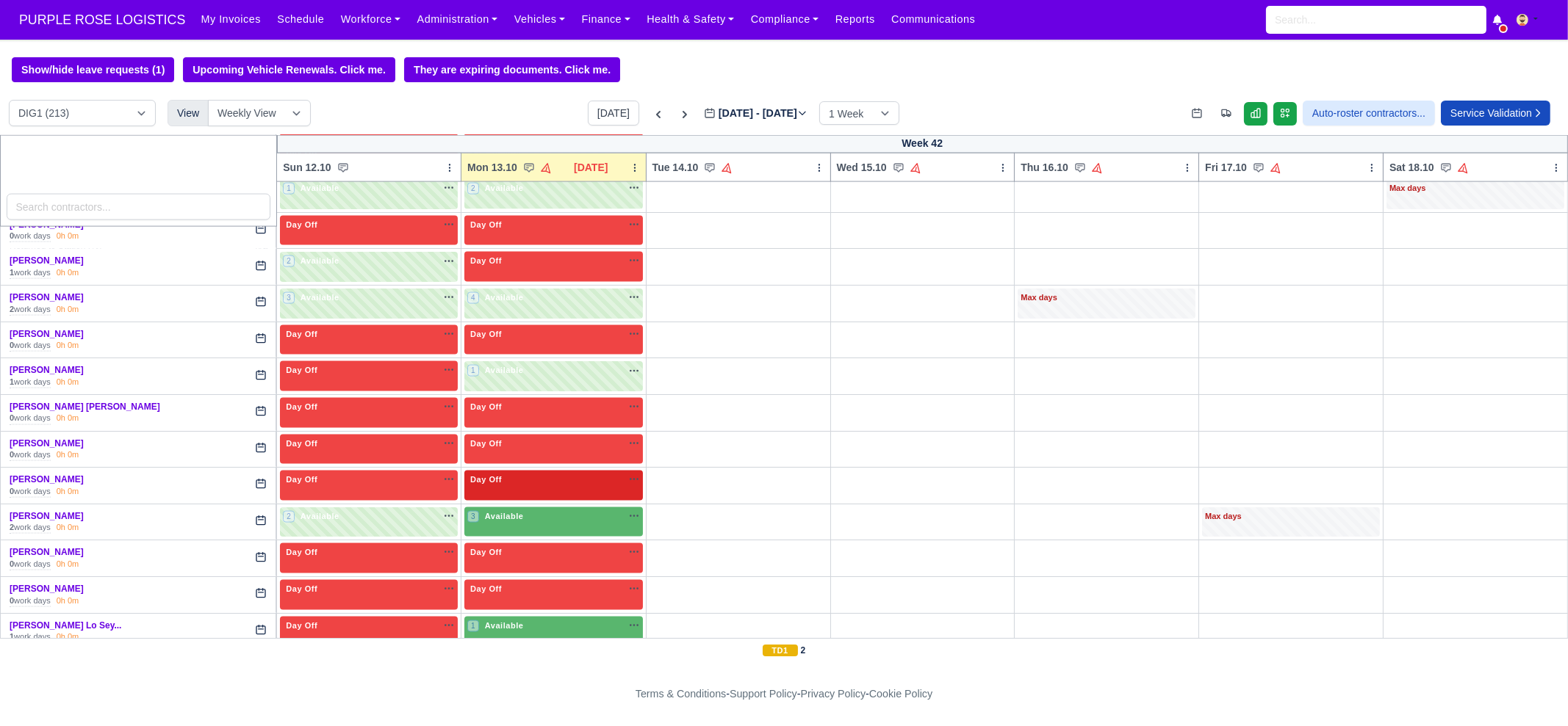
scroll to position [3763, 0]
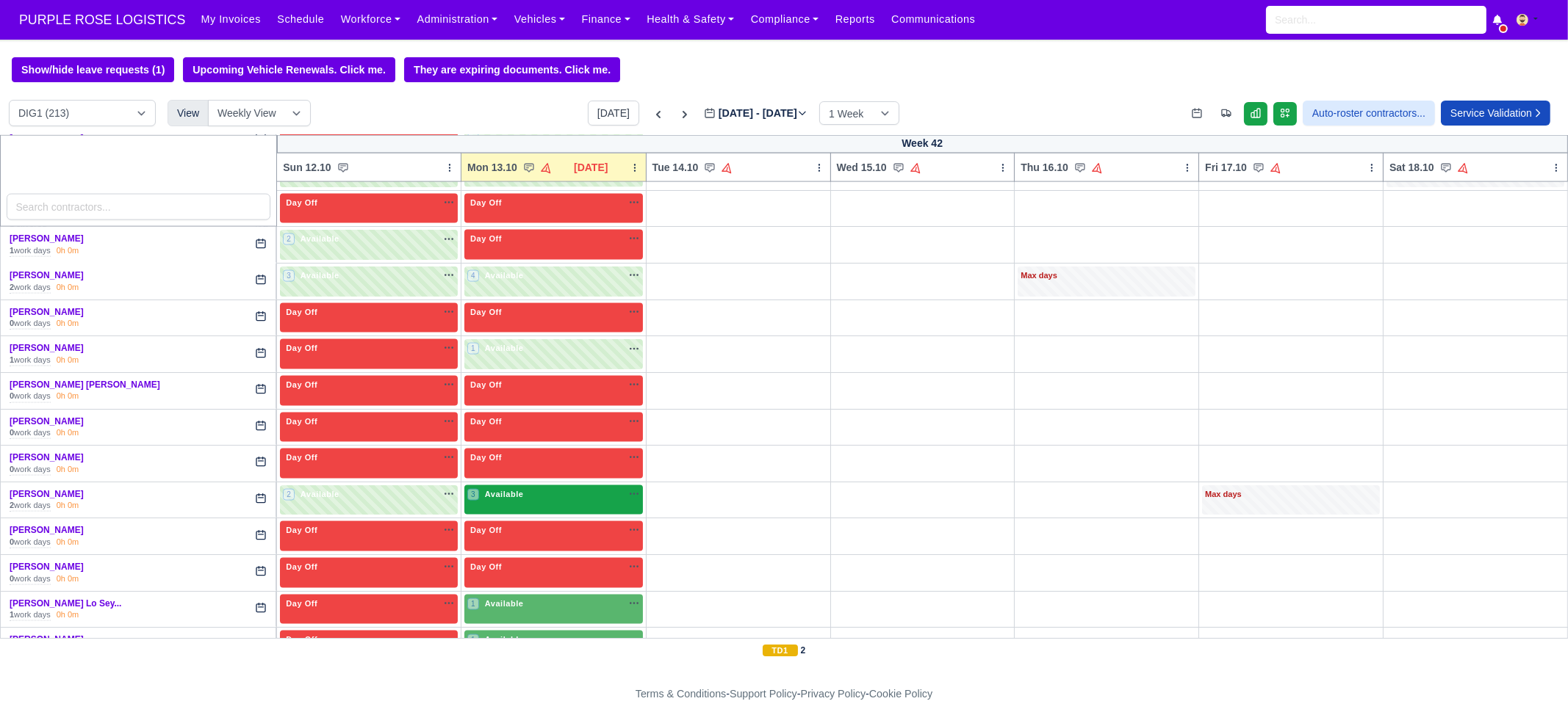
drag, startPoint x: 507, startPoint y: 468, endPoint x: 550, endPoint y: 468, distance: 43.0
click at [507, 489] on span "Available" at bounding box center [504, 493] width 45 height 10
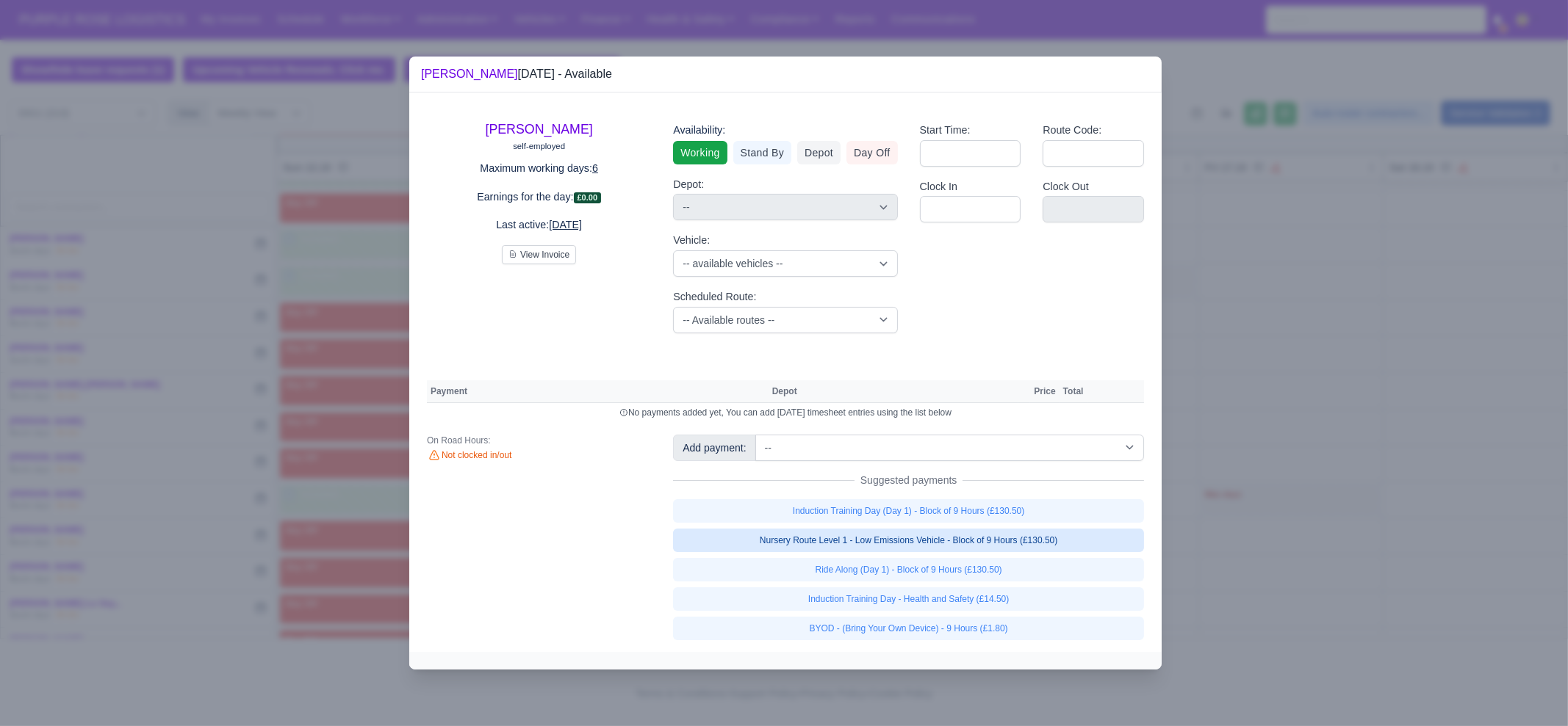
click at [927, 550] on link "Nursery Route Level 1 - Low Emissions Vehicle - Block of 9 Hours (£130.50)" at bounding box center [909, 540] width 471 height 23
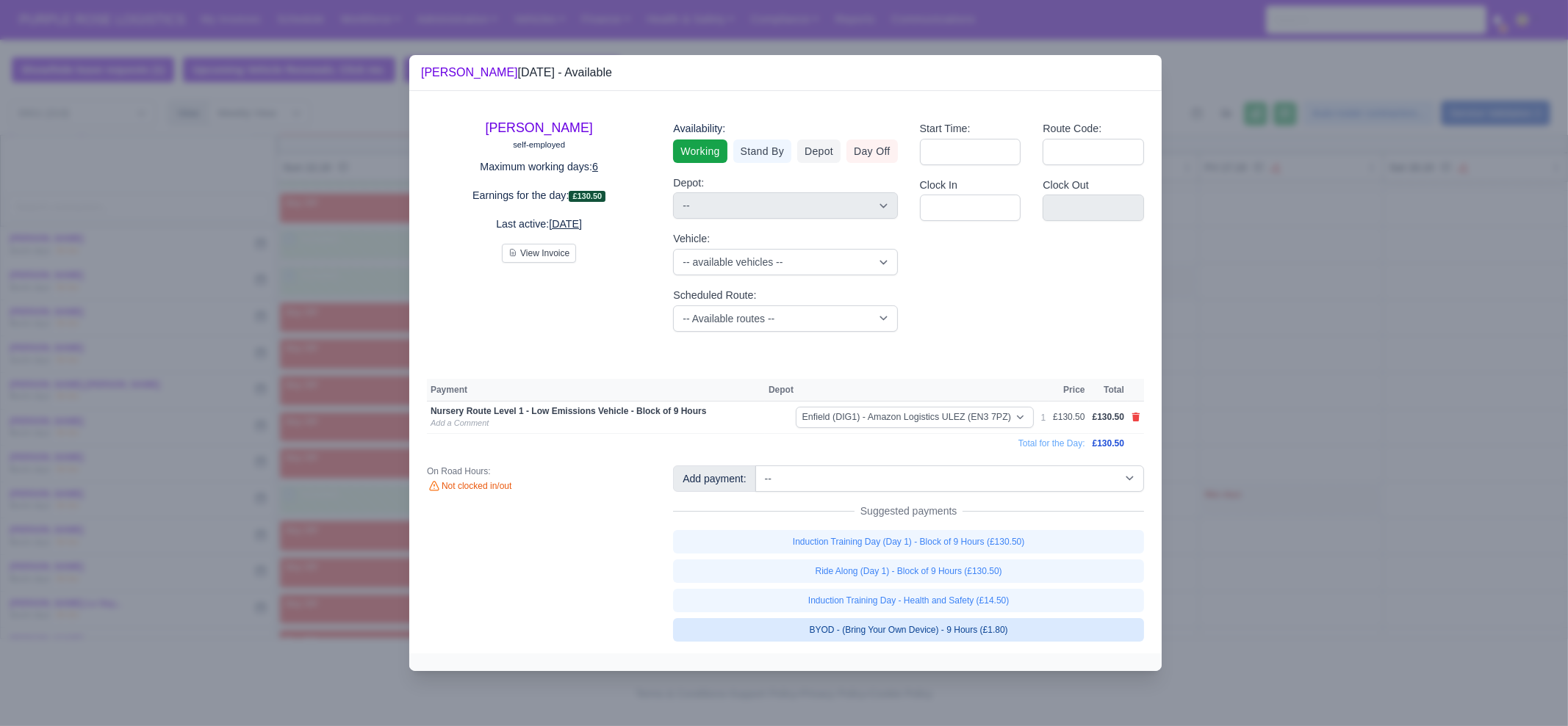
click at [958, 641] on link "BYOD - (Bring Your Own Device) - 9 Hours (£1.80)" at bounding box center [909, 630] width 471 height 23
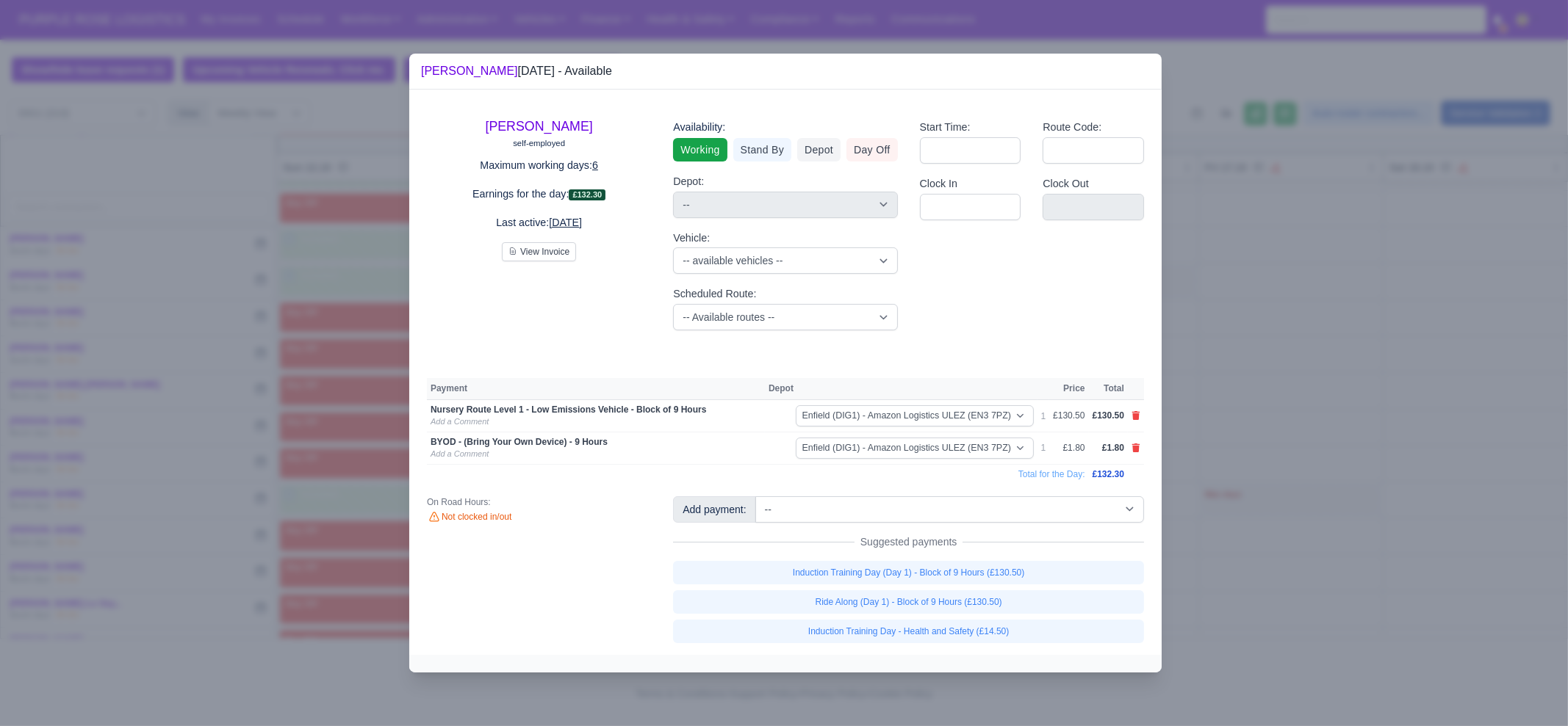
click at [1341, 588] on div at bounding box center [784, 363] width 1568 height 726
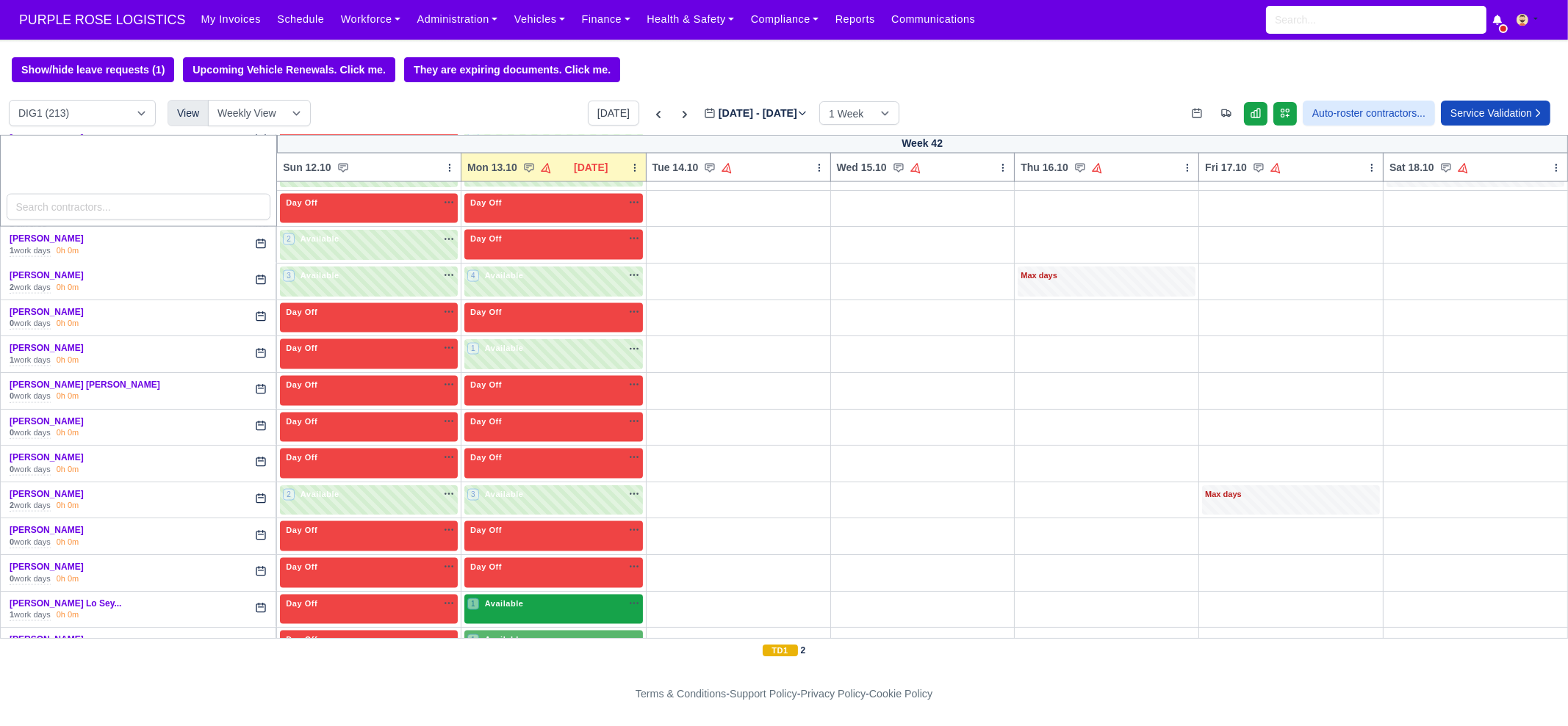
click at [547, 598] on div "1 Available na" at bounding box center [554, 604] width 173 height 13
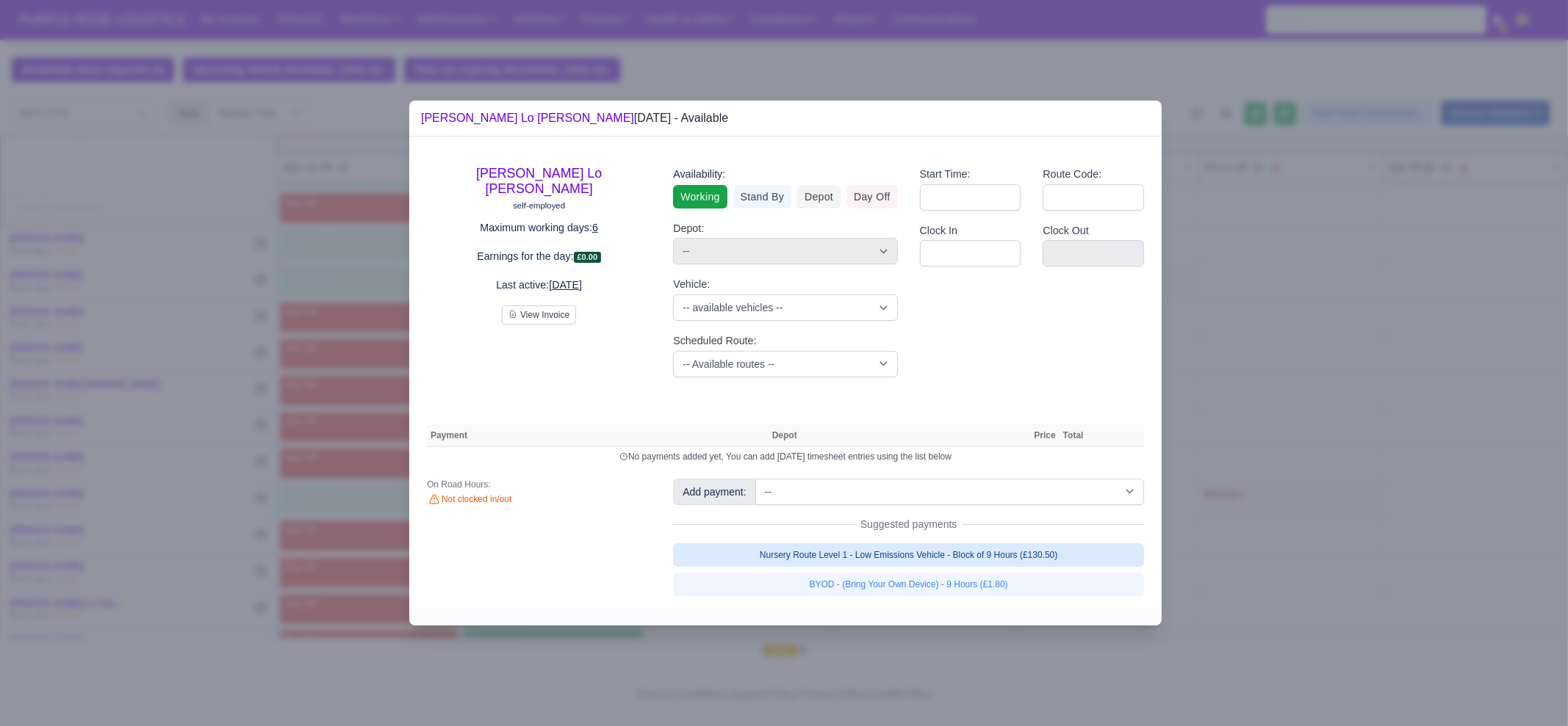
click at [943, 553] on link "Nursery Route Level 1 - Low Emissions Vehicle - Block of 9 Hours (£130.50)" at bounding box center [909, 555] width 471 height 23
click at [949, 567] on link "Nursery Route Level 1 - Low Emissions Vehicle - Block of 9 Hours (£130.50)" at bounding box center [909, 555] width 471 height 23
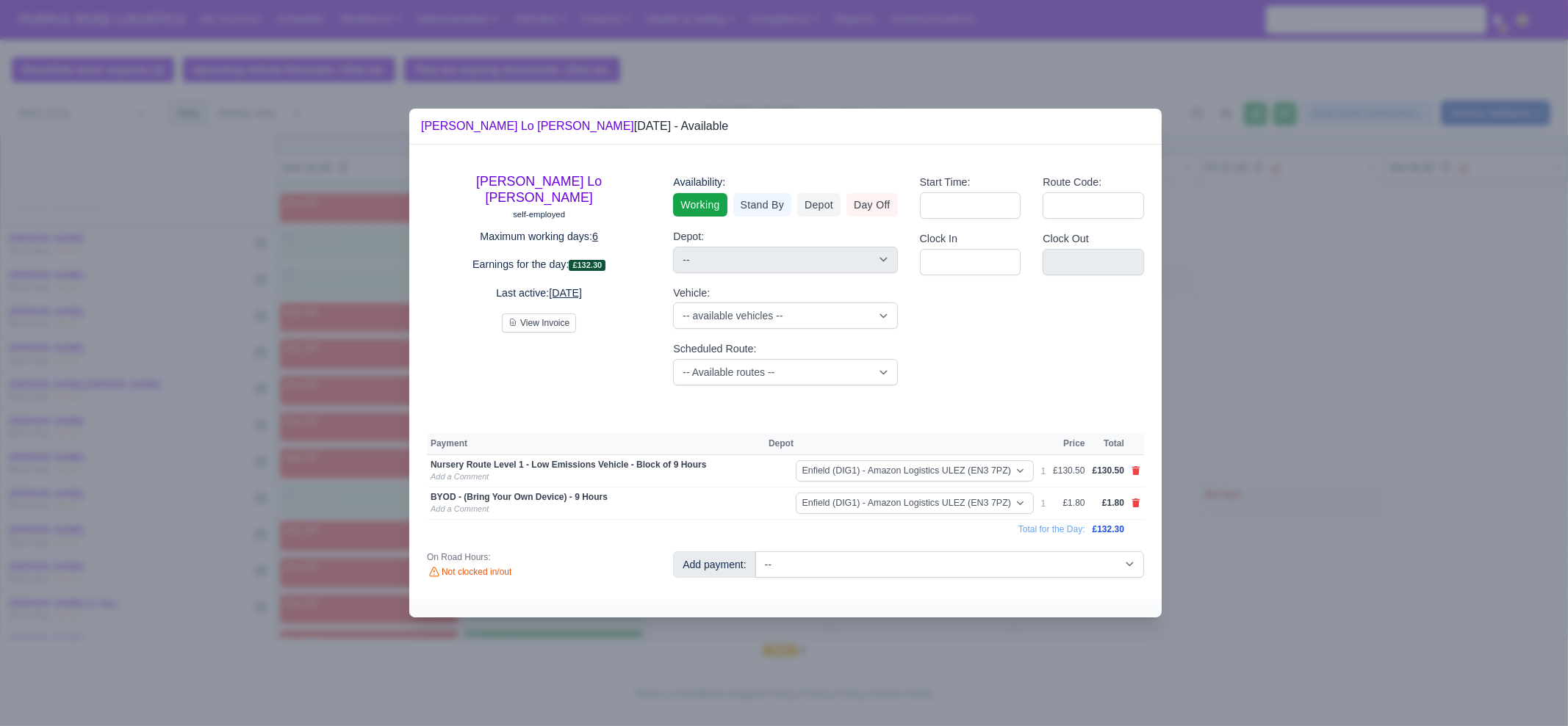
click at [1265, 558] on div at bounding box center [784, 363] width 1568 height 726
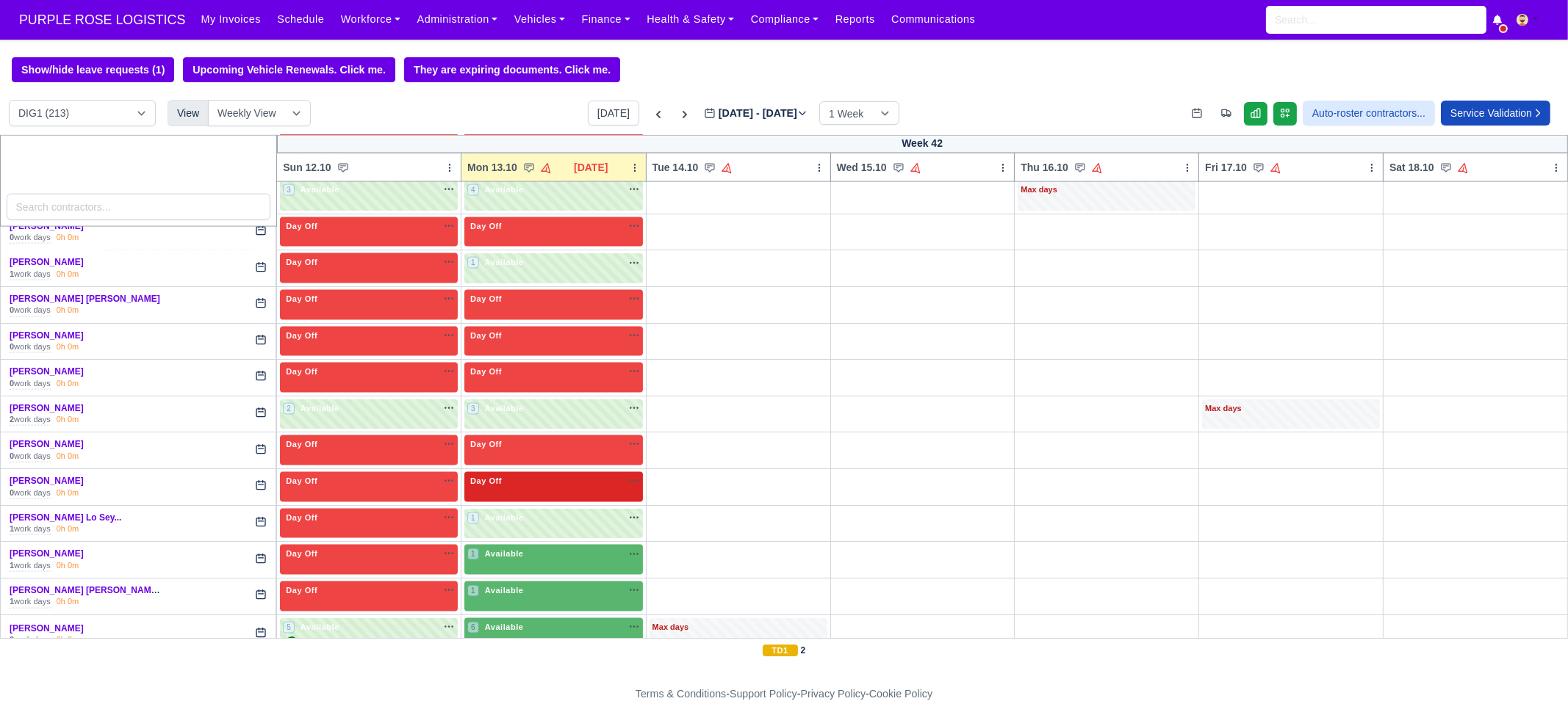
scroll to position [3856, 0]
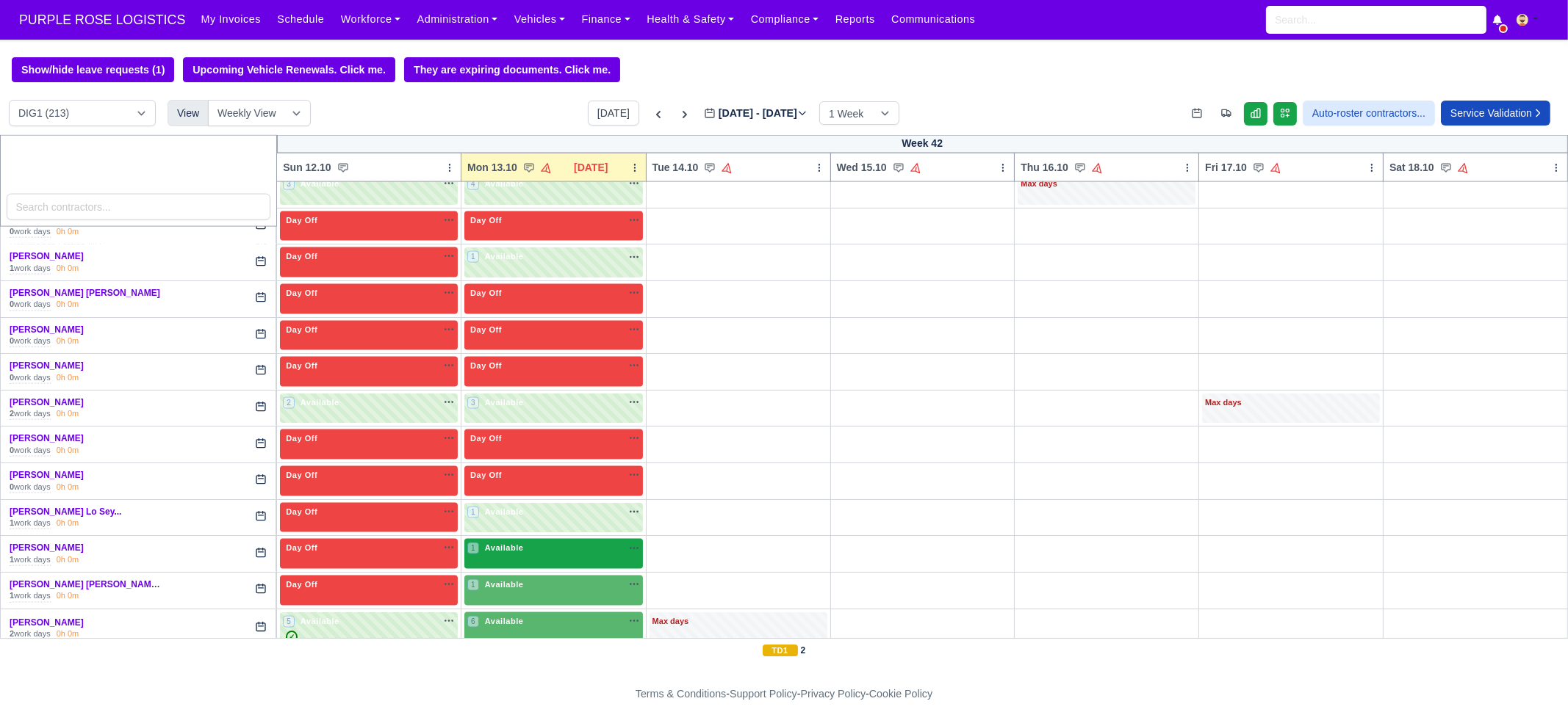
click at [490, 543] on span "Available" at bounding box center [504, 547] width 45 height 10
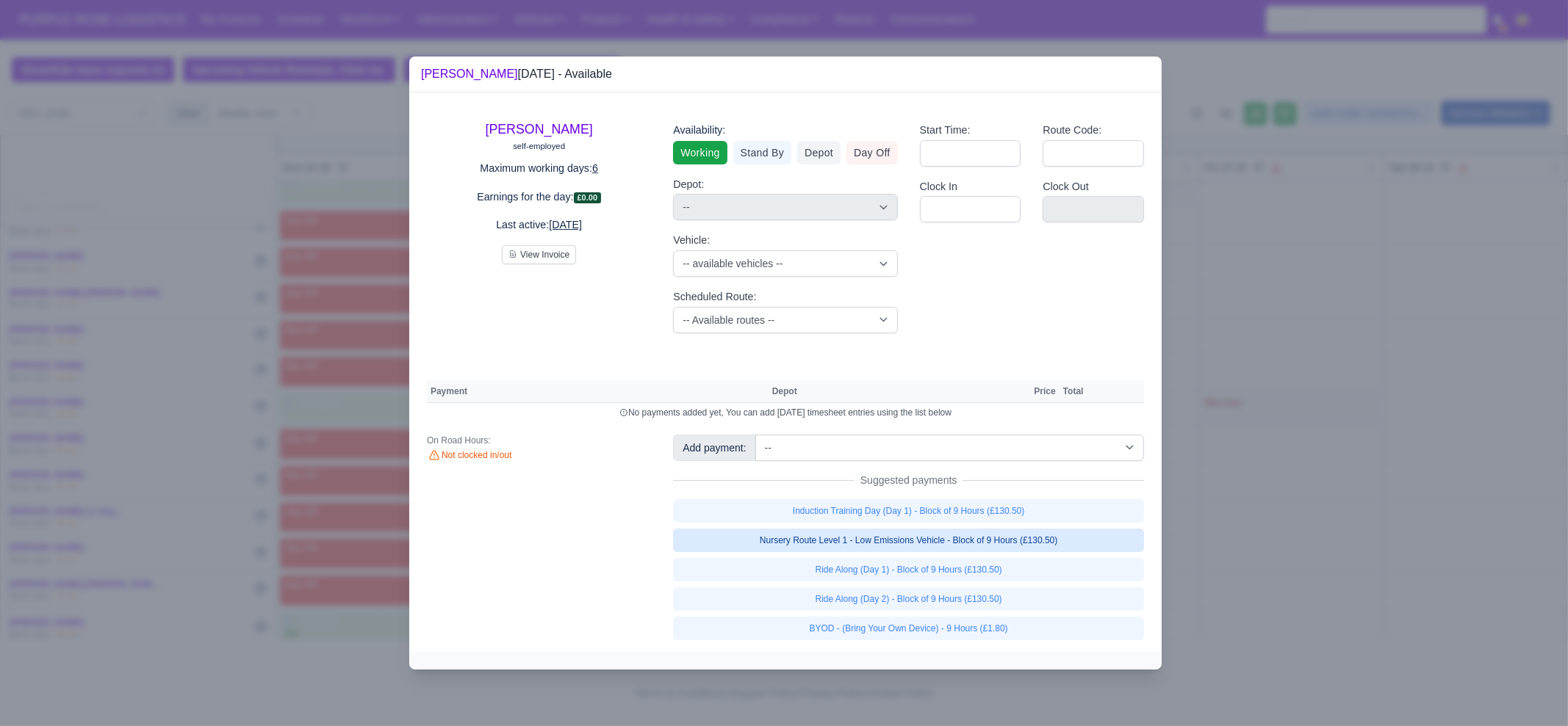
click at [1037, 536] on link "Nursery Route Level 1 - Low Emissions Vehicle - Block of 9 Hours (£130.50)" at bounding box center [909, 540] width 471 height 23
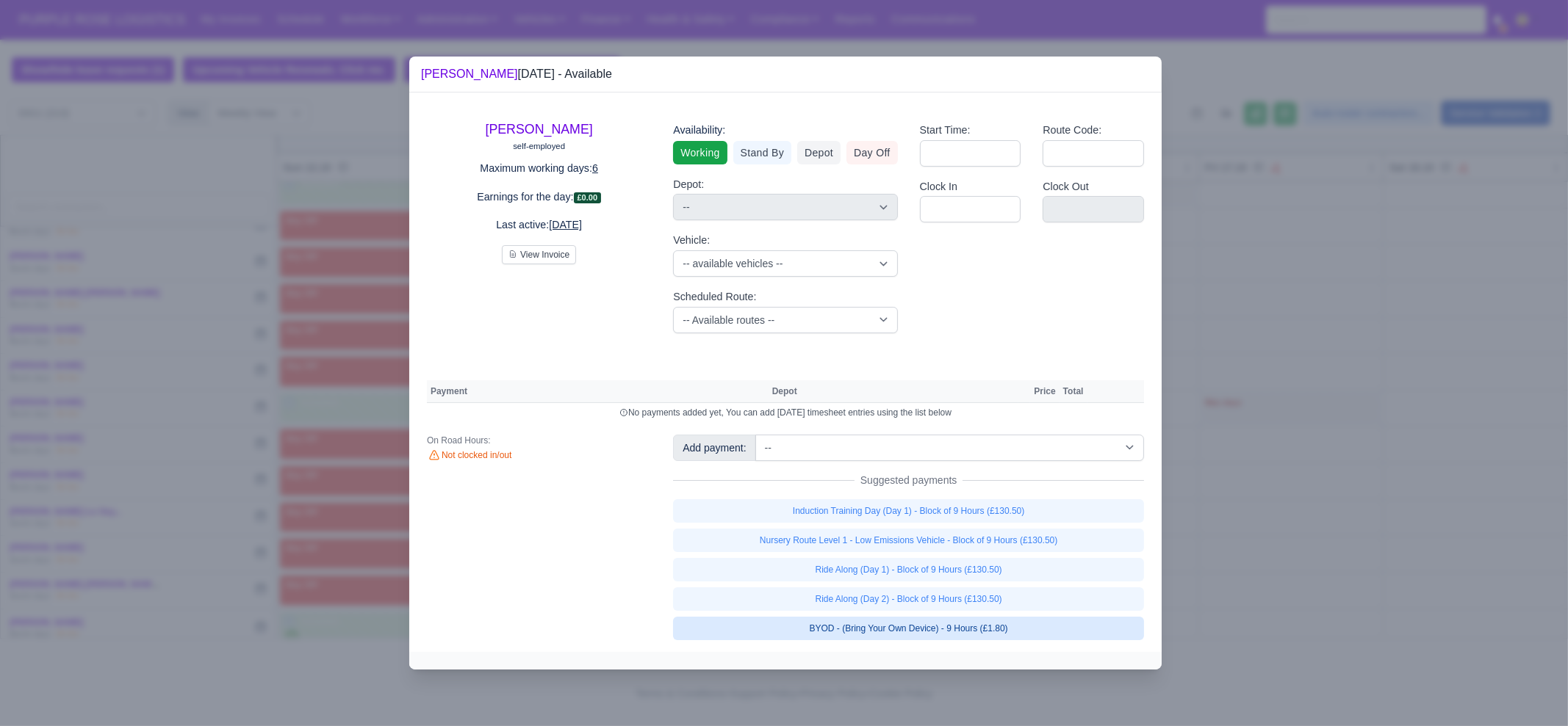
click at [1015, 611] on link "Ride Along (Day 2) - Block of 9 Hours (£130.50)" at bounding box center [909, 599] width 471 height 23
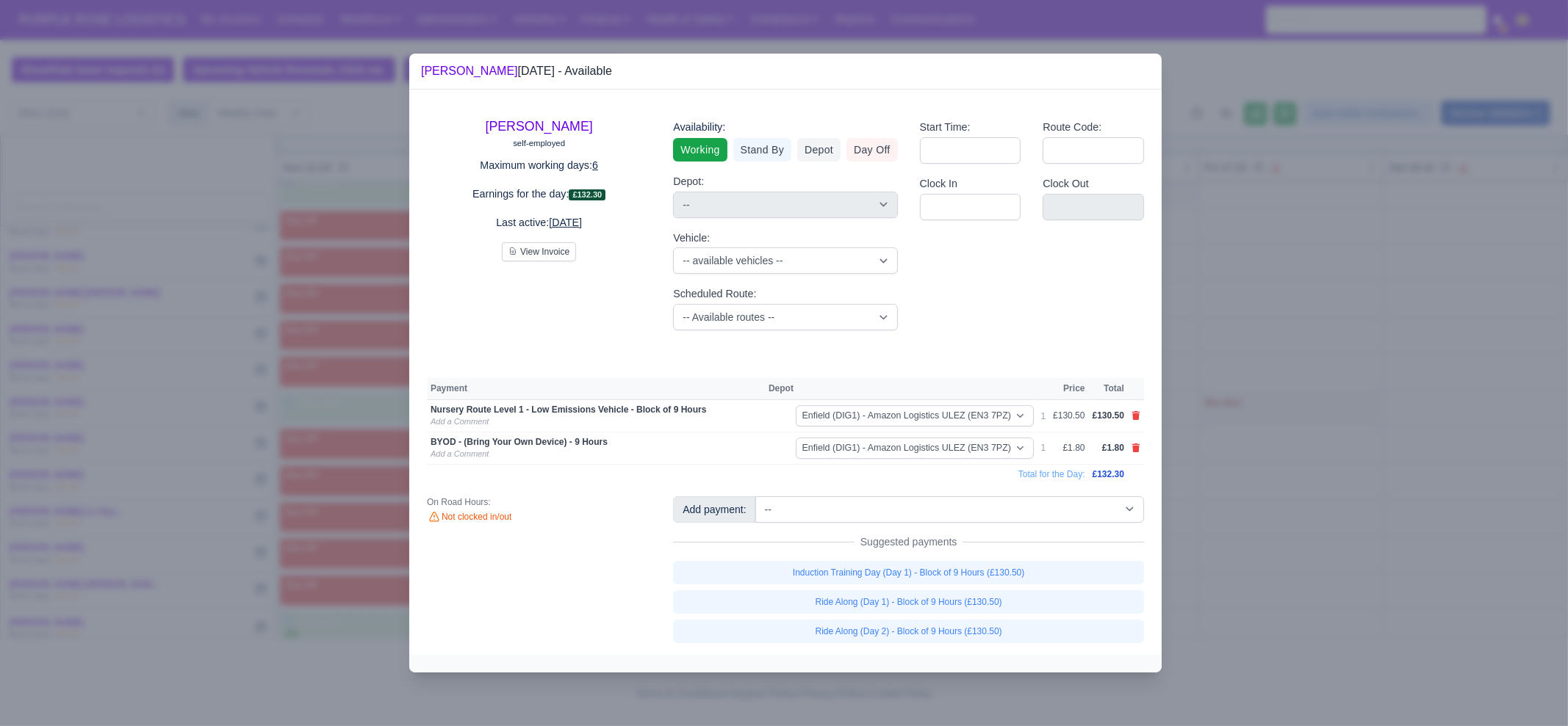
click at [1374, 479] on div at bounding box center [784, 363] width 1568 height 726
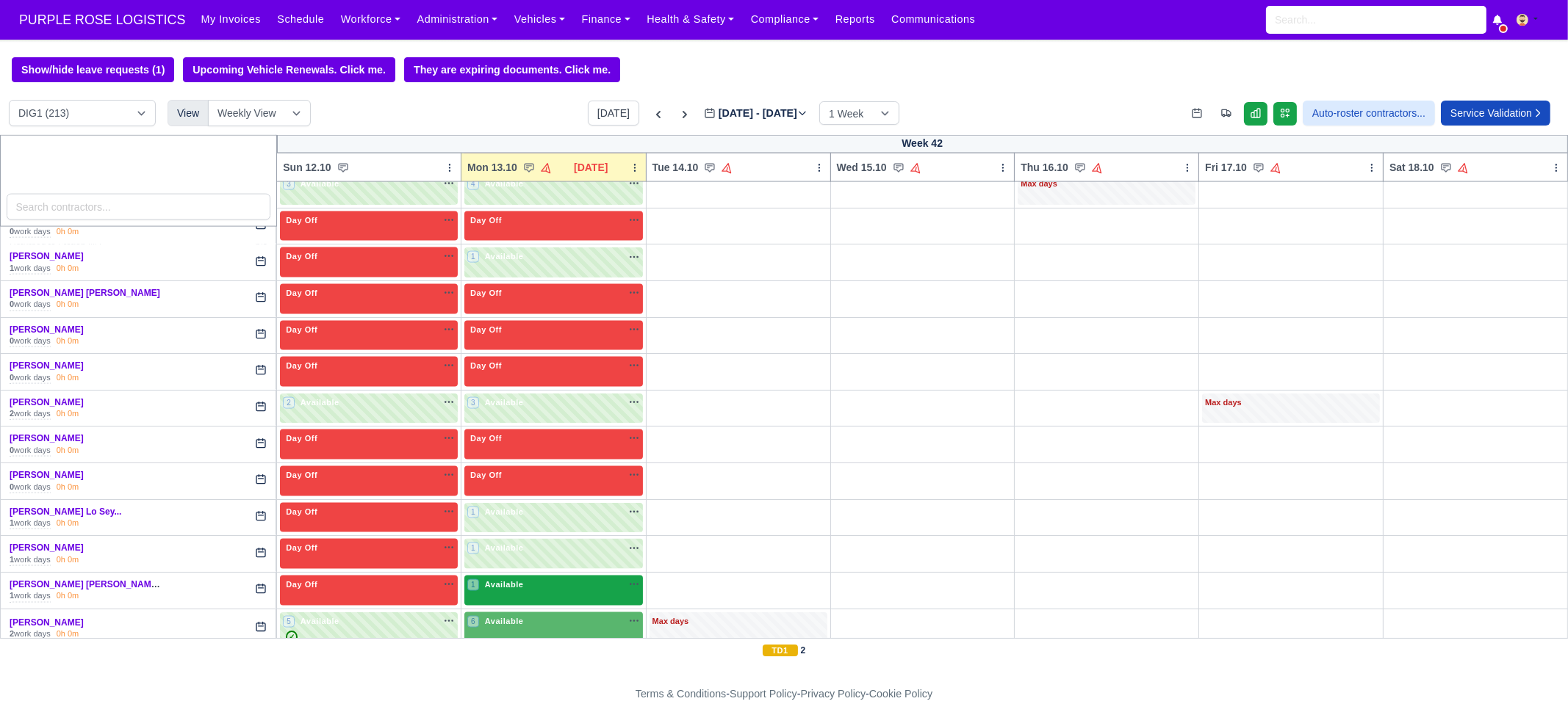
click at [540, 576] on div "1 Available" at bounding box center [554, 591] width 179 height 31
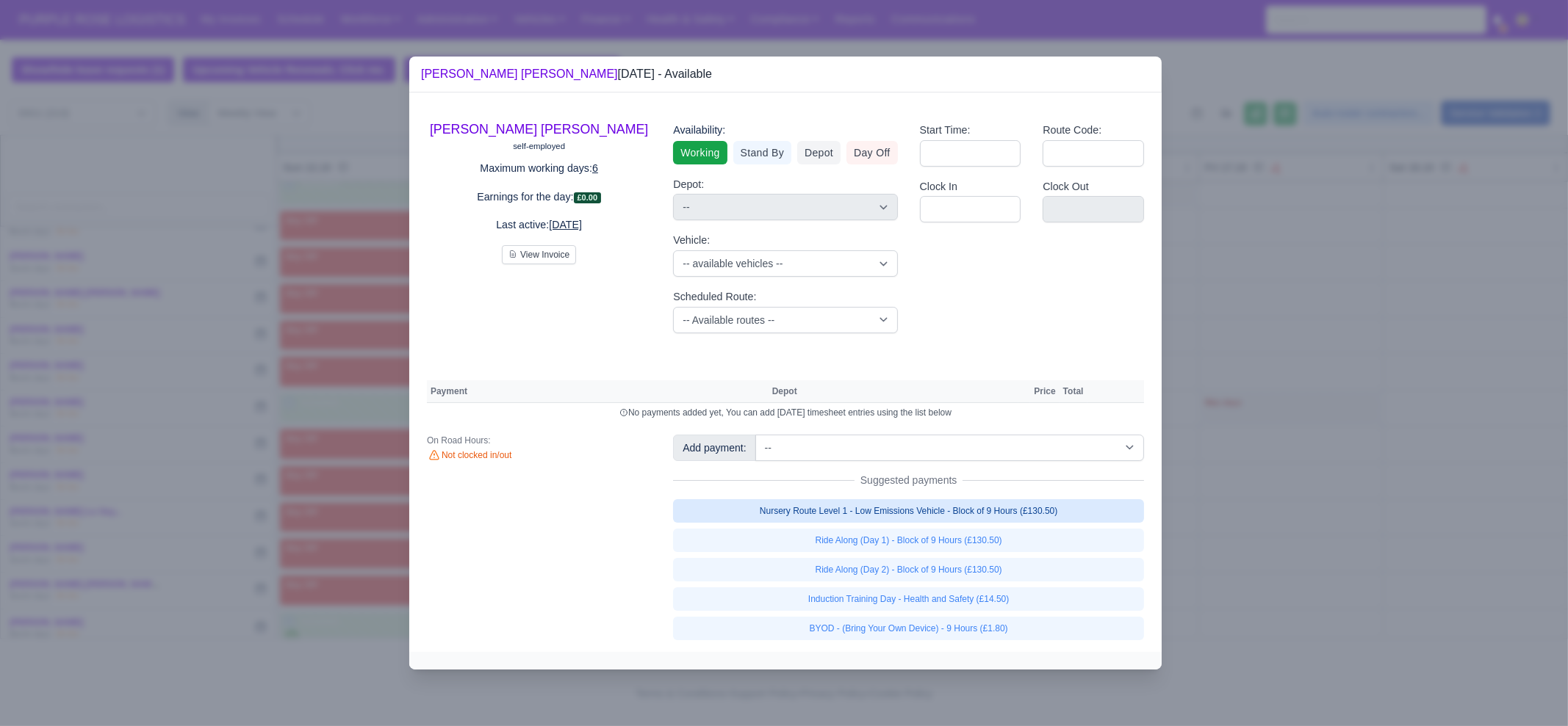
click at [906, 504] on link "Nursery Route Level 1 - Low Emissions Vehicle - Block of 9 Hours (£130.50)" at bounding box center [909, 511] width 471 height 23
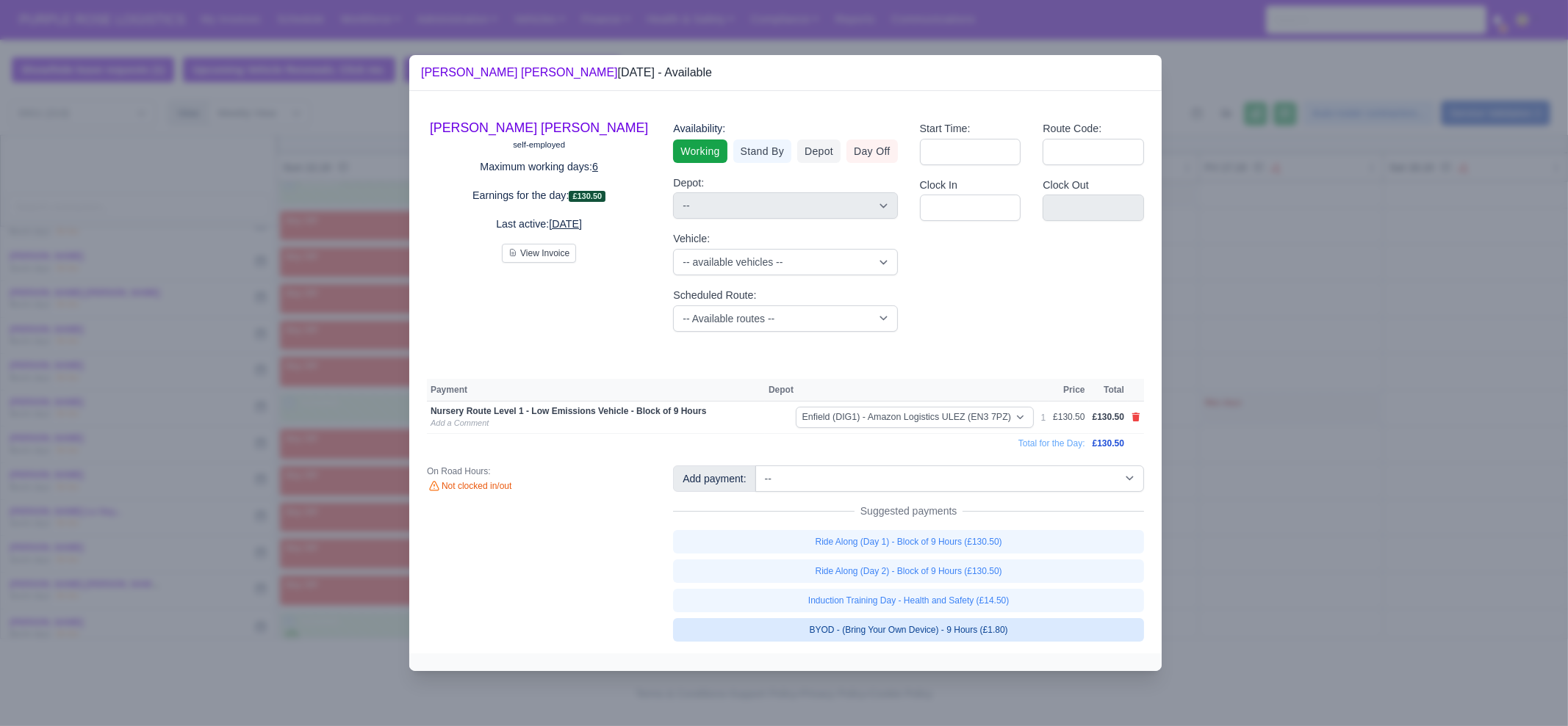
click at [984, 636] on link "BYOD - (Bring Your Own Device) - 9 Hours (£1.80)" at bounding box center [909, 630] width 471 height 23
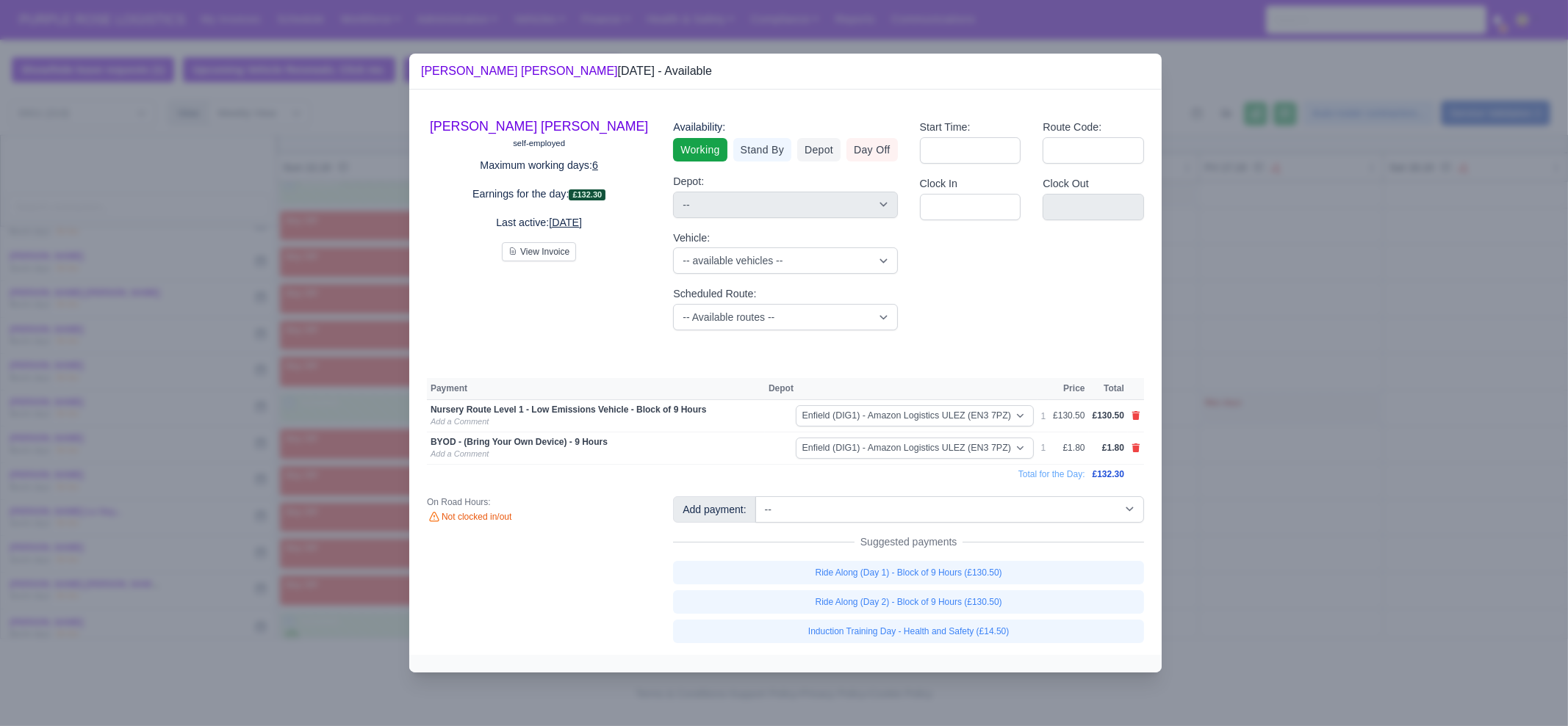
click at [1250, 595] on div at bounding box center [784, 363] width 1568 height 726
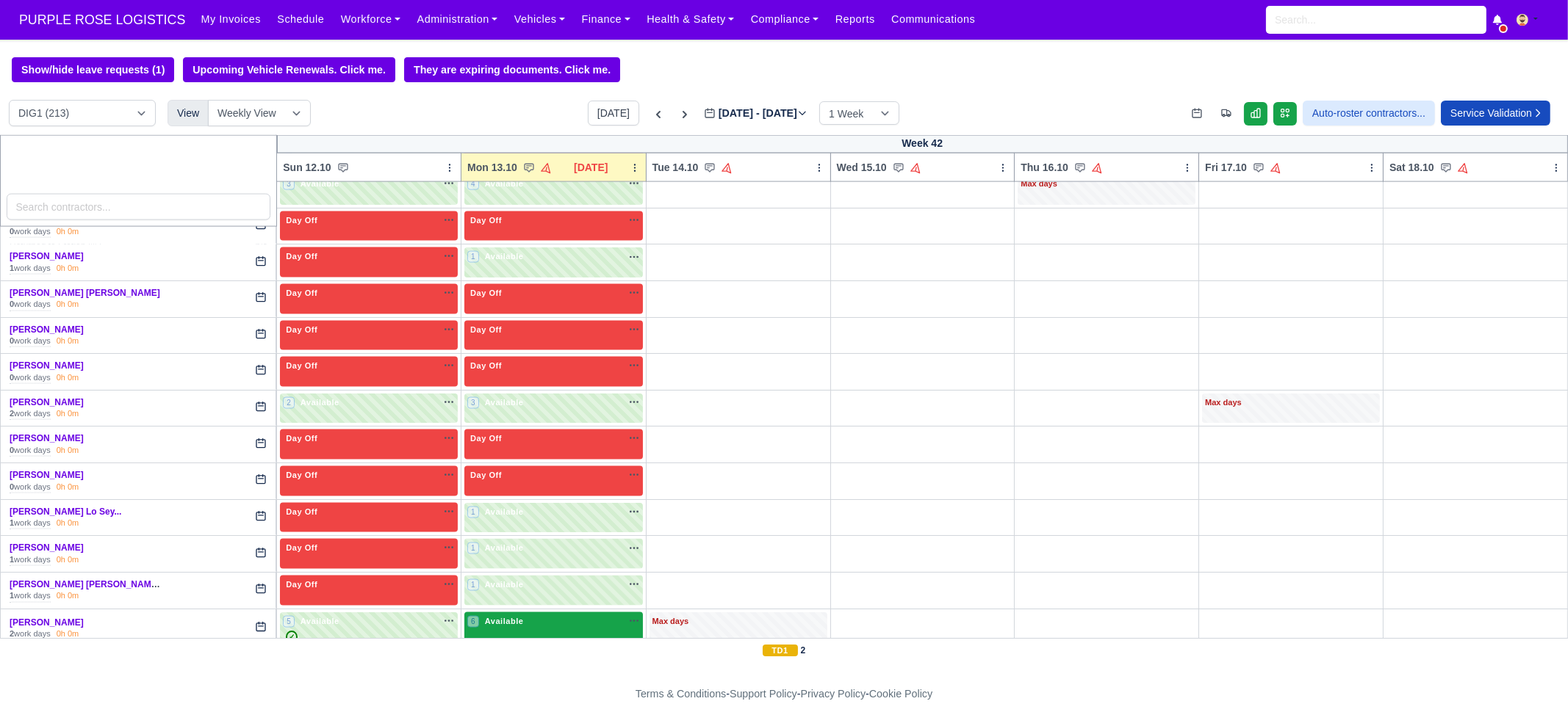
click at [532, 613] on div "6 Available" at bounding box center [554, 630] width 179 height 34
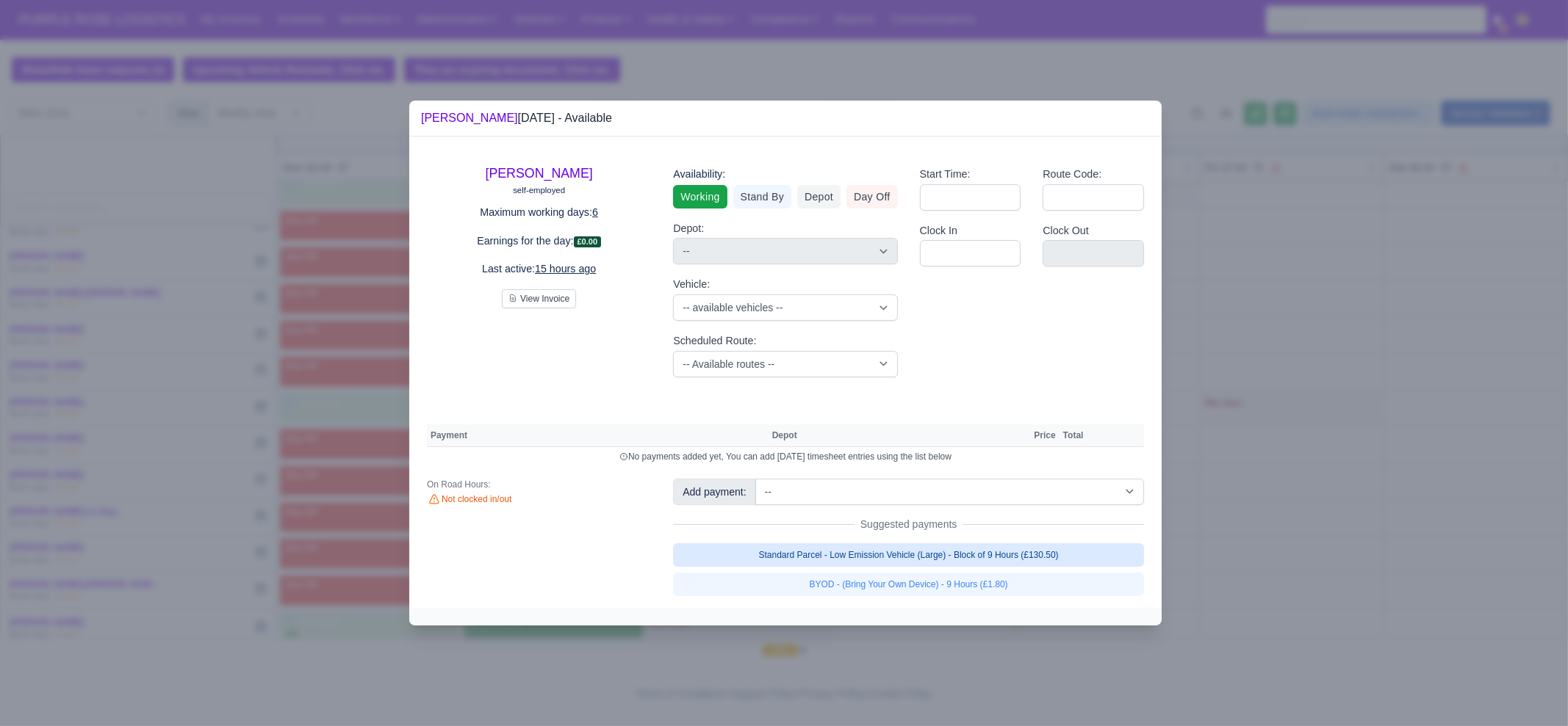
click at [979, 551] on link "Standard Parcel - Low Emission Vehicle (Large) - Block of 9 Hours (£130.50)" at bounding box center [909, 555] width 471 height 23
click at [977, 567] on link "Standard Parcel - Low Emission Vehicle (Large) - Block of 9 Hours (£130.50)" at bounding box center [909, 555] width 471 height 23
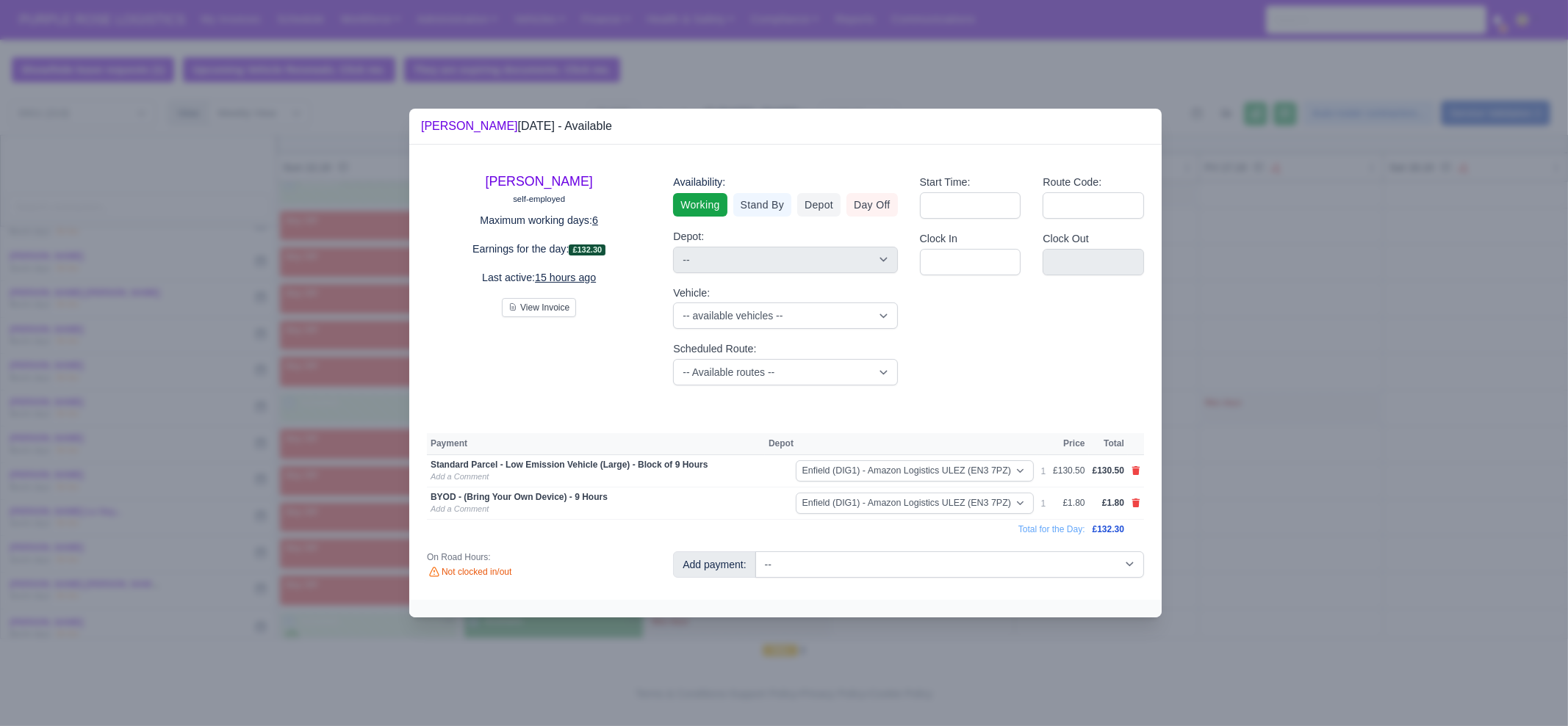
click at [998, 660] on div at bounding box center [784, 363] width 1568 height 726
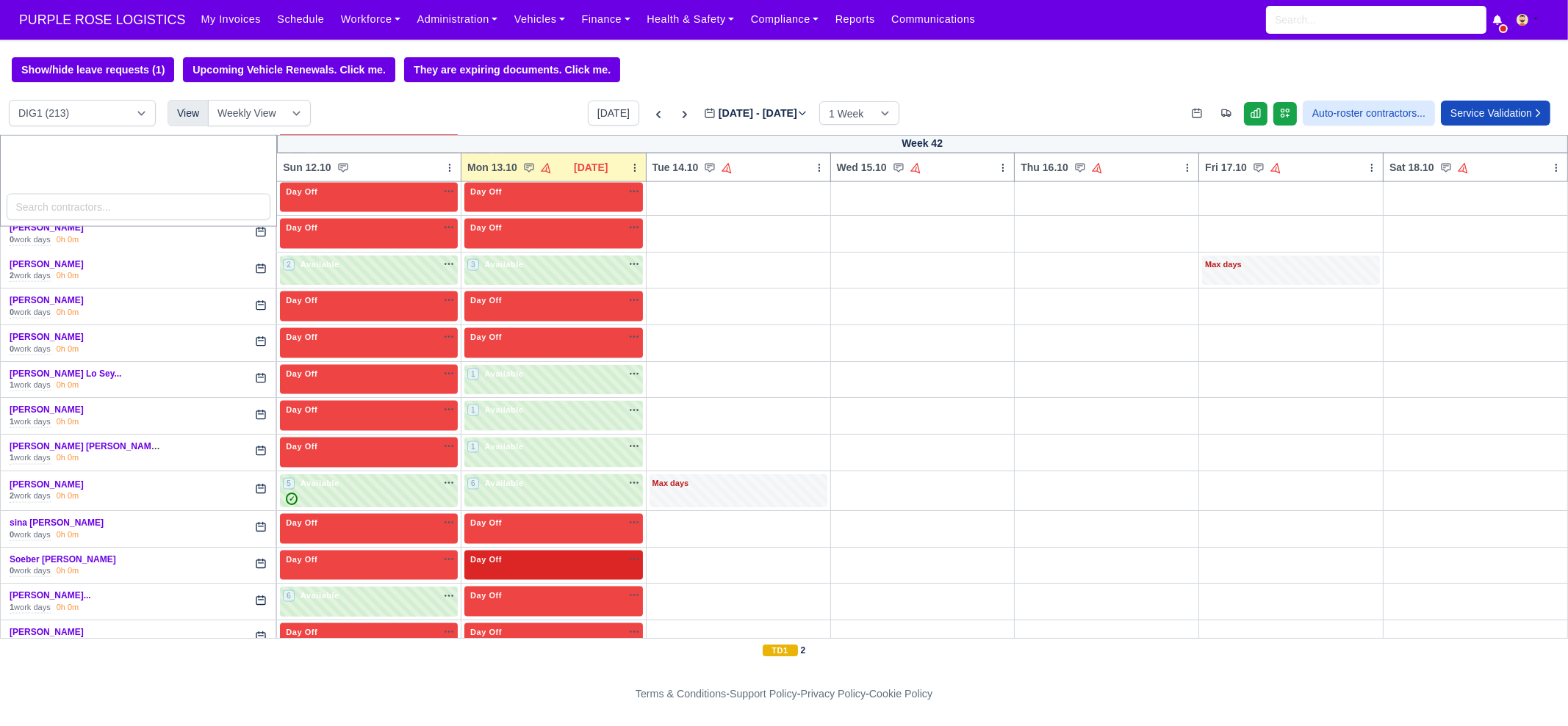
scroll to position [4039, 0]
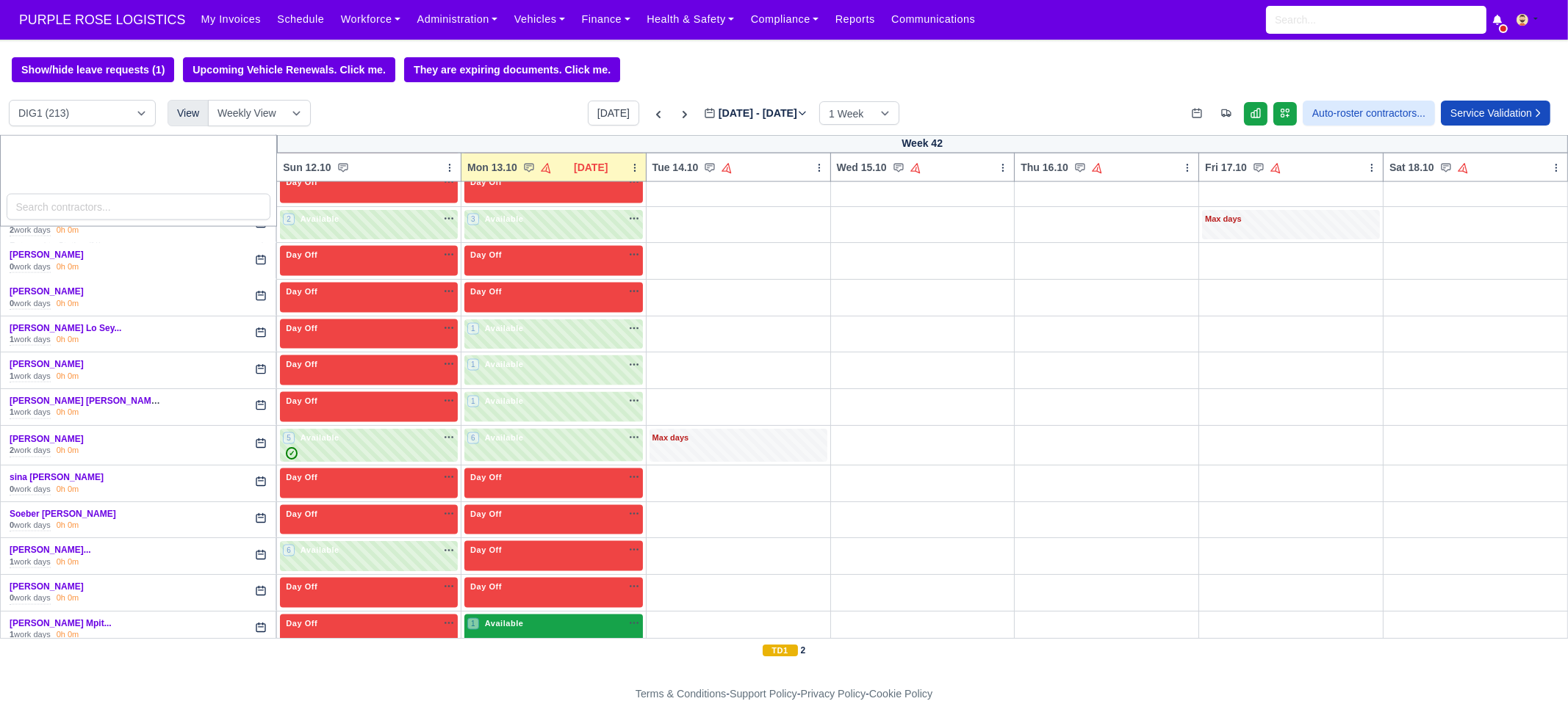
click at [571, 617] on div "1 Available na" at bounding box center [554, 624] width 173 height 13
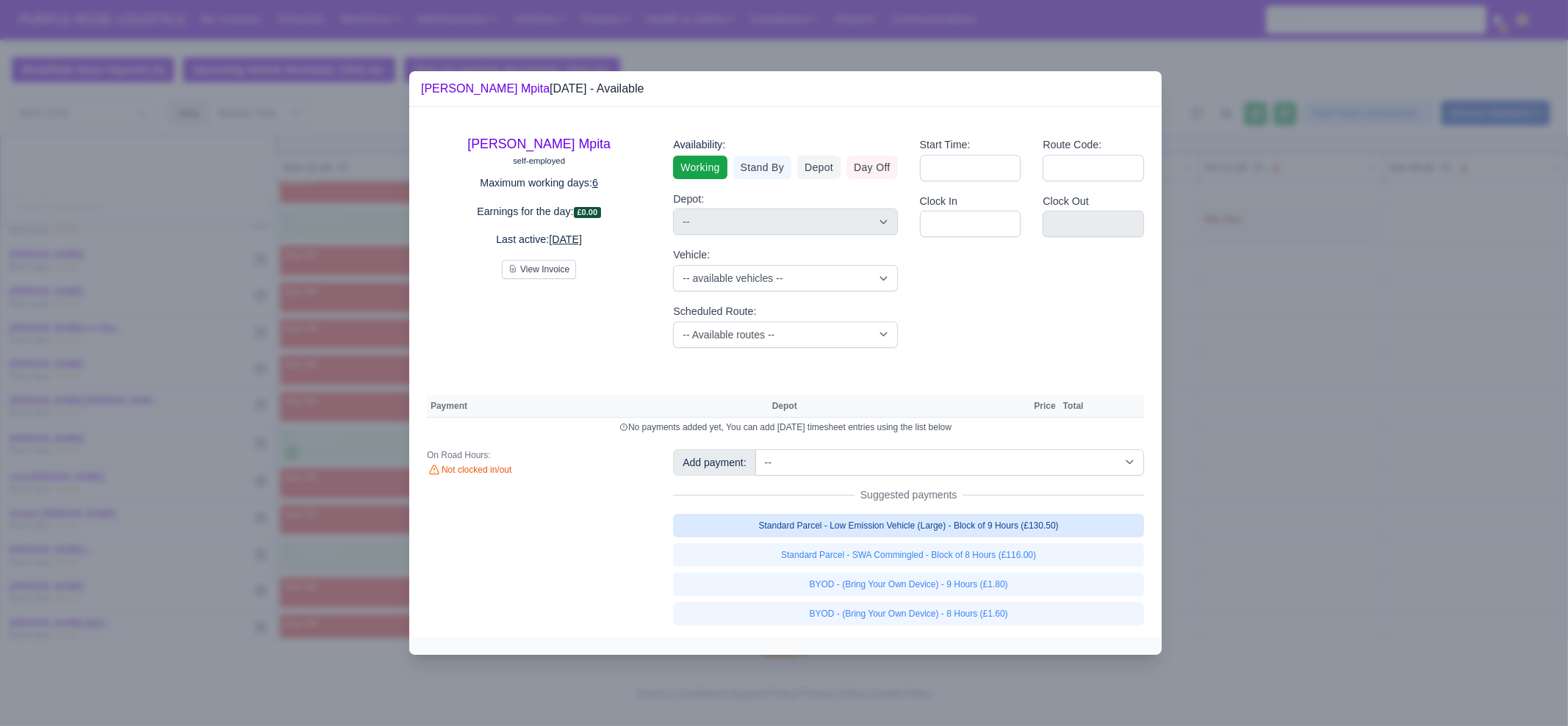
click at [774, 523] on link "Standard Parcel - Low Emission Vehicle (Large) - Block of 9 Hours (£130.50)" at bounding box center [909, 526] width 471 height 23
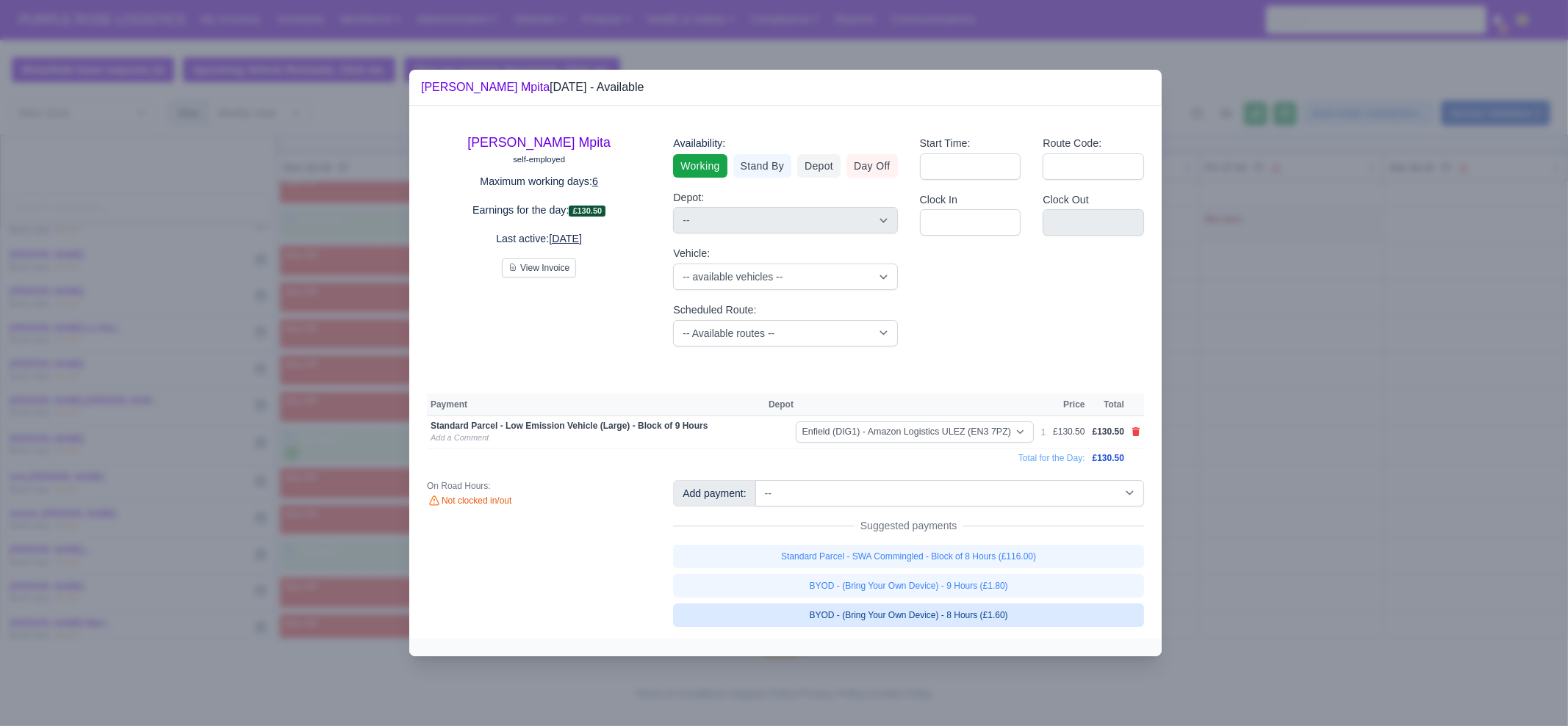
click at [889, 618] on link "BYOD - (Bring Your Own Device) - 8 Hours (£1.60)" at bounding box center [909, 615] width 471 height 23
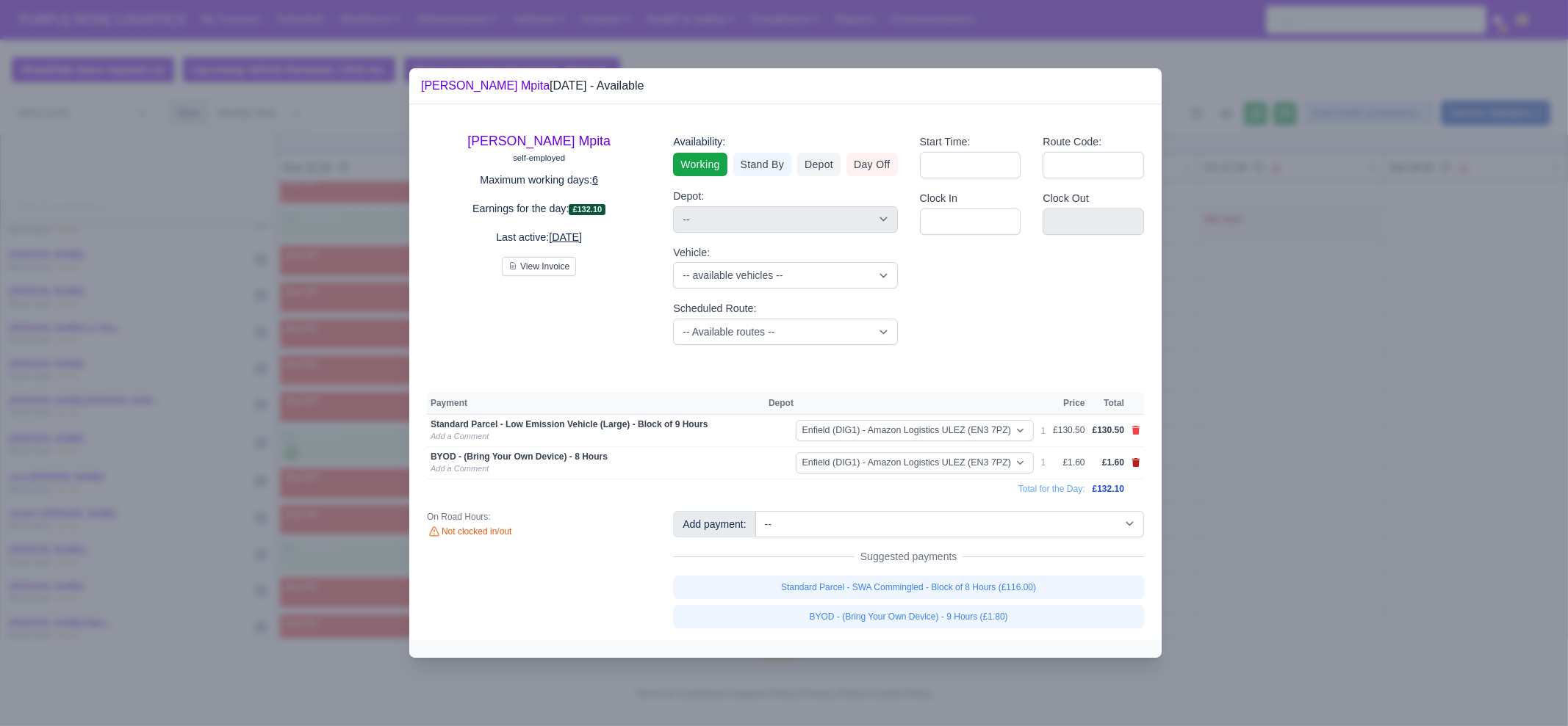
click at [1132, 463] on icon at bounding box center [1136, 463] width 8 height 9
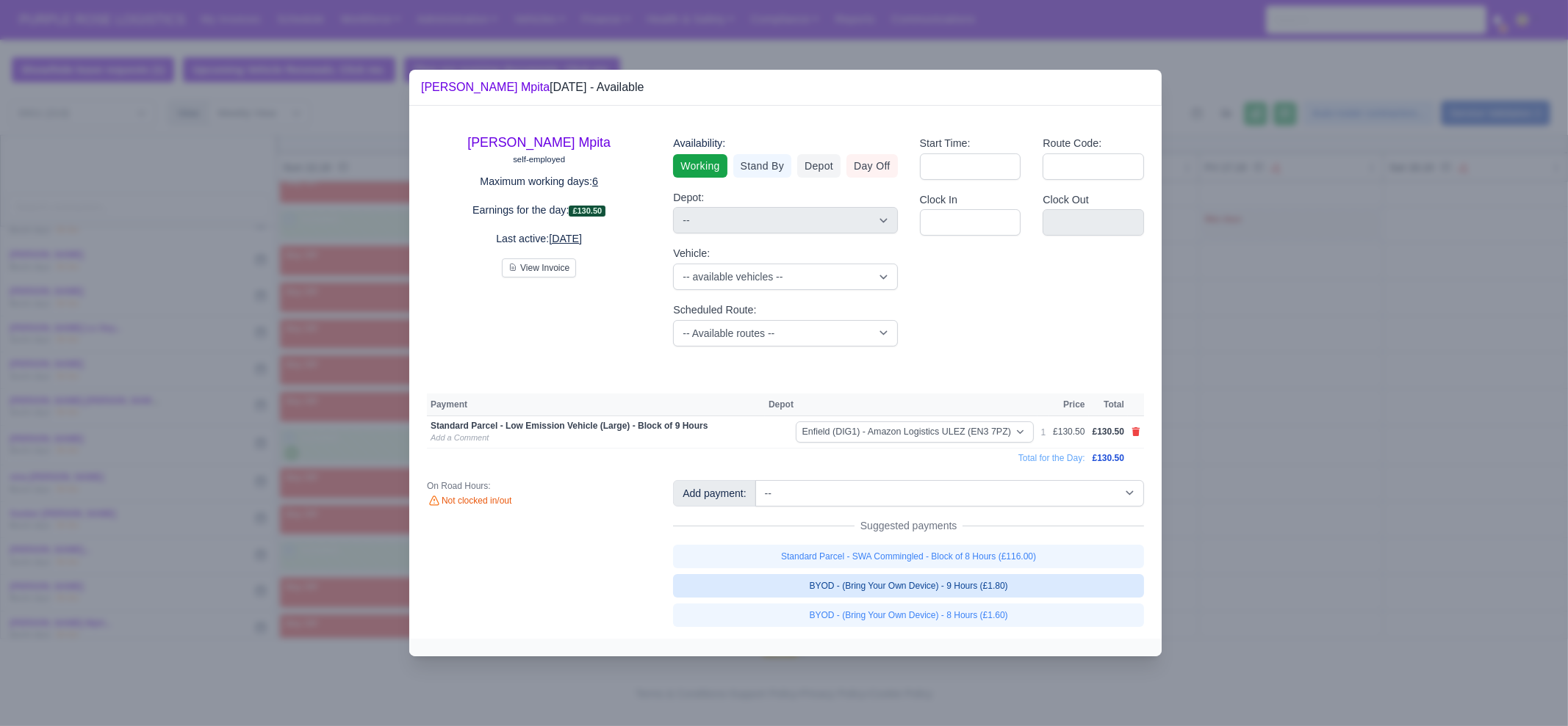
click at [1052, 591] on link "BYOD - (Bring Your Own Device) - 9 Hours (£1.80)" at bounding box center [909, 586] width 471 height 23
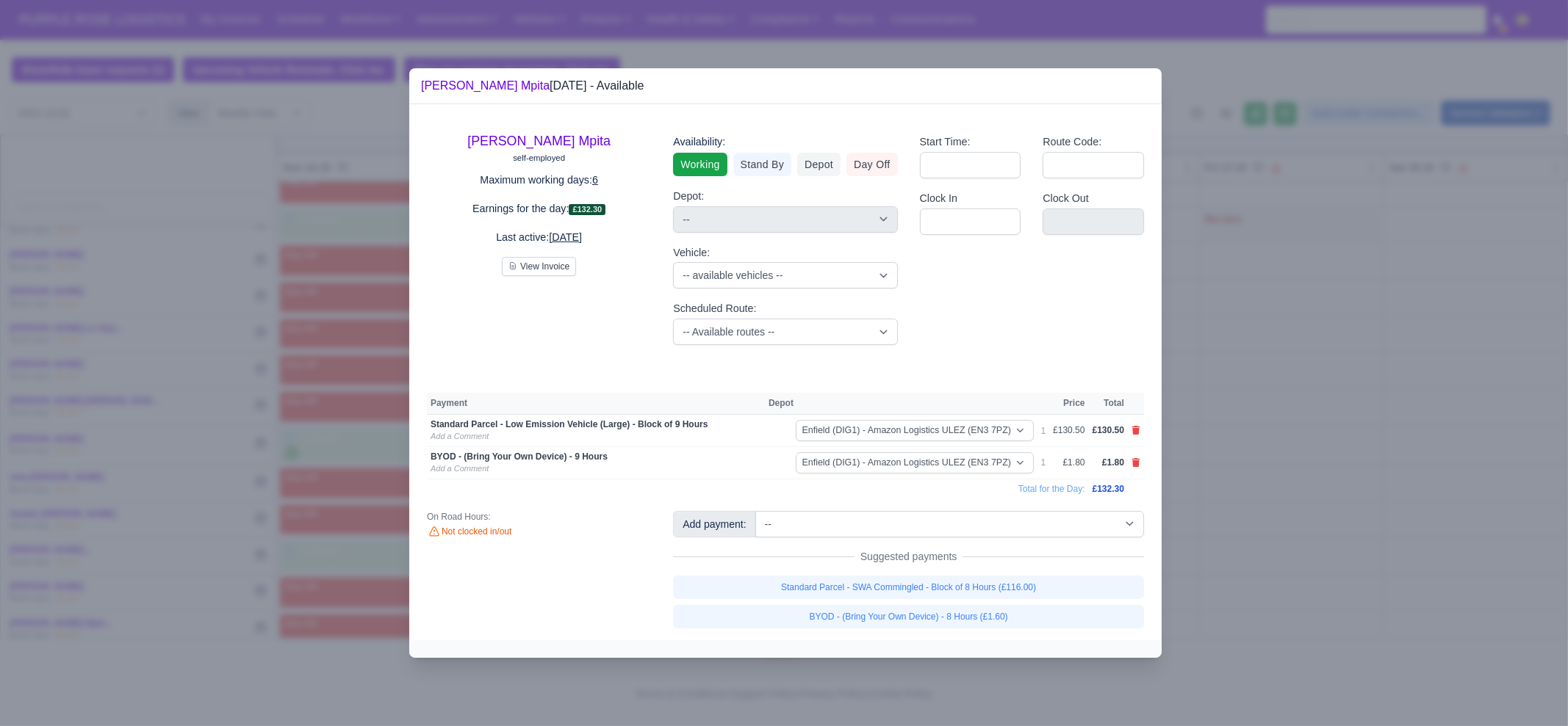
click at [1336, 556] on div at bounding box center [784, 363] width 1568 height 726
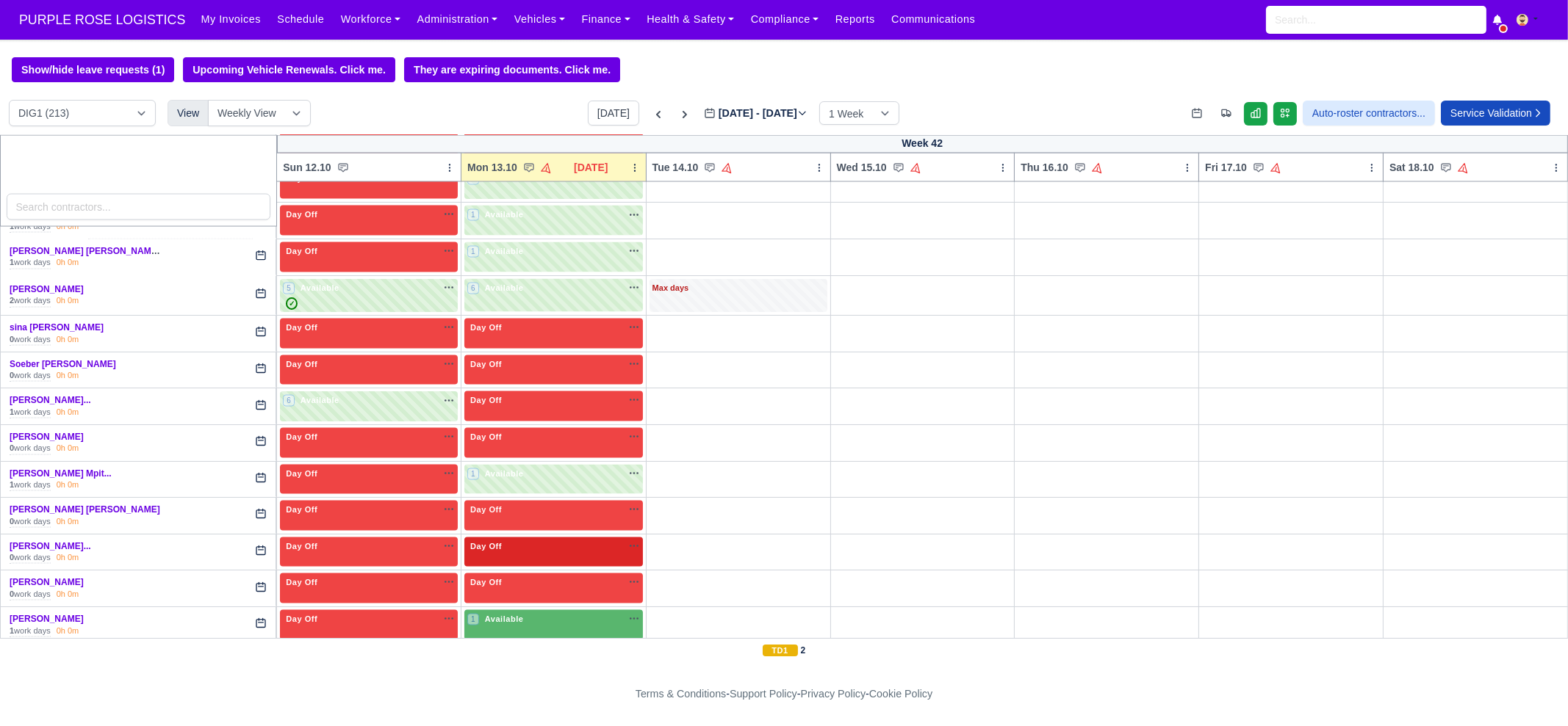
scroll to position [4222, 0]
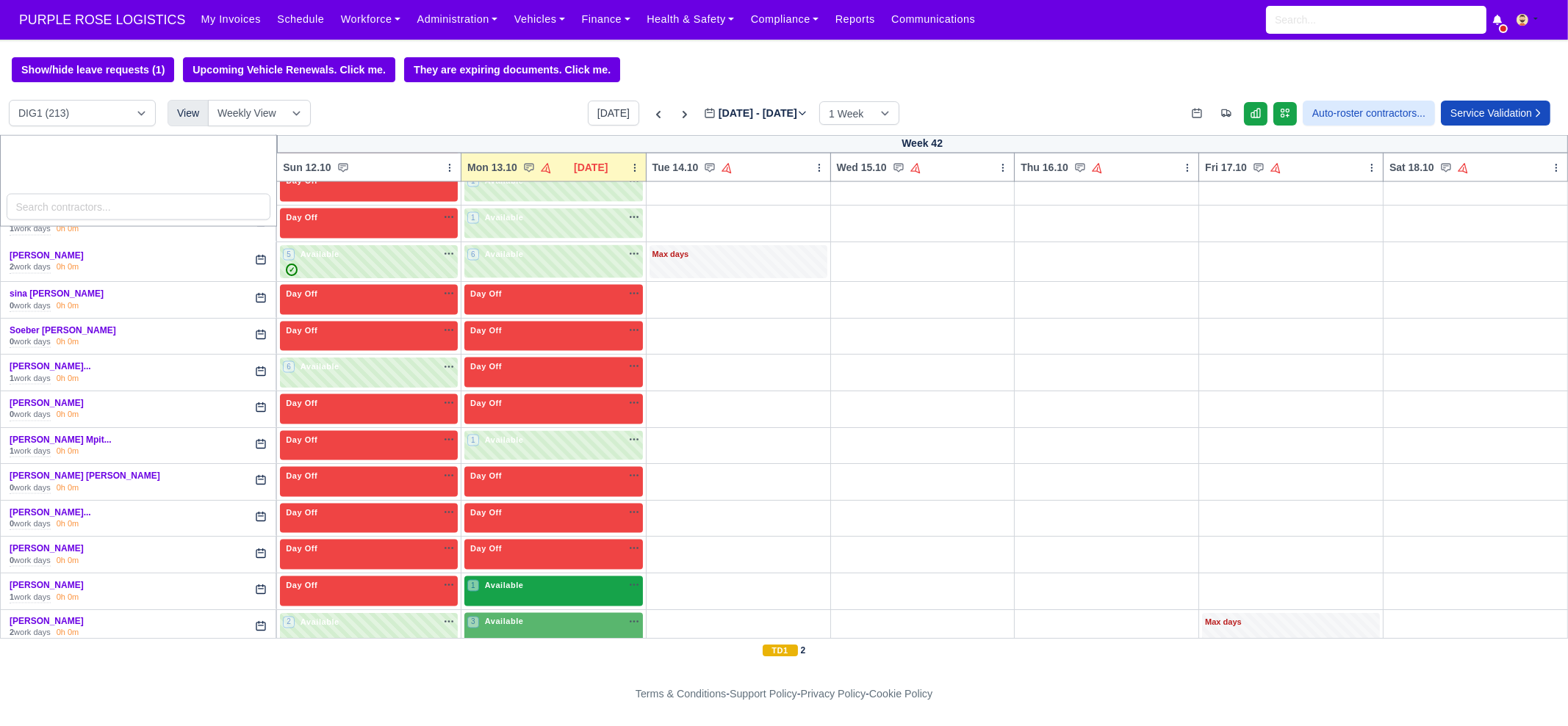
click at [503, 580] on span "Available" at bounding box center [504, 585] width 45 height 10
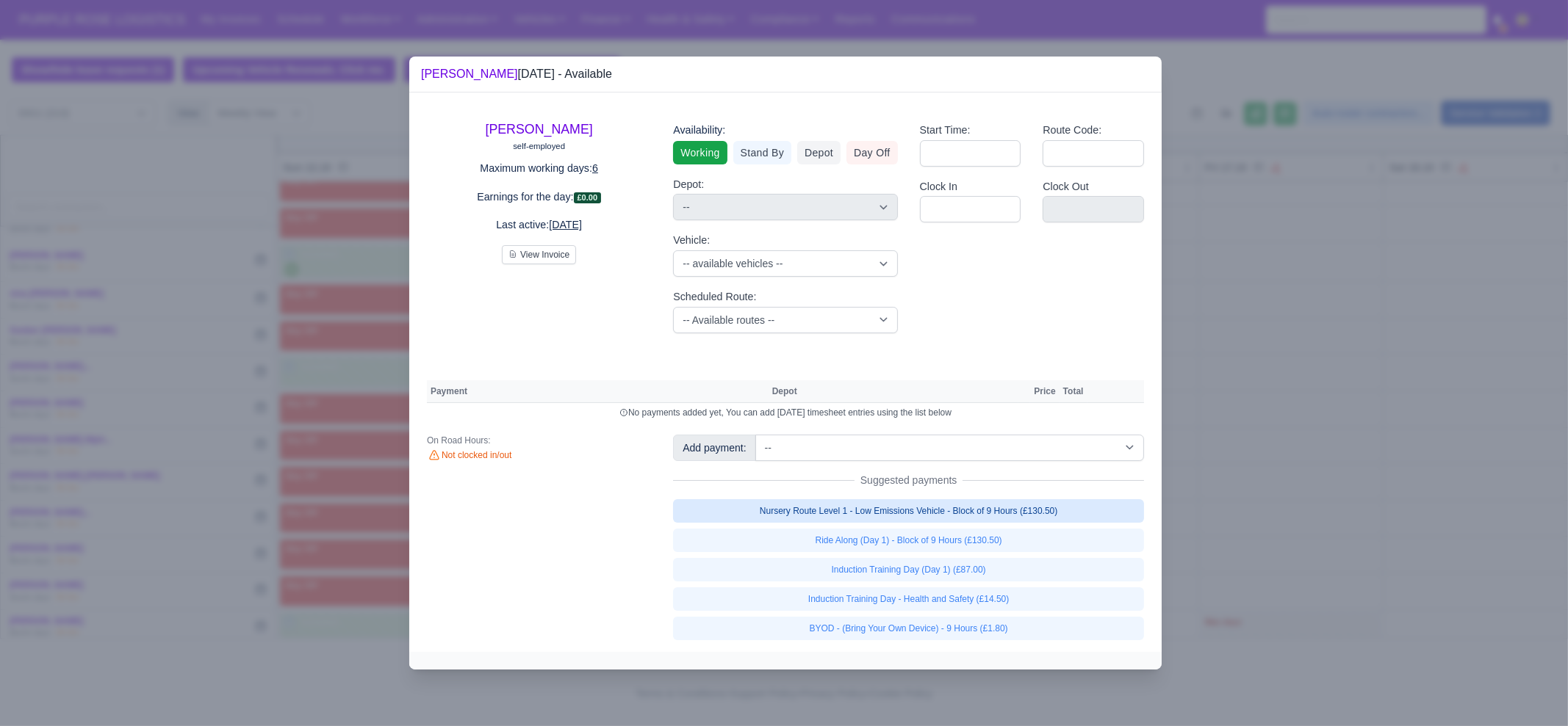
click at [976, 504] on link "Nursery Route Level 1 - Low Emissions Vehicle - Block of 9 Hours (£130.50)" at bounding box center [909, 511] width 471 height 23
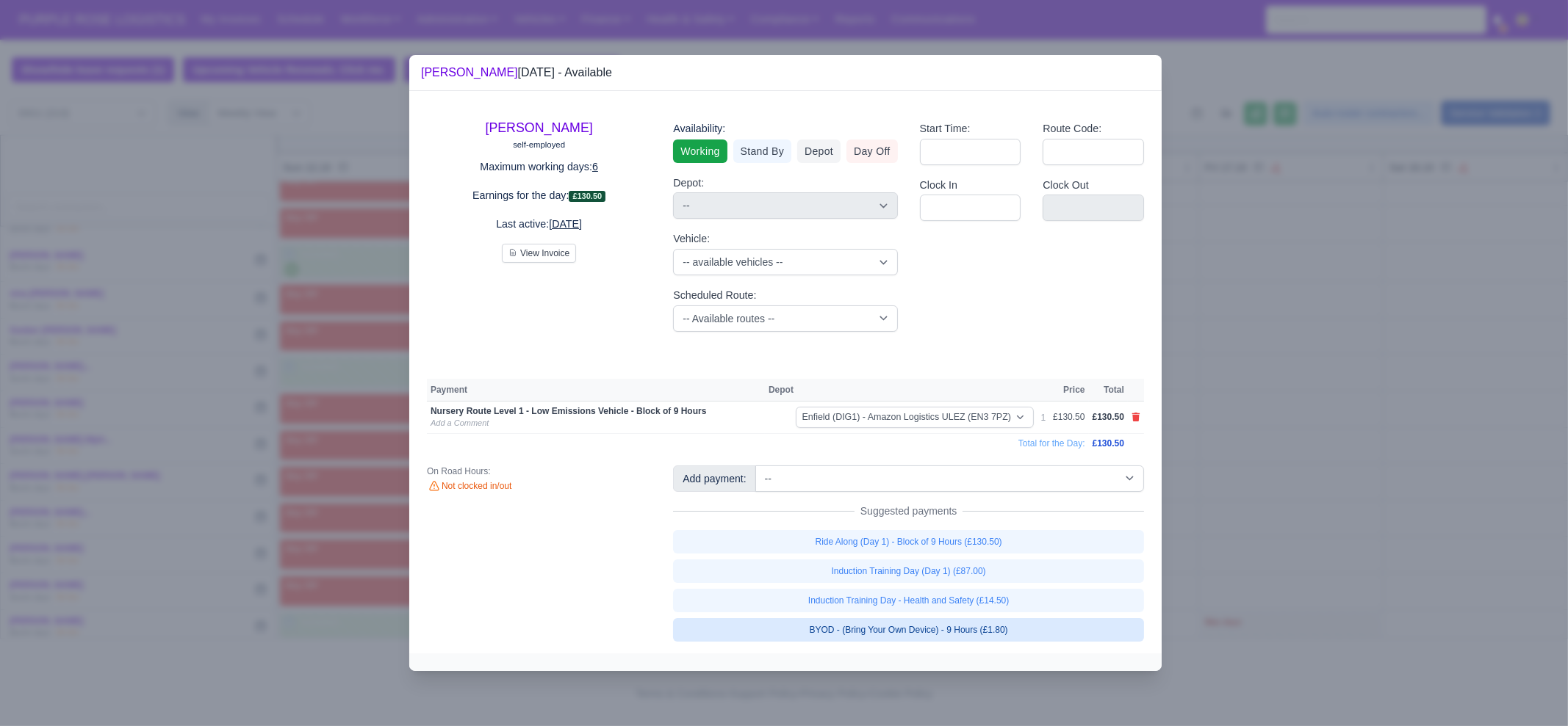
click at [1002, 624] on link "BYOD - (Bring Your Own Device) - 9 Hours (£1.80)" at bounding box center [909, 630] width 471 height 23
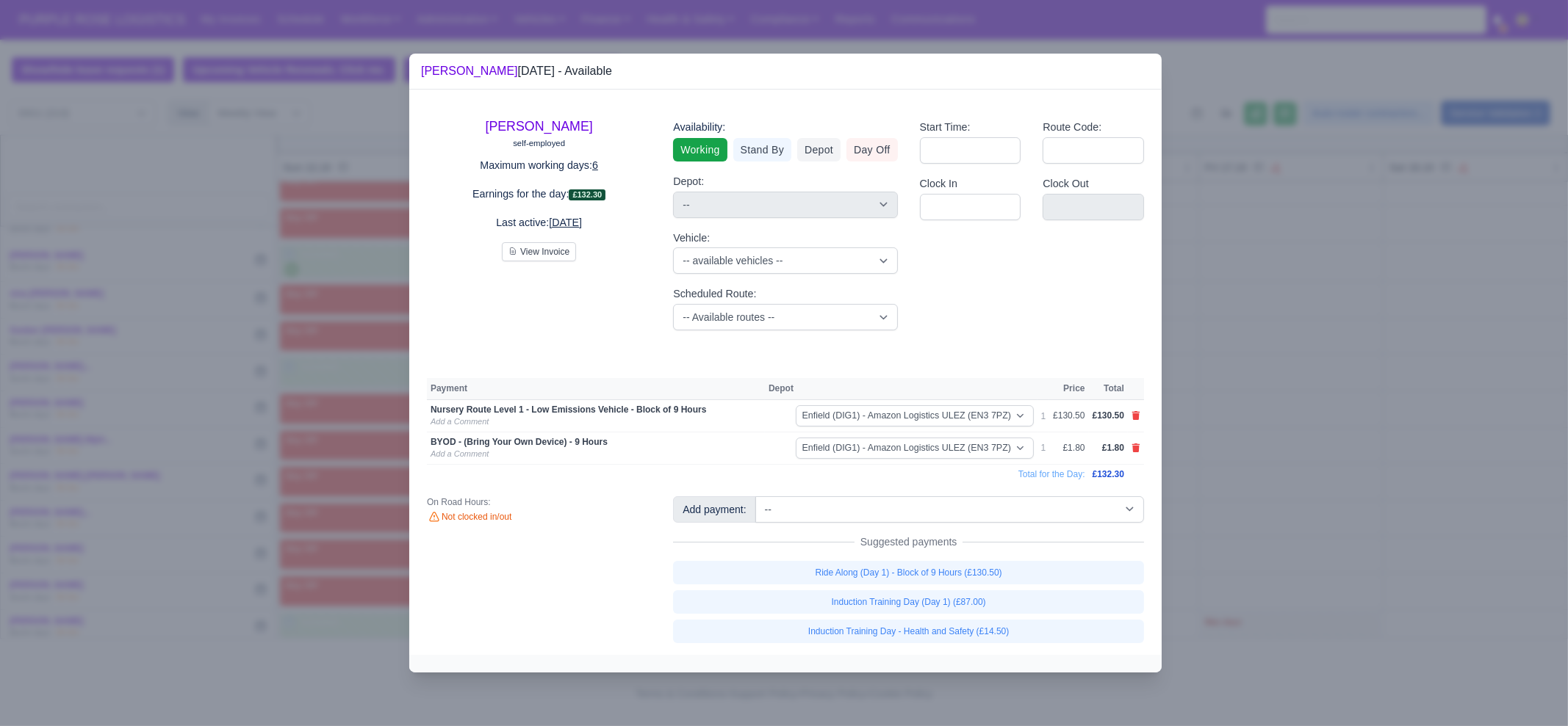
click at [1254, 562] on div at bounding box center [784, 363] width 1568 height 726
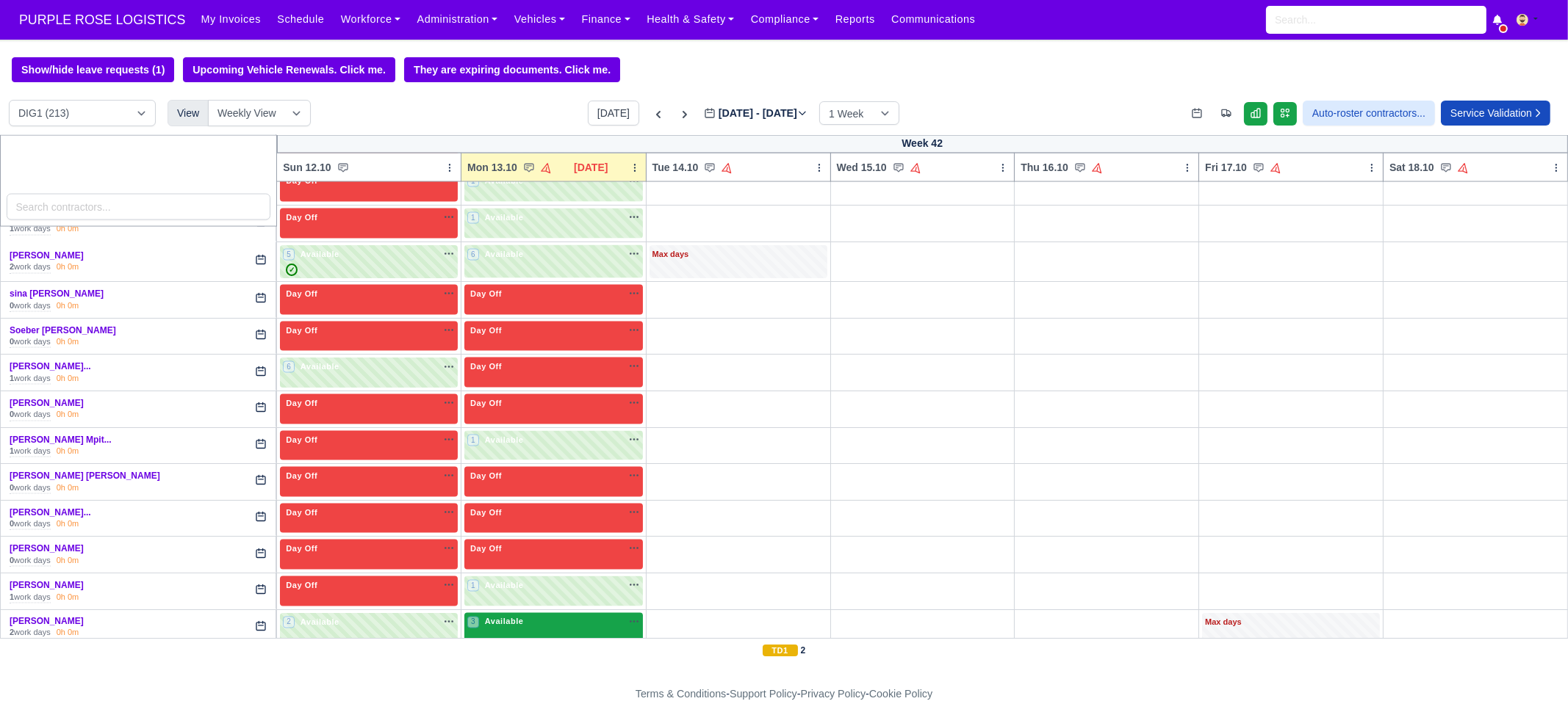
click at [549, 616] on div "3 Available na" at bounding box center [554, 623] width 173 height 13
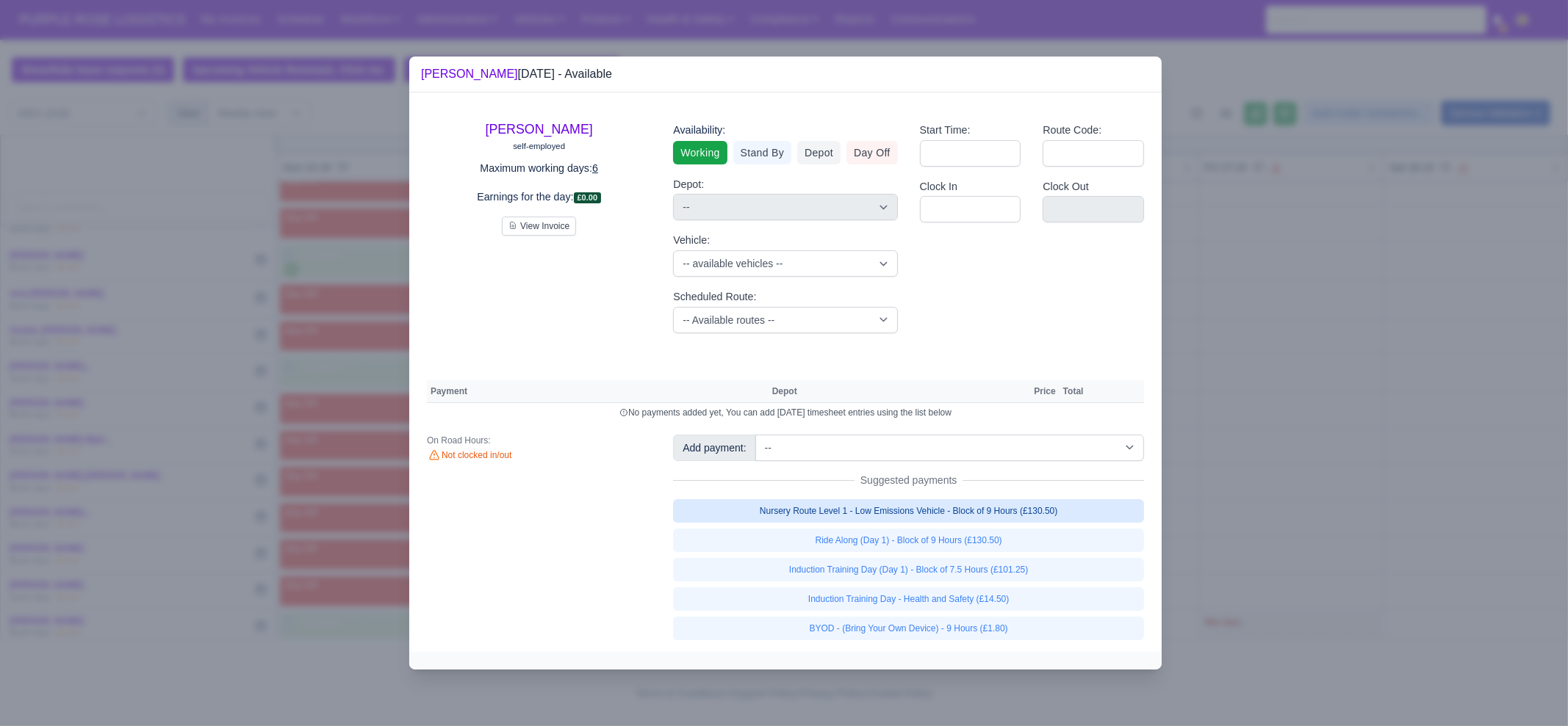
click at [1043, 511] on link "Nursery Route Level 1 - Low Emissions Vehicle - Block of 9 Hours (£130.50)" at bounding box center [909, 511] width 471 height 23
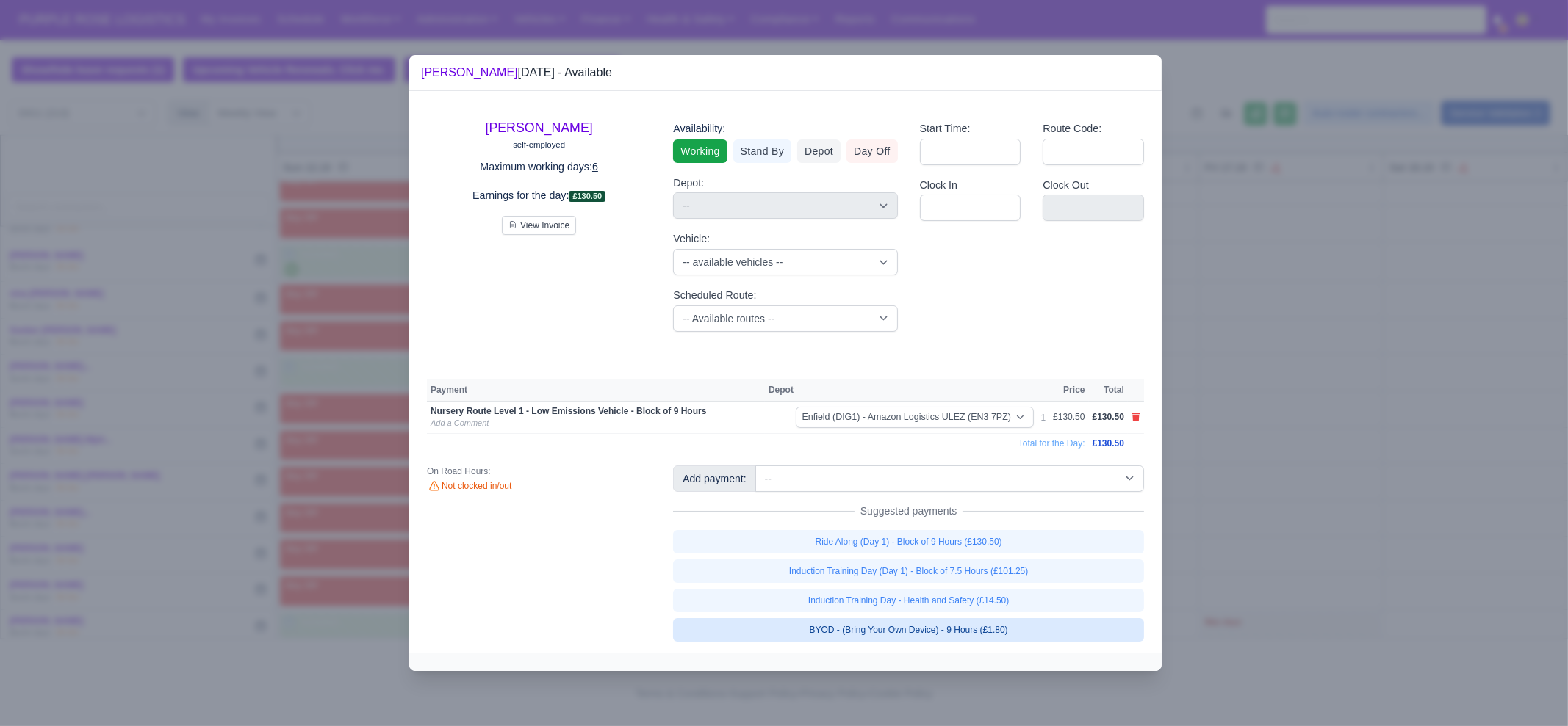
click at [1035, 625] on link "BYOD - (Bring Your Own Device) - 9 Hours (£1.80)" at bounding box center [909, 630] width 471 height 23
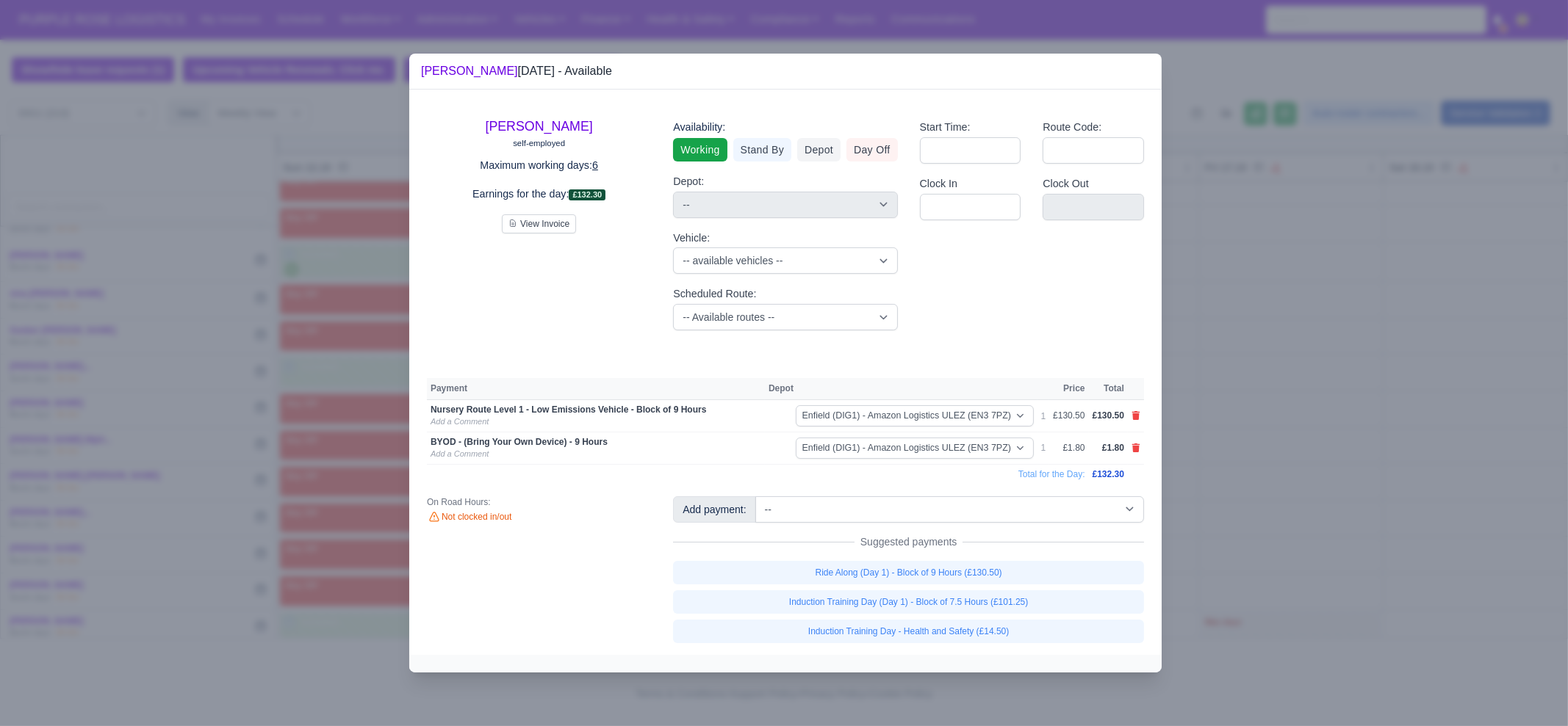
click at [1333, 540] on div at bounding box center [784, 363] width 1568 height 726
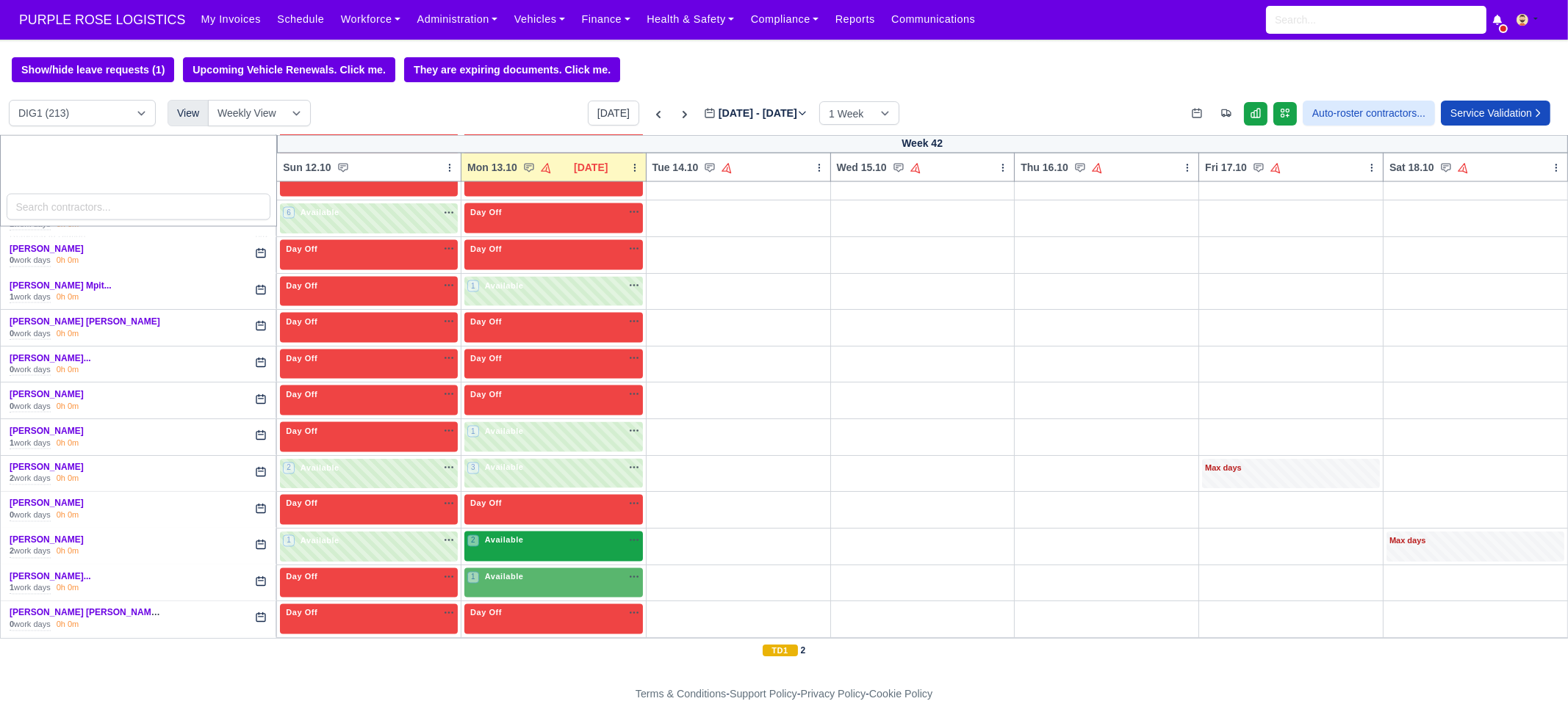
scroll to position [4406, 0]
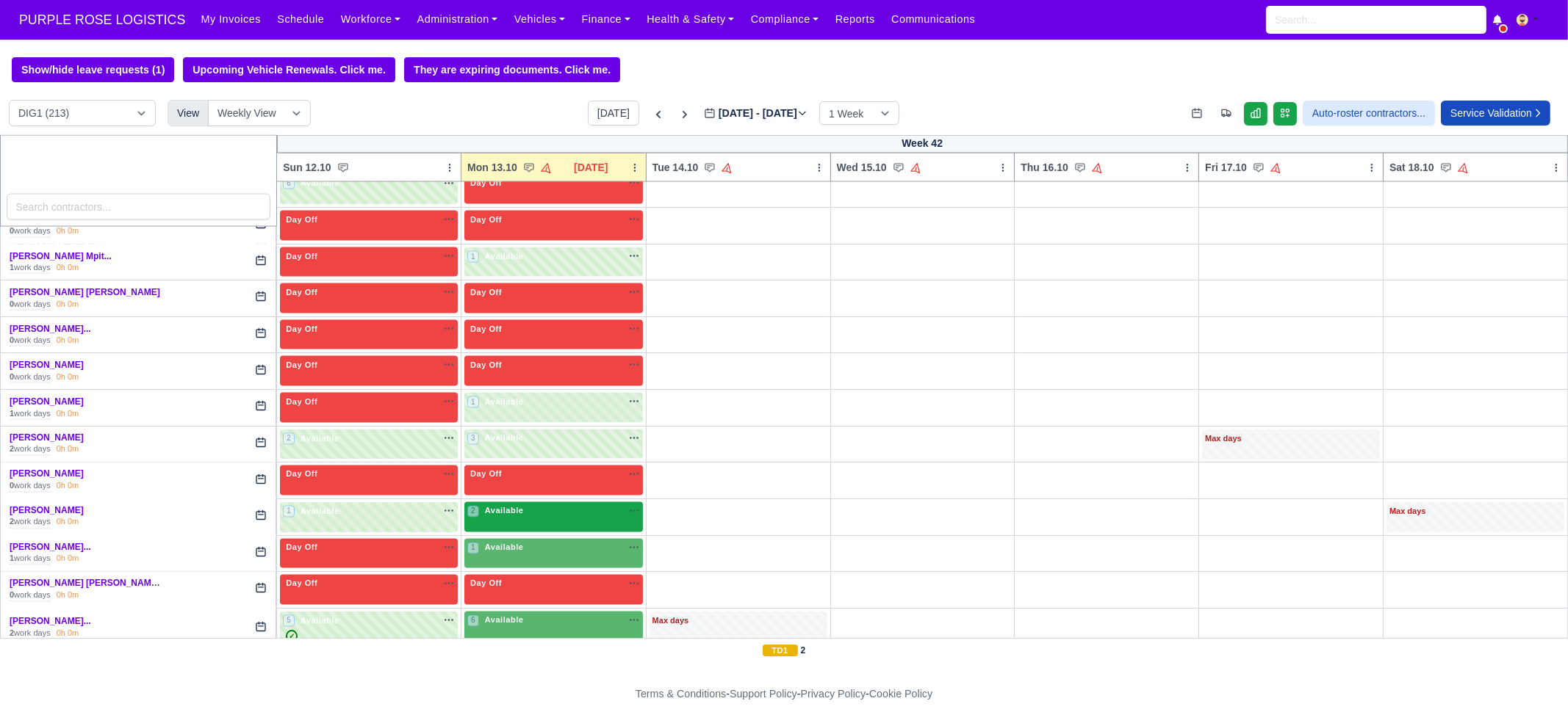
click at [516, 505] on div "2 Available" at bounding box center [496, 511] width 58 height 13
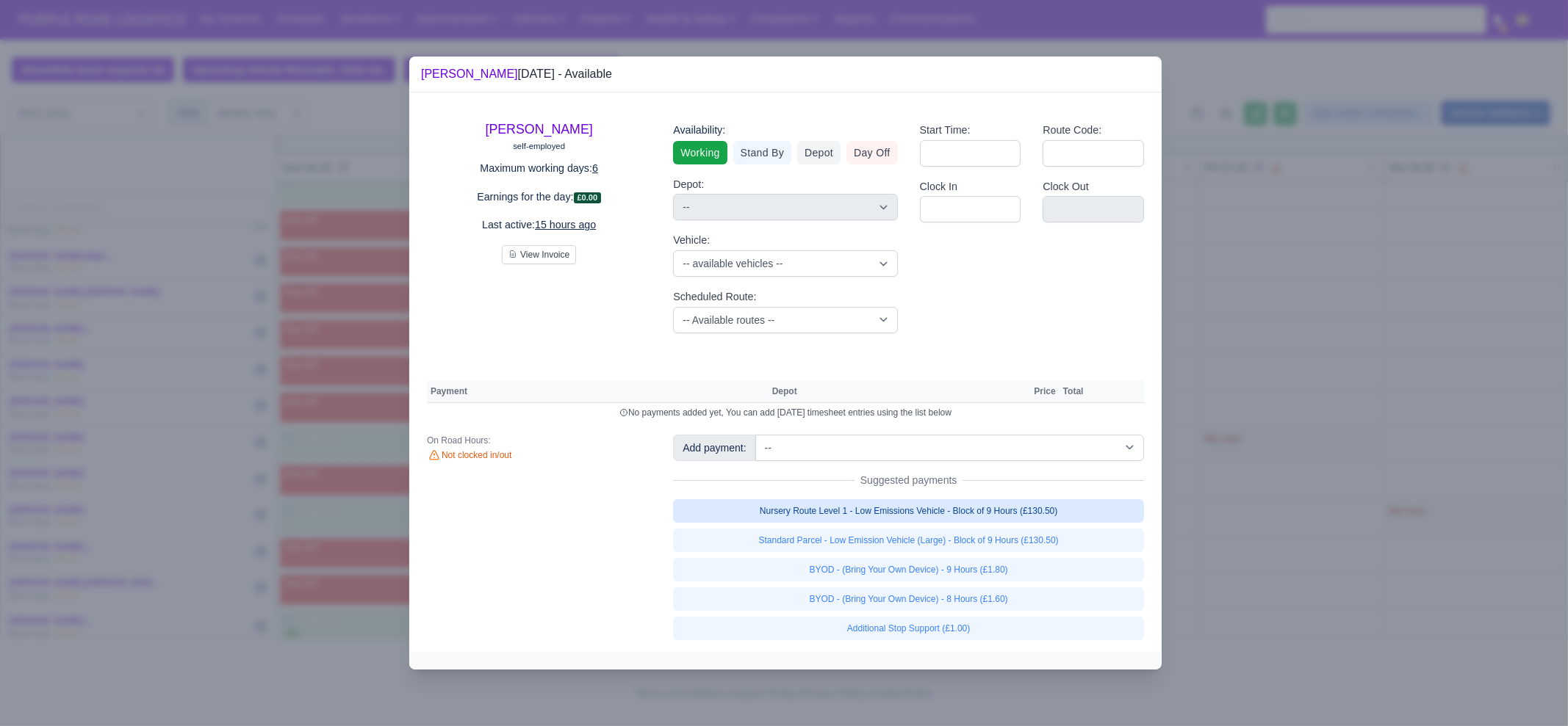
click at [992, 511] on link "Nursery Route Level 1 - Low Emissions Vehicle - Block of 9 Hours (£130.50)" at bounding box center [909, 511] width 471 height 23
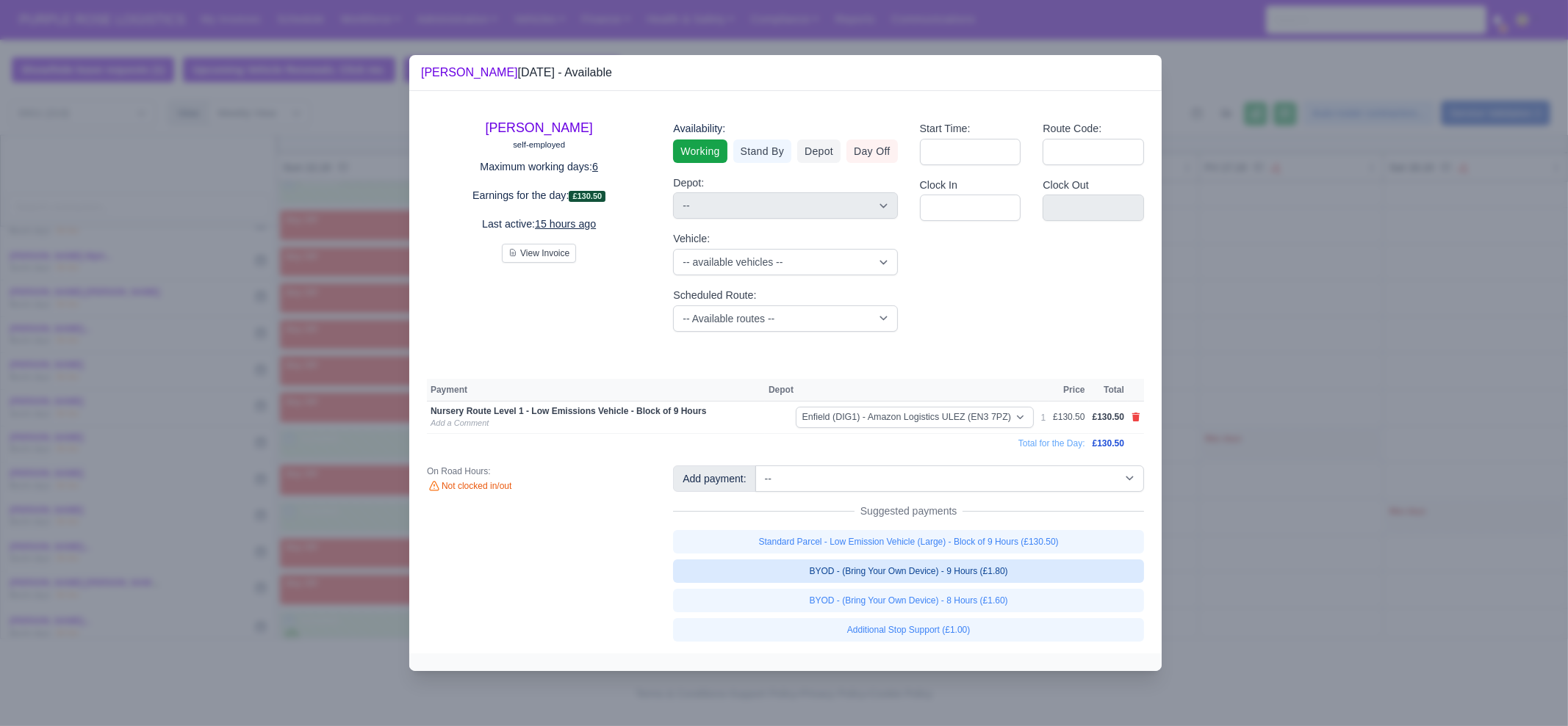
click at [991, 574] on link "BYOD - (Bring Your Own Device) - 9 Hours (£1.80)" at bounding box center [909, 571] width 471 height 23
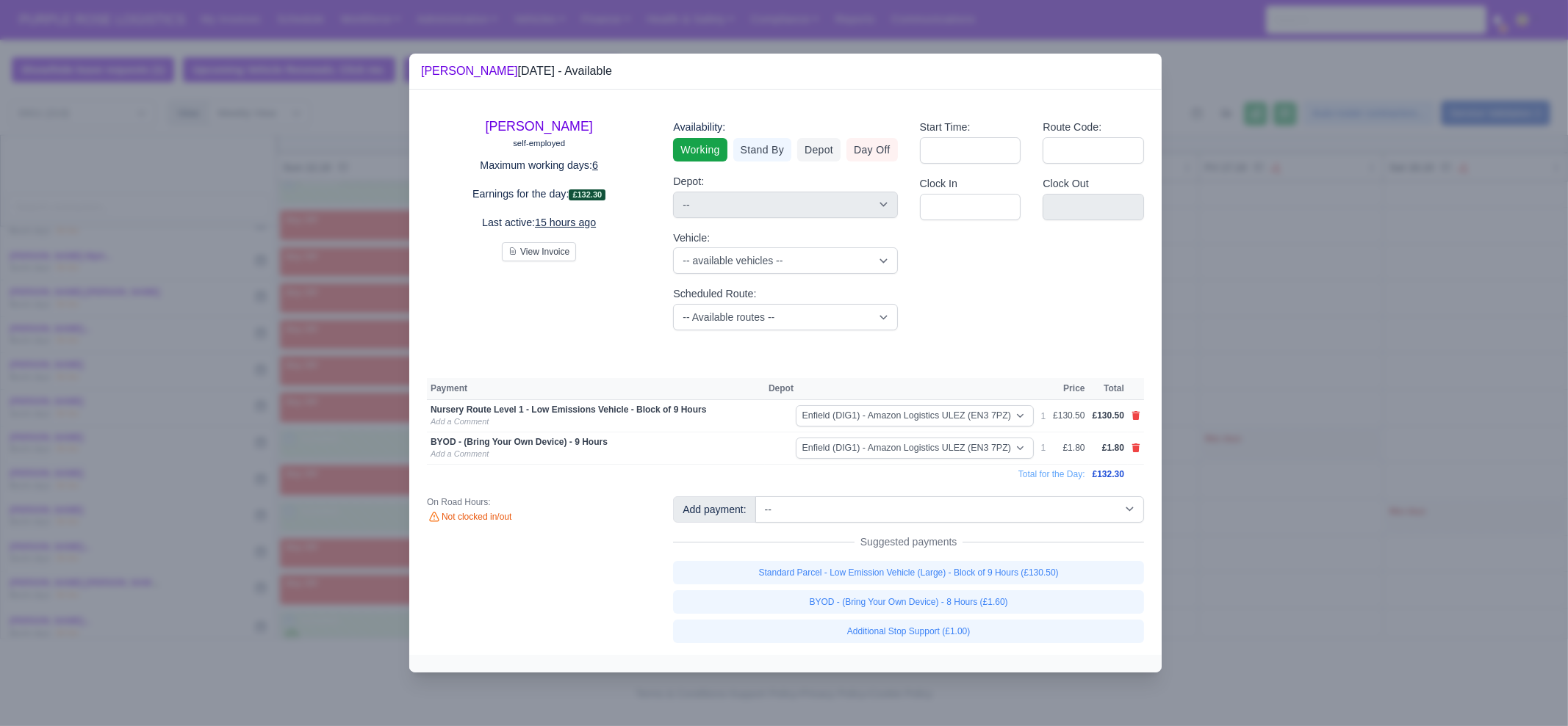
click at [1301, 552] on div at bounding box center [784, 363] width 1568 height 726
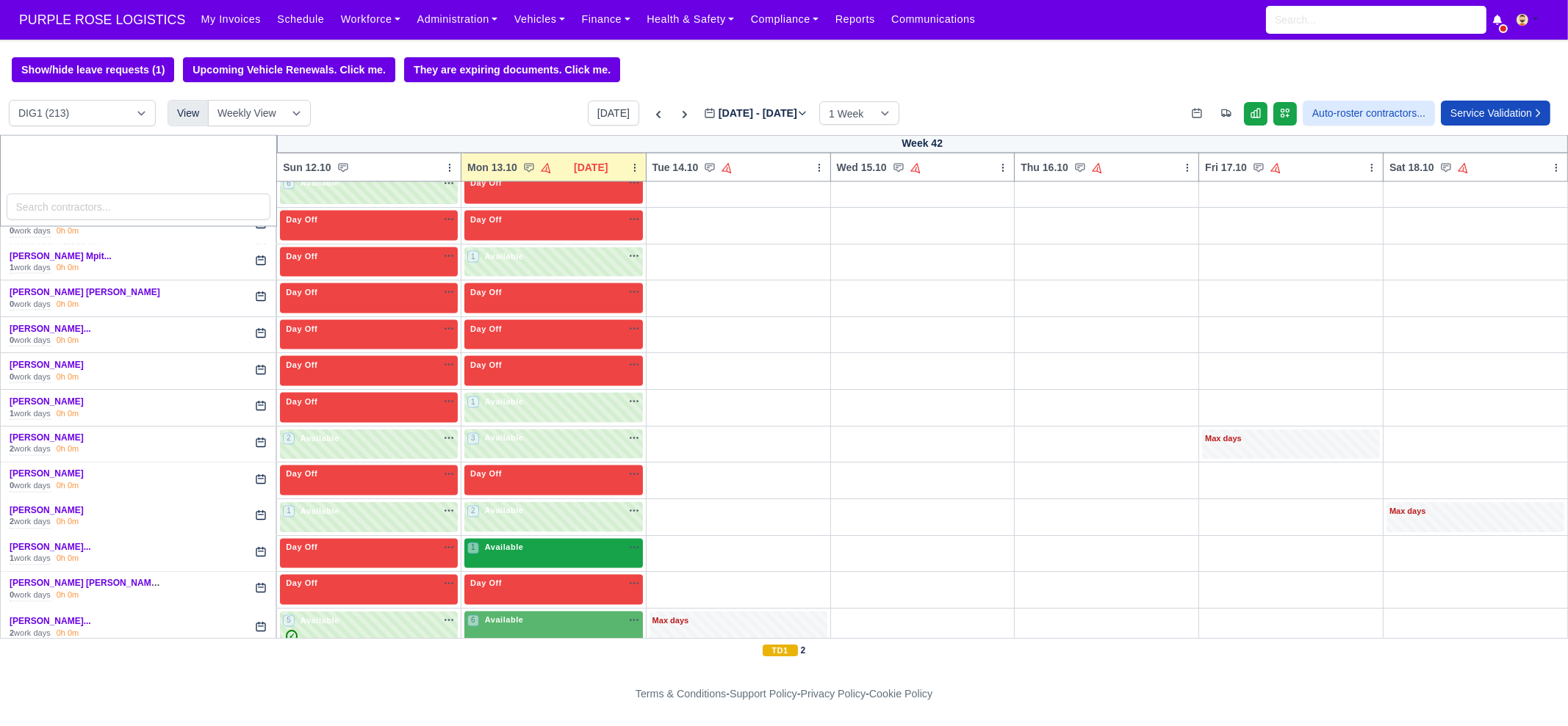
click at [488, 542] on div "1 Available na" at bounding box center [554, 549] width 173 height 15
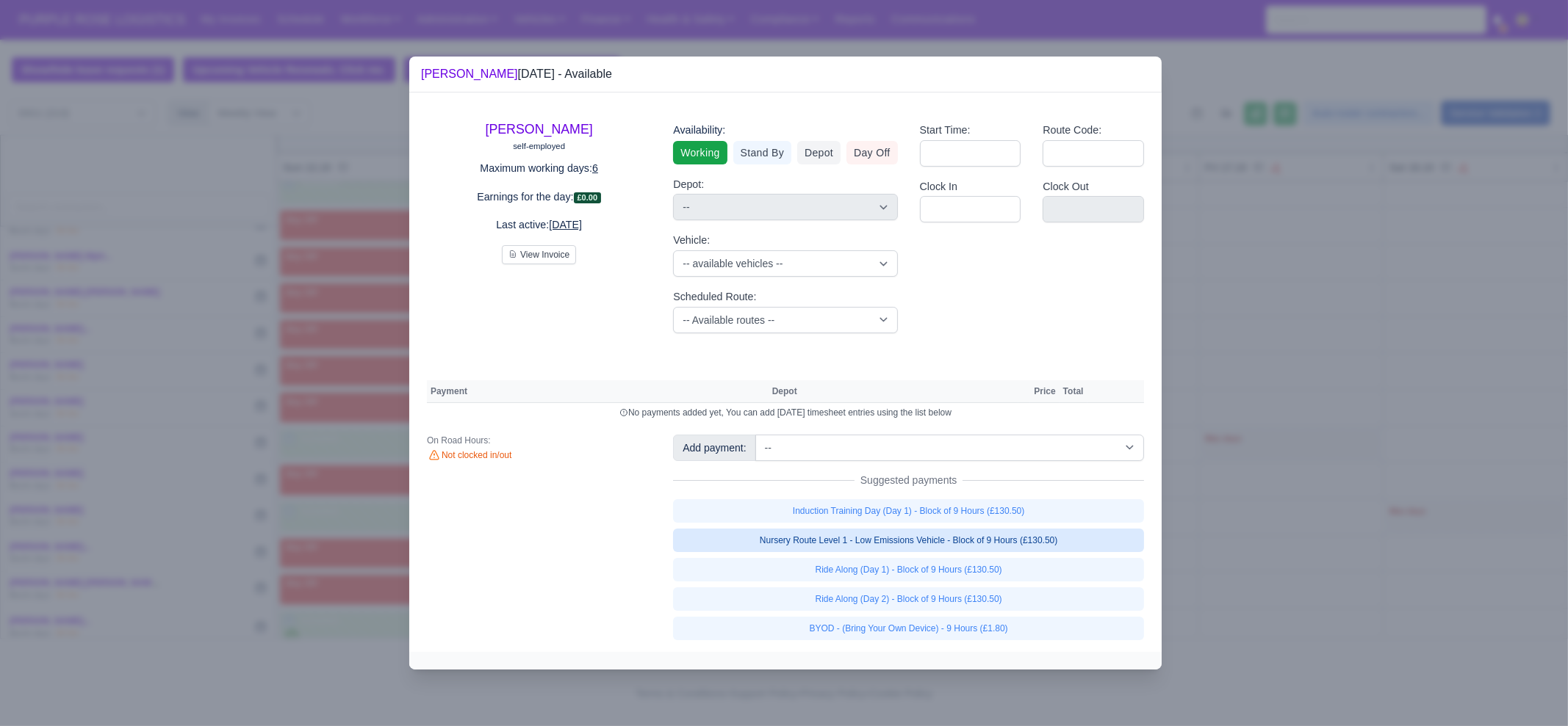
click at [1011, 541] on link "Nursery Route Level 1 - Low Emissions Vehicle - Block of 9 Hours (£130.50)" at bounding box center [909, 540] width 471 height 23
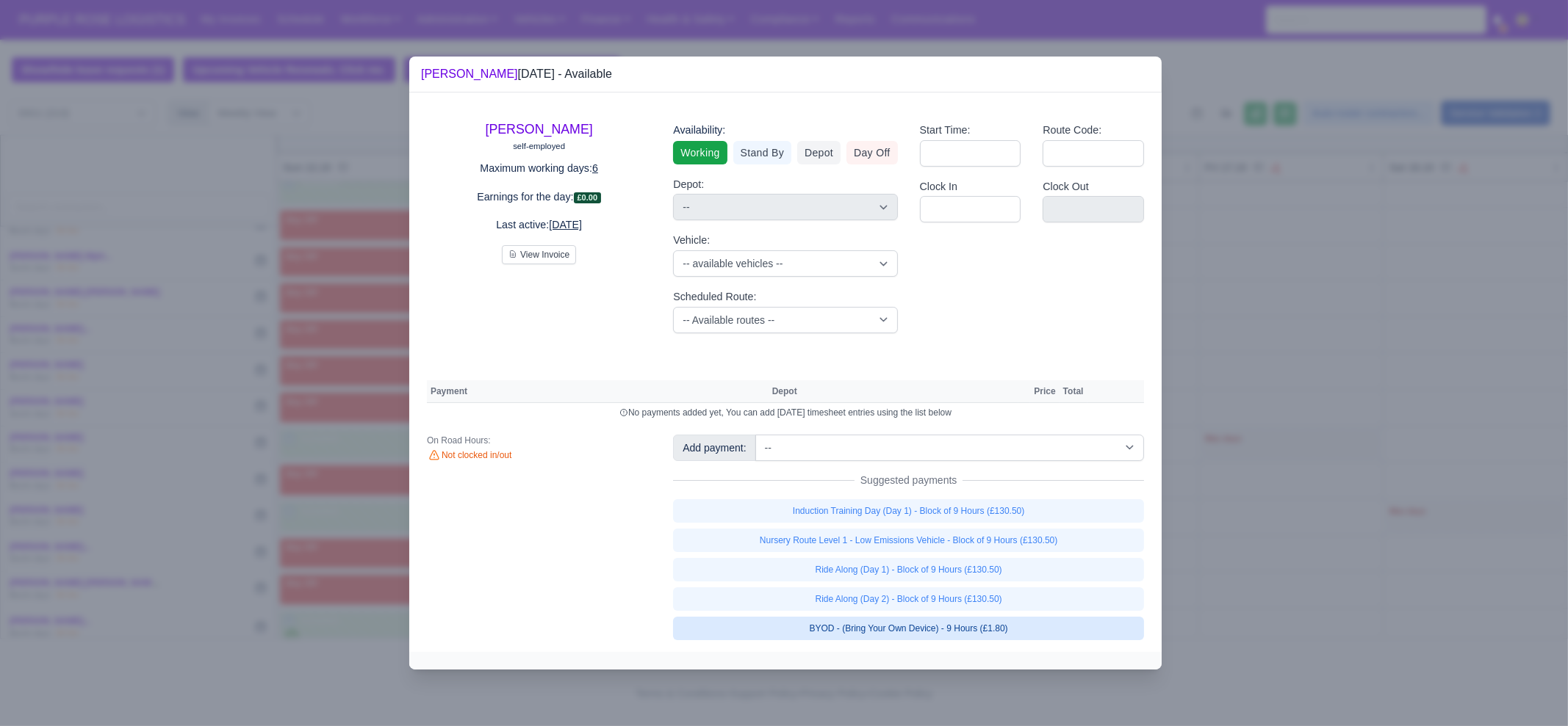
click at [1002, 611] on link "Ride Along (Day 2) - Block of 9 Hours (£130.50)" at bounding box center [909, 599] width 471 height 23
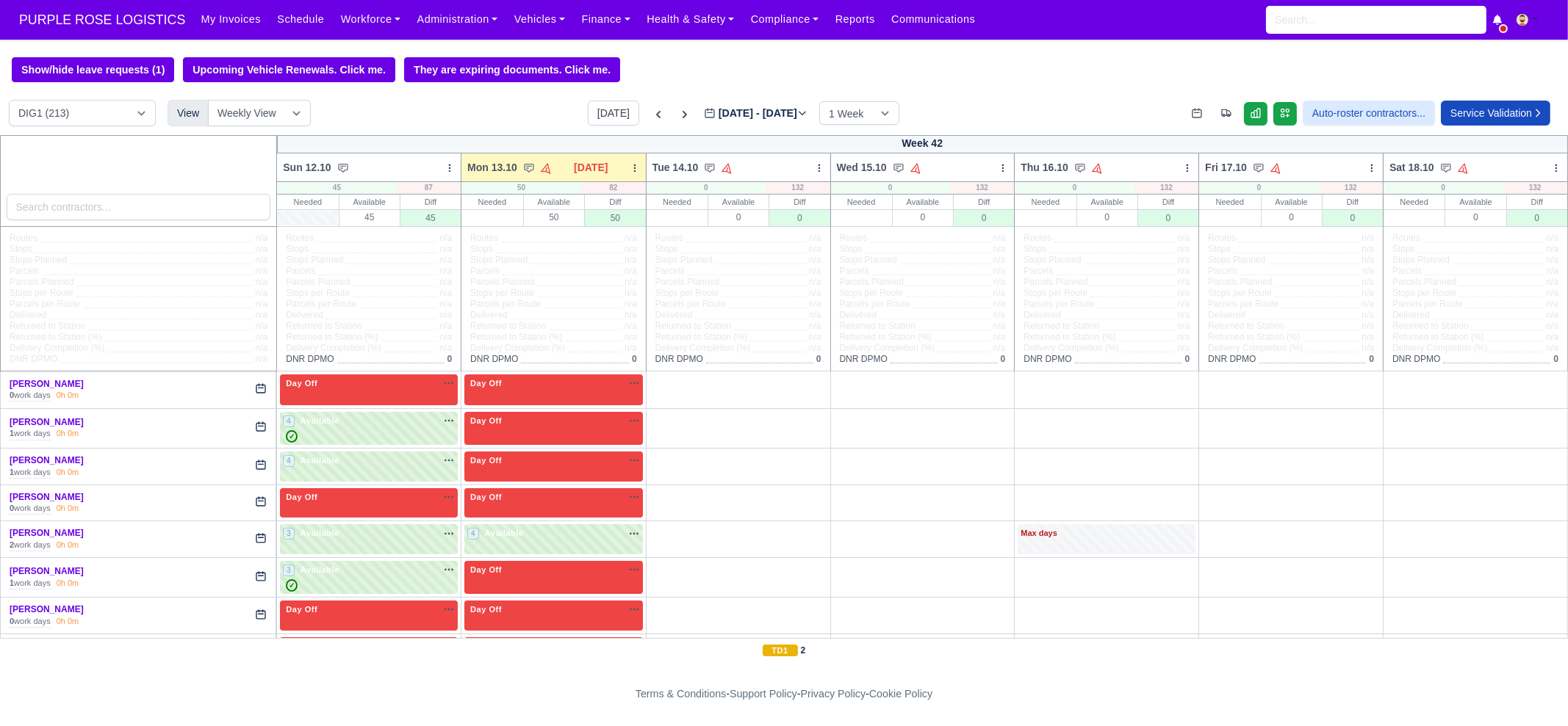
scroll to position [4406, 0]
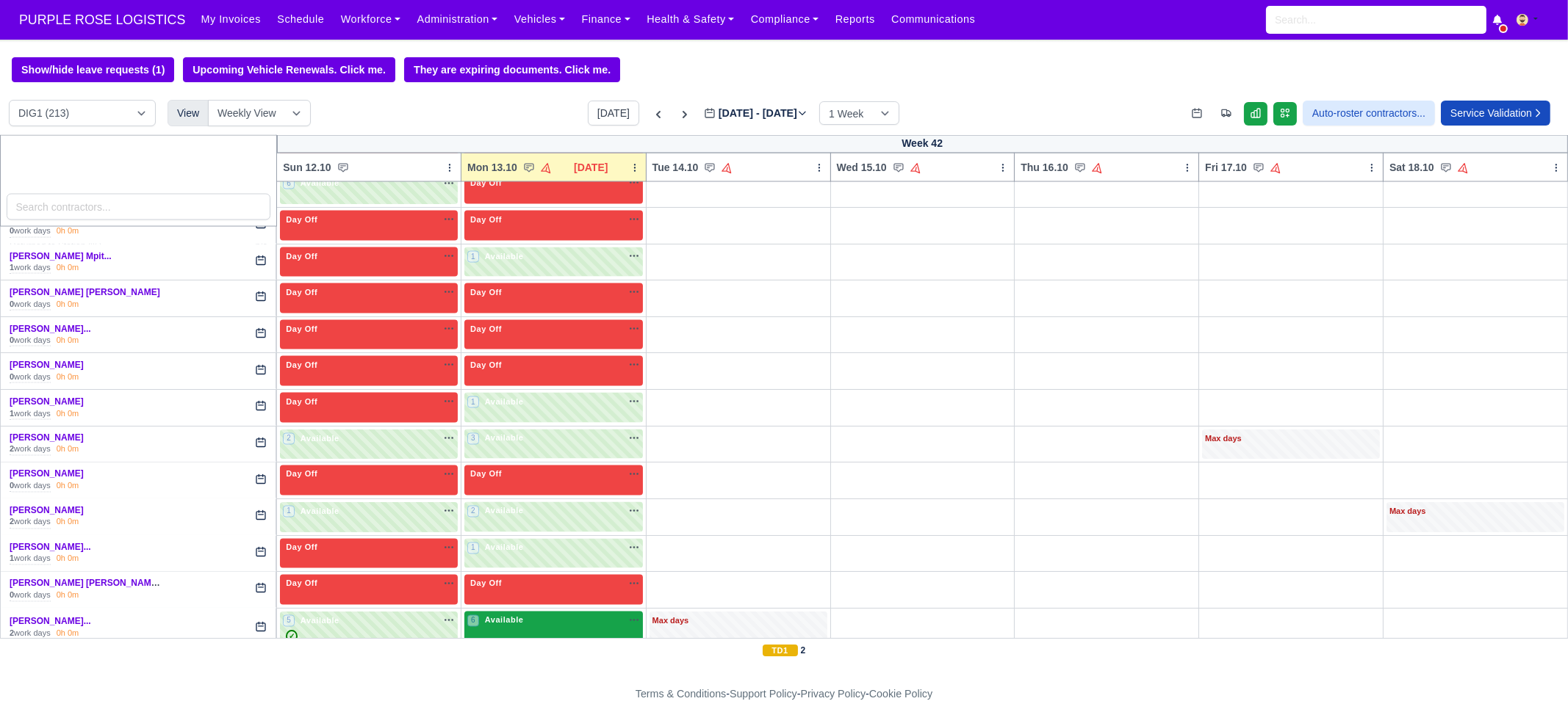
click at [532, 612] on div "6 Available" at bounding box center [554, 629] width 179 height 34
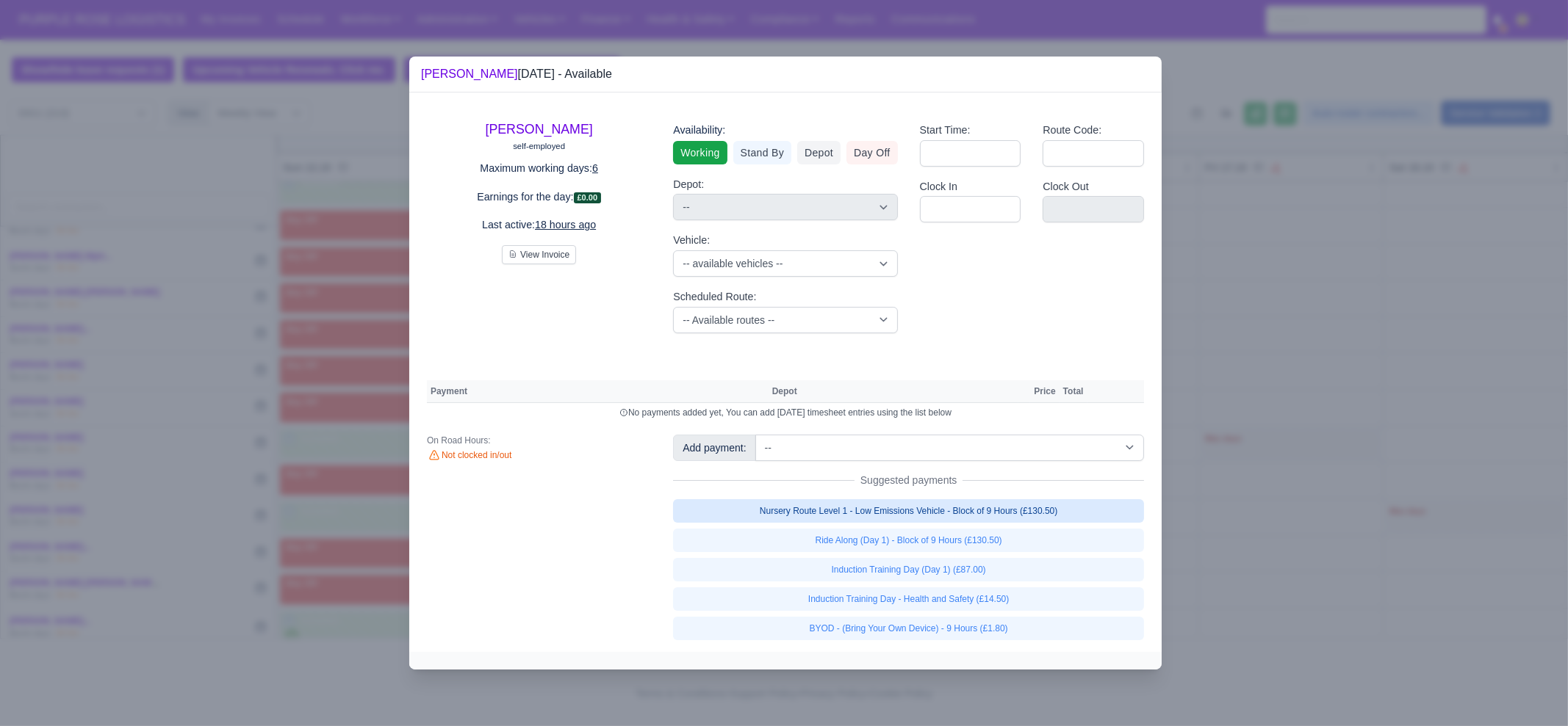
click at [947, 516] on link "Nursery Route Level 1 - Low Emissions Vehicle - Block of 9 Hours (£130.50)" at bounding box center [909, 511] width 471 height 23
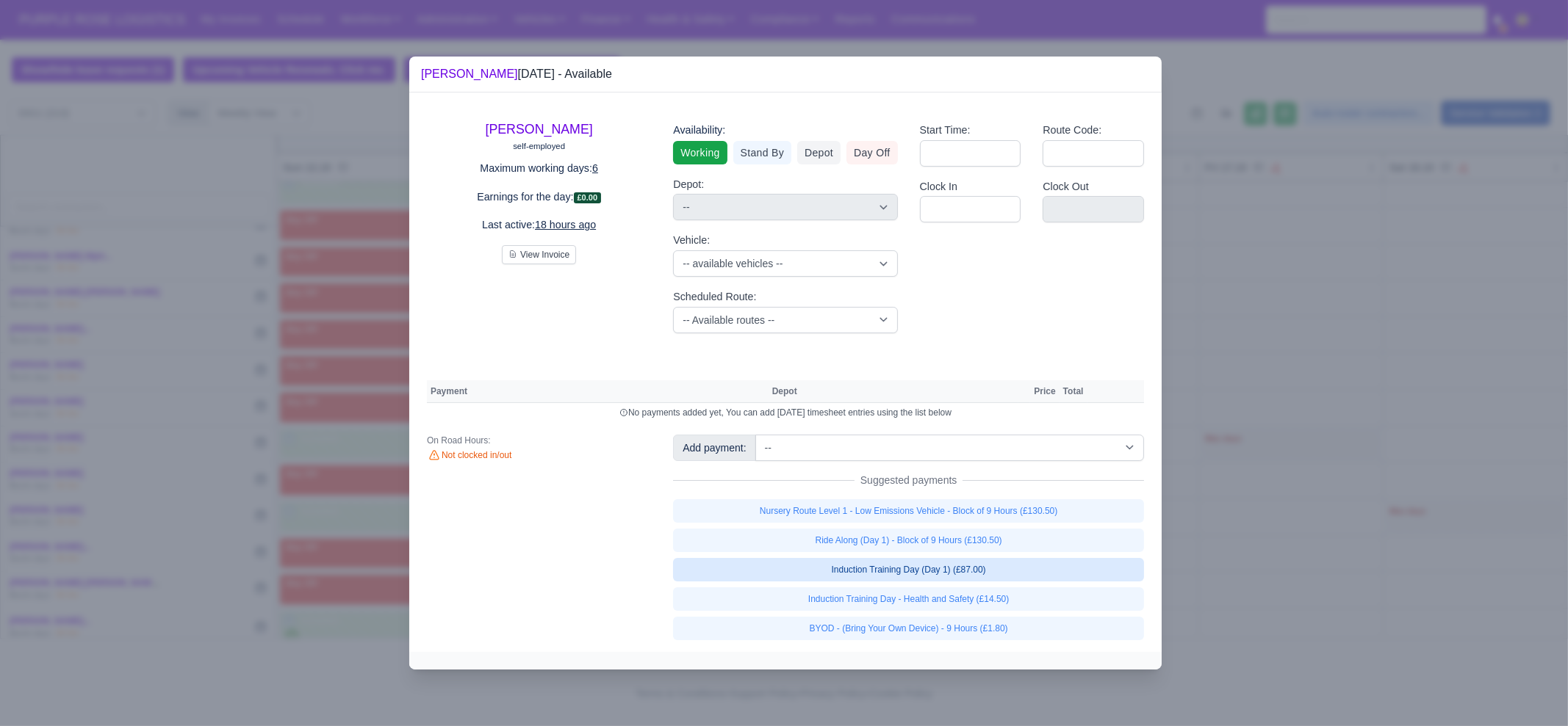
select select "1"
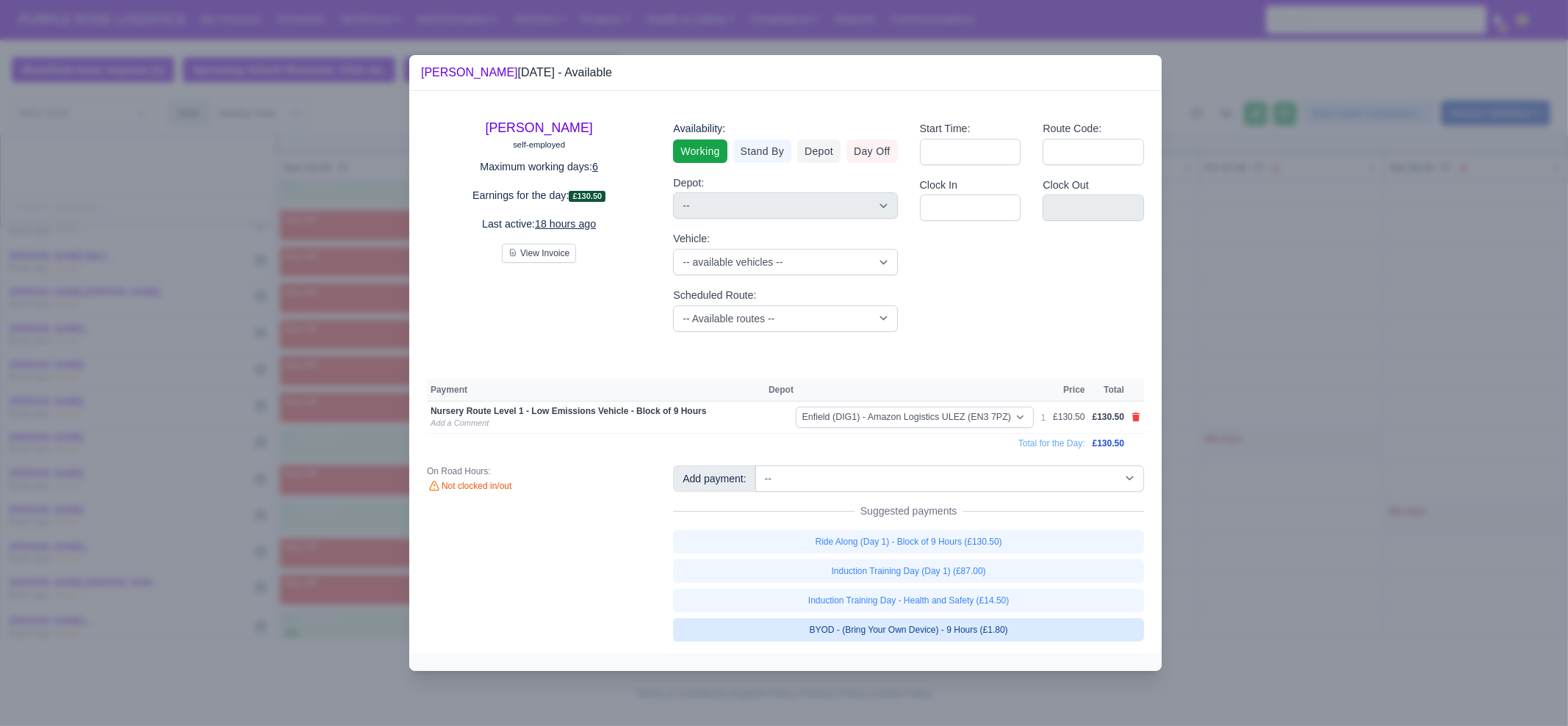
click at [971, 629] on link "BYOD - (Bring Your Own Device) - 9 Hours (£1.80)" at bounding box center [909, 630] width 471 height 23
select select "1"
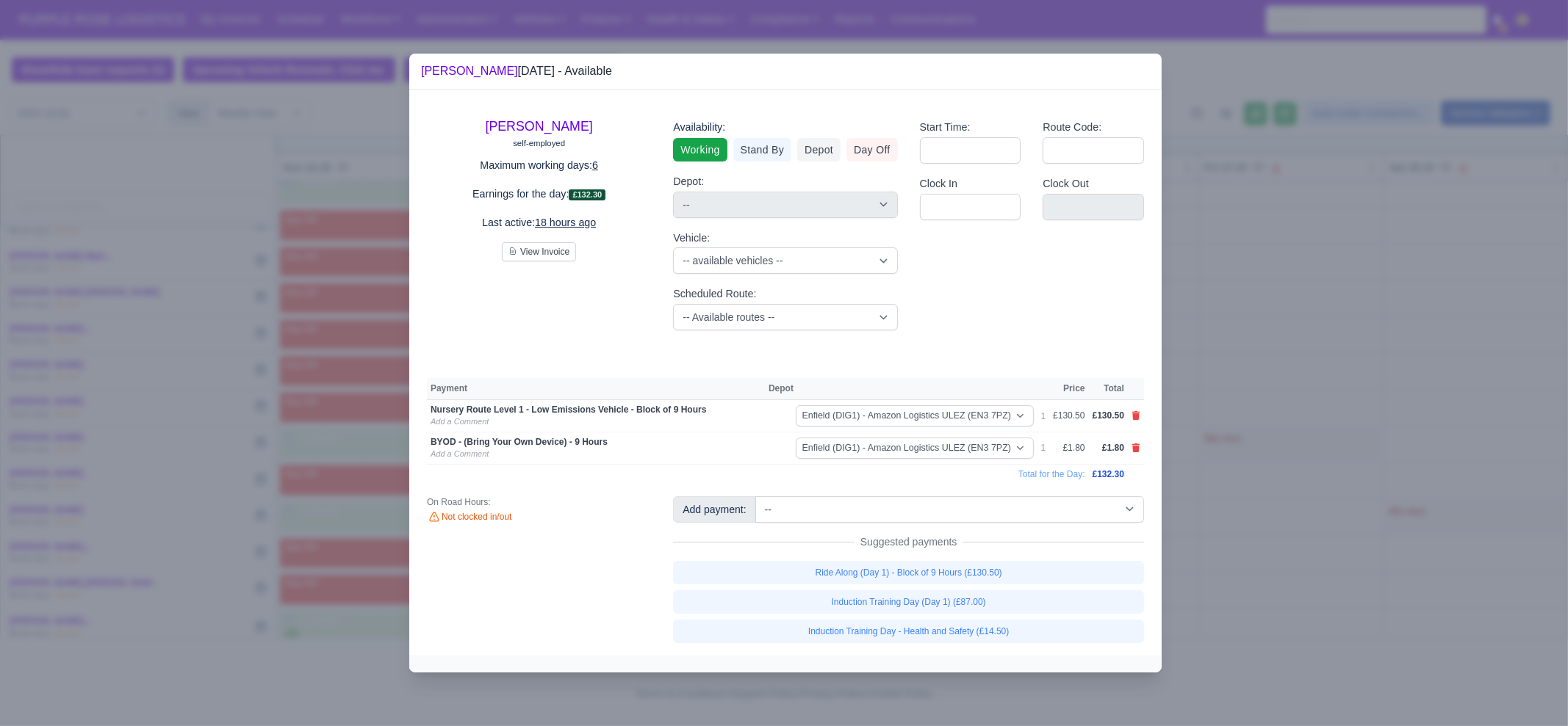
click at [1314, 562] on div at bounding box center [784, 363] width 1568 height 726
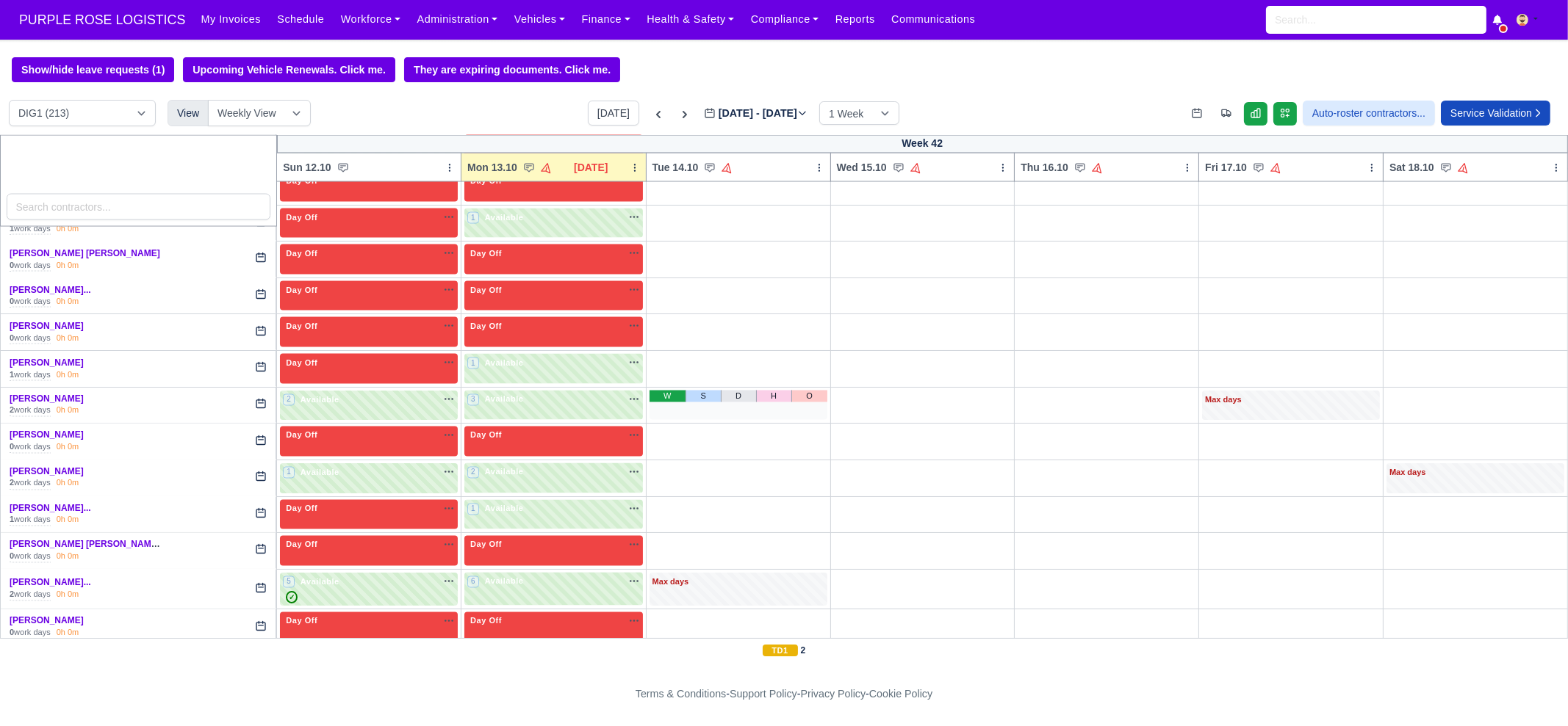
scroll to position [4528, 0]
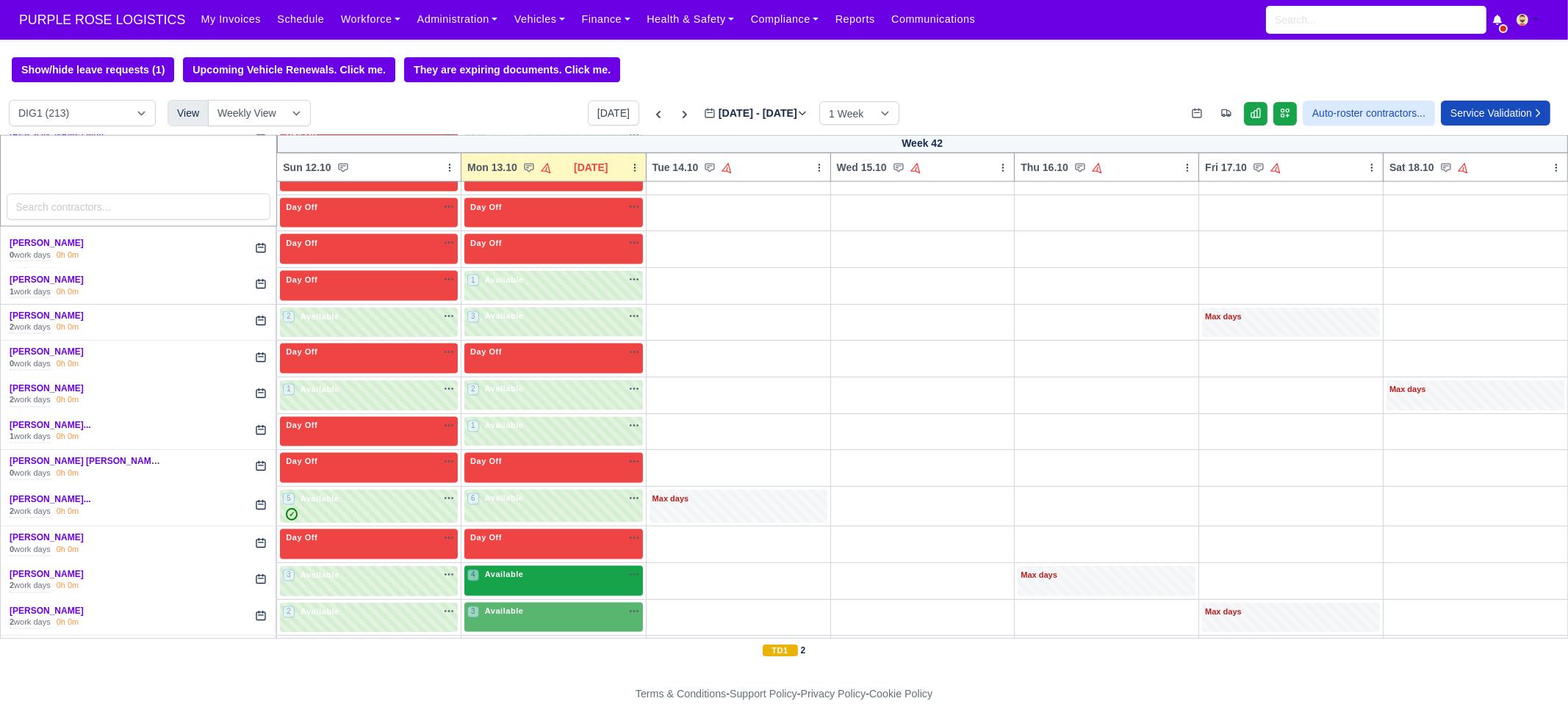
click at [532, 569] on div "4 Available na" at bounding box center [554, 575] width 173 height 13
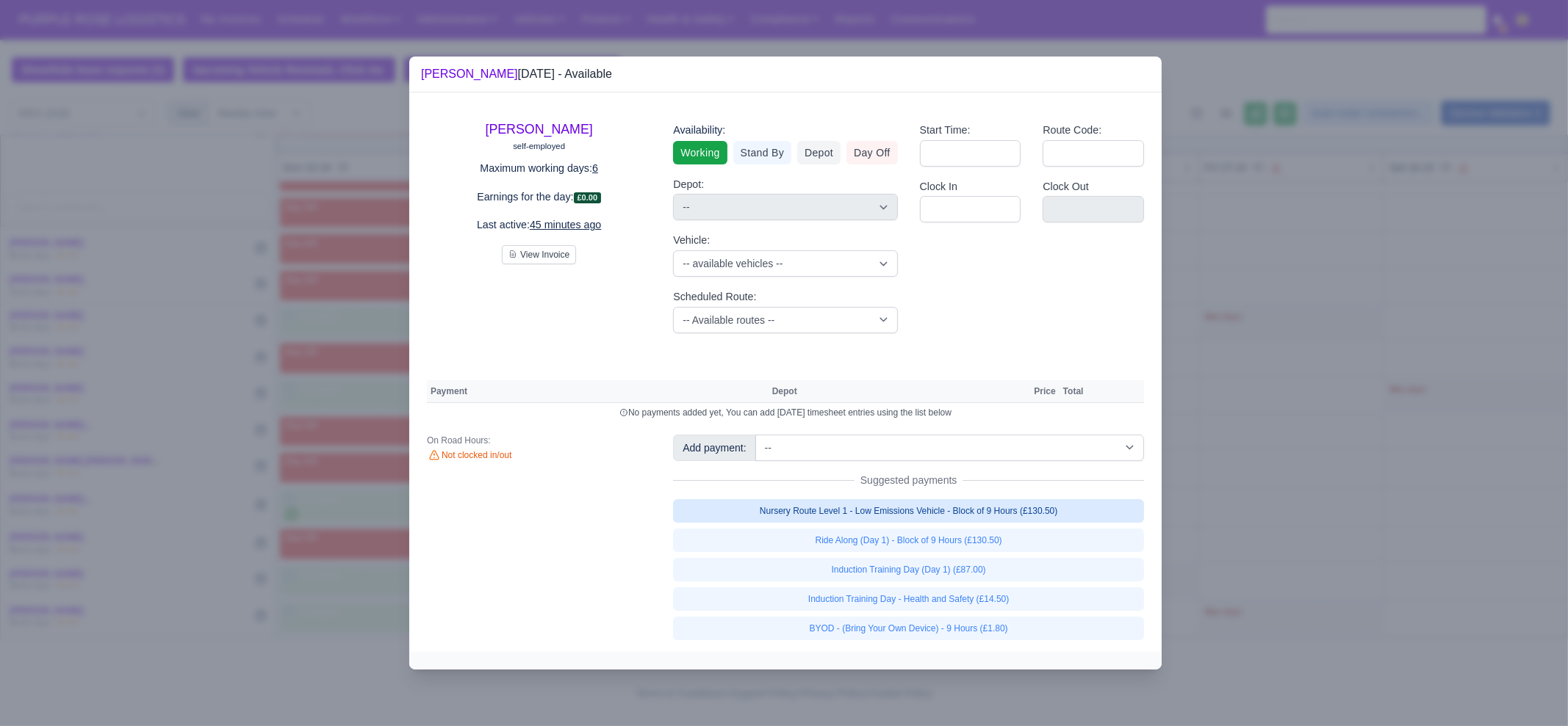
click at [952, 518] on link "Nursery Route Level 1 - Low Emissions Vehicle - Block of 9 Hours (£130.50)" at bounding box center [909, 511] width 471 height 23
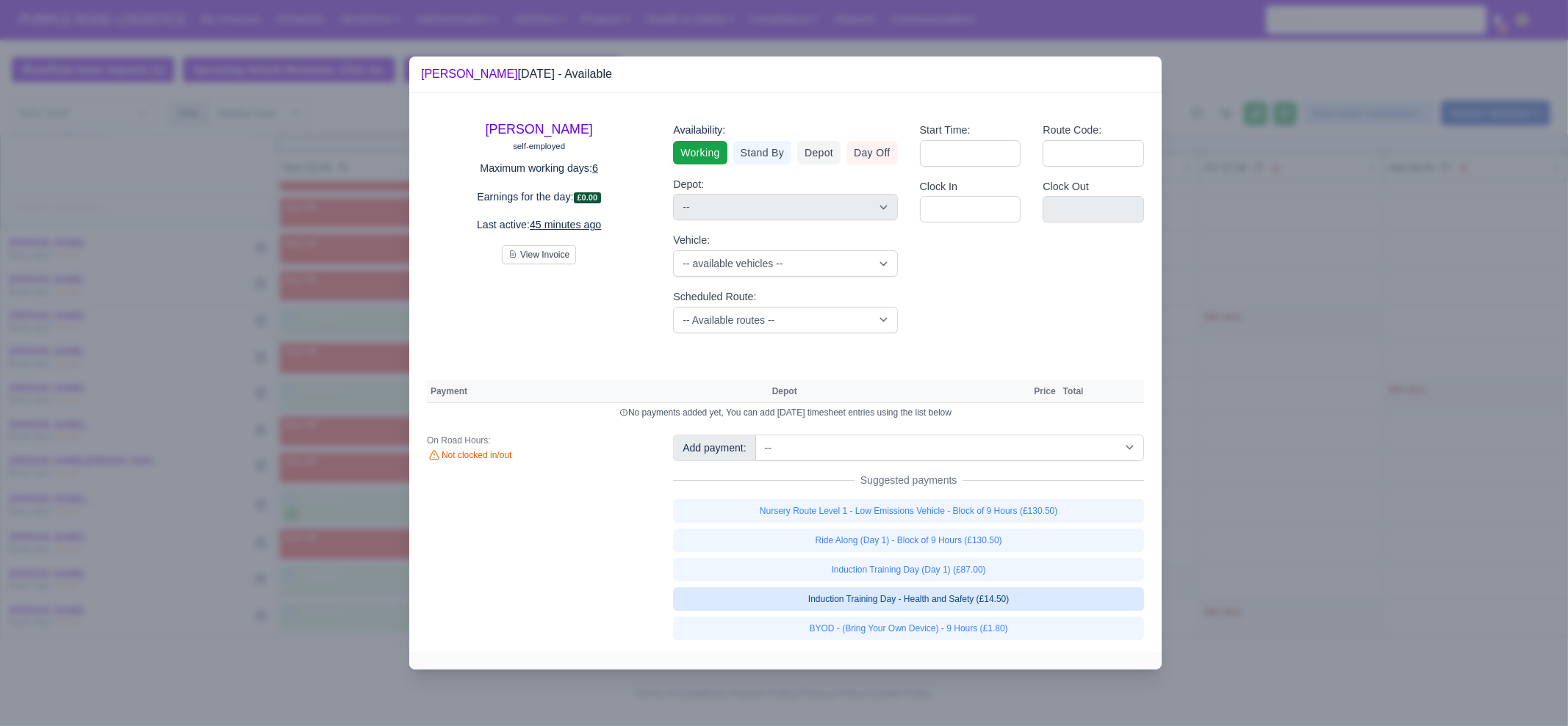
select select "1"
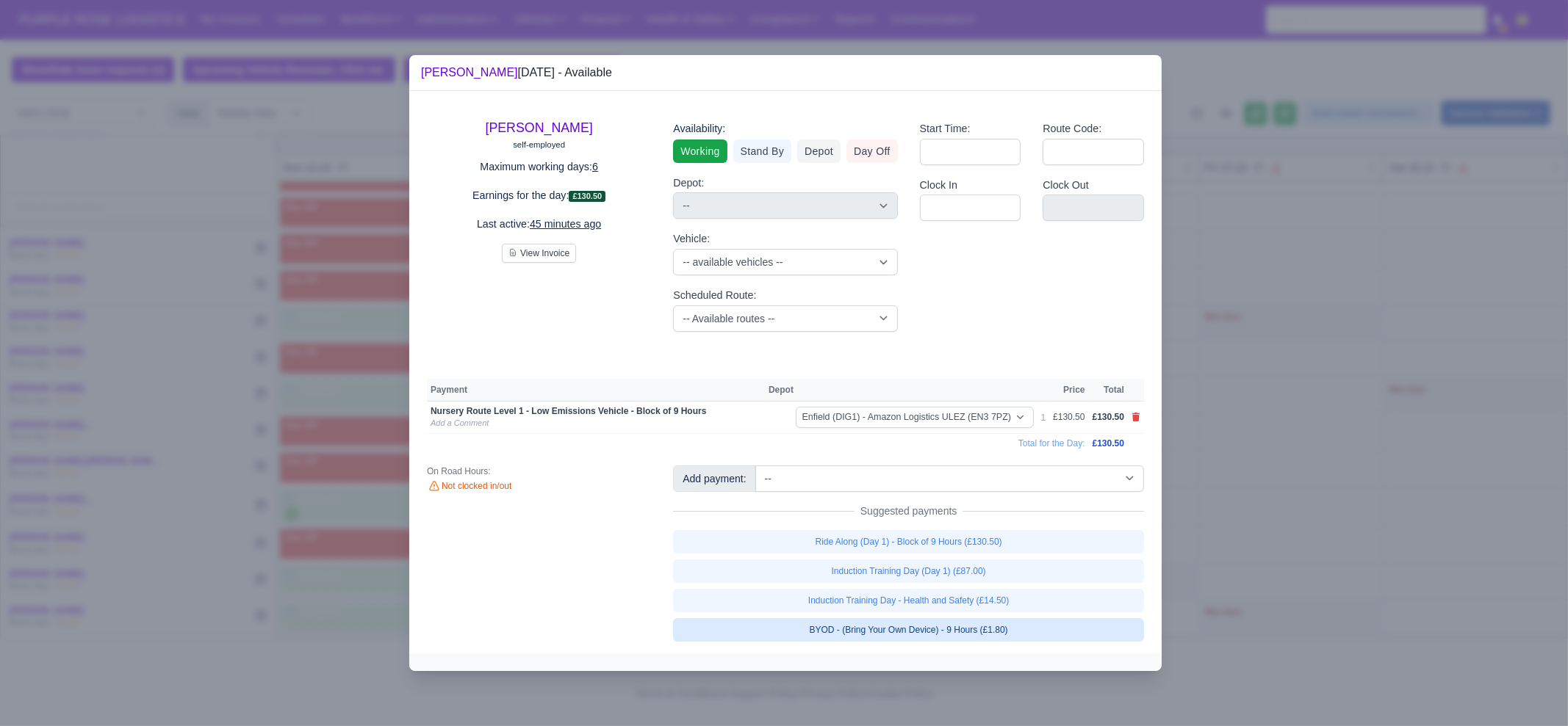
click at [983, 633] on link "BYOD - (Bring Your Own Device) - 9 Hours (£1.80)" at bounding box center [909, 630] width 471 height 23
select select "1"
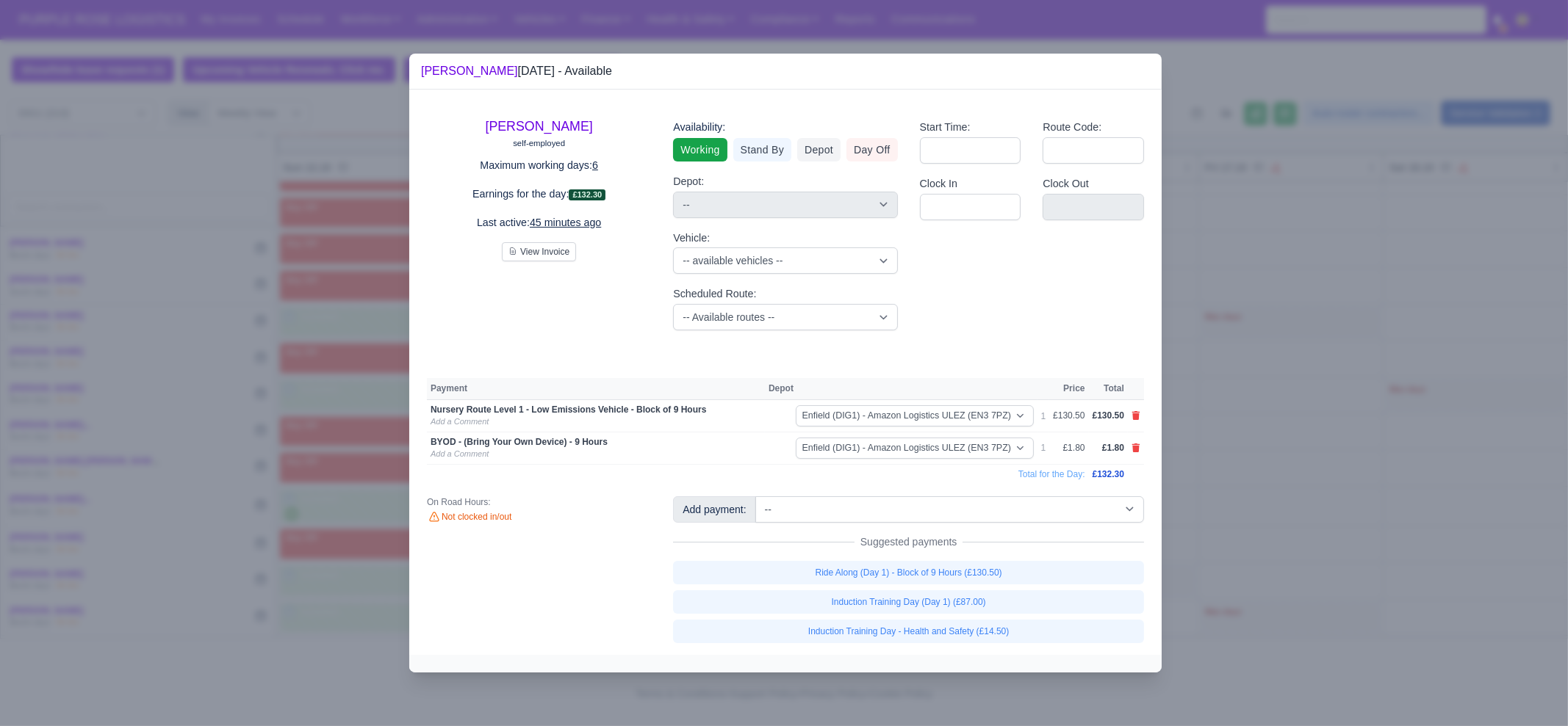
click at [1315, 520] on div at bounding box center [784, 363] width 1568 height 726
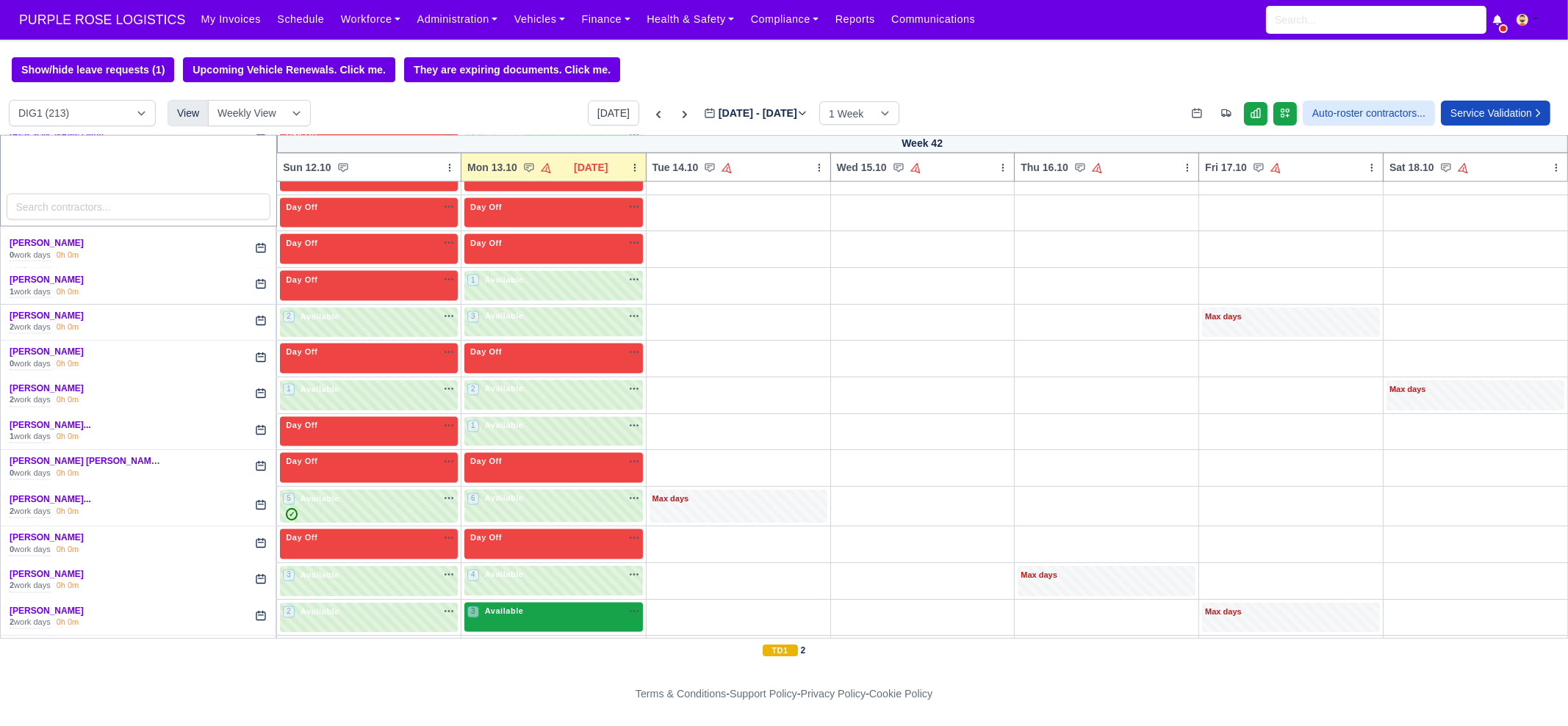
click at [518, 606] on div "3 Available na" at bounding box center [554, 612] width 173 height 13
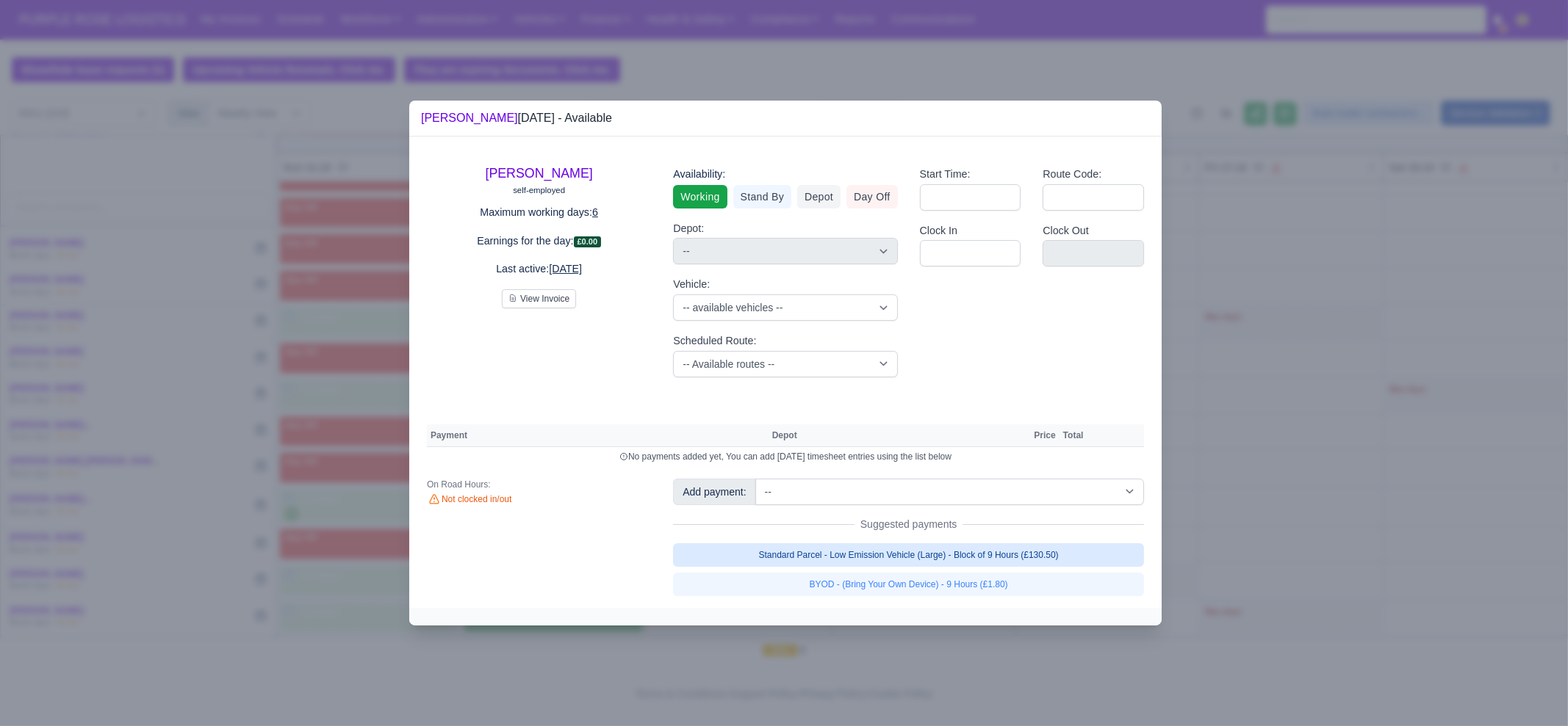
click at [967, 558] on link "Standard Parcel - Low Emission Vehicle (Large) - Block of 9 Hours (£130.50)" at bounding box center [909, 555] width 471 height 23
click at [967, 586] on link "BYOD - (Bring Your Own Device) - 9 Hours (£1.80)" at bounding box center [909, 584] width 471 height 23
select select "1"
click at [967, 567] on link "Standard Parcel - Low Emission Vehicle (Large) - Block of 9 Hours (£130.50)" at bounding box center [909, 555] width 471 height 23
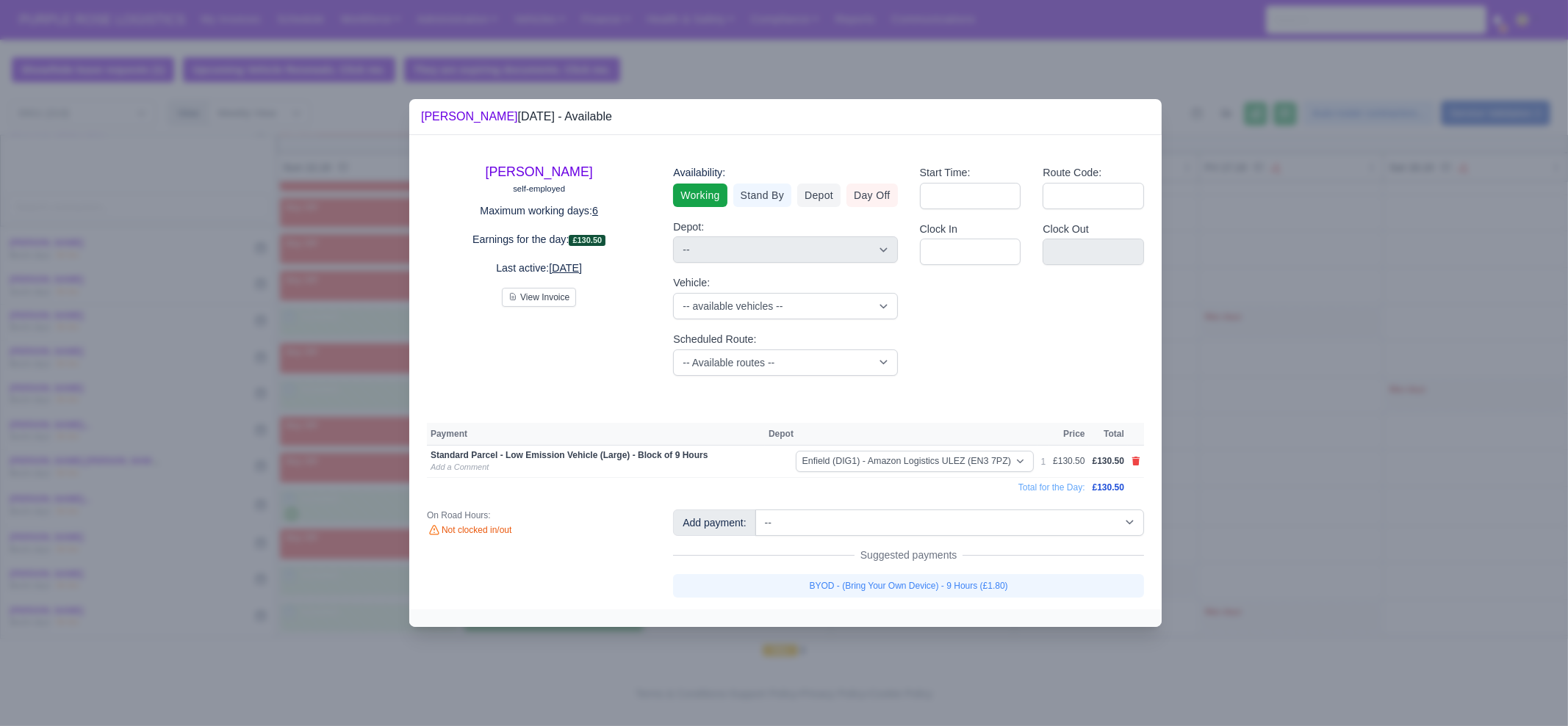
select select "1"
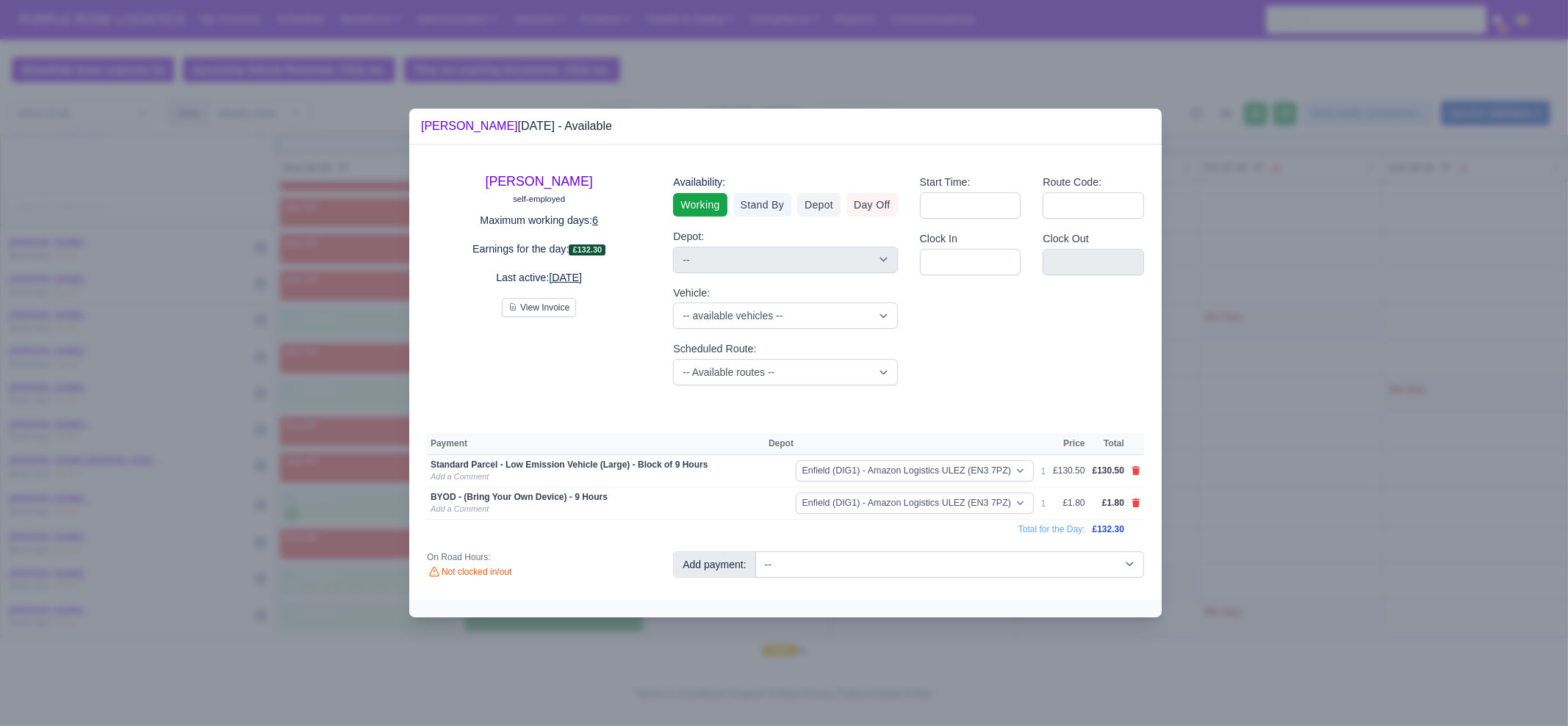
click at [1275, 571] on div at bounding box center [784, 363] width 1568 height 726
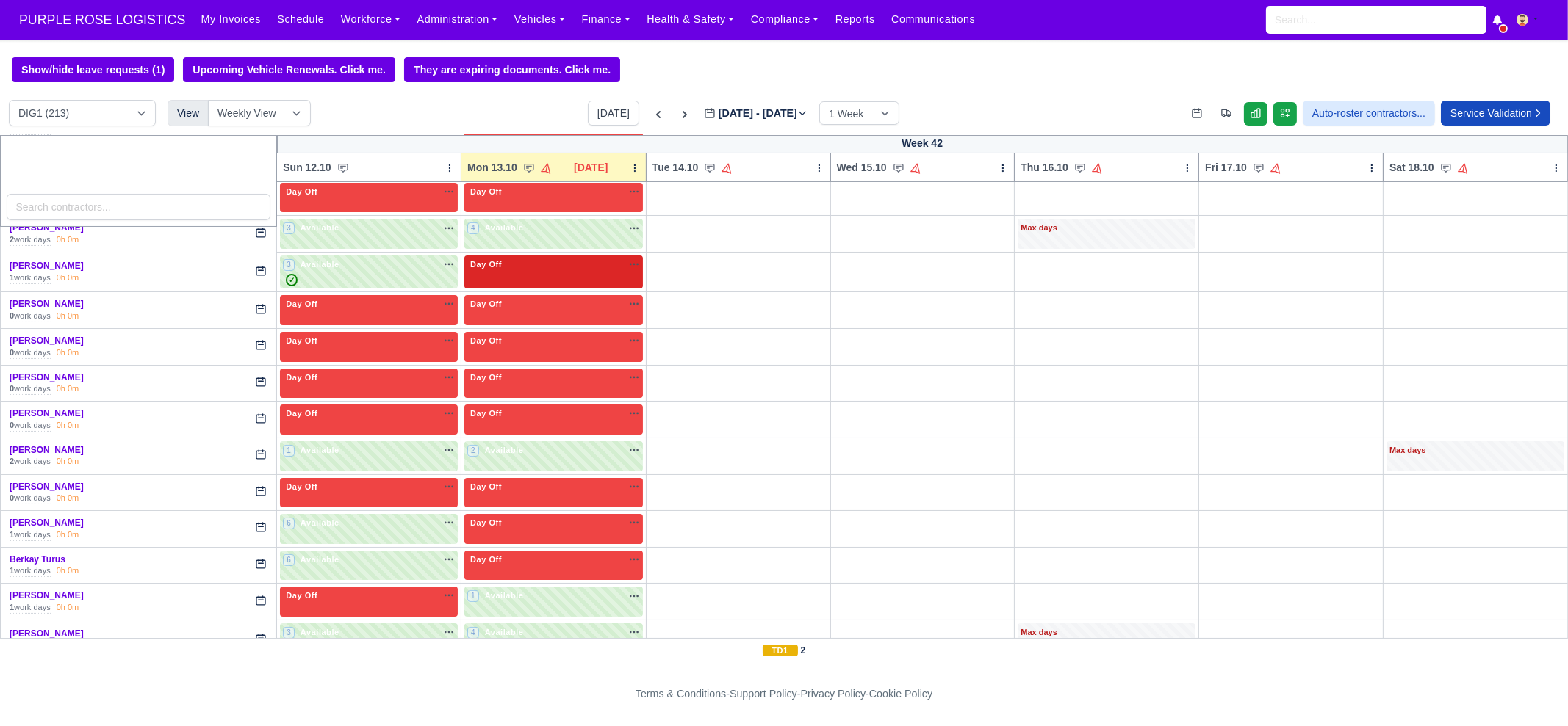
scroll to position [0, 0]
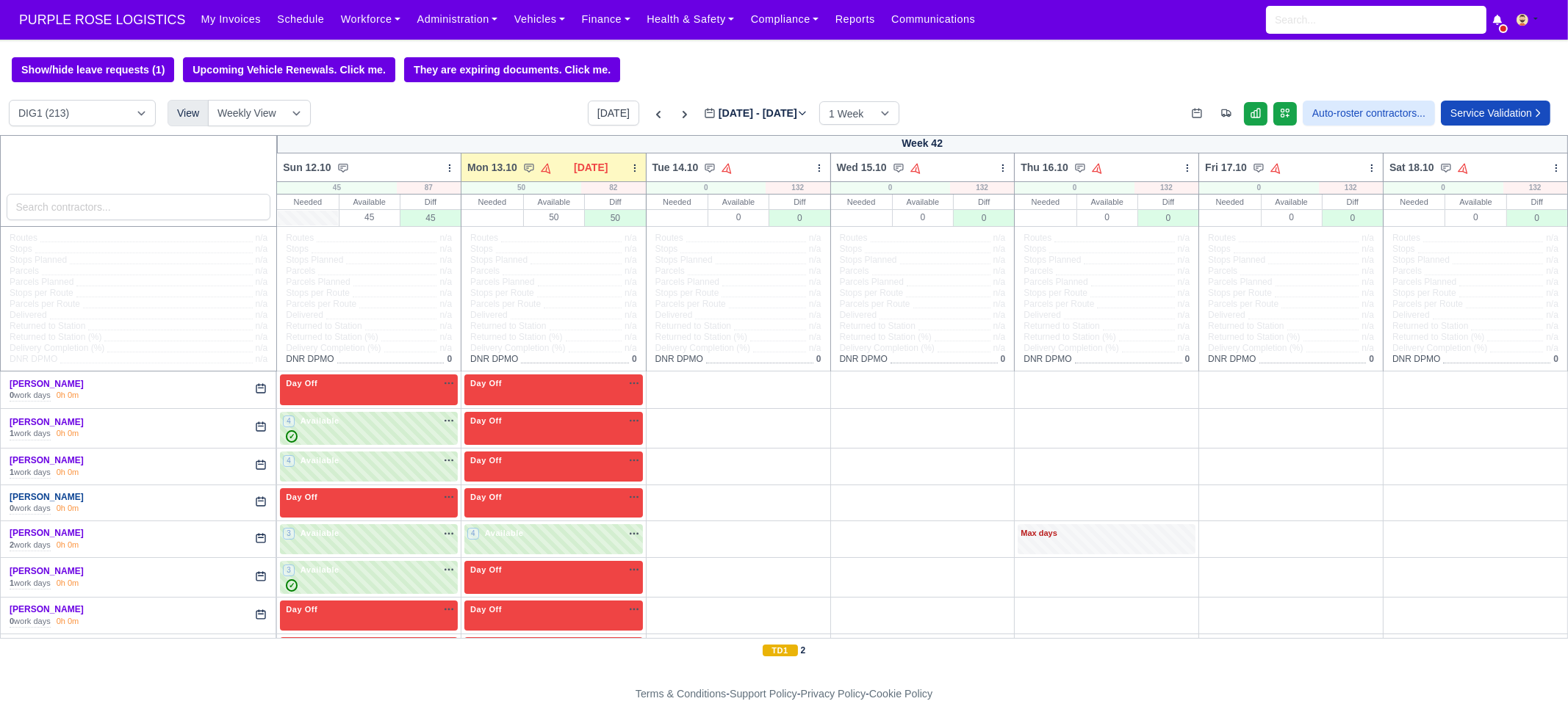
click at [38, 497] on link "Adam Parker" at bounding box center [47, 497] width 75 height 10
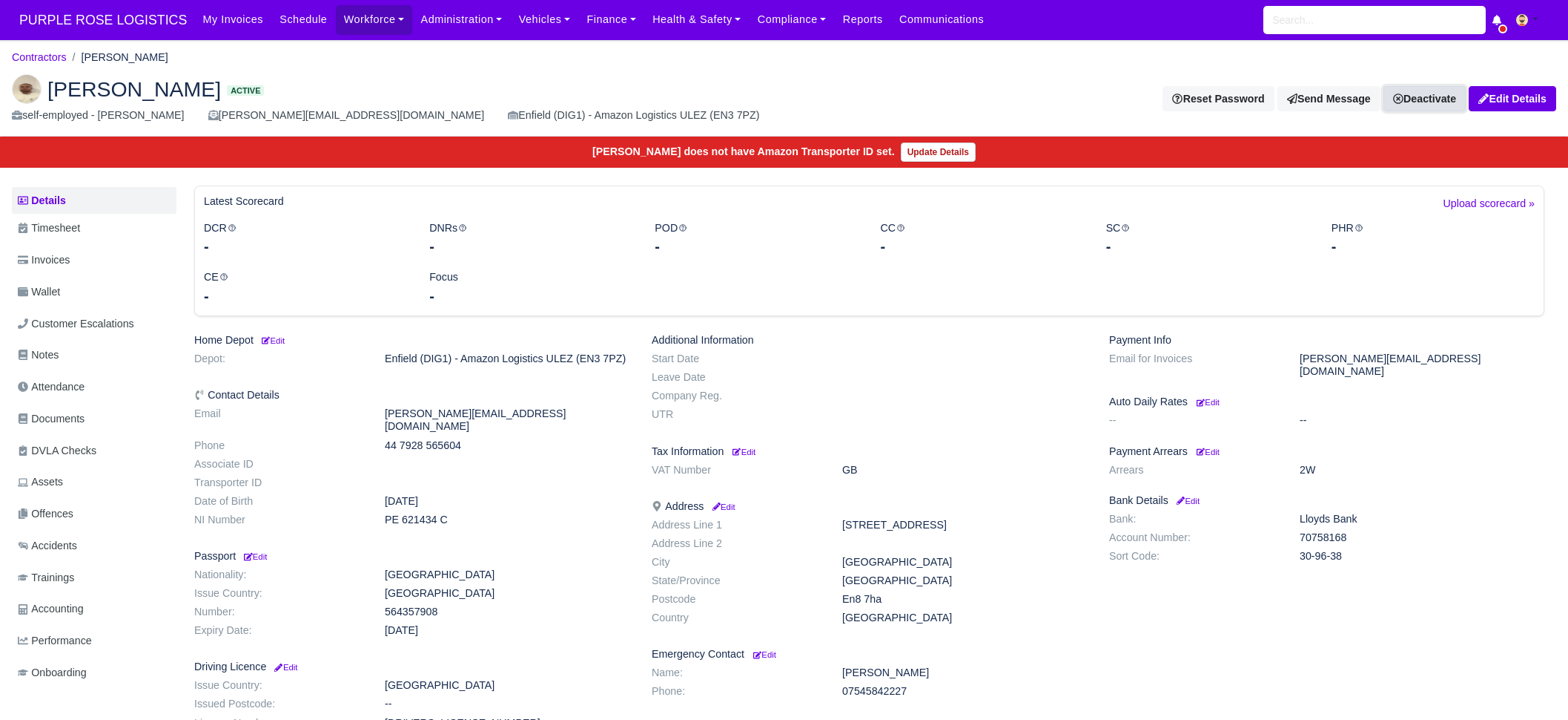
click at [1416, 97] on link "Deactivate" at bounding box center [1425, 99] width 83 height 25
click at [1426, 149] on link "Take off schedule" at bounding box center [1399, 149] width 132 height 23
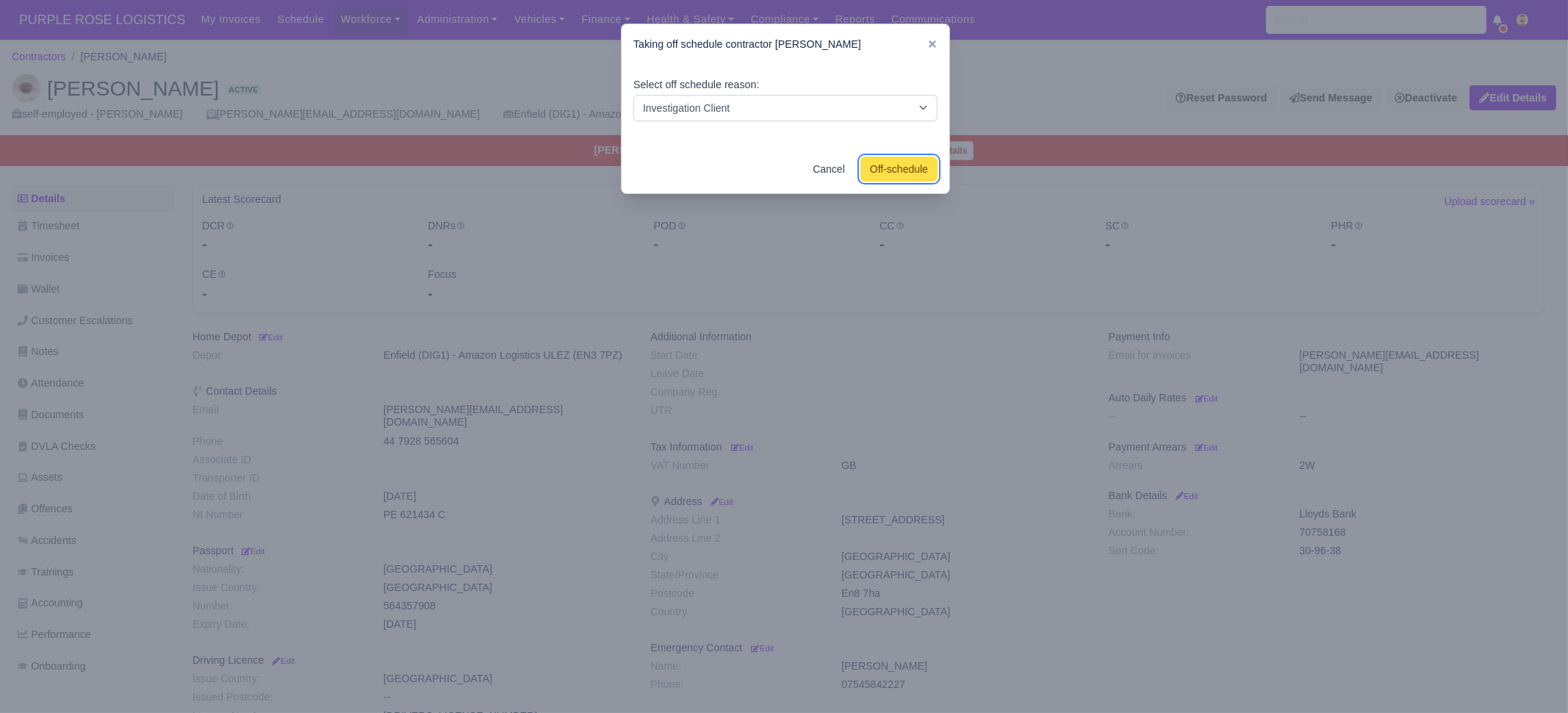
click at [908, 167] on button "Off-schedule" at bounding box center [899, 169] width 77 height 25
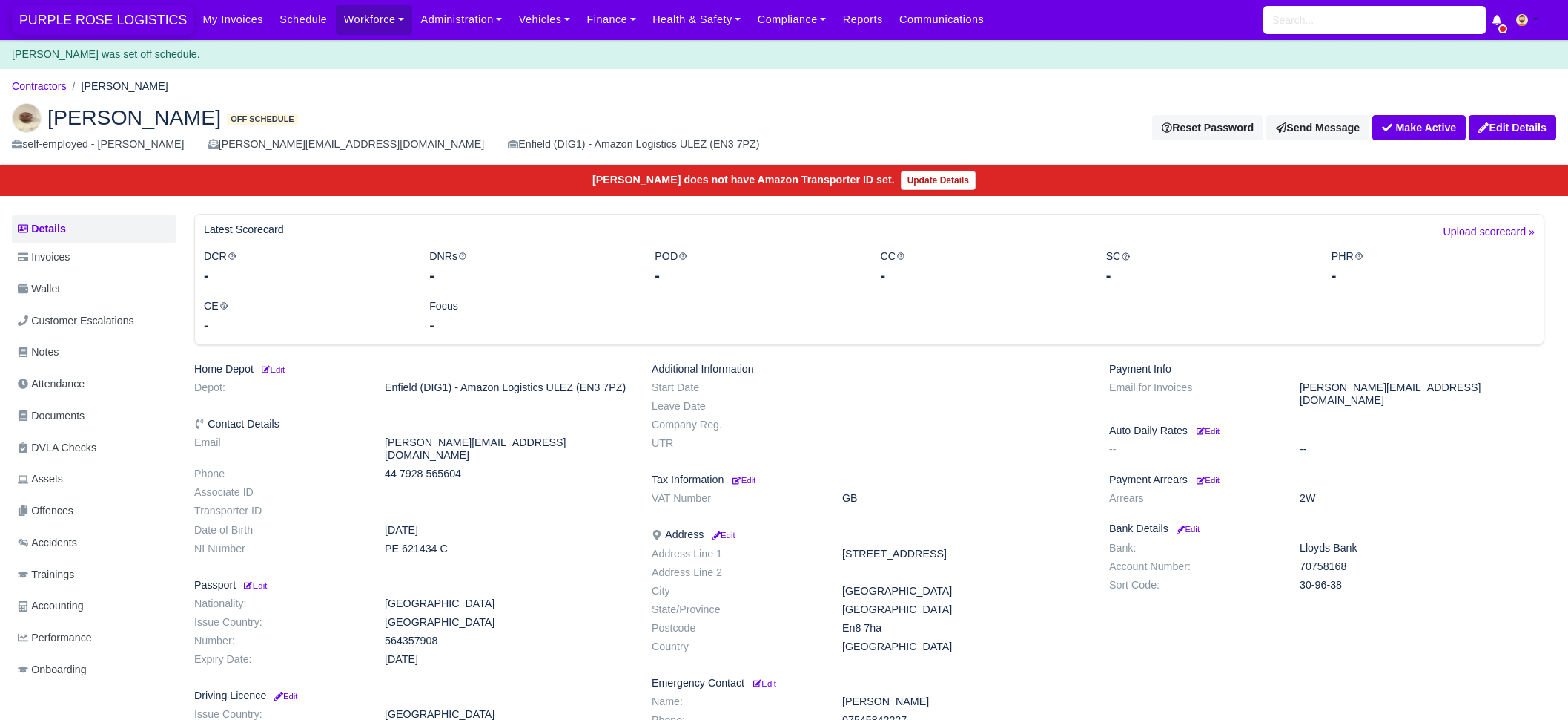
click at [100, 31] on span "PURPLE ROSE LOGISTICS" at bounding box center [103, 20] width 182 height 30
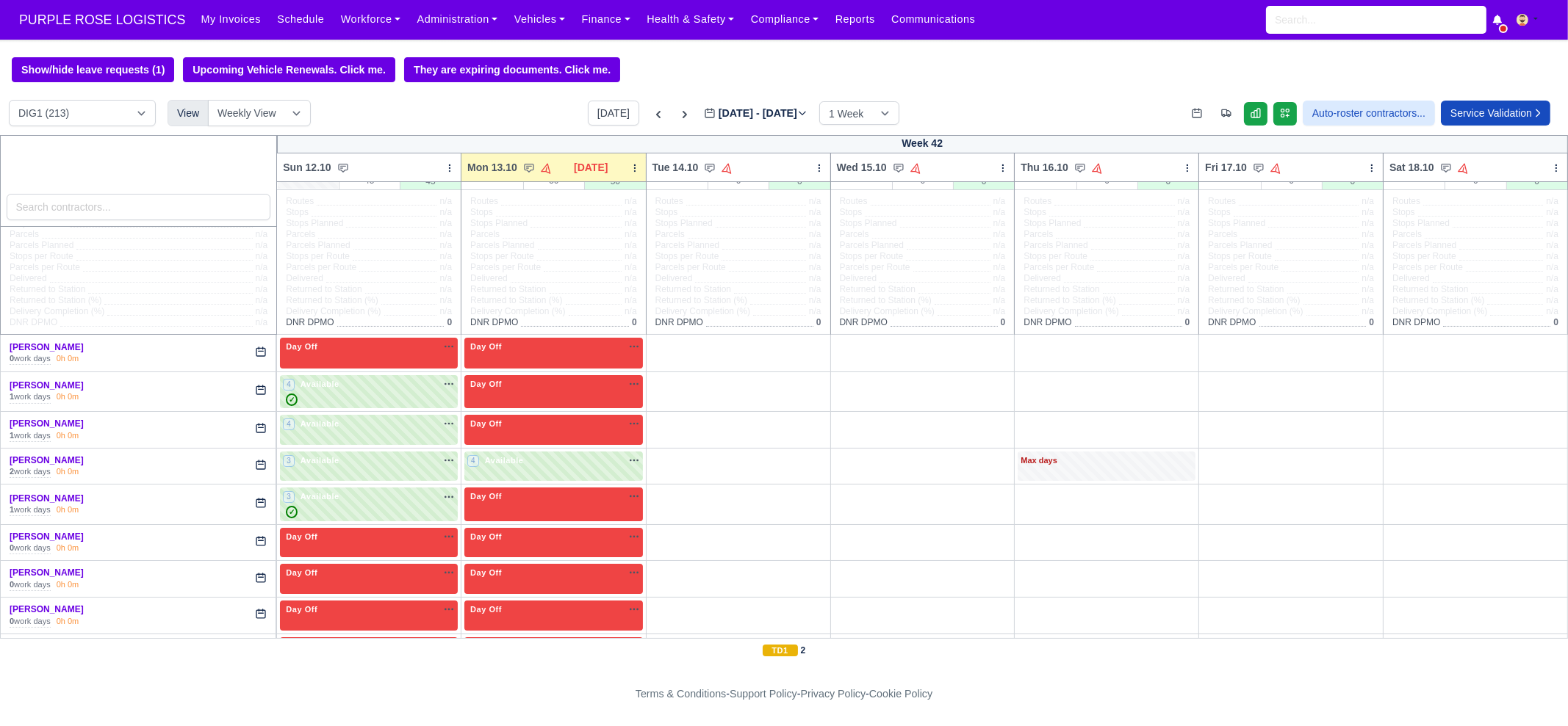
scroll to position [91, 0]
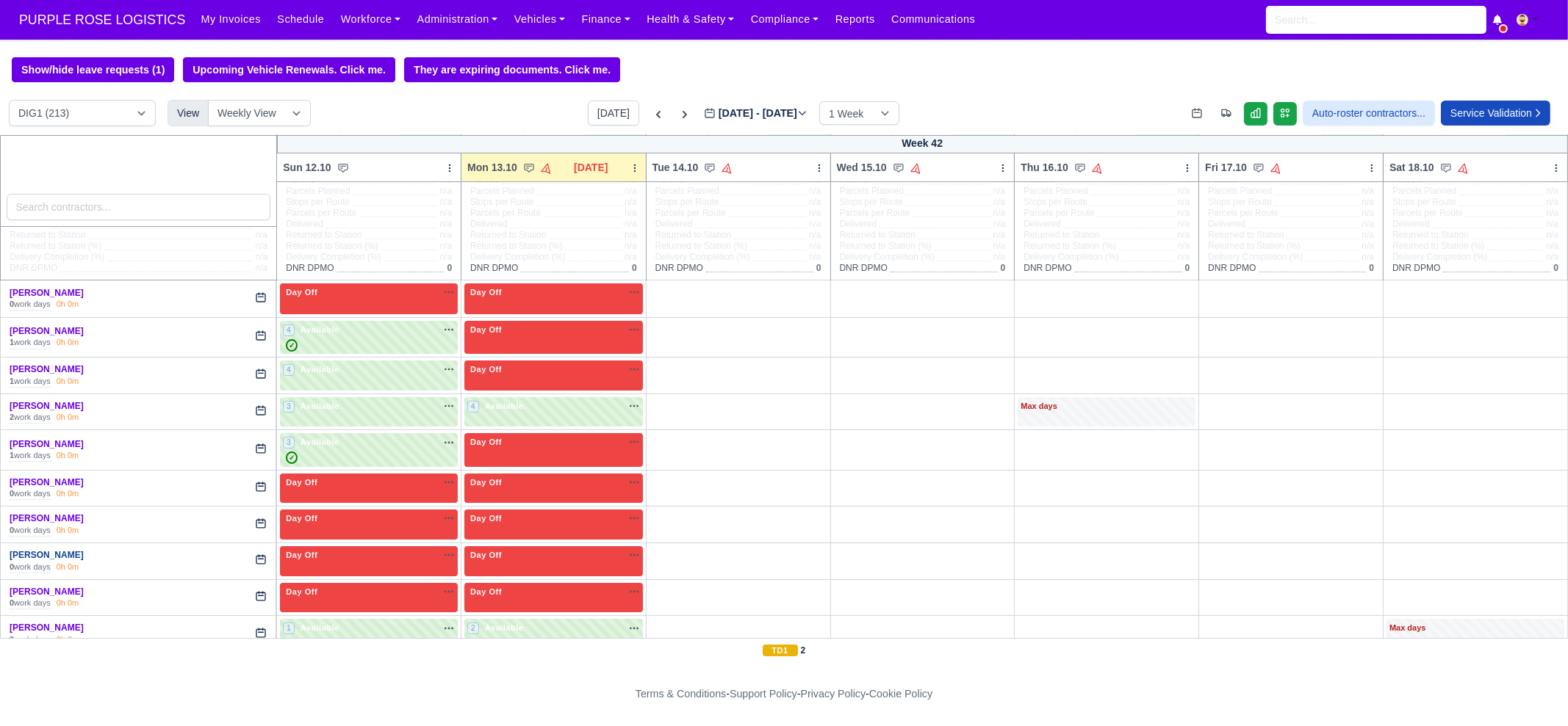
click at [37, 553] on link "Amilcar Brown" at bounding box center [47, 554] width 75 height 10
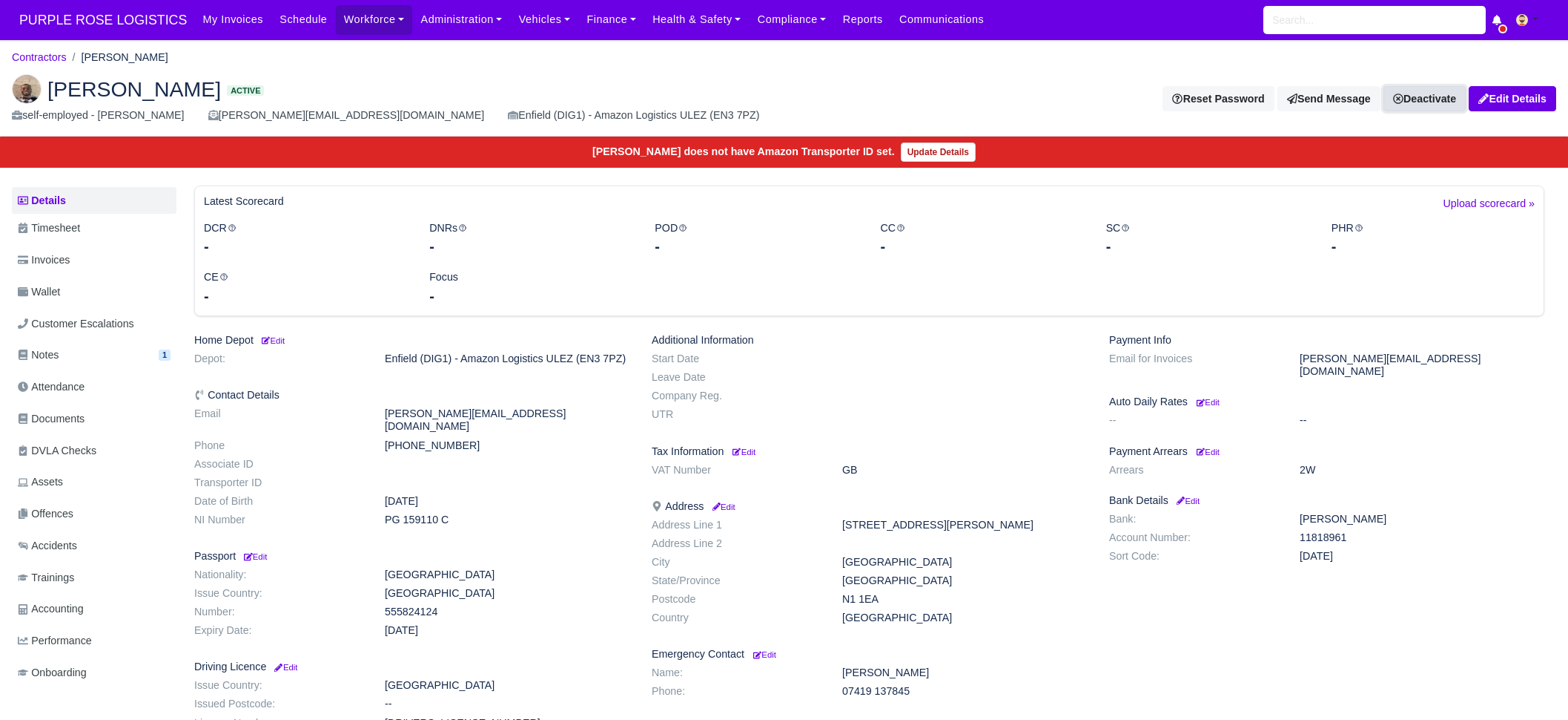
click at [1406, 102] on link "Deactivate" at bounding box center [1425, 99] width 83 height 25
click at [1394, 142] on link "Take off schedule" at bounding box center [1399, 149] width 132 height 23
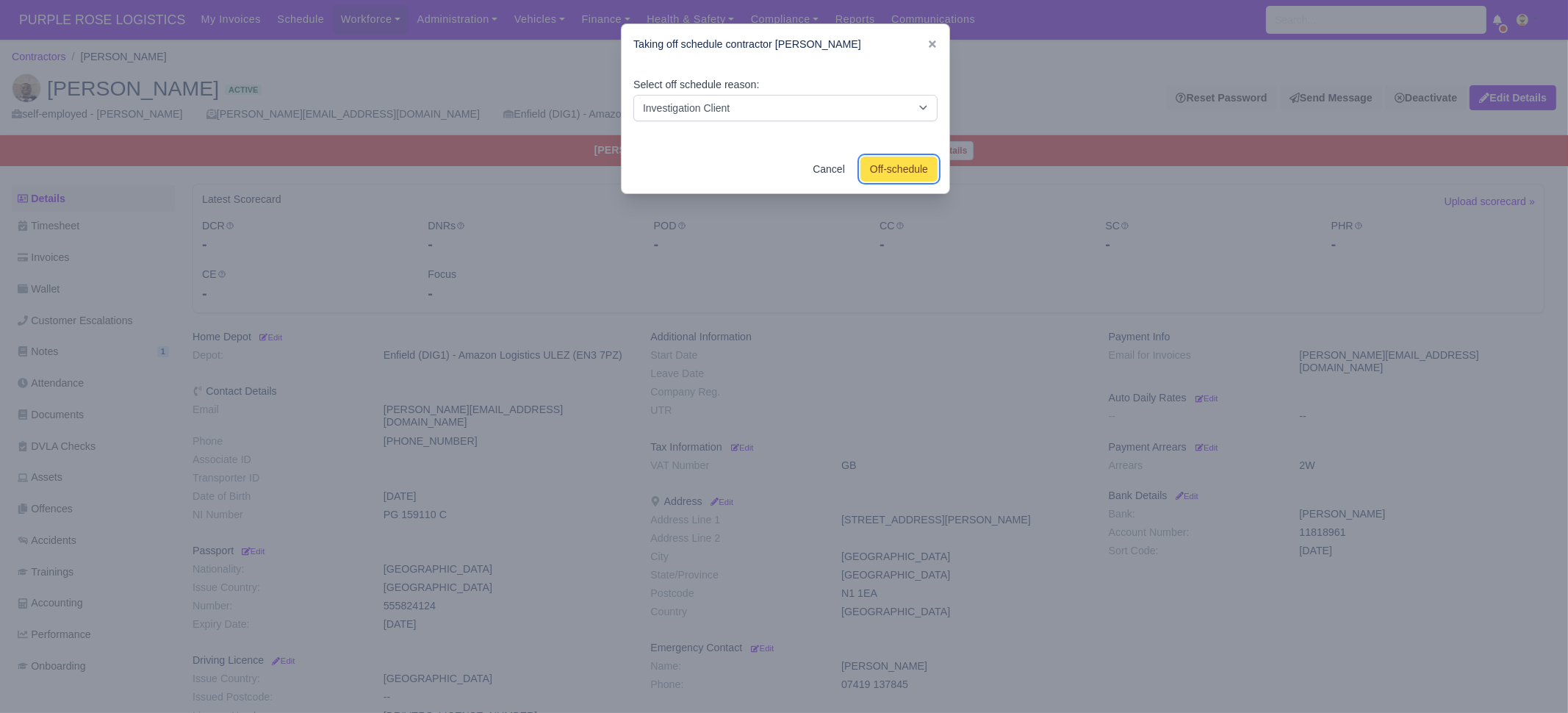
click at [898, 165] on button "Off-schedule" at bounding box center [899, 169] width 77 height 25
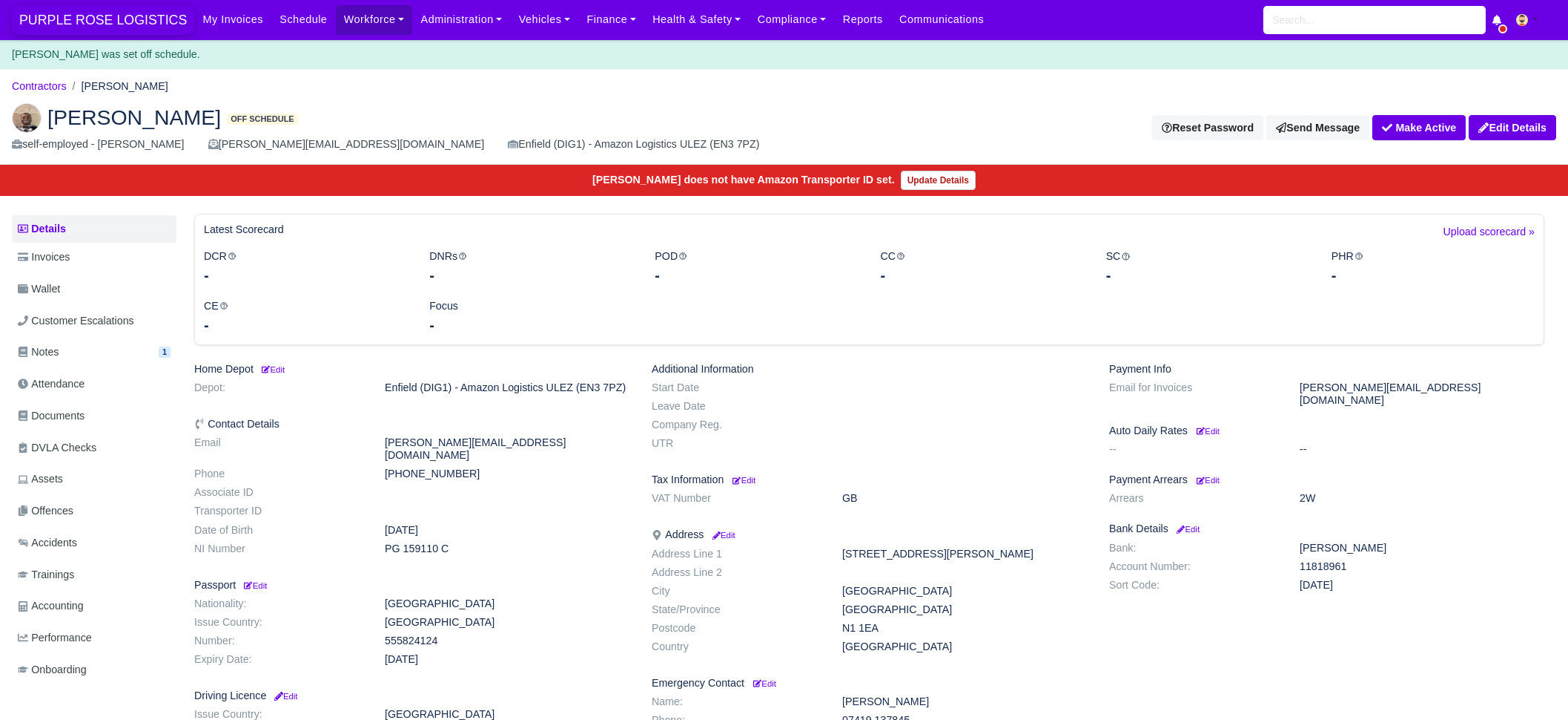
click at [129, 27] on span "PURPLE ROSE LOGISTICS" at bounding box center [103, 20] width 182 height 30
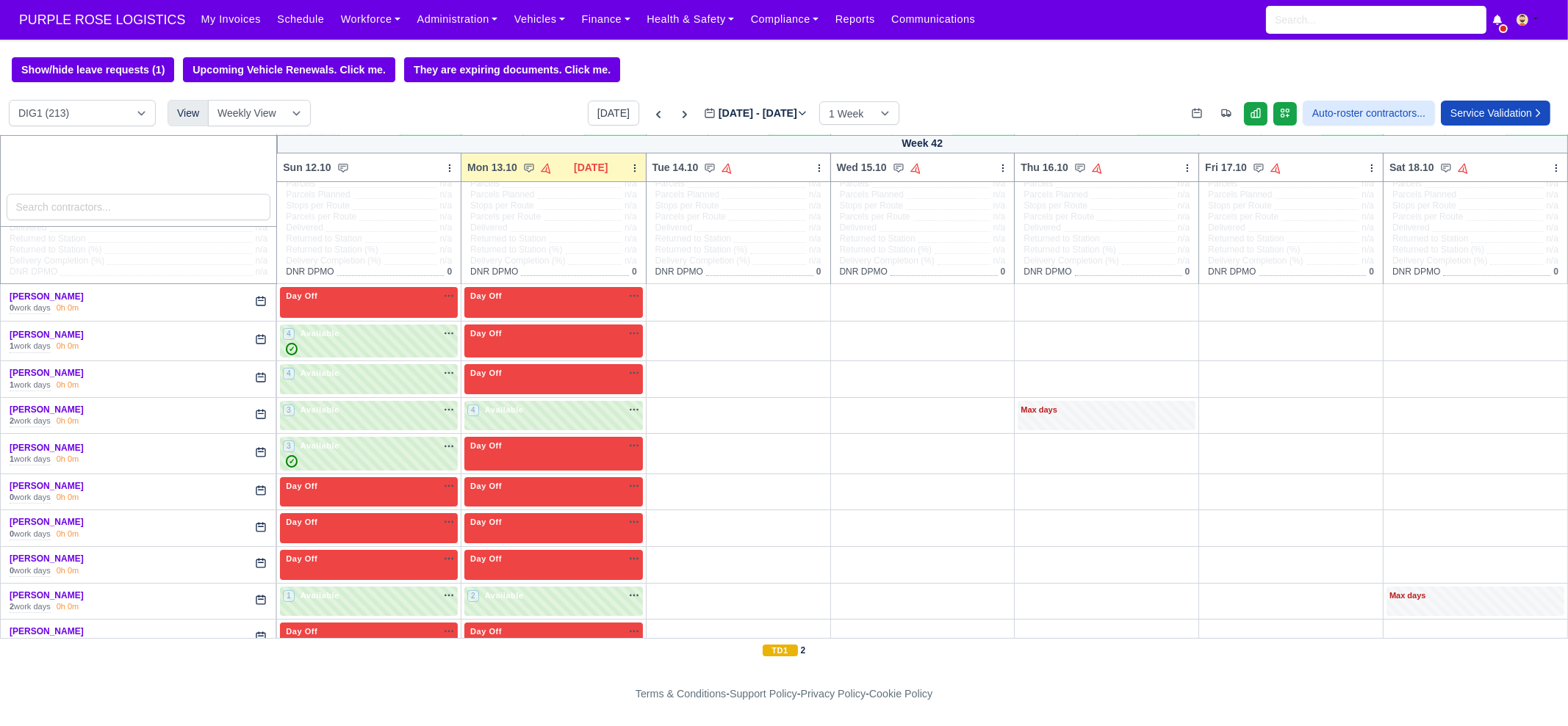
scroll to position [91, 0]
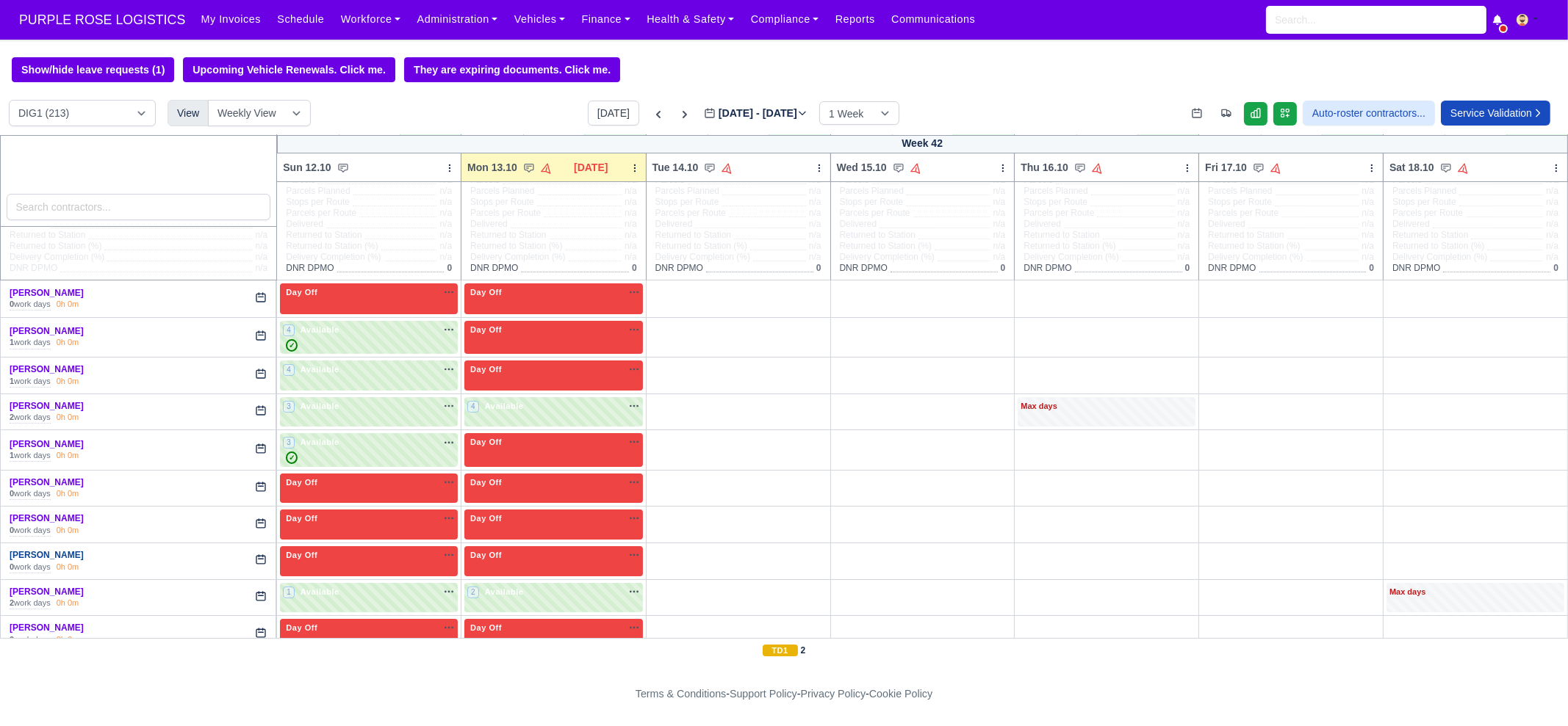
click at [40, 550] on link "[PERSON_NAME]" at bounding box center [47, 554] width 75 height 10
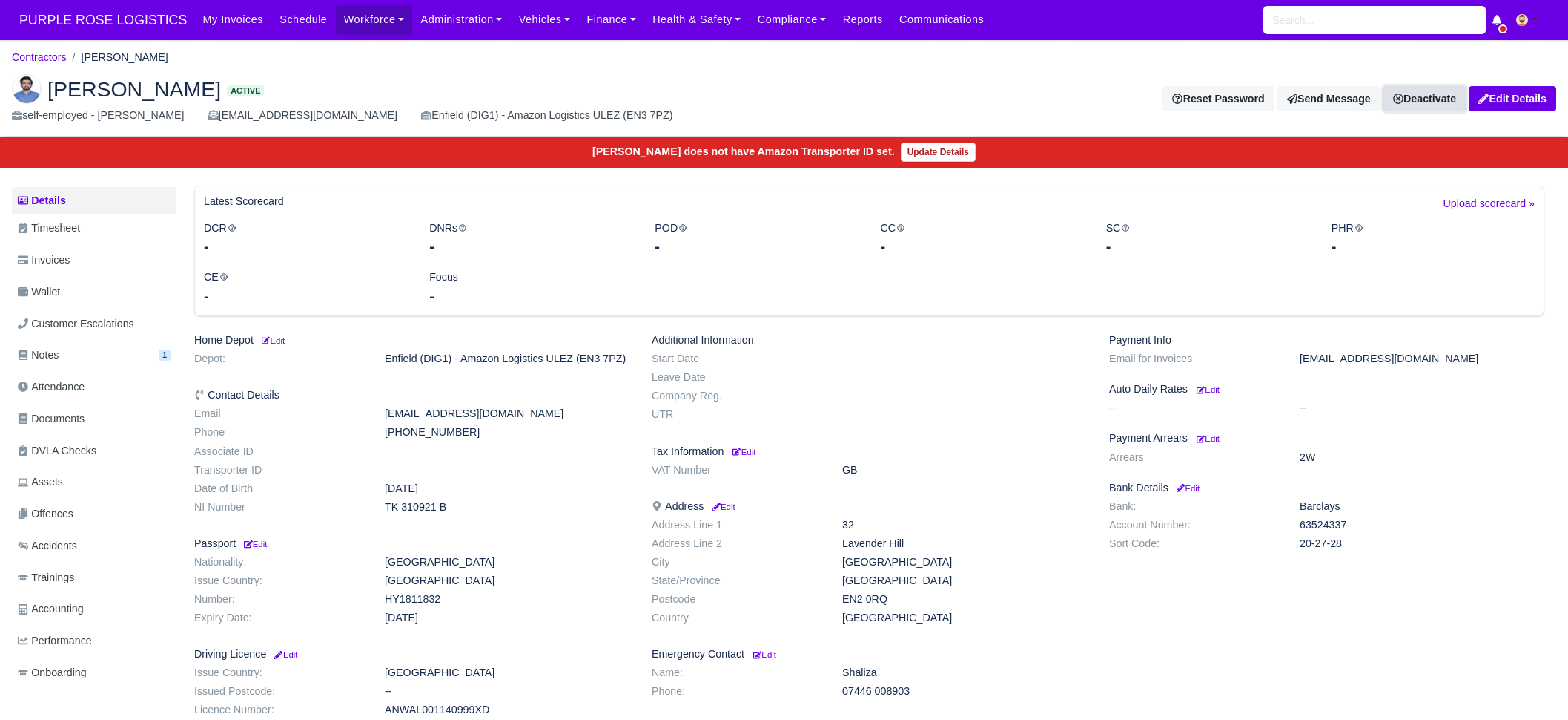
click at [1428, 96] on link "Deactivate" at bounding box center [1425, 99] width 83 height 25
click at [1398, 148] on link "Take off schedule" at bounding box center [1399, 149] width 132 height 23
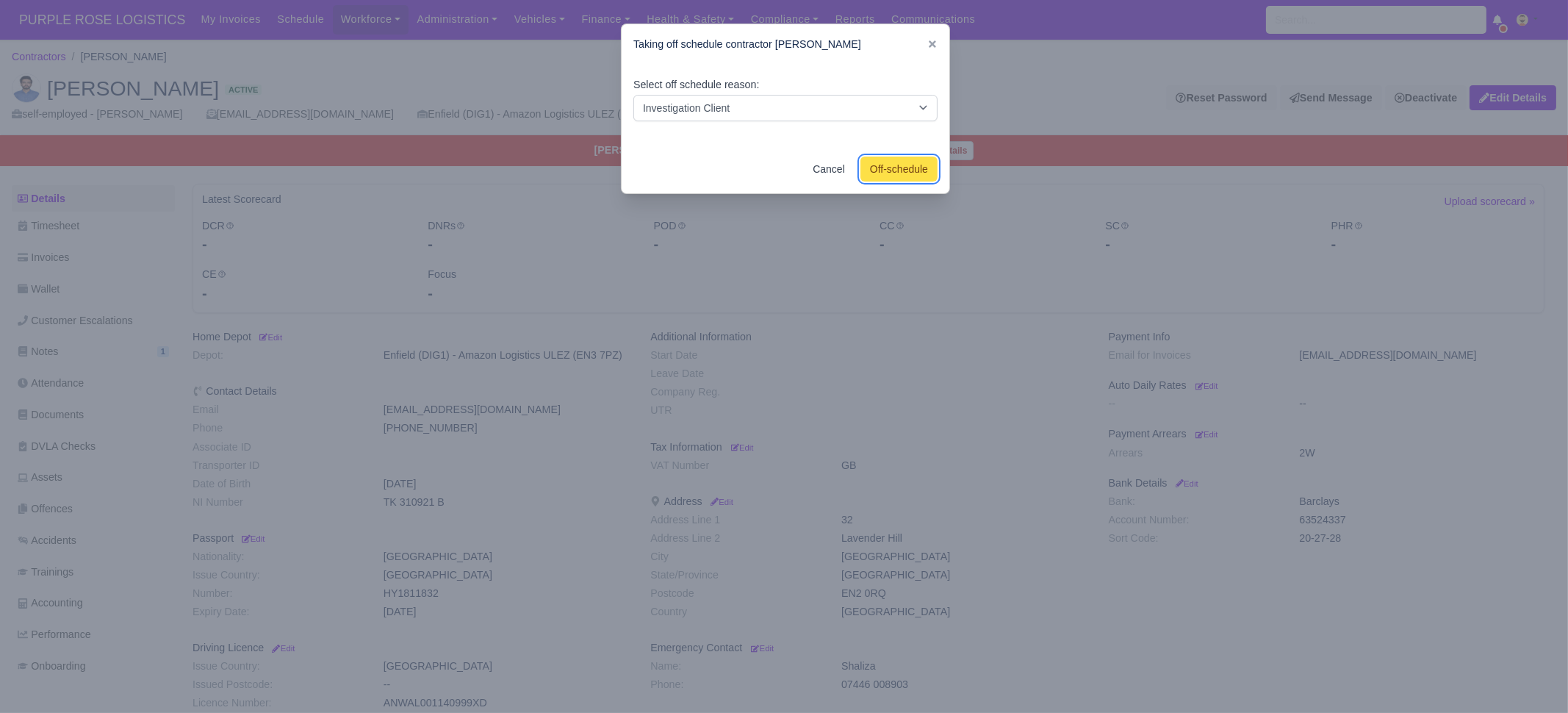
click at [899, 167] on button "Off-schedule" at bounding box center [899, 169] width 77 height 25
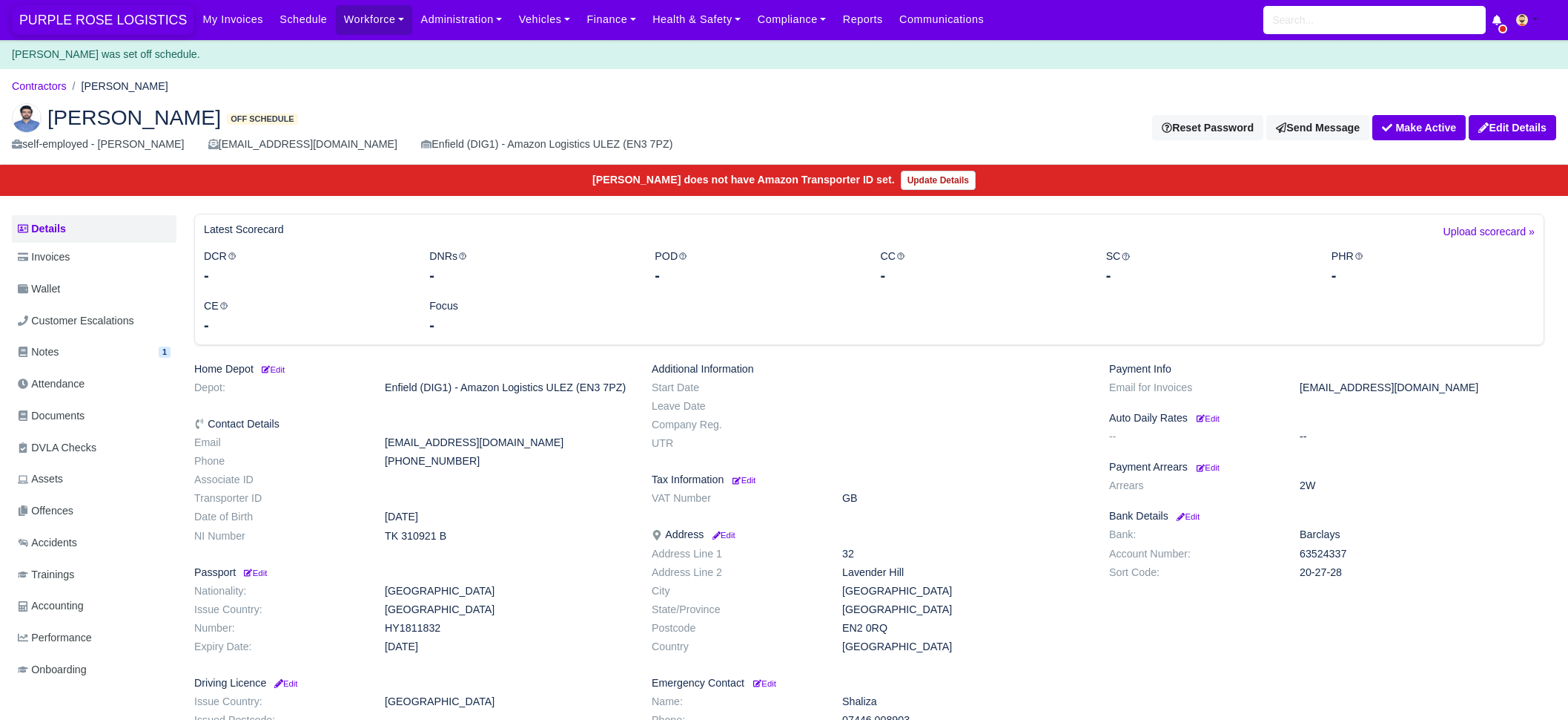
click at [84, 17] on span "PURPLE ROSE LOGISTICS" at bounding box center [103, 20] width 182 height 30
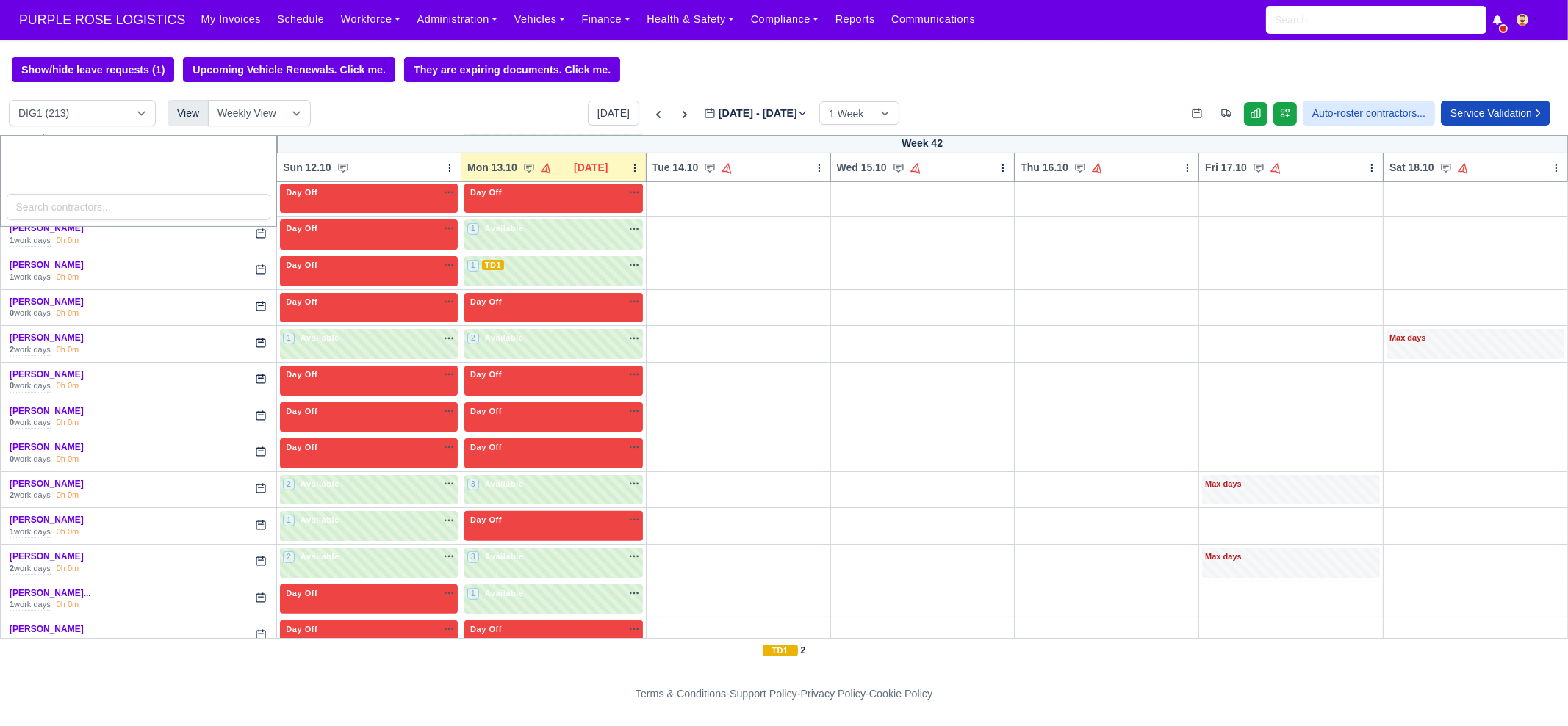
scroll to position [918, 0]
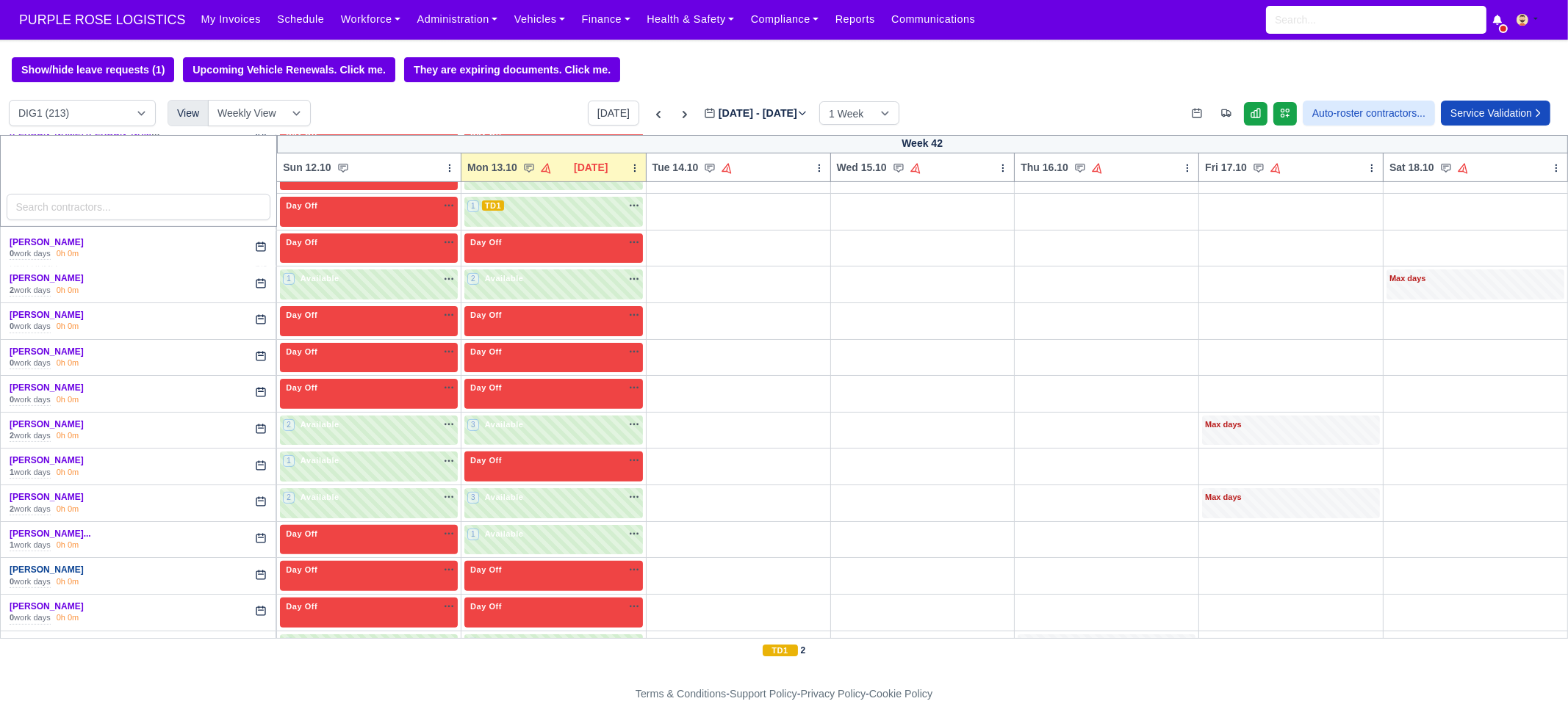
click at [34, 564] on link "Emil Markov" at bounding box center [47, 569] width 75 height 10
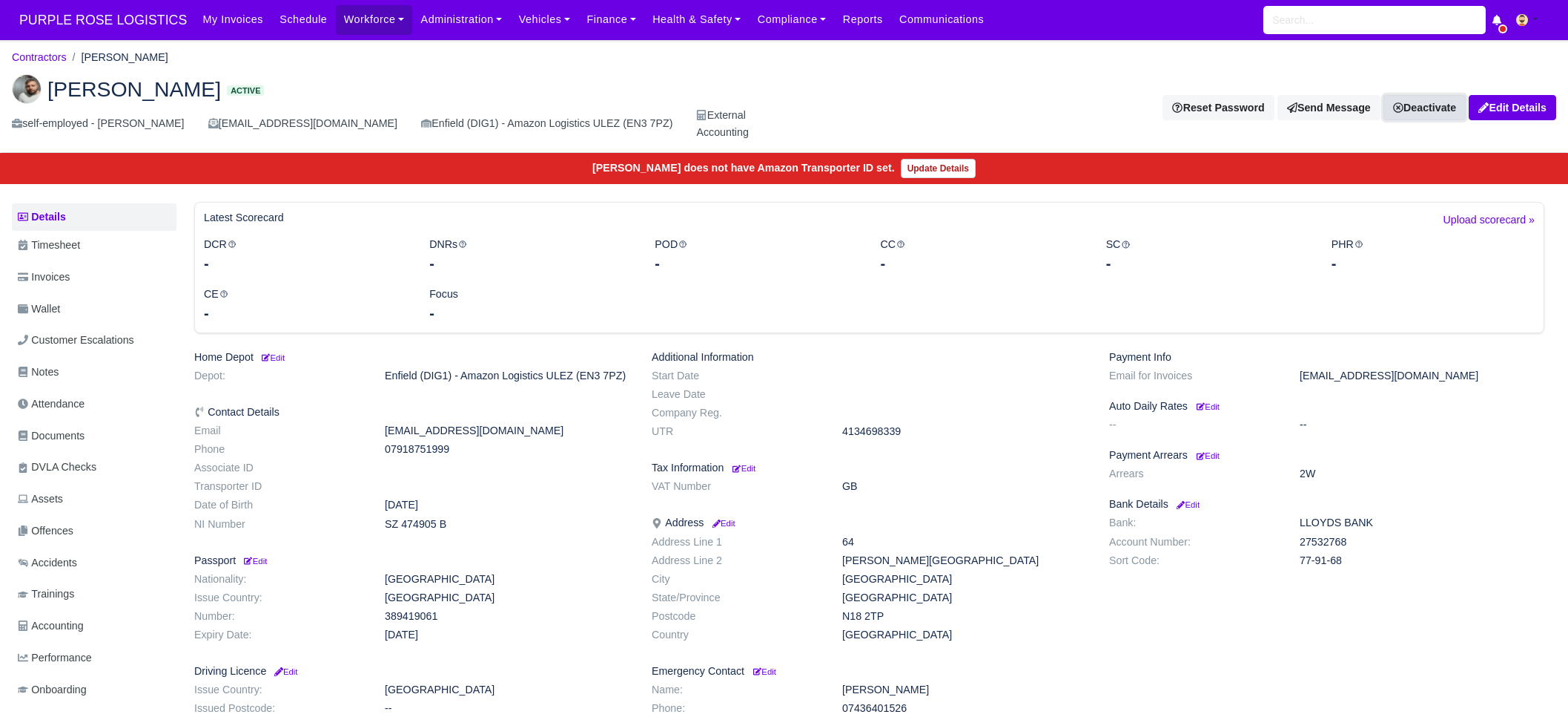
click at [1426, 95] on link "Deactivate" at bounding box center [1425, 108] width 83 height 25
click at [1392, 146] on link "Take off schedule" at bounding box center [1399, 157] width 132 height 23
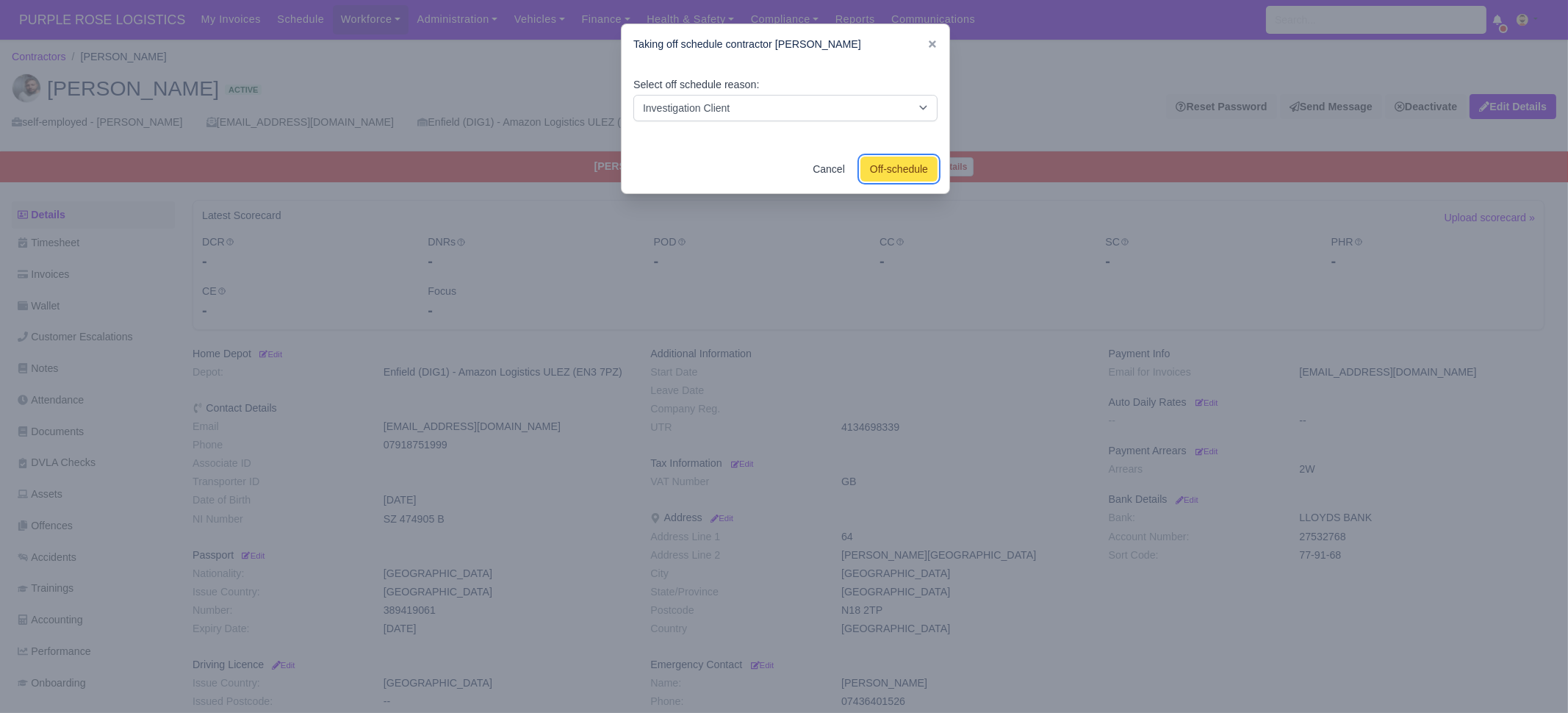
click at [895, 171] on button "Off-schedule" at bounding box center [899, 169] width 77 height 25
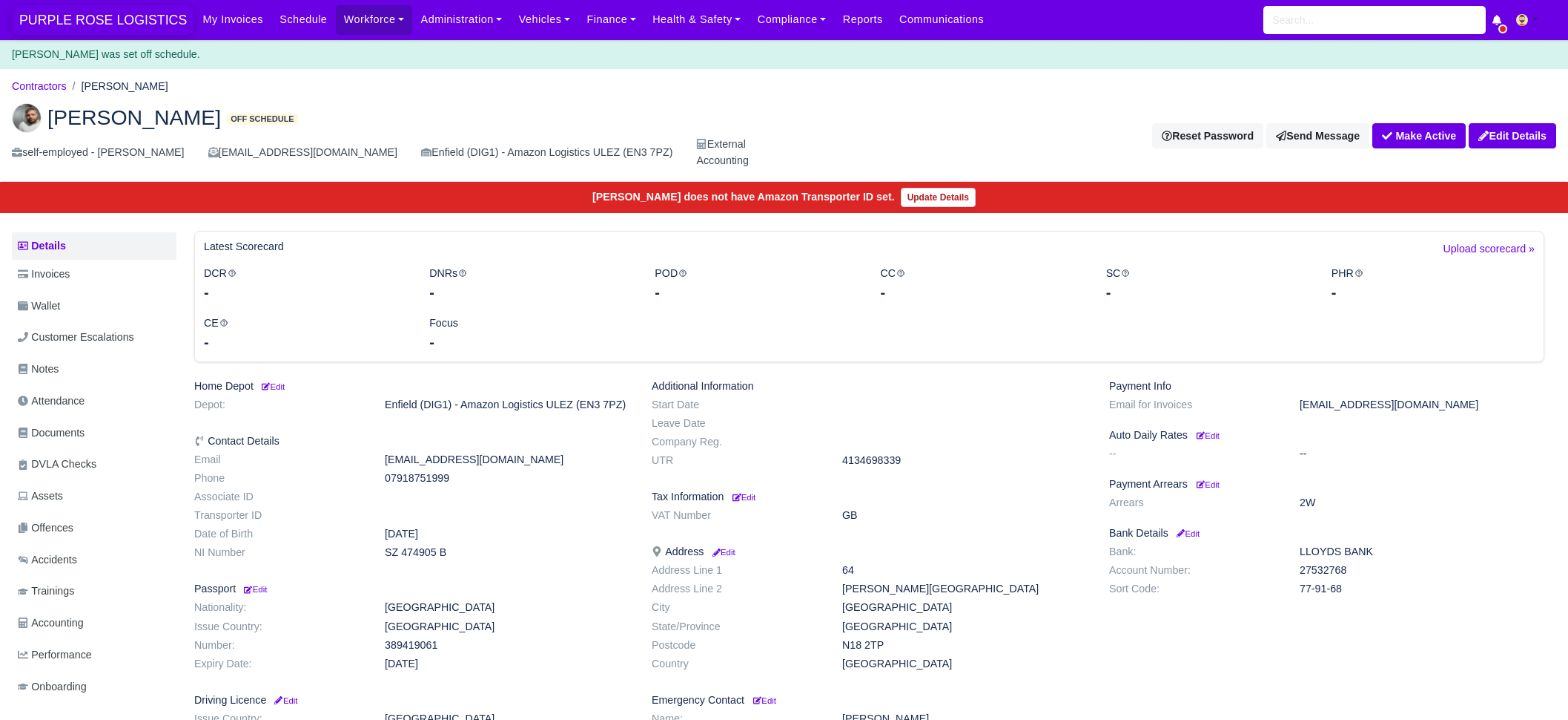
click at [123, 15] on span "PURPLE ROSE LOGISTICS" at bounding box center [103, 20] width 182 height 30
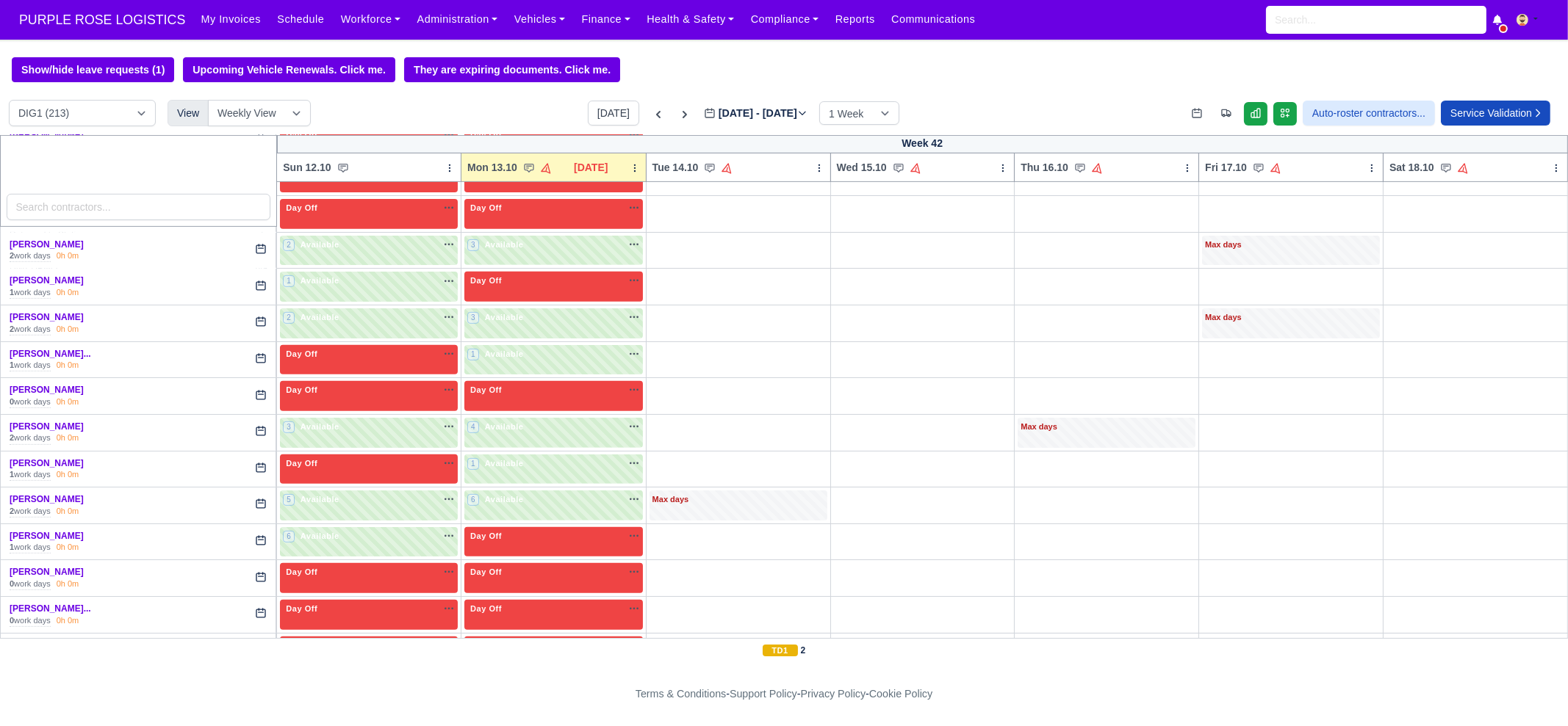
scroll to position [1102, 0]
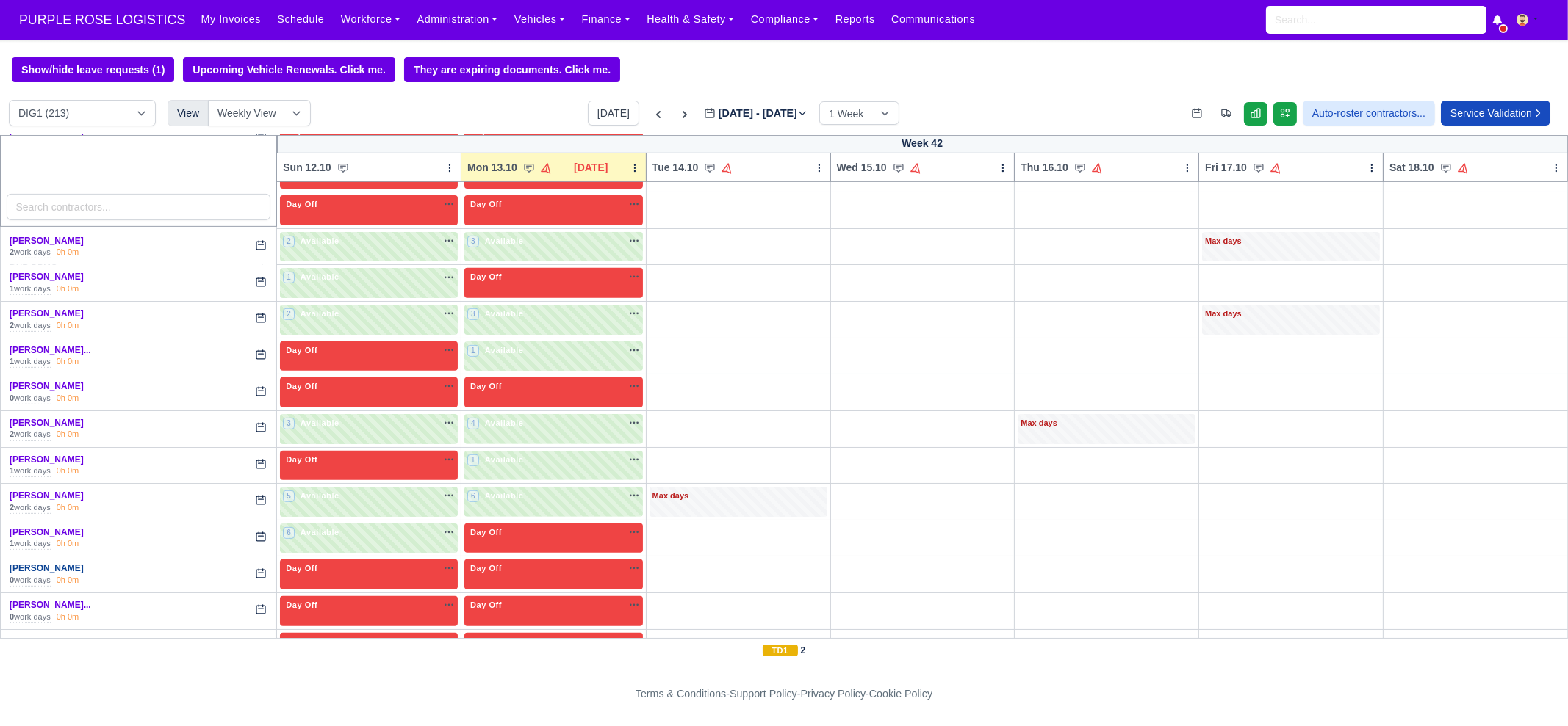
click at [74, 563] on link "Gideon Atobamrere" at bounding box center [47, 568] width 75 height 10
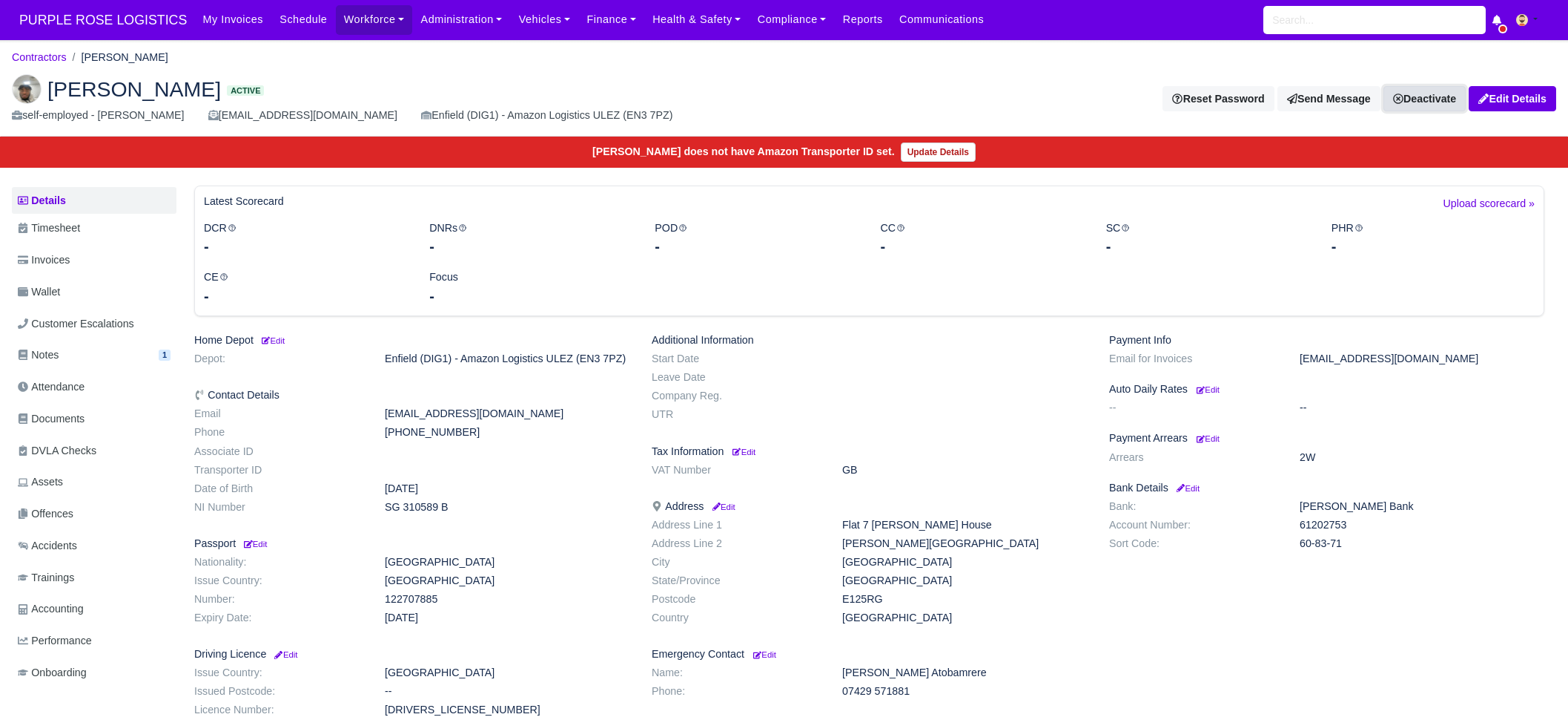
click at [1426, 101] on link "Deactivate" at bounding box center [1425, 99] width 83 height 25
click at [1394, 140] on link "Take off schedule" at bounding box center [1399, 149] width 132 height 23
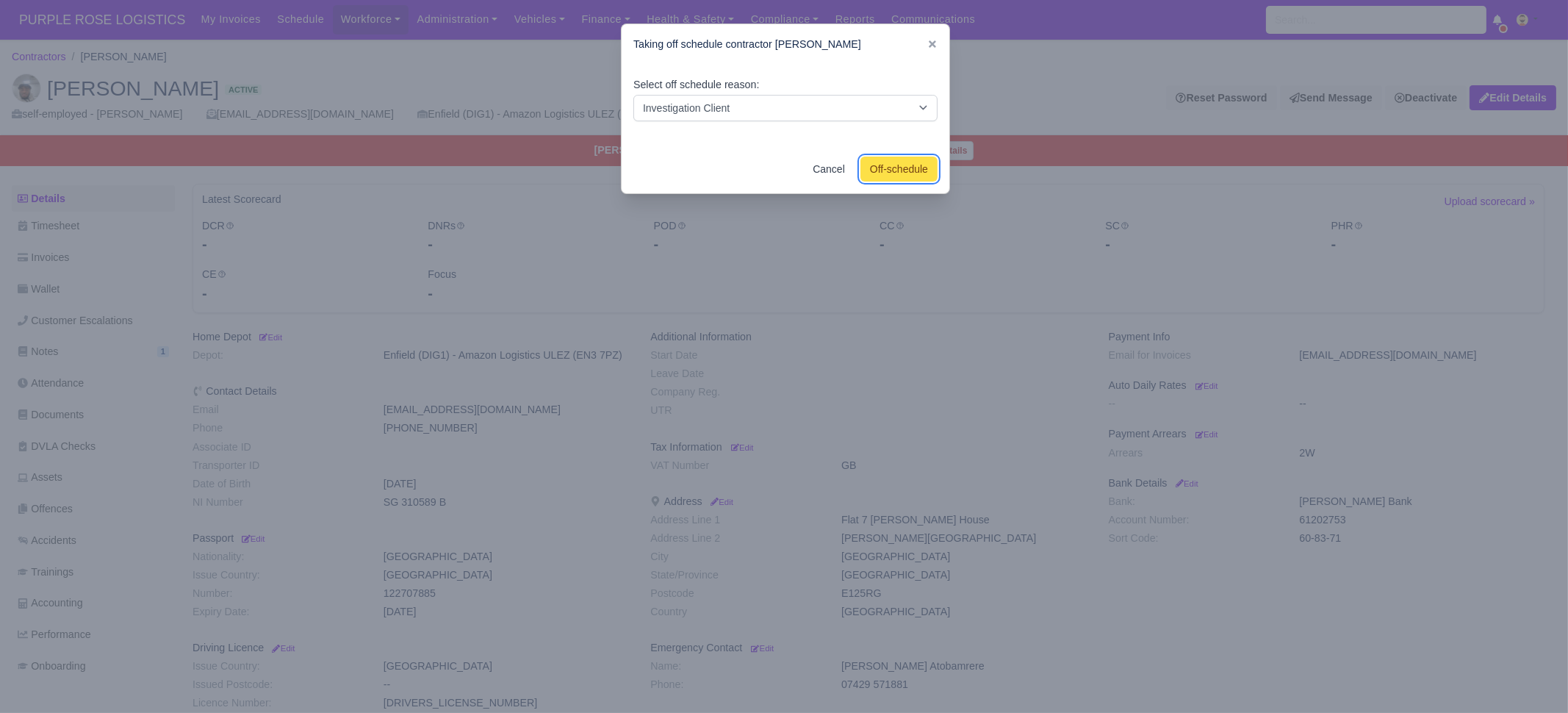
click at [889, 176] on button "Off-schedule" at bounding box center [899, 169] width 77 height 25
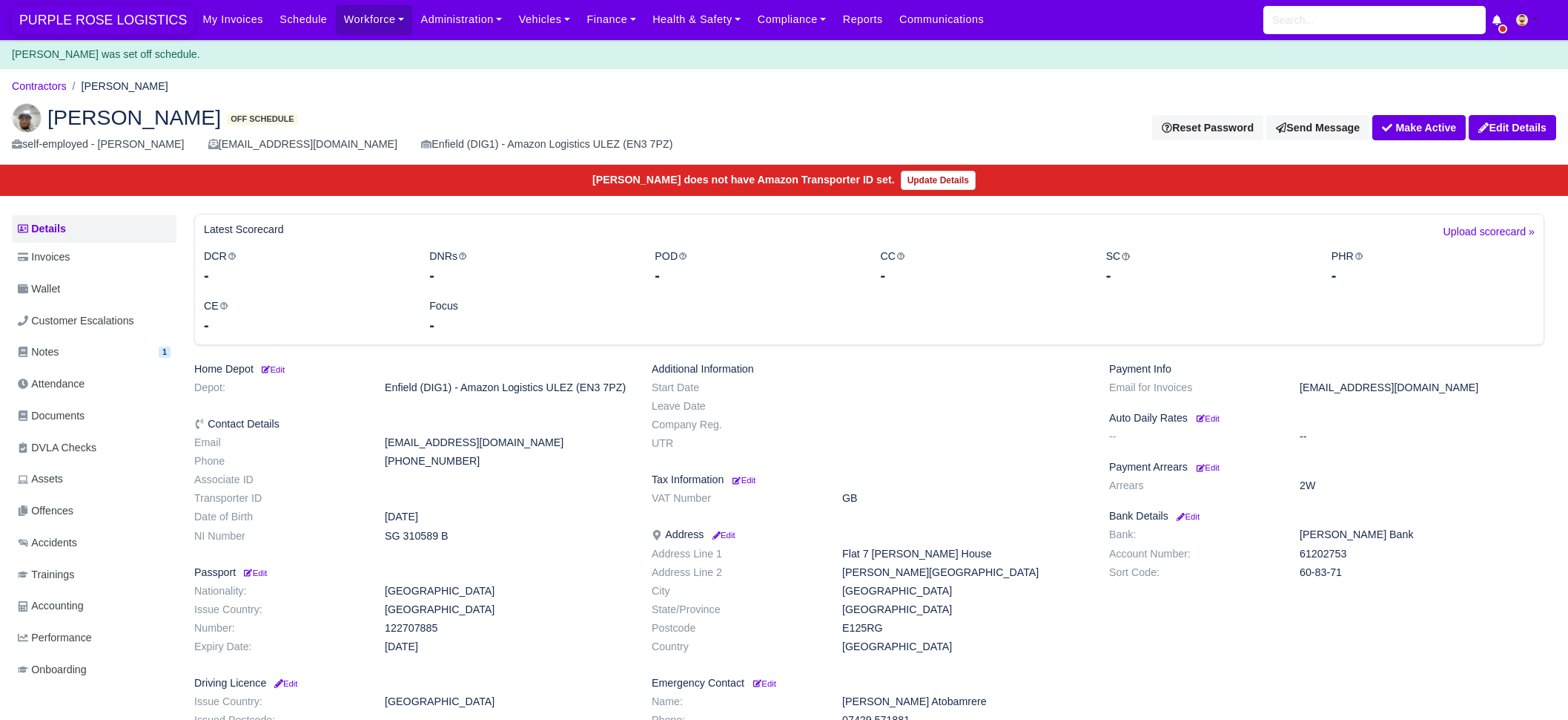
click at [113, 23] on span "PURPLE ROSE LOGISTICS" at bounding box center [103, 20] width 182 height 30
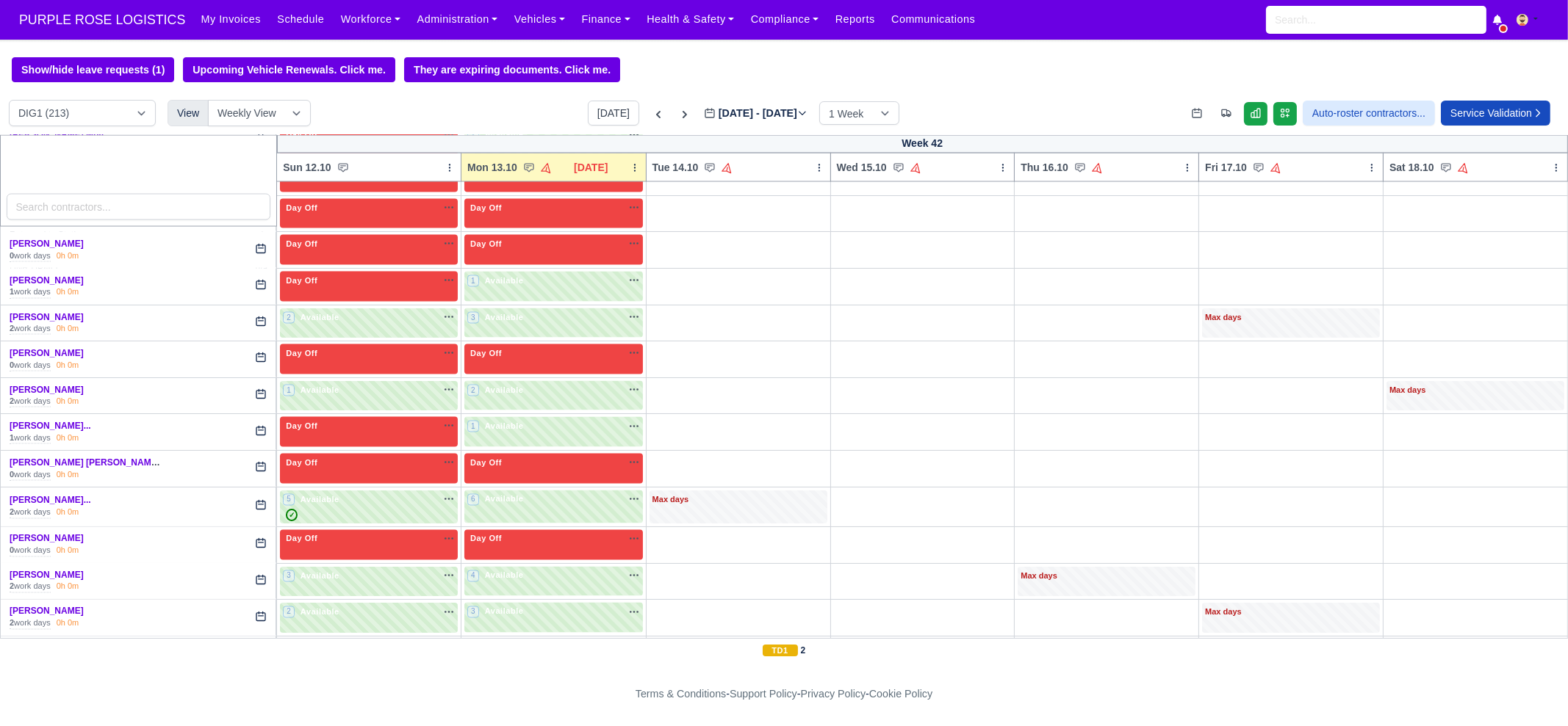
scroll to position [4347, 0]
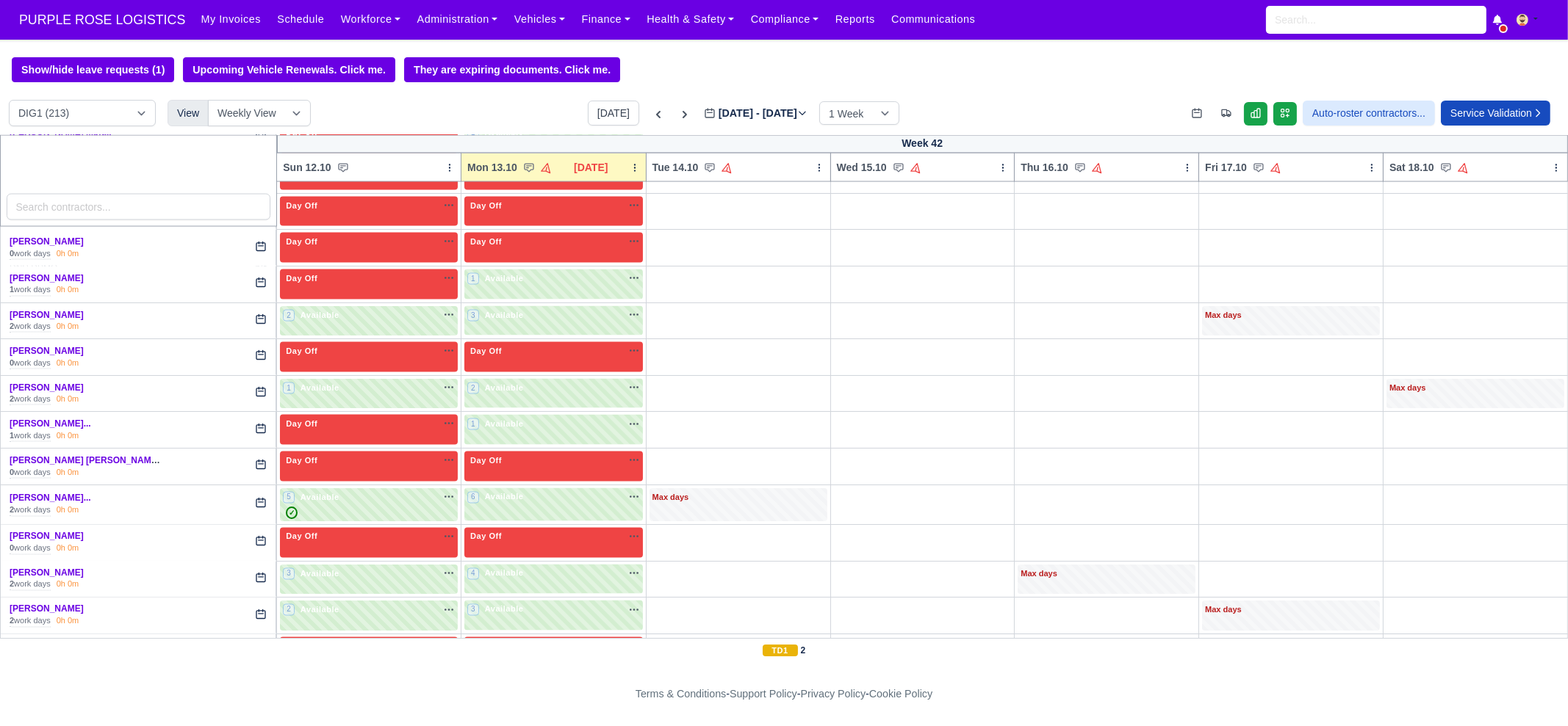
click at [53, 641] on link "[PERSON_NAME]" at bounding box center [47, 645] width 75 height 10
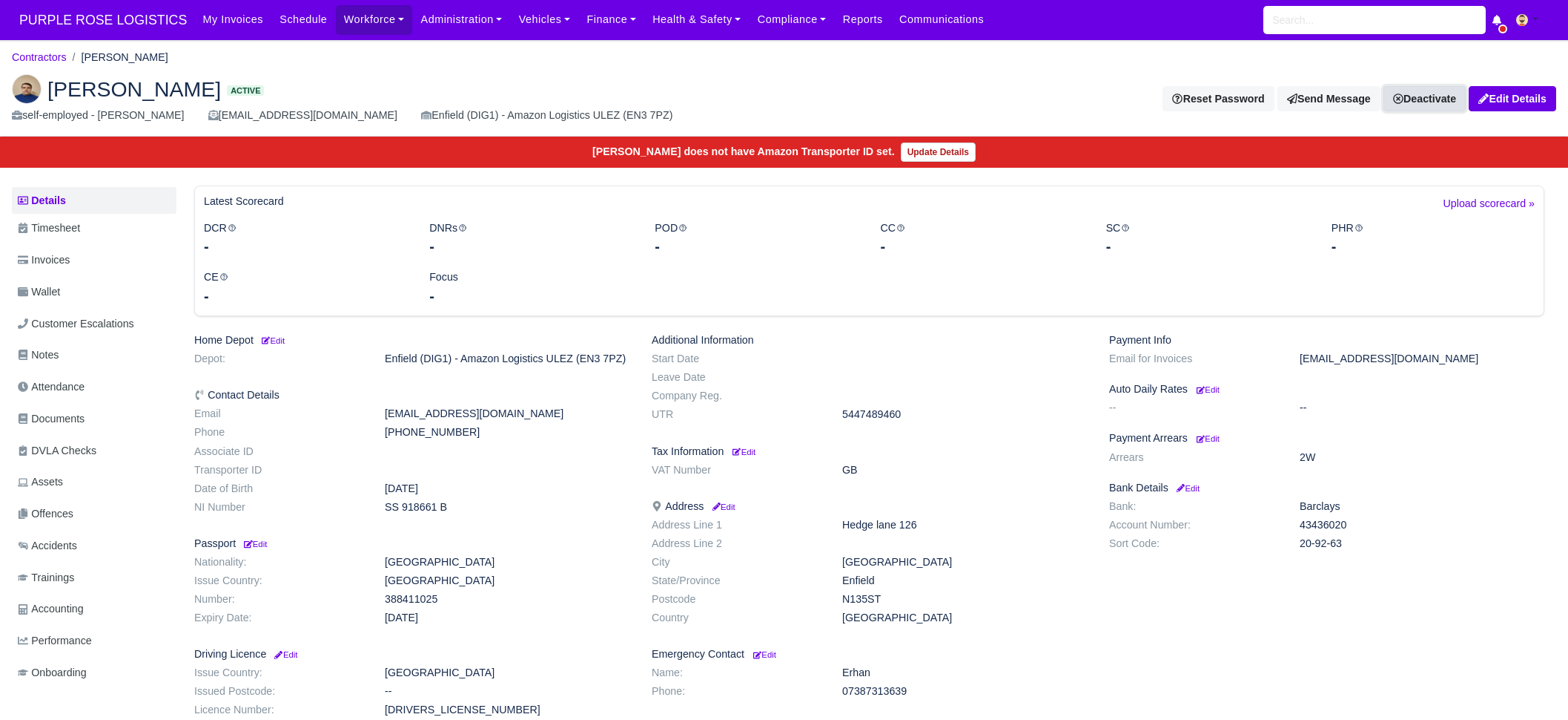
click at [1407, 101] on link "Deactivate" at bounding box center [1425, 99] width 83 height 25
click at [1371, 157] on link "Take off schedule" at bounding box center [1399, 149] width 132 height 23
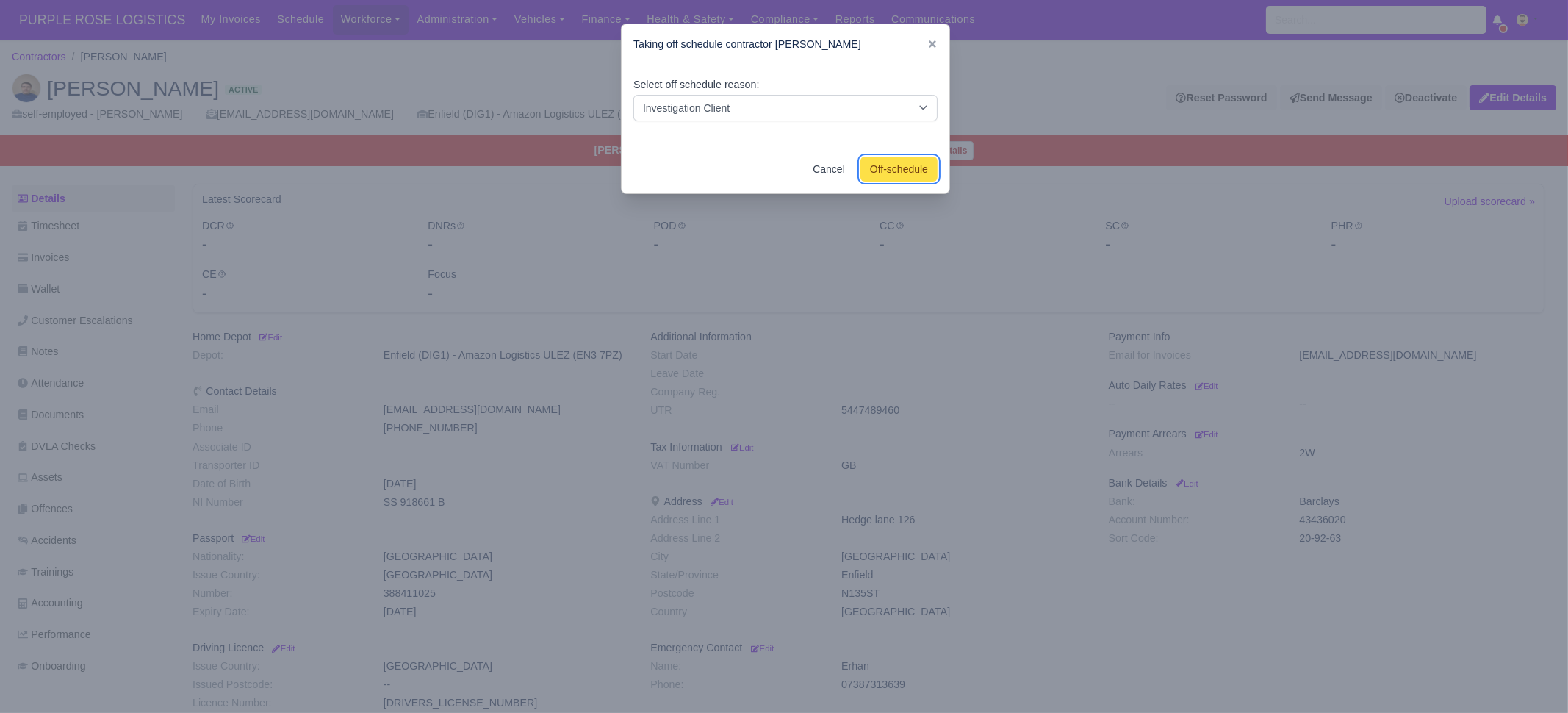
click at [898, 167] on button "Off-schedule" at bounding box center [899, 169] width 77 height 25
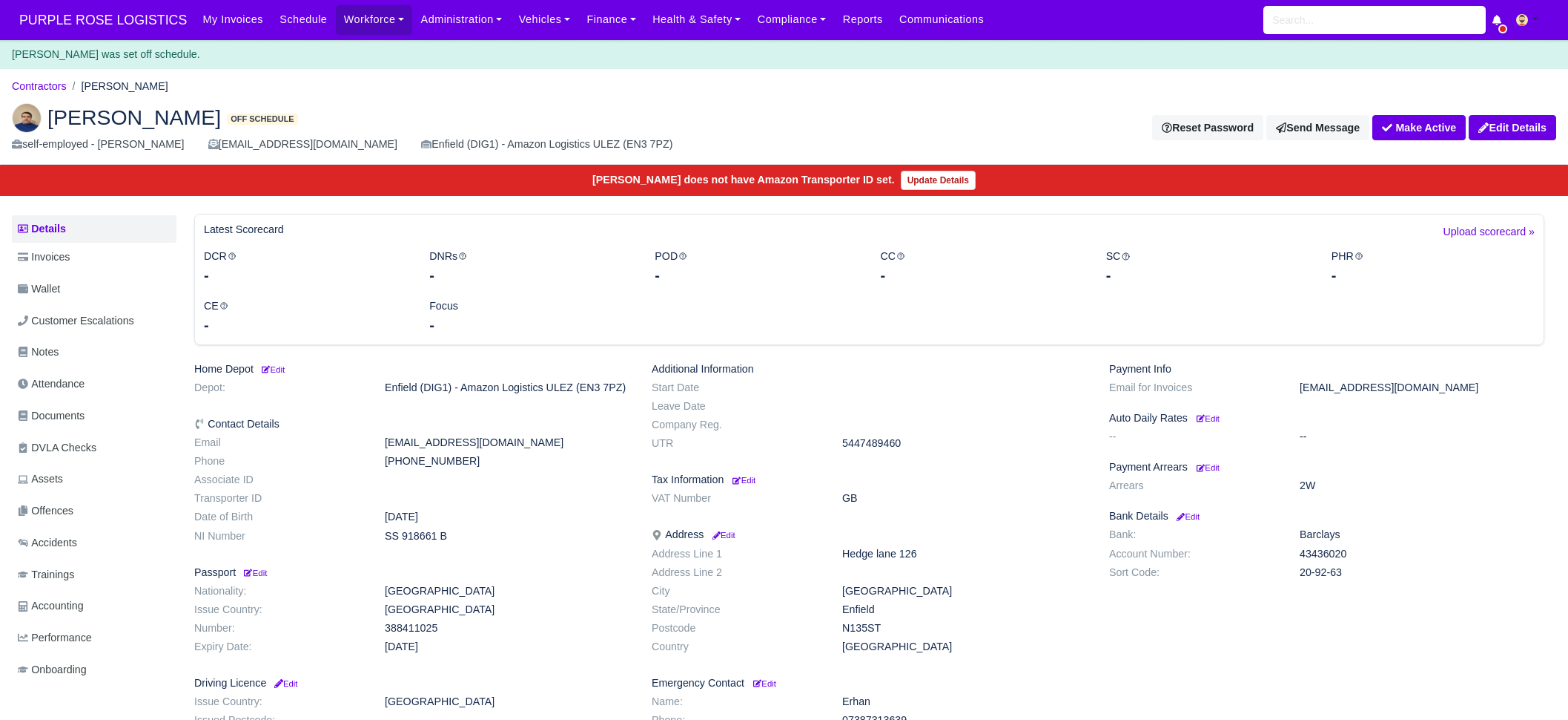
click at [77, 272] on ul "Details Invoices Wallet Customer Escalations Notes Attendance Documents DVLA Ch…" at bounding box center [93, 450] width 164 height 471
click at [74, 269] on link "Invoices" at bounding box center [93, 257] width 164 height 29
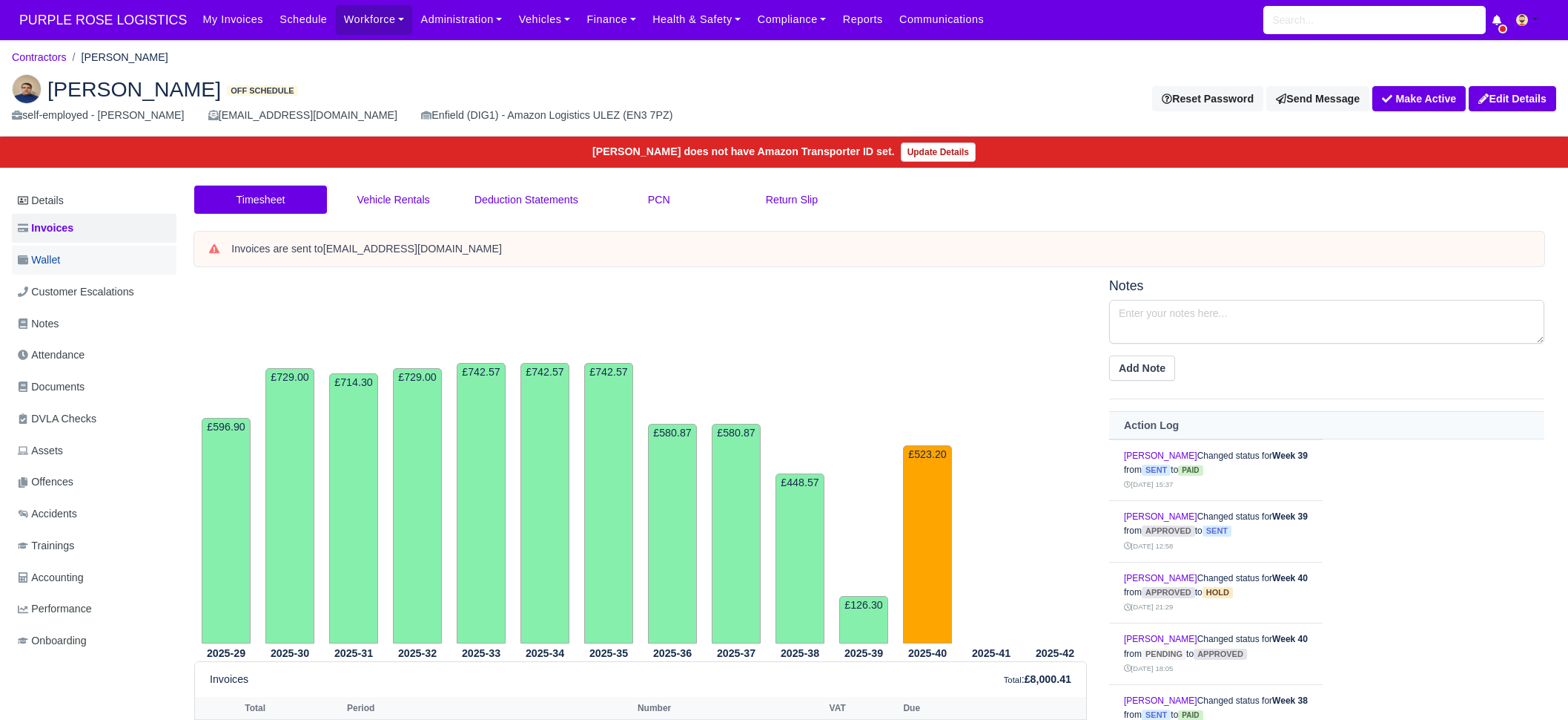
click at [75, 262] on link "Wallet" at bounding box center [93, 261] width 164 height 29
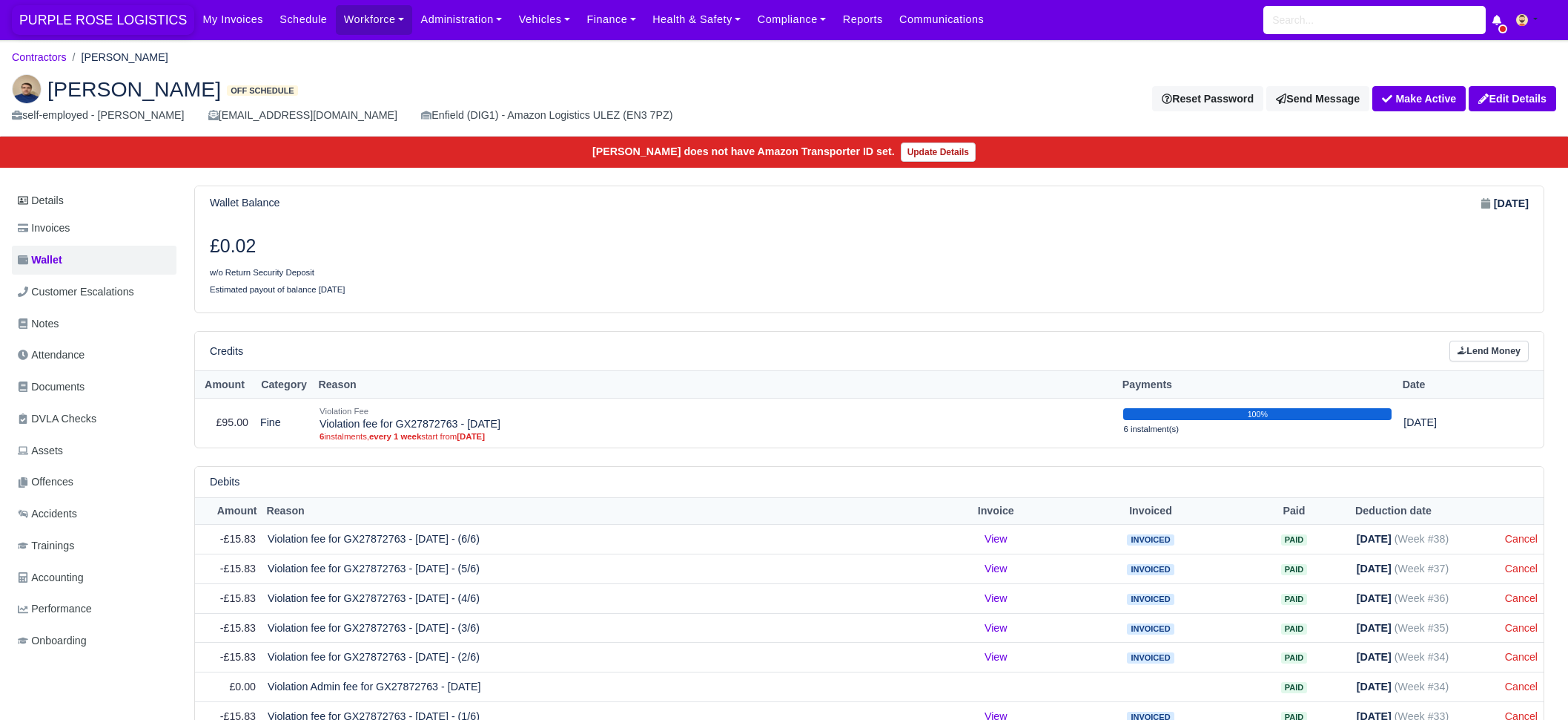
click at [110, 31] on span "PURPLE ROSE LOGISTICS" at bounding box center [103, 20] width 182 height 30
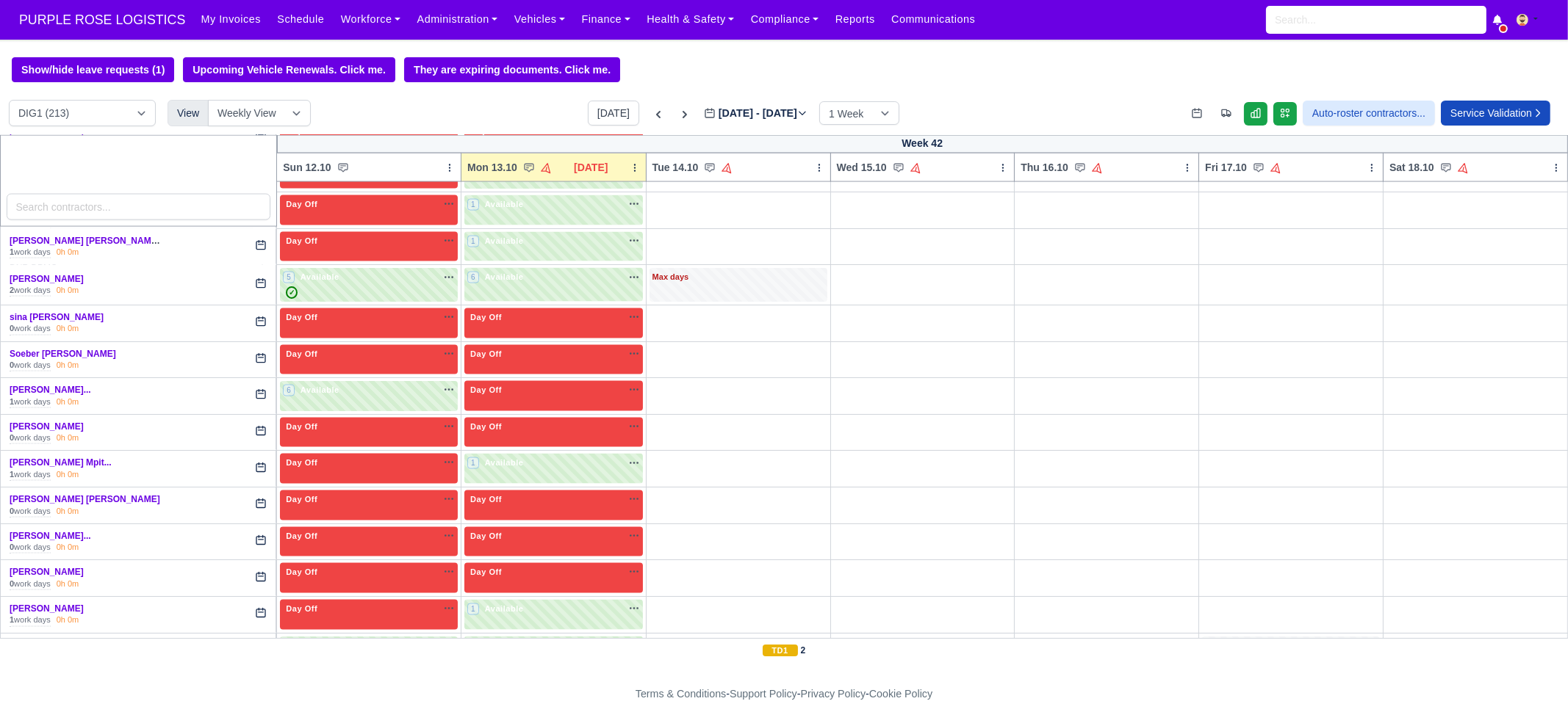
scroll to position [4310, 0]
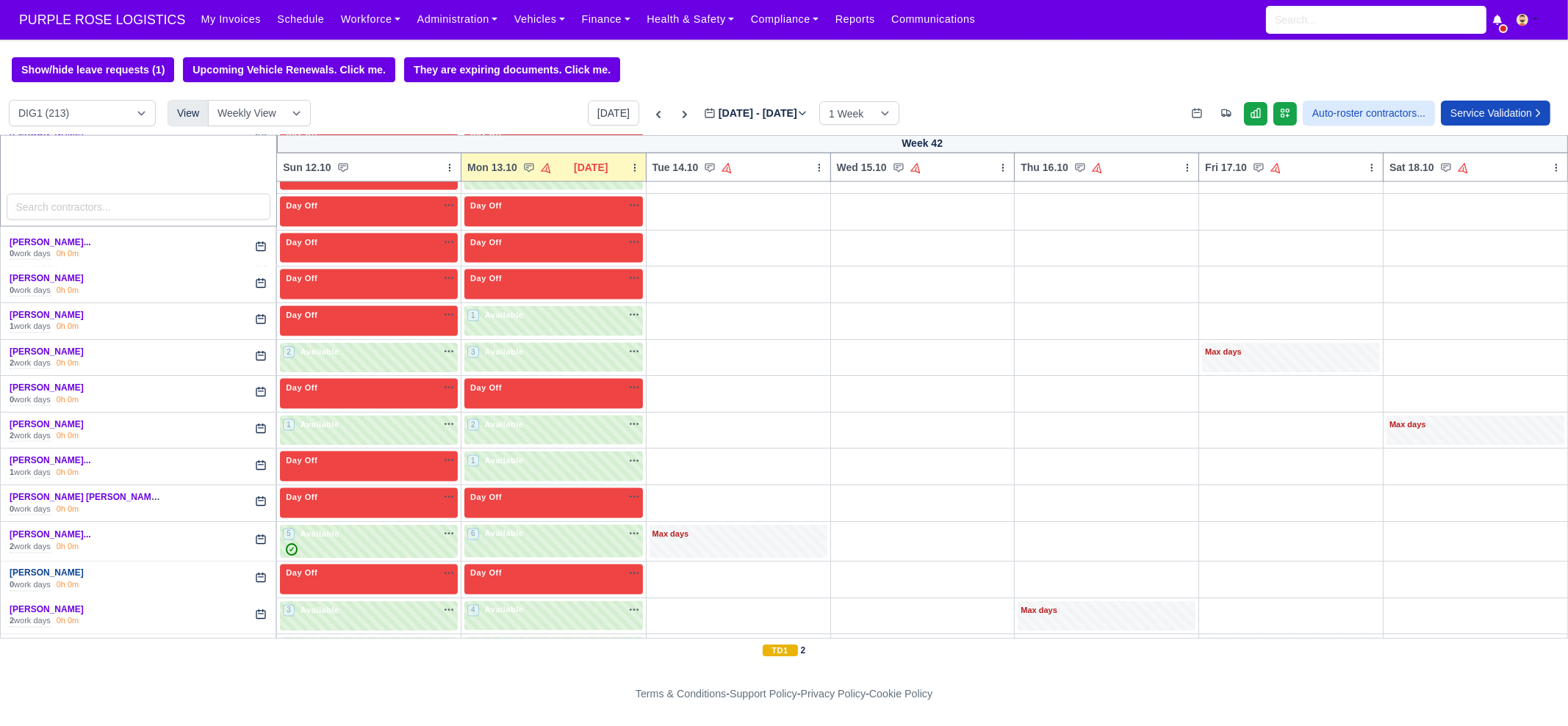
click at [42, 569] on link "[PERSON_NAME]" at bounding box center [47, 573] width 75 height 10
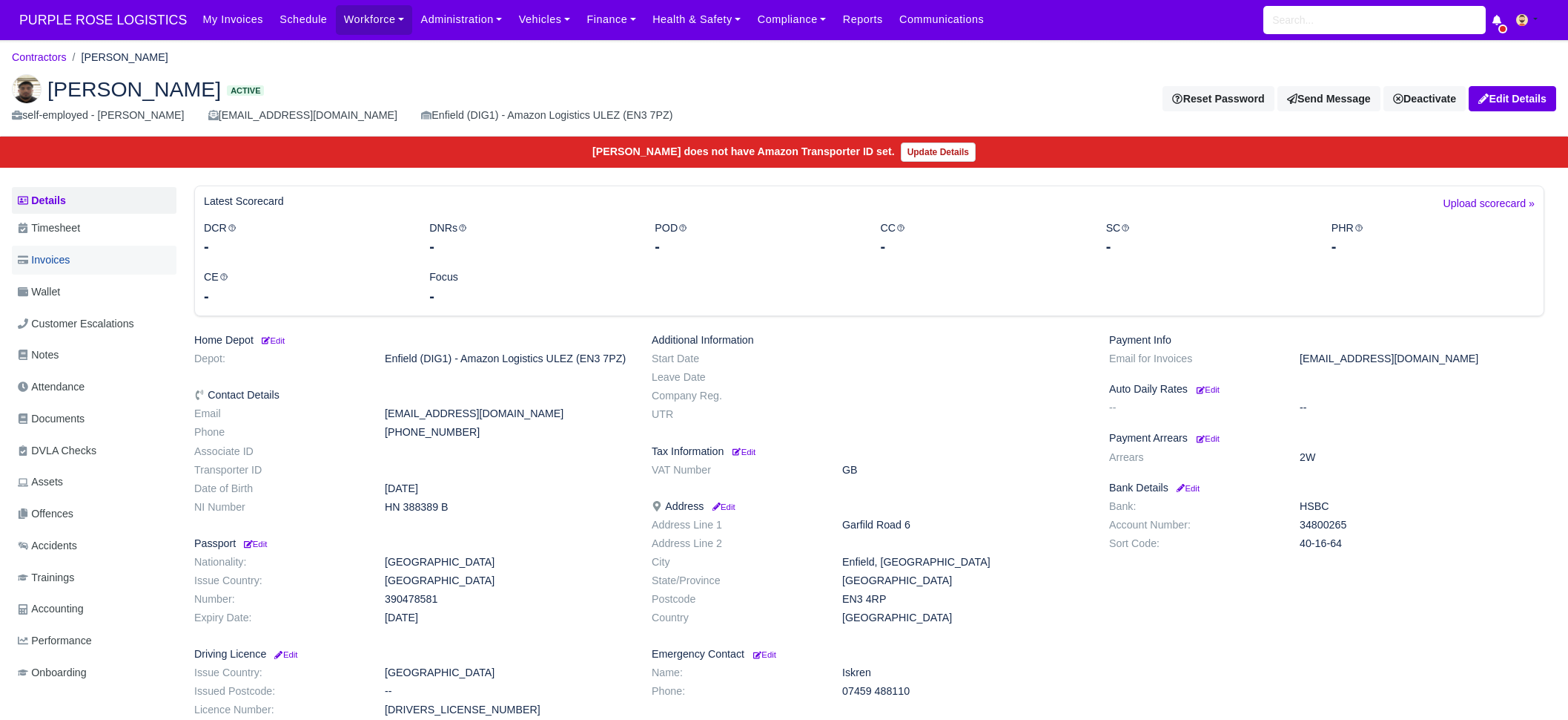
click at [84, 252] on link "Invoices" at bounding box center [93, 261] width 164 height 29
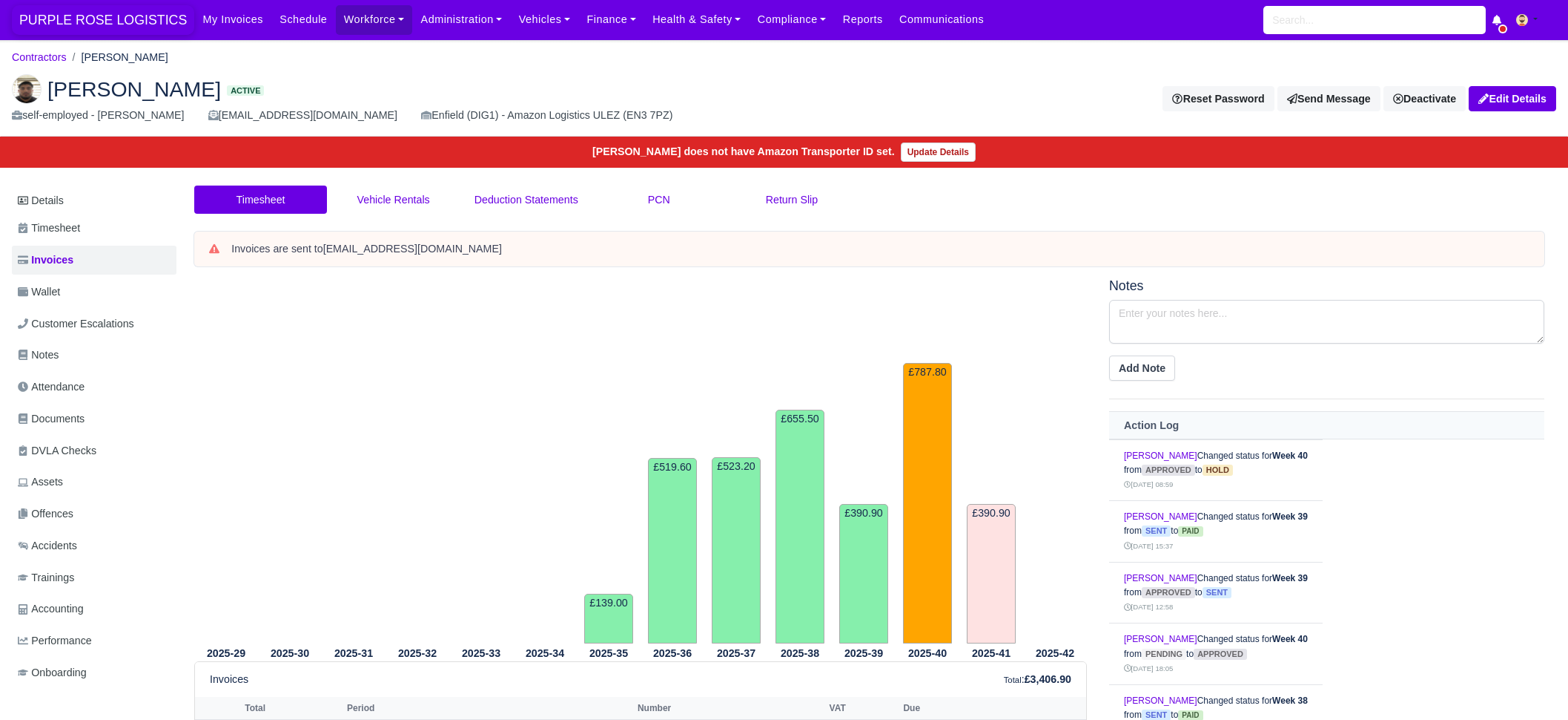
click at [115, 27] on span "PURPLE ROSE LOGISTICS" at bounding box center [103, 20] width 182 height 30
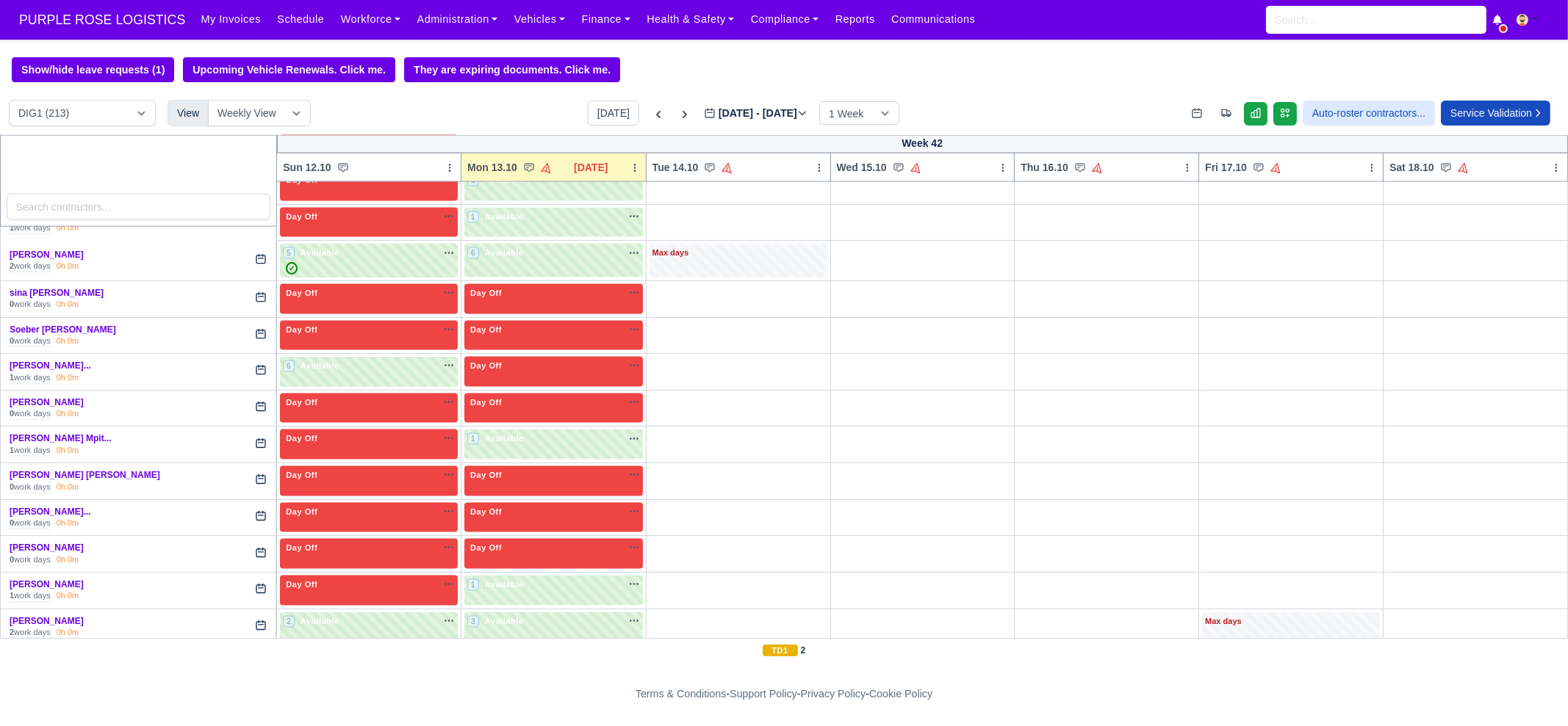
scroll to position [4035, 0]
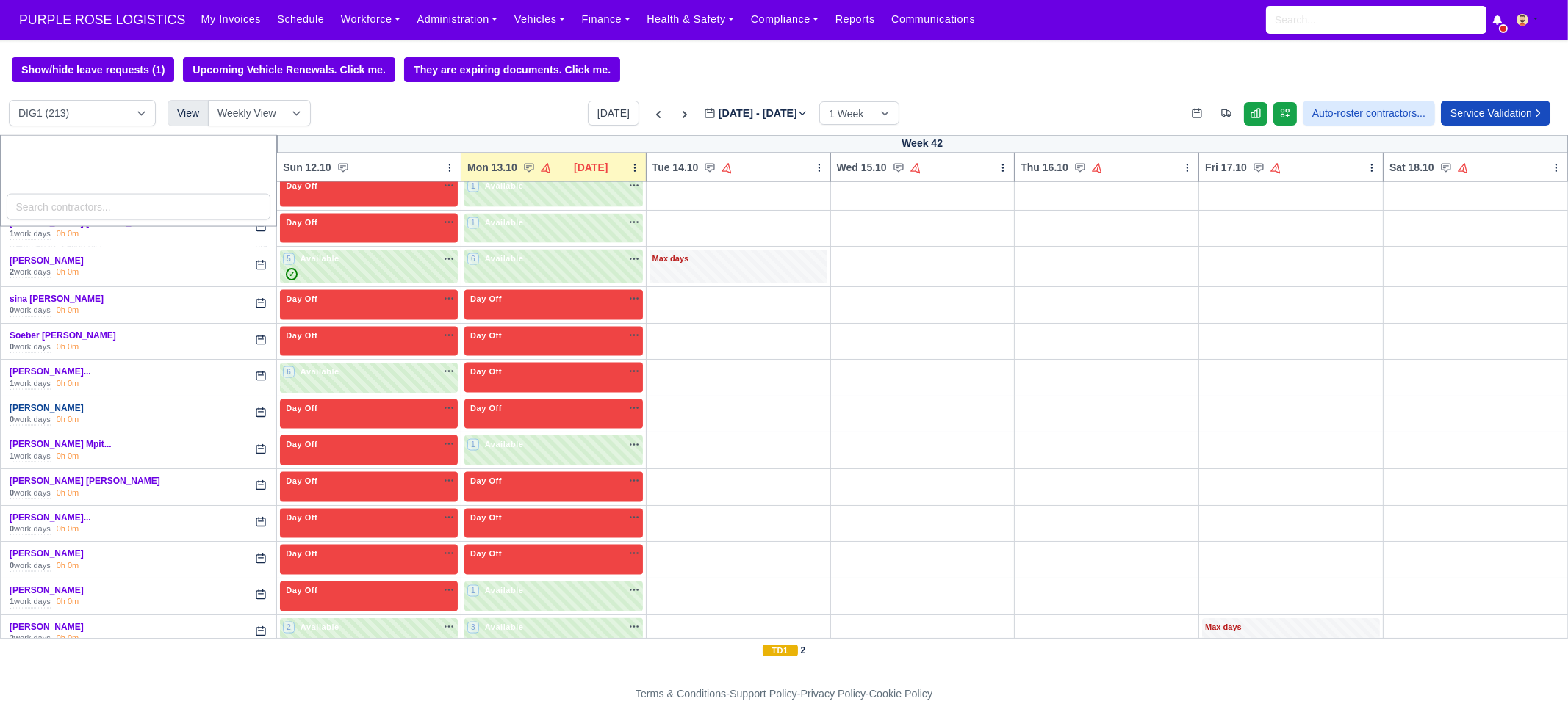
click at [76, 403] on link "Stanimir Stanimirov" at bounding box center [47, 408] width 75 height 10
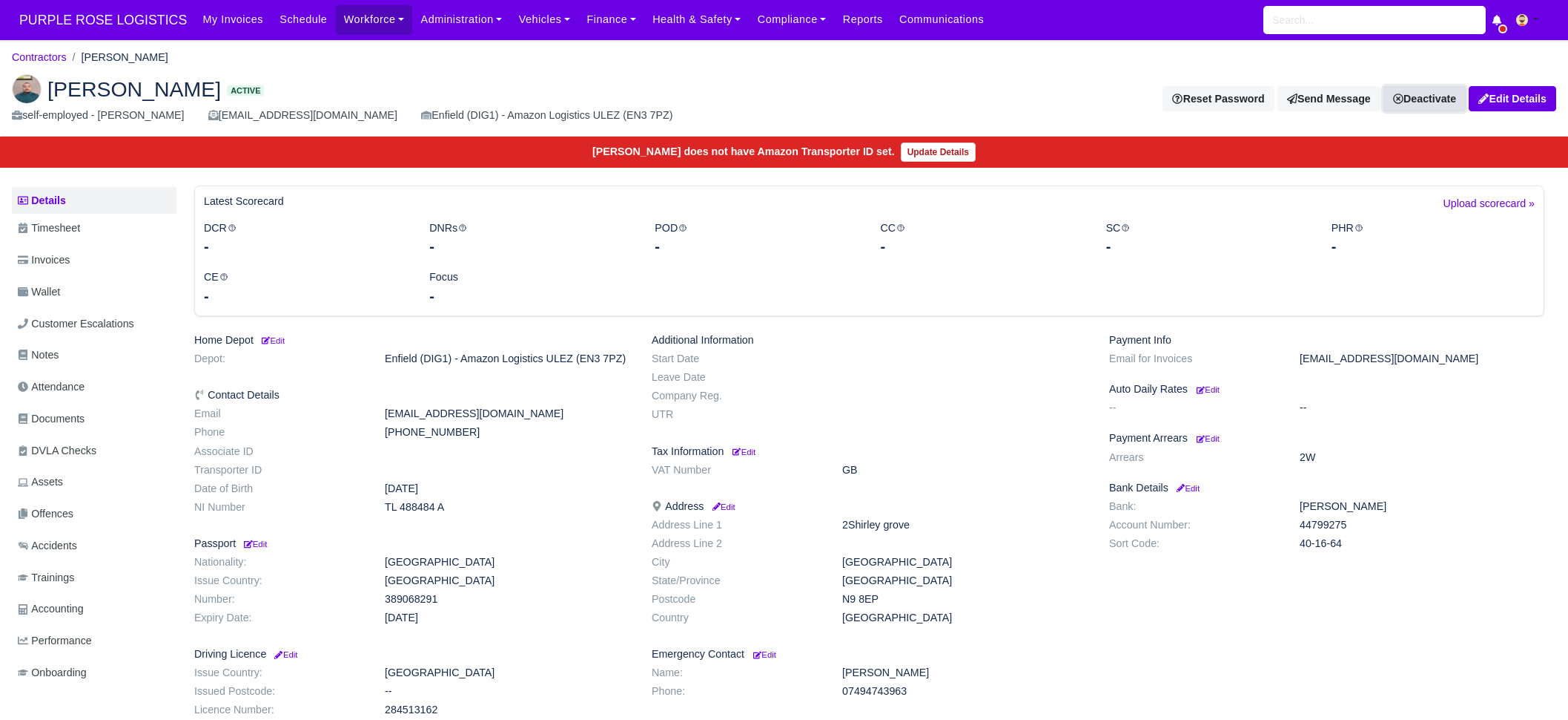
click at [1418, 101] on link "Deactivate" at bounding box center [1425, 99] width 83 height 25
click at [1396, 153] on link "Take off schedule" at bounding box center [1399, 149] width 132 height 23
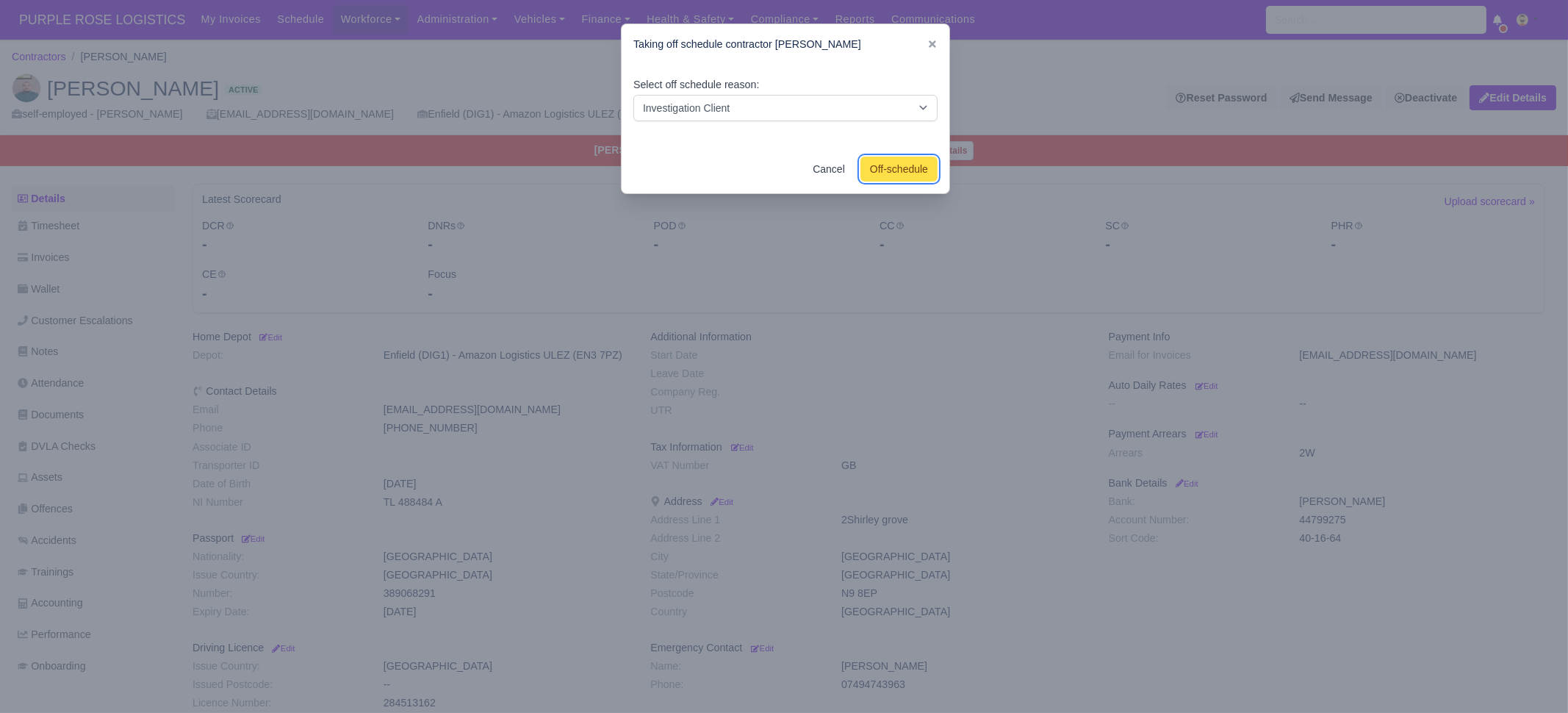
click at [913, 177] on button "Off-schedule" at bounding box center [899, 169] width 77 height 25
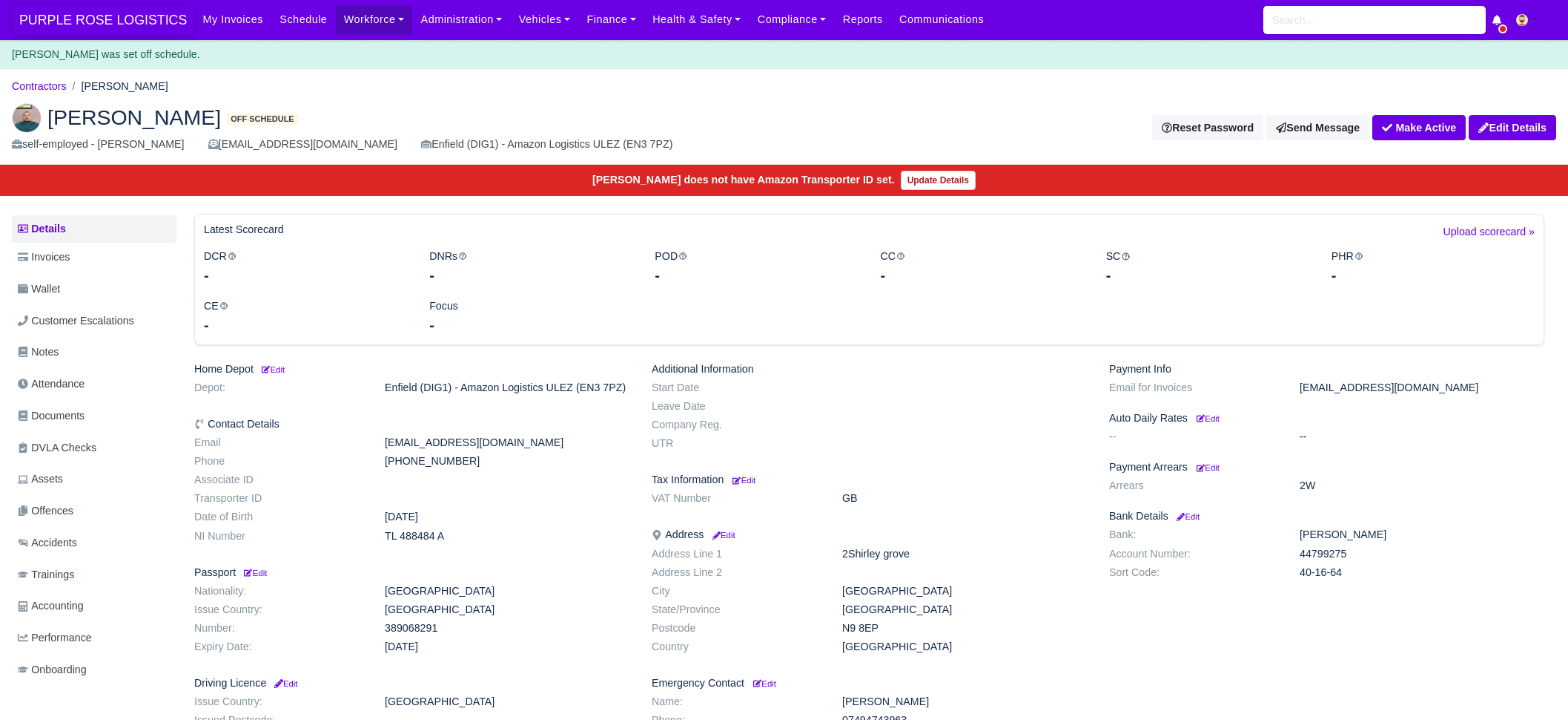
click at [98, 20] on span "PURPLE ROSE LOGISTICS" at bounding box center [103, 20] width 182 height 30
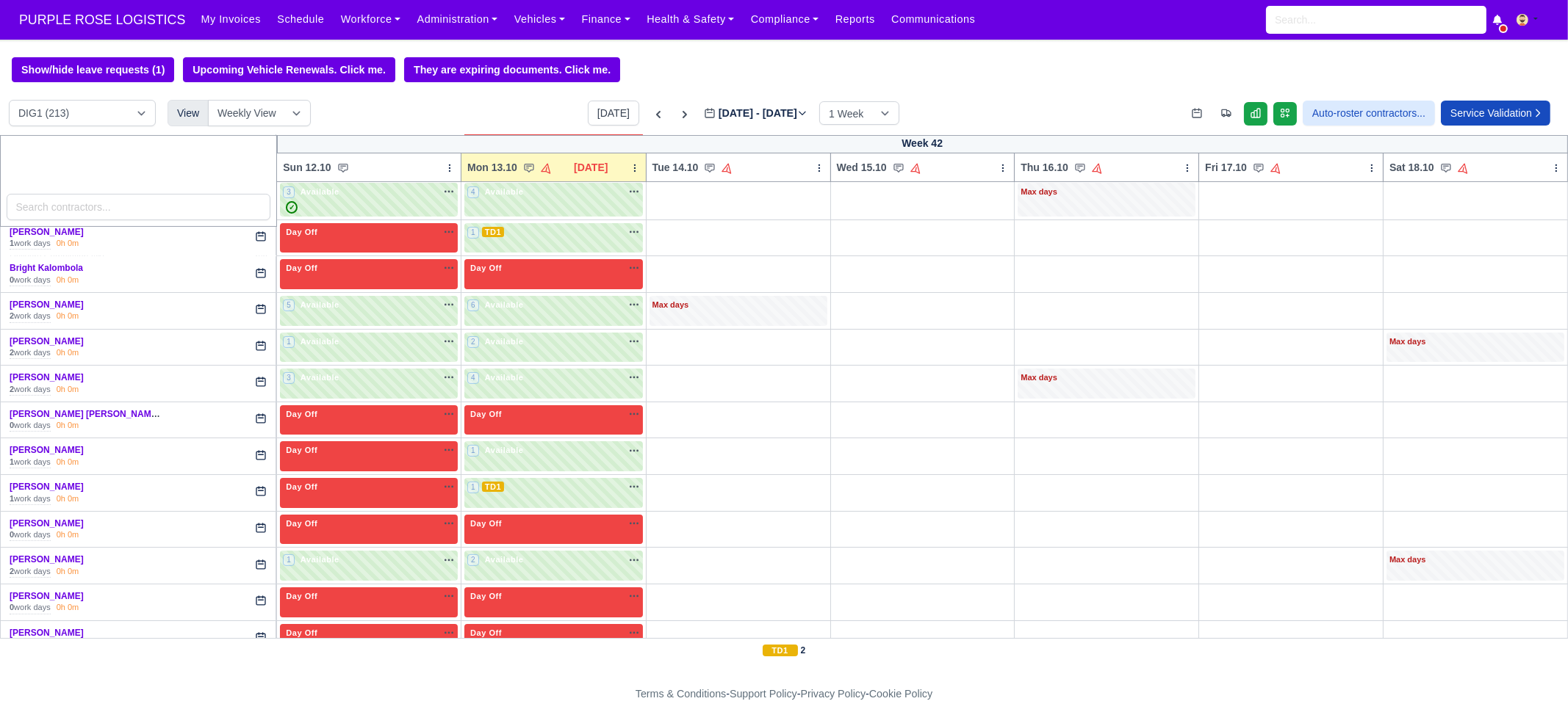
scroll to position [642, 0]
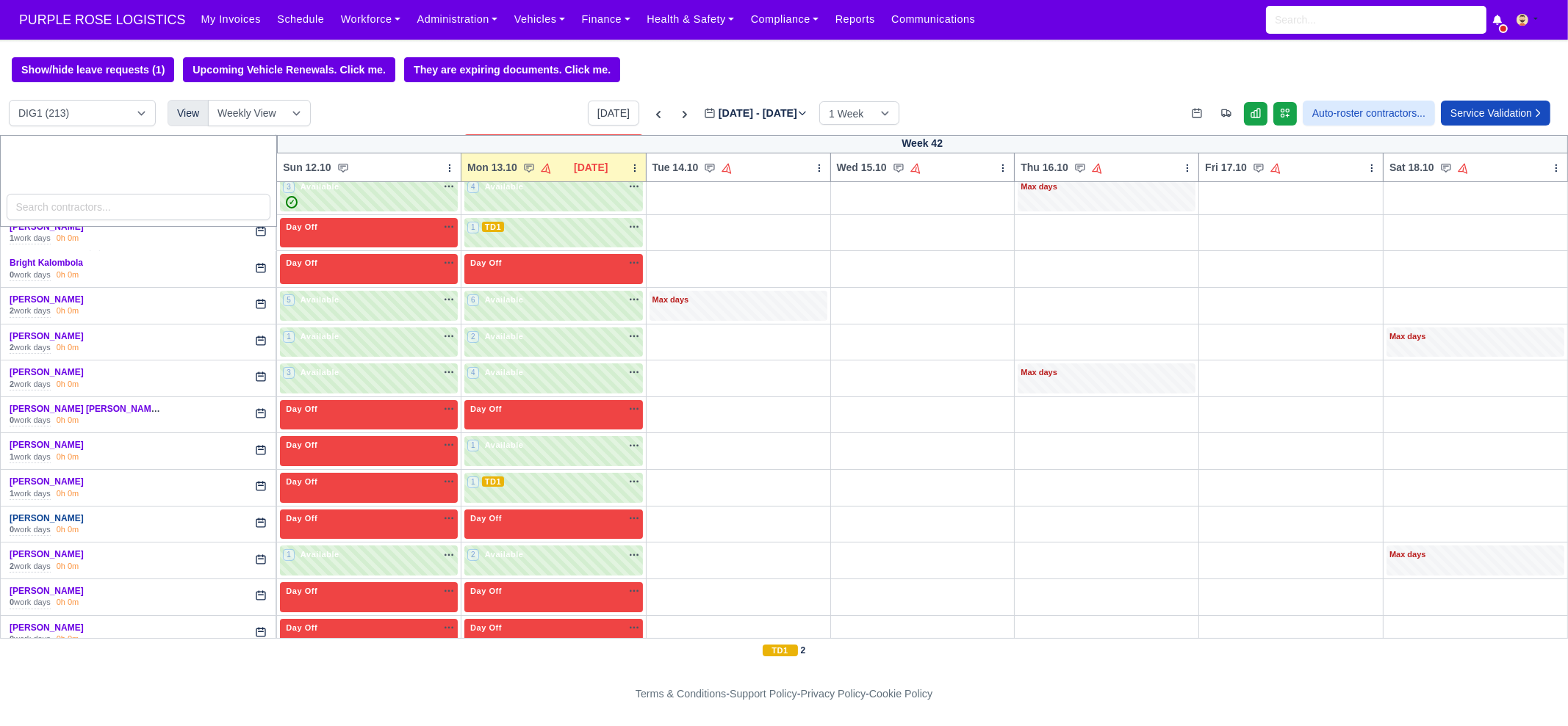
click at [34, 513] on link "Daryl Hall" at bounding box center [47, 518] width 75 height 10
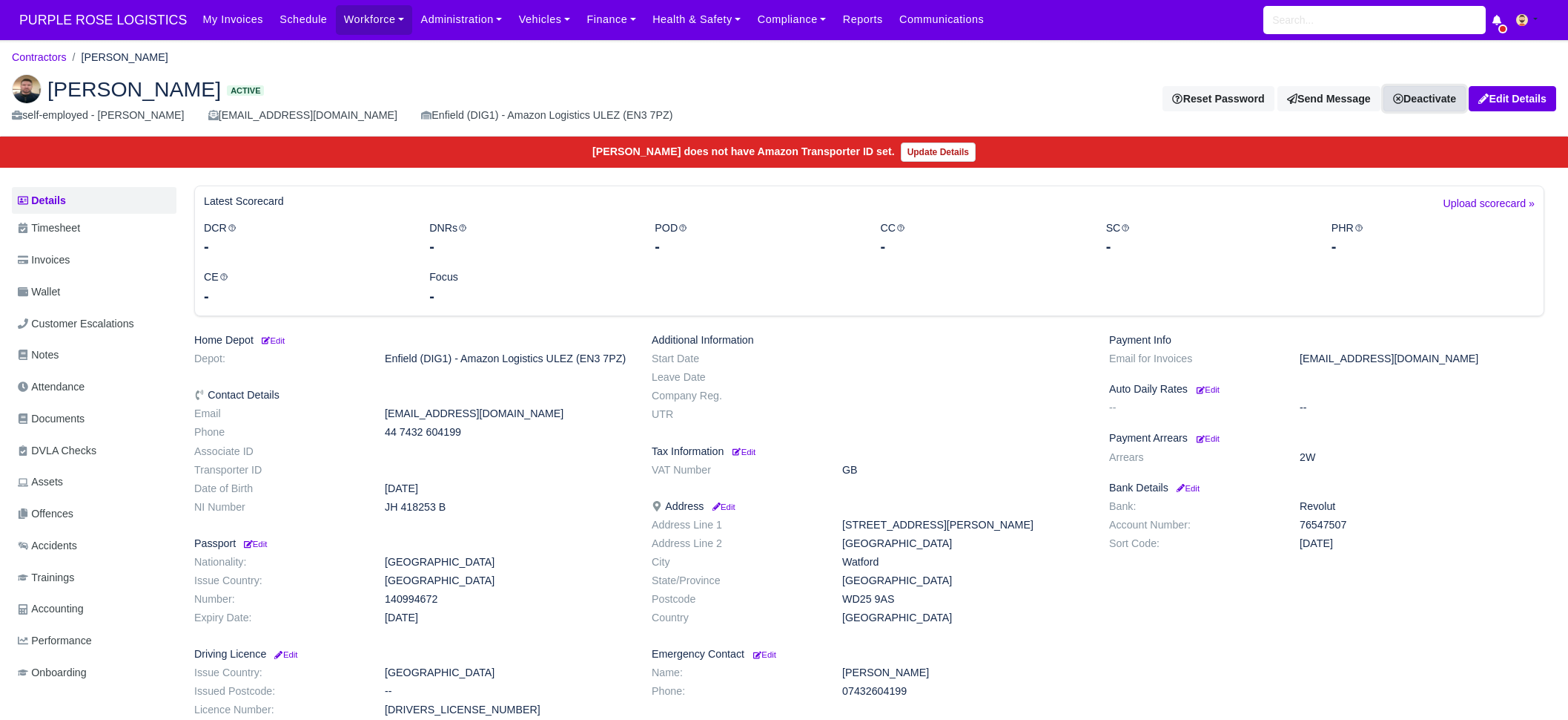
click at [1418, 105] on link "Deactivate" at bounding box center [1425, 99] width 83 height 25
click at [1394, 153] on link "Take off schedule" at bounding box center [1399, 149] width 132 height 23
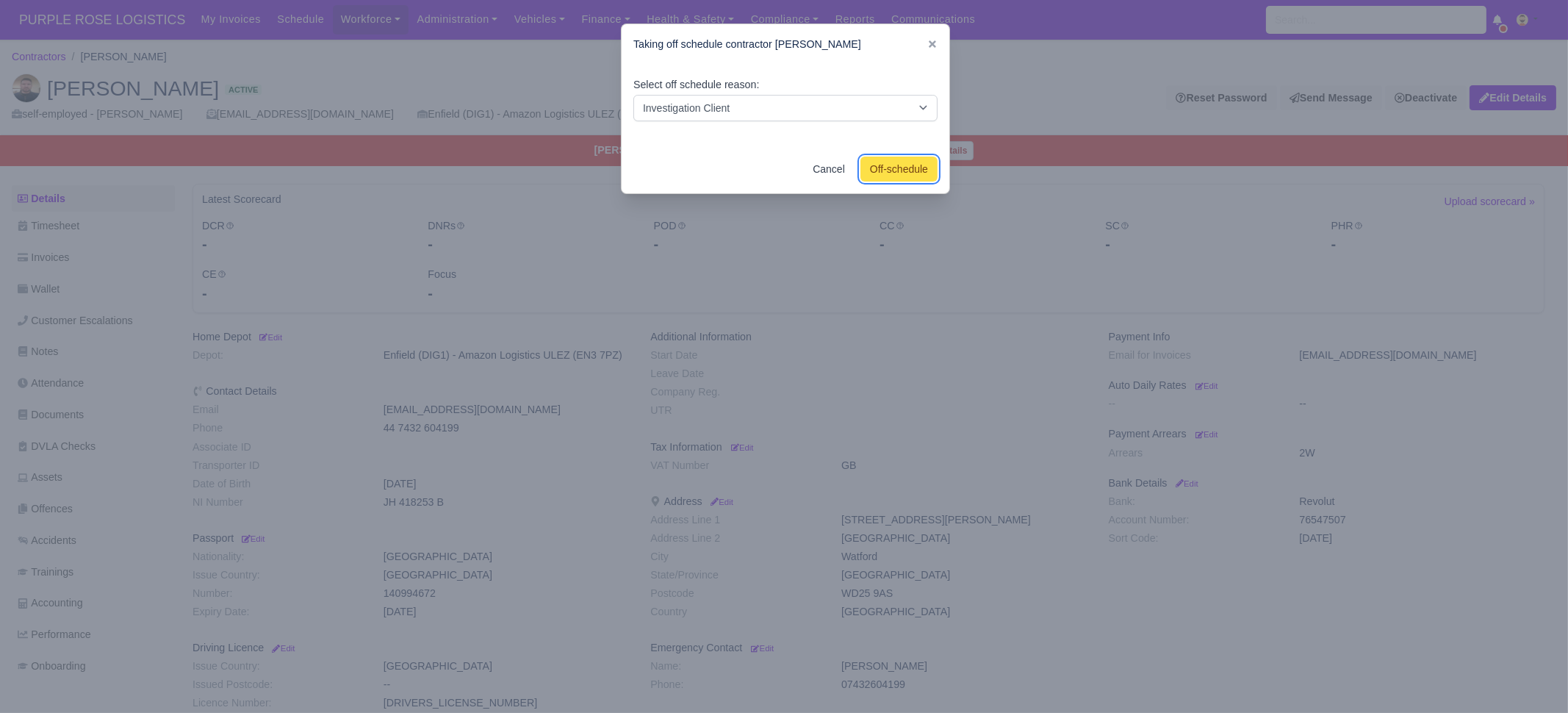
click at [896, 171] on button "Off-schedule" at bounding box center [899, 169] width 77 height 25
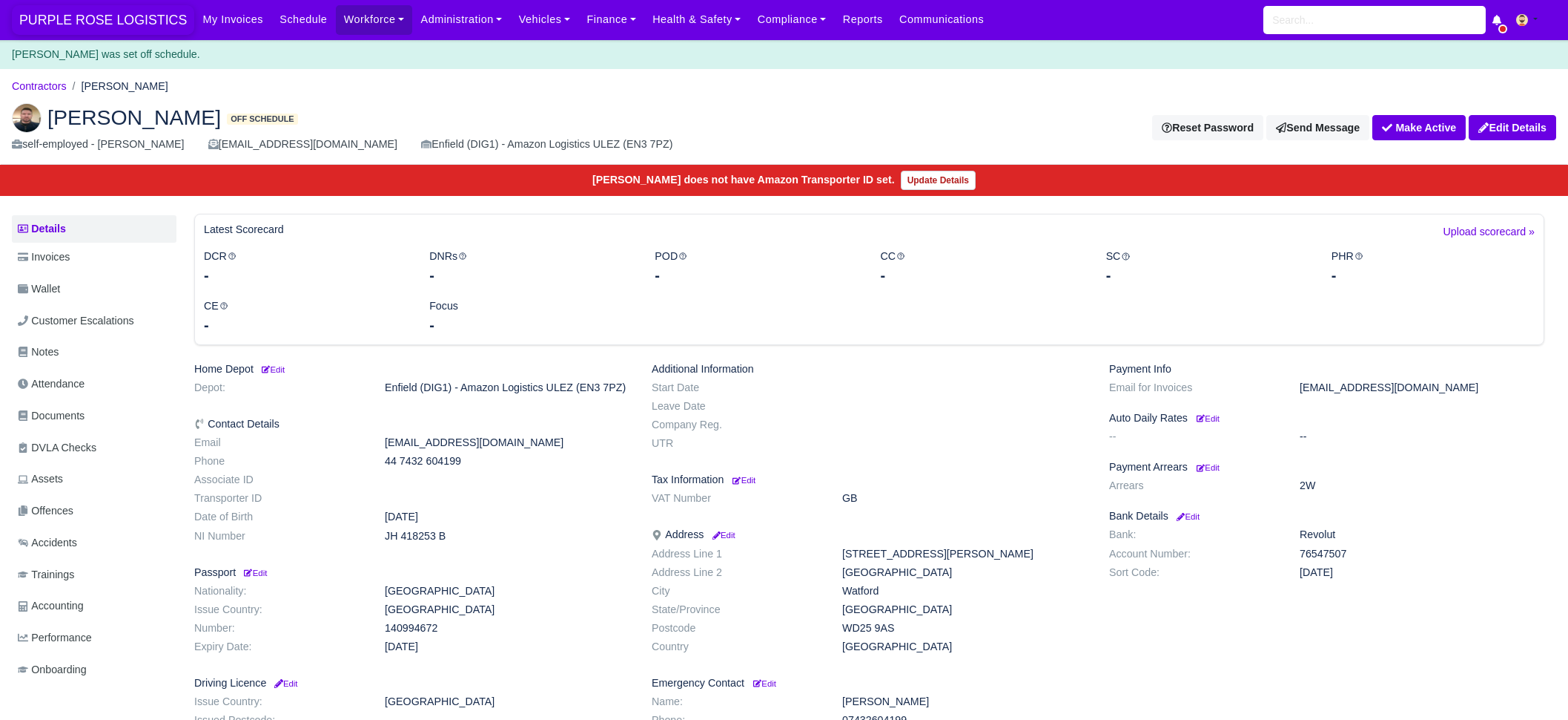
click at [67, 19] on span "PURPLE ROSE LOGISTICS" at bounding box center [103, 20] width 182 height 30
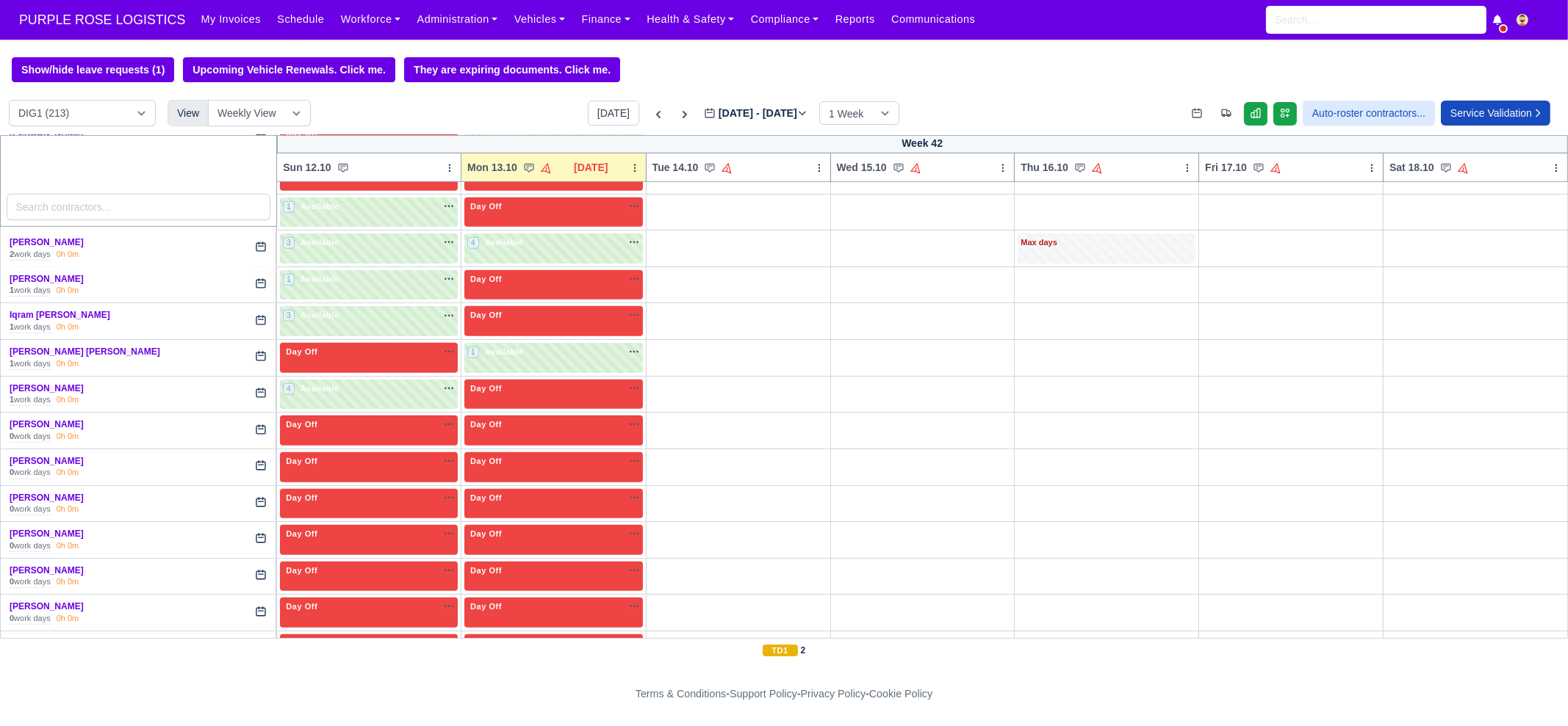
scroll to position [1652, 0]
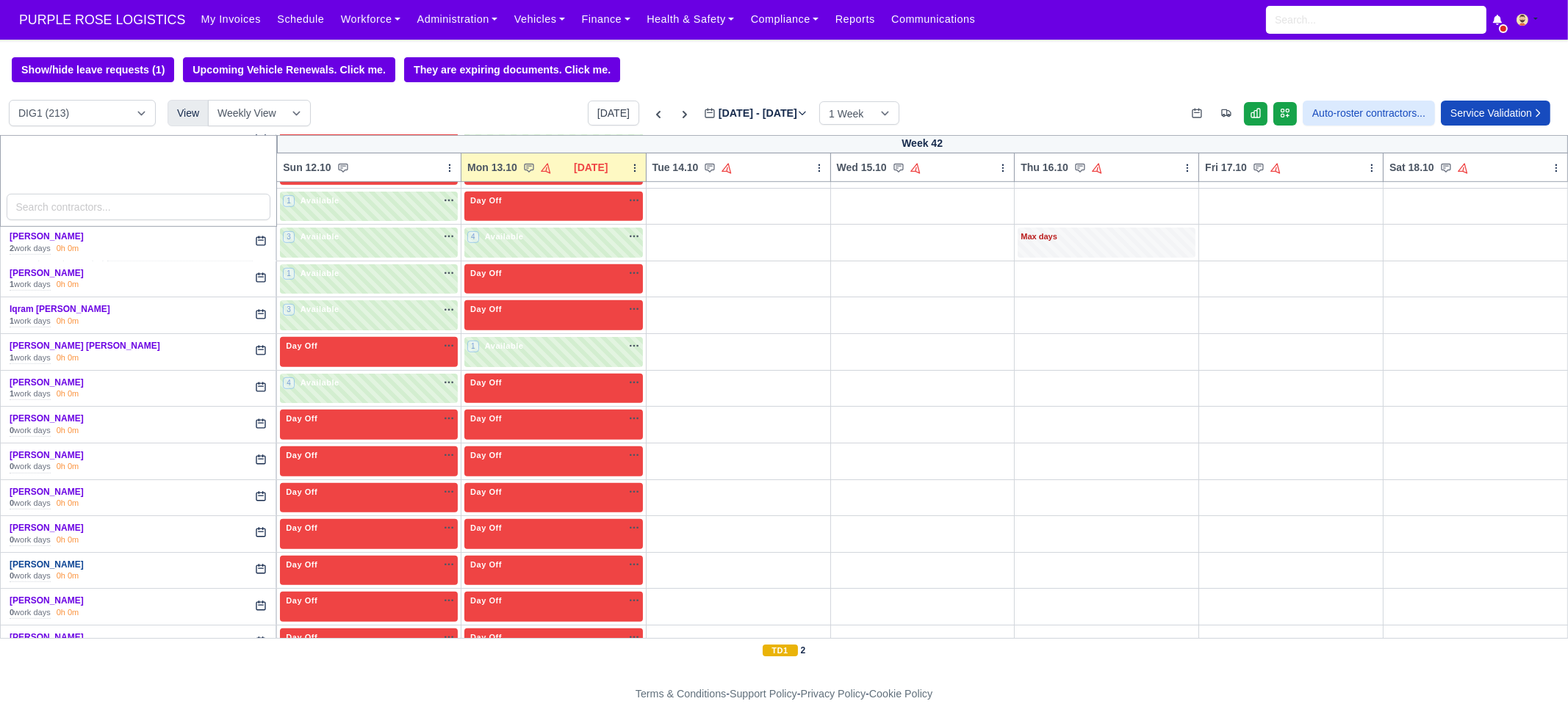
click at [55, 560] on link "[PERSON_NAME]" at bounding box center [47, 564] width 75 height 10
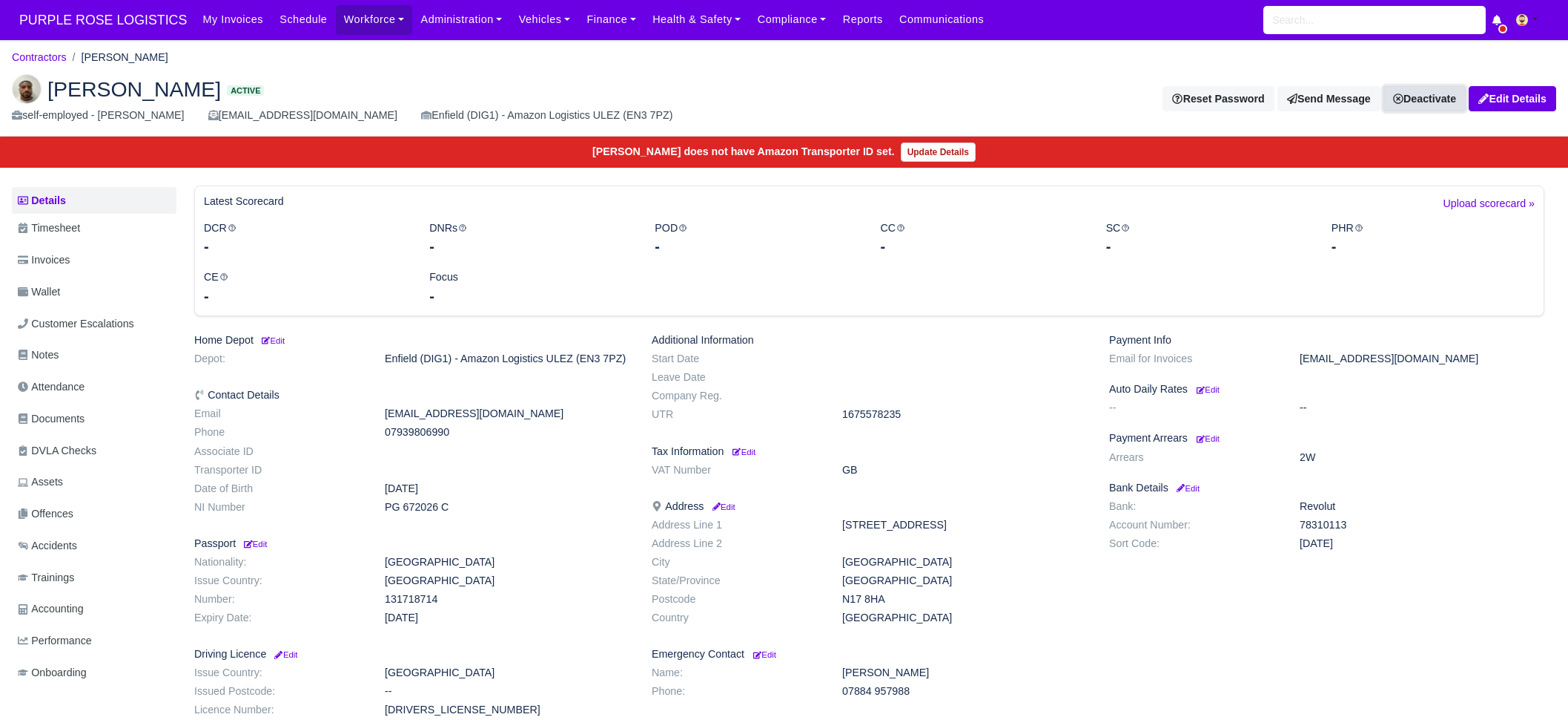
click at [1423, 107] on link "Deactivate" at bounding box center [1425, 99] width 83 height 25
click at [1398, 156] on link "Take off schedule" at bounding box center [1399, 149] width 132 height 23
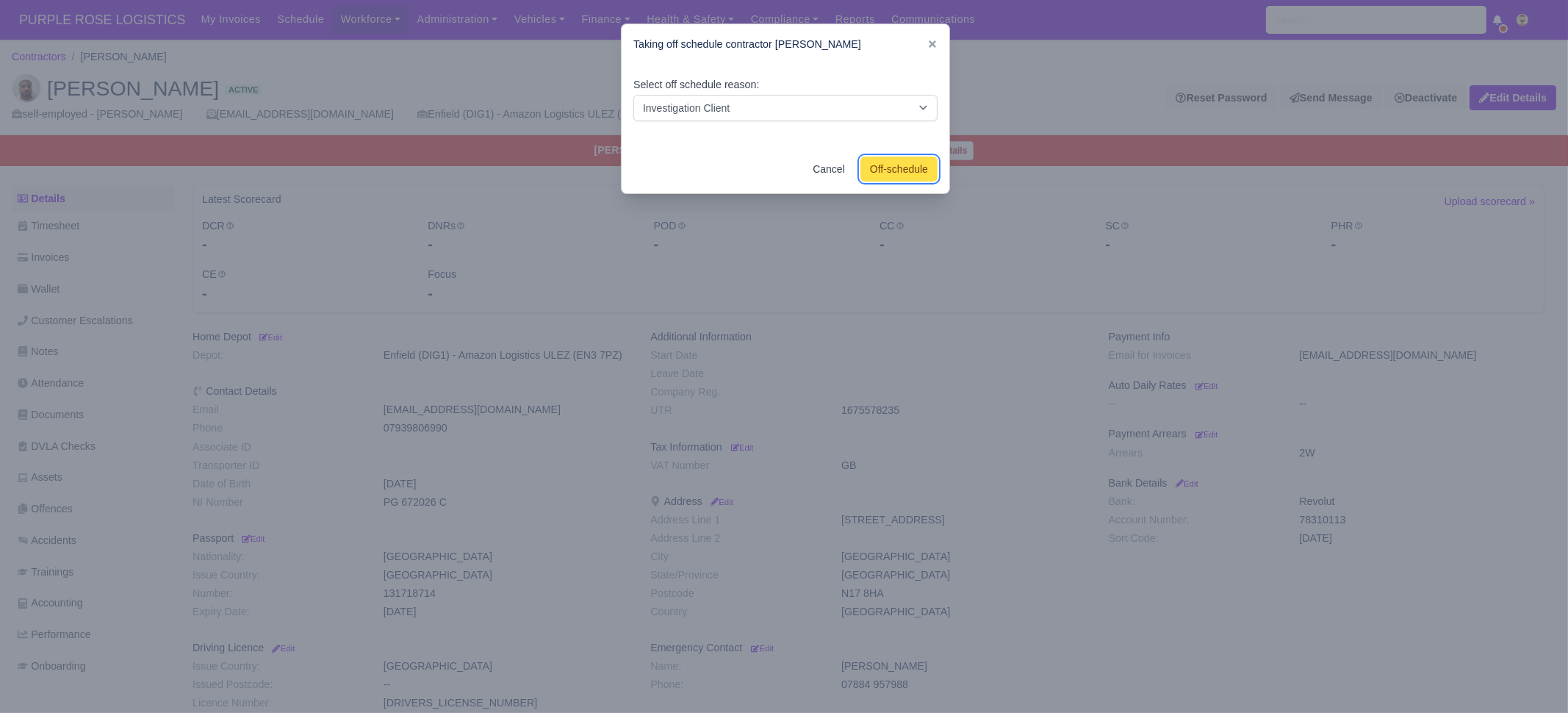
click at [878, 167] on button "Off-schedule" at bounding box center [899, 169] width 77 height 25
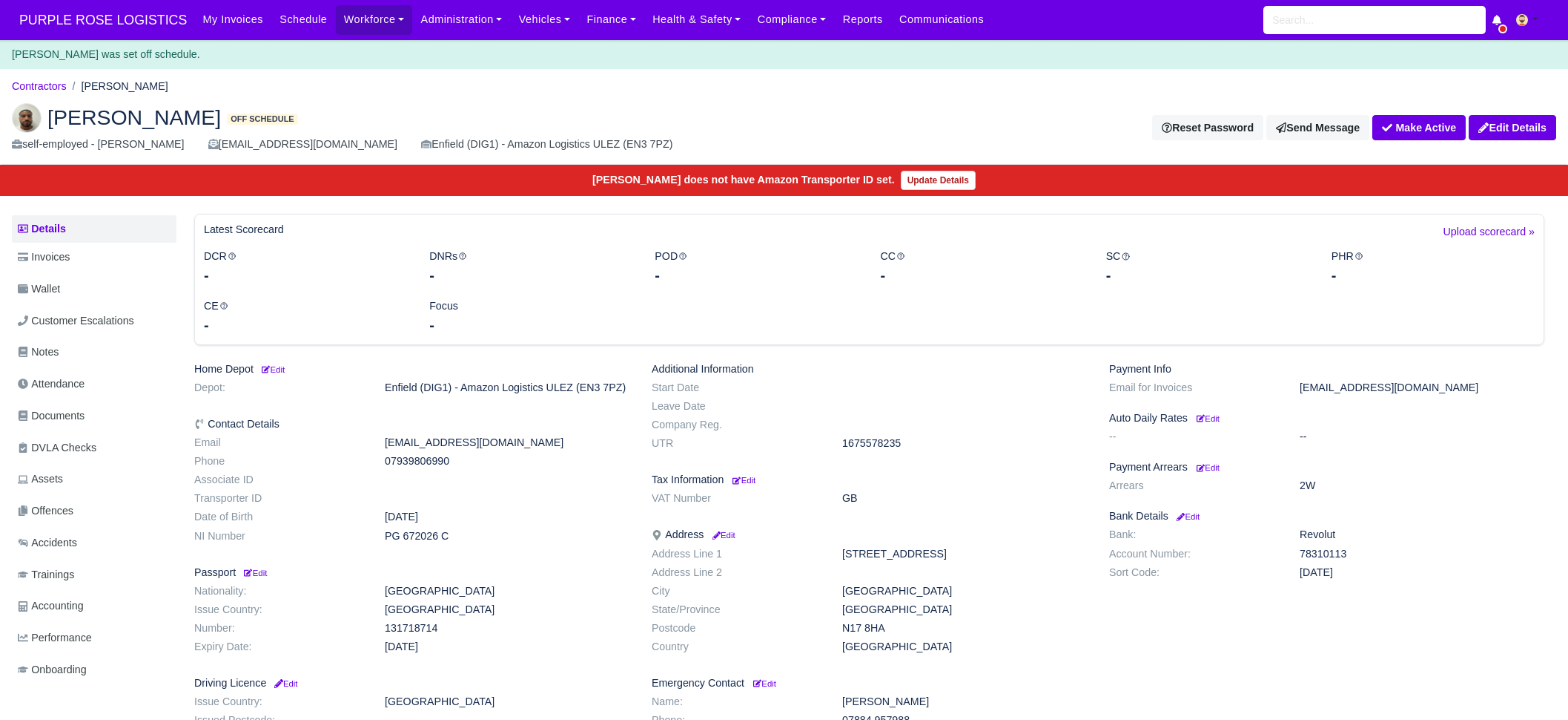
click at [132, 31] on span "PURPLE ROSE LOGISTICS" at bounding box center [103, 20] width 182 height 30
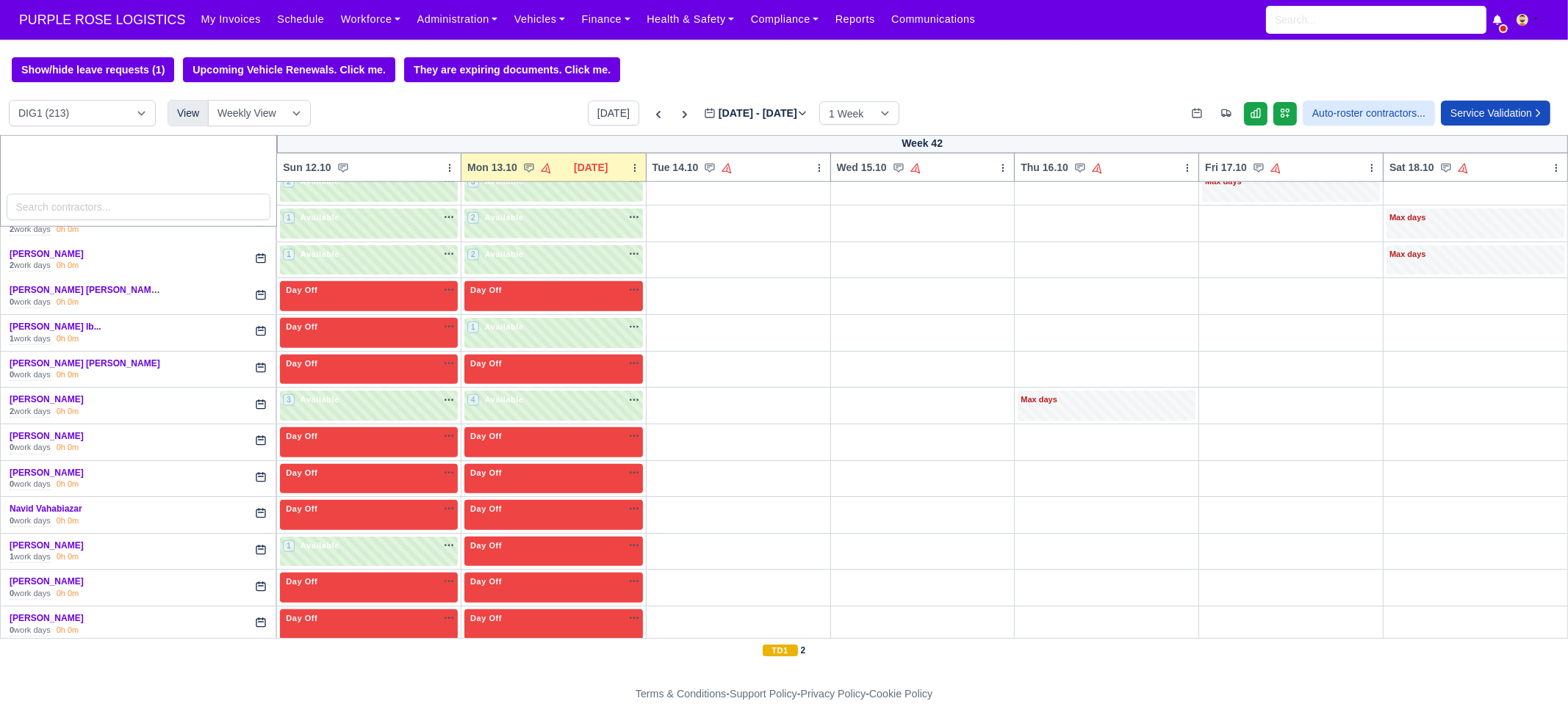
scroll to position [2845, 0]
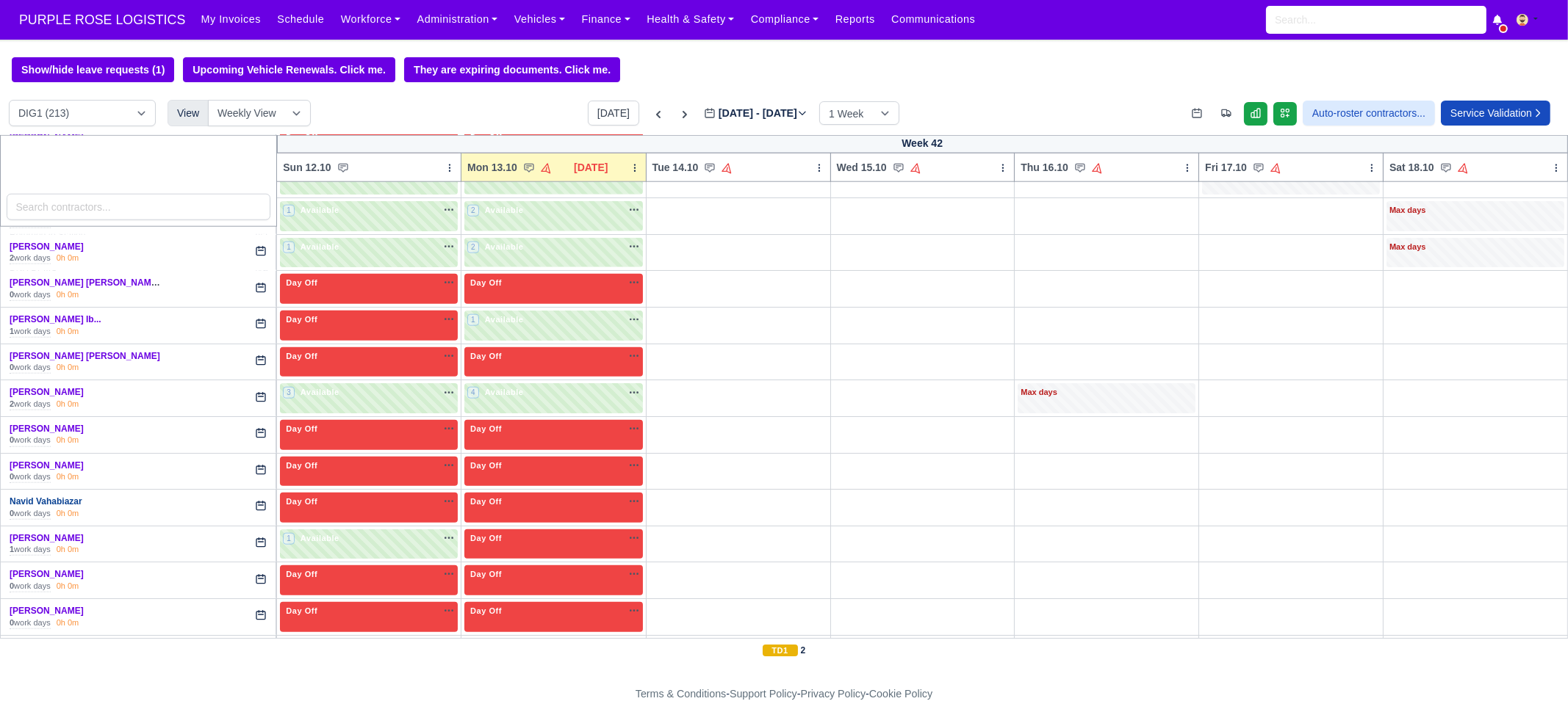
click at [62, 496] on link "Navid Vahabiazar" at bounding box center [46, 500] width 73 height 10
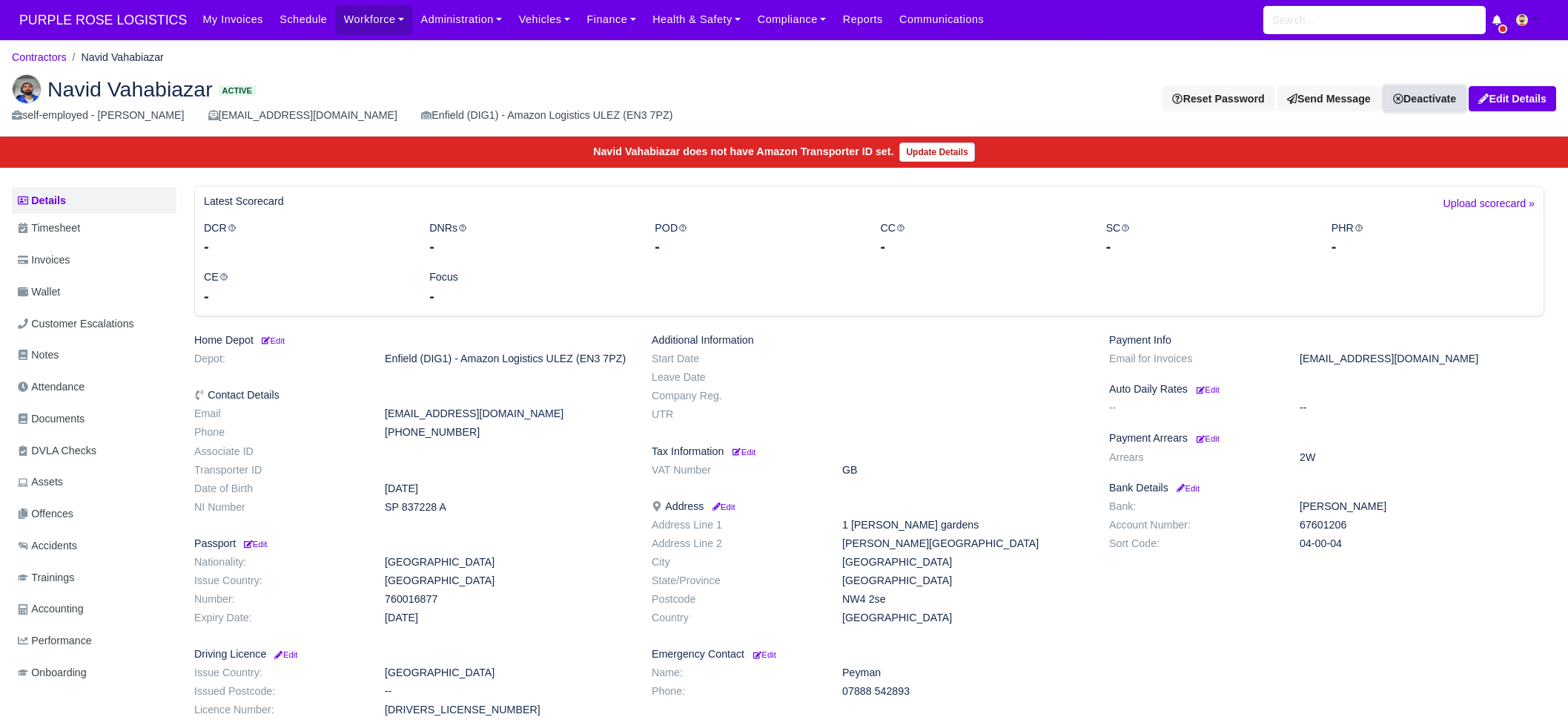
click at [1398, 102] on icon at bounding box center [1398, 98] width 10 height 10
click at [1390, 153] on link "Take off schedule" at bounding box center [1399, 149] width 132 height 23
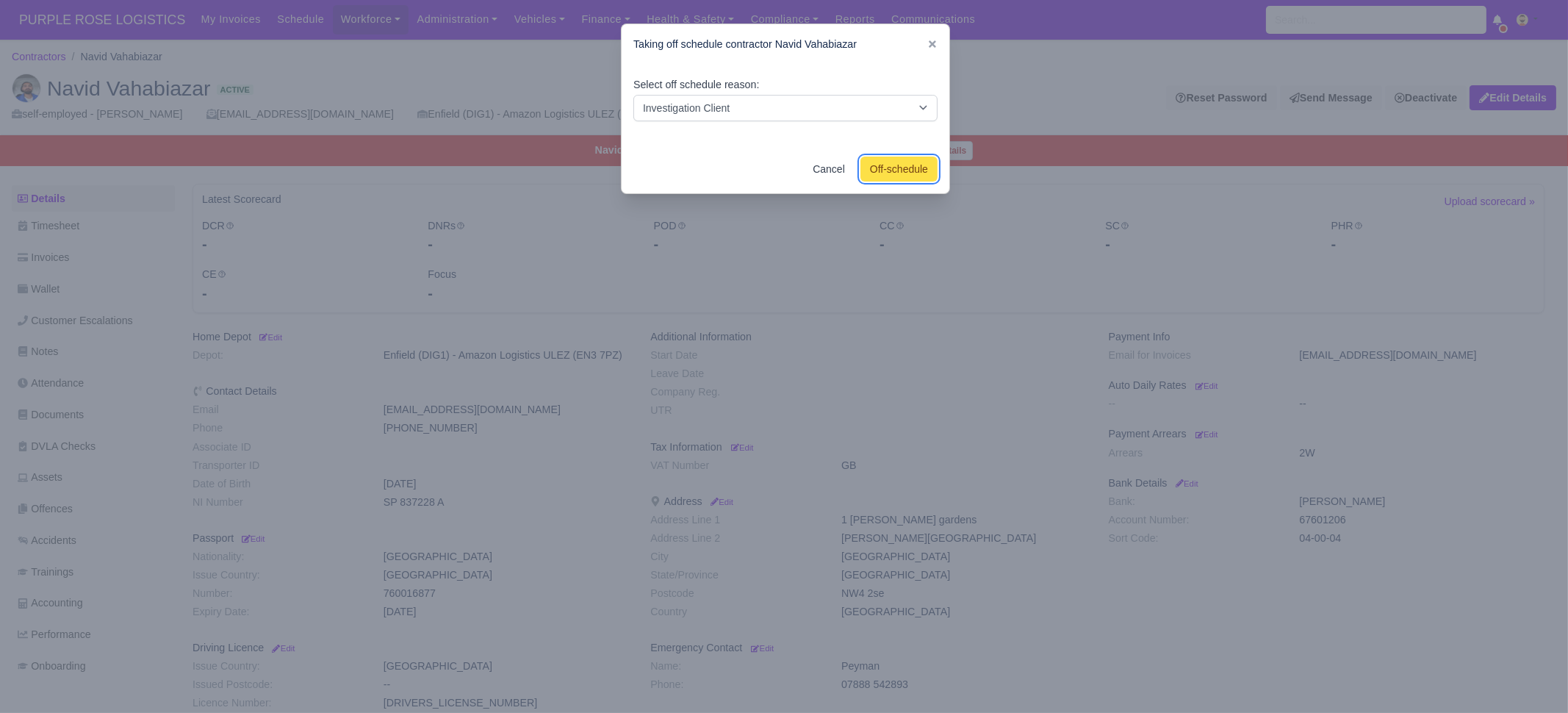
click at [906, 162] on button "Off-schedule" at bounding box center [899, 169] width 77 height 25
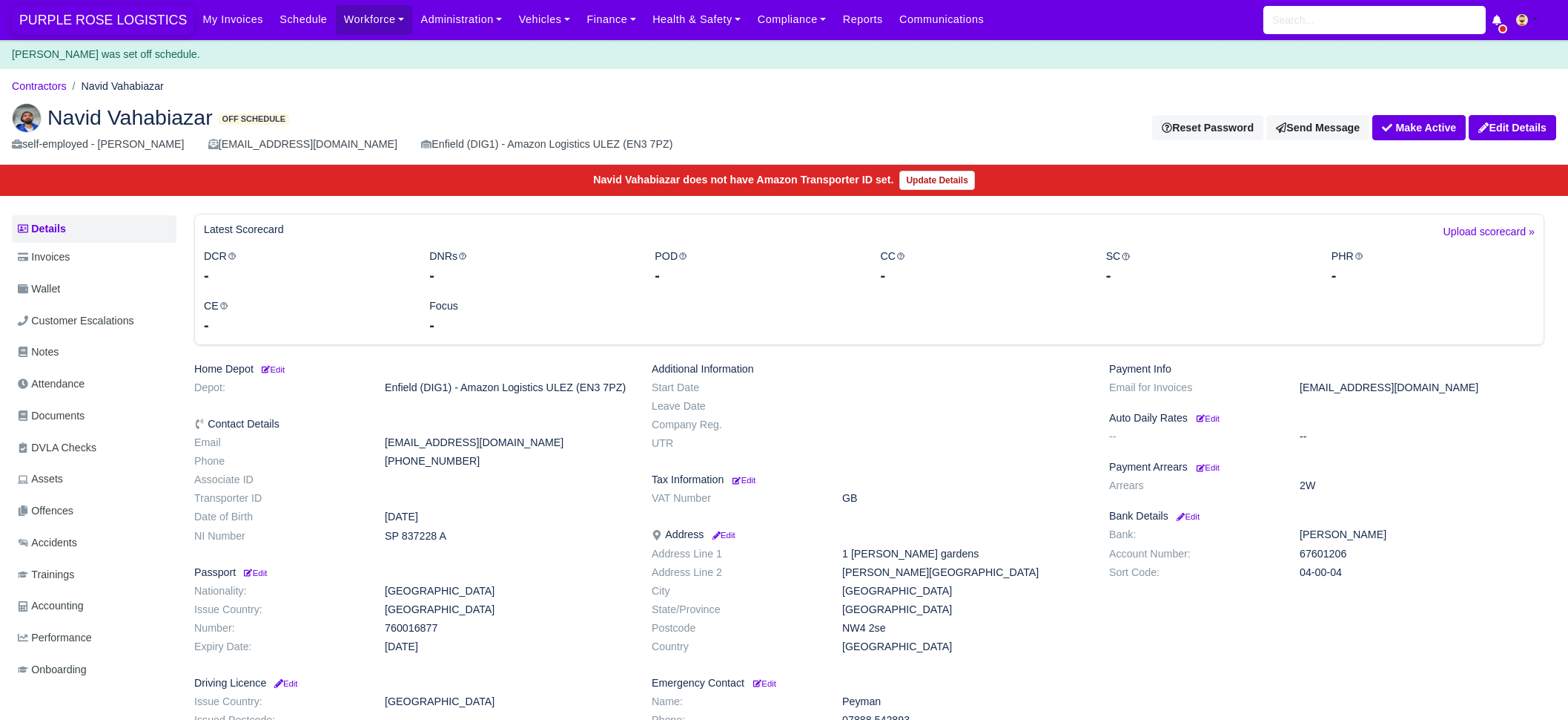
click at [103, 24] on span "PURPLE ROSE LOGISTICS" at bounding box center [103, 20] width 182 height 30
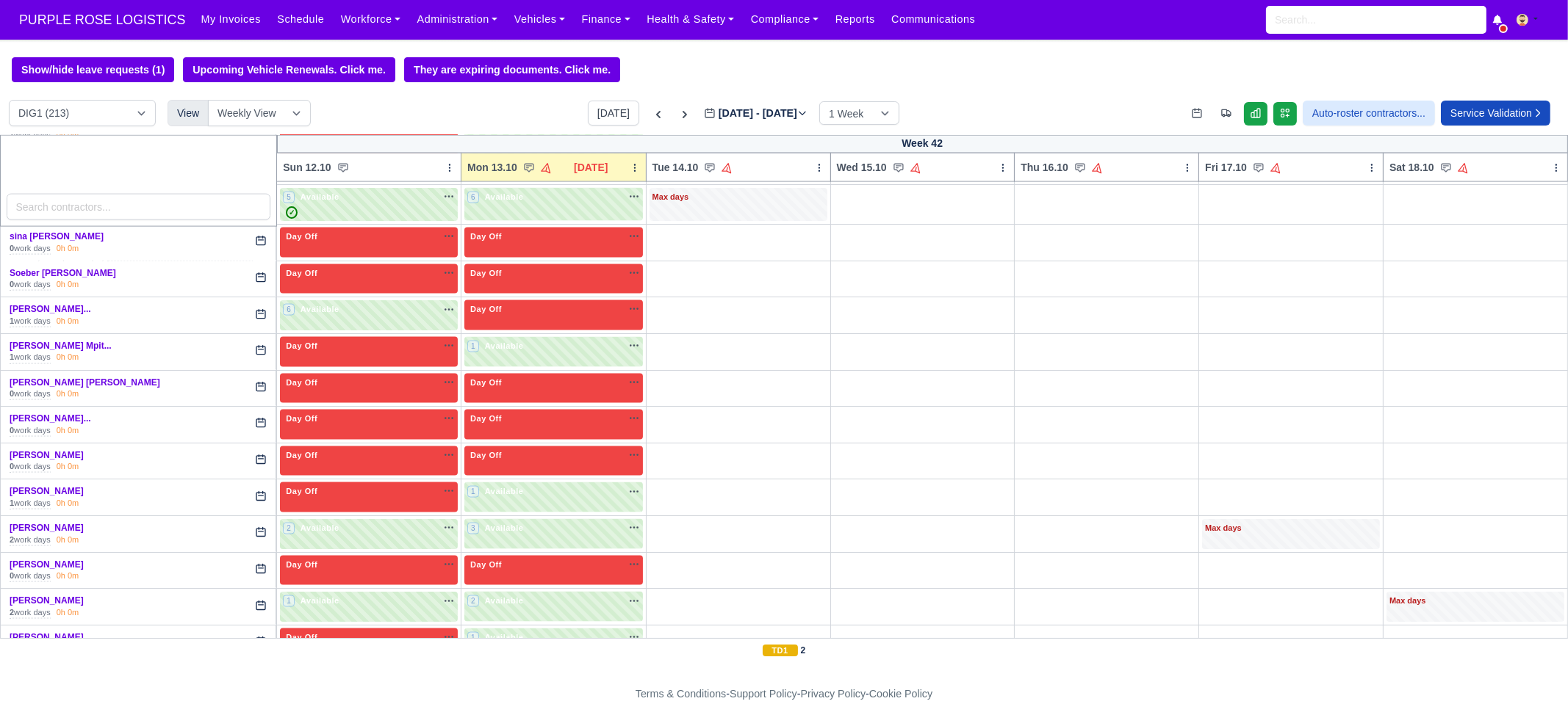
scroll to position [3983, 0]
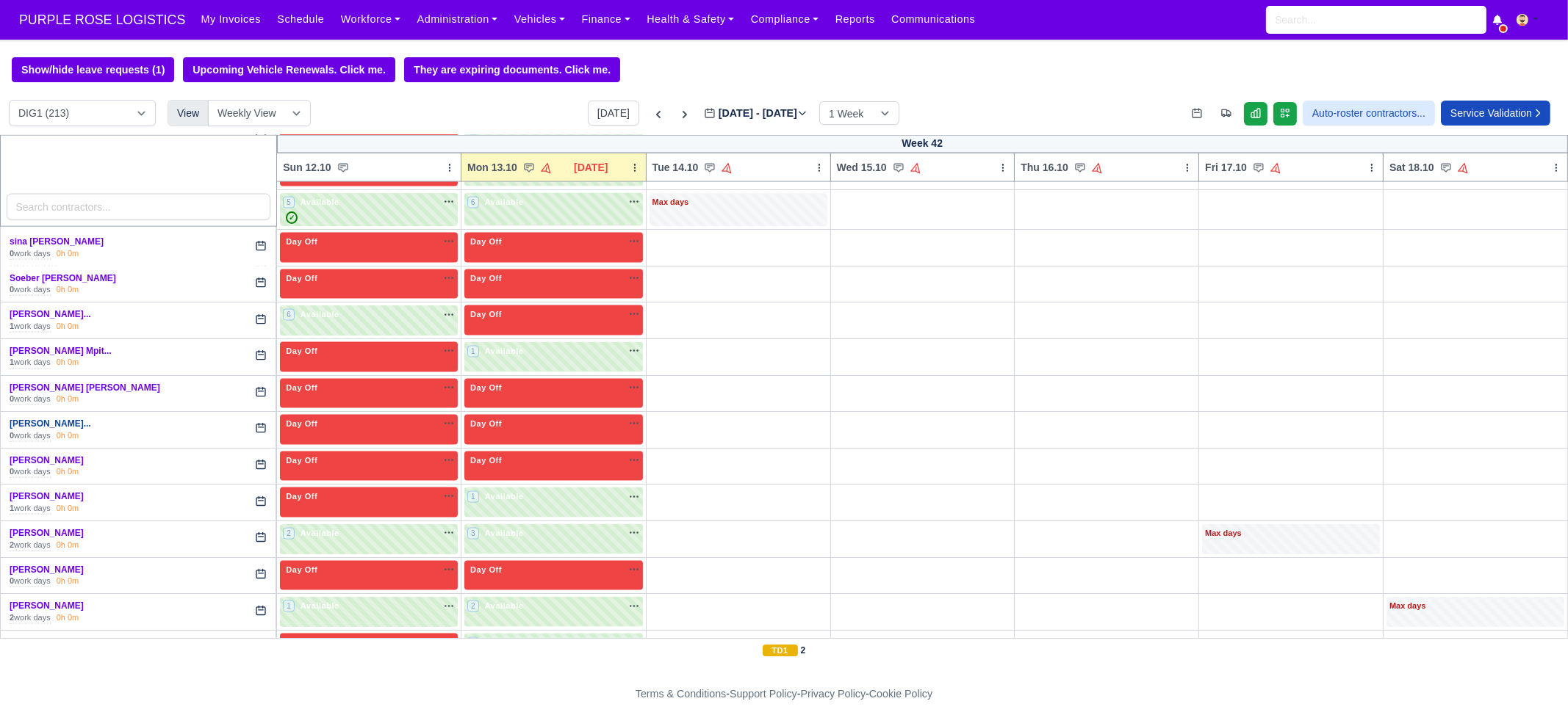
click at [91, 419] on link "[PERSON_NAME]..." at bounding box center [50, 423] width 82 height 10
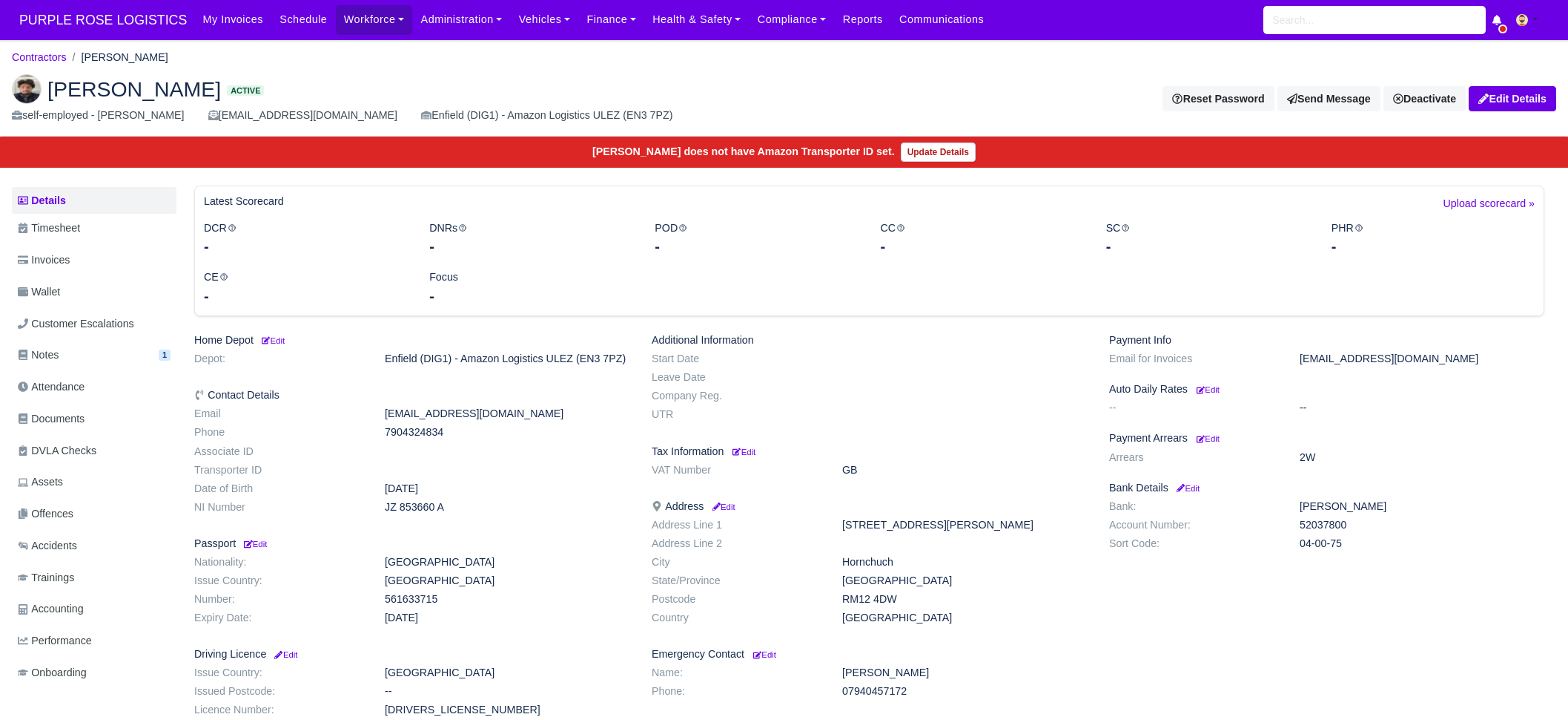
click at [25, 89] on img at bounding box center [26, 89] width 30 height 30
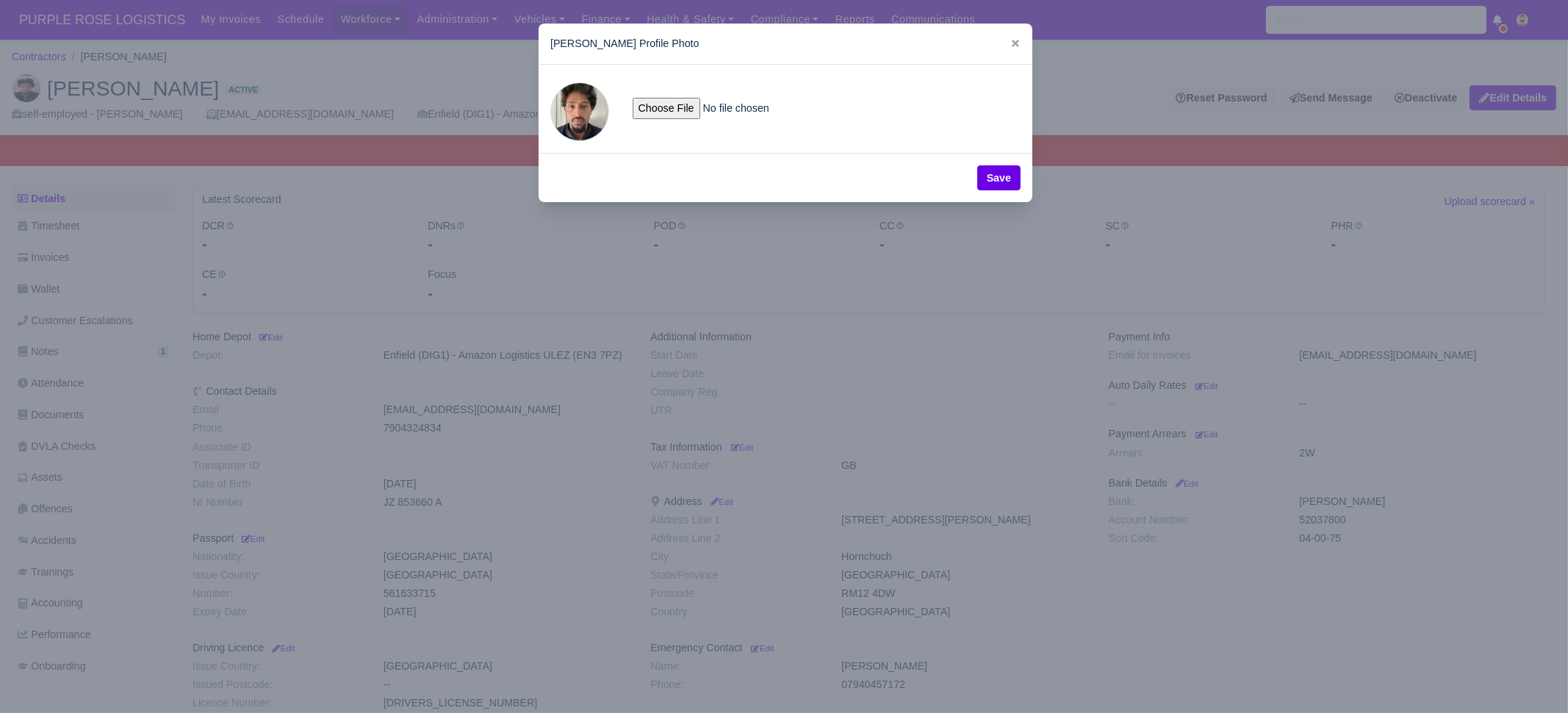
click at [1043, 457] on div at bounding box center [784, 356] width 1568 height 713
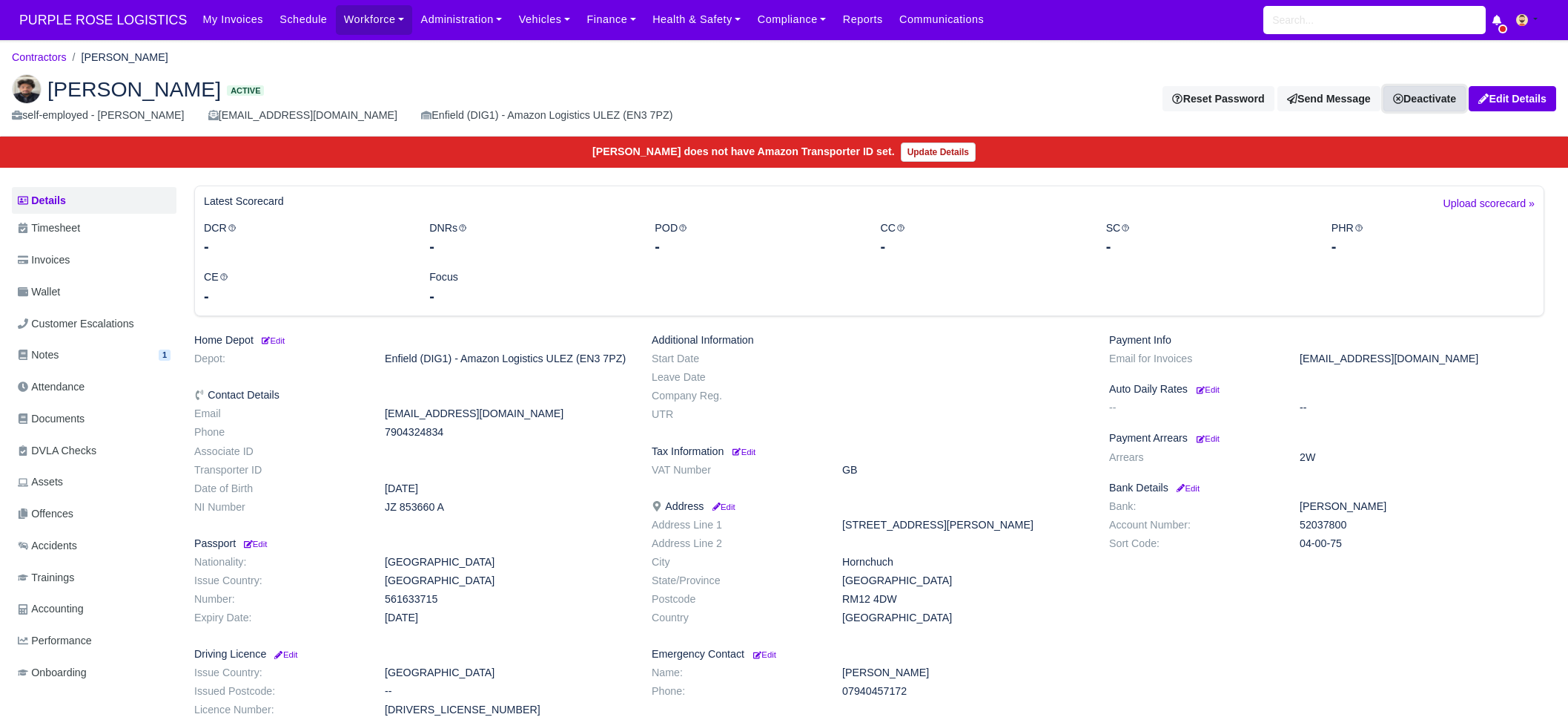
click at [1434, 103] on link "Deactivate" at bounding box center [1425, 99] width 83 height 25
drag, startPoint x: 1399, startPoint y: 150, endPoint x: 1396, endPoint y: 174, distance: 24.2
click at [1399, 150] on link "Take off schedule" at bounding box center [1399, 149] width 132 height 23
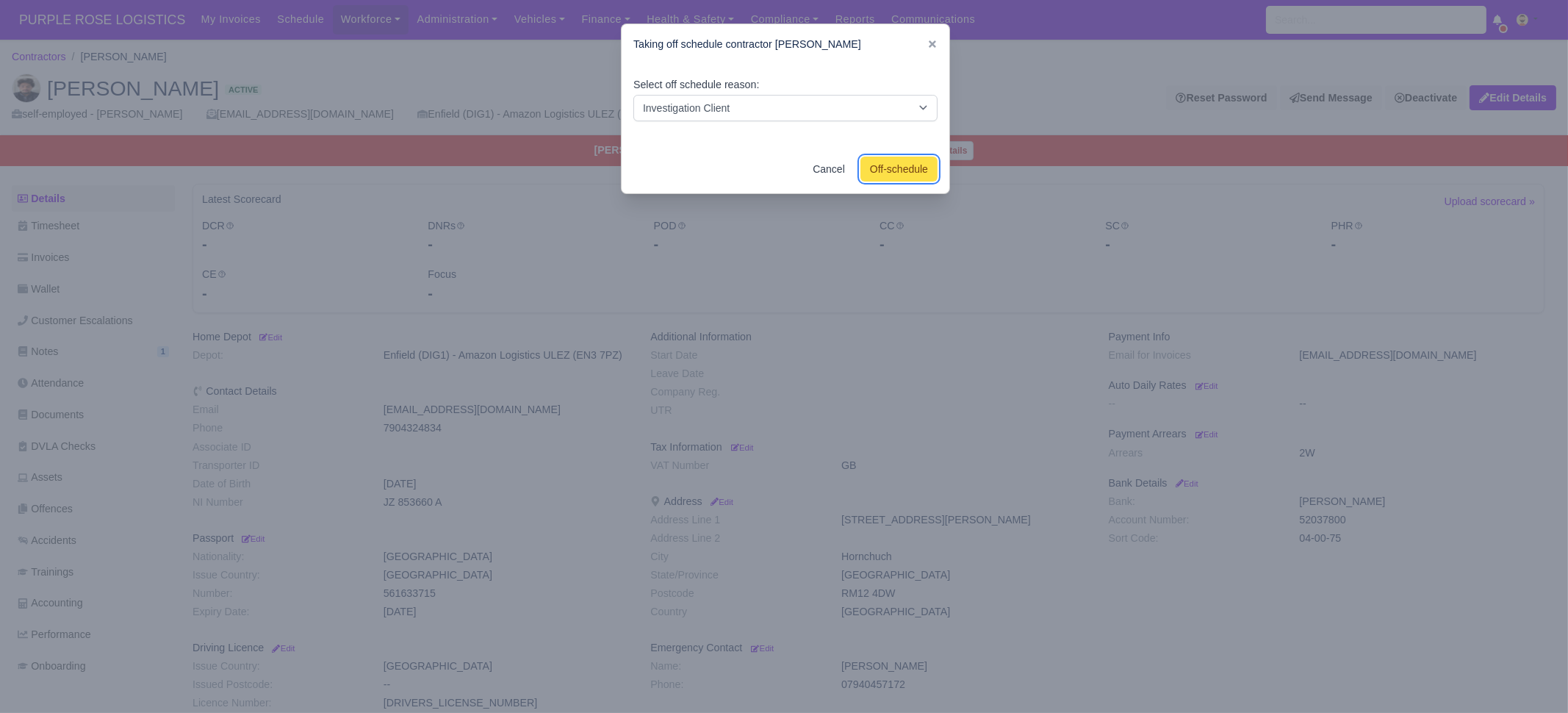
click at [887, 171] on button "Off-schedule" at bounding box center [899, 169] width 77 height 25
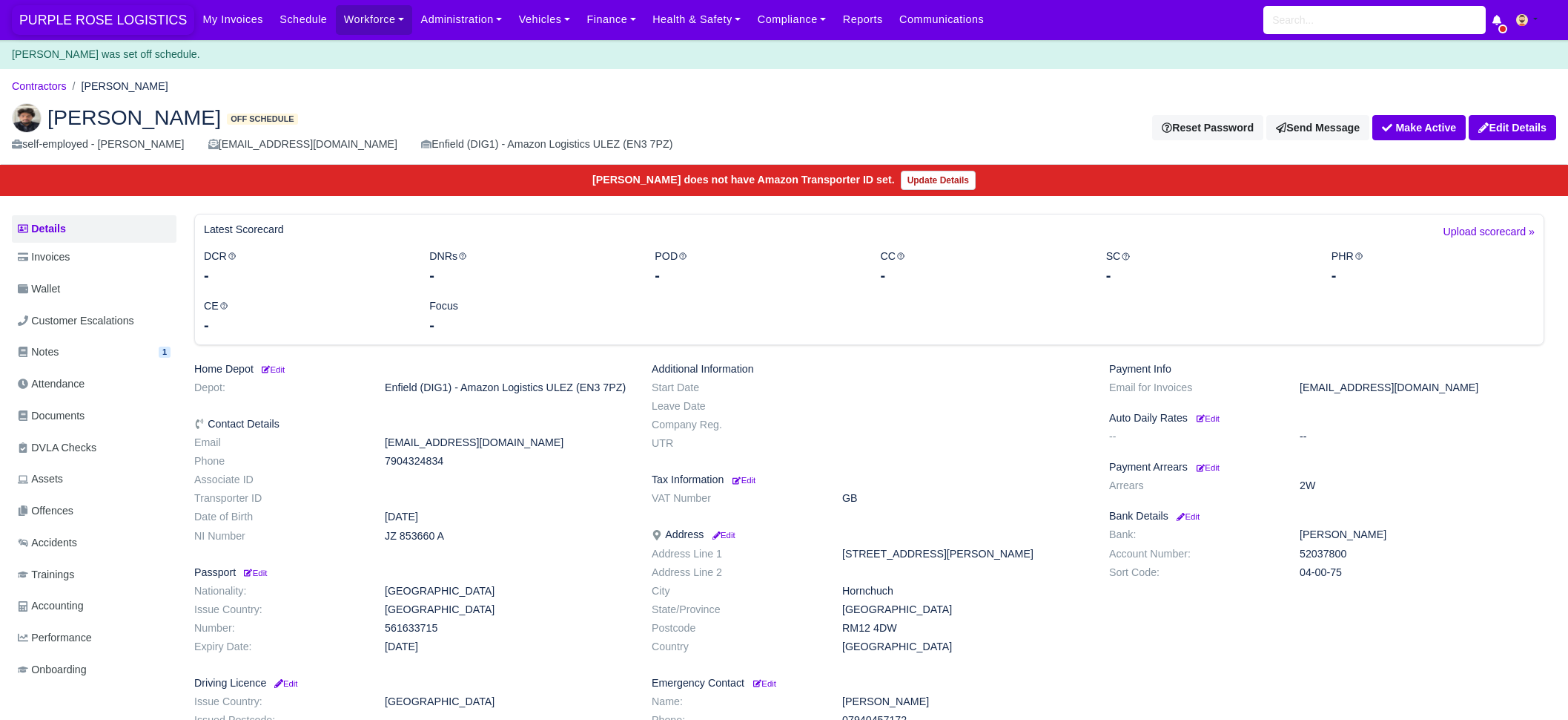
click at [124, 26] on span "PURPLE ROSE LOGISTICS" at bounding box center [103, 20] width 182 height 30
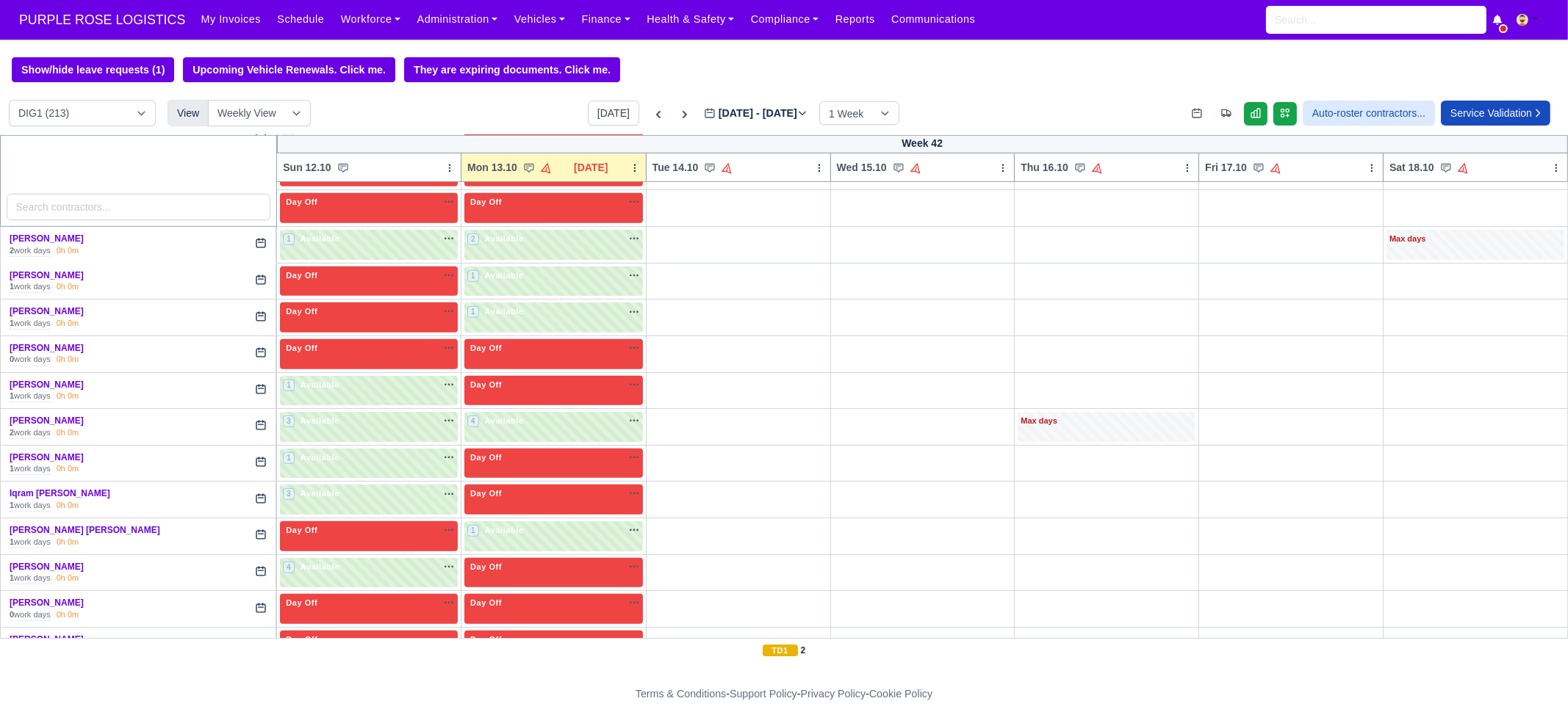
scroll to position [2019, 0]
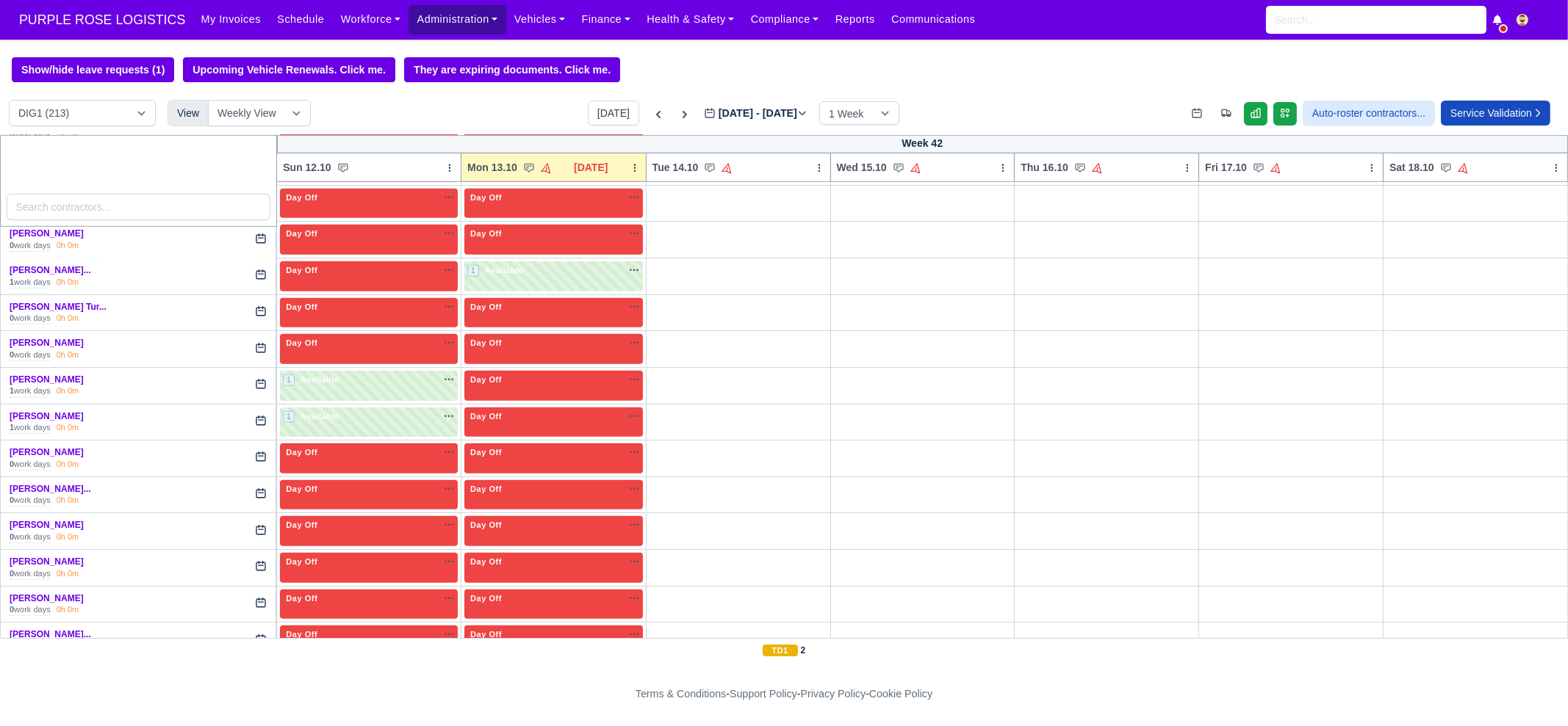
click at [437, 20] on link "Administration" at bounding box center [457, 20] width 97 height 29
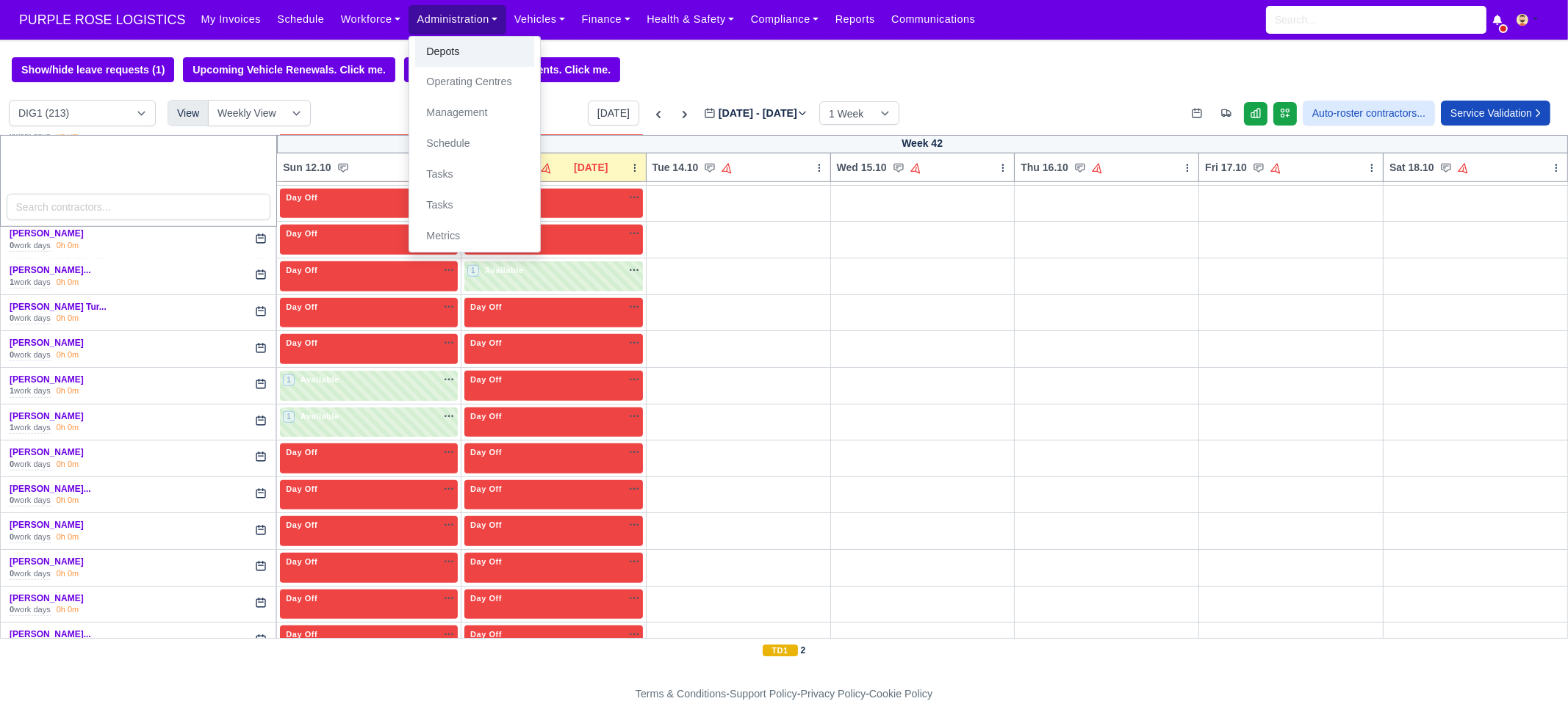
click at [435, 46] on link "Depots" at bounding box center [475, 52] width 119 height 31
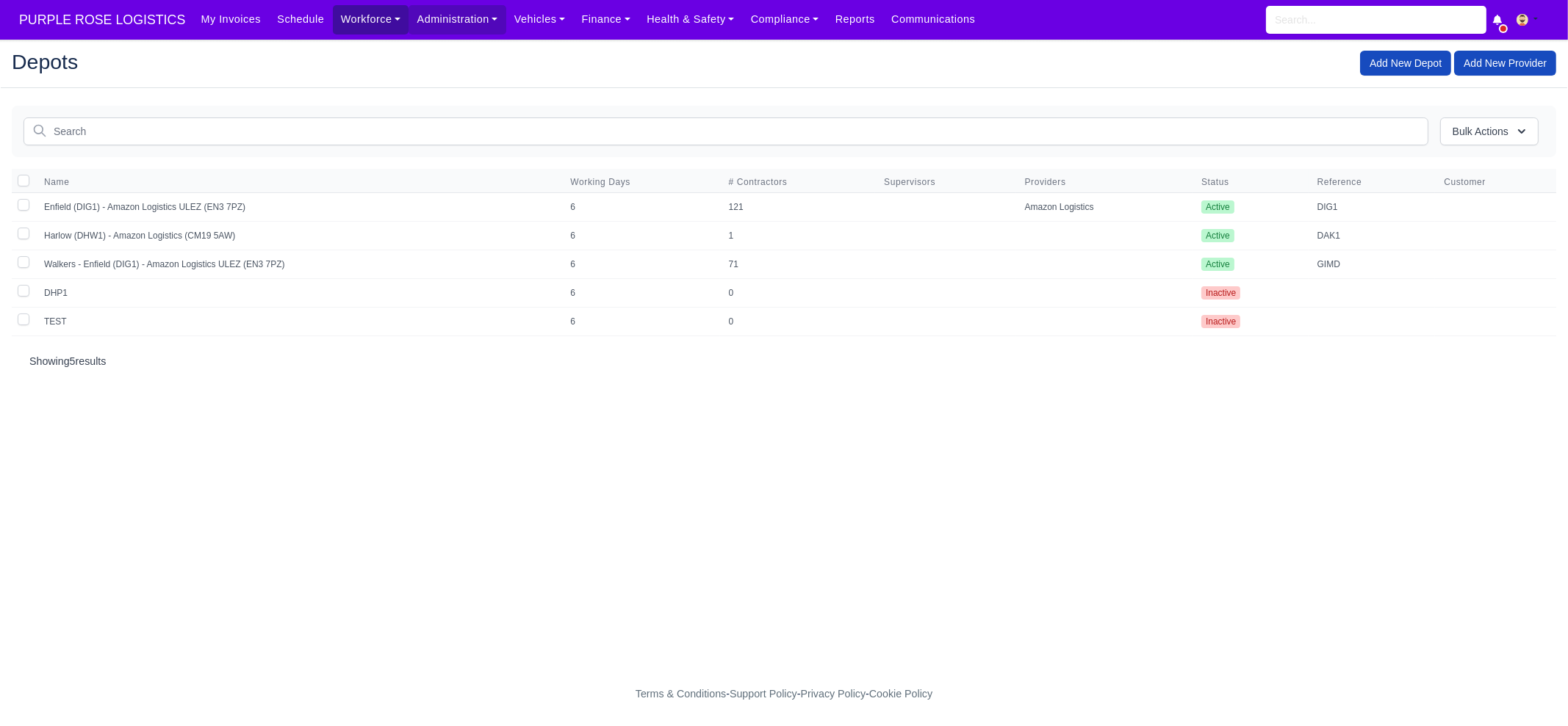
click at [338, 26] on link "Workforce" at bounding box center [370, 20] width 76 height 29
click at [340, 42] on link "Manpower" at bounding box center [399, 52] width 119 height 31
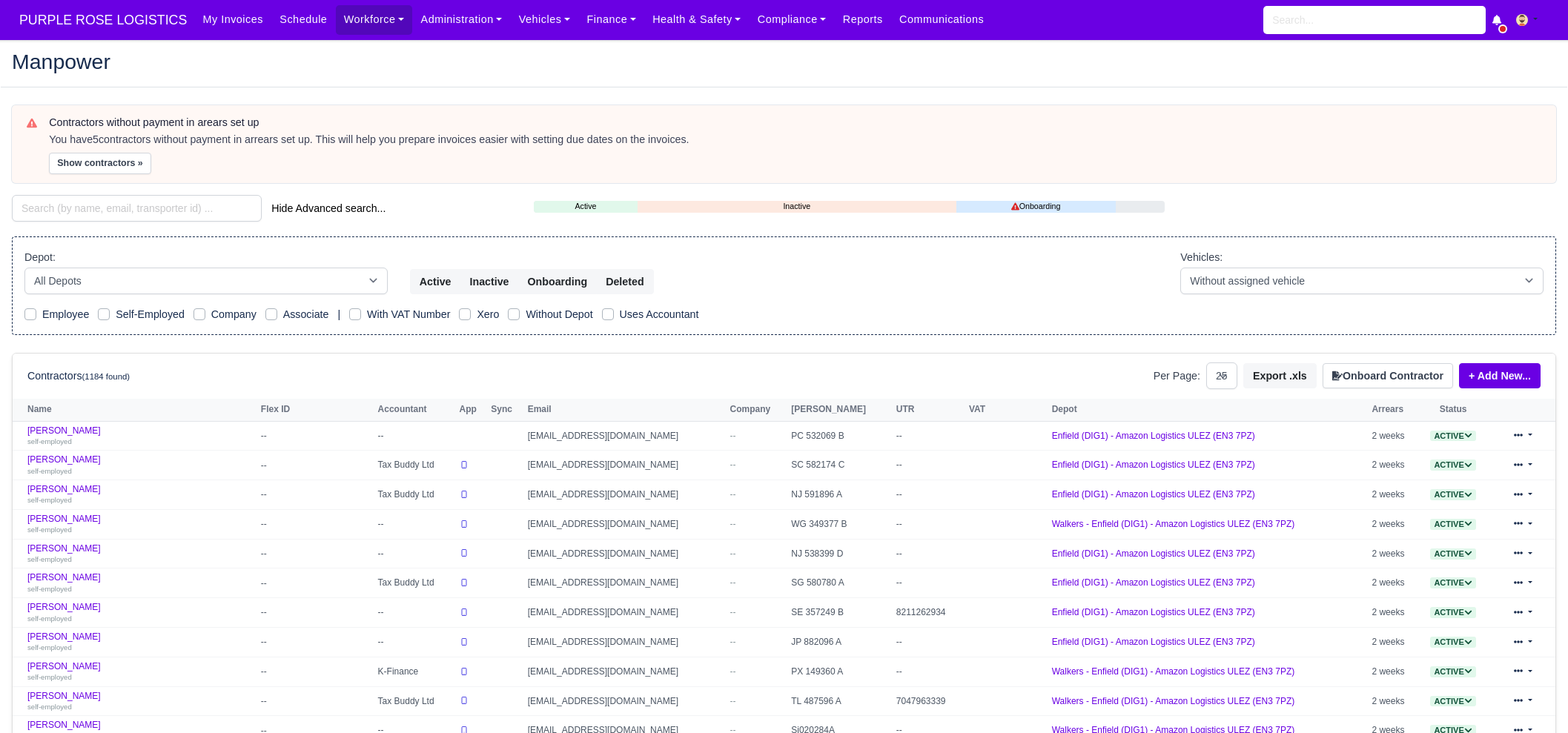
select select "25"
click at [152, 205] on input "search" at bounding box center [136, 208] width 250 height 26
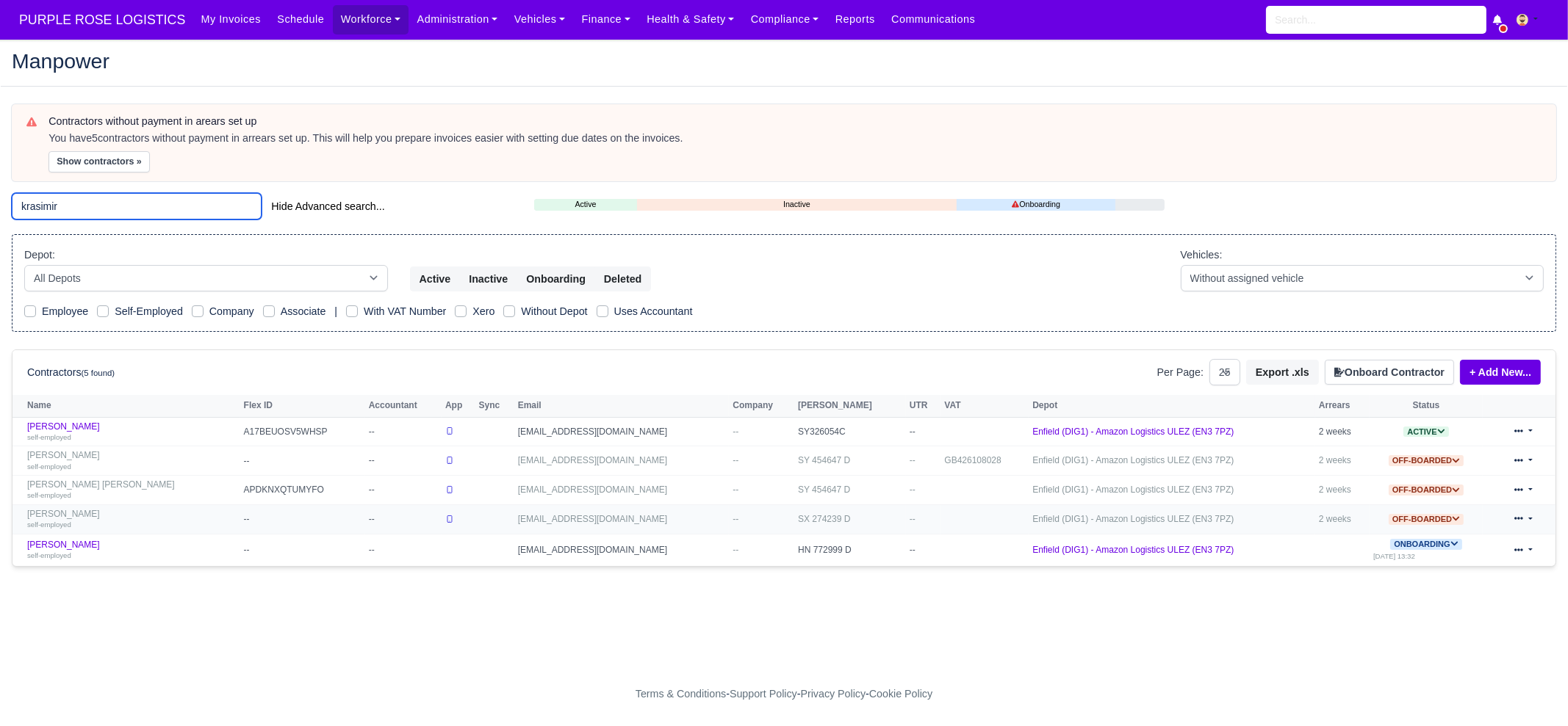
type input "krasimir"
click at [136, 525] on div "self-employed" at bounding box center [131, 524] width 209 height 10
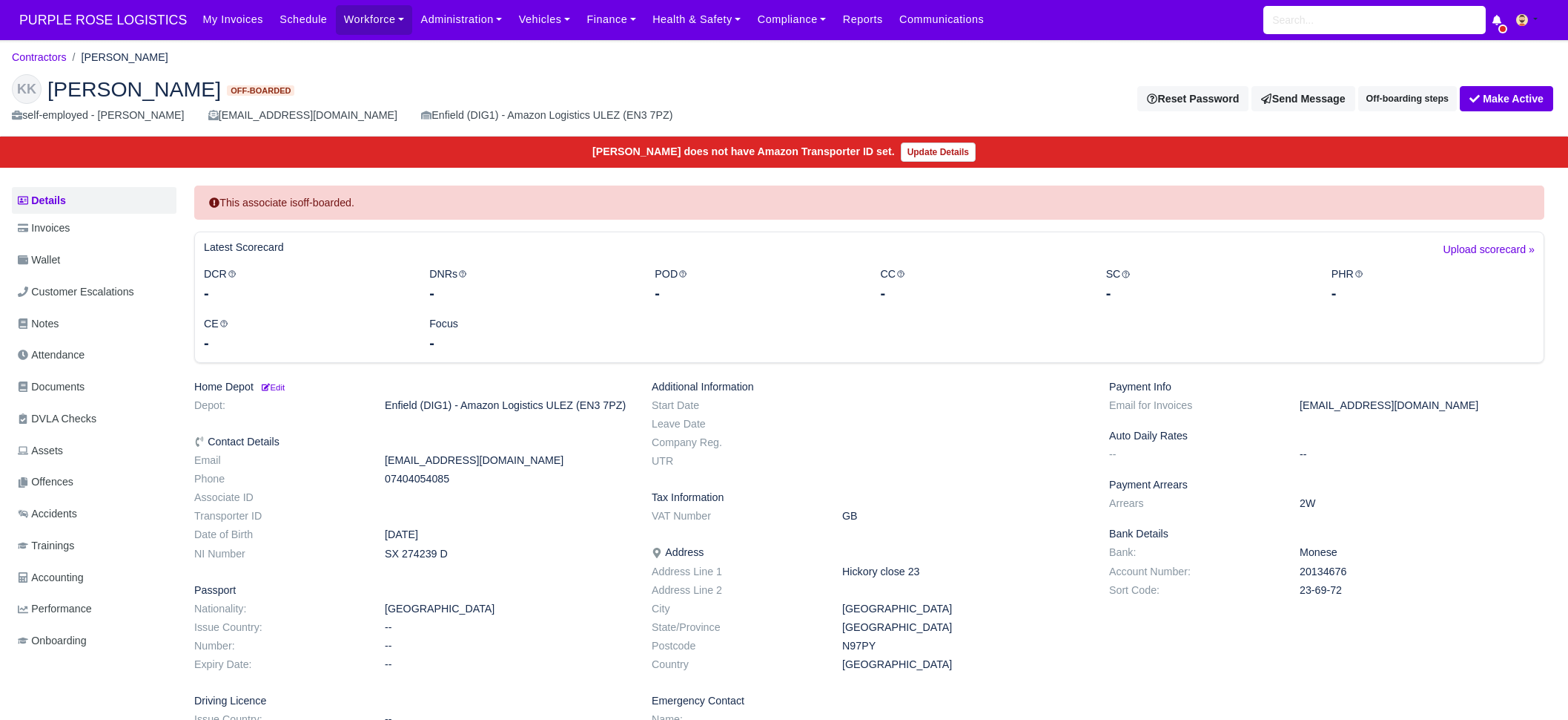
click at [1328, 554] on dd "Monese" at bounding box center [1422, 552] width 267 height 13
click at [1297, 546] on dd "Monese" at bounding box center [1422, 552] width 267 height 13
click at [1331, 591] on dd "23-69-72" at bounding box center [1422, 590] width 267 height 13
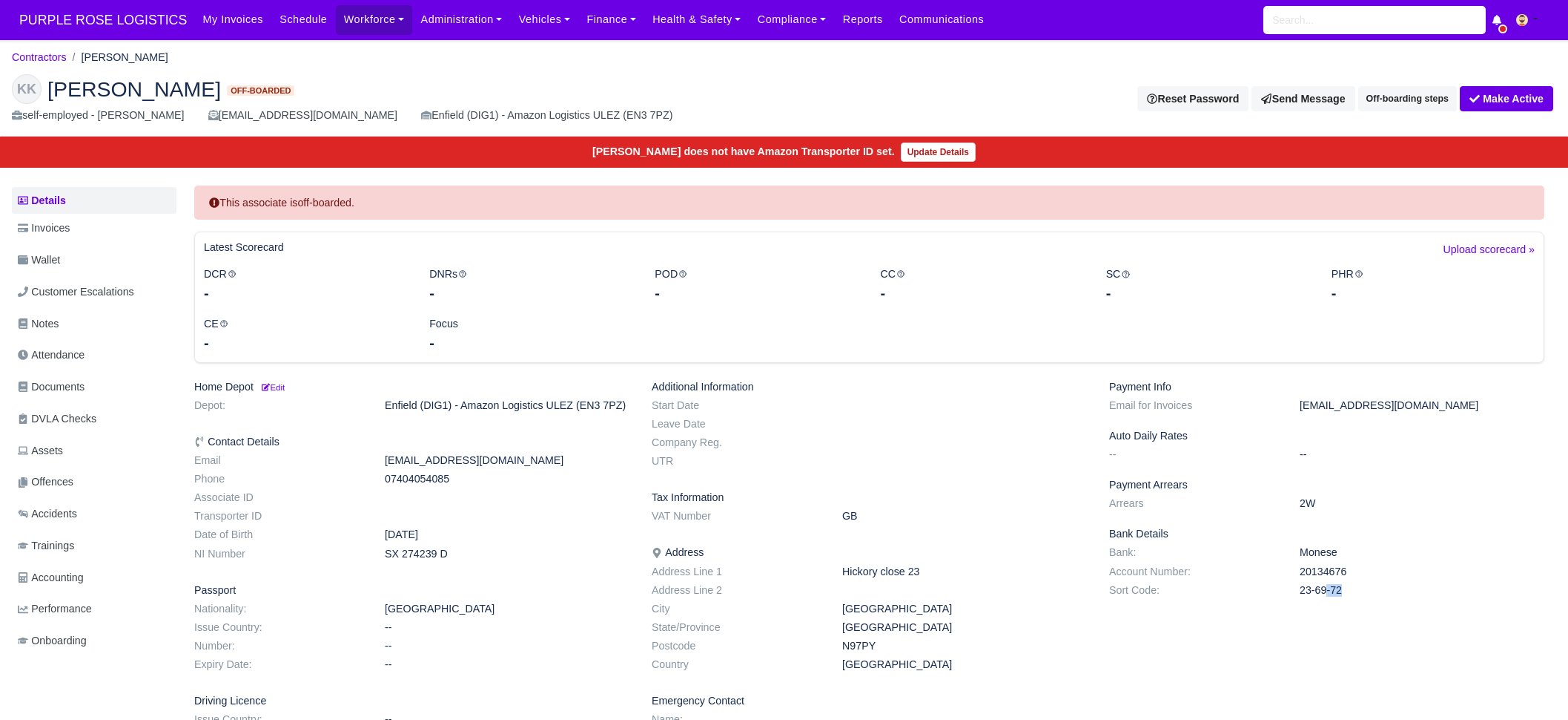
click at [1331, 591] on dd "23-69-72" at bounding box center [1422, 590] width 267 height 13
click at [1320, 570] on dd "20134676" at bounding box center [1422, 572] width 267 height 13
click at [1319, 553] on dd "Monese" at bounding box center [1422, 552] width 267 height 13
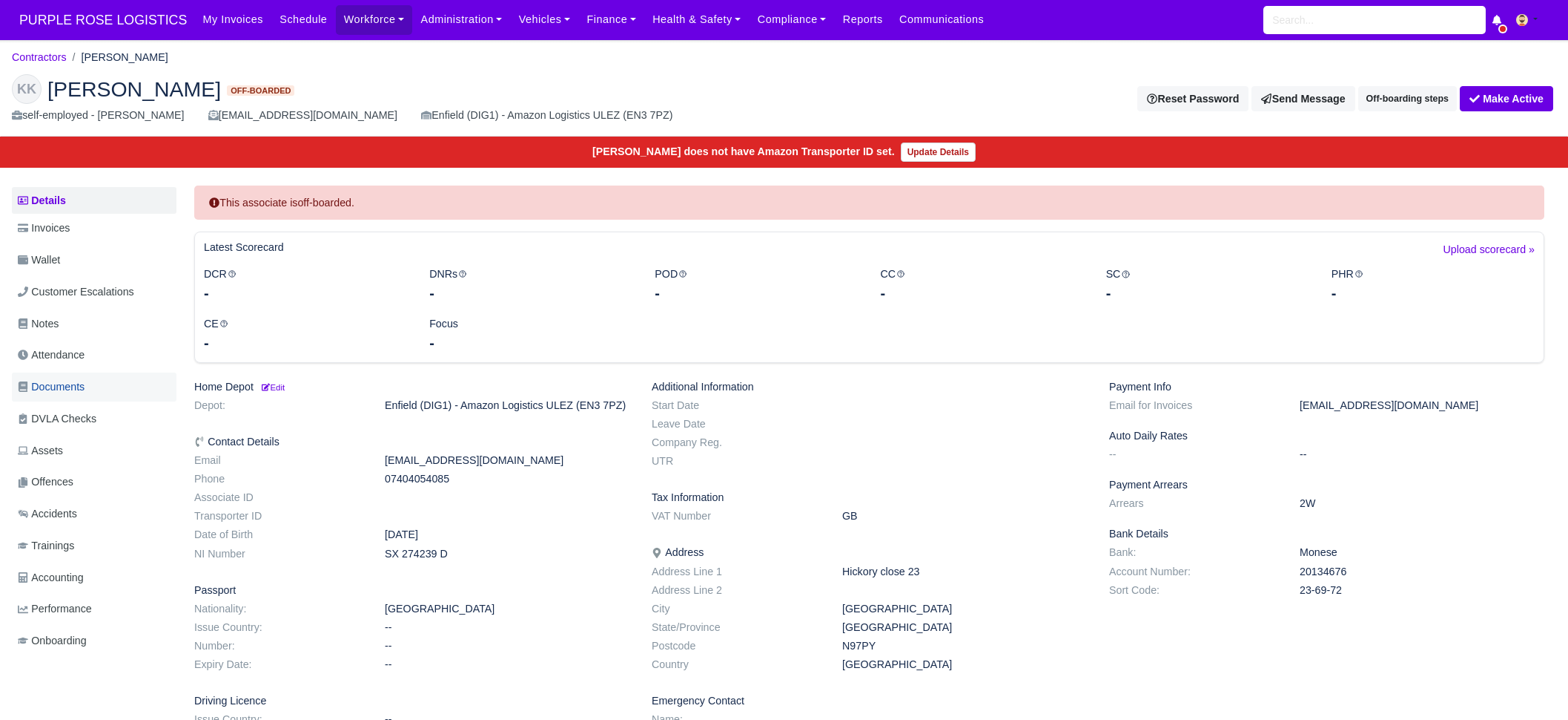
click at [98, 390] on link "Documents" at bounding box center [93, 387] width 164 height 29
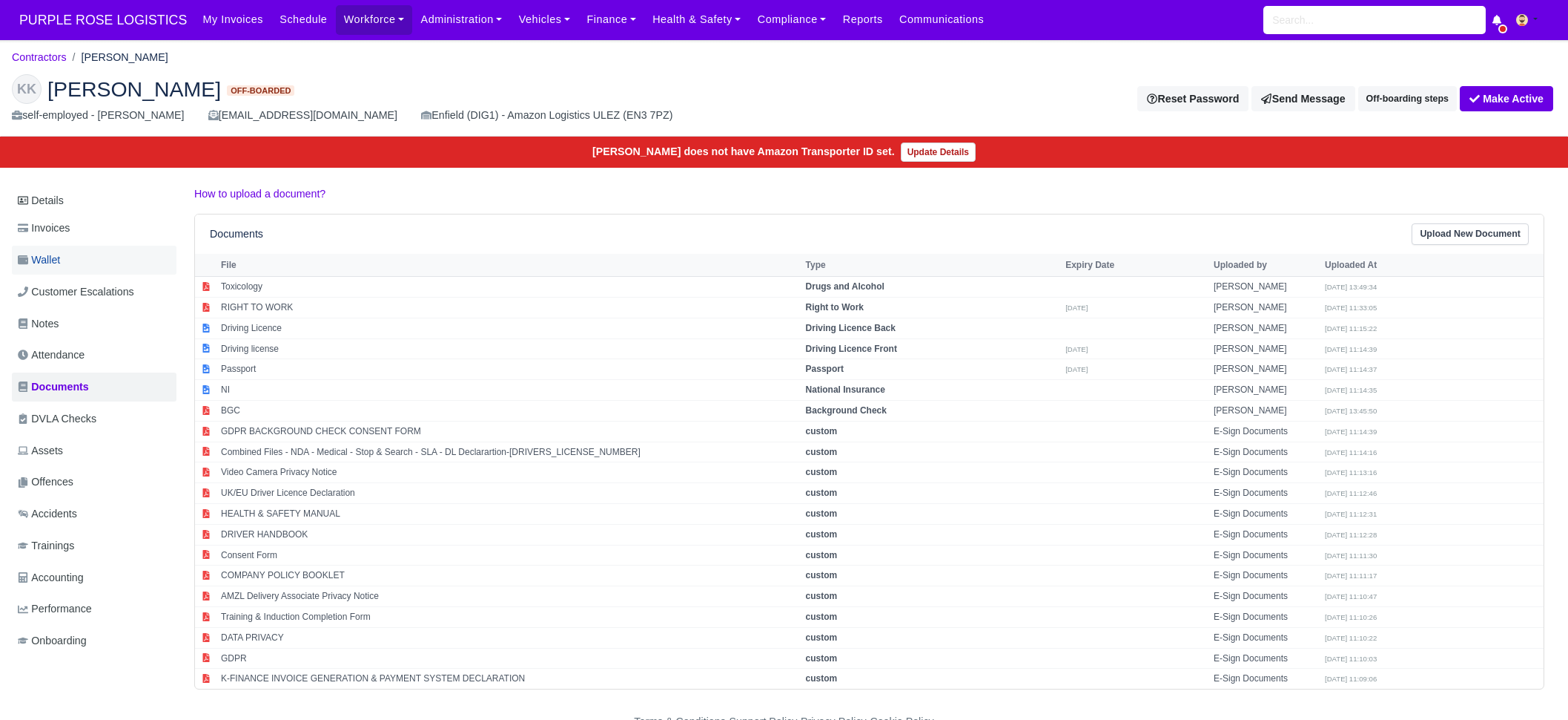
click at [100, 261] on link "Wallet" at bounding box center [93, 261] width 164 height 29
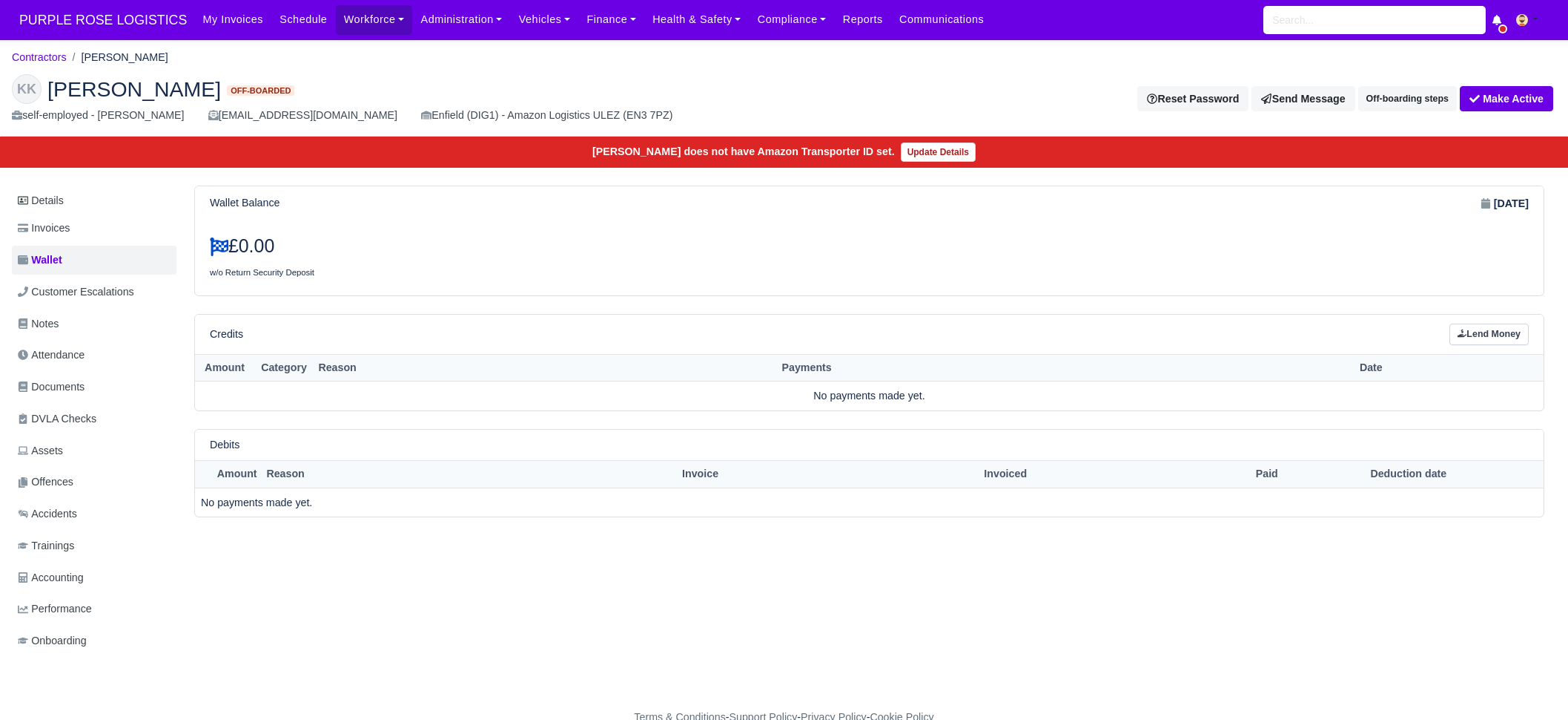
click at [87, 232] on link "Invoices" at bounding box center [93, 228] width 164 height 29
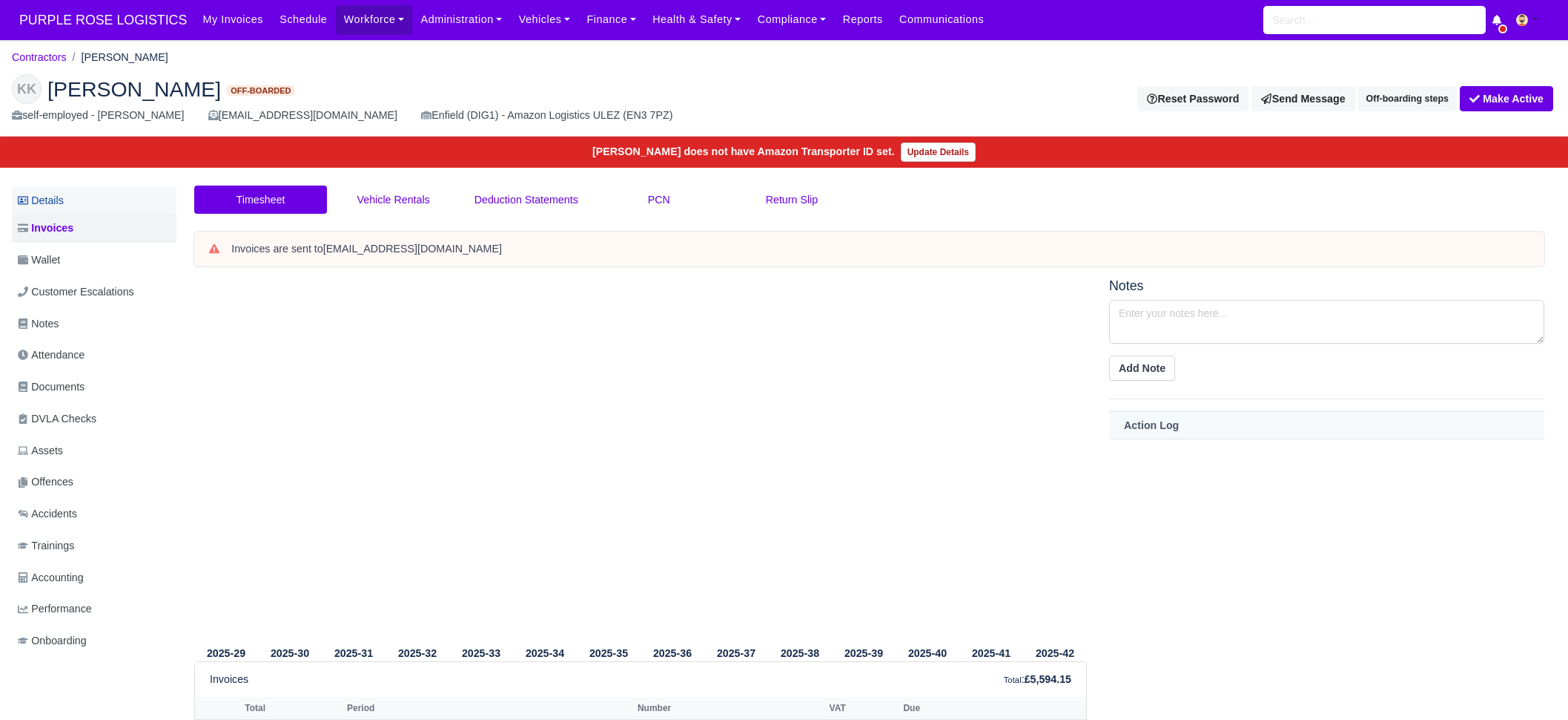
click at [72, 199] on link "Details" at bounding box center [93, 201] width 164 height 27
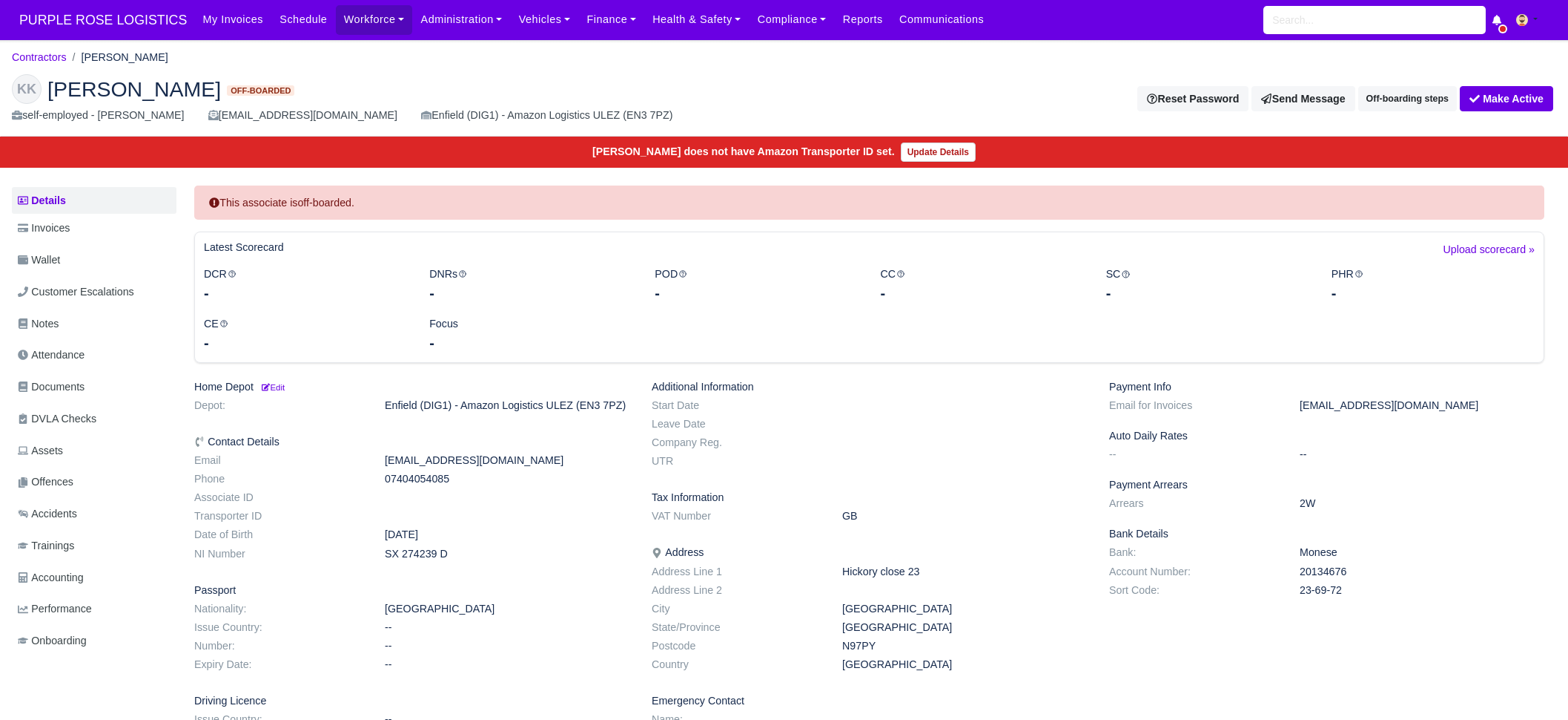
click at [270, 116] on div "[EMAIL_ADDRESS][DOMAIN_NAME]" at bounding box center [303, 115] width 189 height 17
click at [108, 27] on span "PURPLE ROSE LOGISTICS" at bounding box center [103, 20] width 182 height 30
